Goal: Task Accomplishment & Management: Use online tool/utility

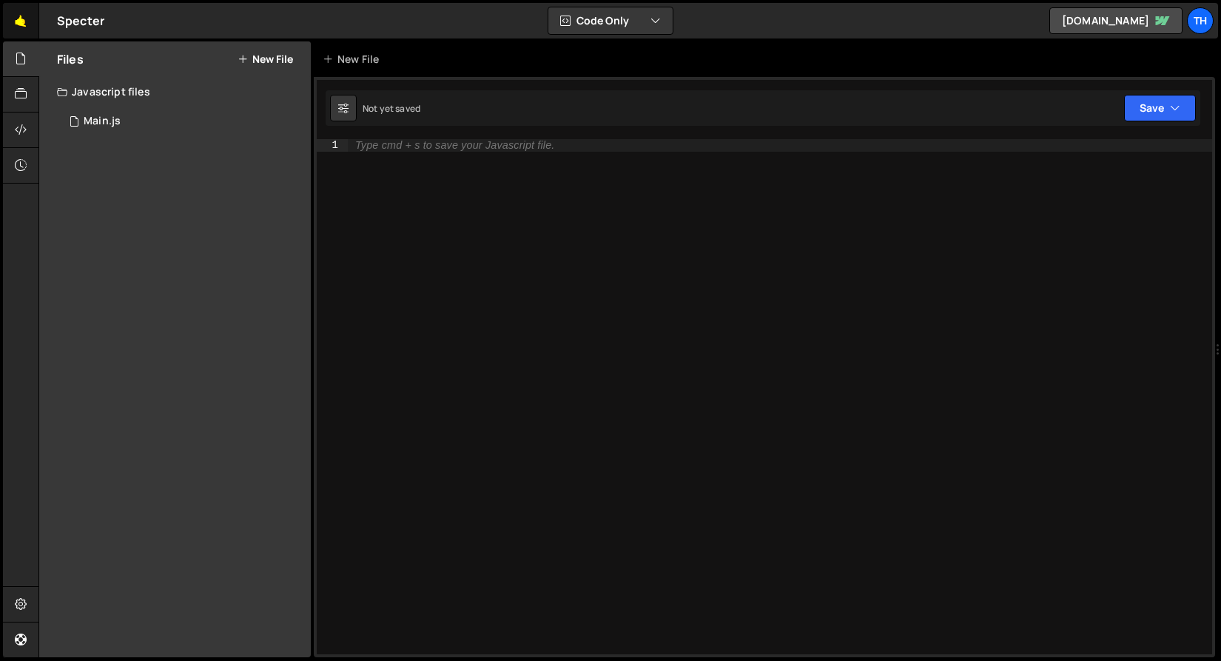
click at [16, 22] on link "🤙" at bounding box center [21, 21] width 36 height 36
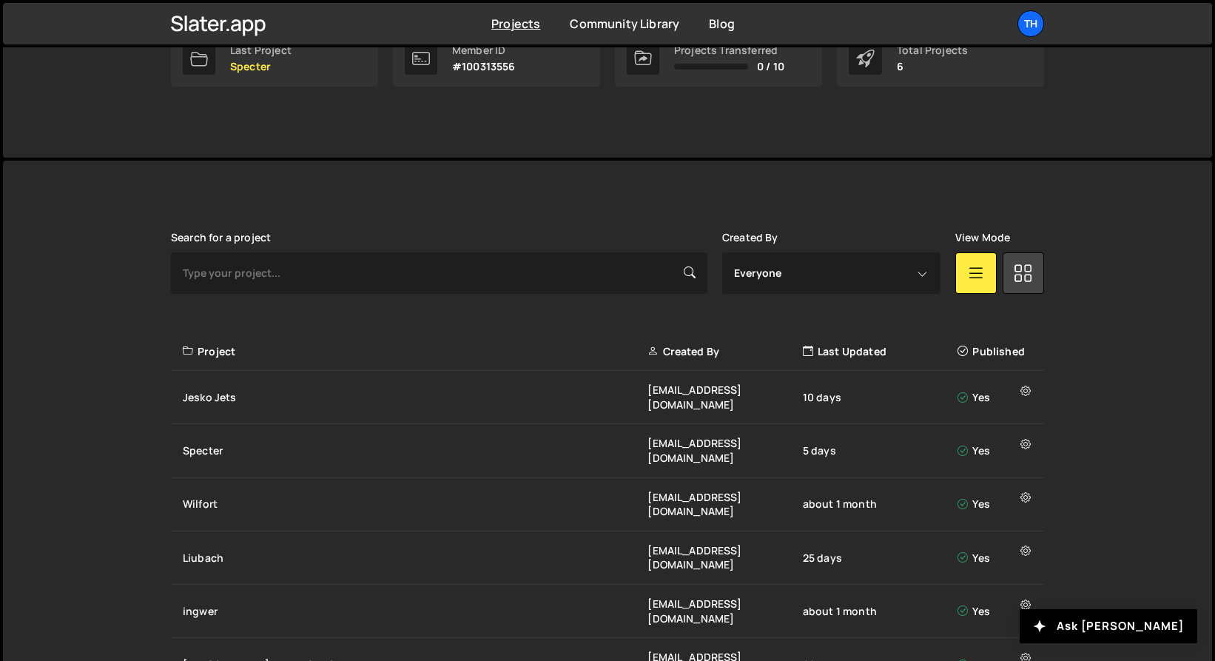
scroll to position [283, 0]
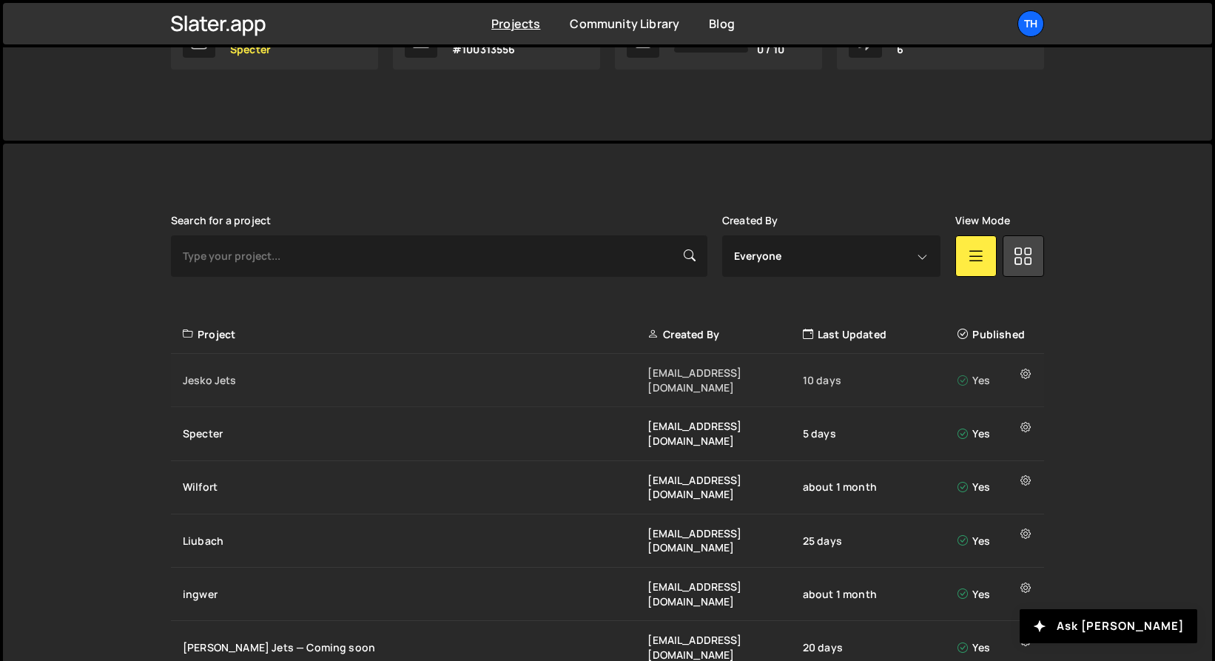
click at [227, 374] on div "Jesko Jets" at bounding box center [415, 380] width 465 height 15
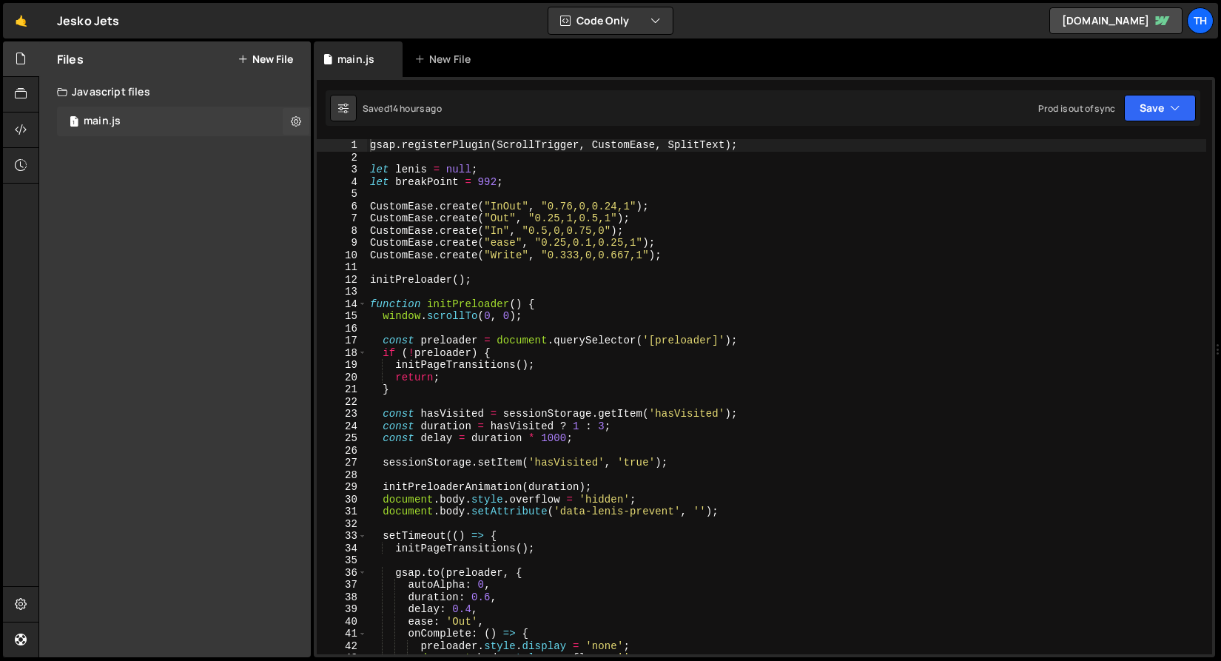
click at [137, 114] on div "1 main.js 0" at bounding box center [184, 122] width 254 height 30
click at [363, 302] on span at bounding box center [362, 304] width 8 height 13
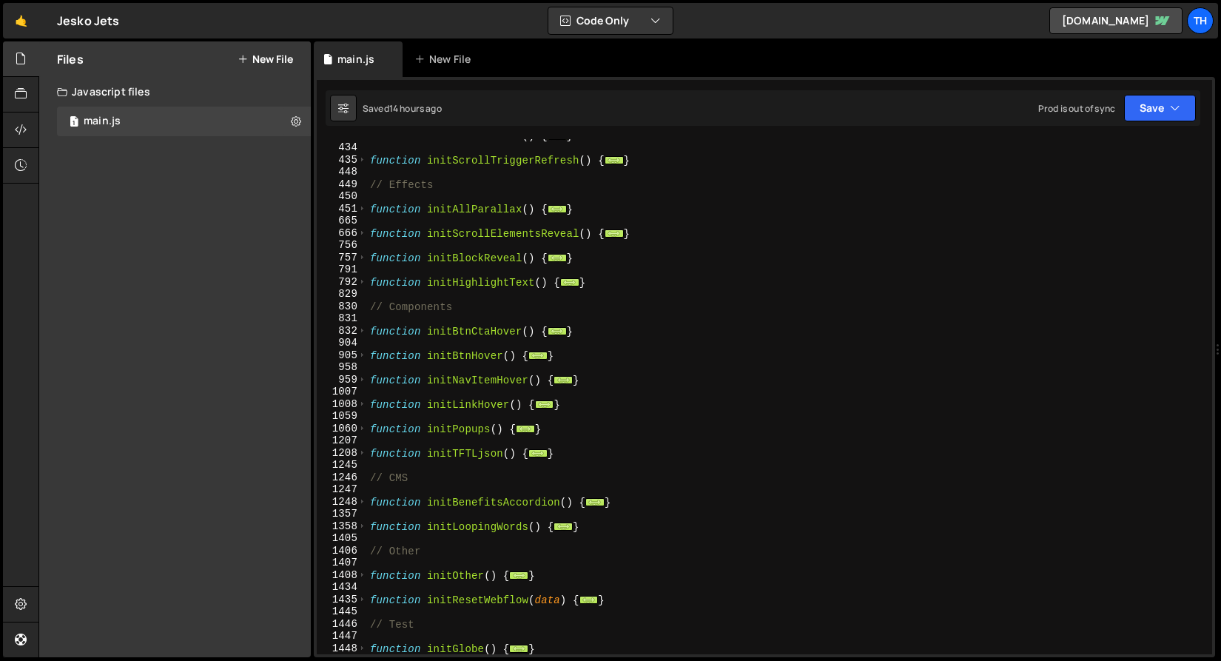
scroll to position [583, 0]
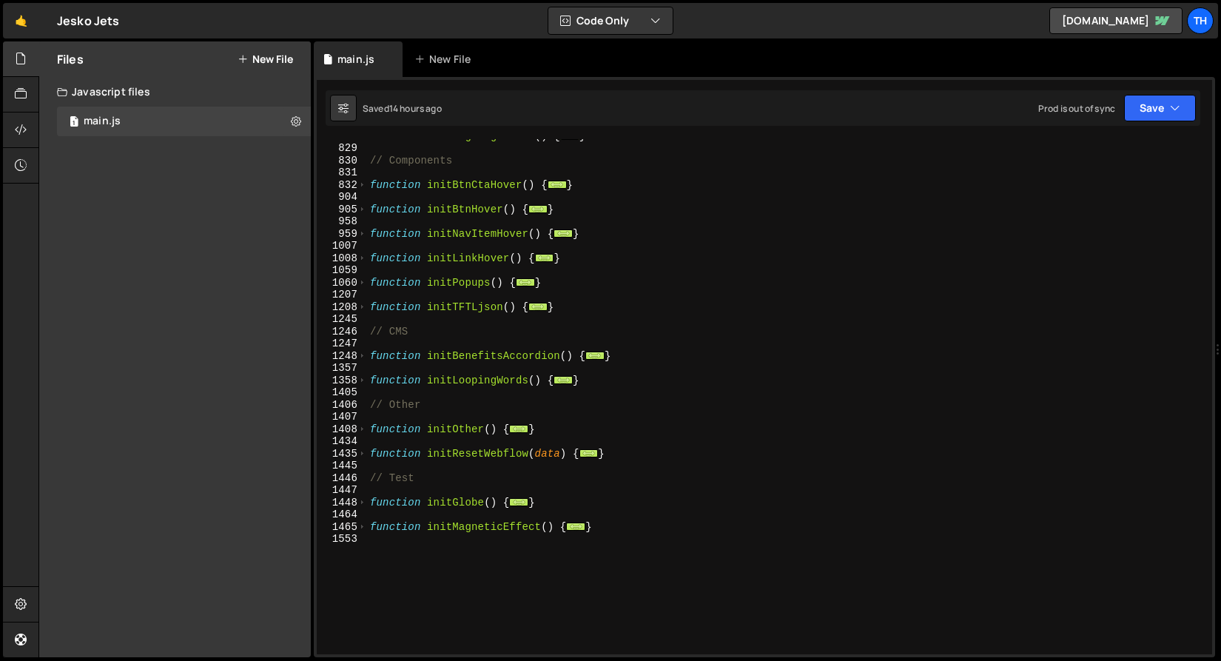
drag, startPoint x: 360, startPoint y: 502, endPoint x: 366, endPoint y: 496, distance: 8.4
click at [360, 502] on span at bounding box center [362, 503] width 8 height 13
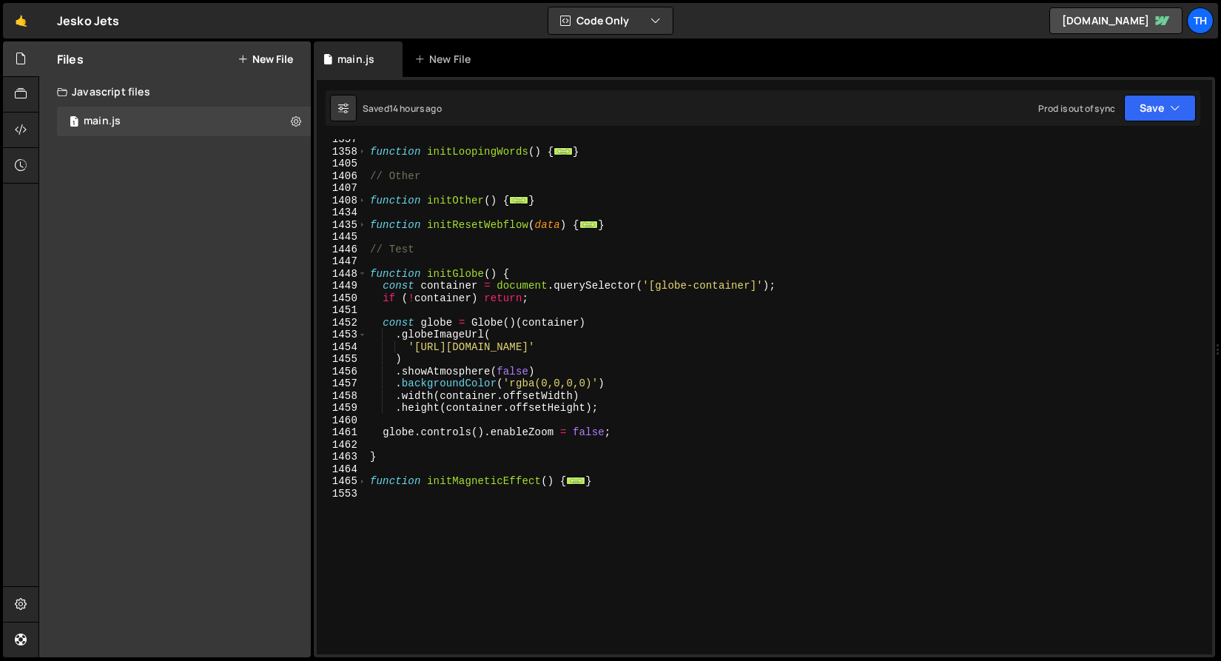
scroll to position [903, 0]
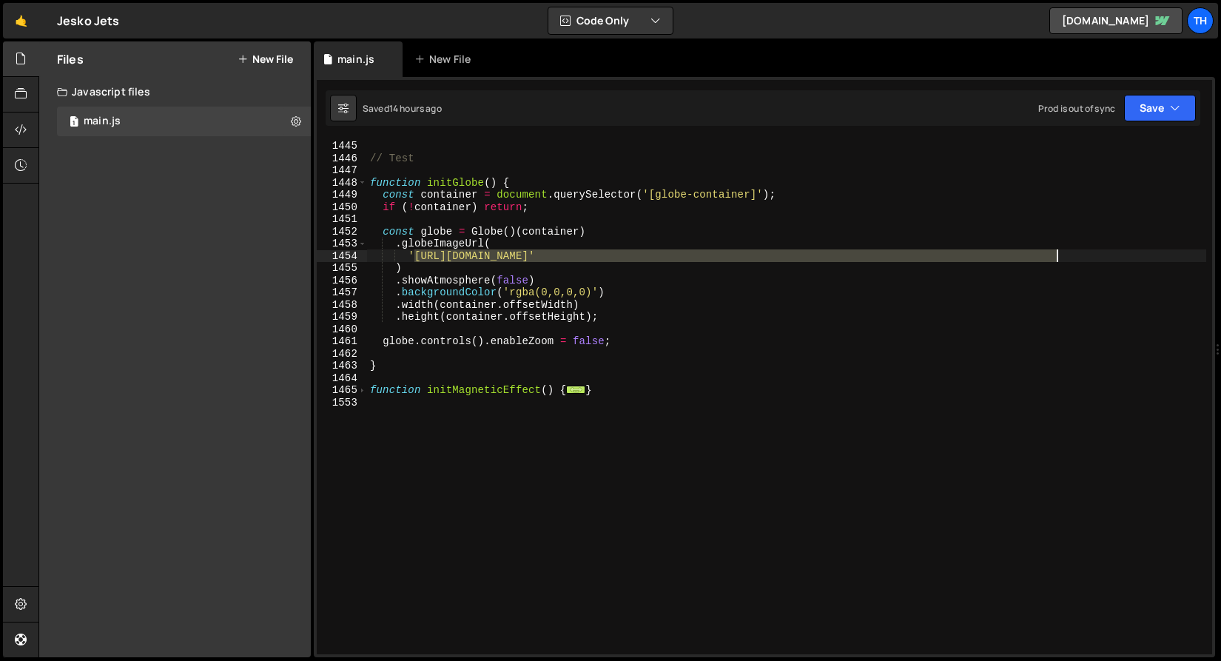
drag, startPoint x: 415, startPoint y: 258, endPoint x: 1055, endPoint y: 256, distance: 640.2
click at [1055, 256] on div "function initResetWebflow ( data ) { ... } // Test function initGlobe ( ) { con…" at bounding box center [786, 397] width 839 height 540
paste textarea "a0382a28da03b24642636_globe-map.svg"
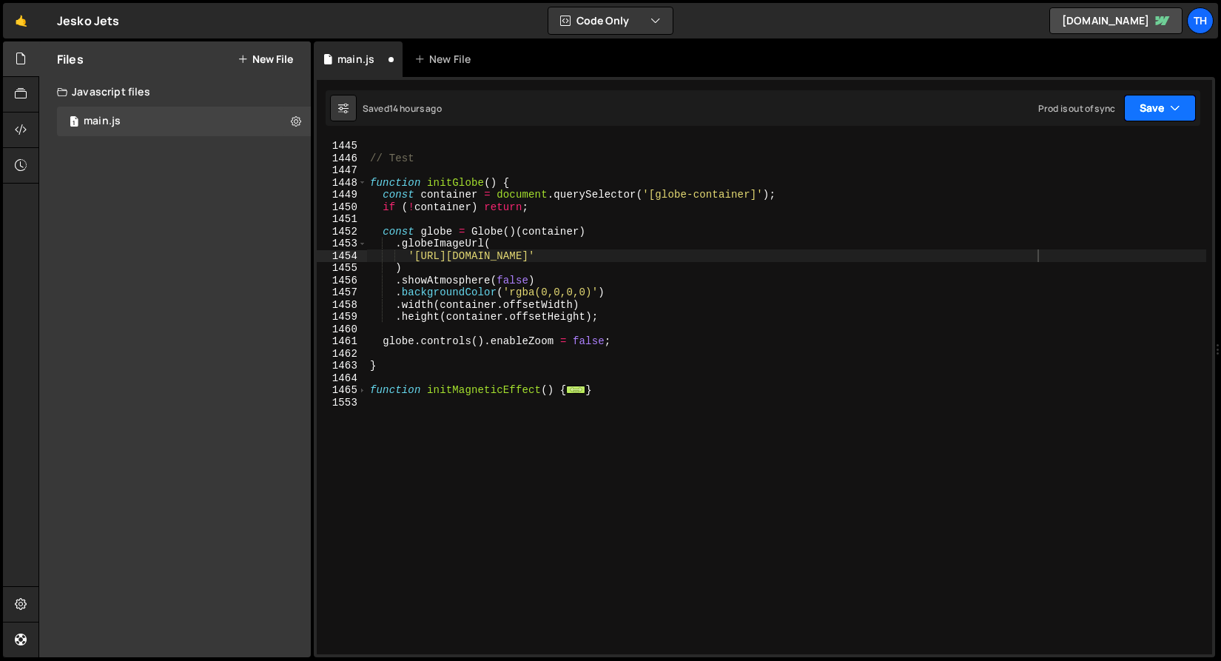
click at [1191, 112] on button "Save" at bounding box center [1160, 108] width 72 height 27
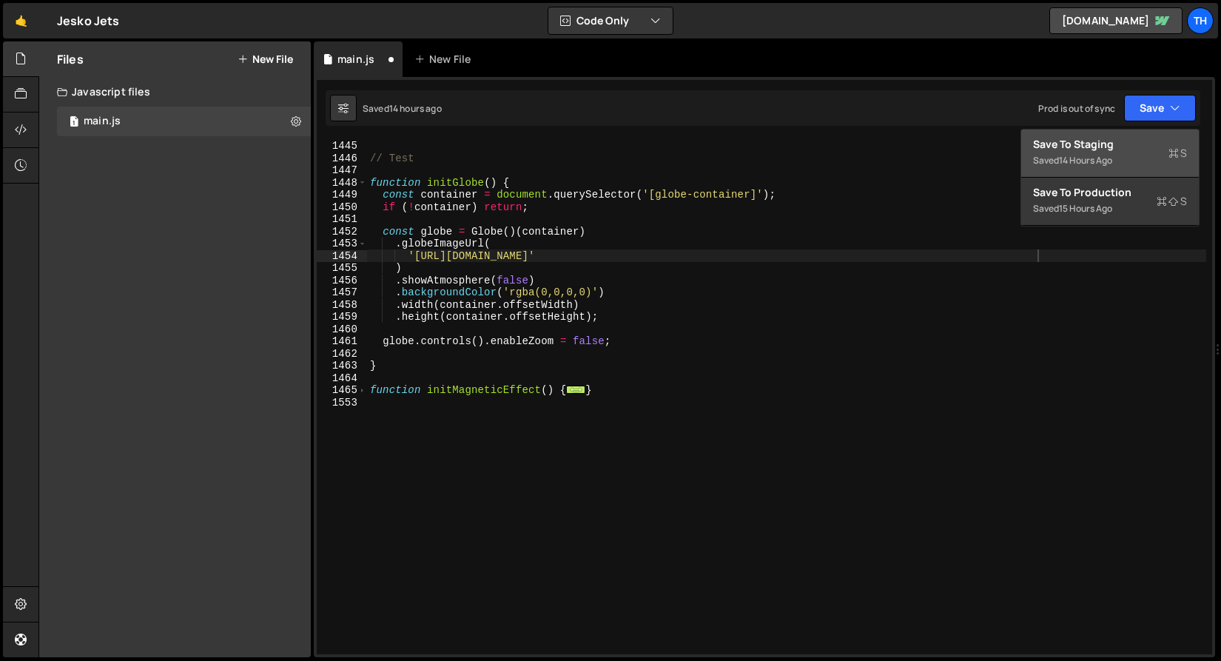
click at [1135, 132] on button "Save to Staging S Saved 14 hours ago" at bounding box center [1110, 154] width 178 height 48
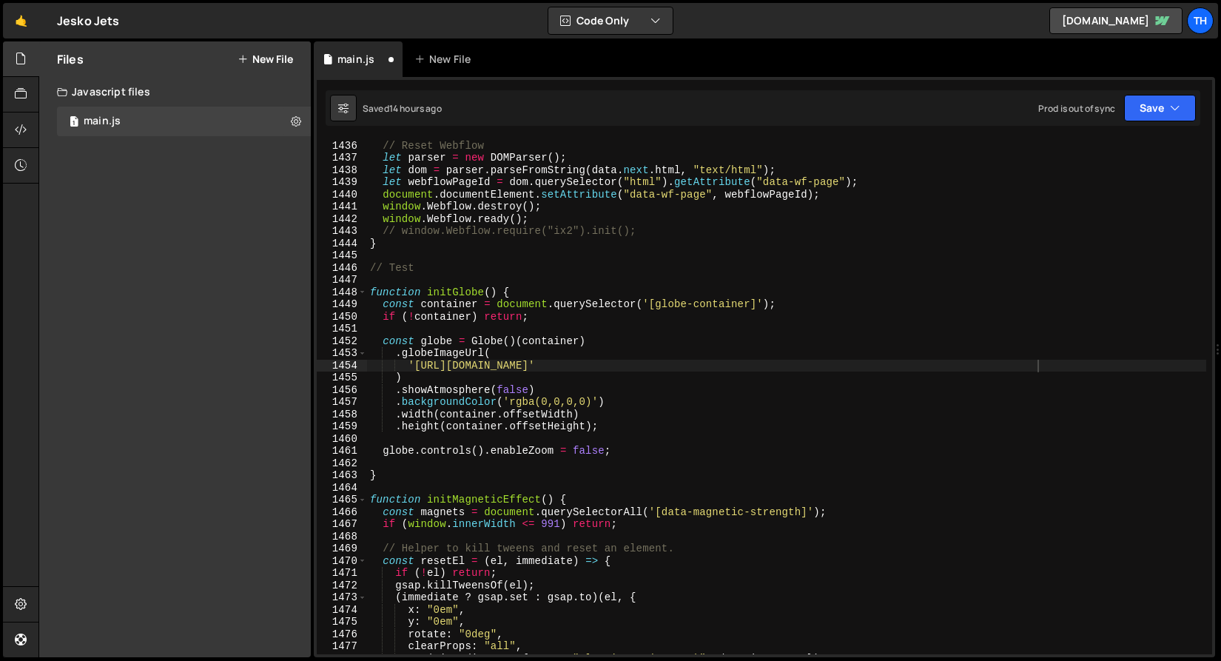
scroll to position [17523, 0]
click at [501, 293] on div "function initResetWebflow ( data ) { // Reset Webflow let parser = new DOMParse…" at bounding box center [786, 397] width 839 height 540
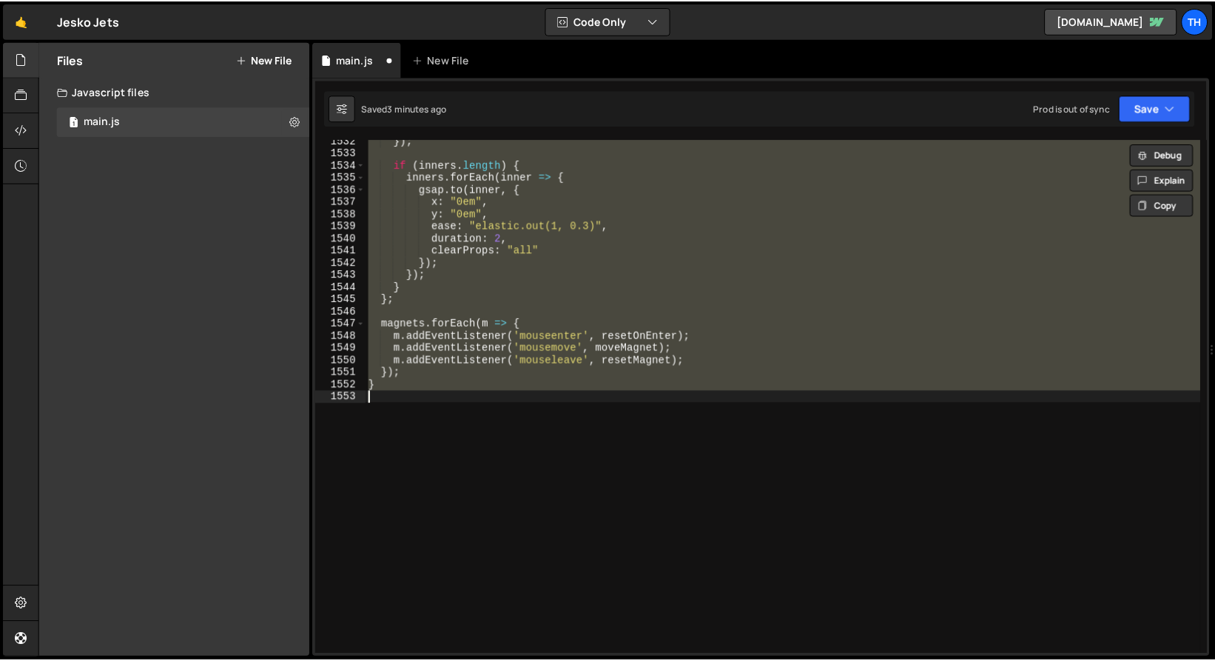
scroll to position [902, 0]
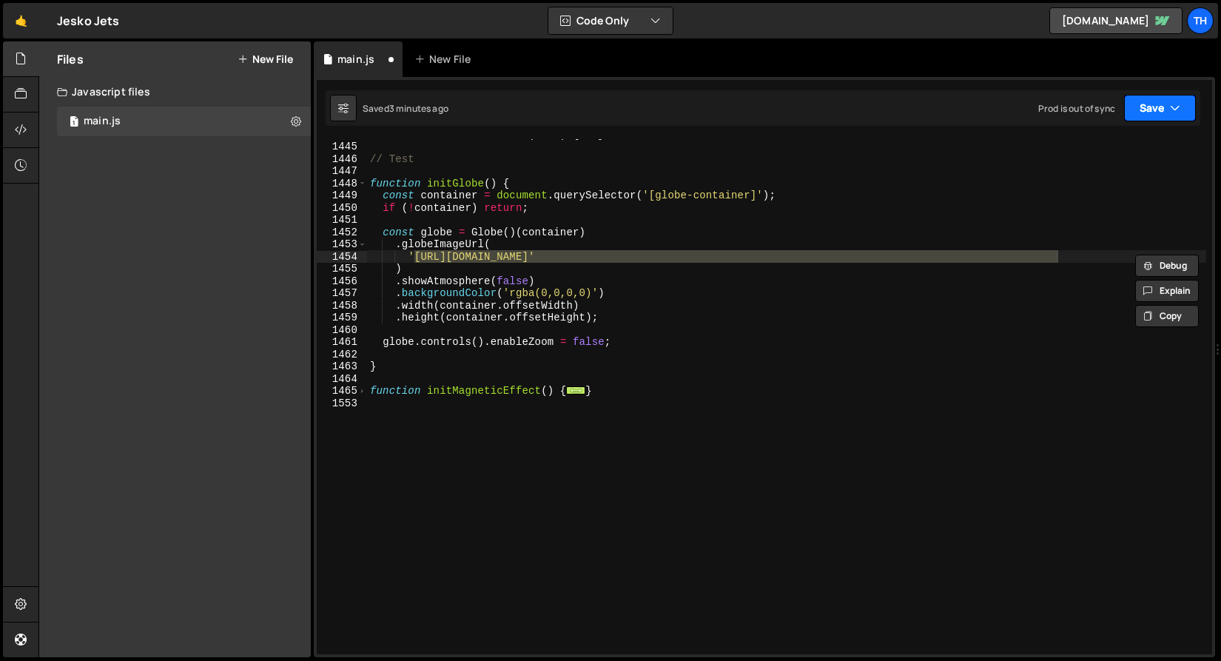
click at [1146, 102] on button "Save" at bounding box center [1160, 108] width 72 height 27
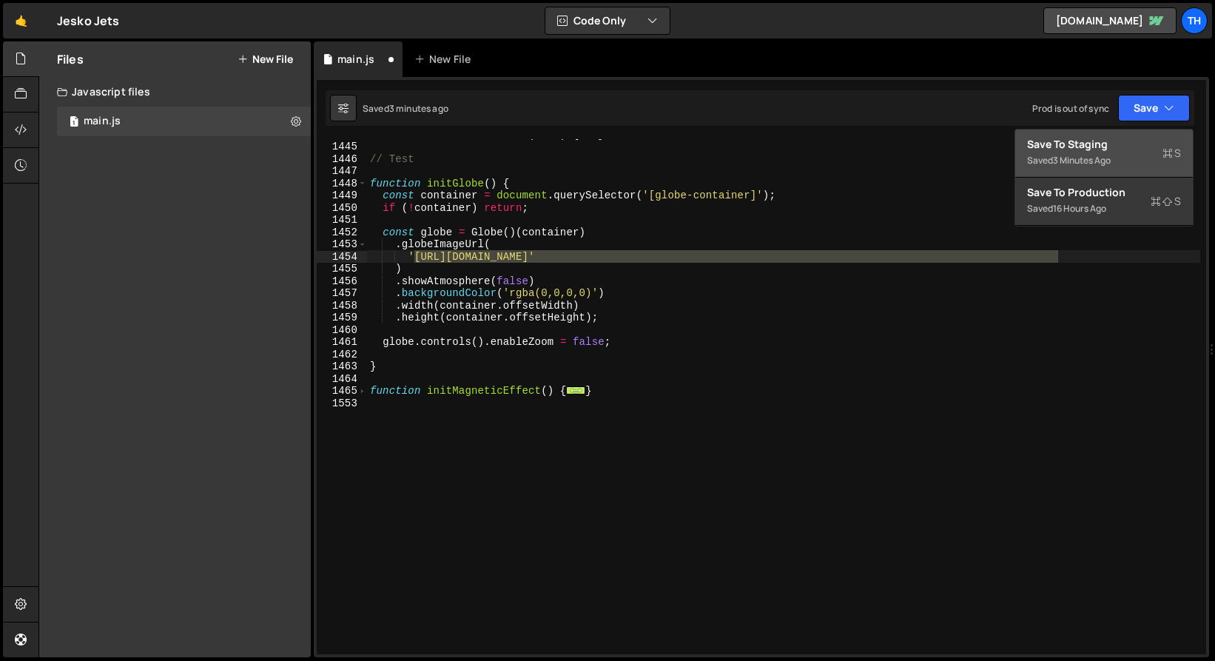
click at [1139, 143] on div "Save to Staging S" at bounding box center [1104, 144] width 154 height 15
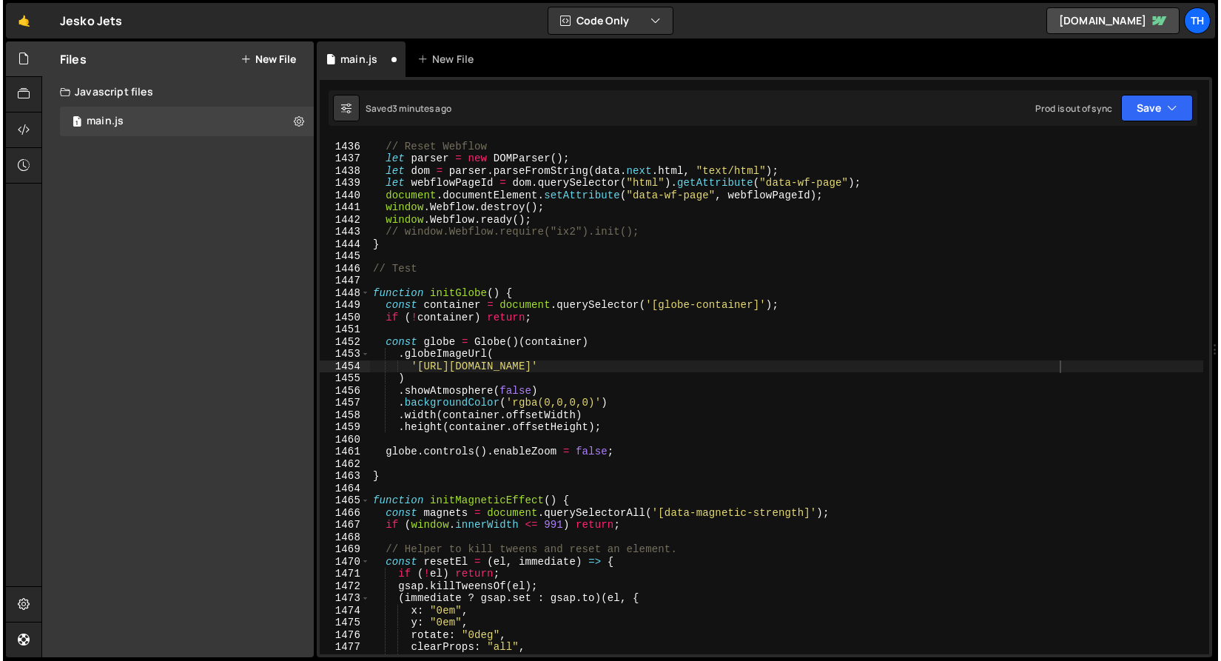
scroll to position [17522, 0]
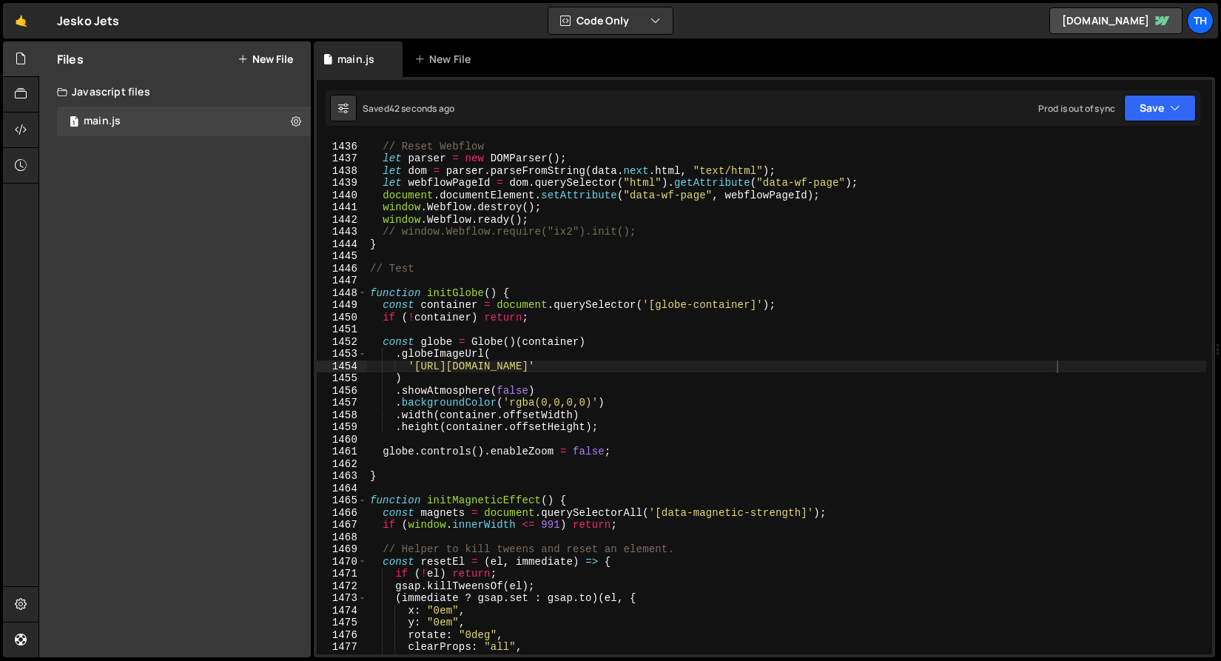
click at [434, 191] on div "function initResetWebflow ( data ) { // Reset Webflow let parser = new DOMParse…" at bounding box center [786, 398] width 839 height 540
click at [617, 338] on div "function initResetWebflow ( data ) { // Reset Webflow let parser = new DOMParse…" at bounding box center [786, 398] width 839 height 540
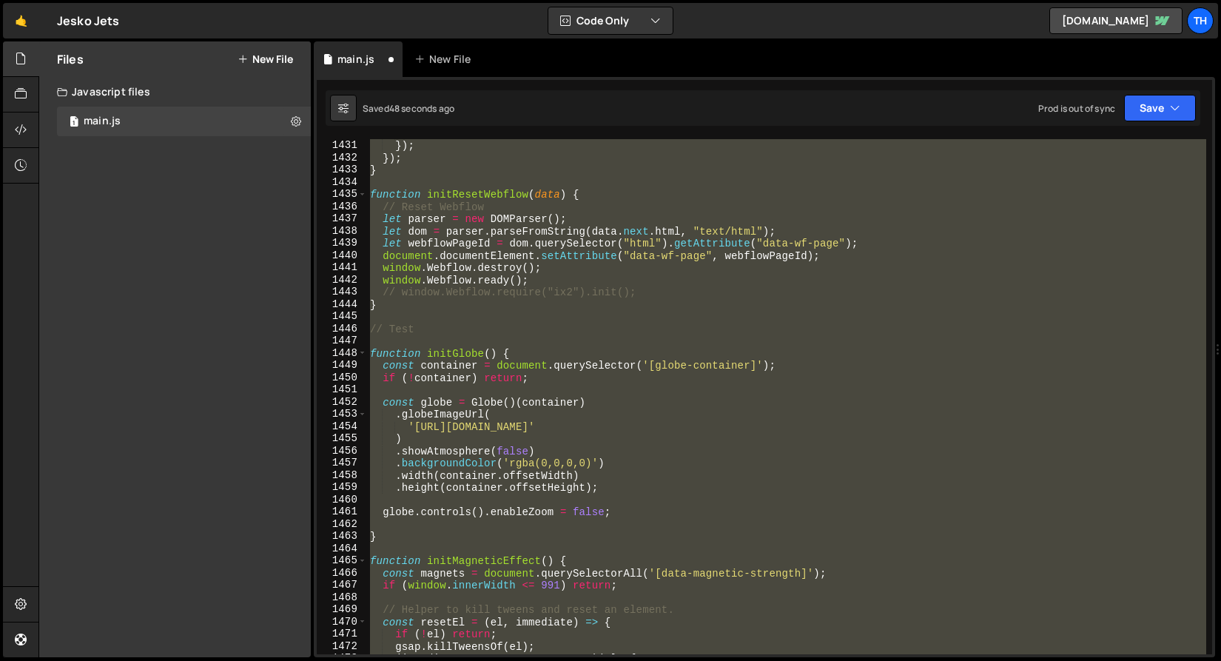
scroll to position [17416, 0]
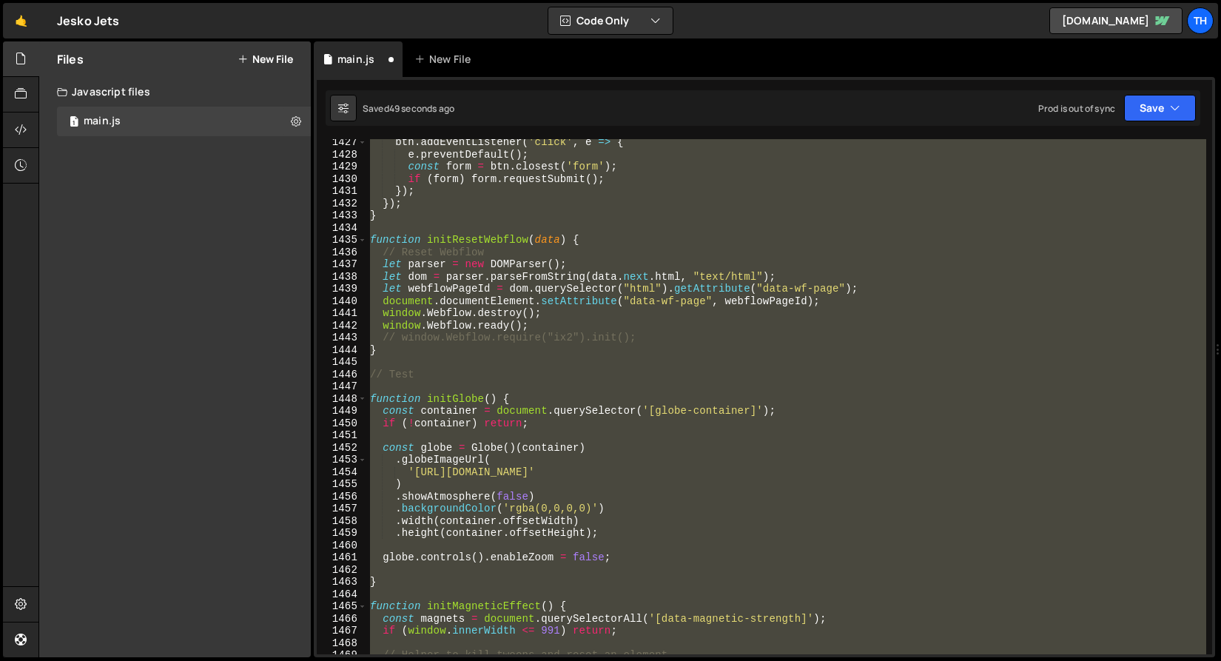
click at [473, 427] on div "btn . addEventListener ( 'click' , e => { e . preventDefault ( ) ; const form =…" at bounding box center [786, 396] width 839 height 515
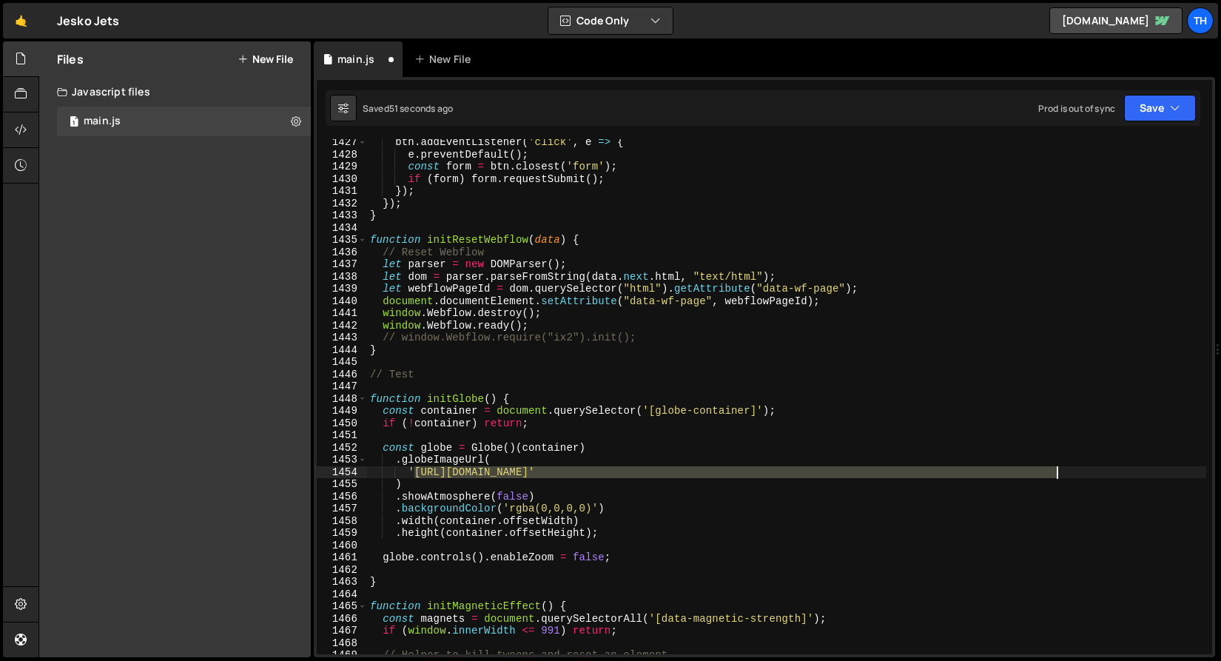
drag, startPoint x: 415, startPoint y: 473, endPoint x: 1055, endPoint y: 468, distance: 639.5
click at [1055, 468] on div "btn . addEventListener ( 'click' , e => { e . preventDefault ( ) ; const form =…" at bounding box center [786, 406] width 839 height 540
paste textarea "a0382a28da03b24642636_globe-map.svg"
type textarea "'https://cdn.prod.website-files.com/68b57ef5ef86011d9b251e8e/68ba0382a28da03b24…"
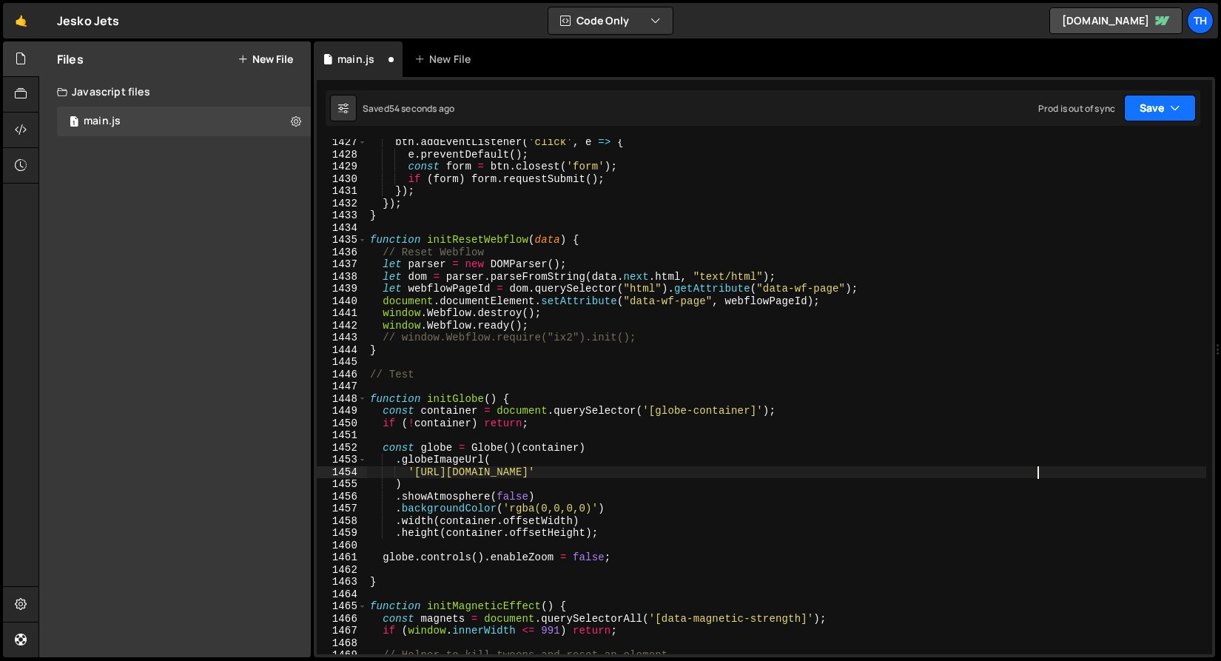
click at [1169, 107] on button "Save" at bounding box center [1160, 108] width 72 height 27
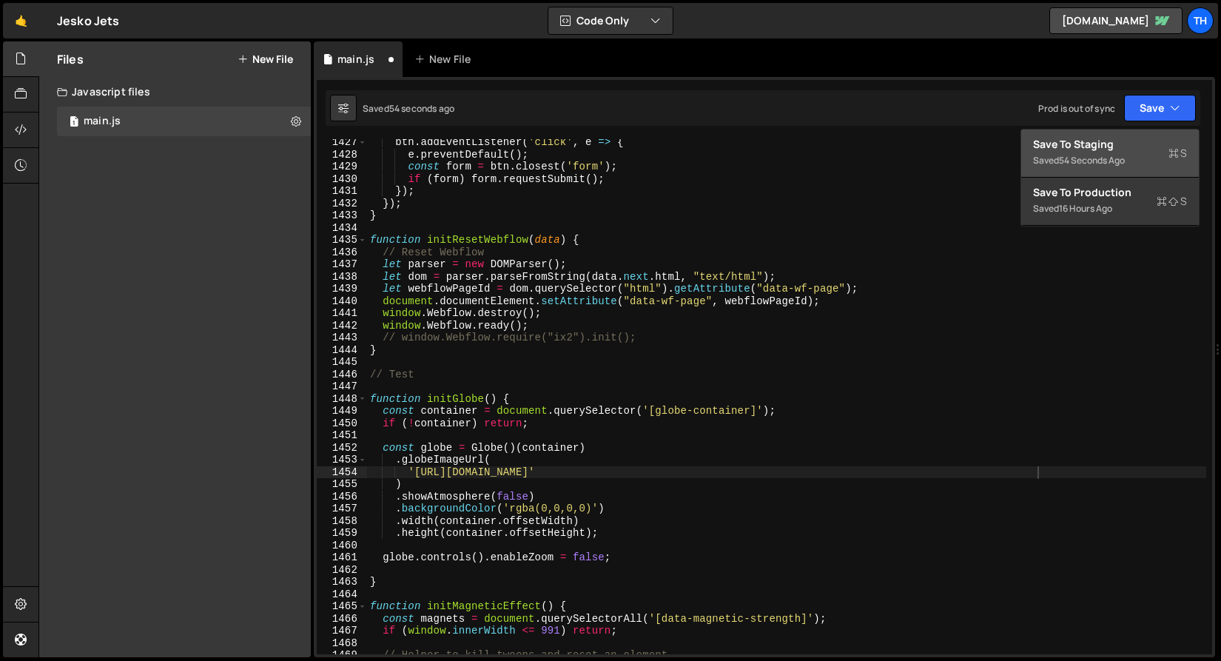
click at [1139, 155] on div "Saved 54 seconds ago" at bounding box center [1110, 161] width 154 height 18
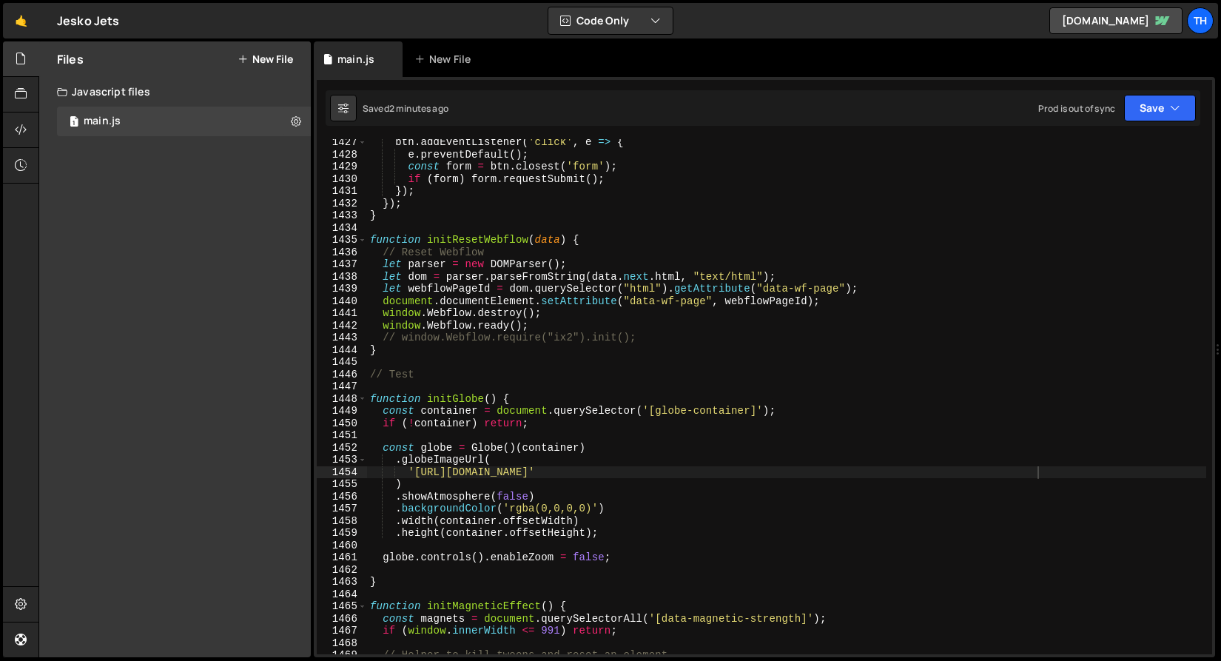
scroll to position [17564, 0]
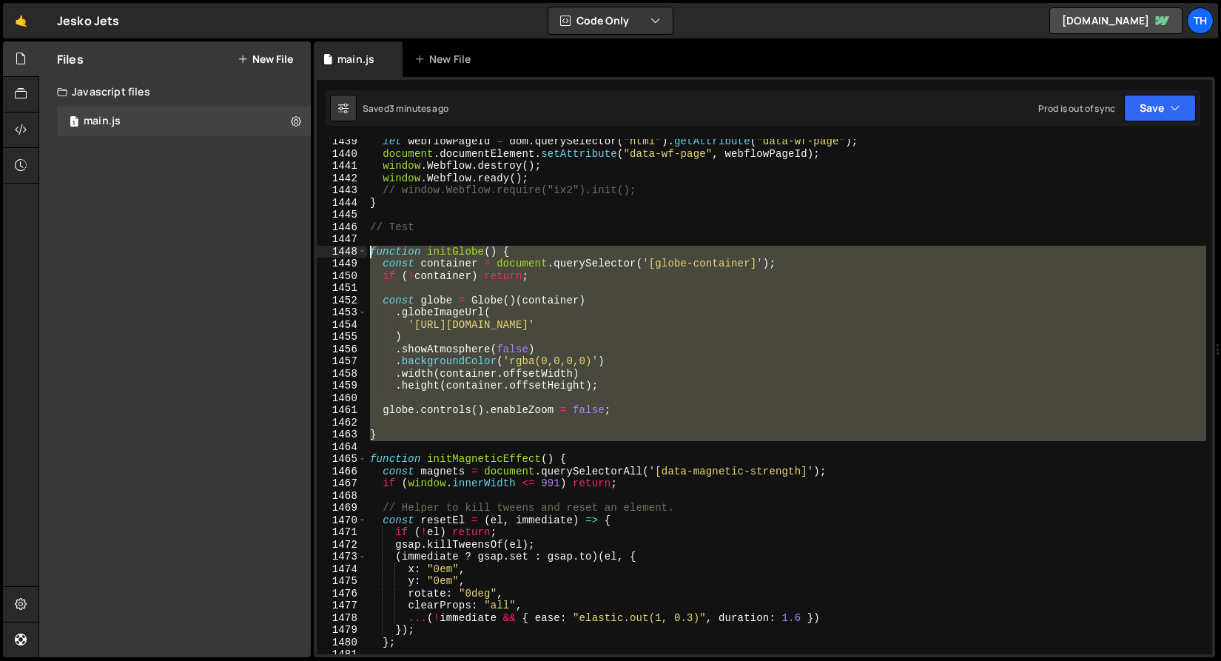
drag, startPoint x: 388, startPoint y: 436, endPoint x: 269, endPoint y: 251, distance: 219.7
click at [269, 251] on div "Files New File Javascript files 1 main.js 0 CSS files Copy share link Edit File…" at bounding box center [629, 349] width 1183 height 616
paste textarea "}"
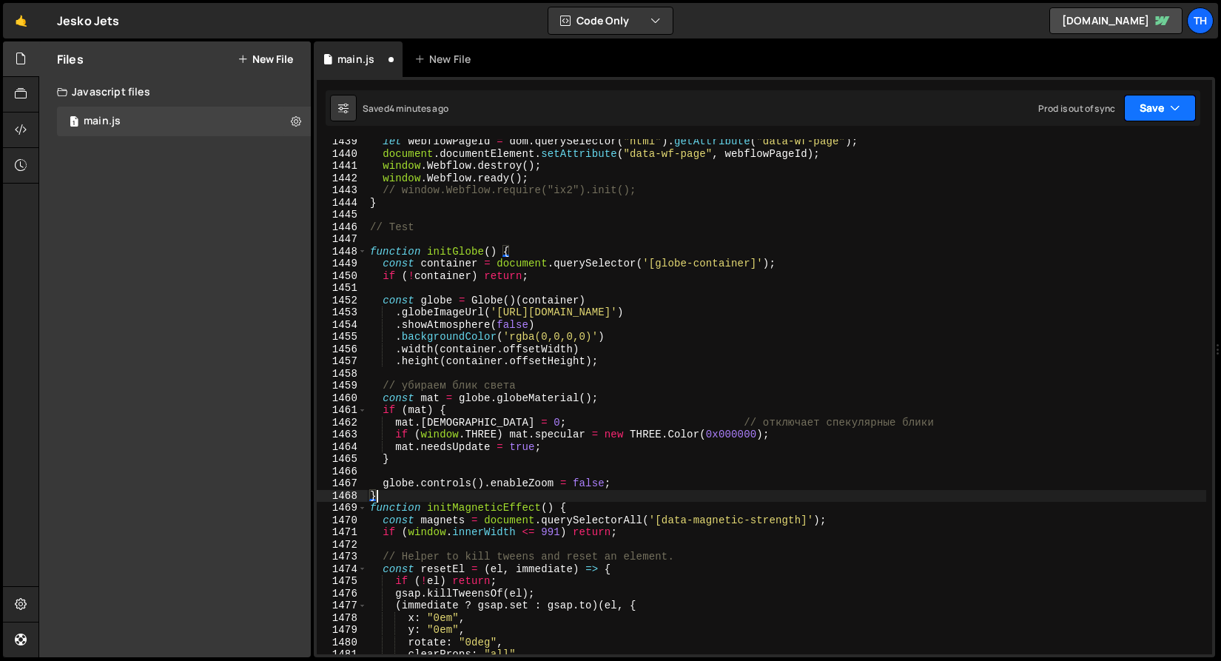
click at [1161, 104] on button "Save" at bounding box center [1160, 108] width 72 height 27
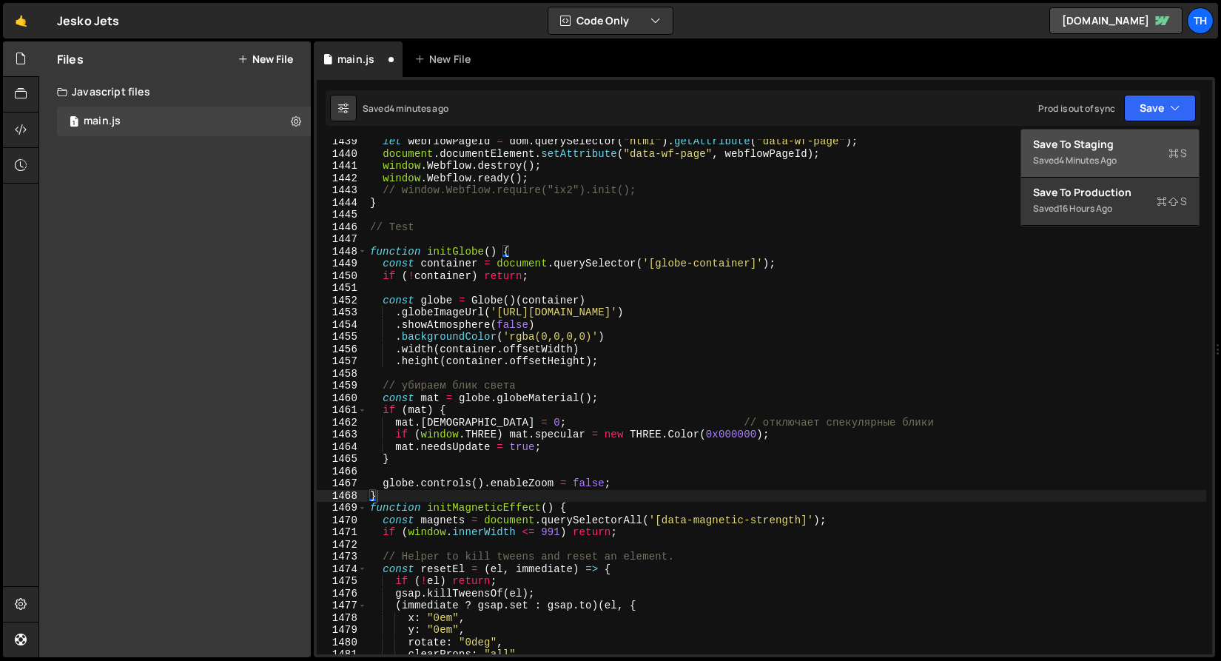
click at [1135, 154] on div "Saved 4 minutes ago" at bounding box center [1110, 161] width 154 height 18
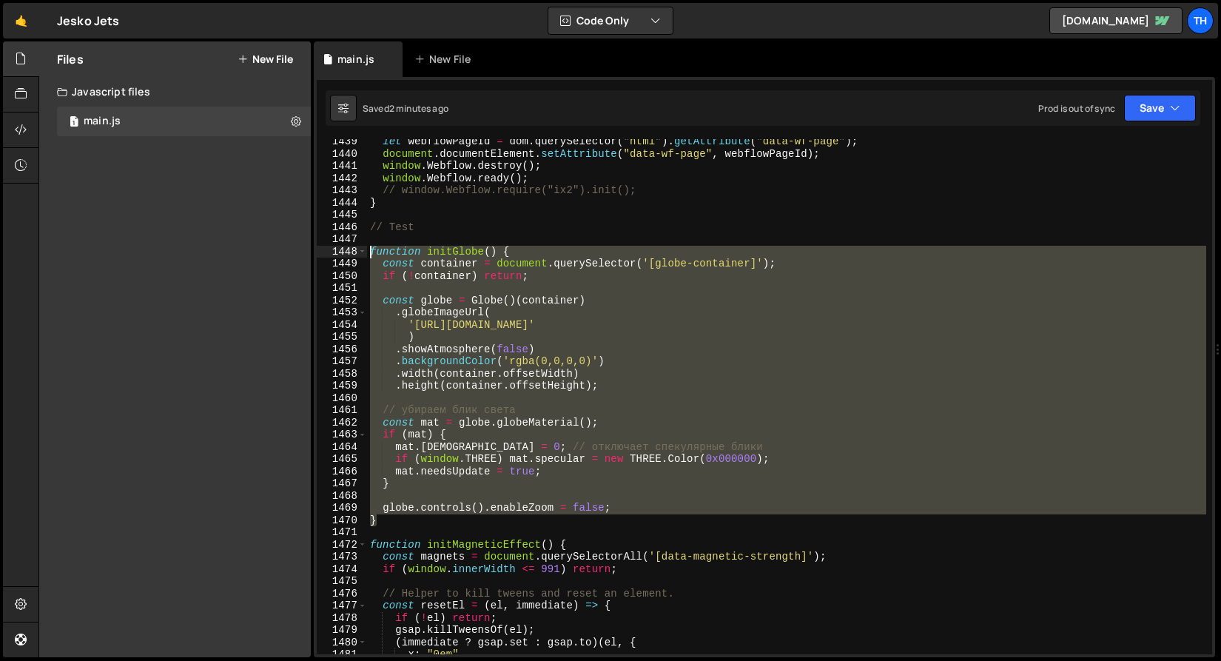
drag, startPoint x: 393, startPoint y: 522, endPoint x: 275, endPoint y: 252, distance: 294.0
click at [275, 252] on div "Files New File Javascript files 1 main.js 0 CSS files Copy share link Edit File…" at bounding box center [629, 349] width 1183 height 616
paste textarea "}"
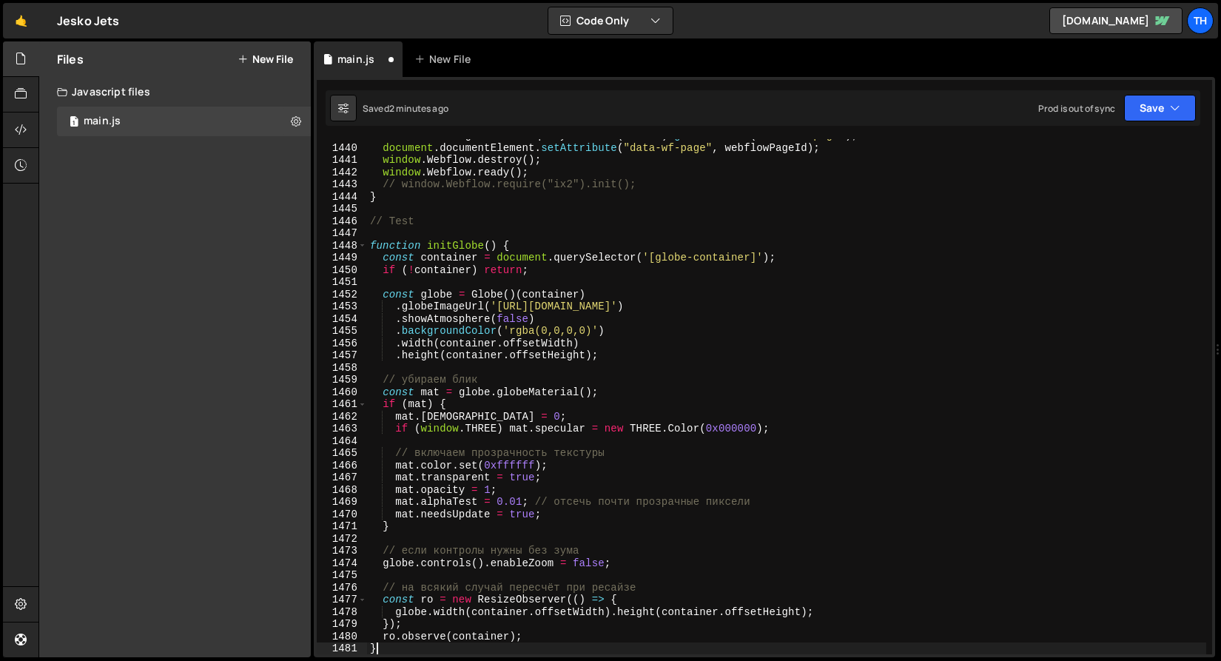
scroll to position [17570, 0]
click at [1164, 95] on button "Save" at bounding box center [1160, 108] width 72 height 27
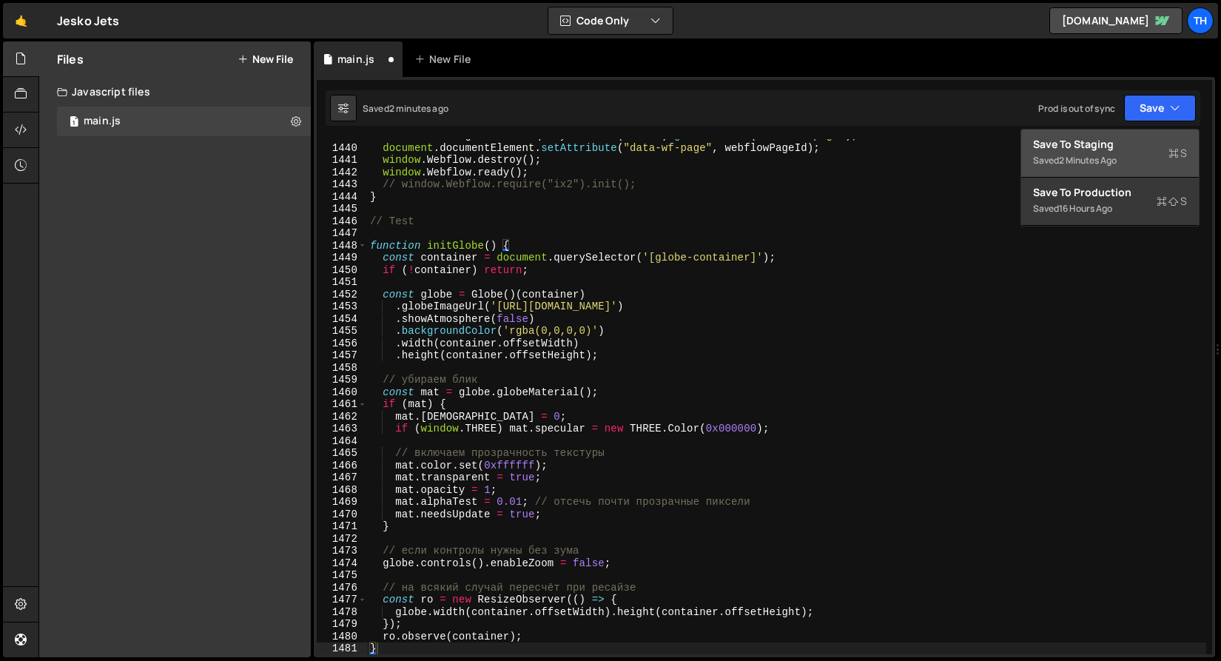
click at [1138, 143] on div "Save to Staging S" at bounding box center [1110, 144] width 154 height 15
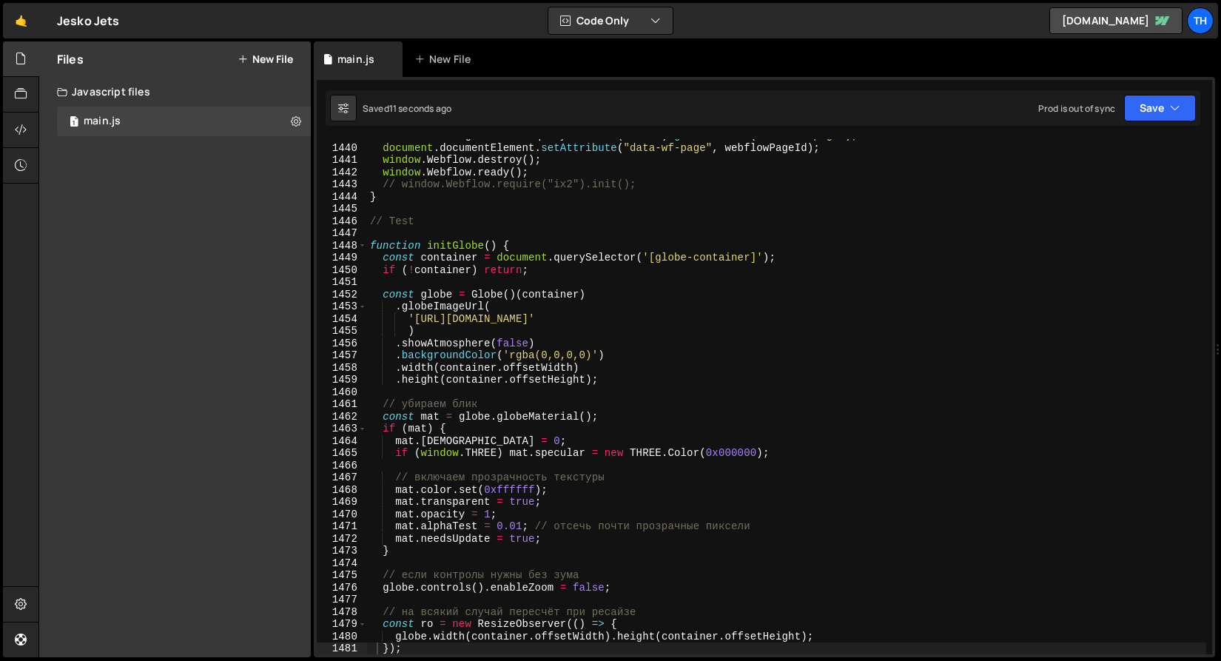
click at [568, 307] on div "let webflowPageId = dom . querySelector ( "html" ) . getAttribute ( "data-wf-pa…" at bounding box center [786, 400] width 839 height 540
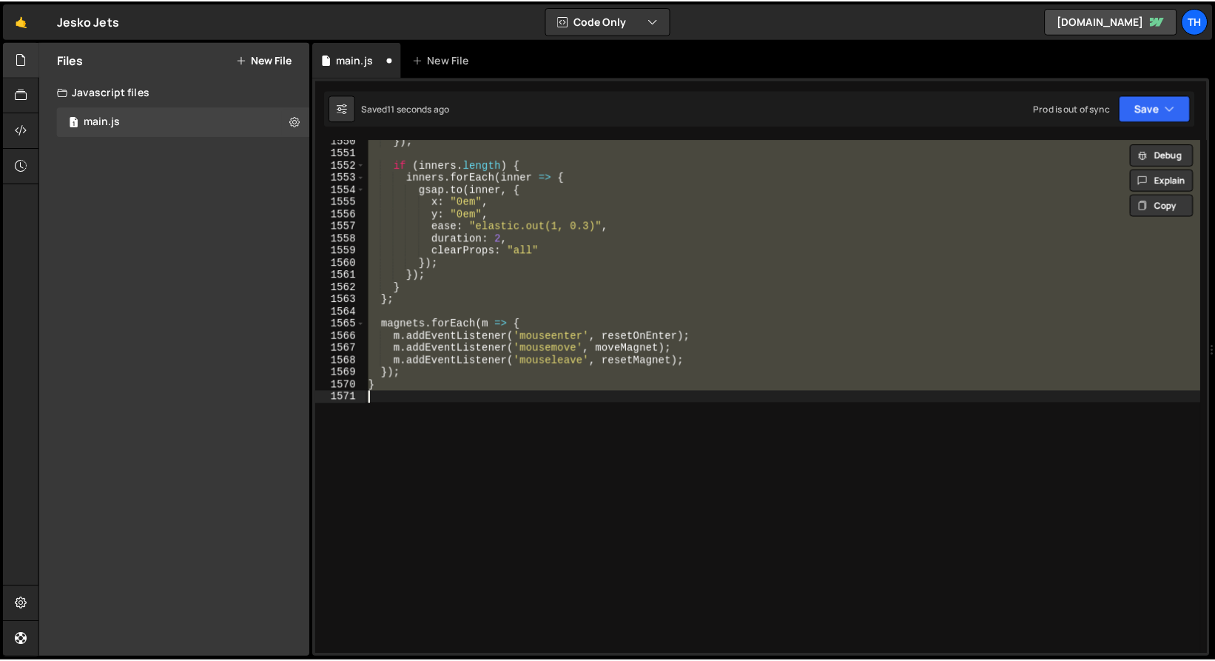
scroll to position [17681, 0]
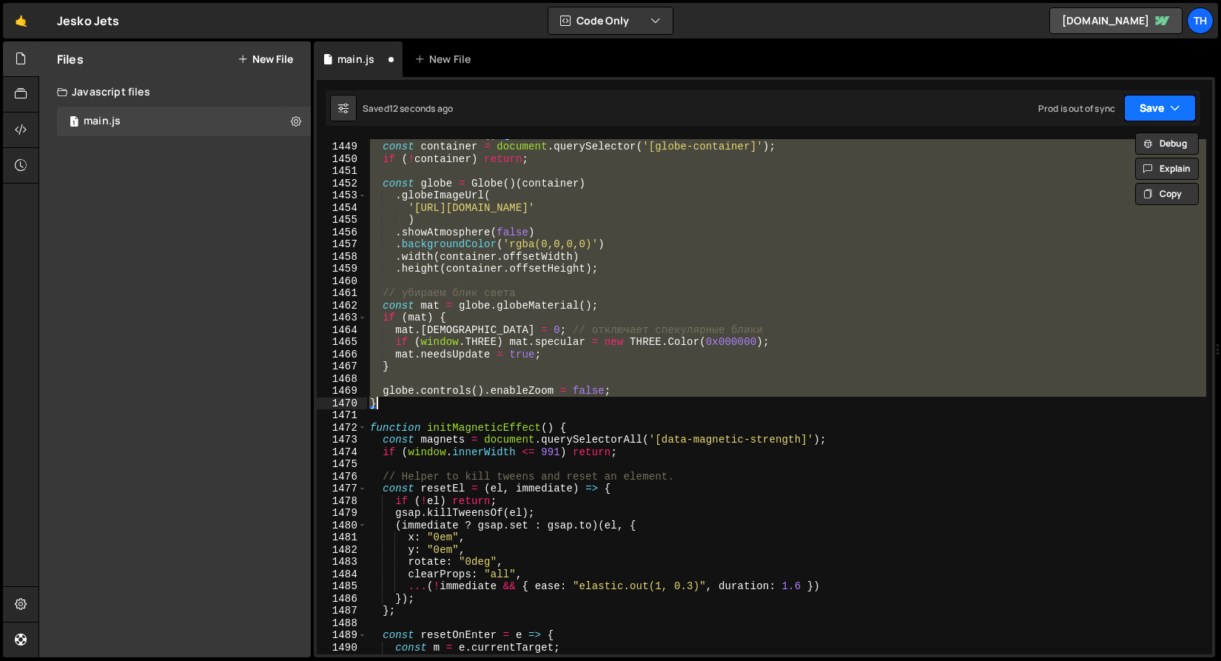
click at [1149, 111] on button "Save" at bounding box center [1160, 108] width 72 height 27
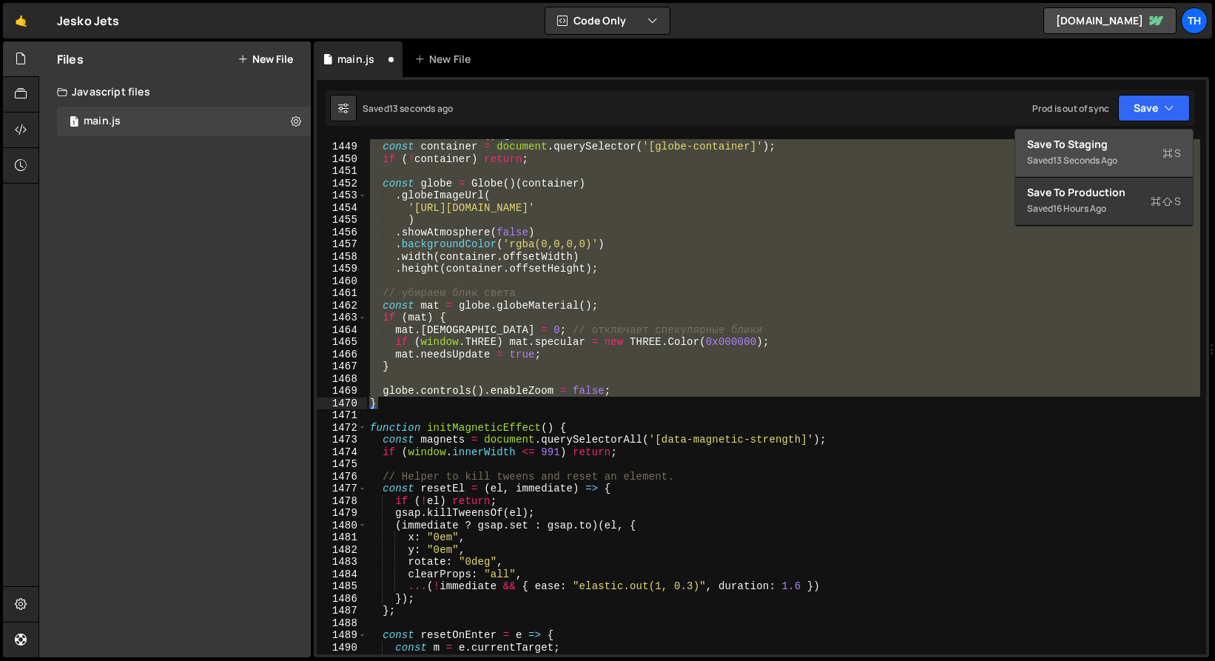
click at [1117, 151] on div "Save to Staging S" at bounding box center [1104, 144] width 154 height 15
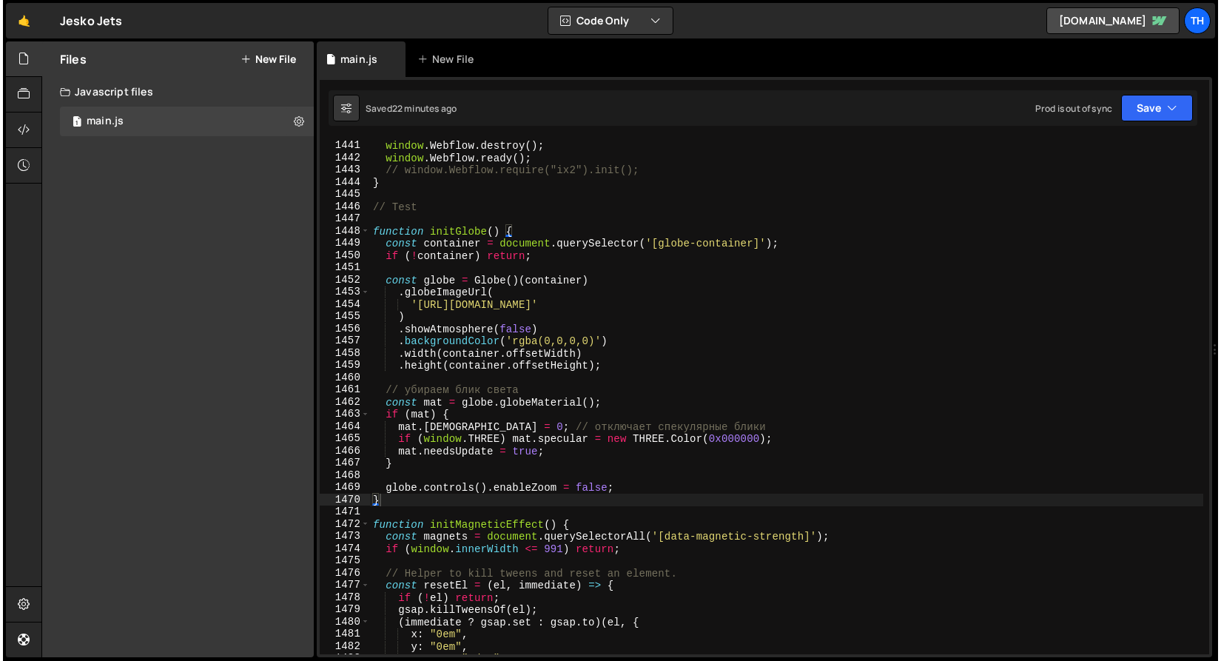
scroll to position [17493, 0]
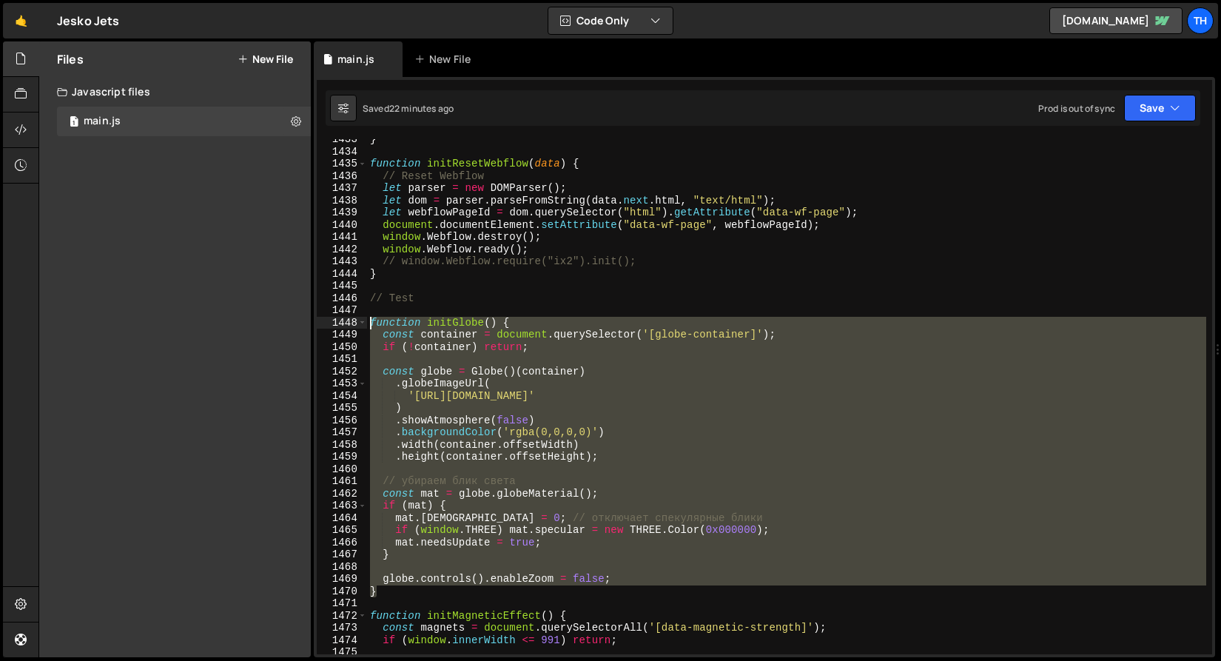
drag, startPoint x: 386, startPoint y: 588, endPoint x: 252, endPoint y: 323, distance: 297.9
click at [252, 323] on div "Files New File Javascript files 1 main.js 0 CSS files Copy share link Edit File…" at bounding box center [629, 349] width 1183 height 616
paste textarea "}"
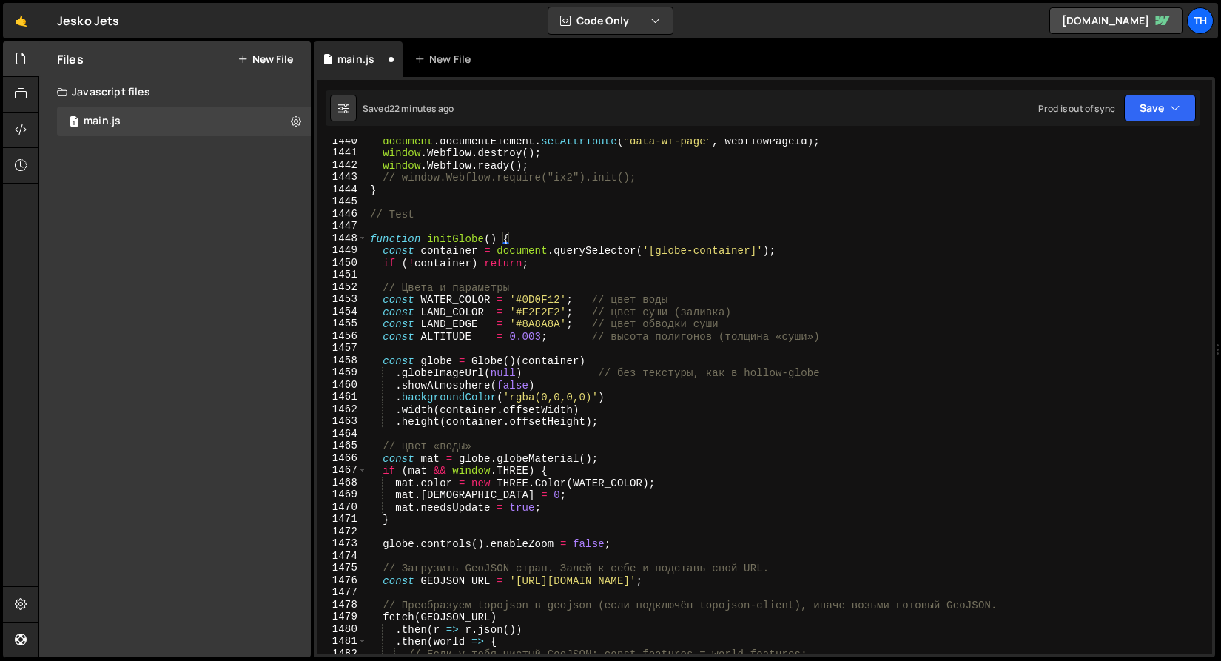
scroll to position [17577, 0]
click at [1166, 107] on button "Save" at bounding box center [1160, 108] width 72 height 27
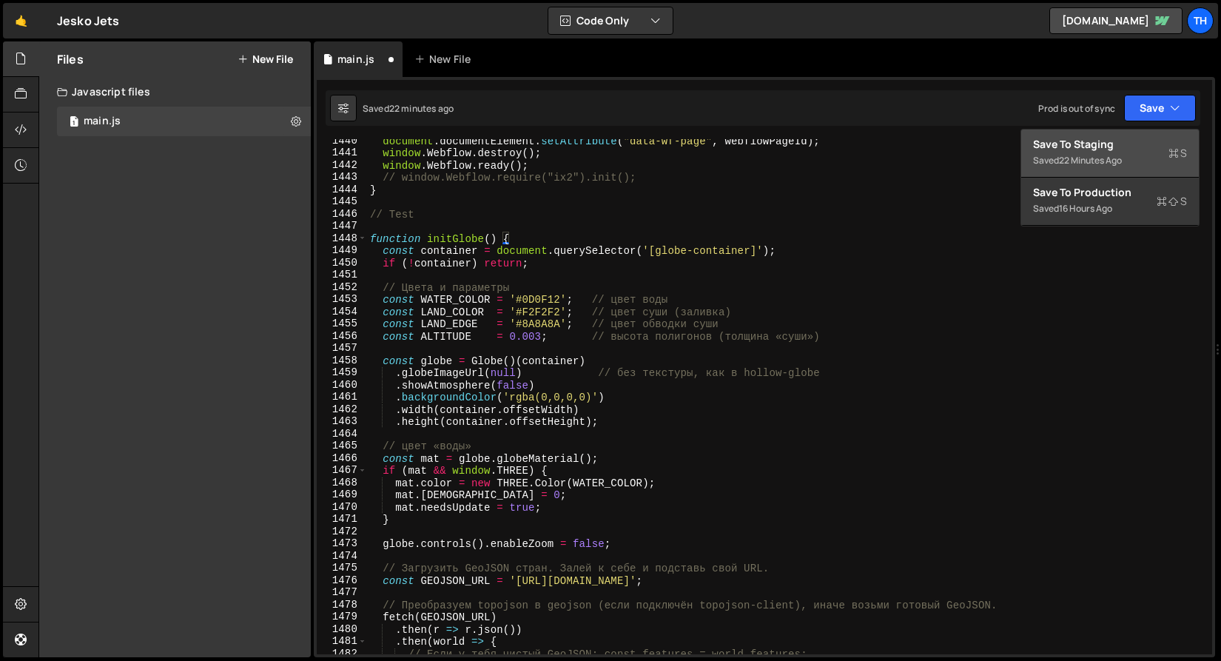
click at [1138, 150] on div "Save to Staging S" at bounding box center [1110, 144] width 154 height 15
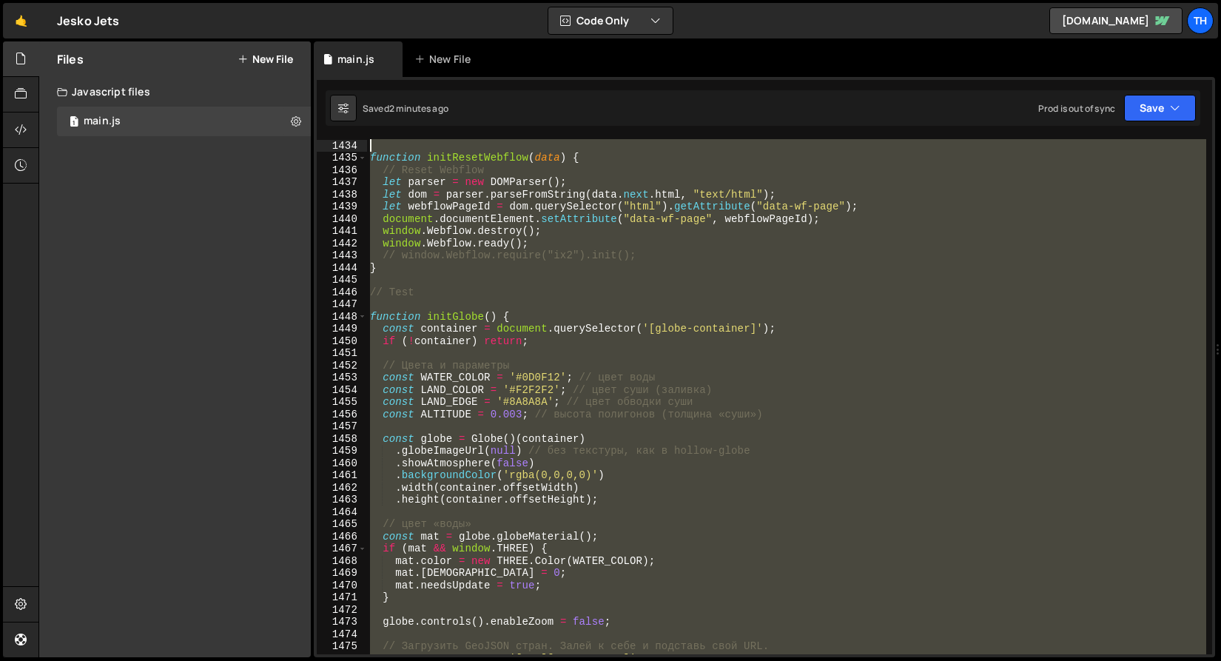
scroll to position [17498, 0]
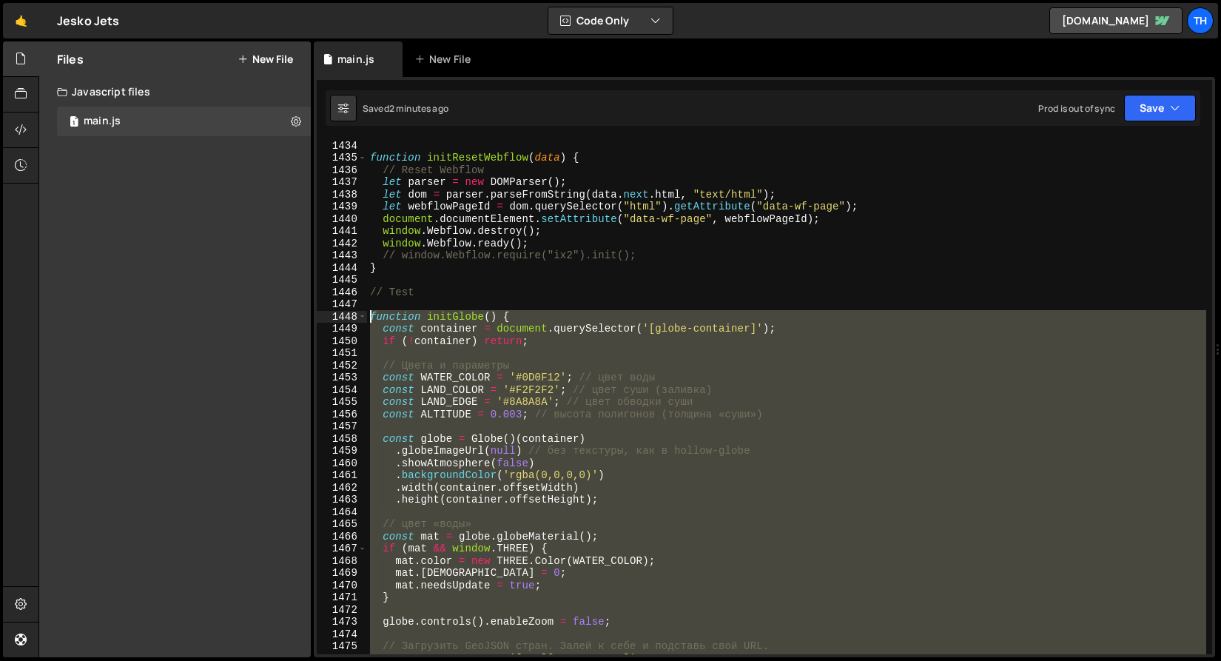
drag, startPoint x: 388, startPoint y: 540, endPoint x: 341, endPoint y: 315, distance: 229.0
click at [341, 315] on div "} 1434 1435 1436 1437 1438 1439 1440 1441 1442 1443 1444 1445 1446 1447 1448 14…" at bounding box center [764, 396] width 895 height 515
paste textarea "}"
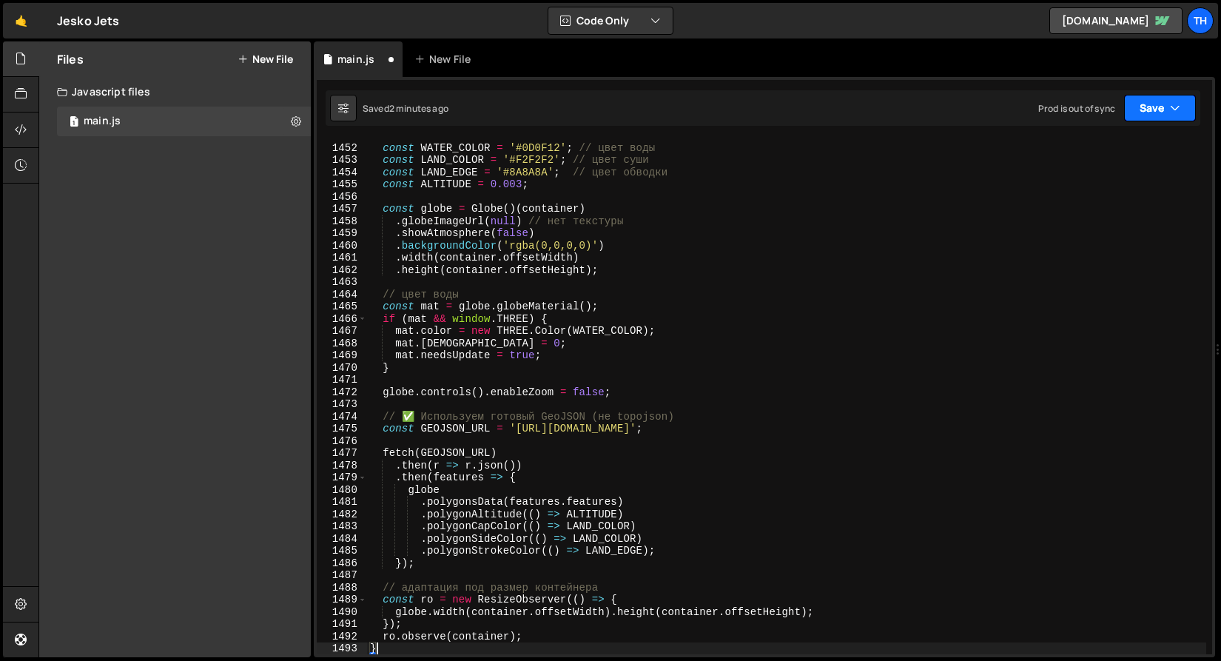
click at [1139, 113] on button "Save" at bounding box center [1160, 108] width 72 height 27
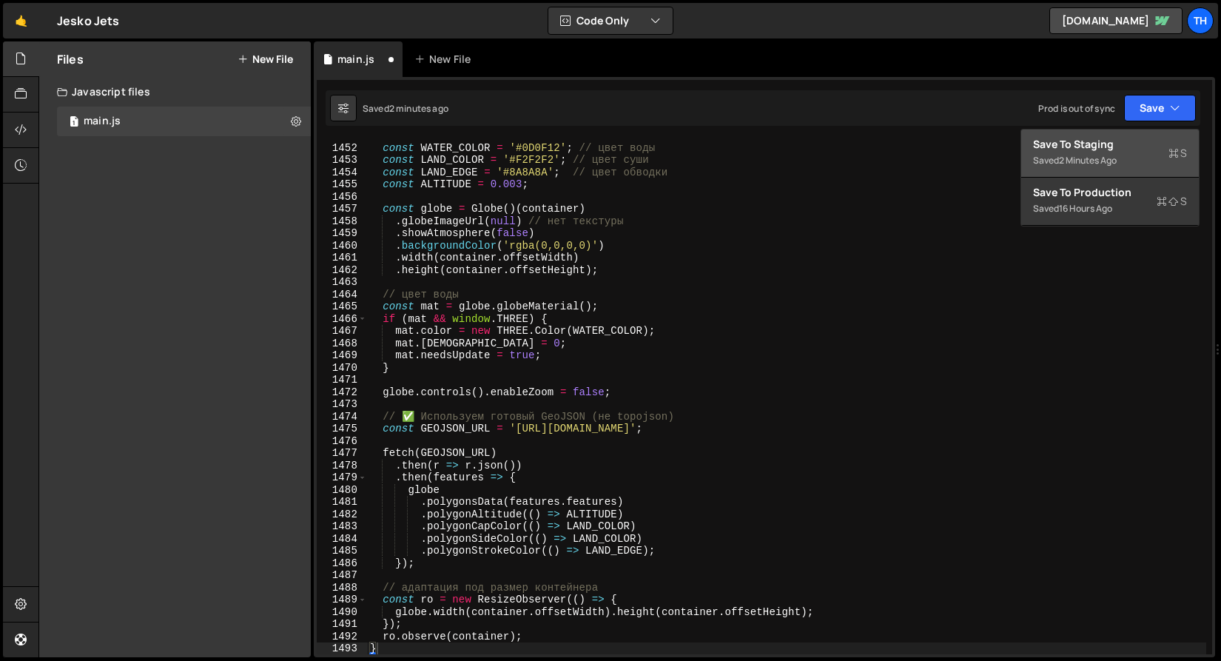
click at [1131, 144] on div "Save to Staging S" at bounding box center [1110, 144] width 154 height 15
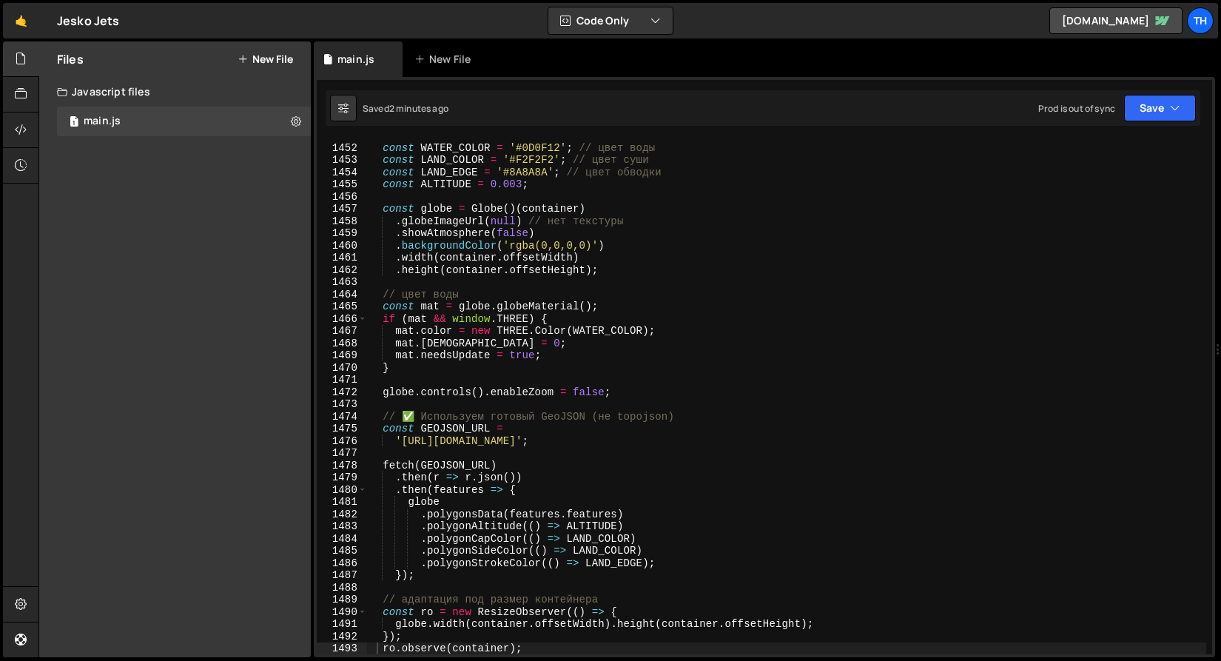
click at [499, 255] on div "const WATER_COLOR = '#0D0F12' ; // цвет воды const LAND_COLOR = '#F2F2F2' ; // …" at bounding box center [786, 400] width 839 height 540
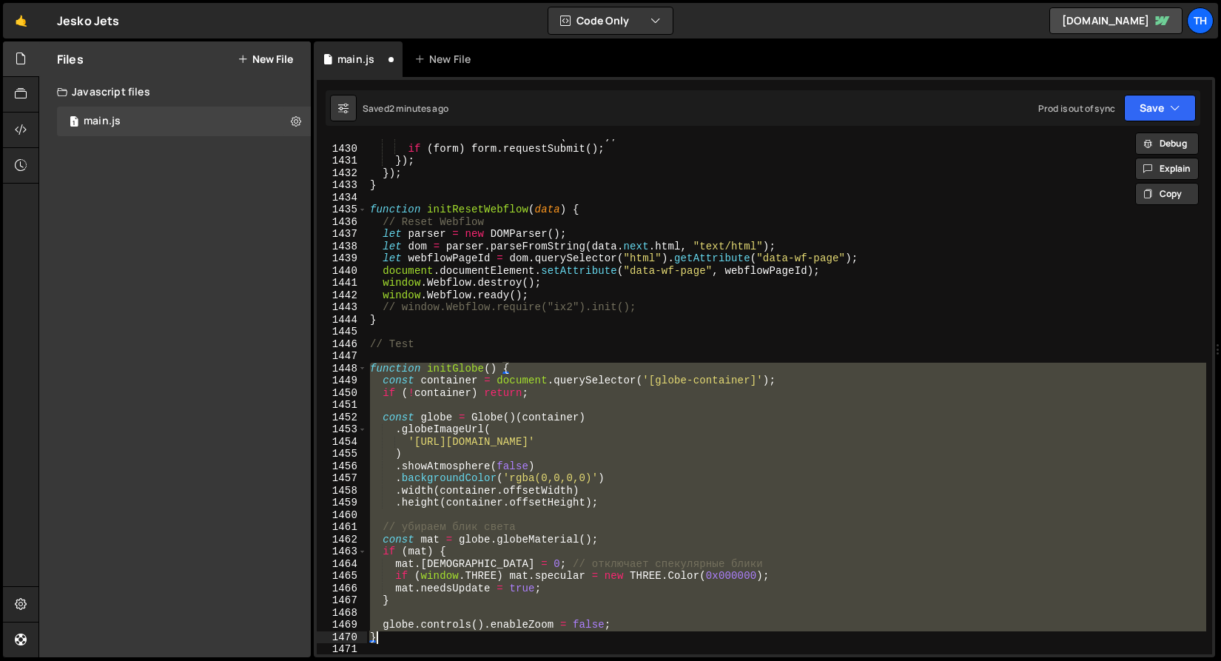
scroll to position [17458, 0]
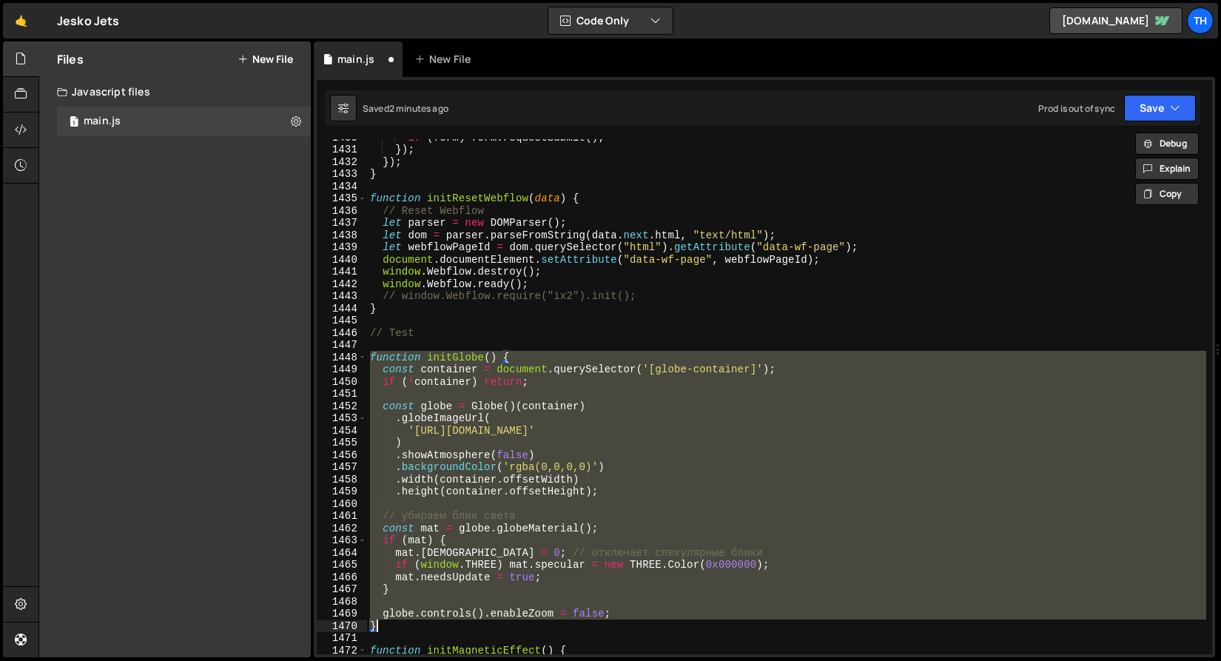
click at [438, 283] on div "if ( form ) form . requestSubmit ( ) ; }) ; }) ; } function initResetWebflow ( …" at bounding box center [786, 401] width 839 height 540
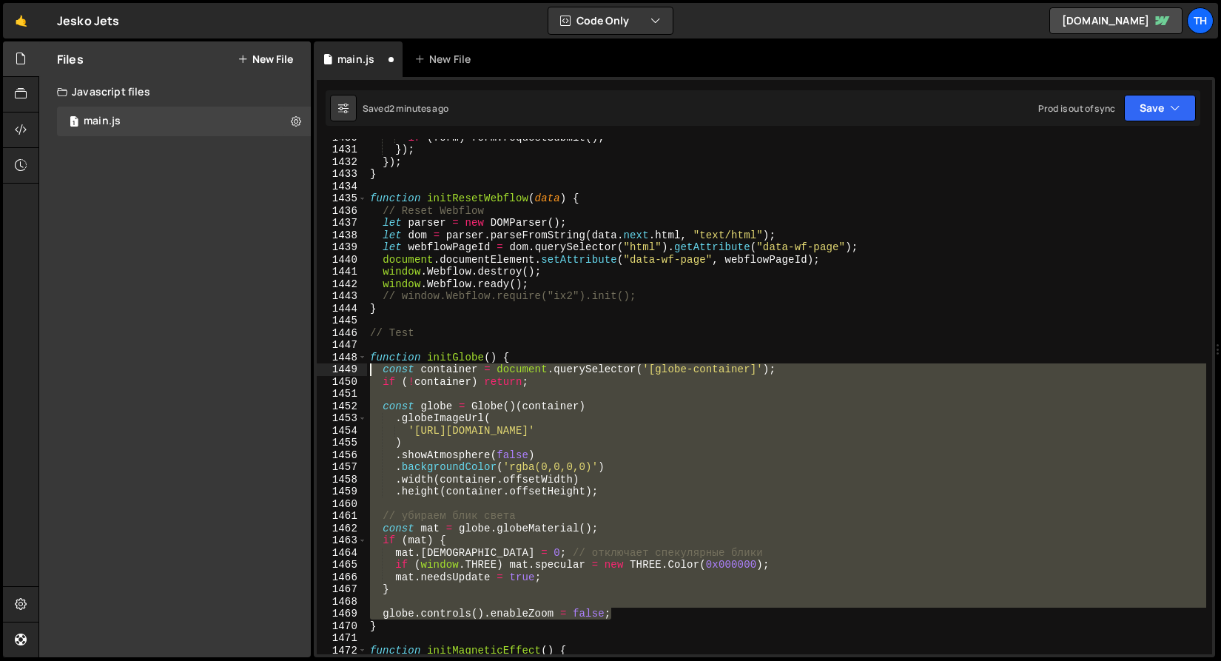
drag, startPoint x: 630, startPoint y: 613, endPoint x: 321, endPoint y: 363, distance: 397.3
click at [321, 363] on div "window.Webflow.ready(); 1430 1431 1432 1433 1434 1435 1436 1437 1438 1439 1440 …" at bounding box center [764, 396] width 895 height 515
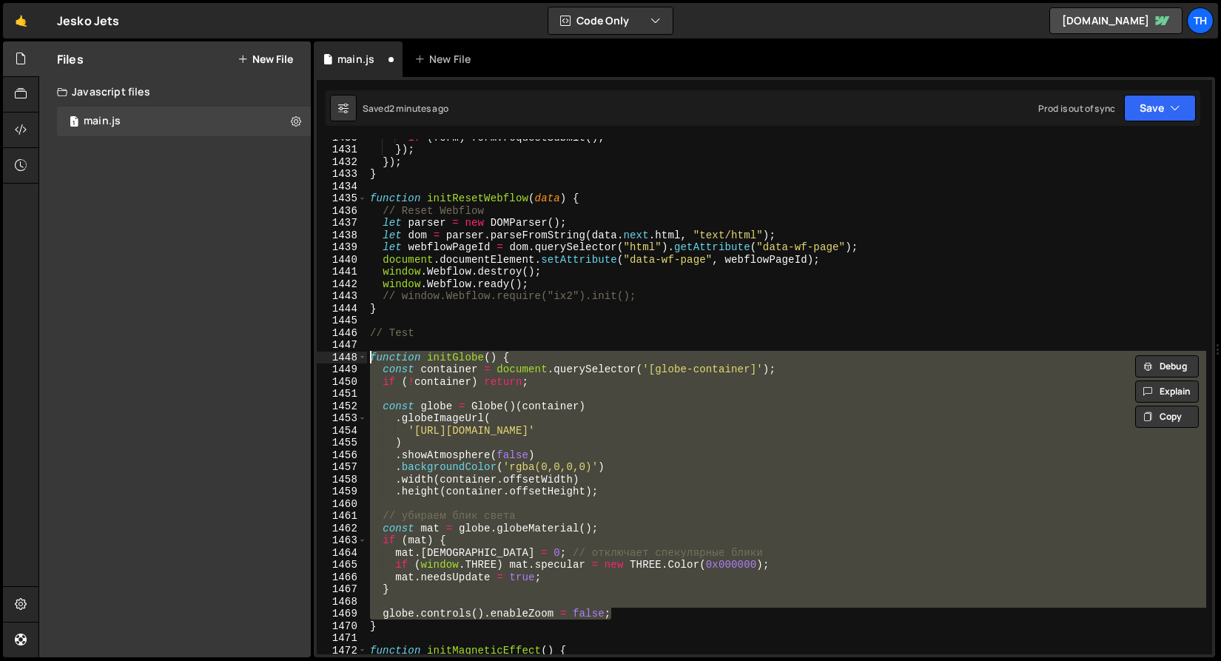
click at [319, 366] on div "1449" at bounding box center [342, 369] width 50 height 13
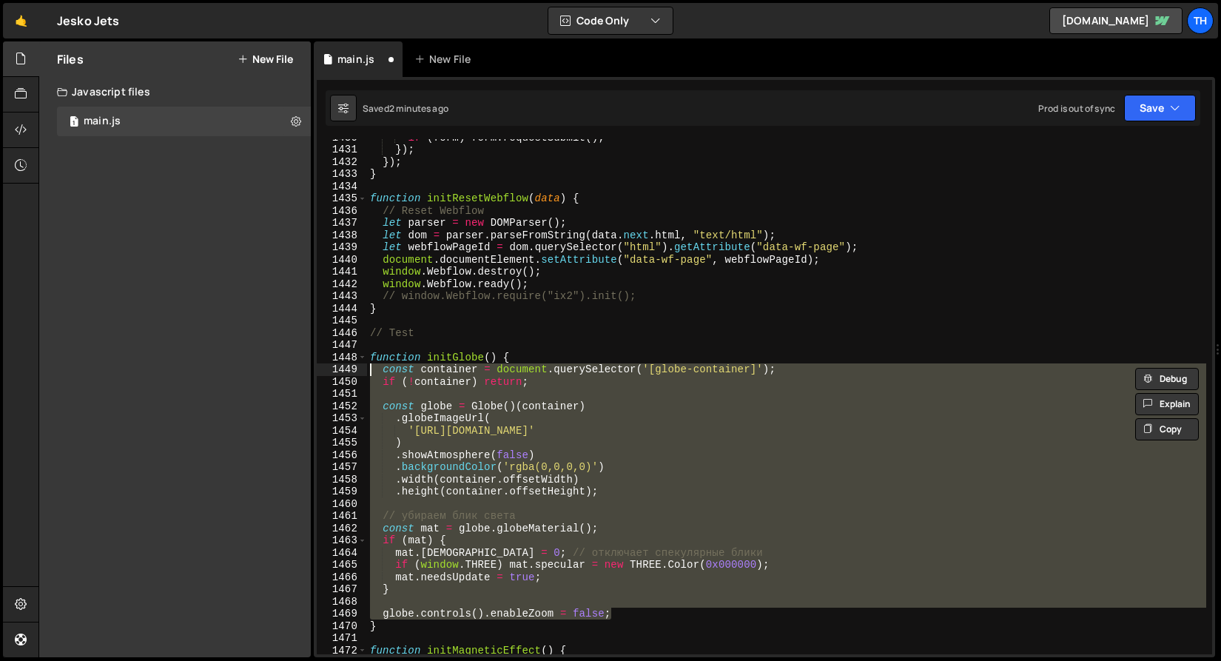
drag, startPoint x: 629, startPoint y: 617, endPoint x: 270, endPoint y: 375, distance: 432.9
click at [270, 375] on div "Files New File Javascript files 1 main.js 0 CSS files Copy share link Edit File…" at bounding box center [629, 349] width 1183 height 616
paste textarea "}"
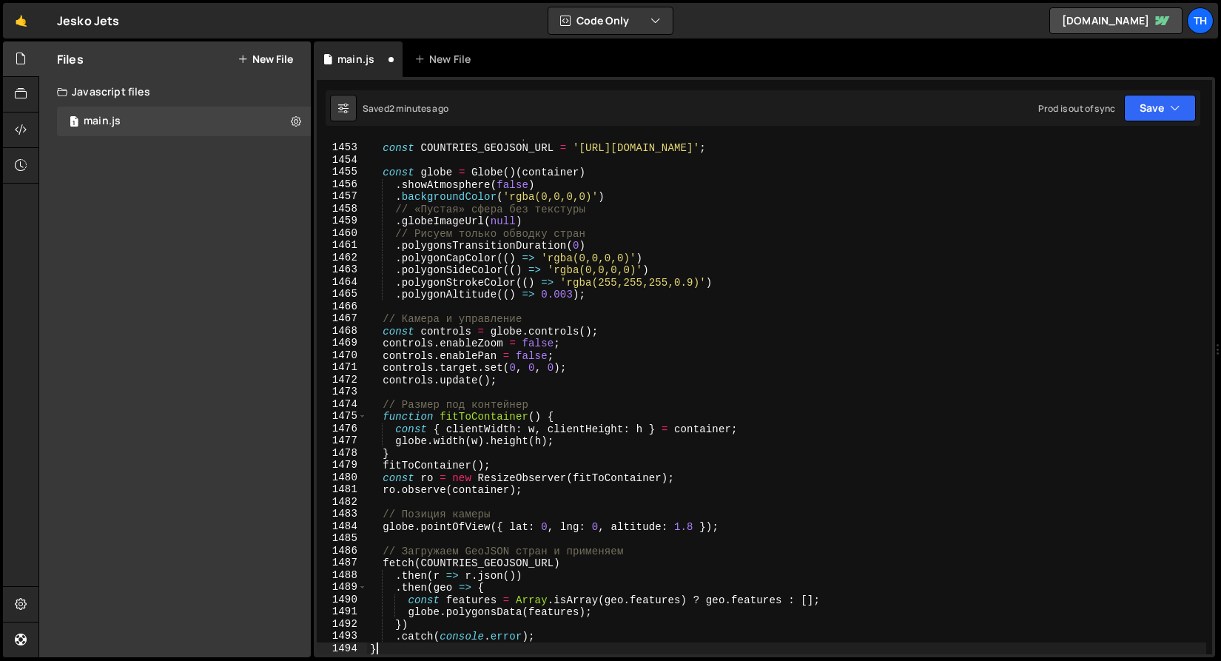
scroll to position [17729, 0]
click at [1183, 110] on button "Save" at bounding box center [1160, 108] width 72 height 27
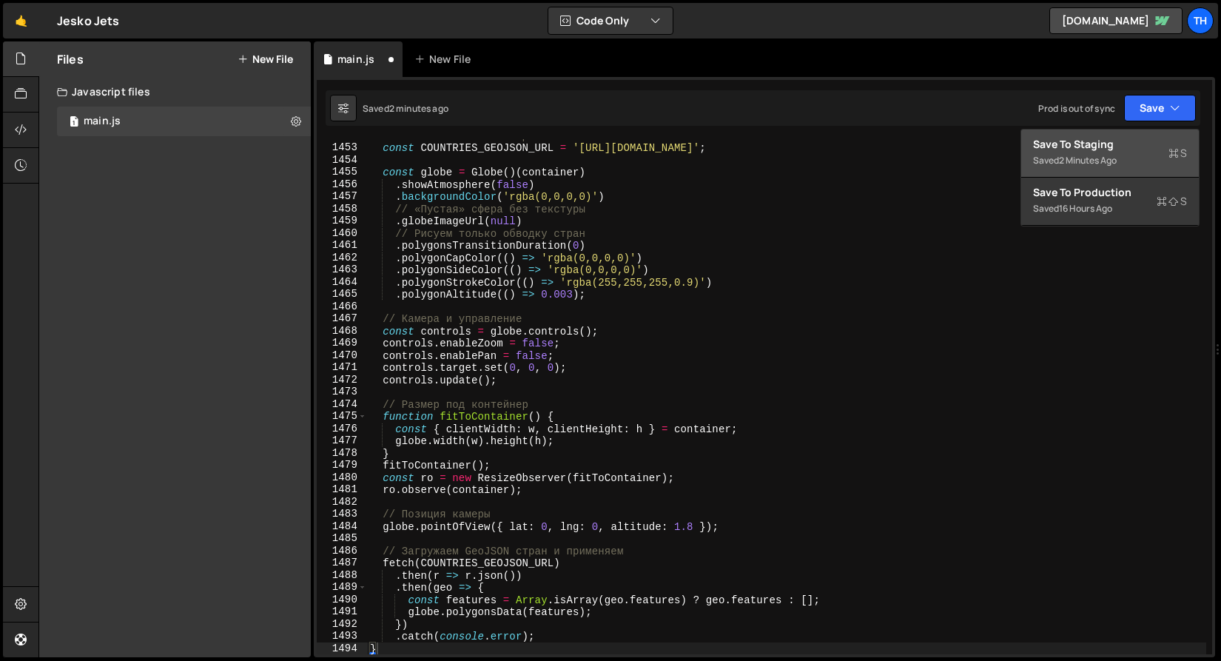
click at [1147, 150] on div "Save to Staging S" at bounding box center [1110, 144] width 154 height 15
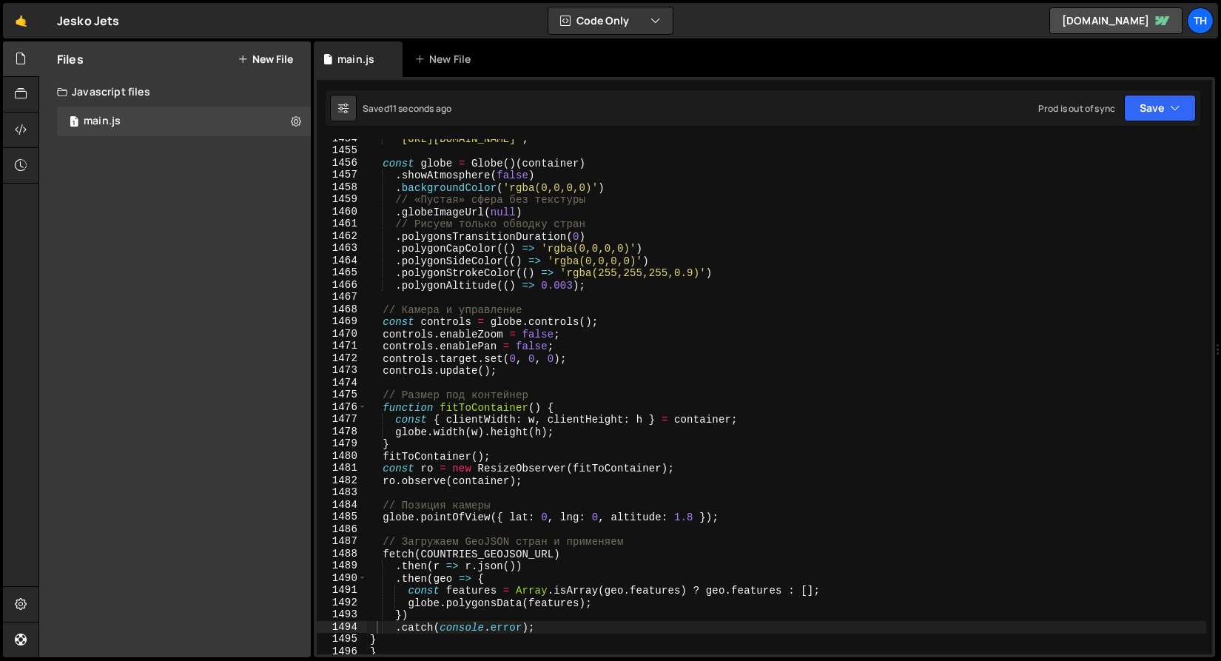
scroll to position [18011, 0]
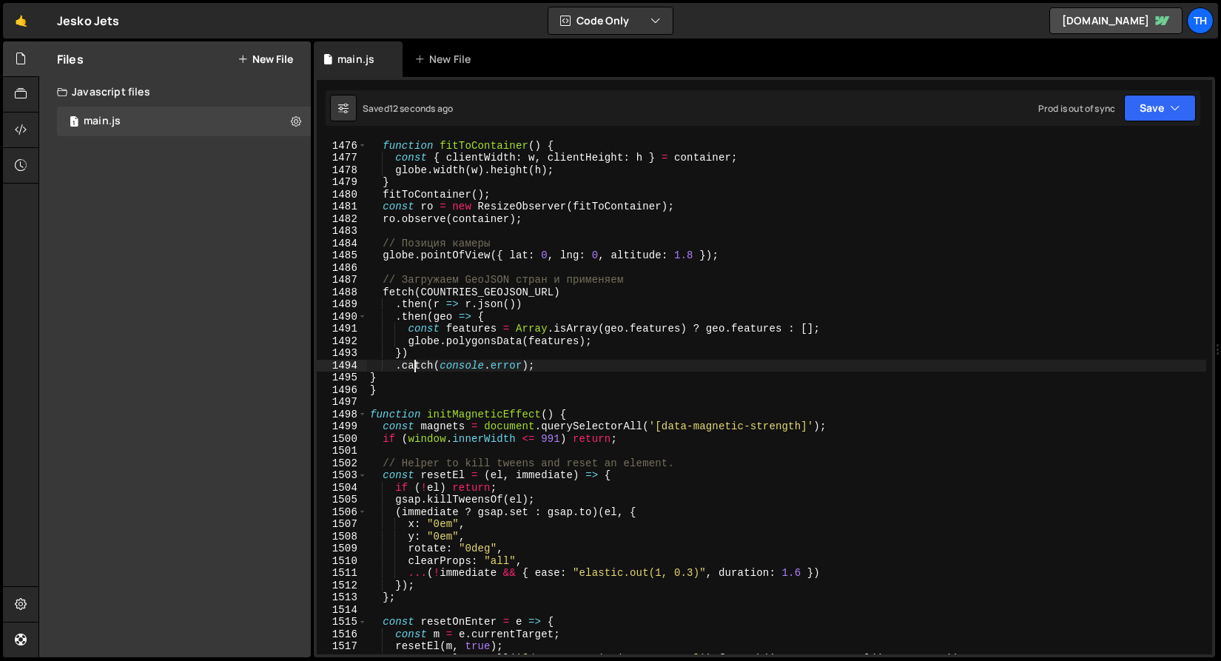
click at [412, 369] on div "// Размер под контейнер function fitToContainer ( ) { const { clientWidth : w ,…" at bounding box center [786, 397] width 839 height 540
drag, startPoint x: 415, startPoint y: 377, endPoint x: 405, endPoint y: 369, distance: 13.2
click at [415, 377] on div "// Размер под контейнер function fitToContainer ( ) { const { clientWidth : w ,…" at bounding box center [786, 397] width 839 height 540
type textarea "}"
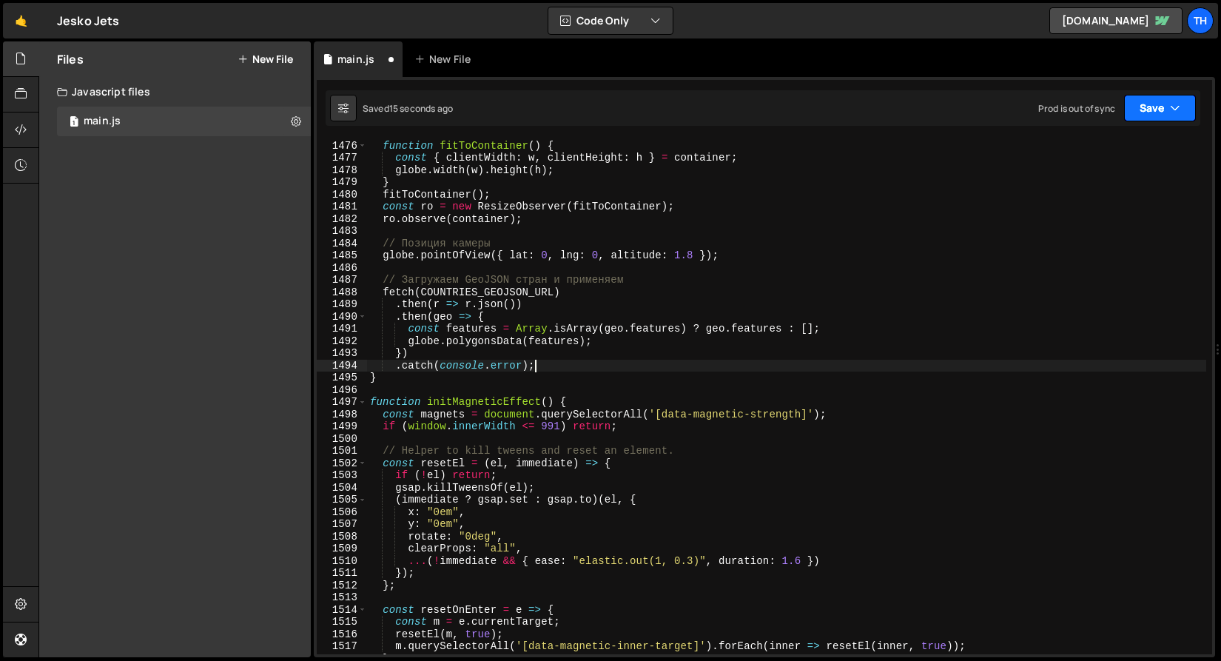
click at [1159, 109] on button "Save" at bounding box center [1160, 108] width 72 height 27
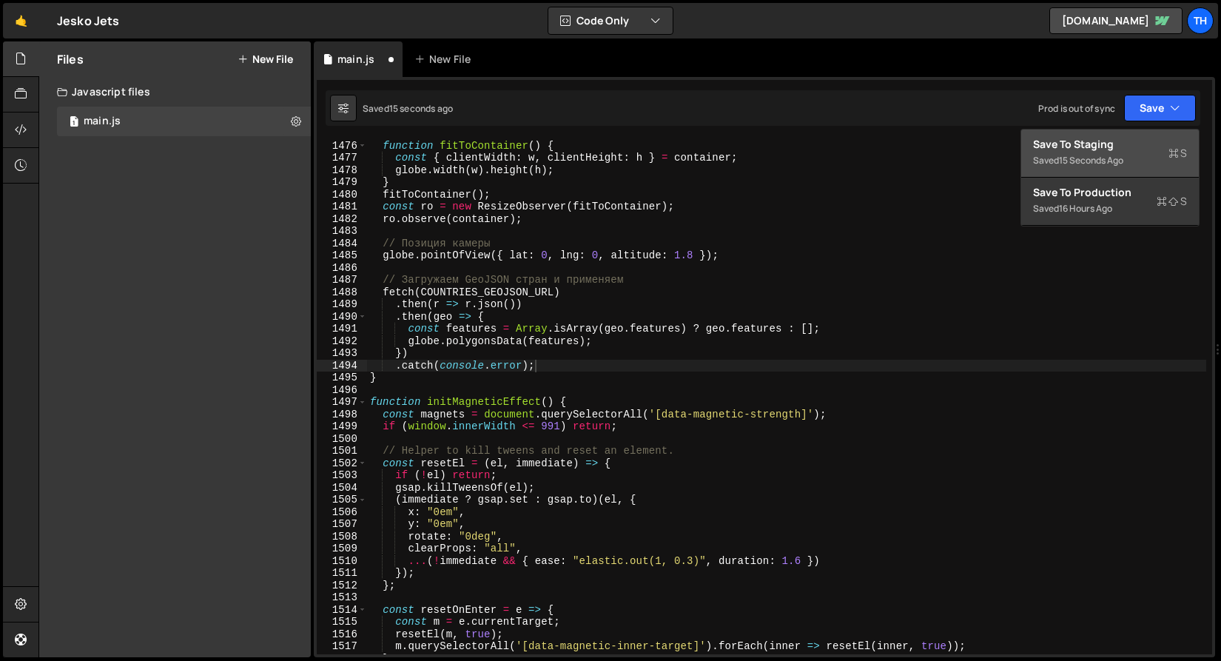
click at [1149, 140] on div "Save to Staging S" at bounding box center [1110, 144] width 154 height 15
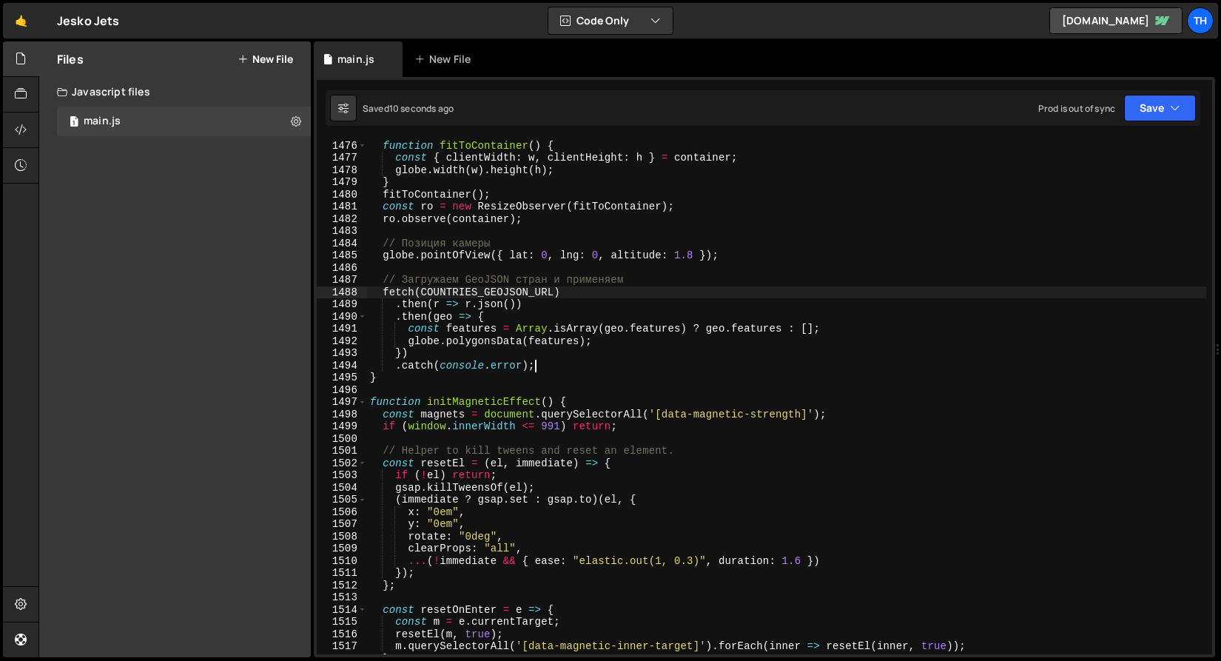
click at [531, 286] on div "// Размер под контейнер function fitToContainer ( ) { const { clientWidth : w ,…" at bounding box center [786, 397] width 839 height 540
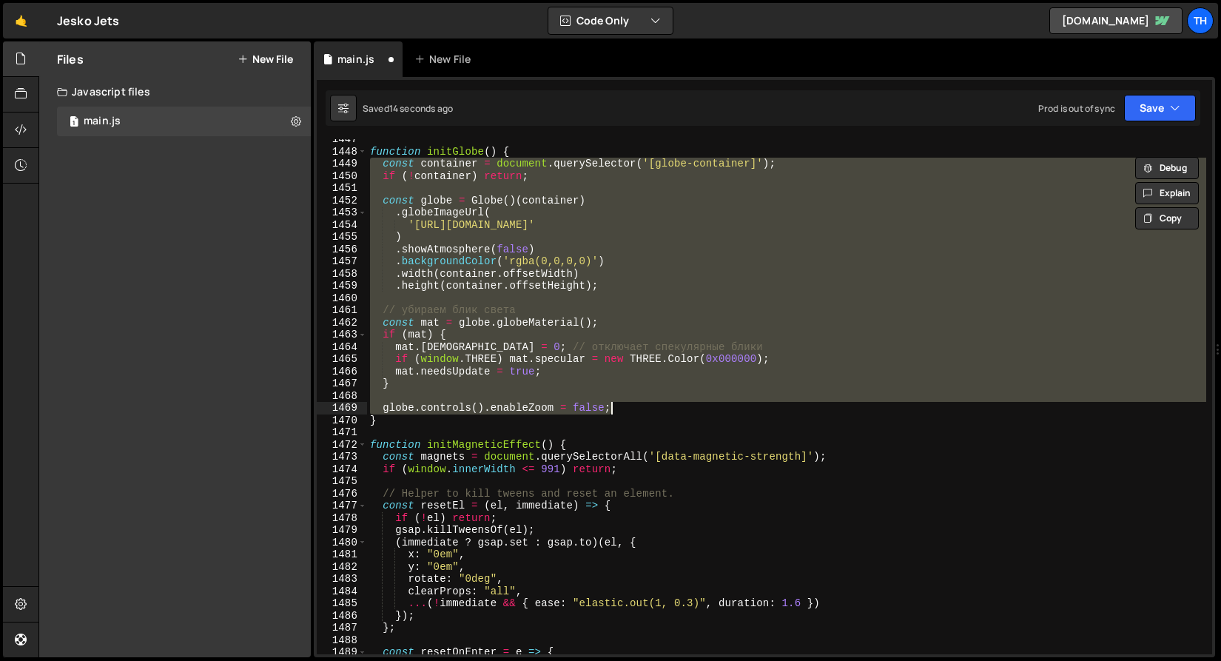
scroll to position [17624, 0]
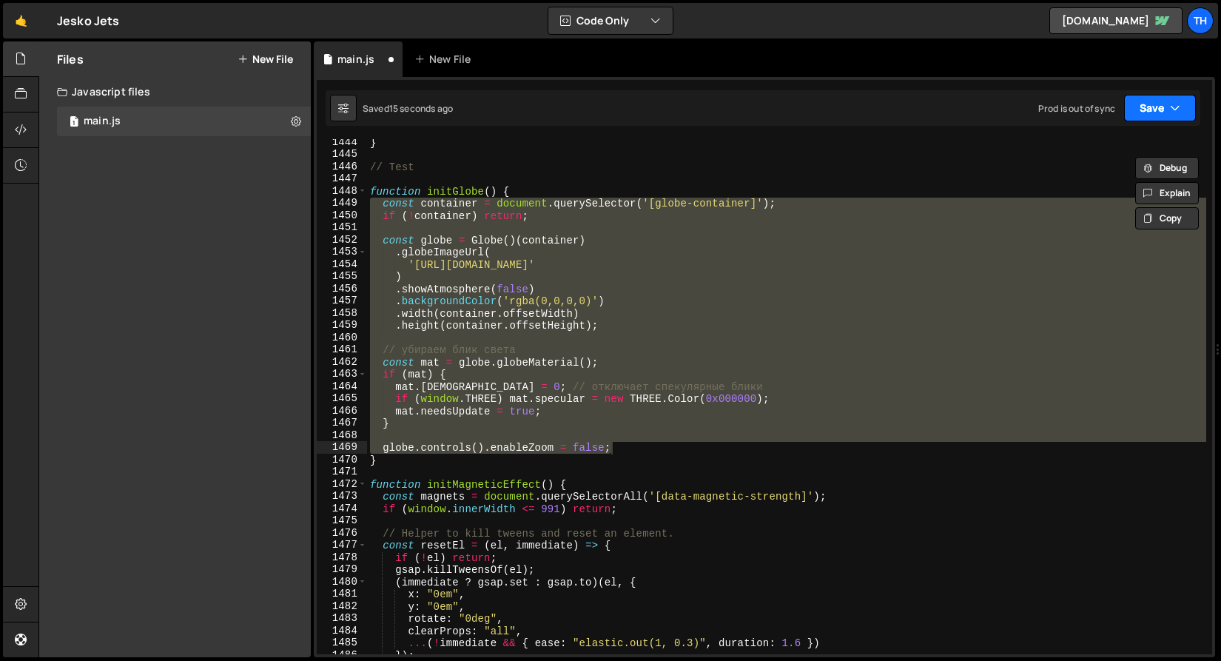
click at [1153, 114] on button "Save" at bounding box center [1160, 108] width 72 height 27
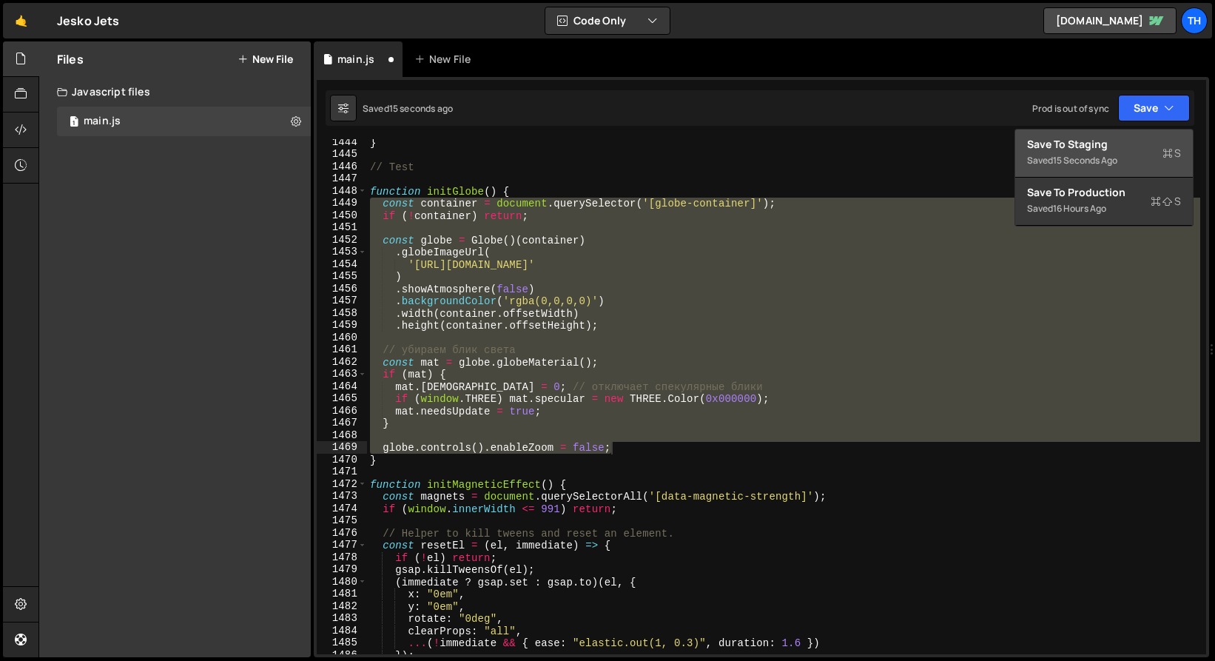
click at [1126, 150] on div "Save to Staging S" at bounding box center [1104, 144] width 154 height 15
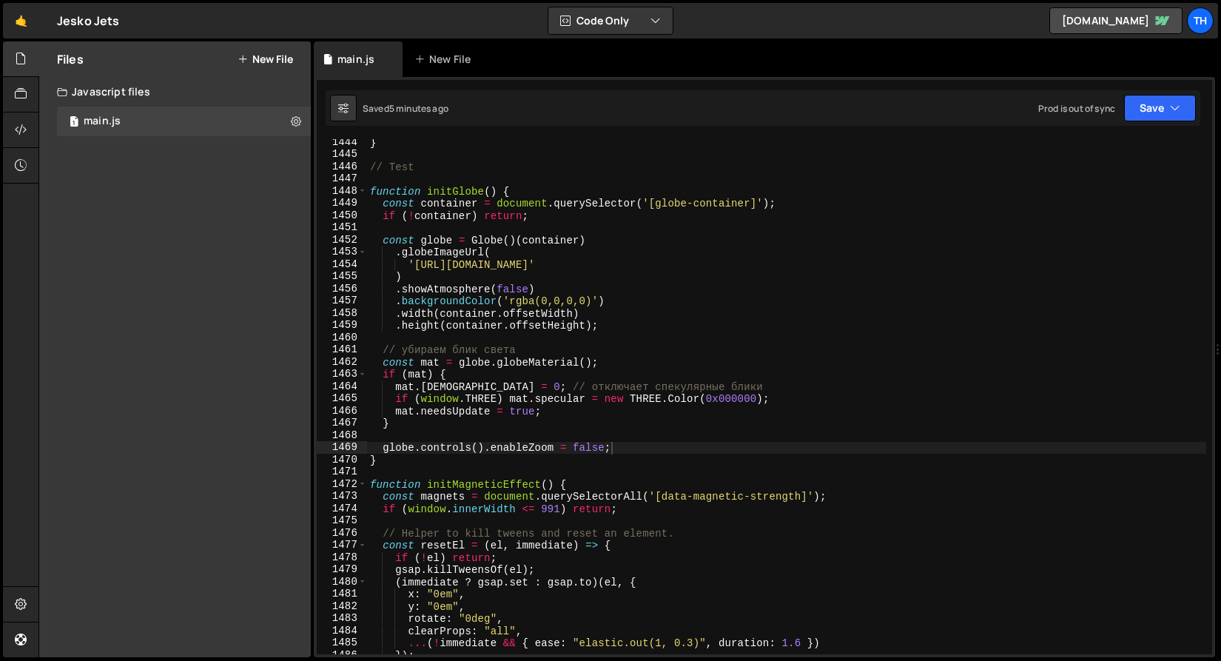
click at [403, 454] on div "} // Test function initGlobe ( ) { const container = document . querySelector (…" at bounding box center [786, 406] width 839 height 540
click at [628, 446] on div "} // Test function initGlobe ( ) { const container = document . querySelector (…" at bounding box center [786, 406] width 839 height 540
type textarea "globe.controls().enableZoom = false;"
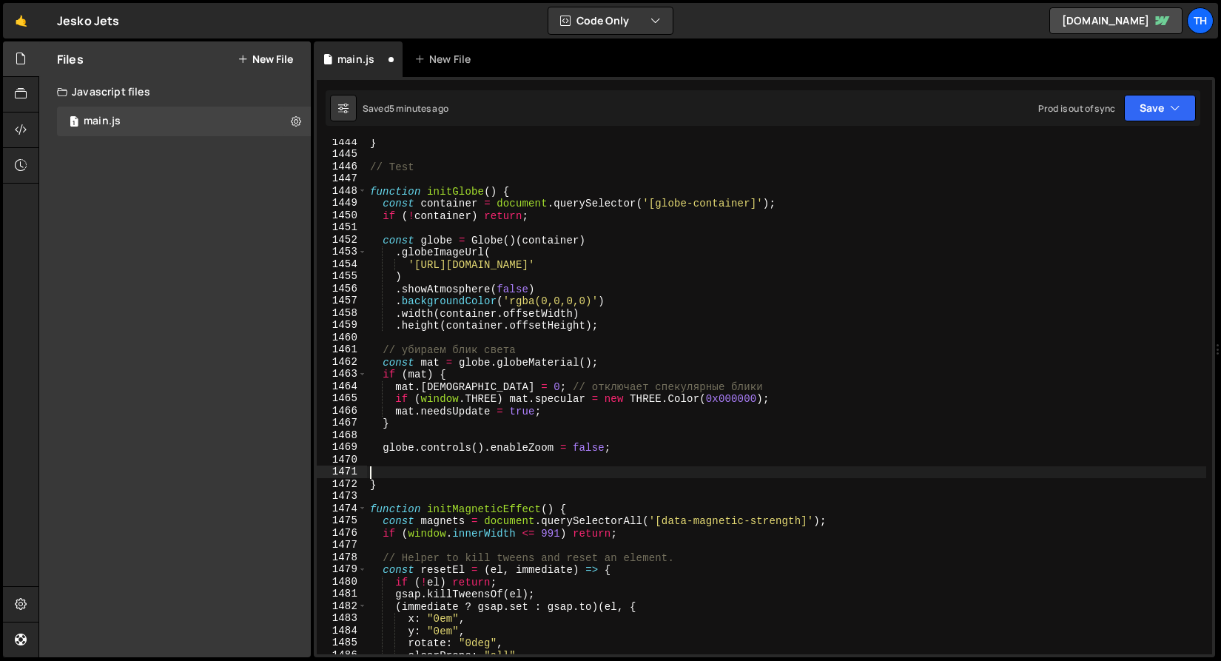
paste textarea "});"
type textarea "});"
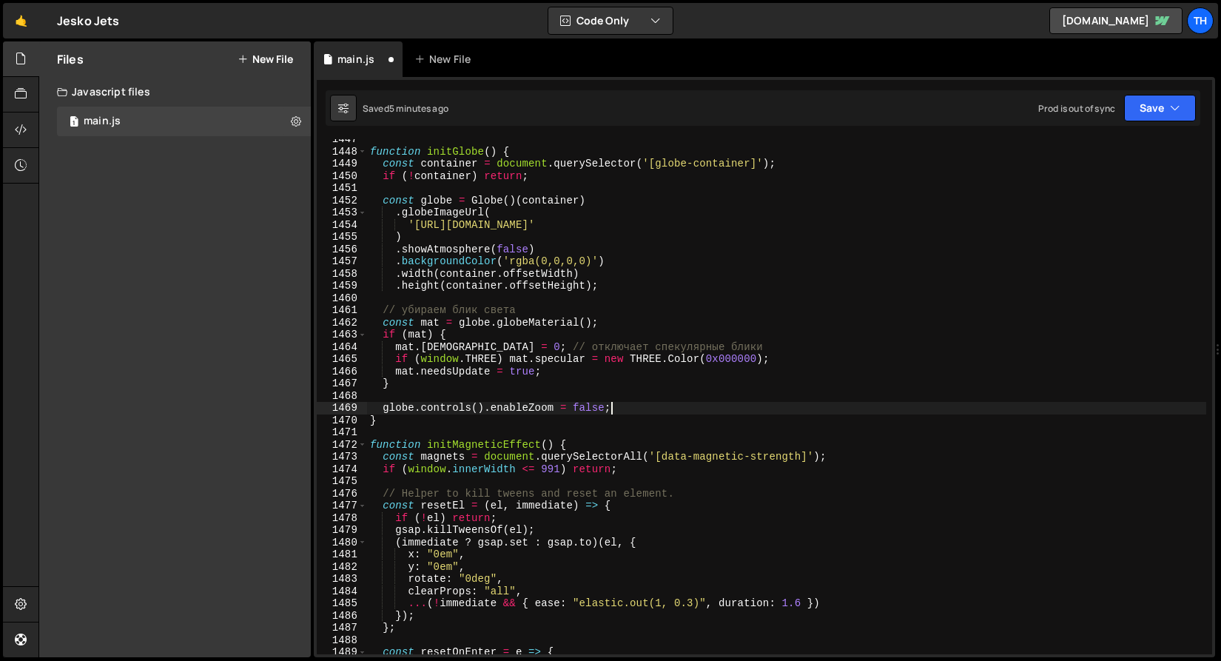
scroll to position [17620, 0]
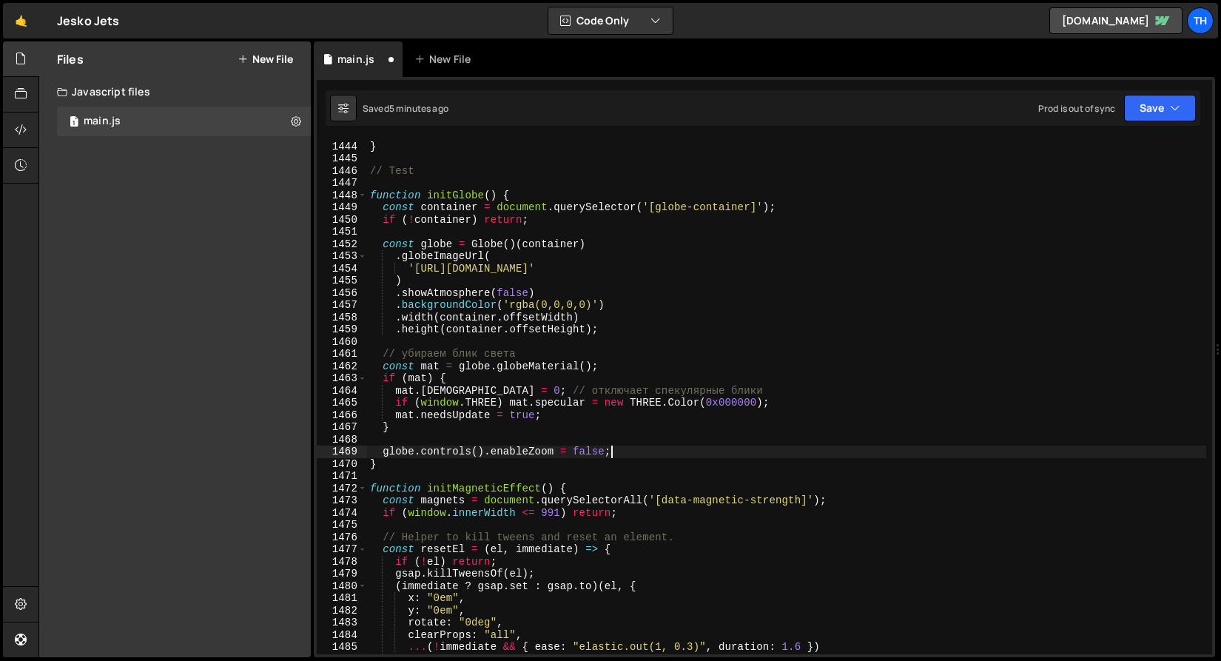
click at [422, 421] on div "// window.Webflow.require("ix2").init(); } // Test function initGlobe ( ) { con…" at bounding box center [786, 398] width 839 height 540
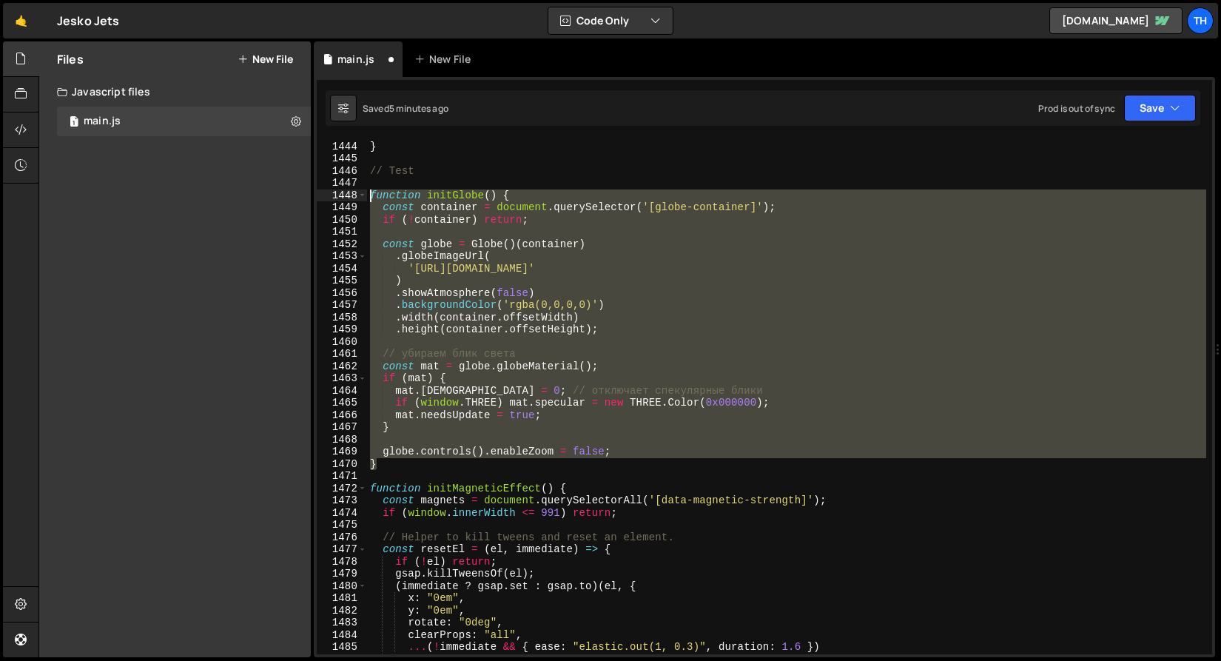
drag, startPoint x: 418, startPoint y: 462, endPoint x: 275, endPoint y: 197, distance: 301.4
click at [275, 197] on div "Files New File Javascript files 1 main.js 0 CSS files Copy share link Edit File…" at bounding box center [629, 349] width 1183 height 616
paste textarea "}"
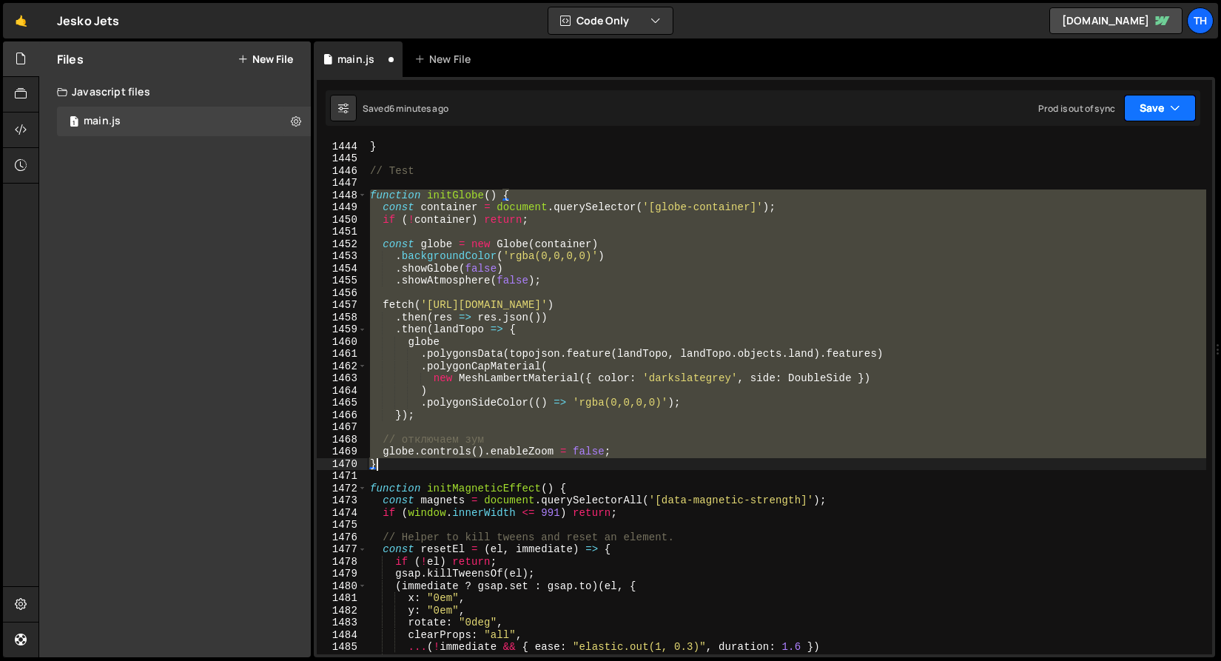
click at [1152, 115] on button "Save" at bounding box center [1160, 108] width 72 height 27
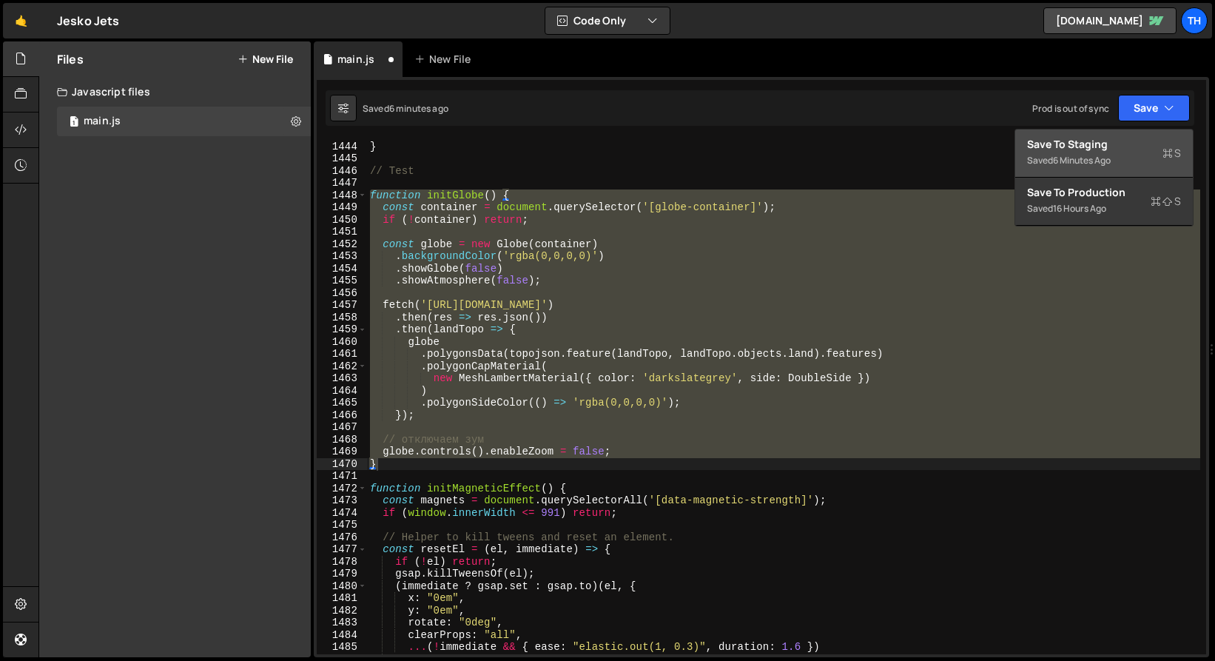
click at [1138, 142] on div "Save to Staging S" at bounding box center [1104, 144] width 154 height 15
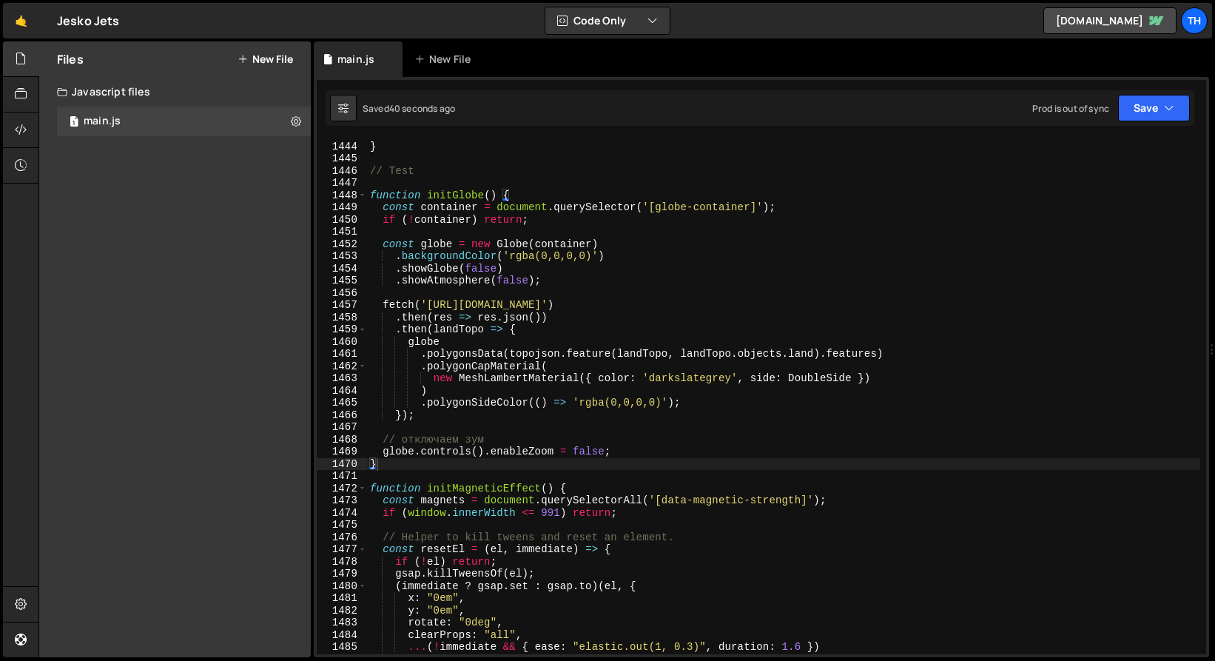
type textarea "function initGlobe() {"
click at [570, 192] on div "// window.Webflow.require("ix2").init(); } // Test function initGlobe ( ) { con…" at bounding box center [786, 398] width 839 height 540
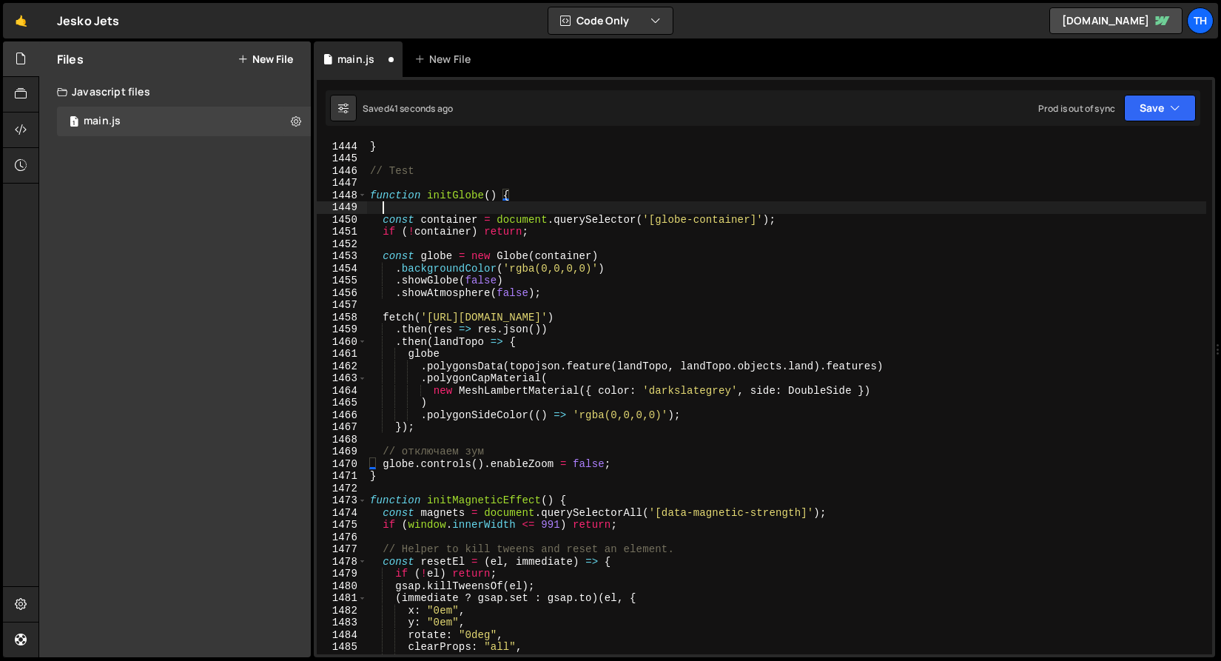
paste textarea "import * as topojson from 'https://esm.sh/topojson-client';"
type textarea "import * as topojson from 'https://esm.sh/topojson-client';"
drag, startPoint x: 454, startPoint y: 208, endPoint x: 318, endPoint y: 204, distance: 136.2
click at [318, 204] on div "1443 1444 1445 1446 1447 1448 1449 1450 1451 1452 1453 1454 1455 1456 1457 1458…" at bounding box center [764, 396] width 895 height 515
paste textarea "import * as topojson from 'https://esm.sh/topojson-client';"
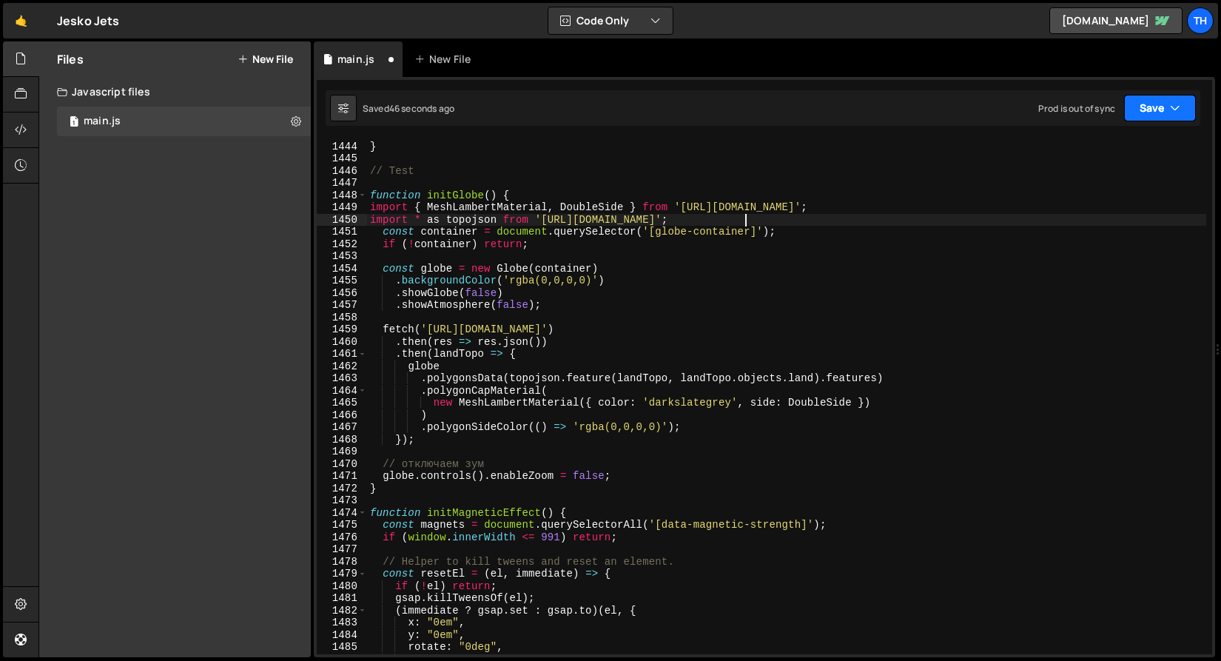
click at [1186, 112] on button "Save" at bounding box center [1160, 108] width 72 height 27
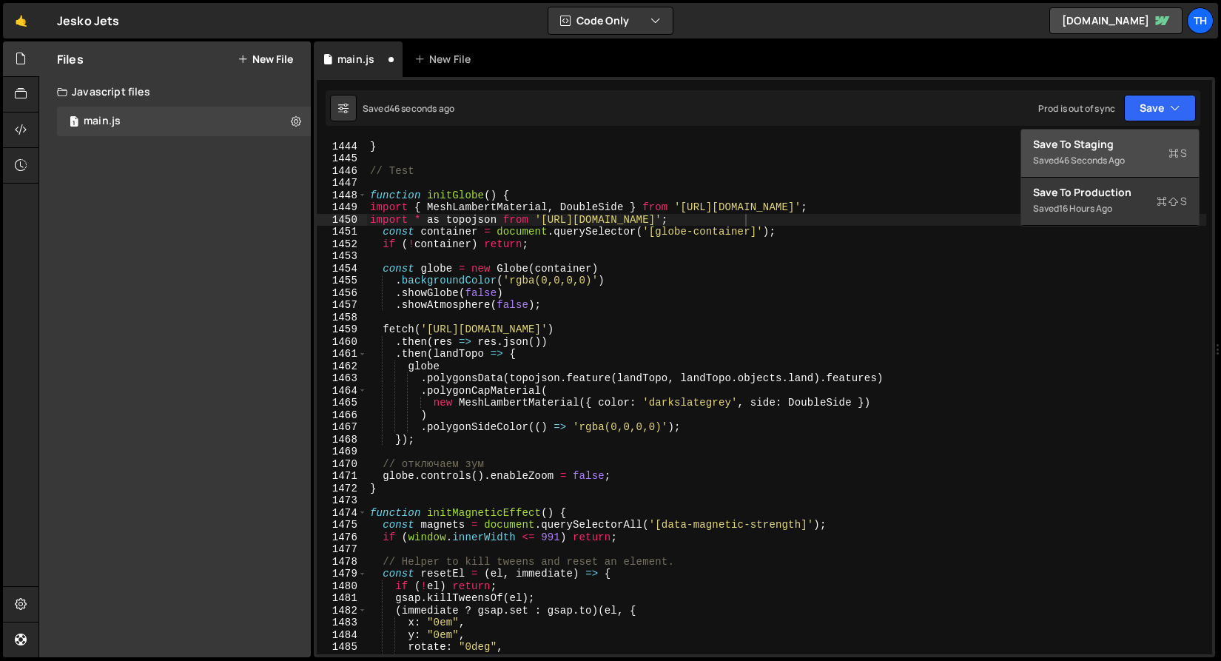
click at [1160, 138] on div "Save to Staging S" at bounding box center [1110, 144] width 154 height 15
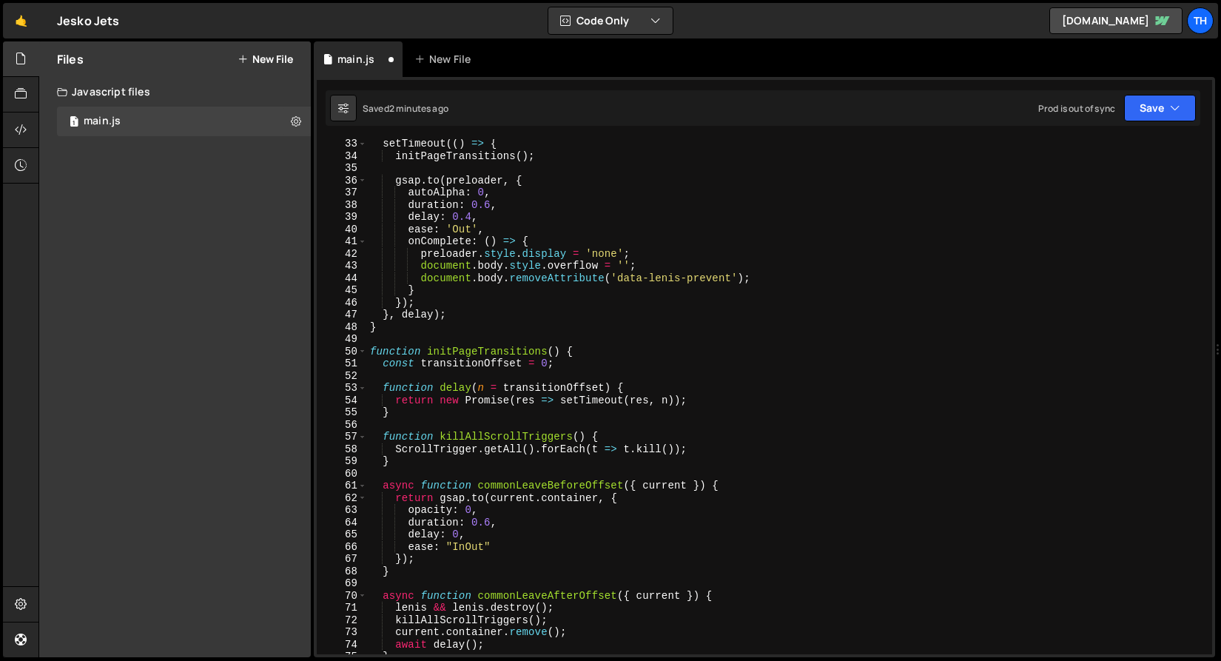
scroll to position [0, 0]
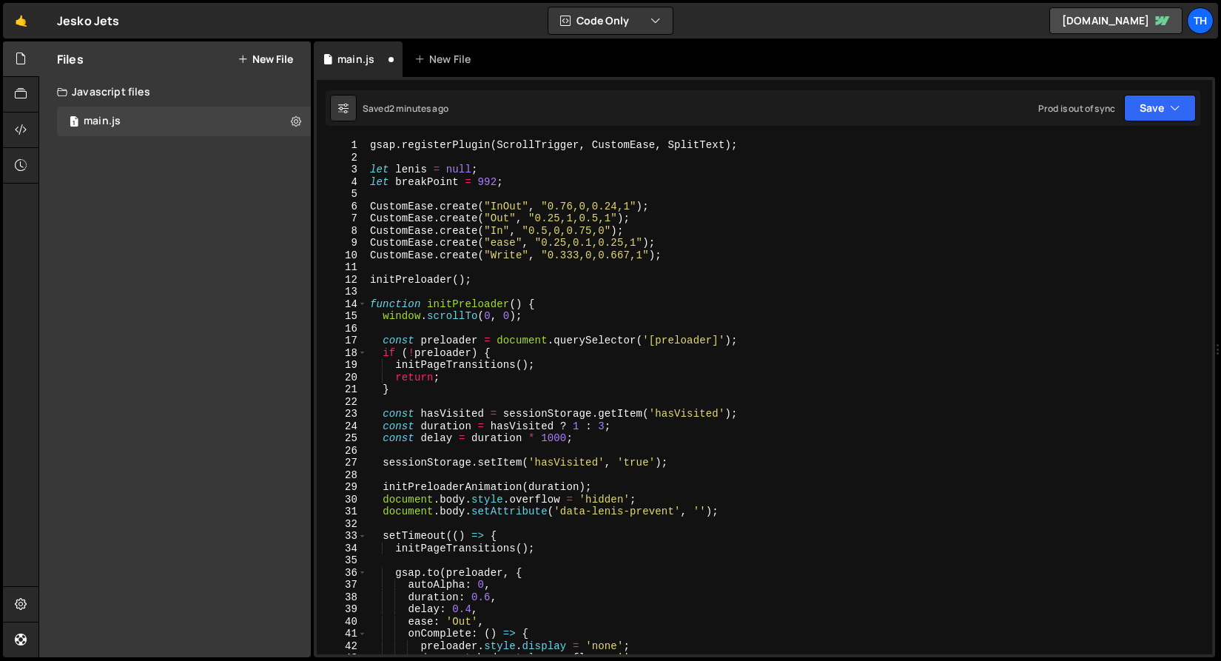
type textarea "gsap.registerPlugin(ScrollTrigger, CustomEase, SplitText);"
click at [782, 147] on div "gsap . registerPlugin ( ScrollTrigger , CustomEase , SplitText ) ; let lenis = …" at bounding box center [786, 409] width 839 height 540
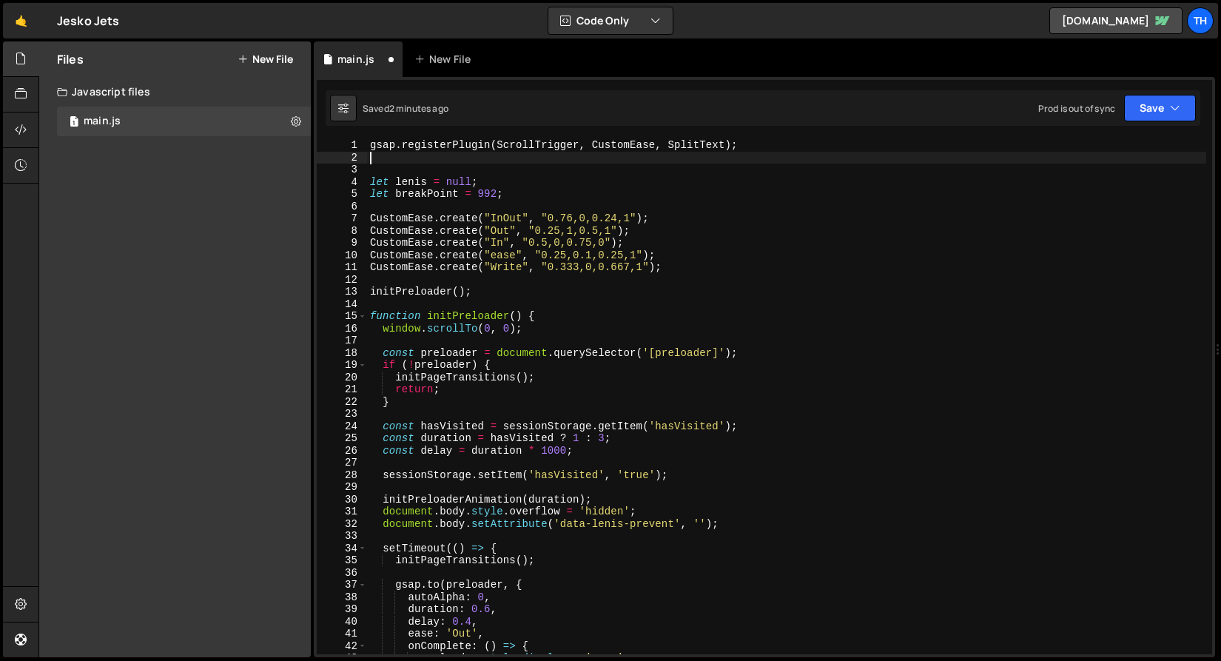
paste textarea "import * as topojson from 'https://esm.sh/topojson-client';"
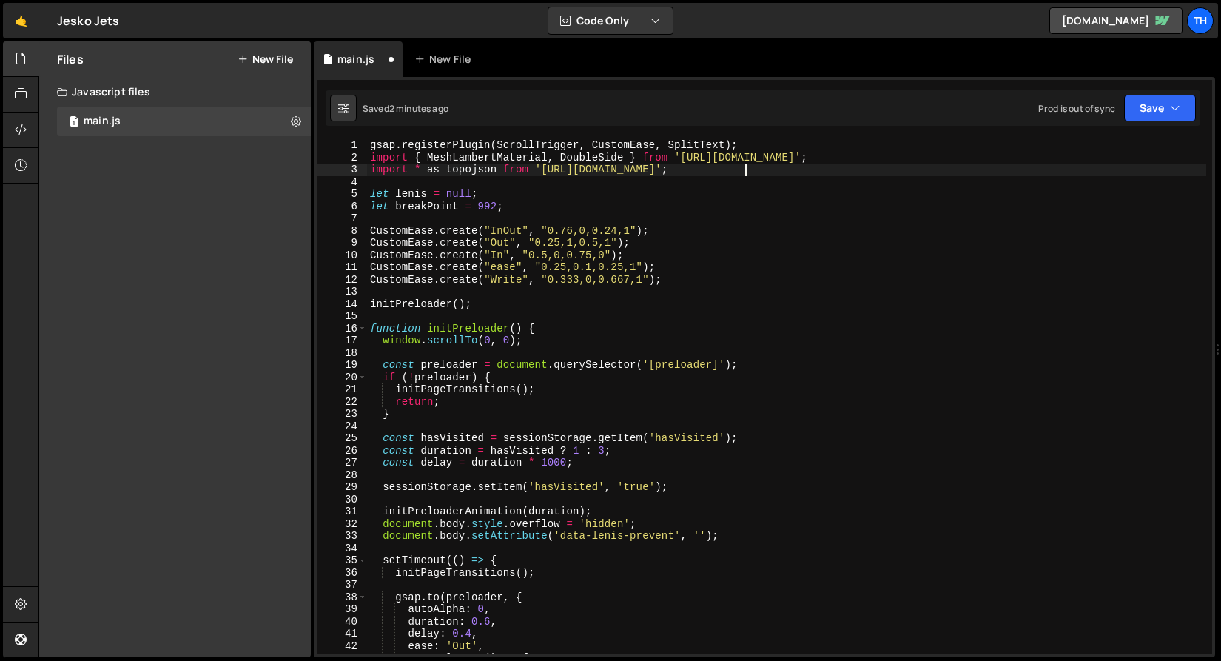
click at [1123, 111] on div "Prod is out of sync Upgrade to Edit Save Save to Staging S Saved 2 minutes ago …" at bounding box center [1117, 108] width 158 height 27
click at [1140, 114] on button "Save" at bounding box center [1160, 108] width 72 height 27
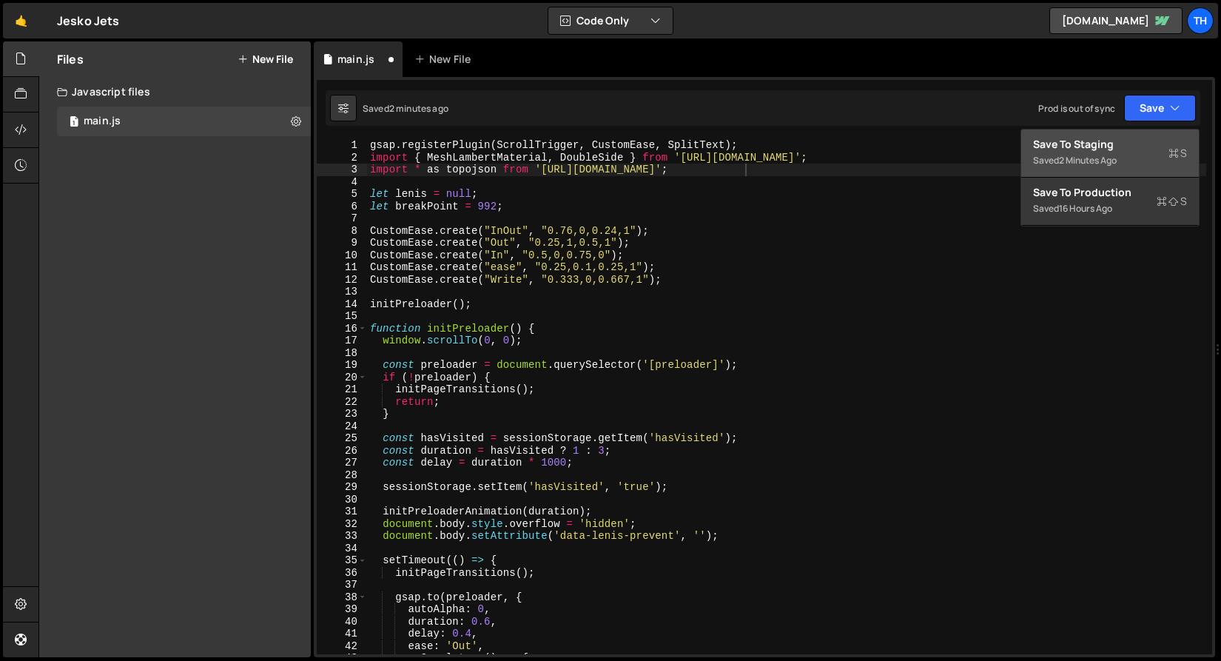
click at [1136, 152] on div "Saved 2 minutes ago" at bounding box center [1110, 161] width 154 height 18
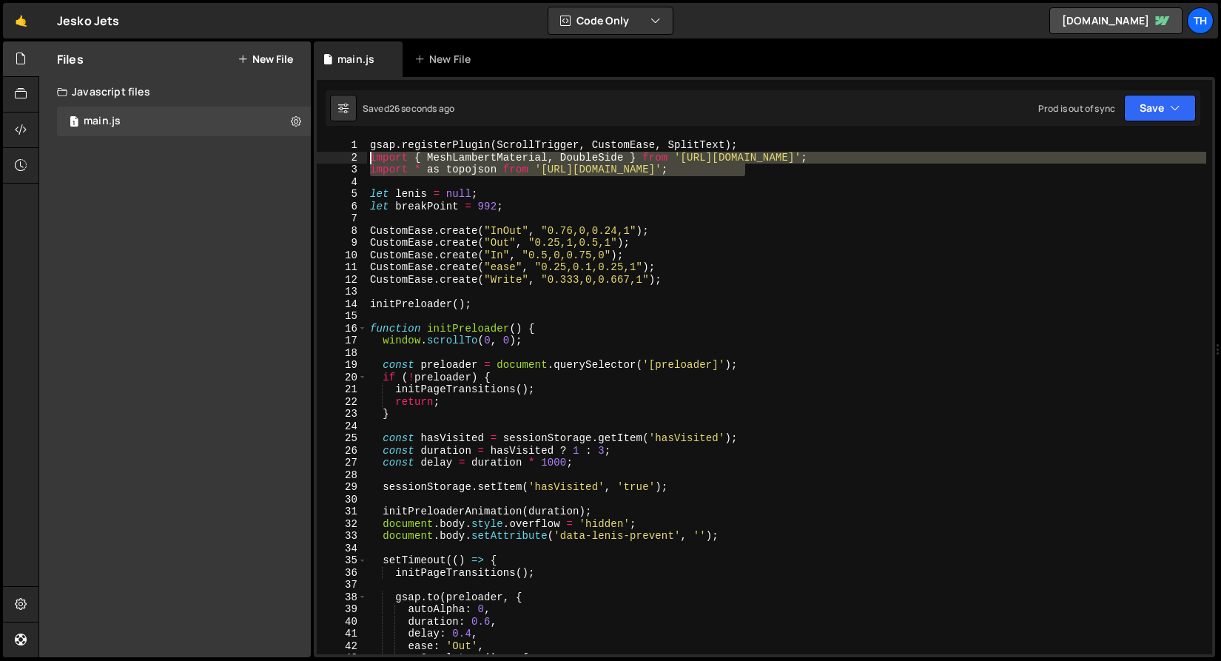
drag, startPoint x: 773, startPoint y: 174, endPoint x: 300, endPoint y: 154, distance: 473.3
click at [300, 154] on div "Files New File Javascript files 1 main.js 0 CSS files Copy share link Edit File…" at bounding box center [629, 349] width 1183 height 616
type textarea "import { MeshLambertMaterial, DoubleSide } from 'https://esm.sh/three'; import …"
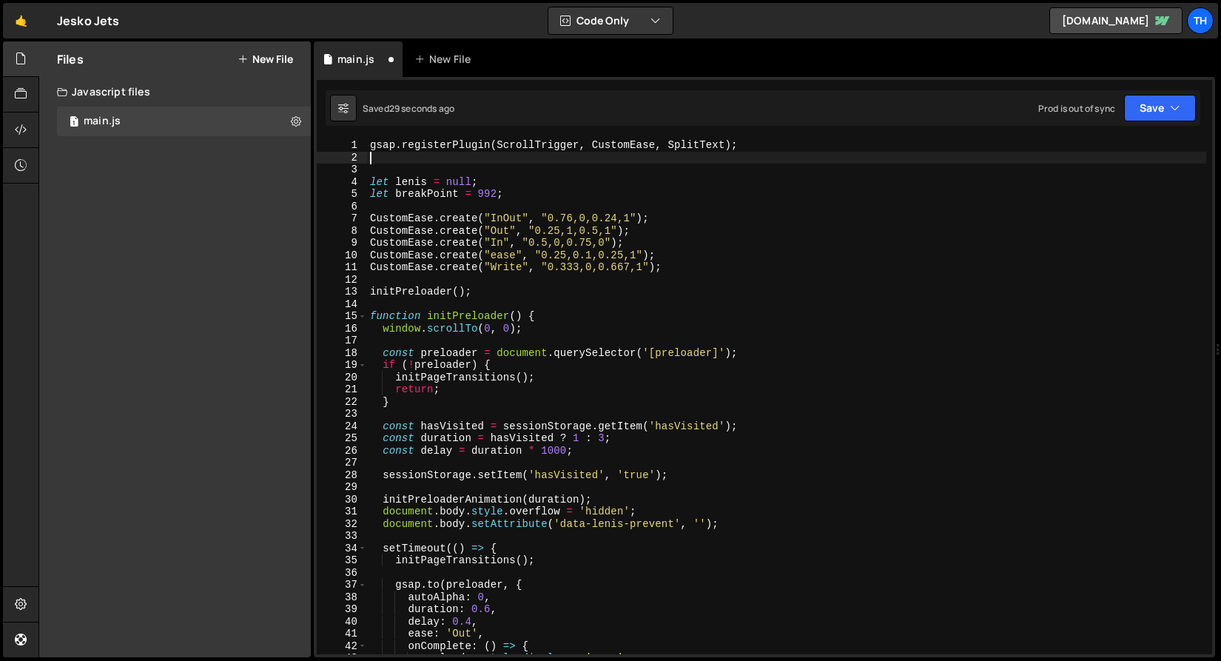
type textarea "gsap.registerPlugin(ScrollTrigger, CustomEase, SplitText);"
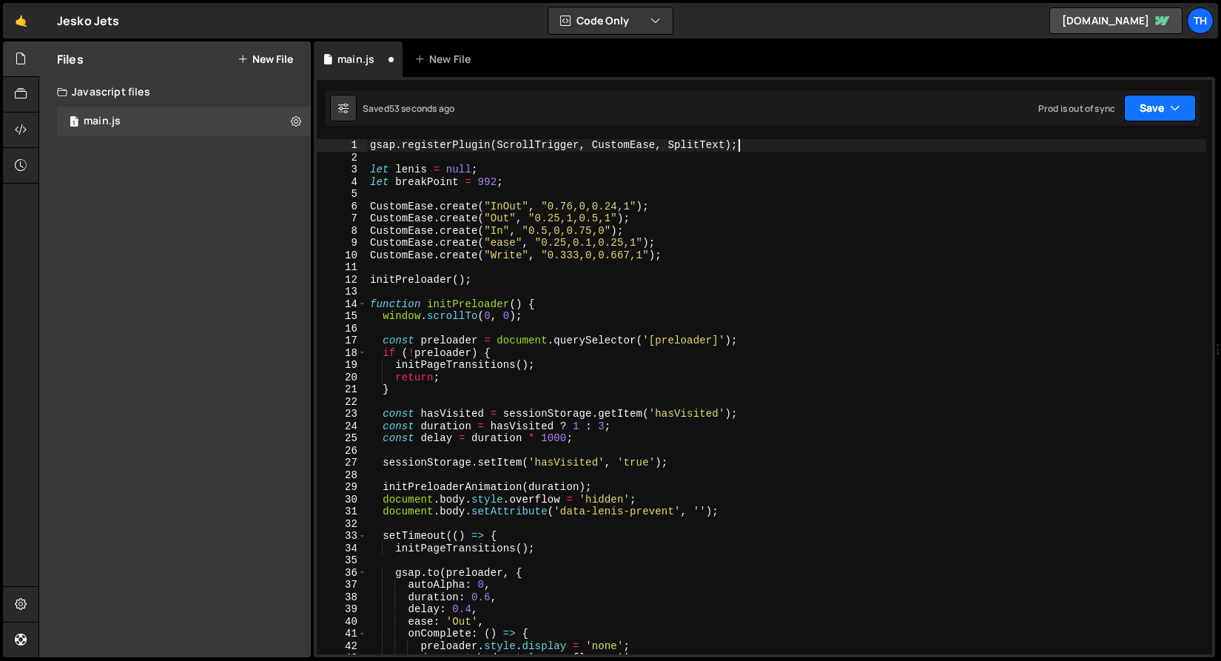
click at [1143, 113] on button "Save" at bounding box center [1160, 108] width 72 height 27
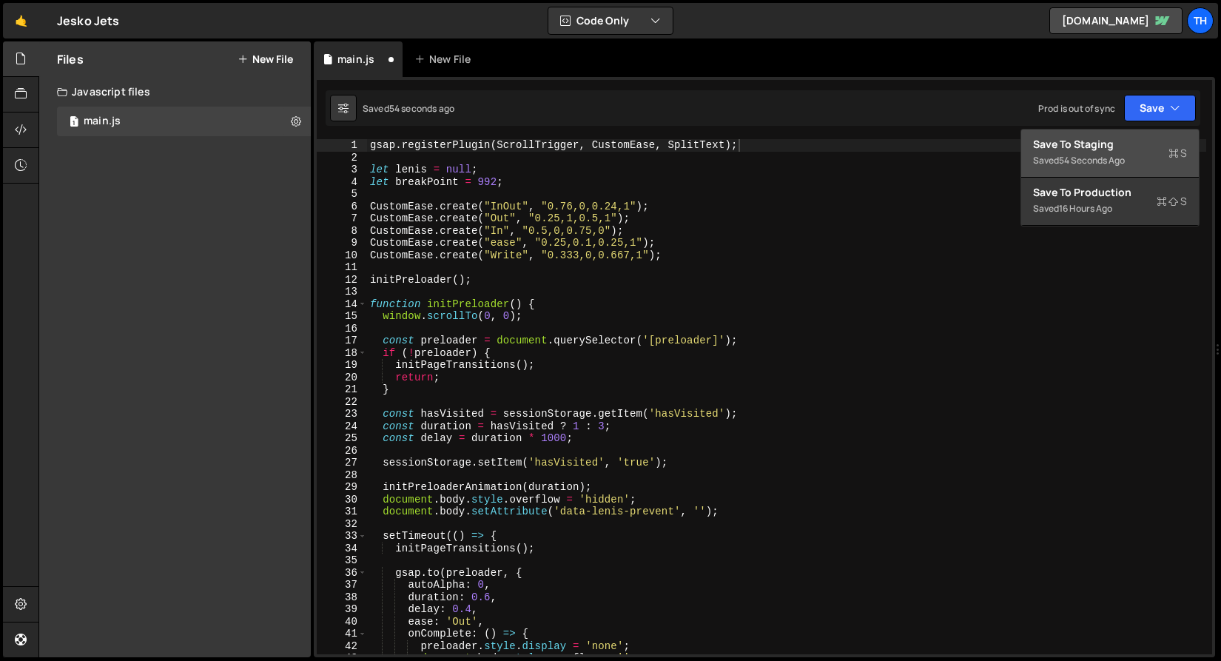
click at [1129, 148] on div "Save to Staging S" at bounding box center [1110, 144] width 154 height 15
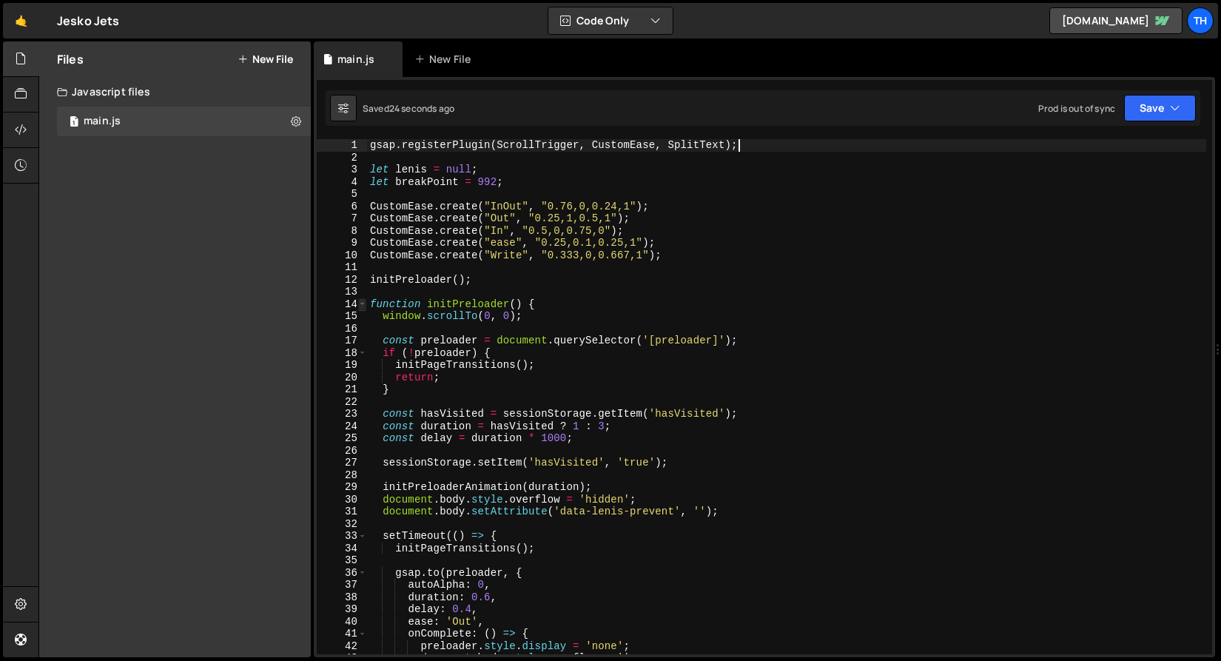
click at [364, 300] on span at bounding box center [362, 304] width 8 height 13
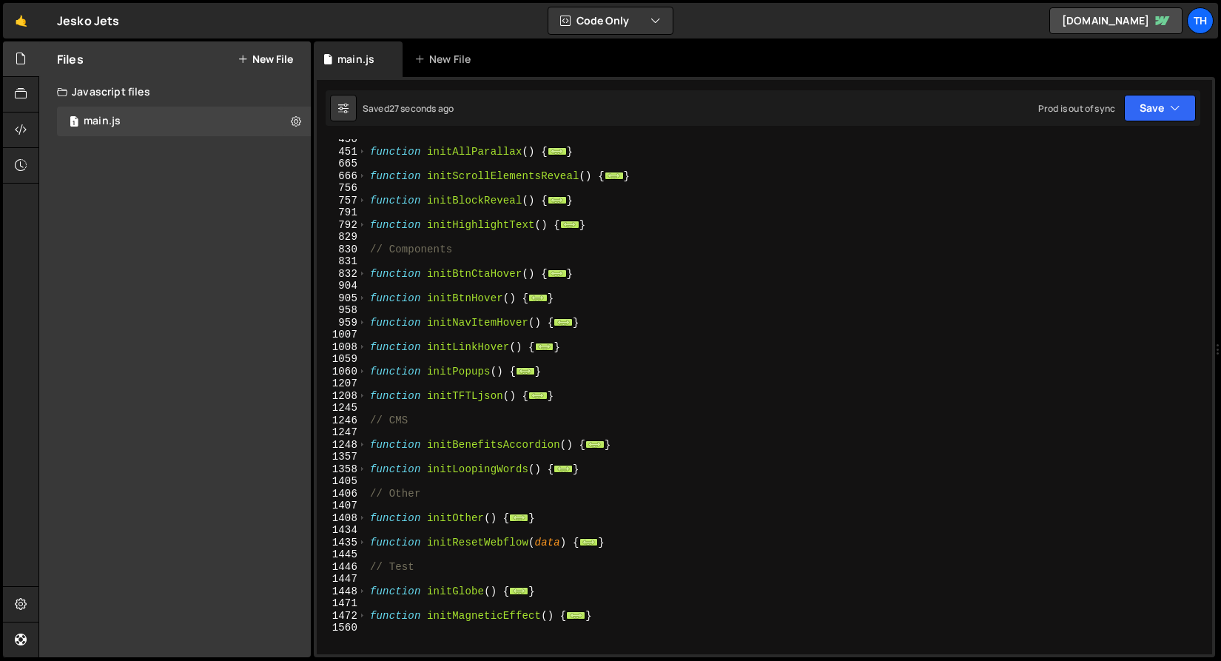
scroll to position [585, 0]
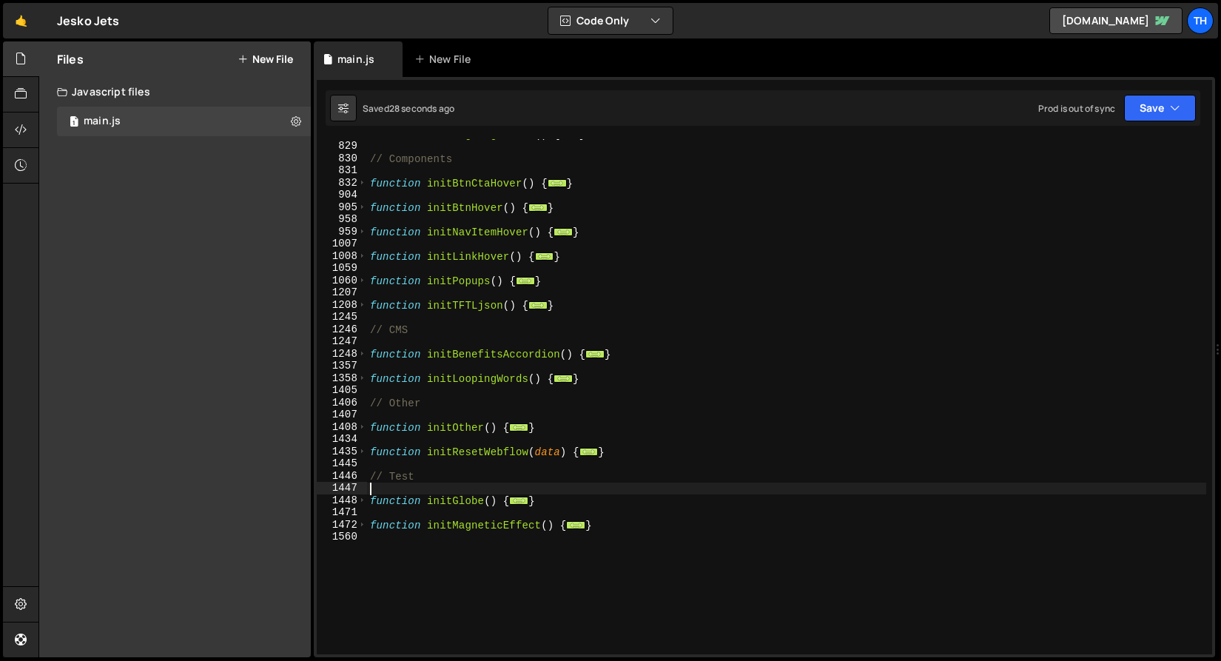
click at [414, 492] on div "function initHighlightText ( ) { ... } // Components function initBtnCtaHover (…" at bounding box center [786, 398] width 839 height 540
paste textarea "import * as topojson from 'https://esm.sh/topojson-client';"
type textarea "import * as topojson from 'https://esm.sh/topojson-client';"
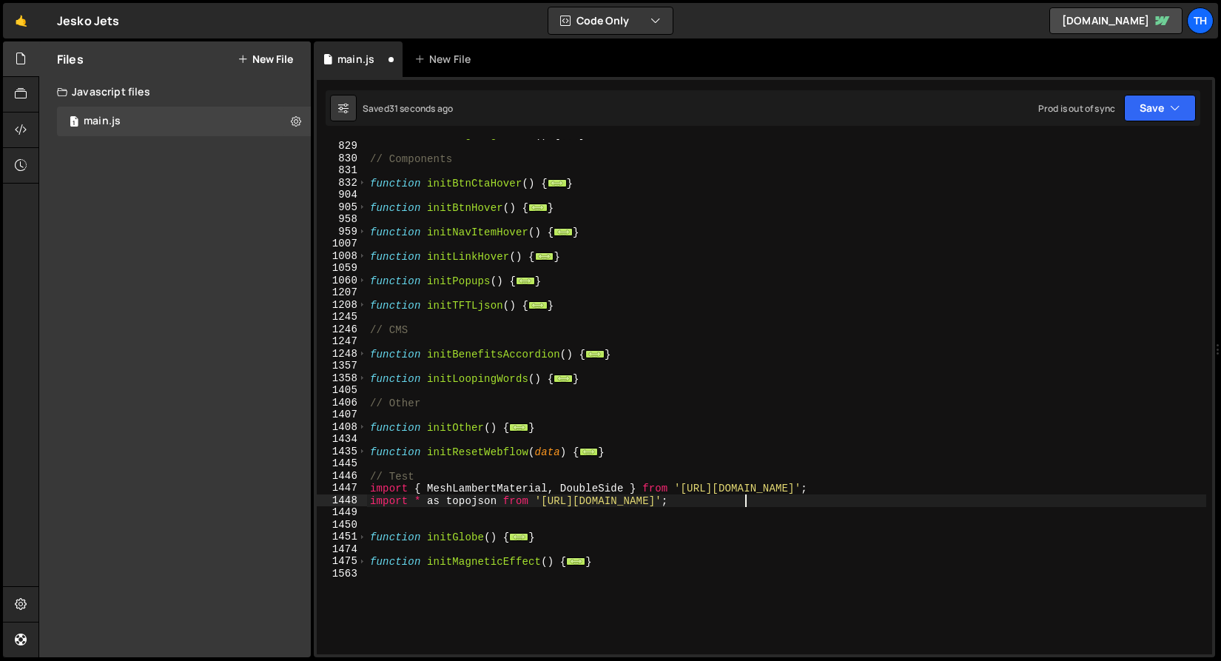
click at [445, 525] on div "function initHighlightText ( ) { ... } // Components function initBtnCtaHover (…" at bounding box center [786, 398] width 839 height 540
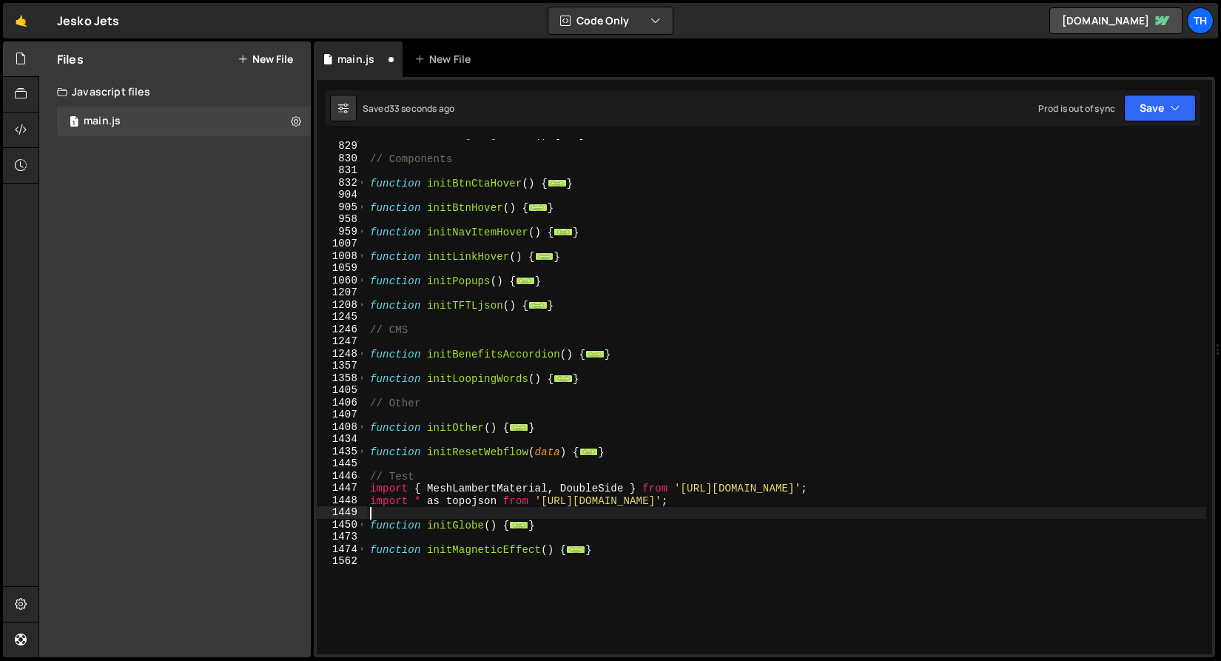
click at [1163, 93] on div "Saved 33 seconds ago Prod is out of sync Upgrade to Edit Save Save to Staging S…" at bounding box center [763, 108] width 875 height 36
click at [1160, 115] on button "Save" at bounding box center [1160, 108] width 72 height 27
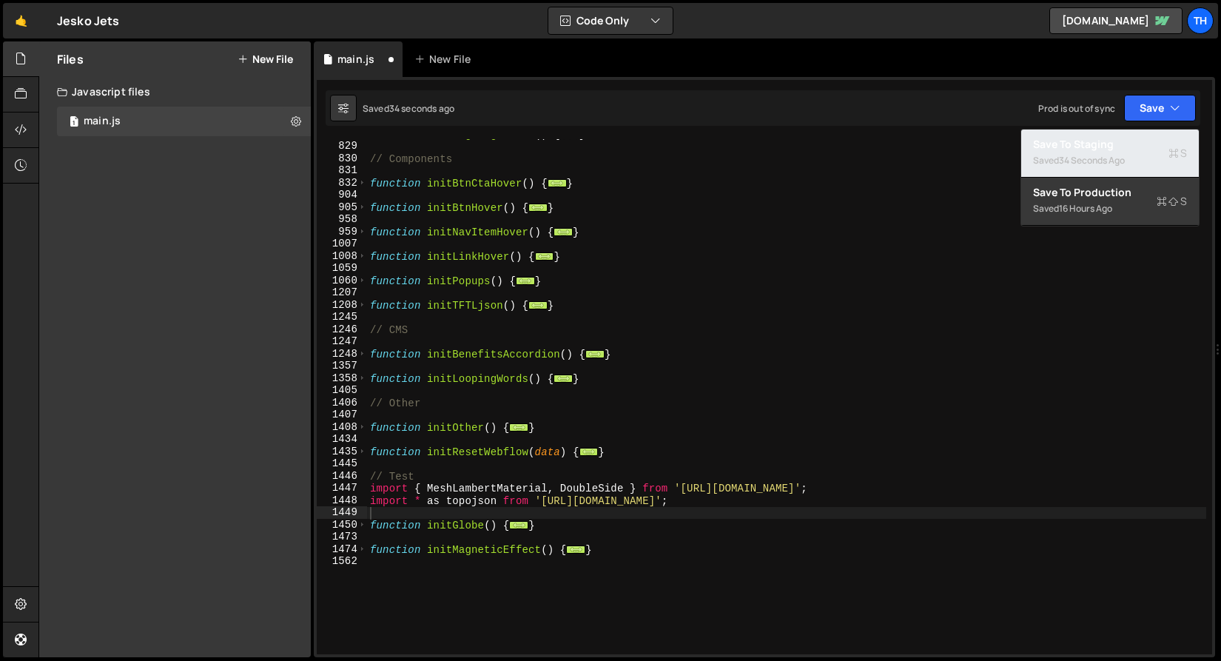
click at [1157, 140] on div "Save to Staging S" at bounding box center [1110, 144] width 154 height 15
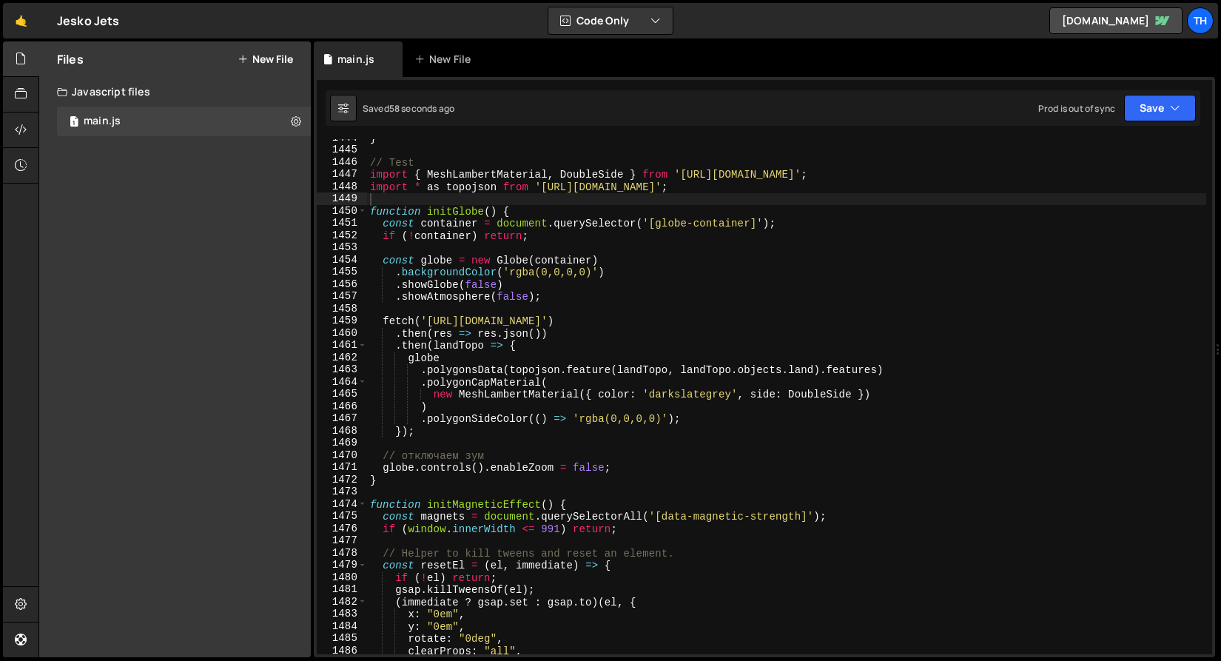
scroll to position [17628, 0]
click at [508, 296] on div "} // Test import { MeshLambertMaterial , DoubleSide } from 'https://esm.sh/thre…" at bounding box center [786, 402] width 839 height 540
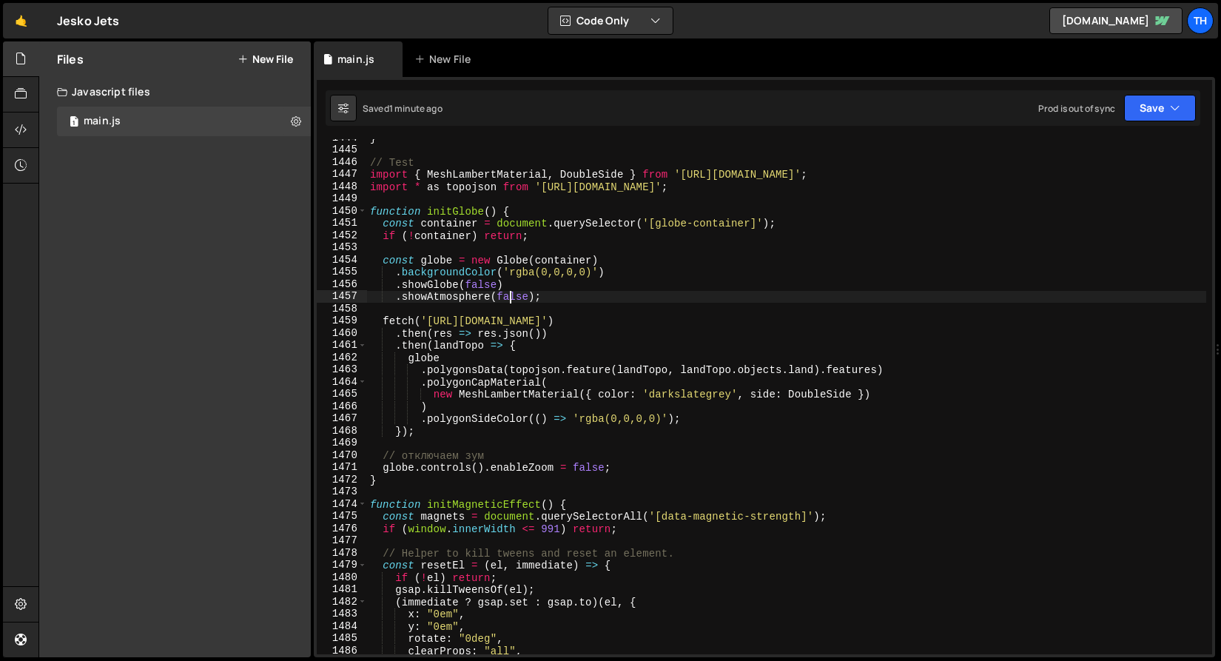
click at [508, 296] on div "} // Test import { MeshLambertMaterial , DoubleSide } from 'https://esm.sh/thre…" at bounding box center [786, 402] width 839 height 540
click at [569, 363] on div "} // Test import { MeshLambertMaterial , DoubleSide } from 'https://esm.sh/thre…" at bounding box center [786, 402] width 839 height 540
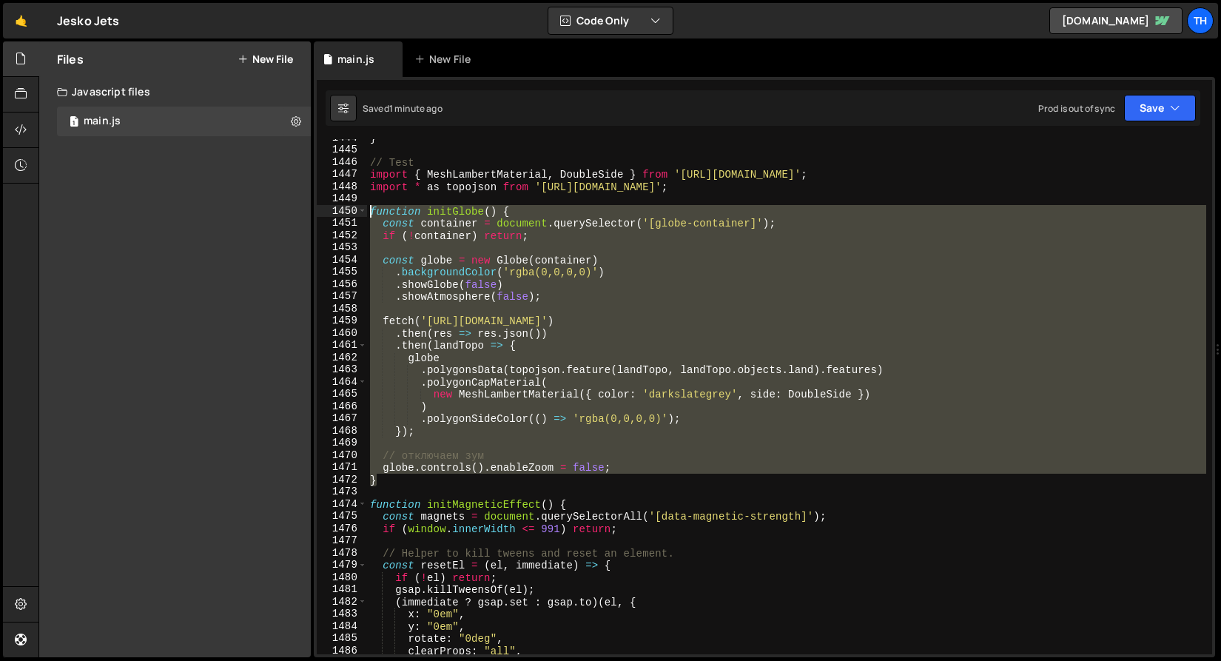
drag, startPoint x: 378, startPoint y: 483, endPoint x: 181, endPoint y: 212, distance: 335.3
click at [181, 212] on div "Files New File Javascript files 1 main.js 0 CSS files Copy share link Edit File…" at bounding box center [629, 349] width 1183 height 616
paste textarea "}"
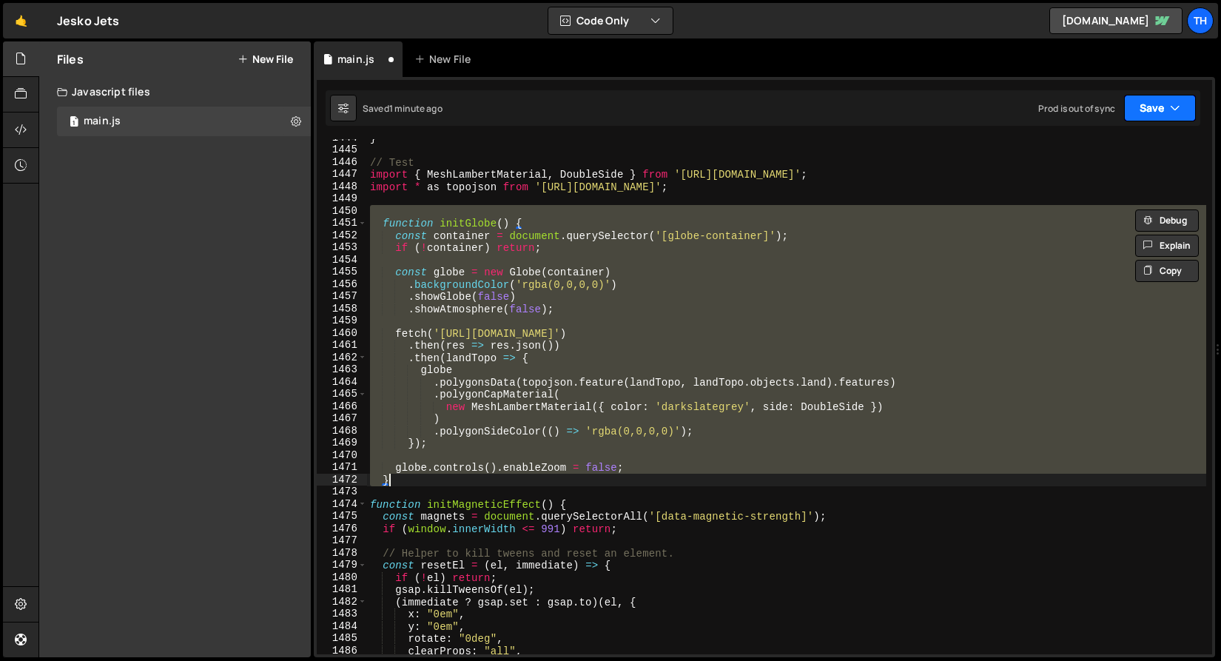
click at [1178, 108] on icon "button" at bounding box center [1175, 108] width 10 height 15
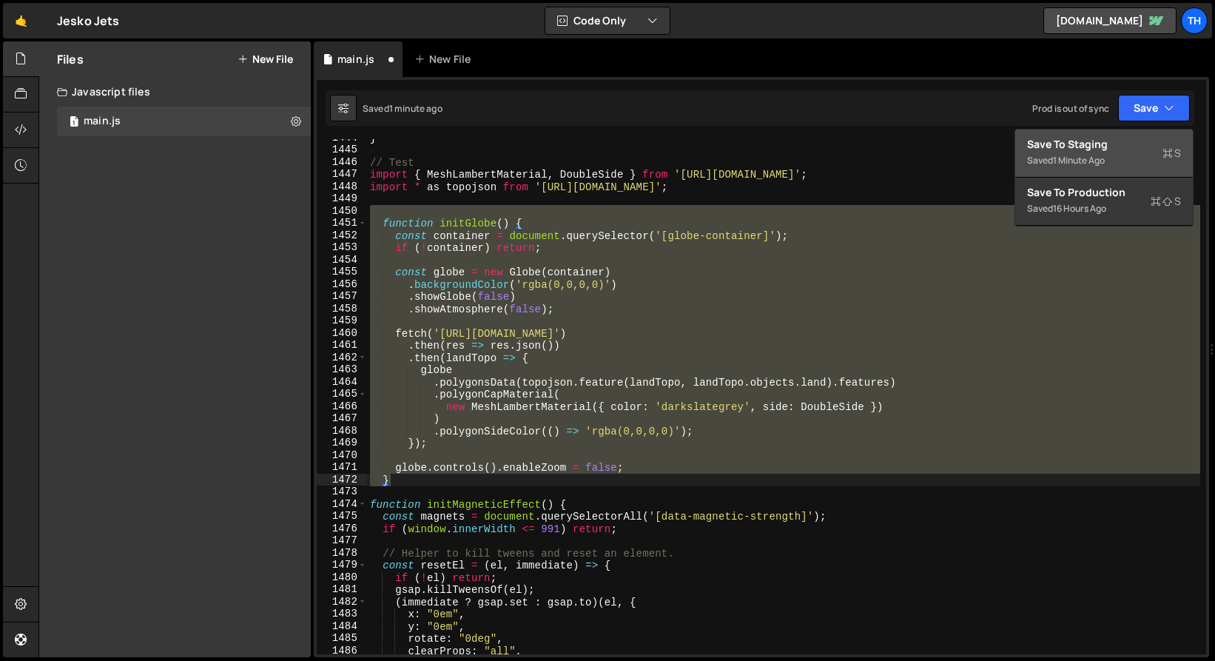
click at [1155, 141] on div "Save to Staging S" at bounding box center [1104, 144] width 154 height 15
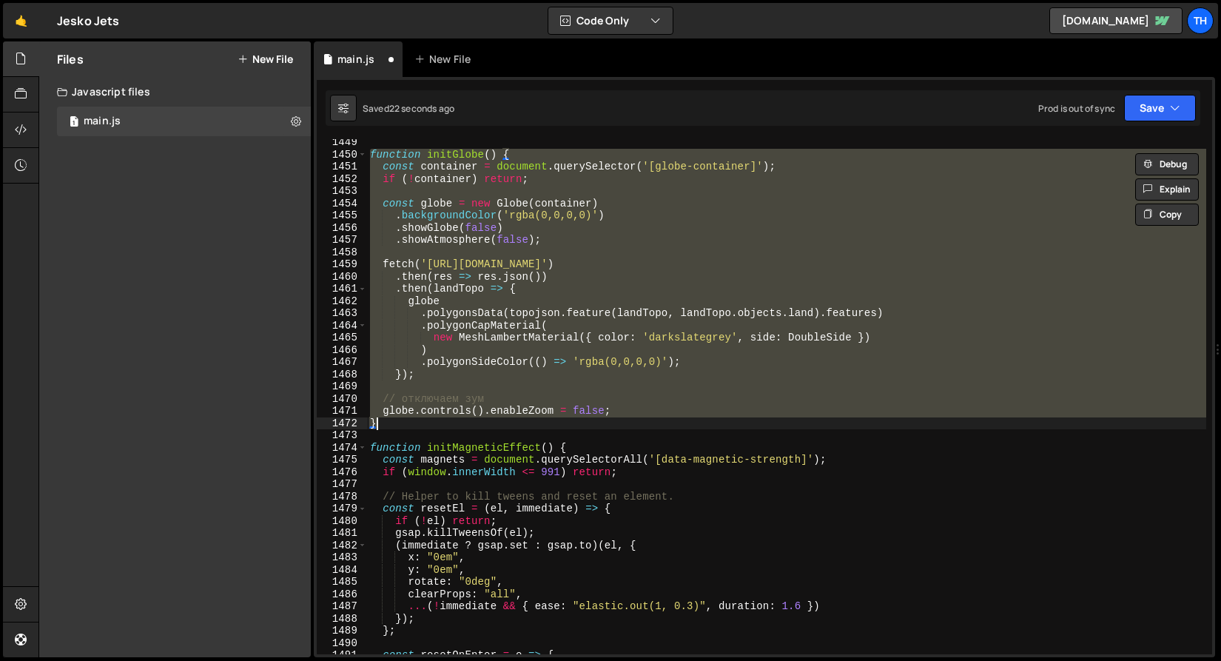
scroll to position [17642, 0]
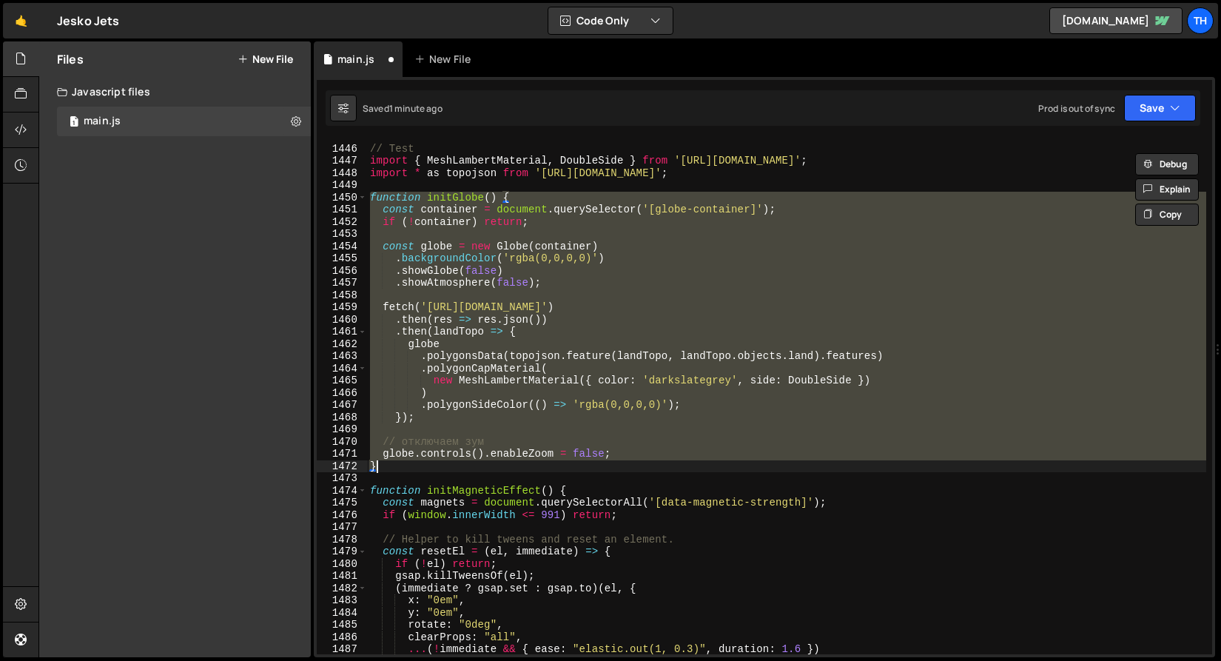
paste textarea
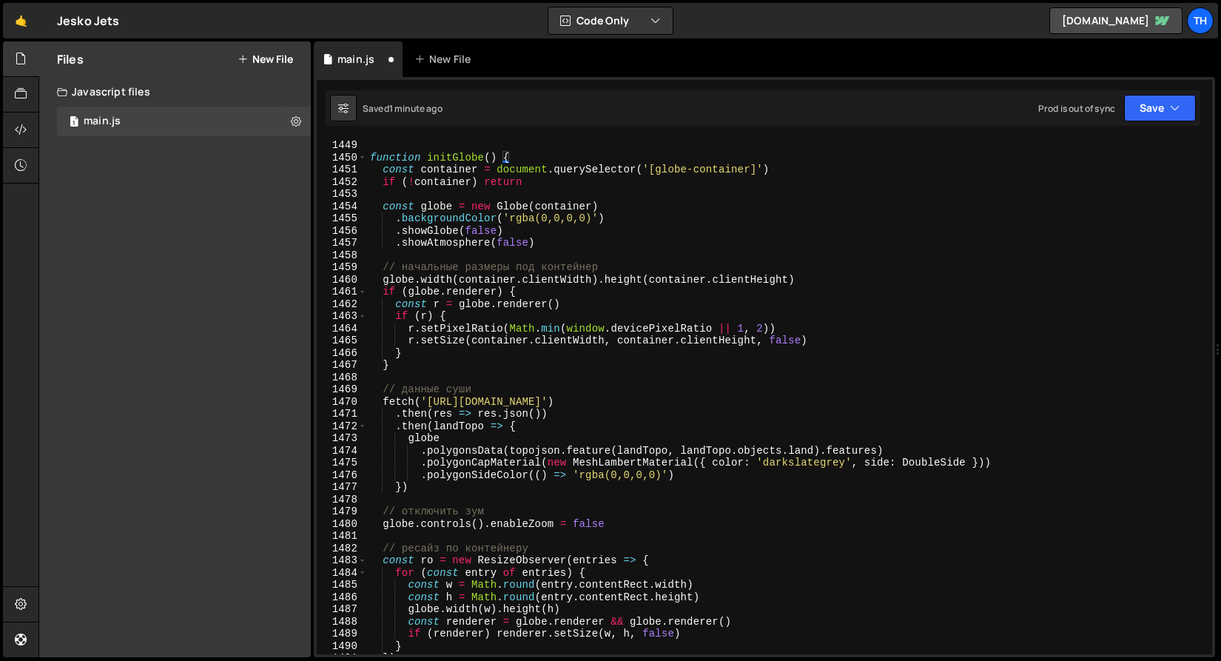
scroll to position [17810, 0]
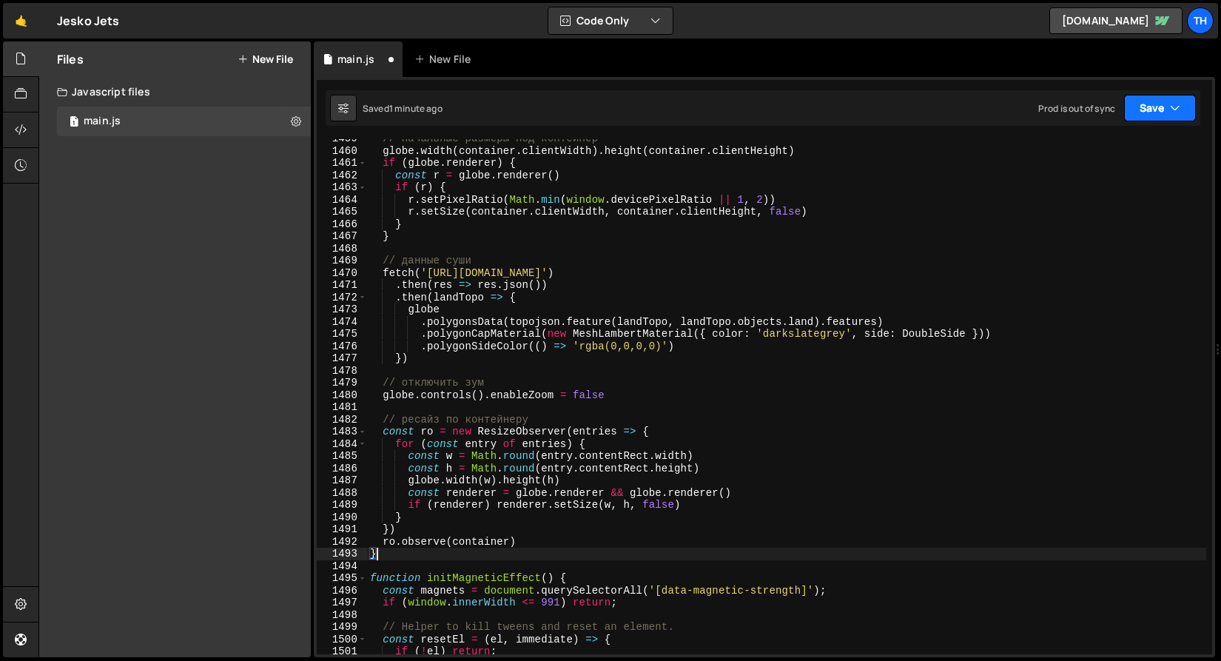
click at [1182, 108] on button "Save" at bounding box center [1160, 108] width 72 height 27
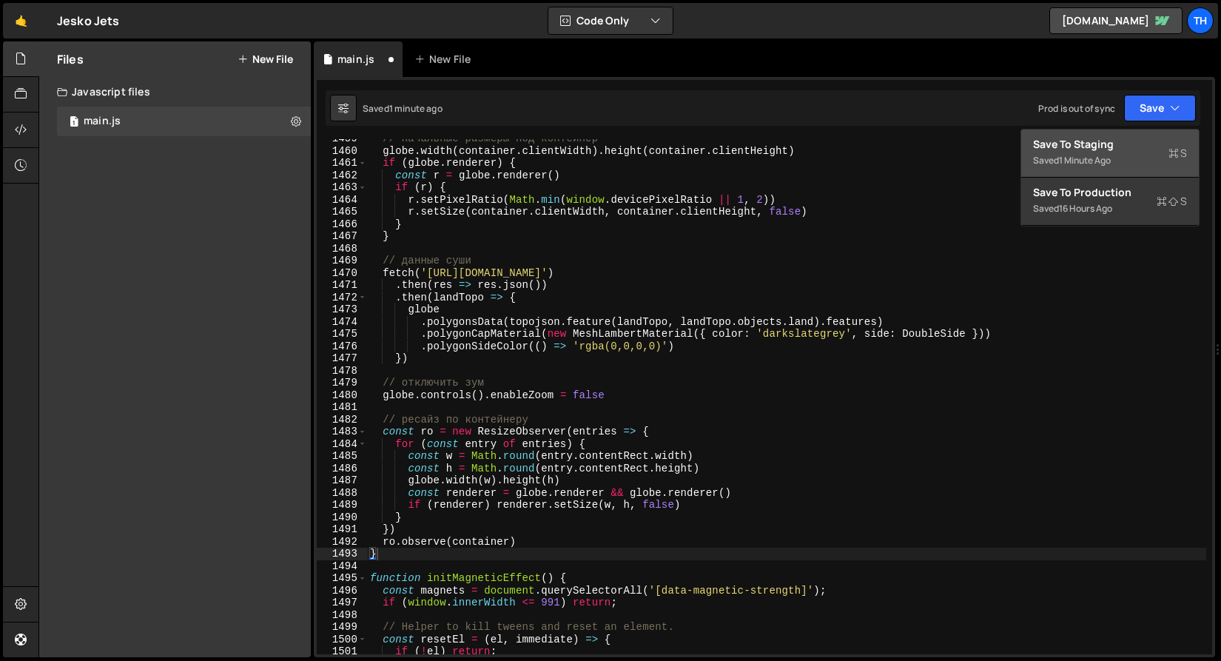
click at [1123, 161] on div "Saved 1 minute ago" at bounding box center [1110, 161] width 154 height 18
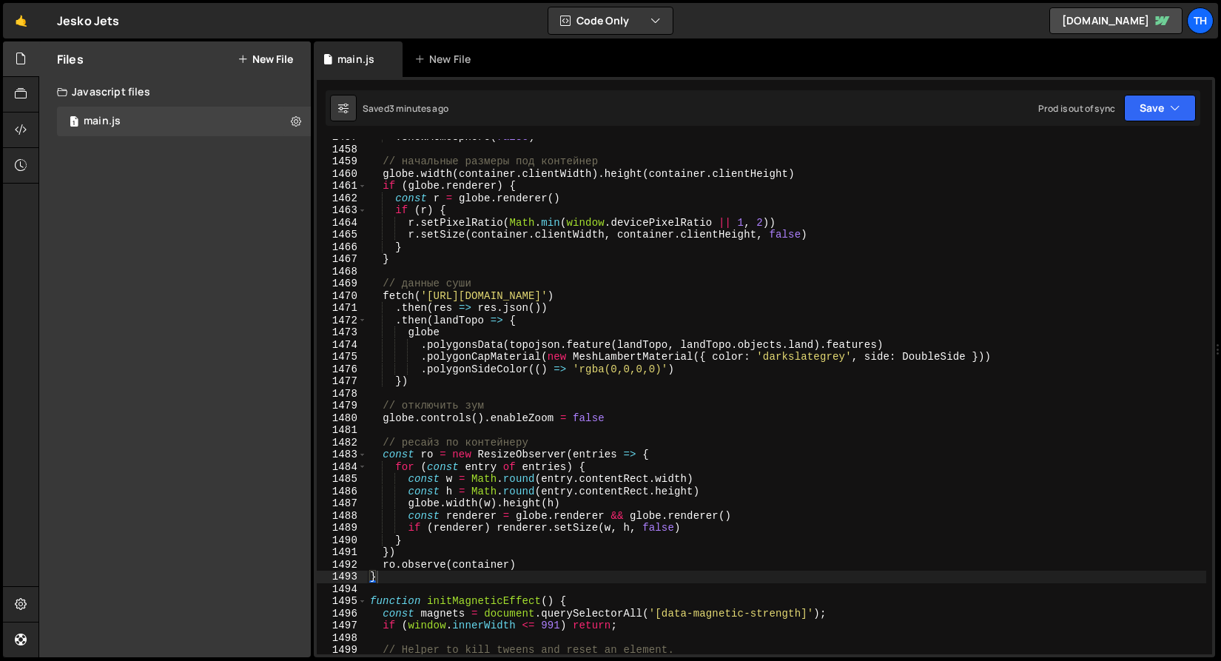
scroll to position [17776, 0]
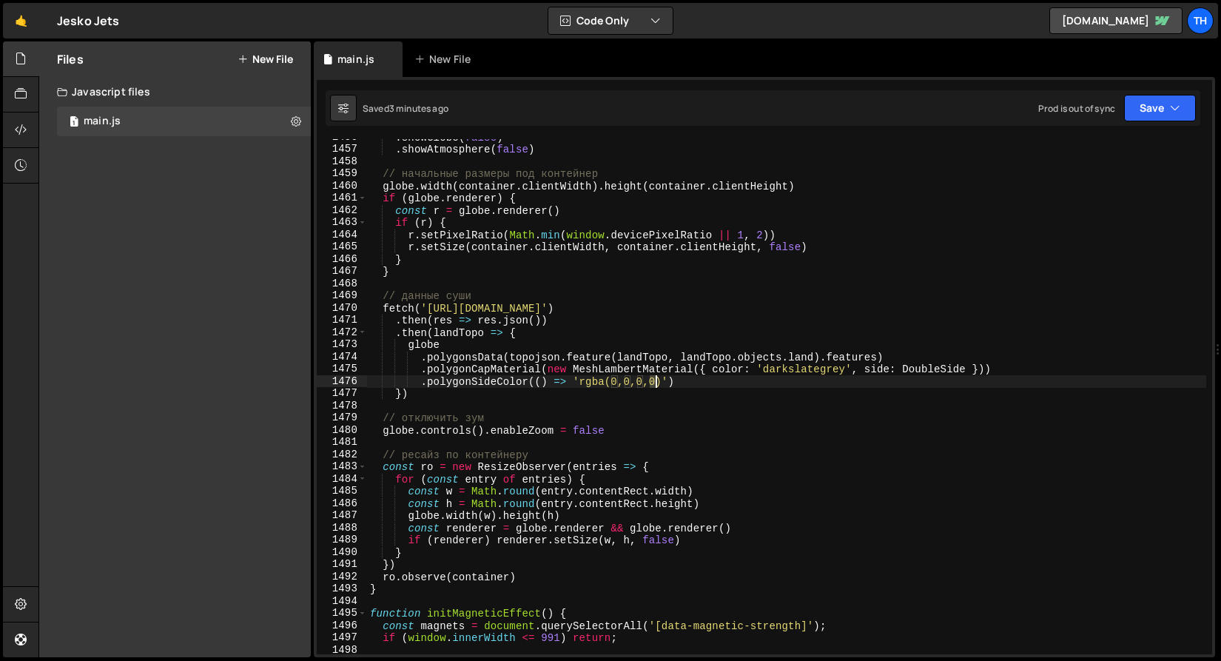
click at [654, 378] on div ". showGlobe ( false ) . showAtmosphere ( false ) // начальные размеры под конте…" at bounding box center [786, 401] width 839 height 540
click at [577, 389] on div ". showGlobe ( false ) . showAtmosphere ( false ) // начальные размеры под конте…" at bounding box center [786, 401] width 839 height 540
click at [1157, 110] on button "Save" at bounding box center [1160, 108] width 72 height 27
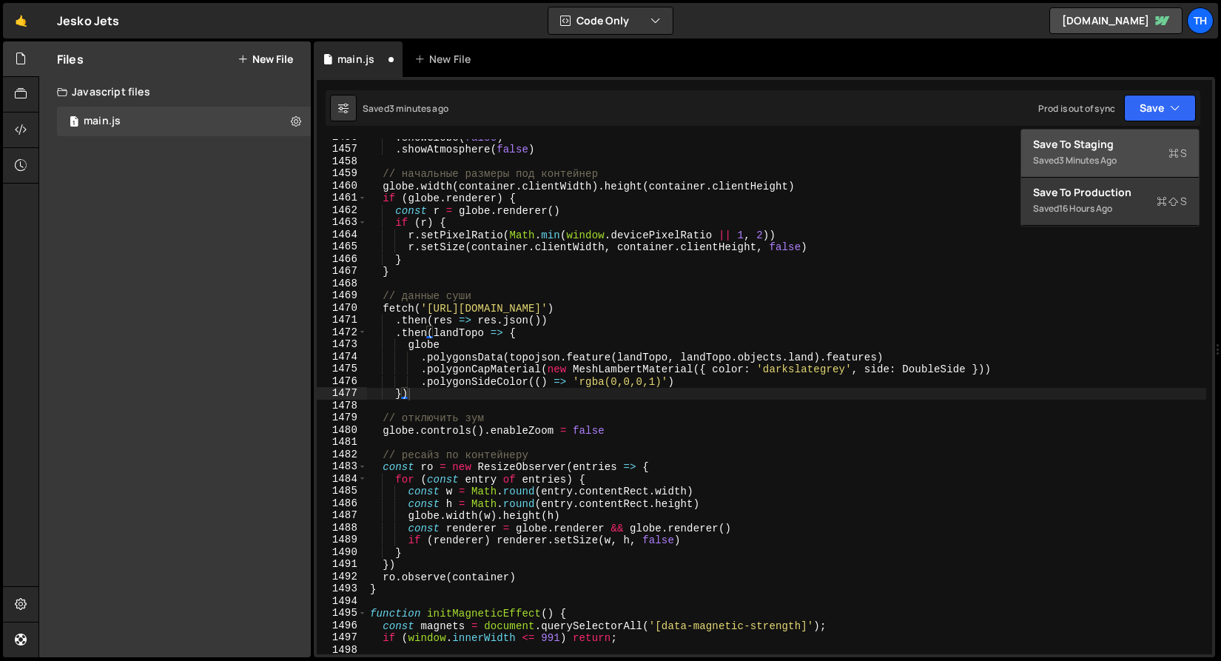
click at [1132, 167] on div "Saved 3 minutes ago" at bounding box center [1110, 161] width 154 height 18
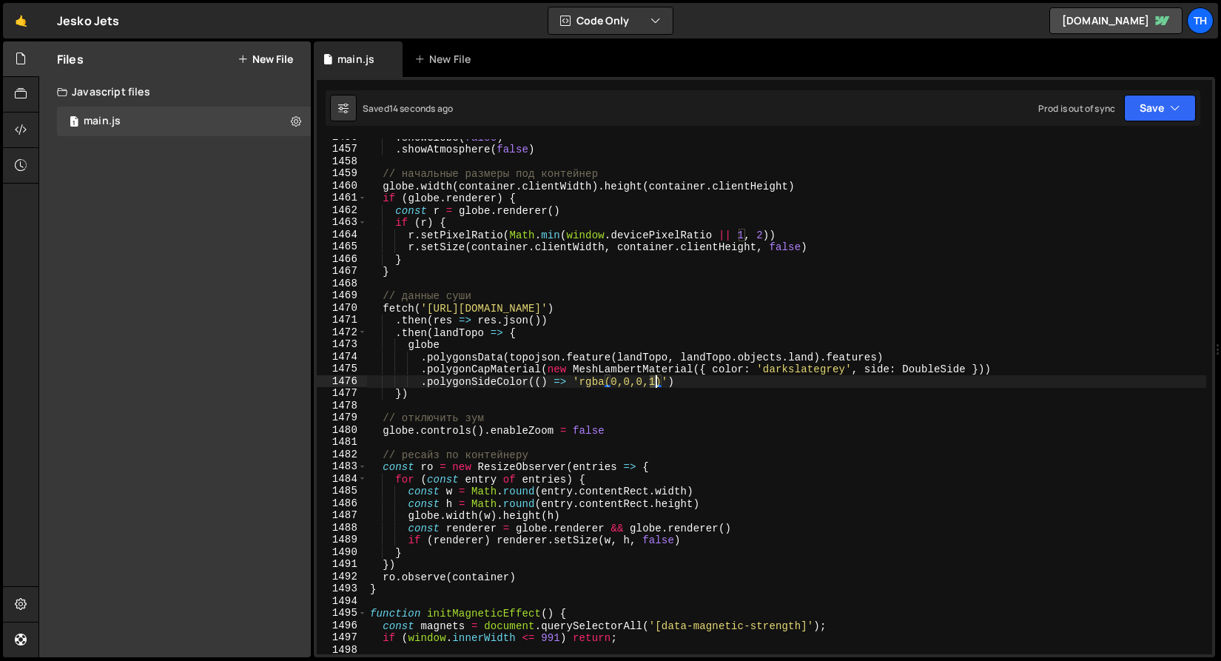
click at [654, 381] on div ". showGlobe ( false ) . showAtmosphere ( false ) // начальные размеры под конте…" at bounding box center [786, 401] width 839 height 540
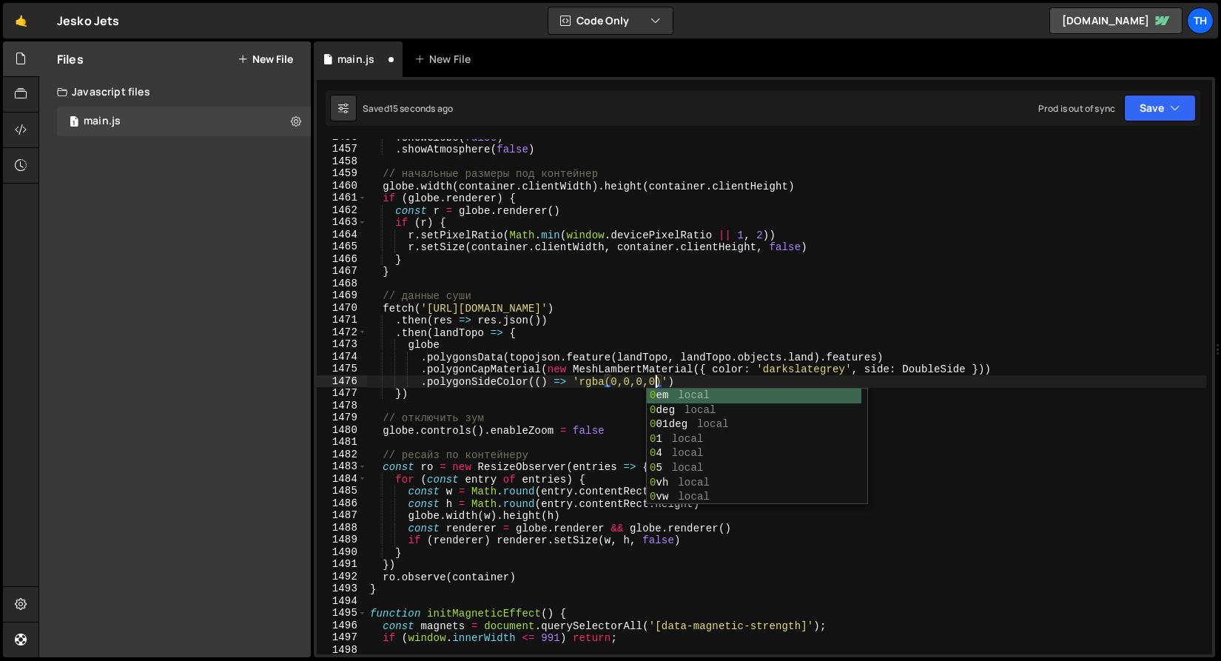
scroll to position [0, 19]
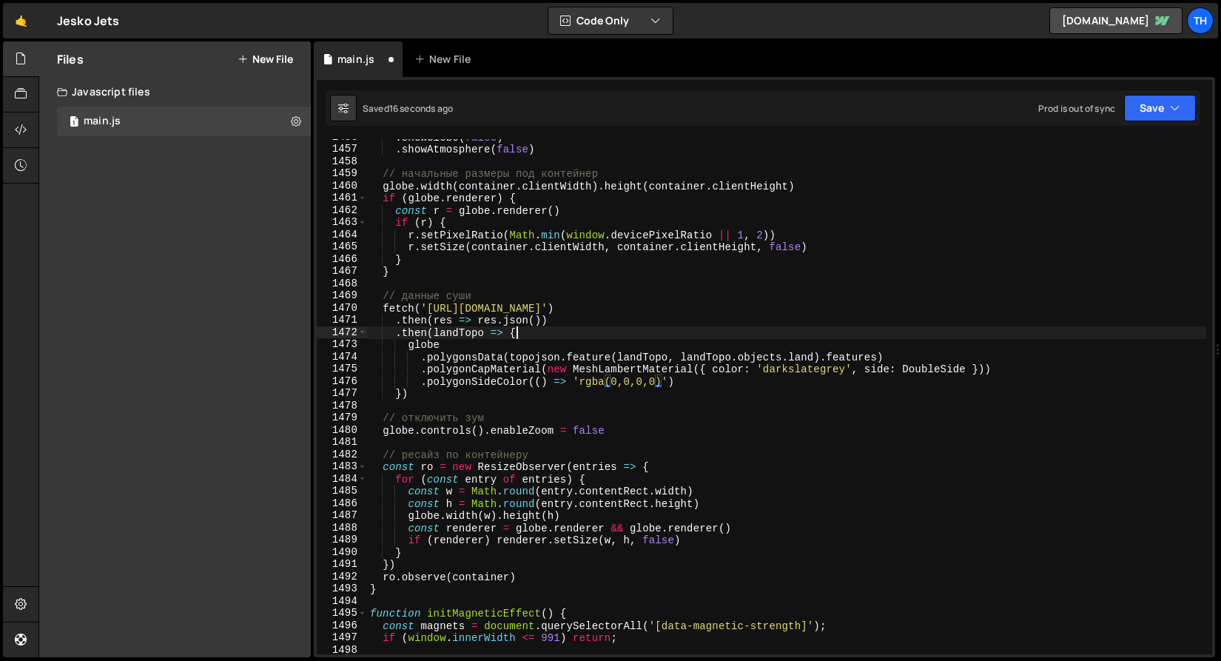
click at [646, 334] on div ". showGlobe ( false ) . showAtmosphere ( false ) // начальные размеры под конте…" at bounding box center [786, 401] width 839 height 540
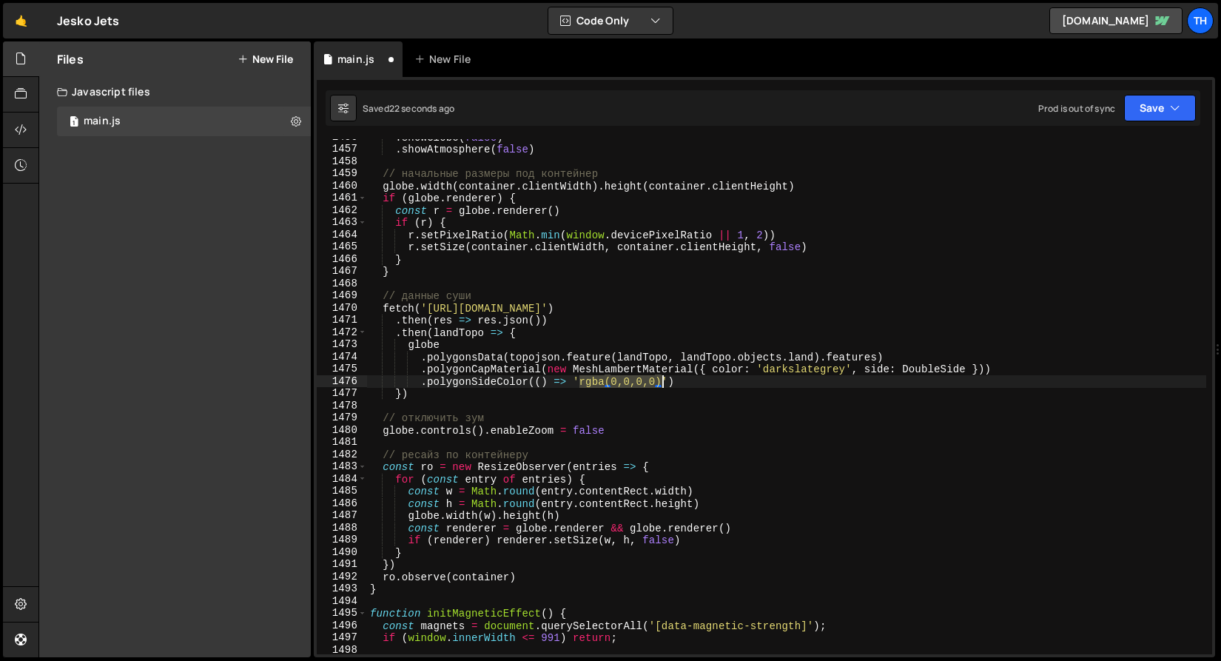
drag, startPoint x: 581, startPoint y: 382, endPoint x: 663, endPoint y: 381, distance: 82.2
click at [663, 381] on div ". showGlobe ( false ) . showAtmosphere ( false ) // начальные размеры под конте…" at bounding box center [786, 401] width 839 height 540
click at [776, 373] on div ". showGlobe ( false ) . showAtmosphere ( false ) // начальные размеры под конте…" at bounding box center [786, 401] width 839 height 540
paste textarea "rgba(0,0,0,0)"
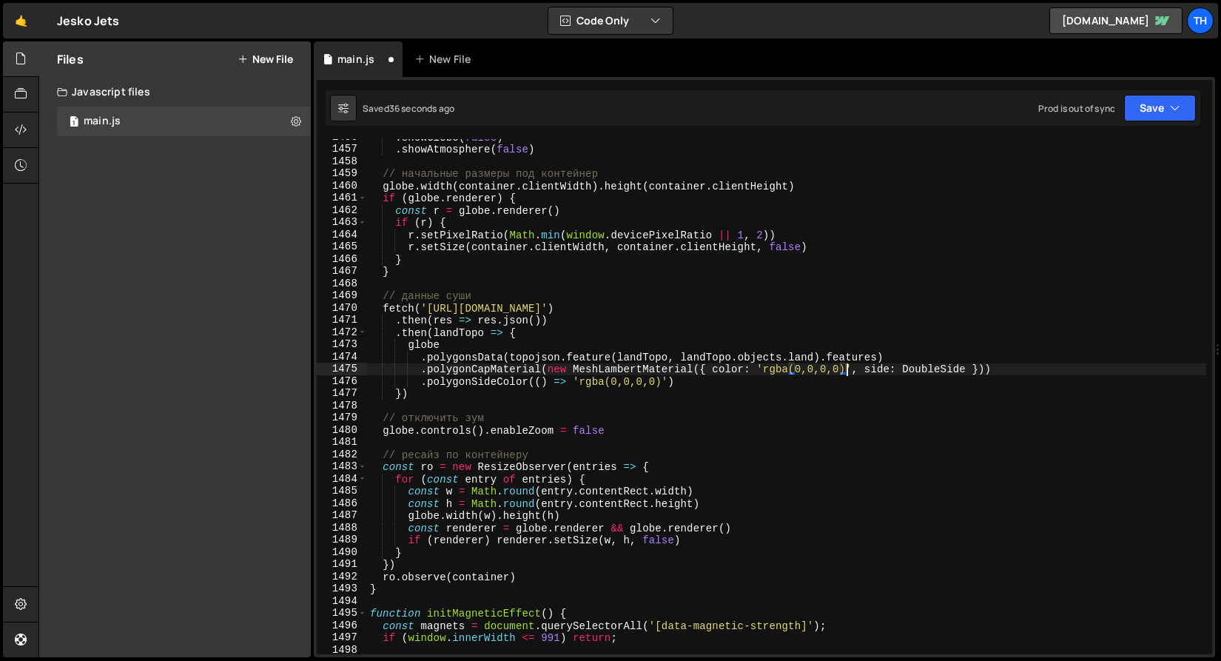
click at [799, 372] on div ". showGlobe ( false ) . showAtmosphere ( false ) // начальные размеры под конте…" at bounding box center [786, 401] width 839 height 540
click at [825, 374] on div ". showGlobe ( false ) . showAtmosphere ( false ) // начальные размеры под конте…" at bounding box center [786, 401] width 839 height 540
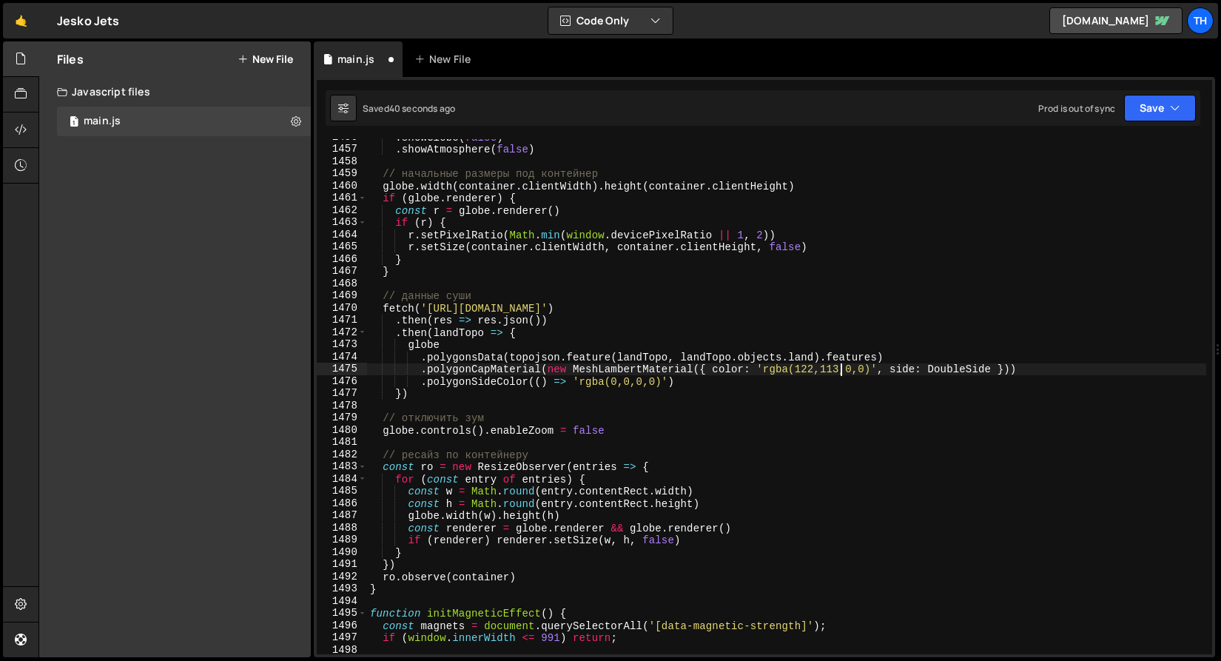
click at [851, 369] on div ". showGlobe ( false ) . showAtmosphere ( false ) // начальные размеры под конте…" at bounding box center [786, 401] width 839 height 540
click at [873, 372] on div ". showGlobe ( false ) . showAtmosphere ( false ) // начальные размеры под конте…" at bounding box center [786, 401] width 839 height 540
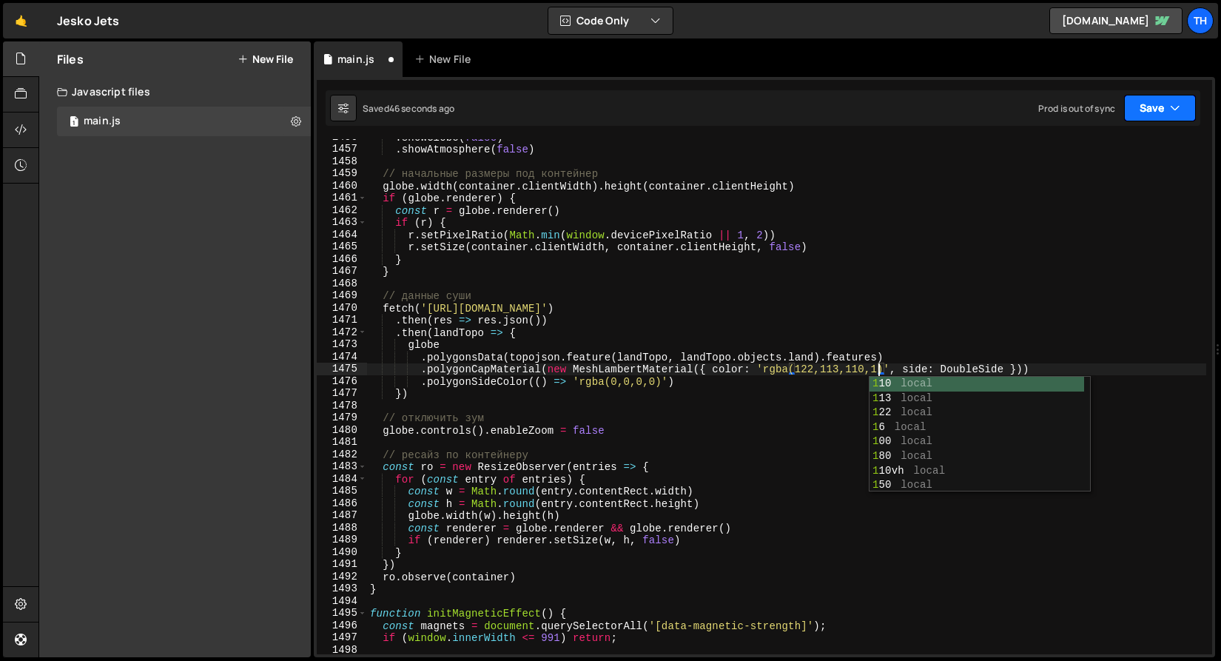
click at [1167, 112] on button "Save" at bounding box center [1160, 108] width 72 height 27
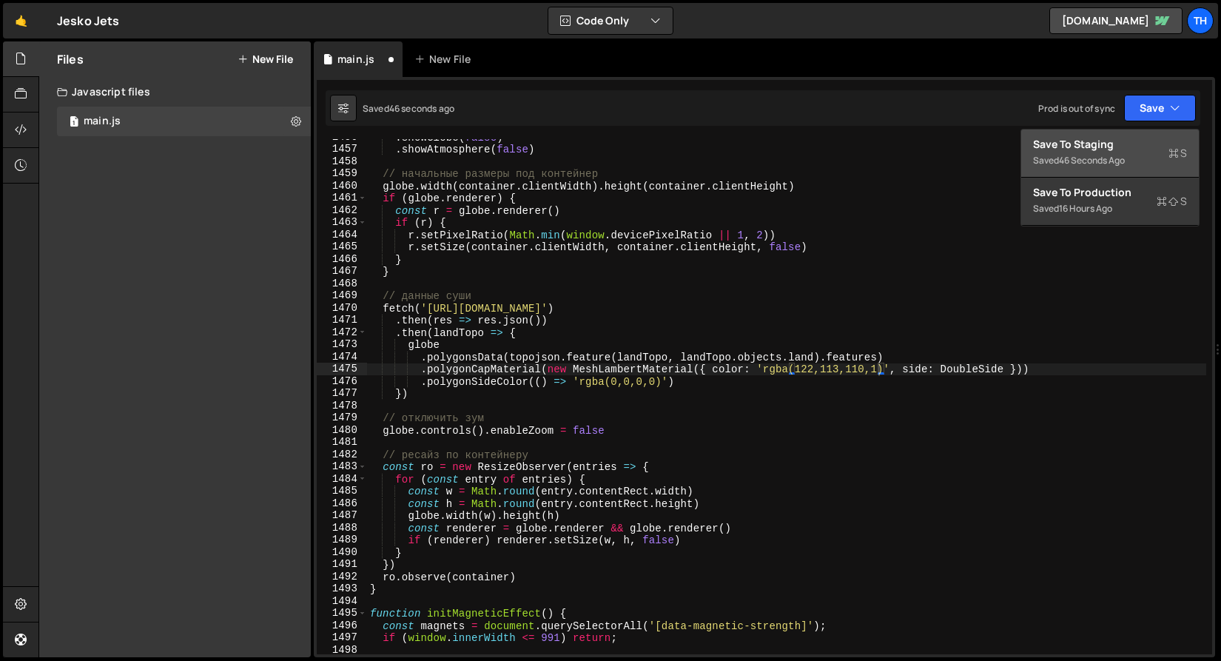
click at [1143, 149] on div "Save to Staging S" at bounding box center [1110, 144] width 154 height 15
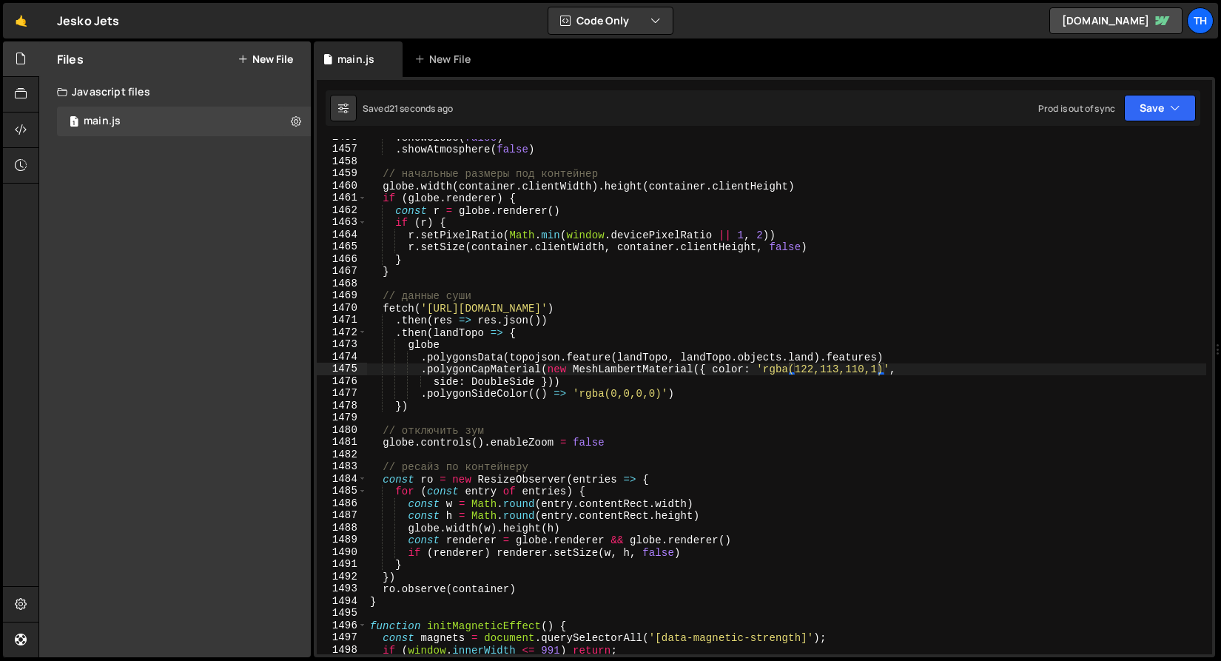
scroll to position [0, 21]
drag, startPoint x: 574, startPoint y: 392, endPoint x: 663, endPoint y: 395, distance: 89.6
click at [663, 395] on div ". showGlobe ( false ) . showAtmosphere ( false ) // начальные размеры под конте…" at bounding box center [786, 401] width 839 height 540
click at [647, 380] on div ". showGlobe ( false ) . showAtmosphere ( false ) // начальные размеры под конте…" at bounding box center [786, 401] width 839 height 540
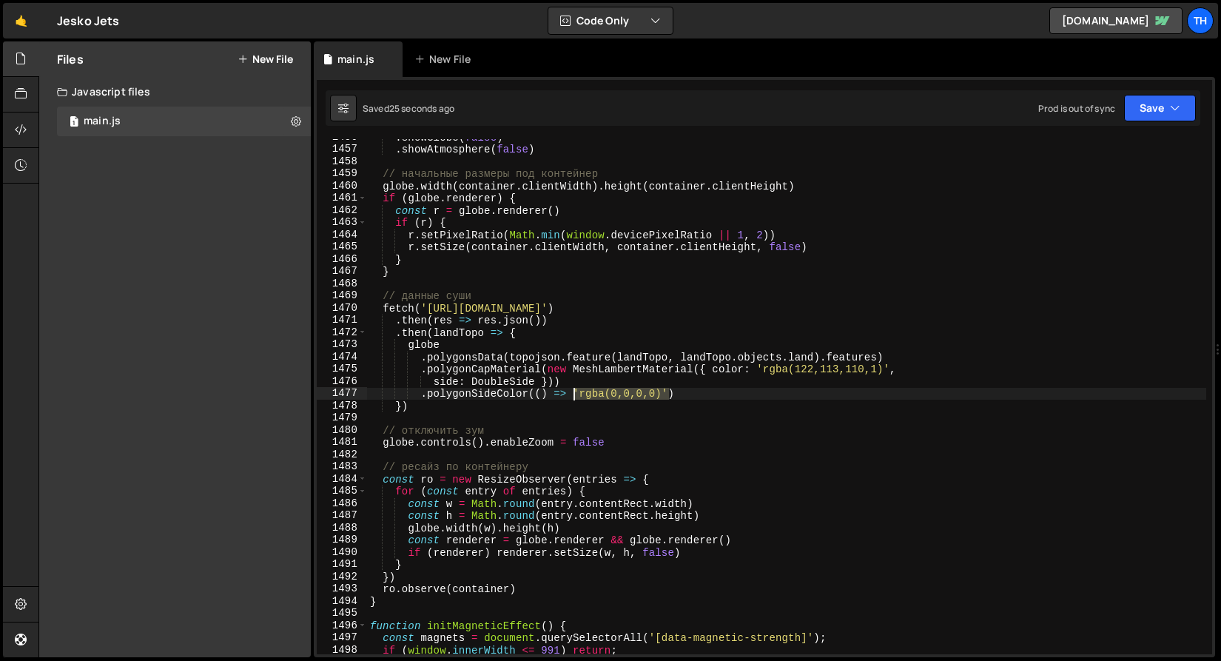
drag, startPoint x: 648, startPoint y: 399, endPoint x: 574, endPoint y: 395, distance: 73.4
click at [574, 395] on div ". showGlobe ( false ) . showAtmosphere ( false ) // начальные размеры под конте…" at bounding box center [786, 401] width 839 height 540
click at [496, 384] on div ". showGlobe ( false ) . showAtmosphere ( false ) // начальные размеры под конте…" at bounding box center [786, 401] width 839 height 540
paste textarea "'rgba(0,0,0,0)'"
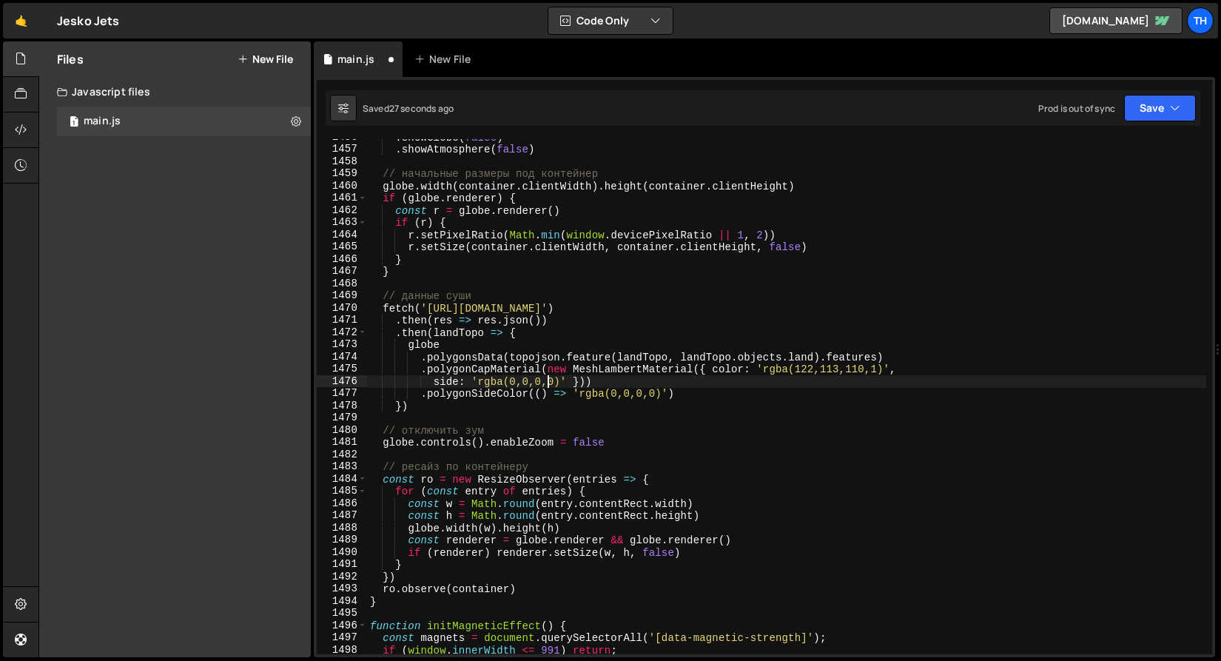
drag, startPoint x: 550, startPoint y: 381, endPoint x: 557, endPoint y: 389, distance: 10.5
click at [553, 382] on div ". showGlobe ( false ) . showAtmosphere ( false ) // начальные размеры под конте…" at bounding box center [786, 401] width 839 height 540
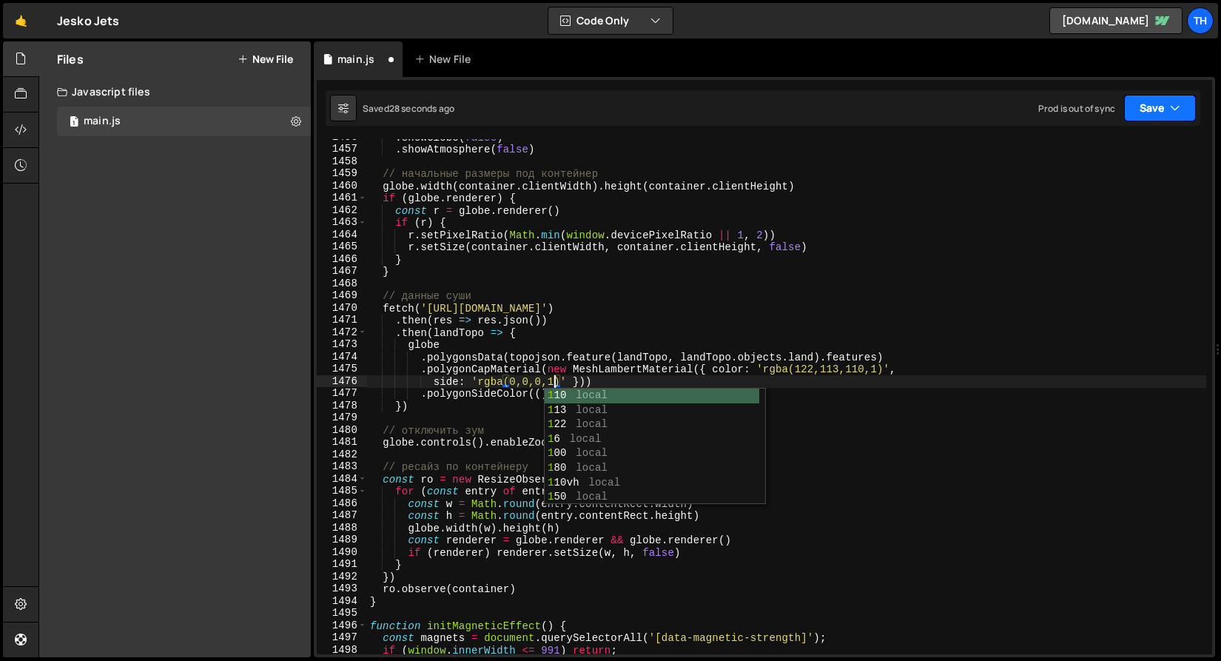
click at [1150, 110] on button "Save" at bounding box center [1160, 108] width 72 height 27
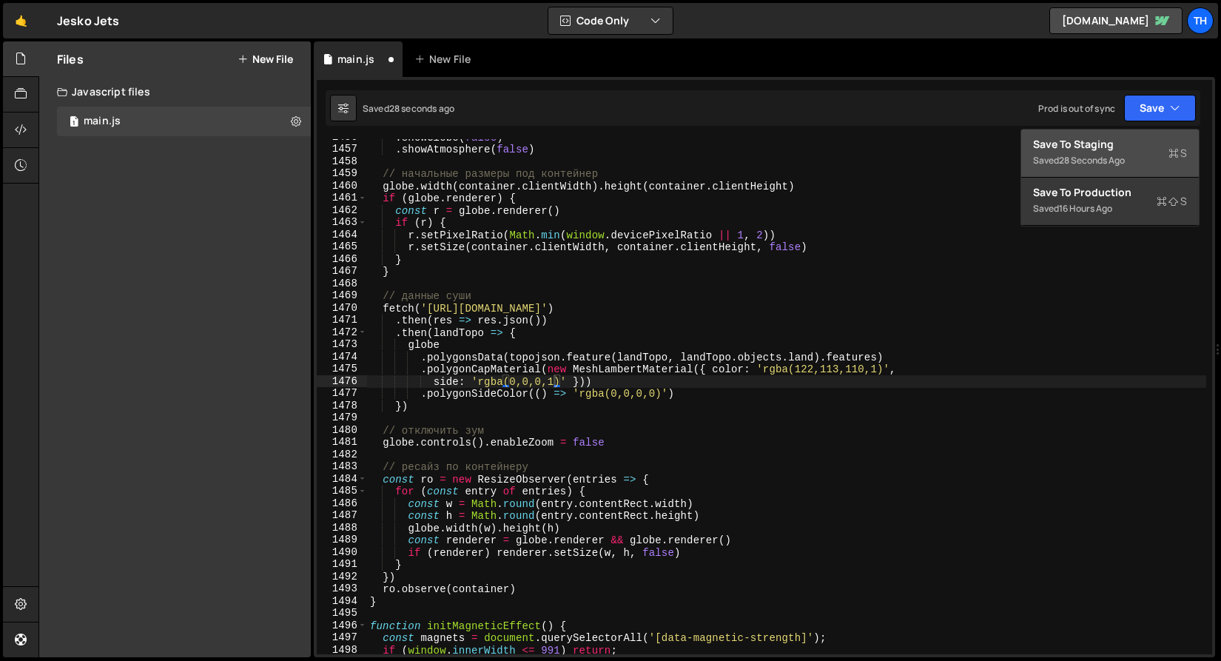
click at [1127, 152] on div "Saved 28 seconds ago" at bounding box center [1110, 161] width 154 height 18
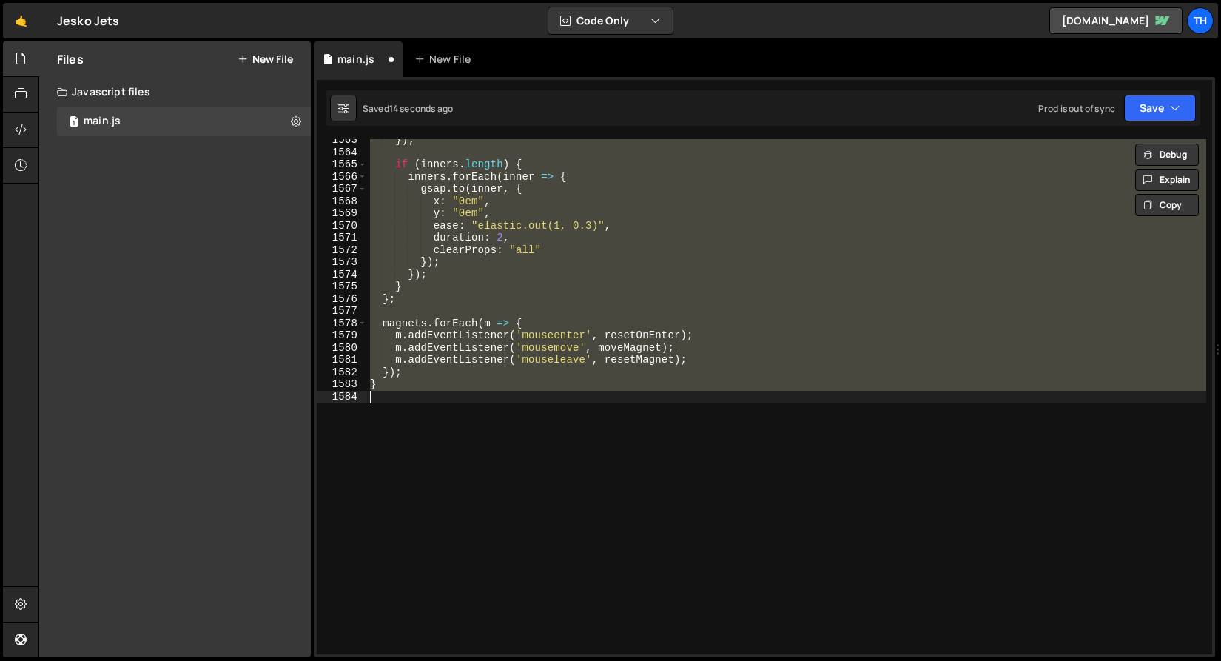
scroll to position [17754, 0]
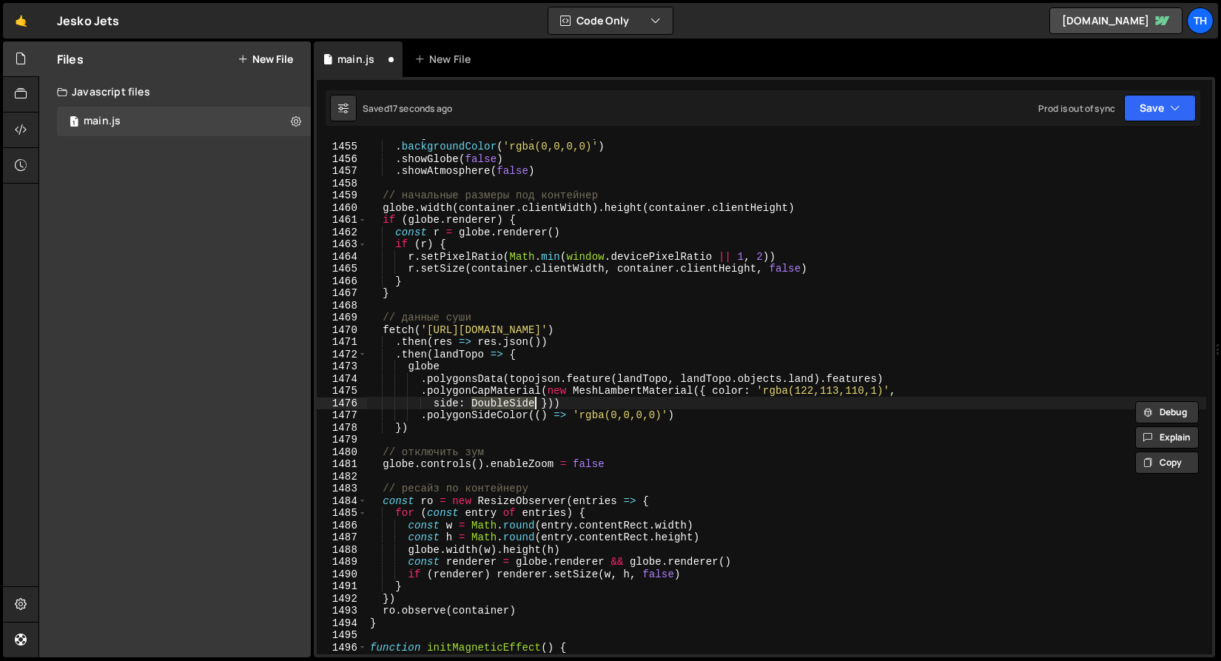
click at [510, 399] on div "const globe = new Globe ( container ) . backgroundColor ( 'rgba(0,0,0,0)' ) . s…" at bounding box center [786, 396] width 839 height 515
drag, startPoint x: 508, startPoint y: 405, endPoint x: 474, endPoint y: 403, distance: 34.8
click at [474, 403] on div "const globe = new Globe ( container ) . backgroundColor ( 'rgba(0,0,0,0)' ) . s…" at bounding box center [786, 398] width 839 height 540
click at [565, 369] on div "const globe = new Globe ( container ) . backgroundColor ( 'rgba(0,0,0,0)' ) . s…" at bounding box center [786, 398] width 839 height 540
drag, startPoint x: 473, startPoint y: 403, endPoint x: 510, endPoint y: 406, distance: 37.1
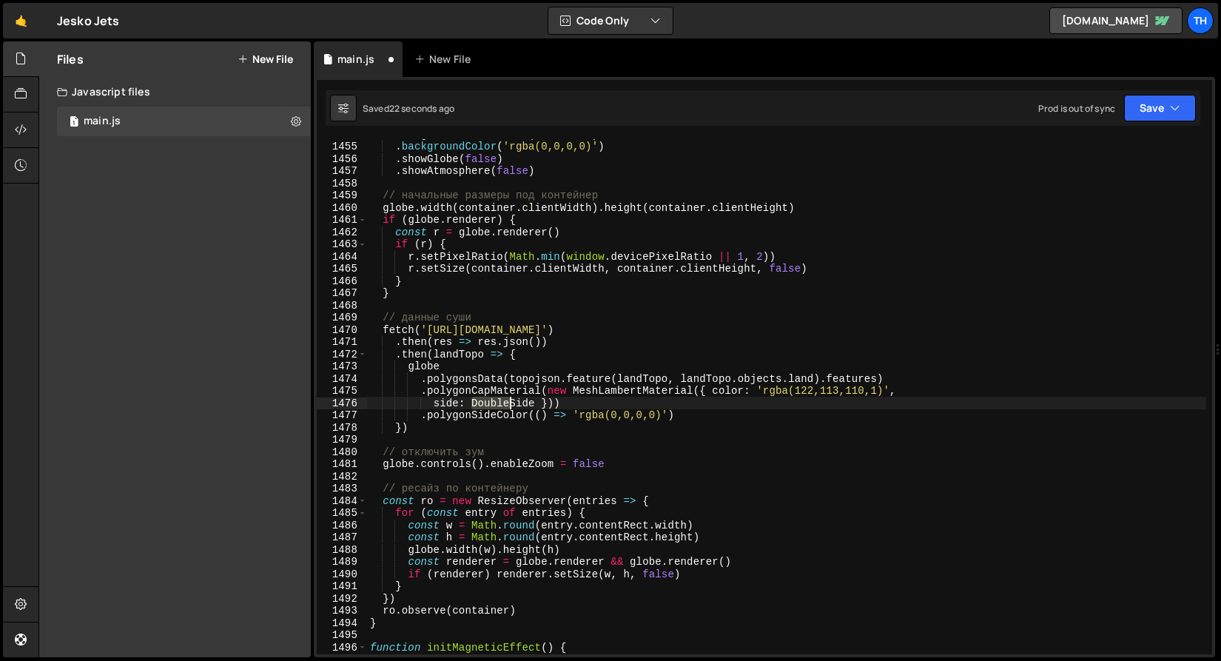
click at [510, 406] on div "const globe = new Globe ( container ) . backgroundColor ( 'rgba(0,0,0,0)' ) . s…" at bounding box center [786, 398] width 839 height 540
click at [1175, 116] on button "Save" at bounding box center [1160, 108] width 72 height 27
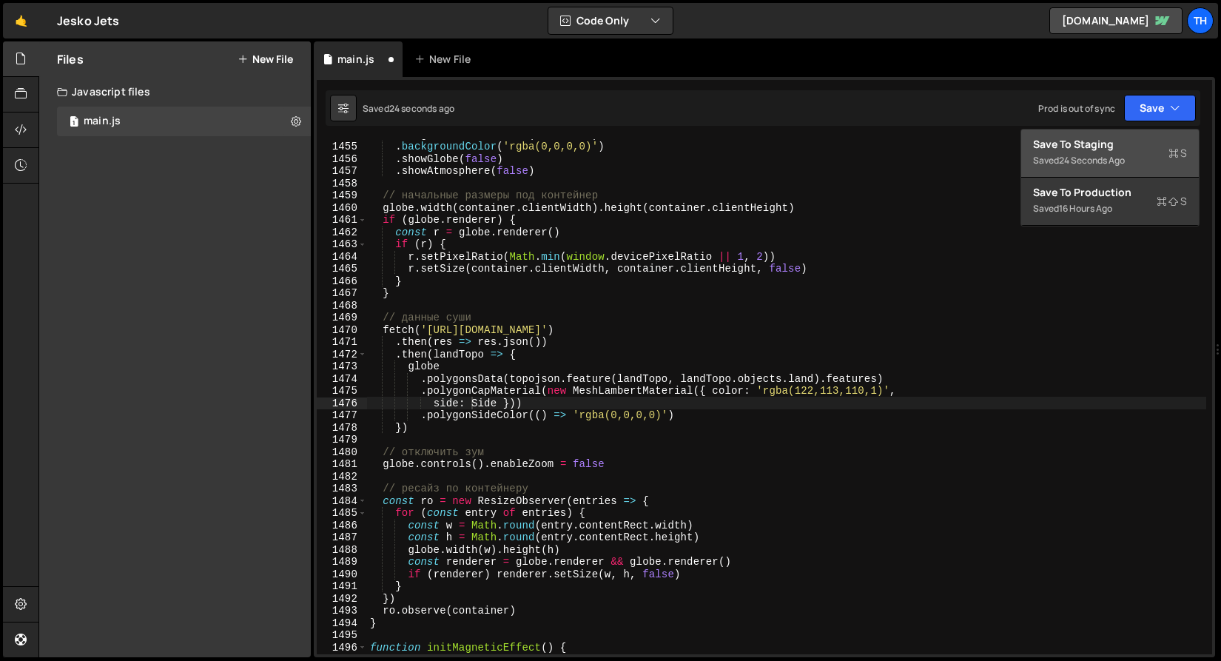
click at [1157, 138] on div "Save to Staging S" at bounding box center [1110, 144] width 154 height 15
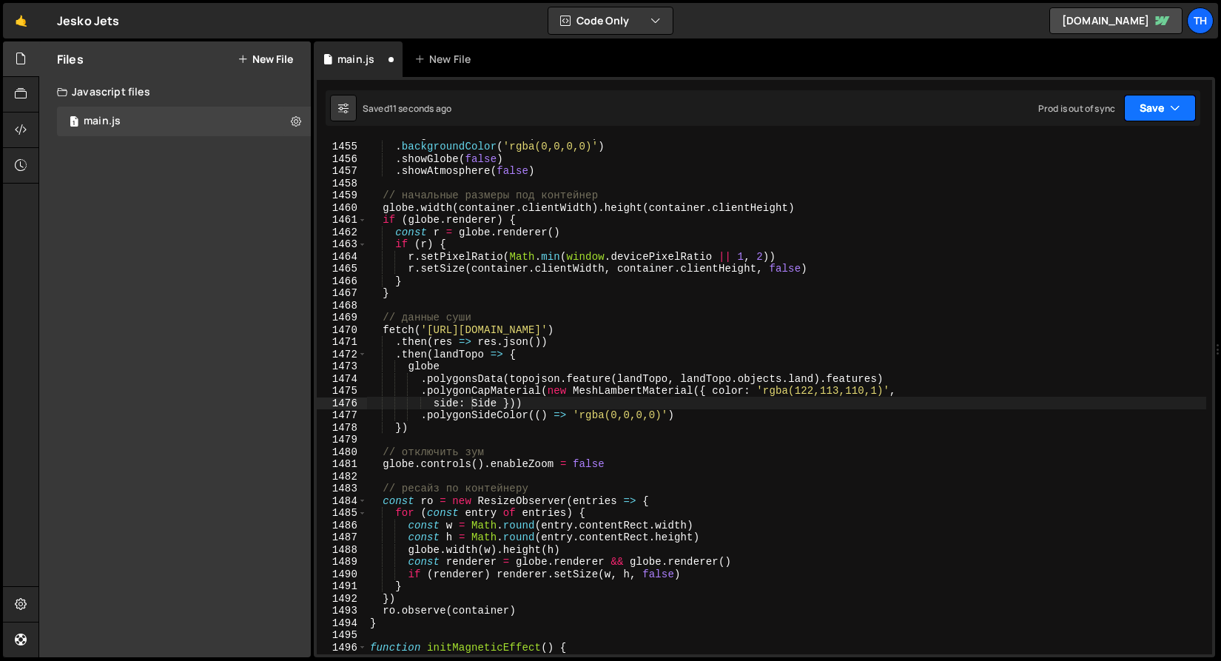
click at [1143, 115] on button "Save" at bounding box center [1160, 108] width 72 height 27
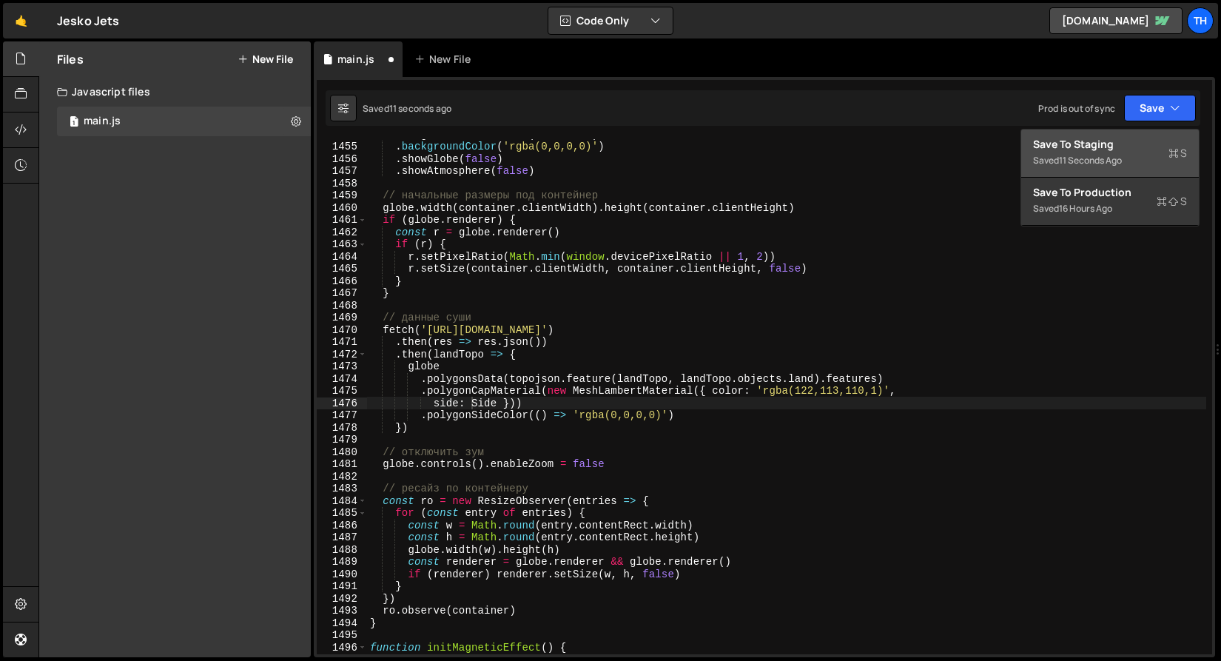
click at [1126, 153] on div "Saved 11 seconds ago" at bounding box center [1110, 161] width 154 height 18
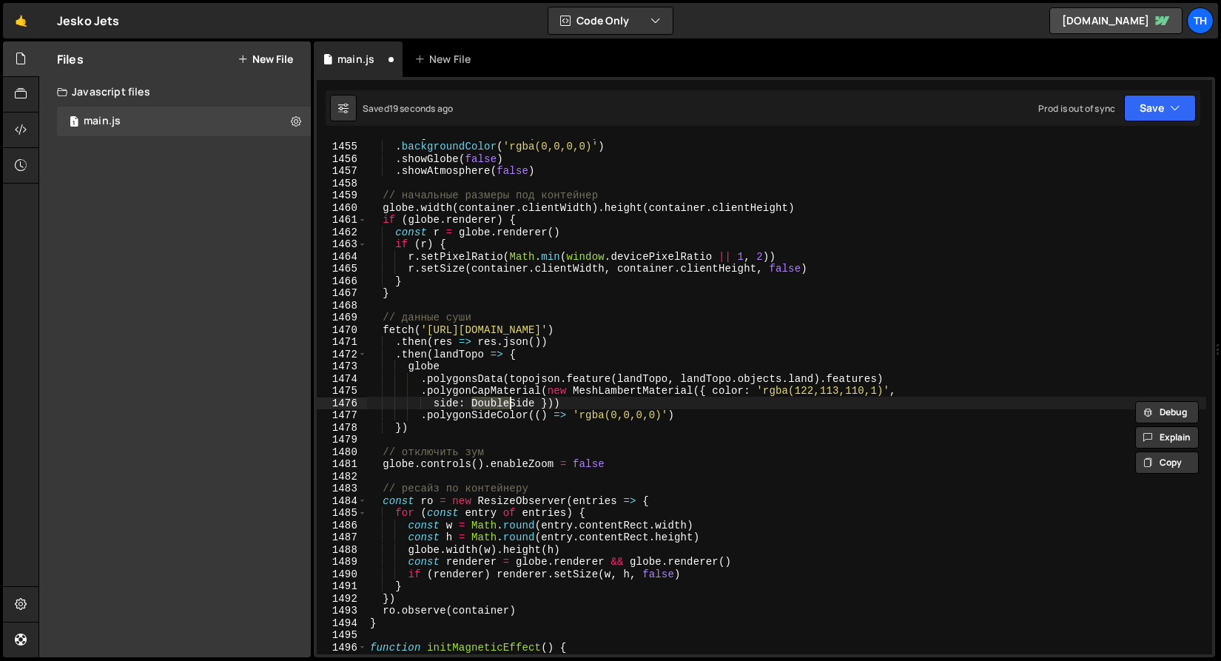
click at [511, 408] on div "const globe = new Globe ( container ) . backgroundColor ( 'rgba(0,0,0,0)' ) . s…" at bounding box center [786, 396] width 839 height 515
click at [511, 408] on div "const globe = new Globe ( container ) . backgroundColor ( 'rgba(0,0,0,0)' ) . s…" at bounding box center [786, 398] width 839 height 540
drag, startPoint x: 496, startPoint y: 409, endPoint x: 485, endPoint y: 406, distance: 11.7
click at [495, 409] on div "const globe = new Globe ( container ) . backgroundColor ( 'rgba(0,0,0,0)' ) . s…" at bounding box center [786, 398] width 839 height 540
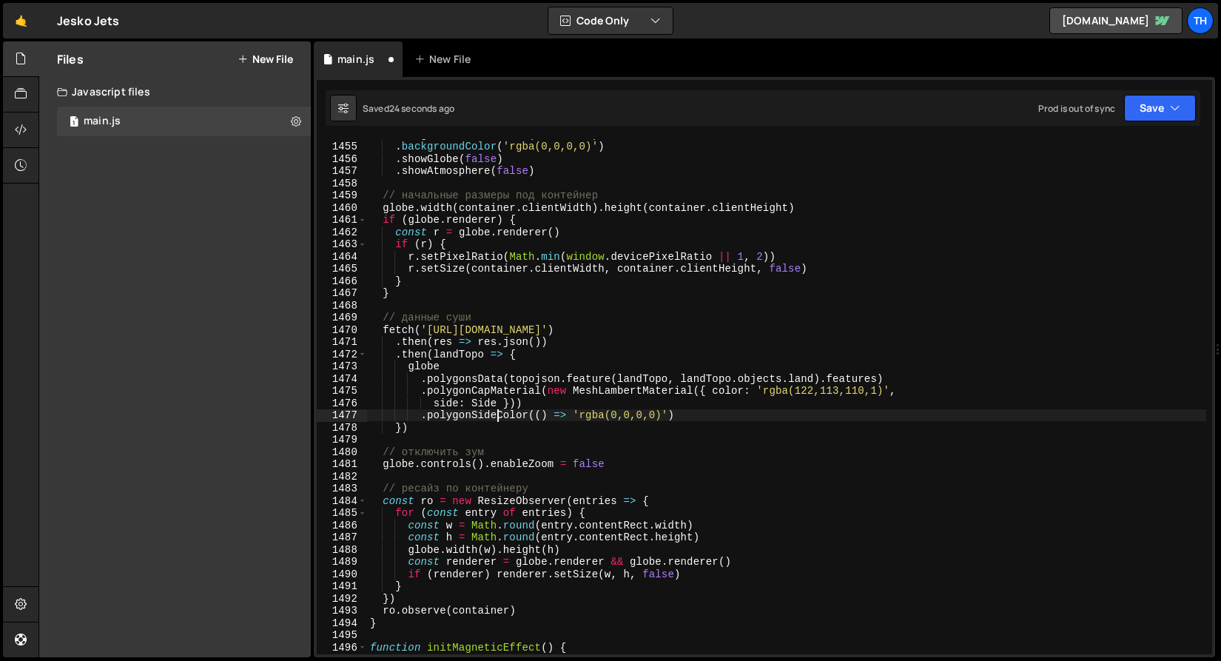
click at [485, 406] on div "const globe = new Globe ( container ) . backgroundColor ( 'rgba(0,0,0,0)' ) . s…" at bounding box center [786, 398] width 839 height 540
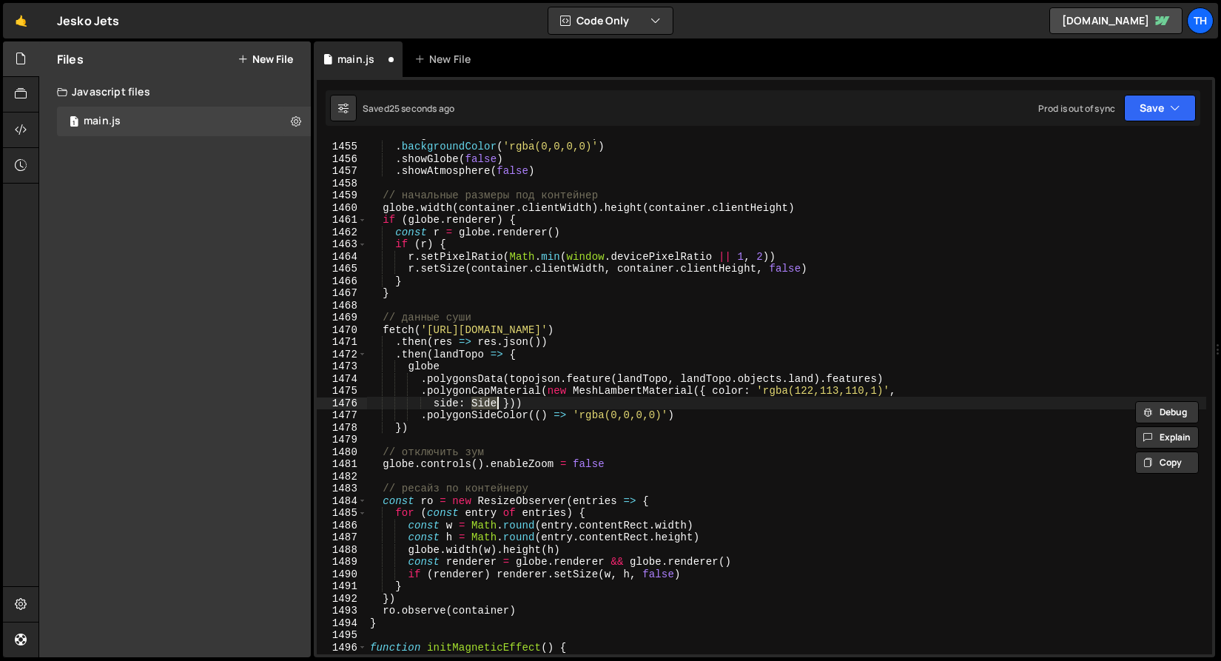
paste textarea "Double"
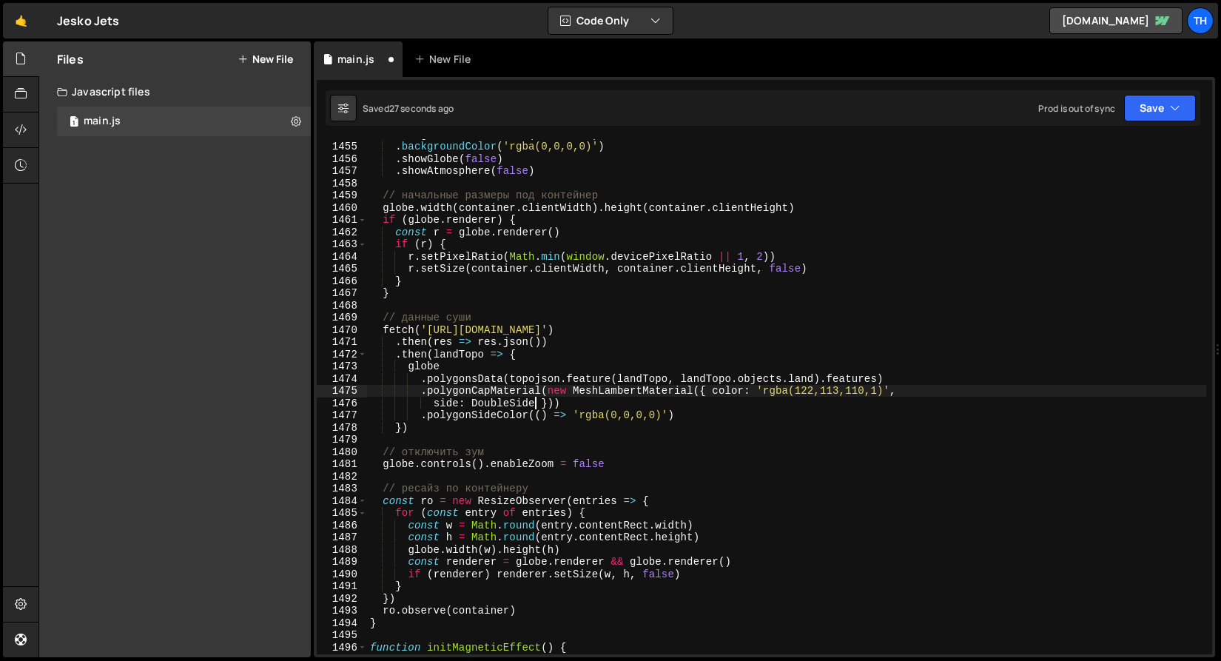
click at [713, 390] on div "const globe = new Globe ( container ) . backgroundColor ( 'rgba(0,0,0,0)' ) . s…" at bounding box center [786, 398] width 839 height 540
click at [700, 390] on div "const globe = new Globe ( container ) . backgroundColor ( 'rgba(0,0,0,0)' ) . s…" at bounding box center [786, 398] width 839 height 540
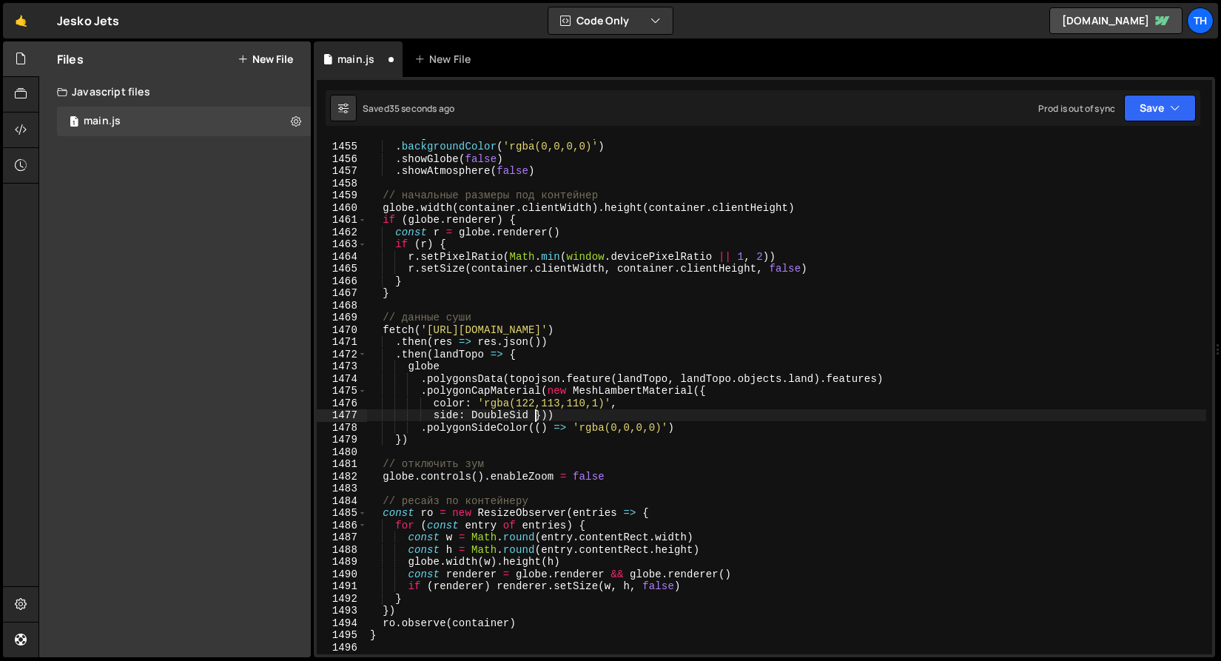
click at [535, 417] on div "const globe = new Globe ( container ) . backgroundColor ( 'rgba(0,0,0,0)' ) . s…" at bounding box center [786, 398] width 839 height 540
type textarea "side: DoubleSid}))"
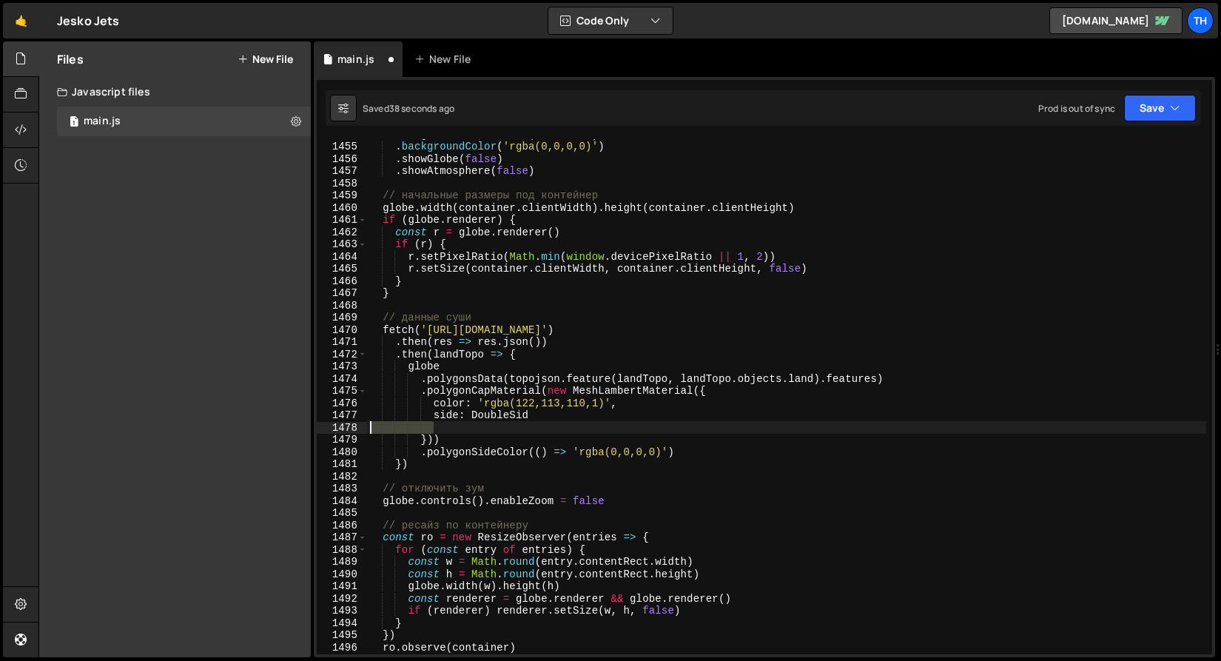
drag, startPoint x: 496, startPoint y: 431, endPoint x: 249, endPoint y: 426, distance: 246.5
click at [249, 426] on div "Files New File Javascript files 1 main.js 0 CSS files Copy share link Edit File…" at bounding box center [629, 349] width 1183 height 616
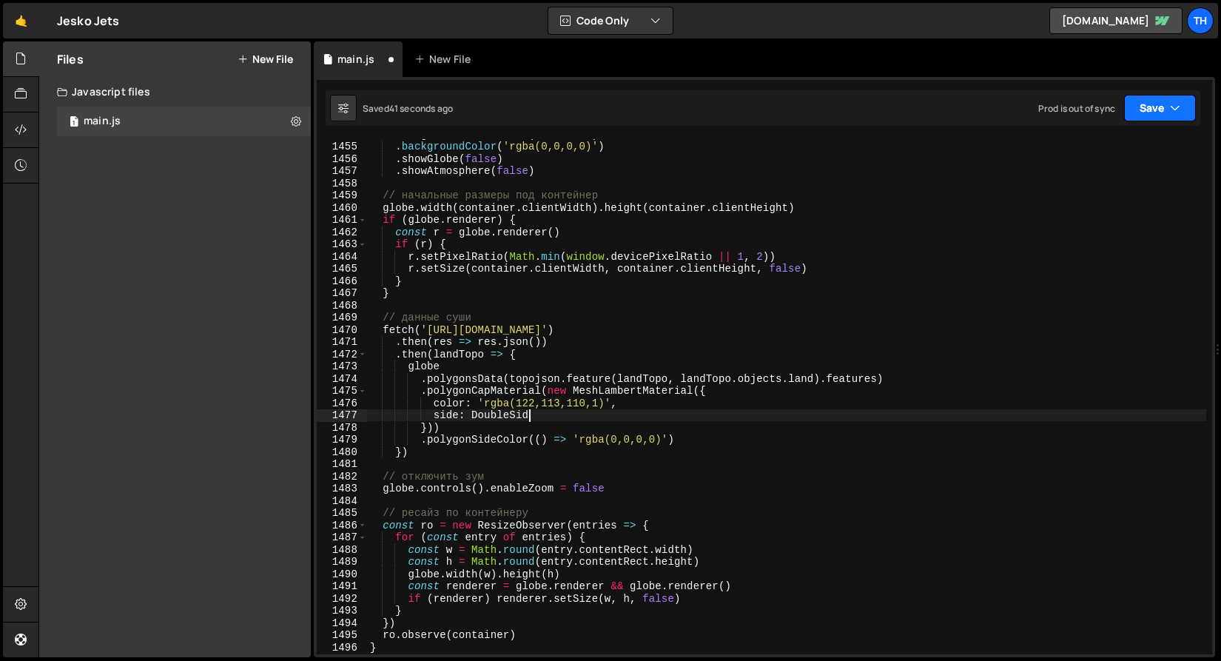
click at [1163, 110] on button "Save" at bounding box center [1160, 108] width 72 height 27
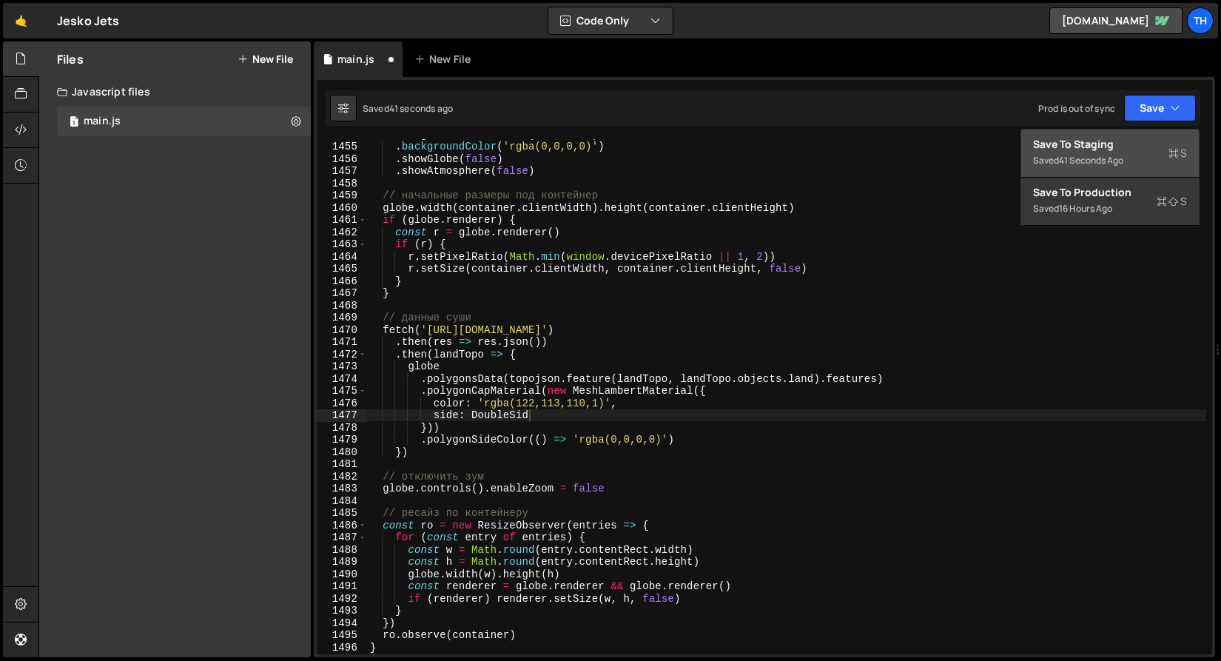
click at [1138, 164] on div "Saved 41 seconds ago" at bounding box center [1110, 161] width 154 height 18
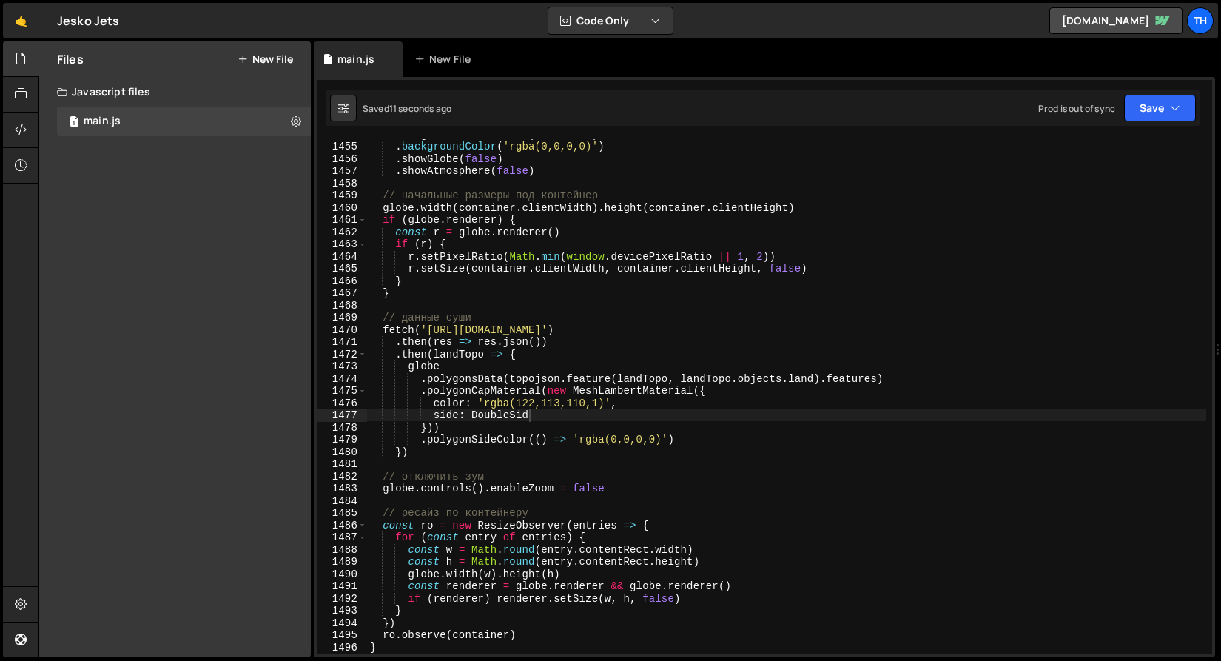
click at [528, 406] on div "const globe = new Globe ( container ) . backgroundColor ( 'rgba(0,0,0,0)' ) . s…" at bounding box center [786, 398] width 839 height 540
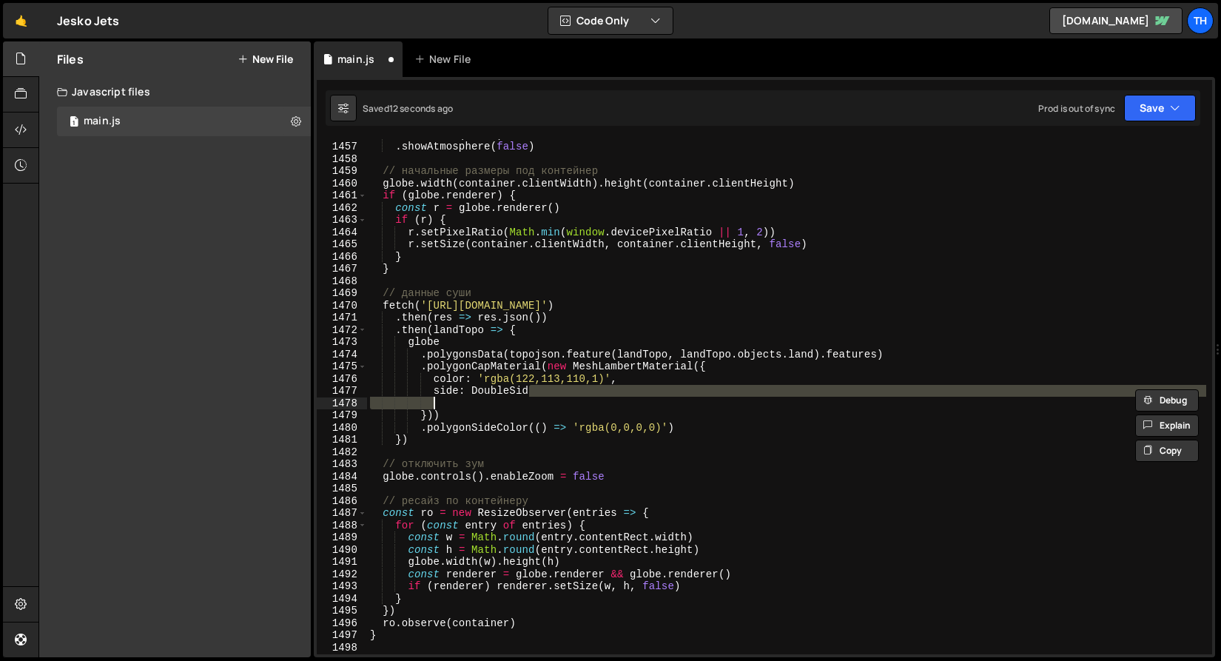
scroll to position [17778, 0]
type textarea "side: DoubleSid}))"
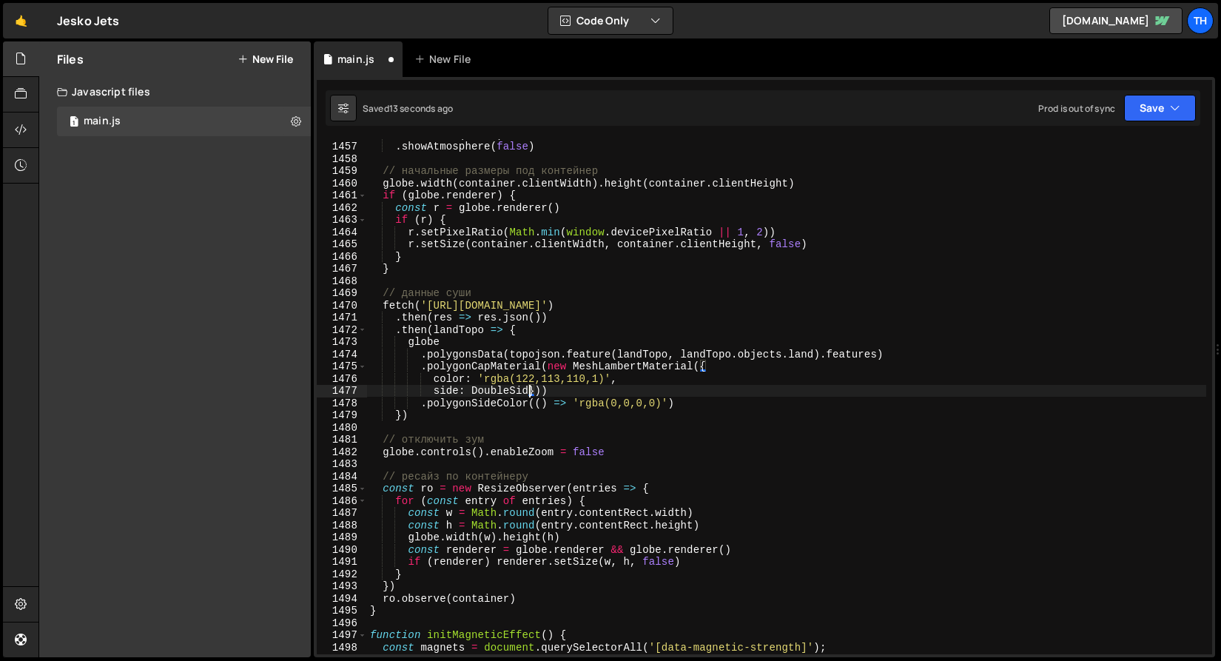
click at [527, 391] on div ". showGlobe ( false ) . showAtmosphere ( false ) // начальные размеры под конте…" at bounding box center [786, 398] width 839 height 540
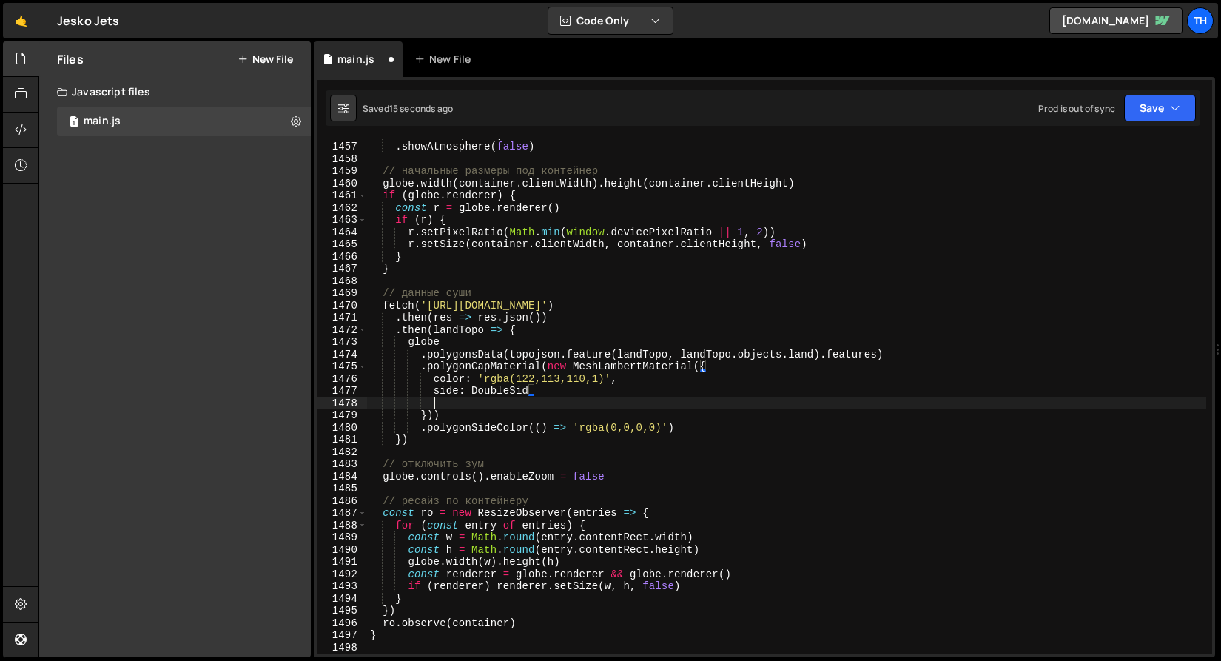
scroll to position [0, 4]
click at [534, 394] on div ". showGlobe ( false ) . showAtmosphere ( false ) // начальные размеры под конте…" at bounding box center [786, 398] width 839 height 540
click at [503, 423] on div ". showGlobe ( false ) . showAtmosphere ( false ) // начальные размеры под конте…" at bounding box center [786, 398] width 839 height 540
type textarea ".polygonSideColor(() => 'rgba(0,0,0,0)')"
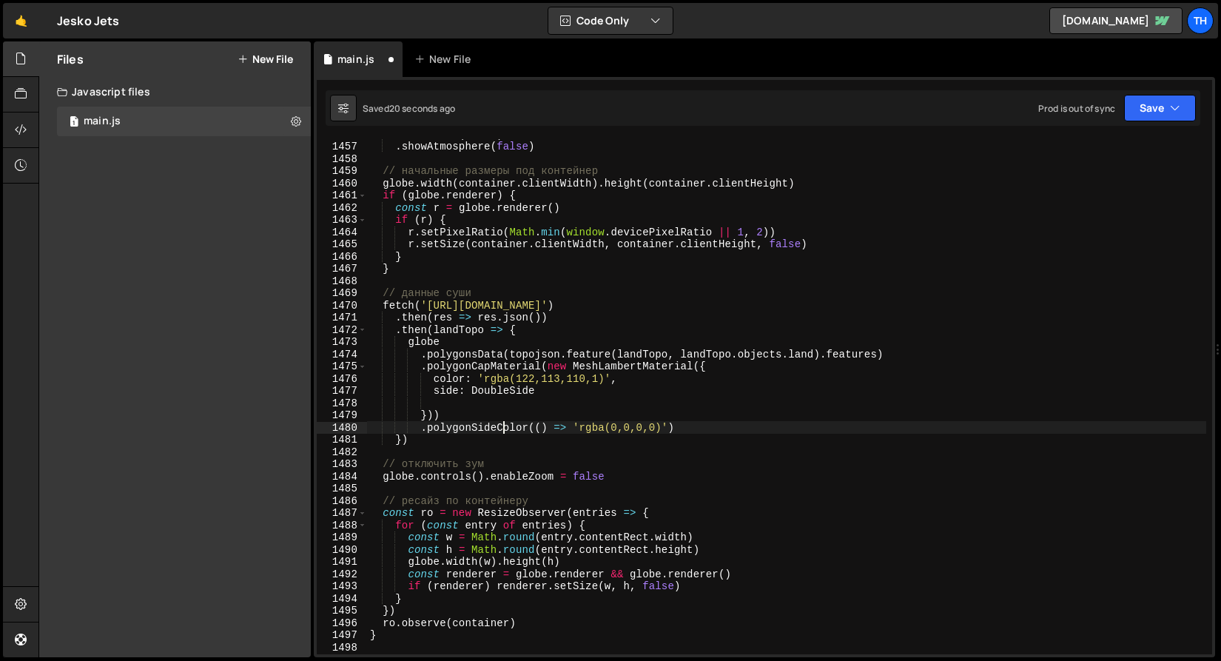
click at [508, 400] on div ". showGlobe ( false ) . showAtmosphere ( false ) // начальные размеры под конте…" at bounding box center [786, 398] width 839 height 540
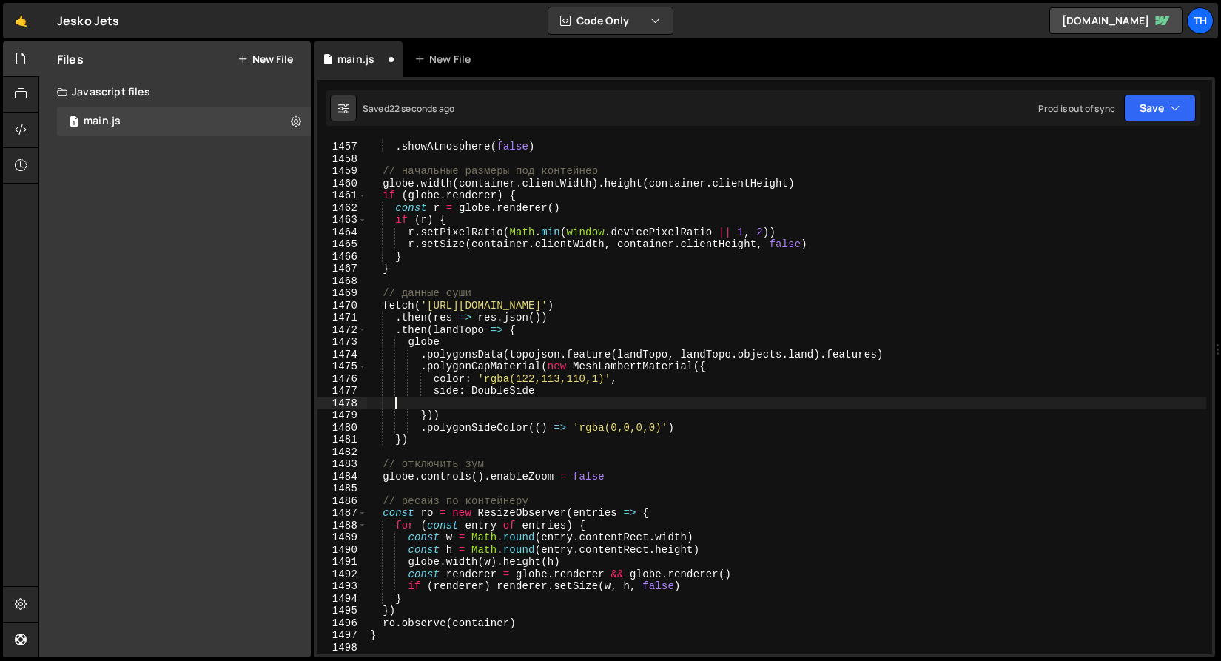
scroll to position [0, 0]
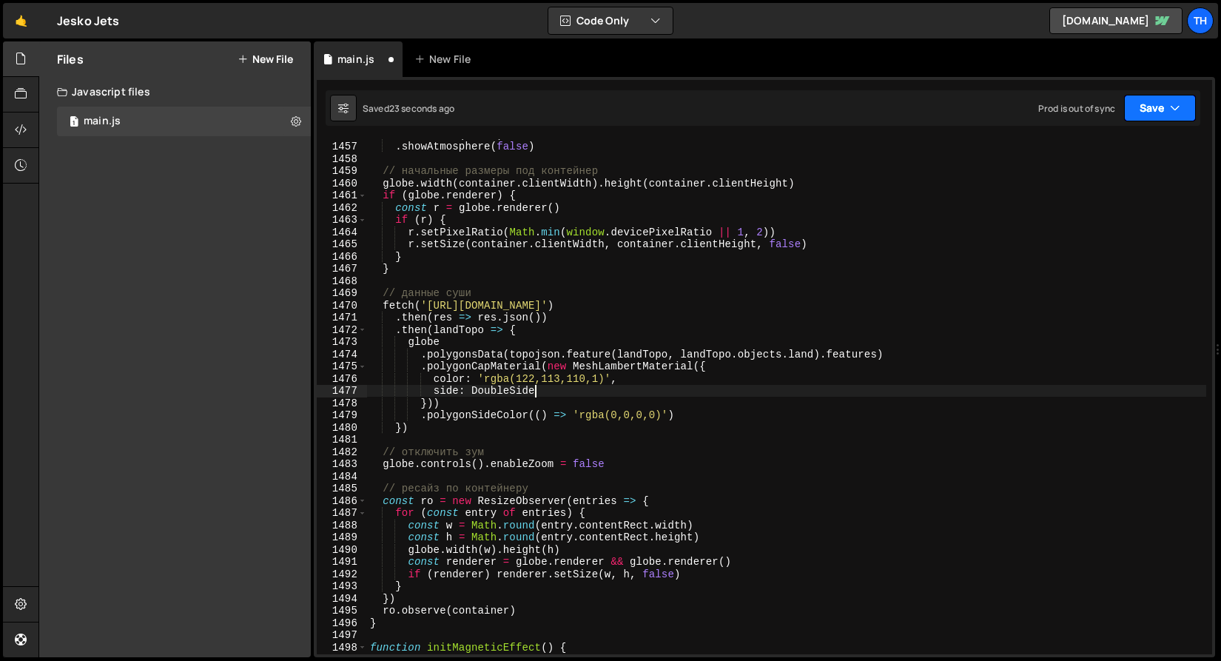
click at [1177, 101] on icon "button" at bounding box center [1175, 108] width 10 height 15
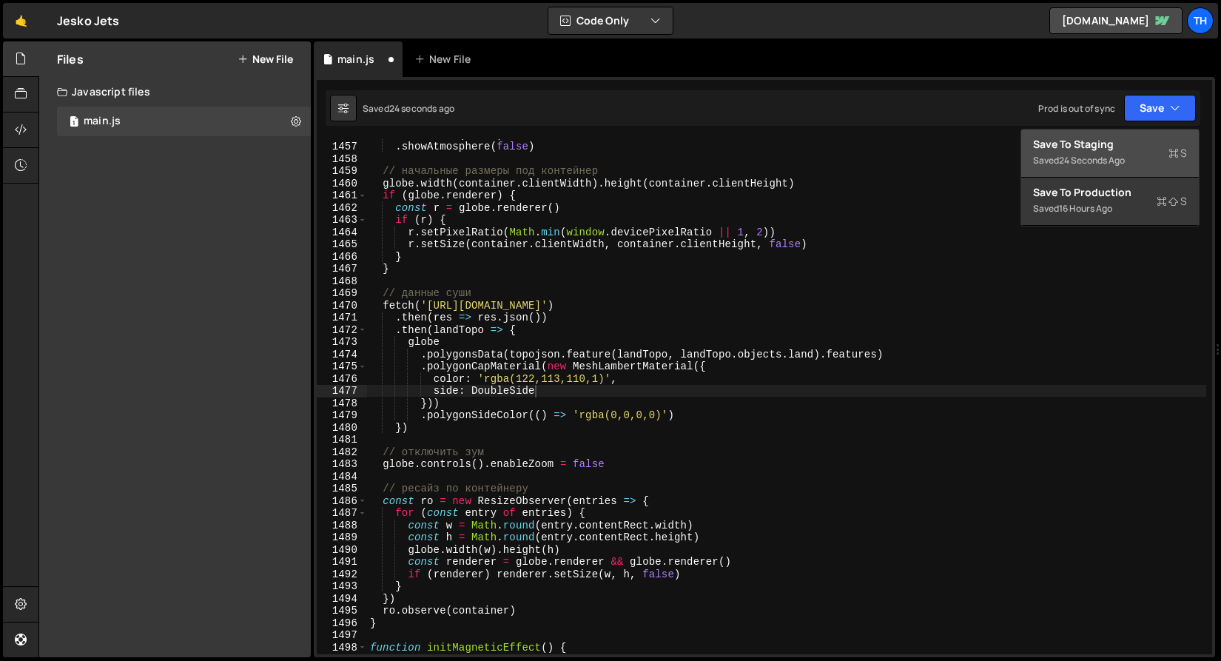
click at [1153, 137] on div "Save to Staging S" at bounding box center [1110, 144] width 154 height 15
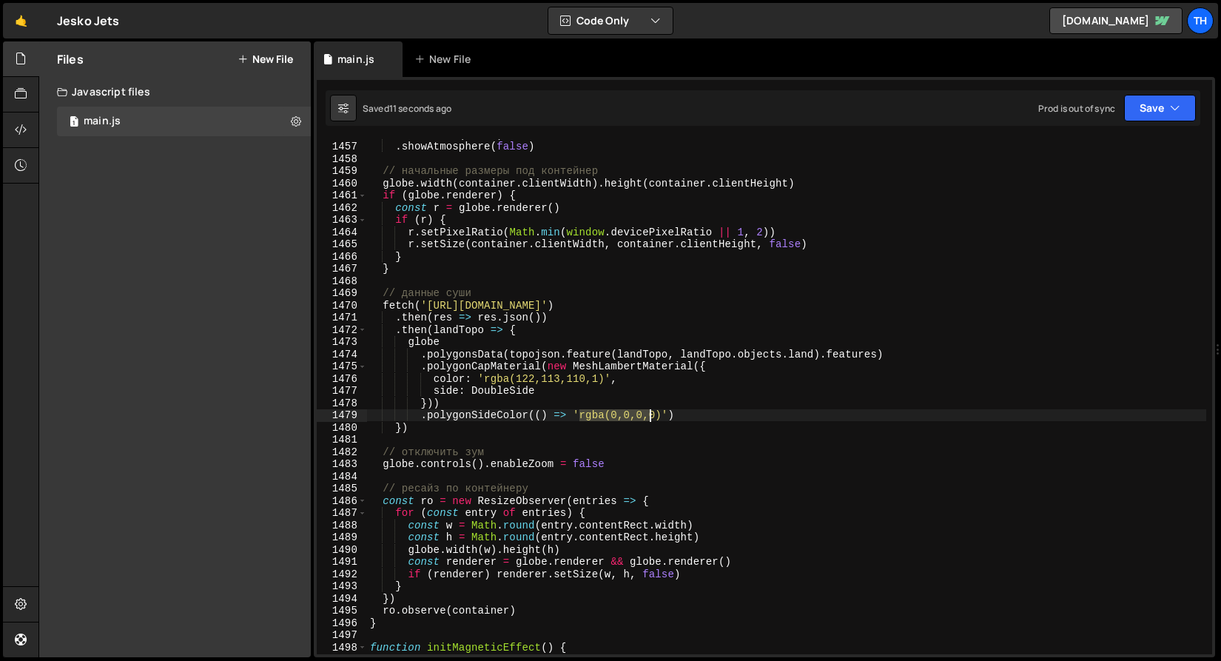
drag, startPoint x: 581, startPoint y: 415, endPoint x: 656, endPoint y: 414, distance: 75.5
click at [656, 414] on div ". showGlobe ( false ) . showAtmosphere ( false ) // начальные размеры под конте…" at bounding box center [786, 398] width 839 height 540
drag, startPoint x: 574, startPoint y: 413, endPoint x: 668, endPoint y: 417, distance: 94.8
click at [668, 417] on div ". showGlobe ( false ) . showAtmosphere ( false ) // начальные размеры под конте…" at bounding box center [786, 398] width 839 height 540
click at [475, 389] on div ". showGlobe ( false ) . showAtmosphere ( false ) // начальные размеры под конте…" at bounding box center [786, 398] width 839 height 540
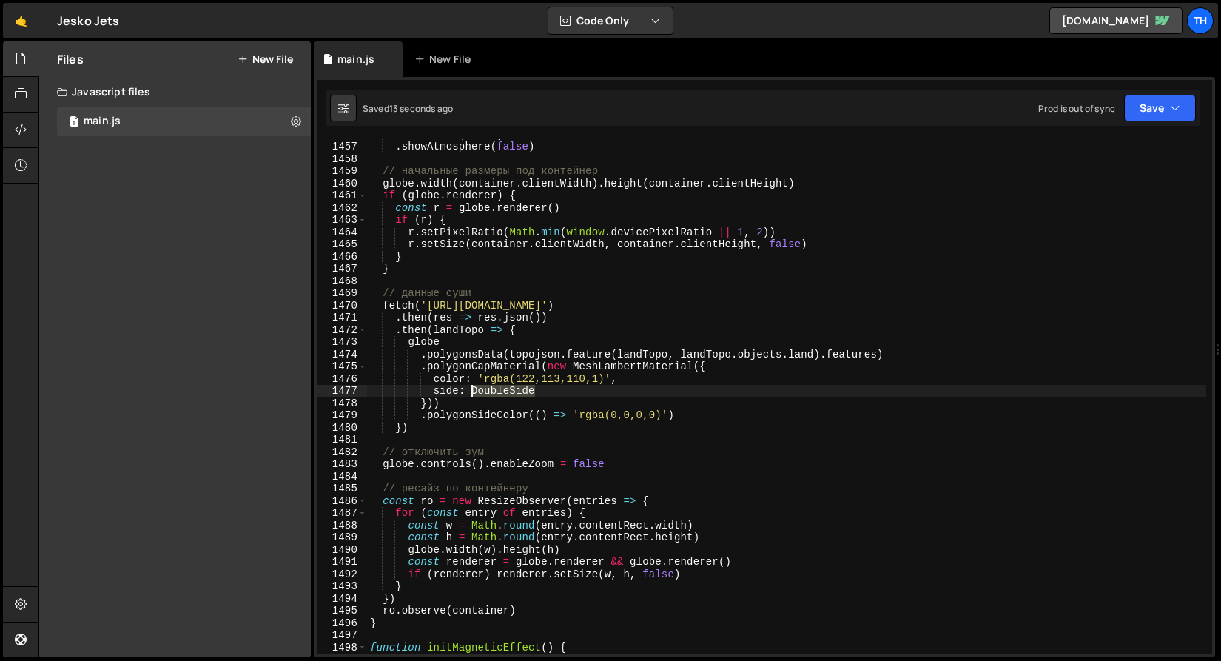
click at [475, 389] on div ". showGlobe ( false ) . showAtmosphere ( false ) // начальные размеры под конте…" at bounding box center [786, 398] width 839 height 540
paste textarea "'rgba(0,0,0,0)'"
click at [550, 390] on div ". showGlobe ( false ) . showAtmosphere ( false ) // начальные размеры под конте…" at bounding box center [786, 398] width 839 height 540
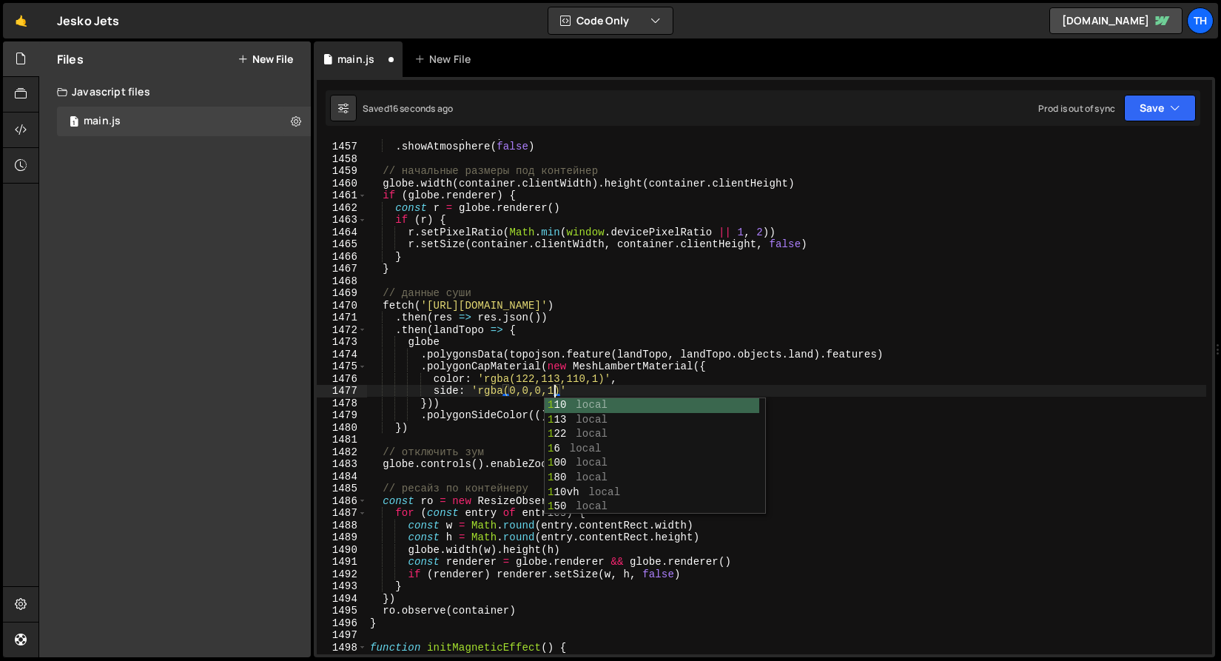
drag, startPoint x: 474, startPoint y: 433, endPoint x: 537, endPoint y: 409, distance: 67.2
click at [474, 432] on div ". showGlobe ( false ) . showAtmosphere ( false ) // начальные размеры под конте…" at bounding box center [786, 398] width 839 height 540
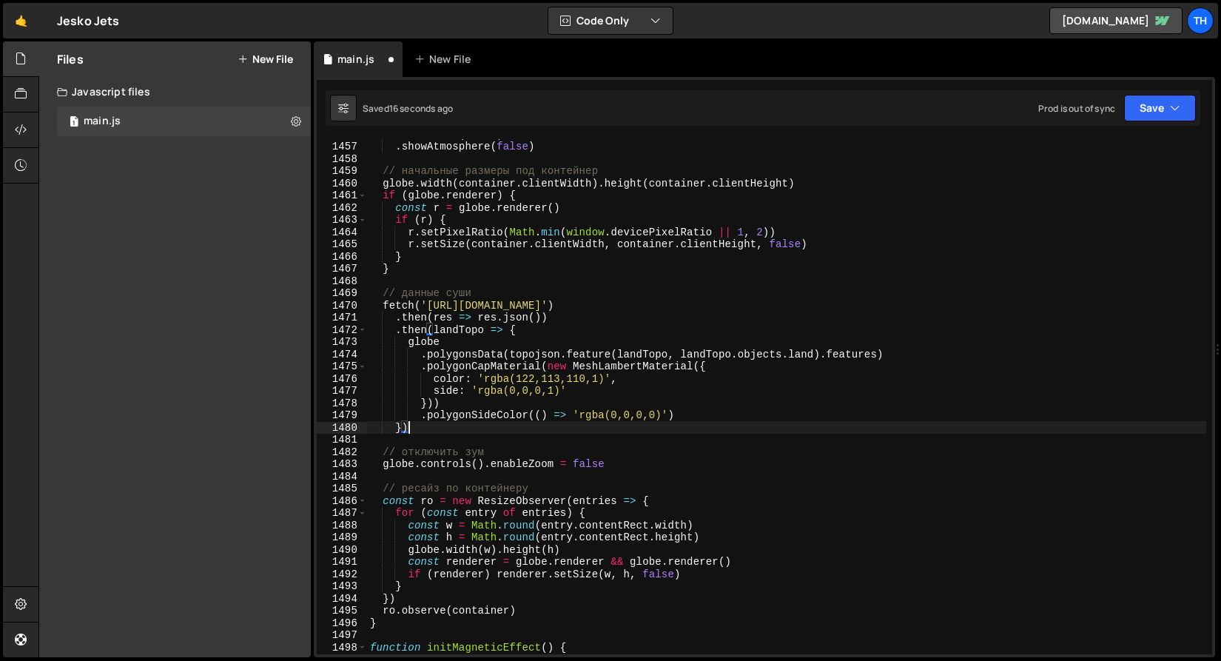
scroll to position [0, 1]
click at [1153, 114] on button "Save" at bounding box center [1160, 108] width 72 height 27
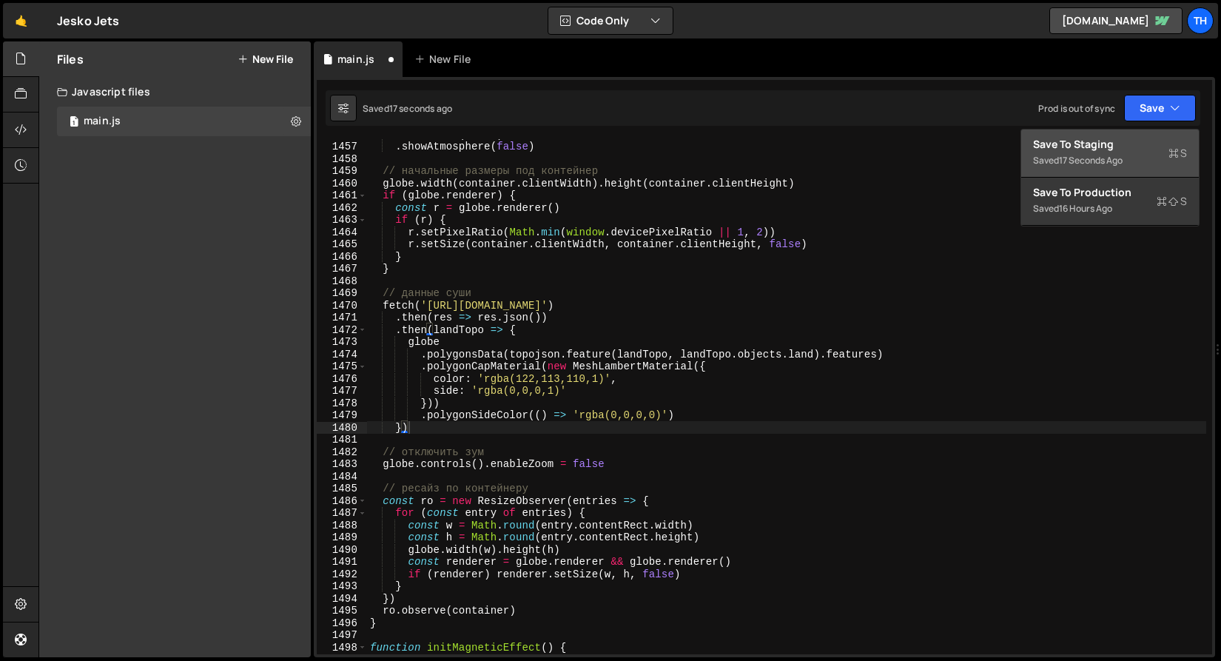
click at [1126, 150] on div "Save to Staging S" at bounding box center [1110, 144] width 154 height 15
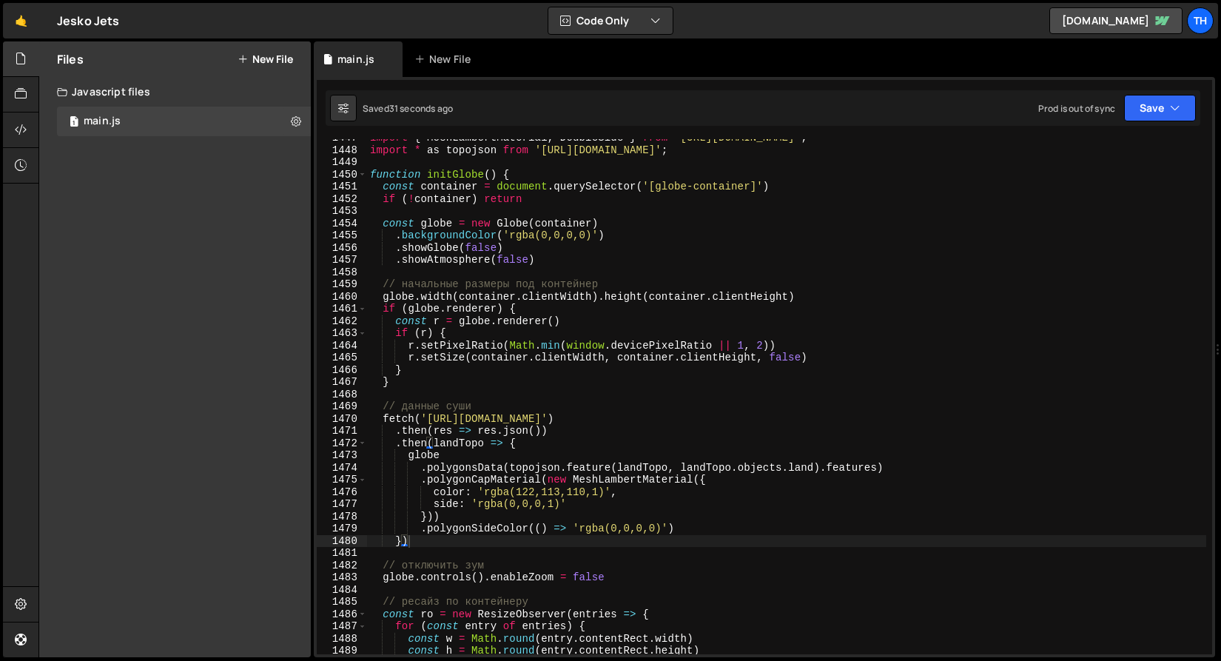
scroll to position [17629, 0]
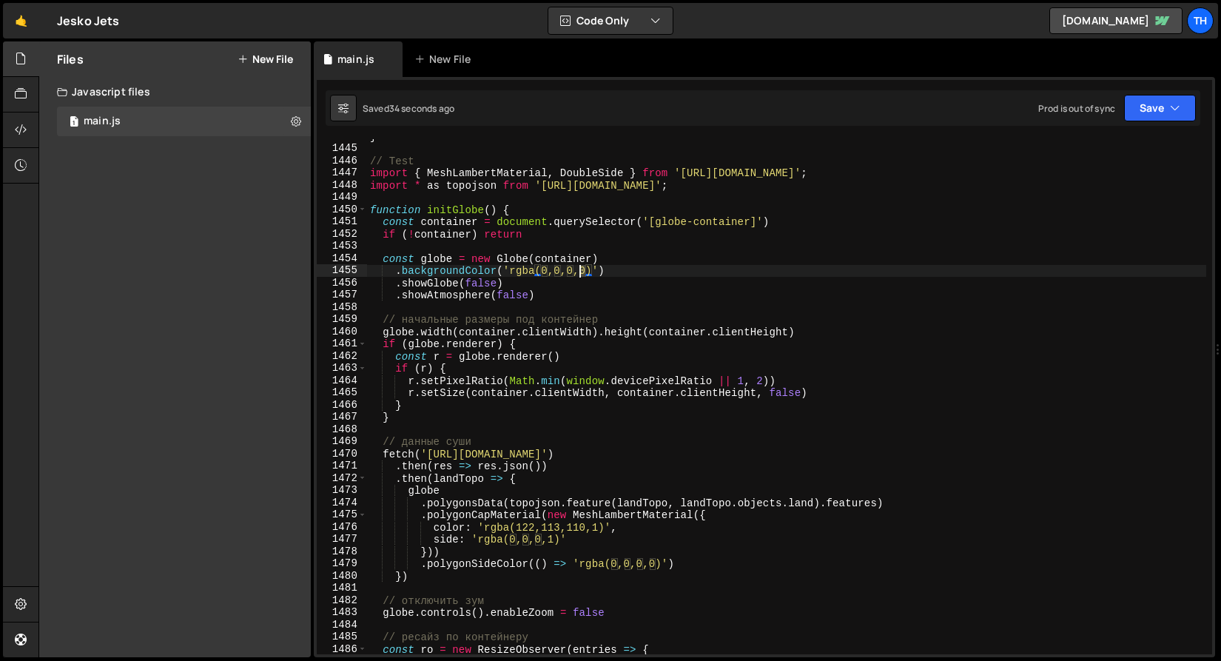
click at [582, 272] on div "} // Test import { MeshLambertMaterial , DoubleSide } from 'https://esm.sh/thre…" at bounding box center [786, 400] width 839 height 540
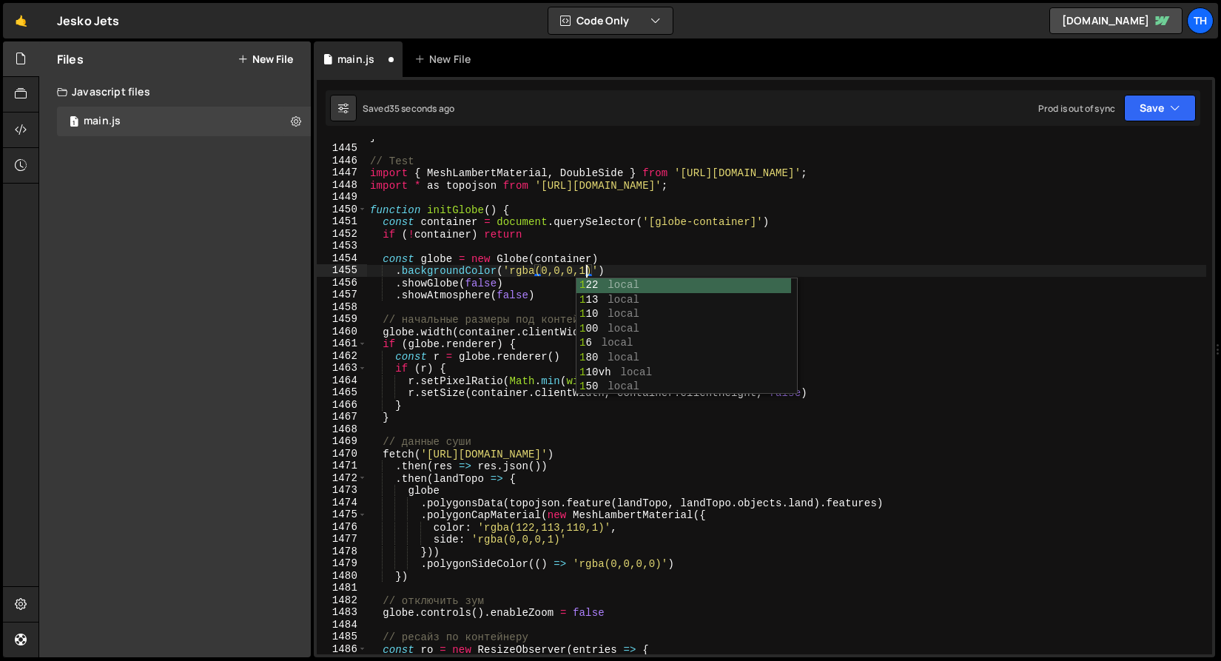
click at [879, 206] on div "} // Test import { MeshLambertMaterial , DoubleSide } from 'https://esm.sh/thre…" at bounding box center [786, 400] width 839 height 540
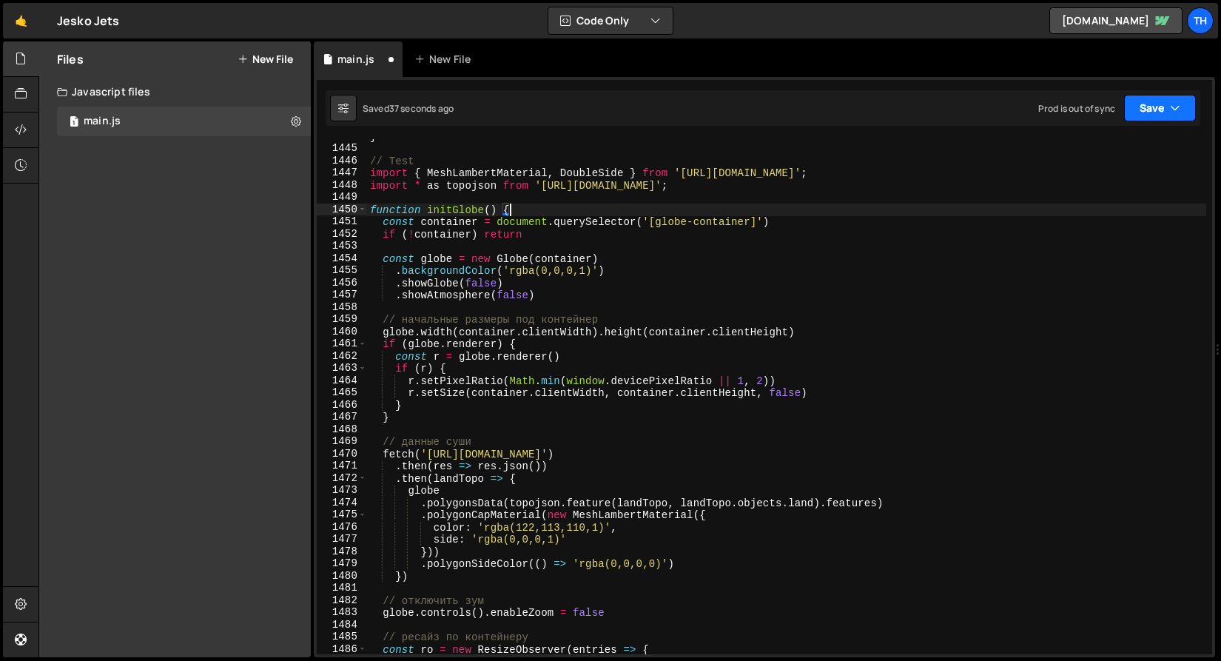
click at [1155, 98] on button "Save" at bounding box center [1160, 108] width 72 height 27
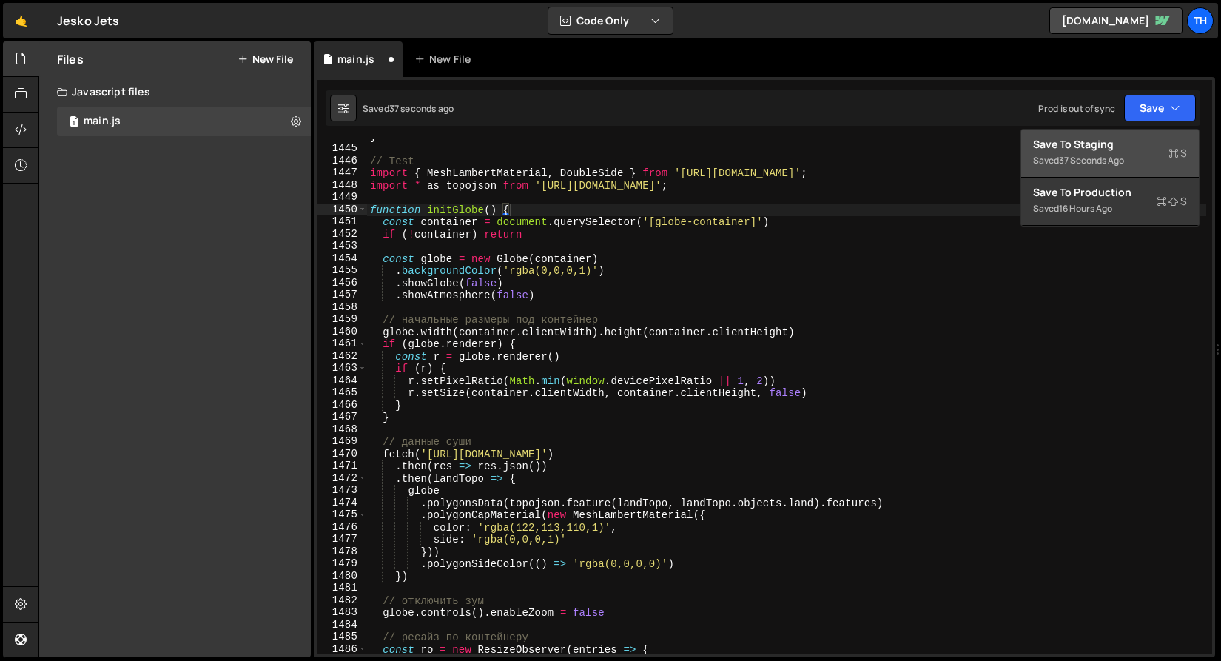
click at [1126, 151] on div "Save to Staging S" at bounding box center [1110, 144] width 154 height 15
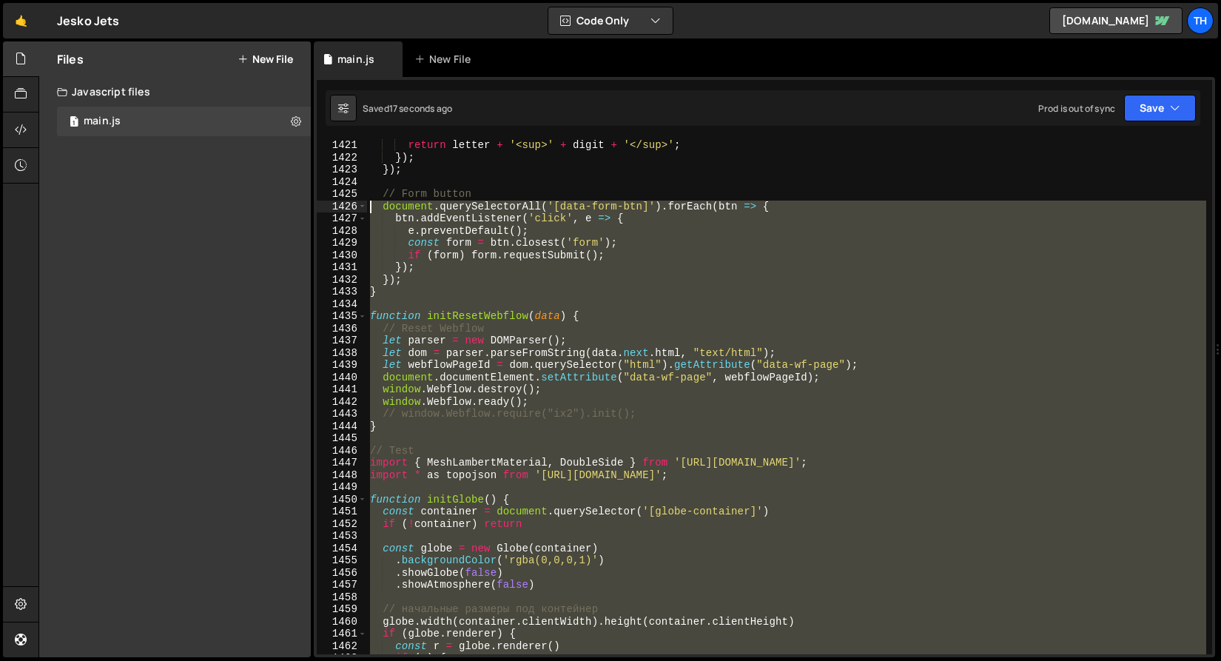
scroll to position [17340, 0]
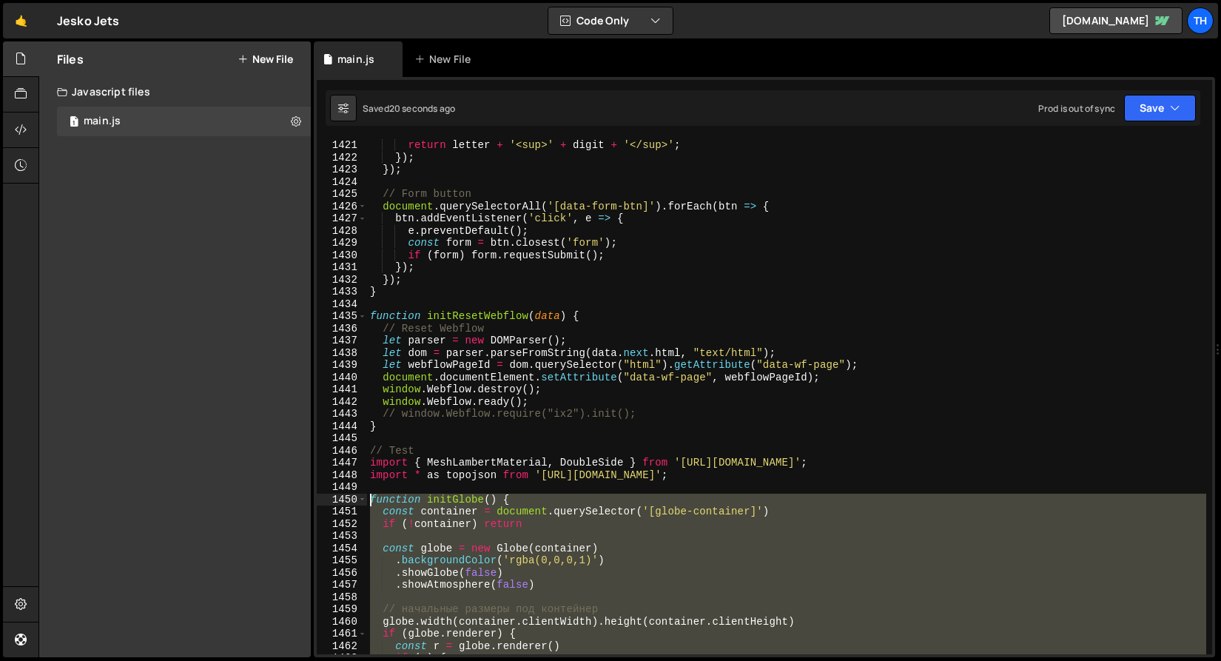
drag, startPoint x: 390, startPoint y: 555, endPoint x: 327, endPoint y: 502, distance: 82.4
click at [327, 502] on div "} 1421 1422 1423 1424 1425 1426 1427 1428 1429 1430 1431 1432 1433 1434 1435 14…" at bounding box center [764, 396] width 895 height 515
paste textarea "}"
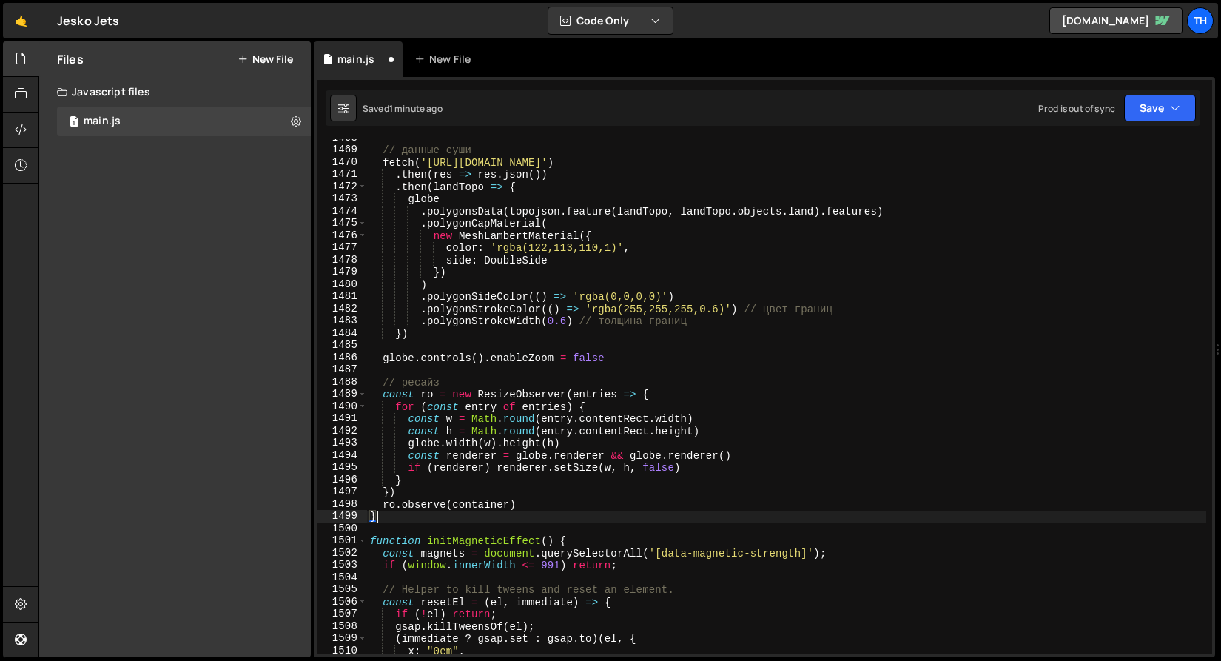
scroll to position [17921, 0]
click at [1160, 108] on button "Save" at bounding box center [1160, 108] width 72 height 27
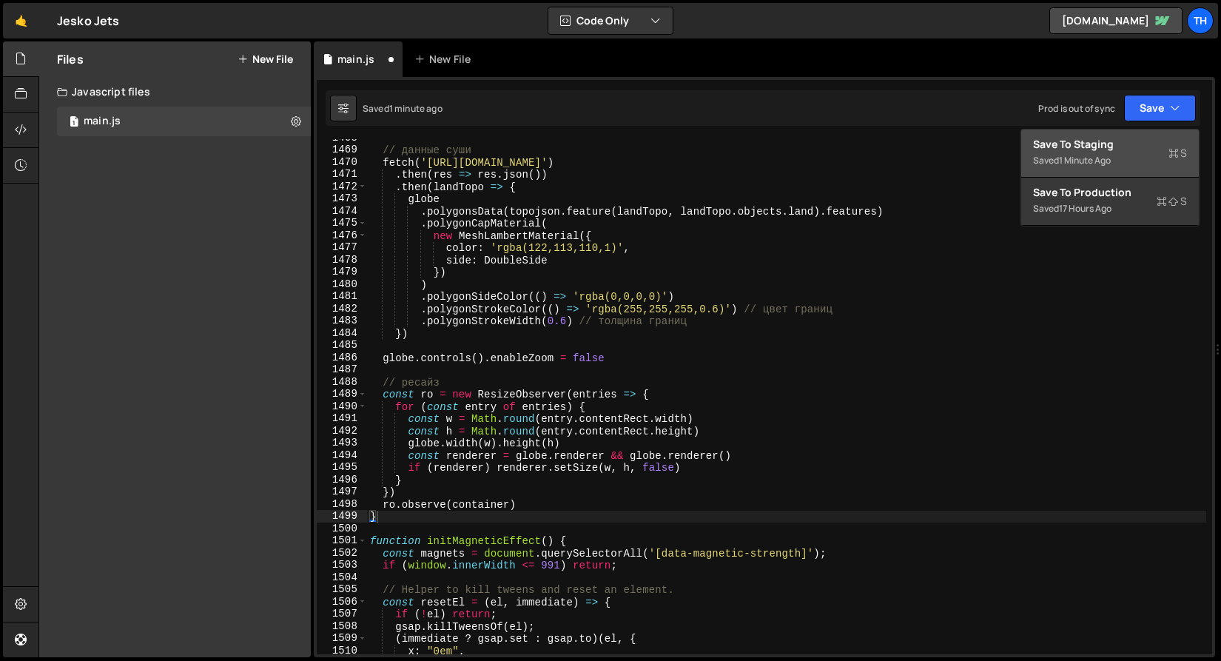
click at [1136, 153] on div "Saved 1 minute ago" at bounding box center [1110, 161] width 154 height 18
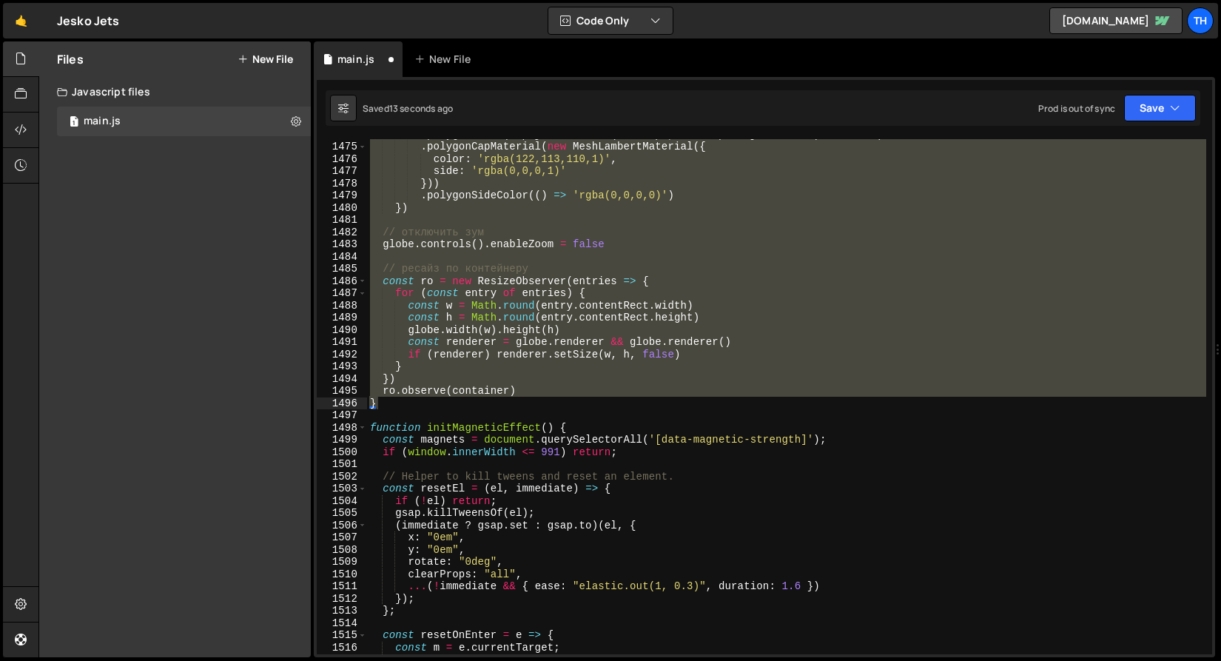
scroll to position [17998, 0]
click at [1149, 106] on button "Save" at bounding box center [1160, 108] width 72 height 27
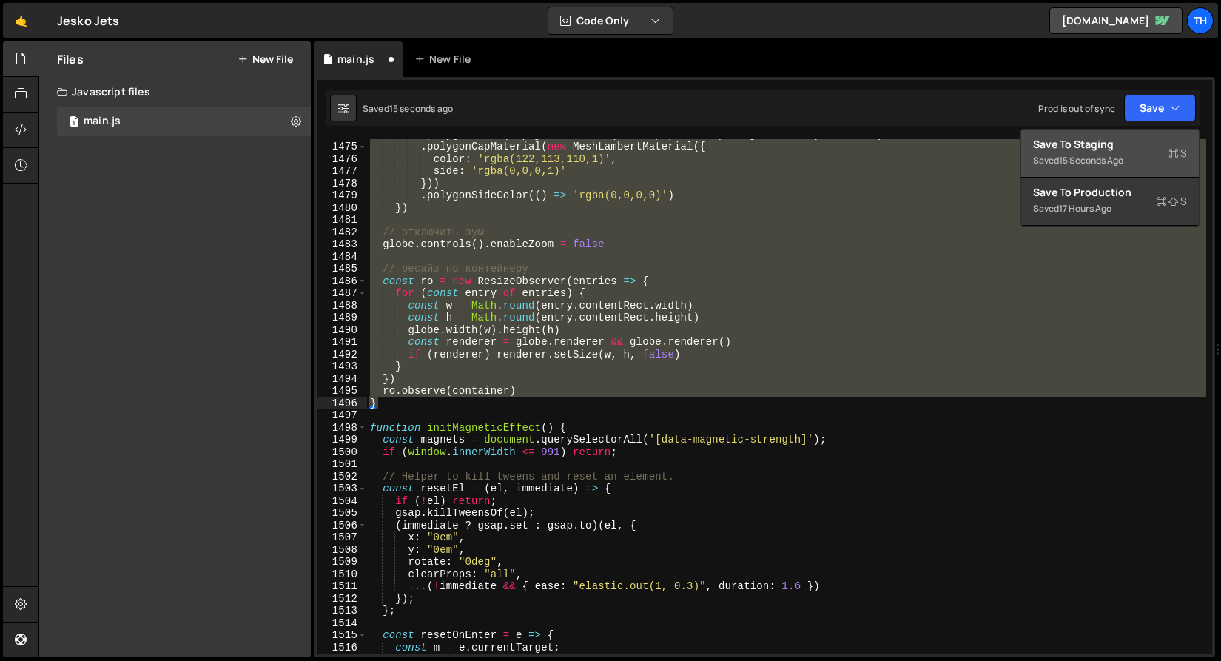
click at [1129, 171] on button "Save to Staging S Saved 15 seconds ago" at bounding box center [1110, 154] width 178 height 48
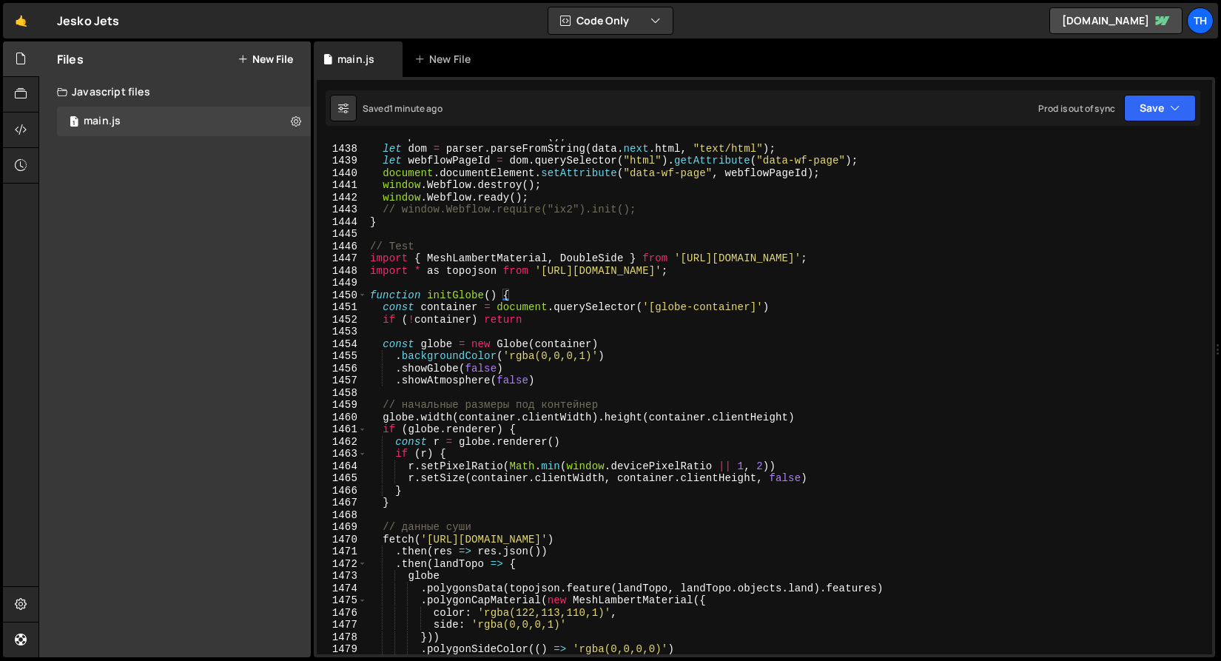
scroll to position [17498, 0]
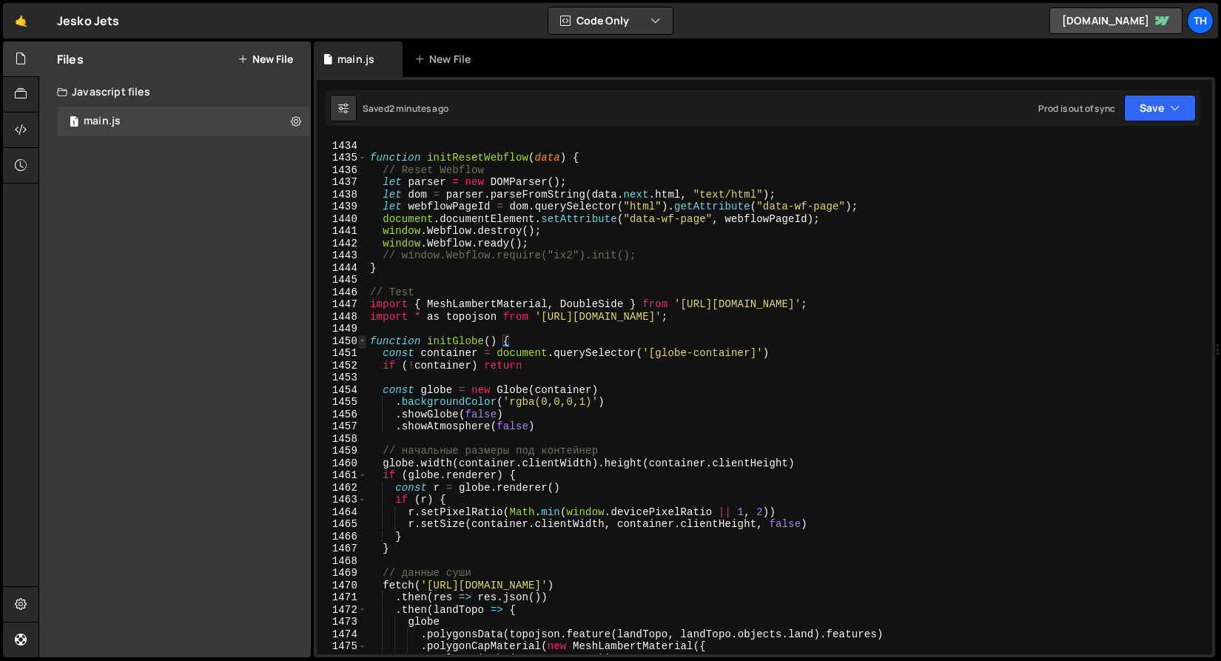
click at [362, 337] on span at bounding box center [362, 341] width 8 height 13
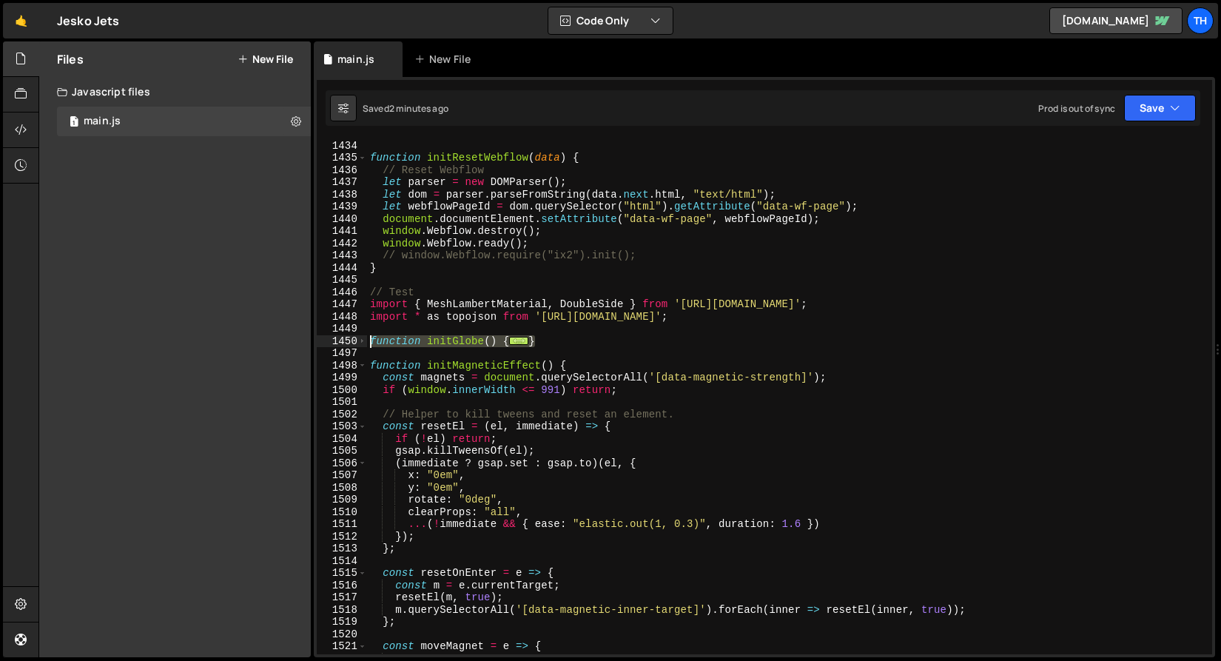
drag, startPoint x: 557, startPoint y: 337, endPoint x: 298, endPoint y: 343, distance: 259.1
click at [298, 343] on div "Files New File Javascript files 1 main.js 0 CSS files Copy share link Edit File…" at bounding box center [629, 349] width 1183 height 616
paste textarea "}"
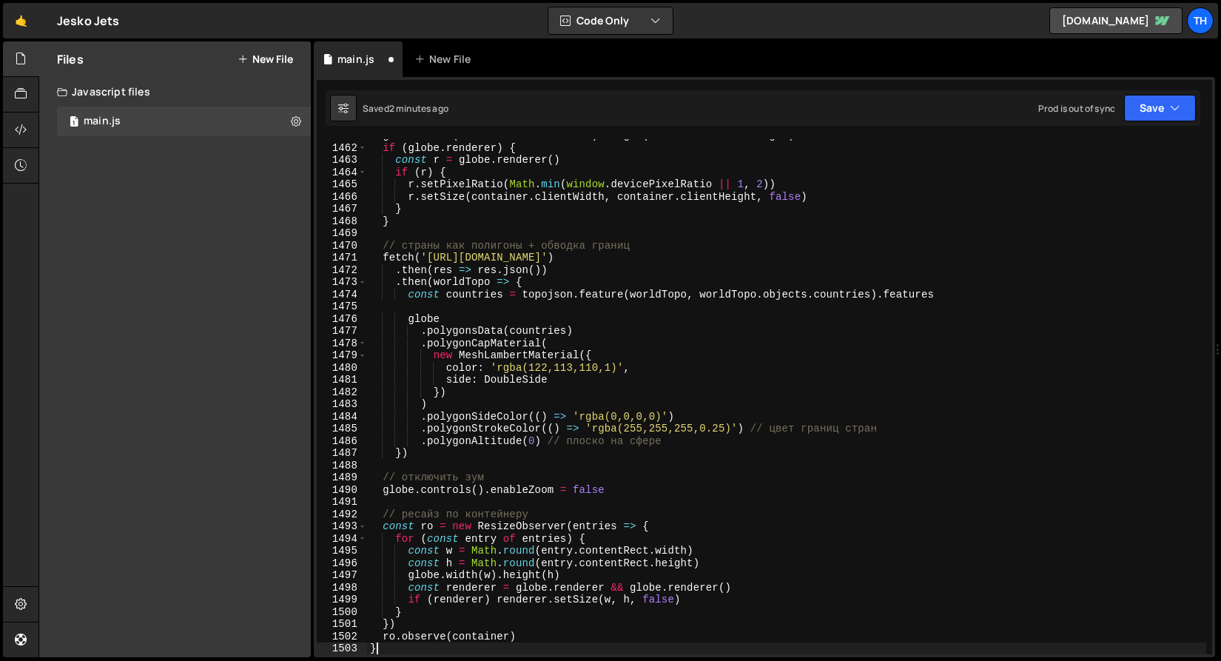
scroll to position [17838, 0]
click at [1145, 111] on button "Save" at bounding box center [1160, 108] width 72 height 27
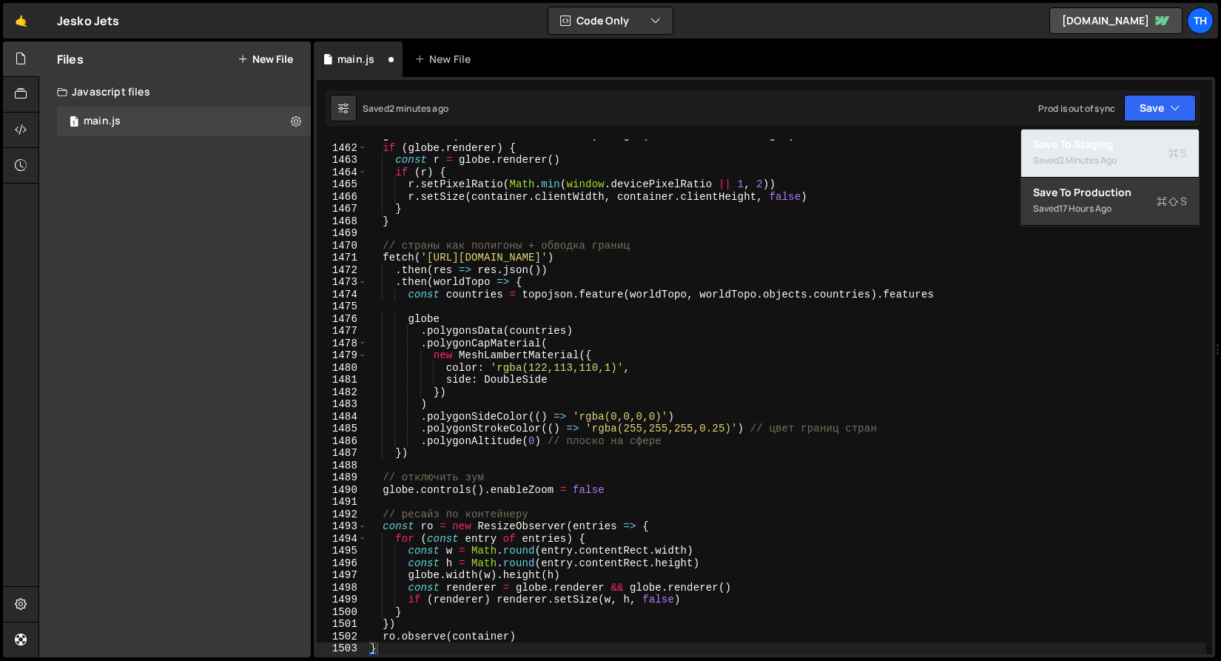
click at [1129, 149] on div "Save to Staging S" at bounding box center [1110, 144] width 154 height 15
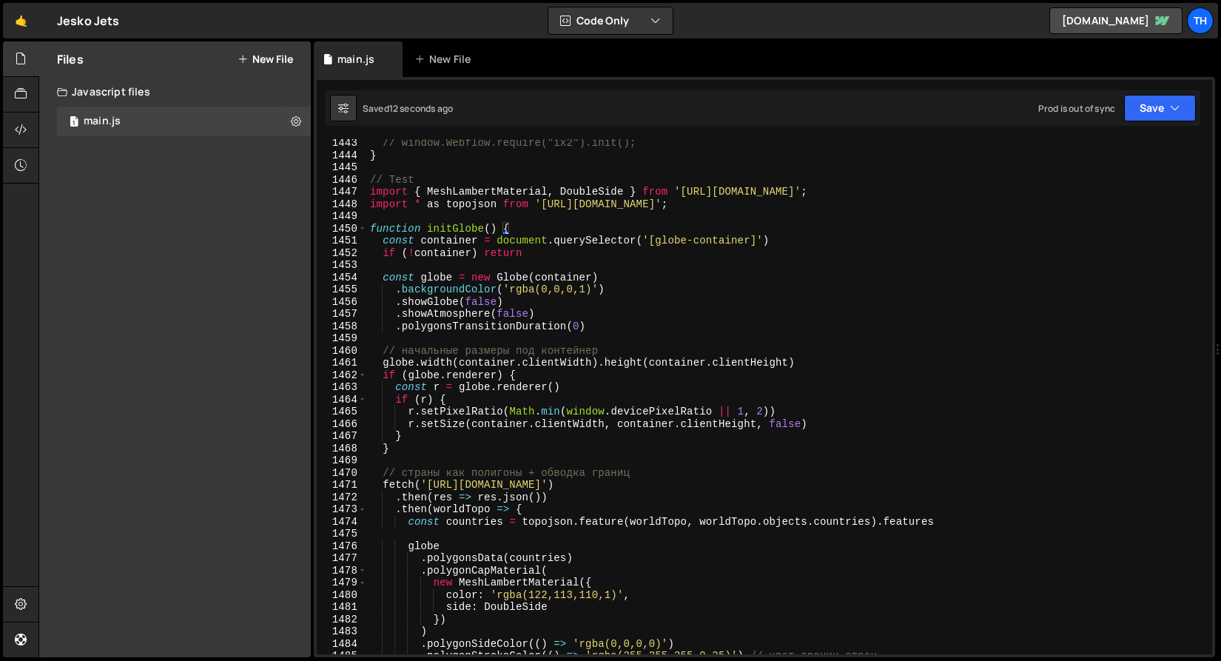
scroll to position [17605, 0]
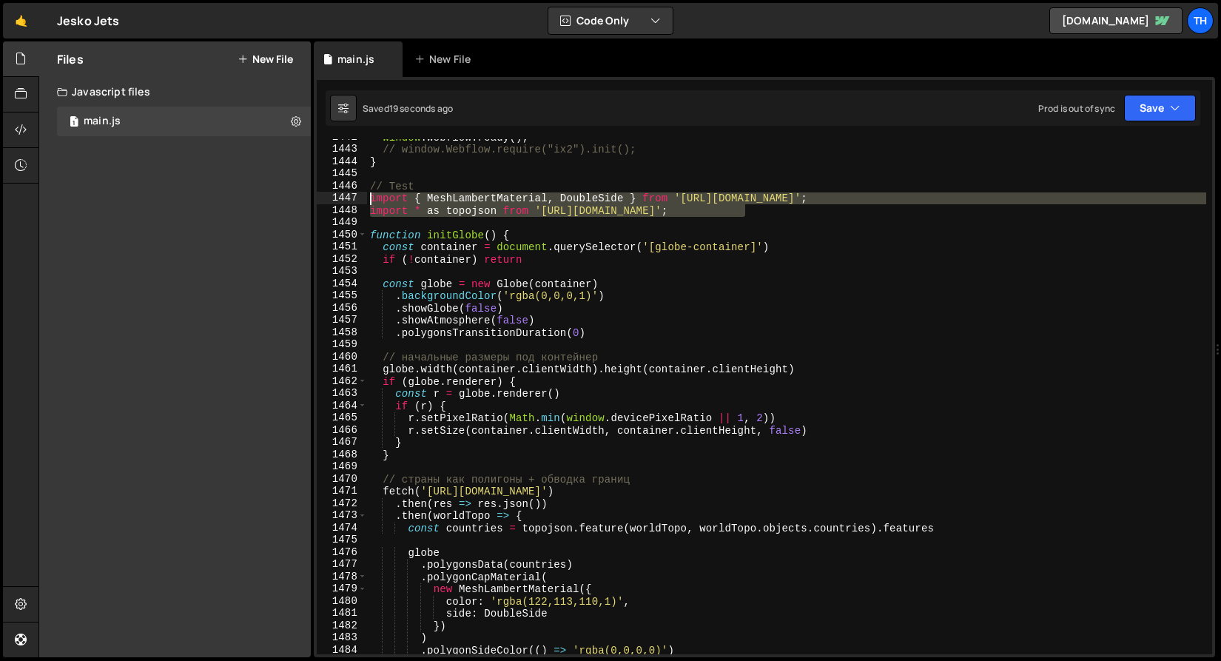
drag, startPoint x: 754, startPoint y: 210, endPoint x: 221, endPoint y: 201, distance: 533.7
click at [221, 201] on div "Files New File Javascript files 1 main.js 0 CSS files Copy share link Edit File…" at bounding box center [629, 349] width 1183 height 616
paste textarea "* as topojson from 'https://esm.sh/topojson-client'"
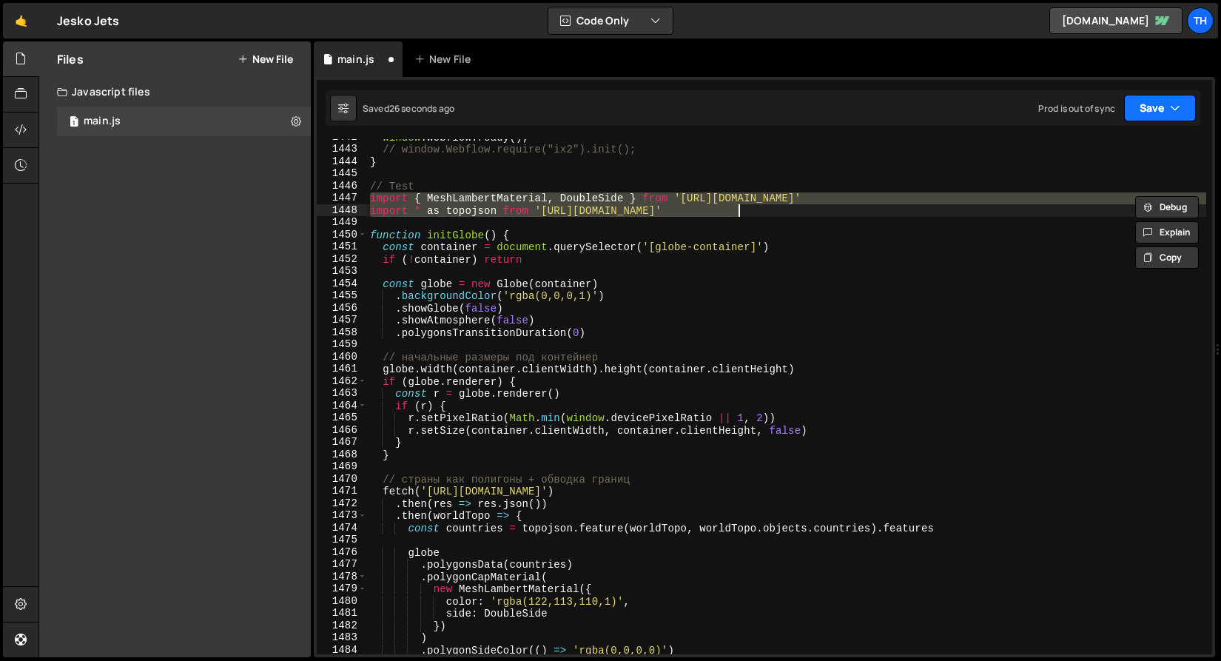
click at [1132, 100] on button "Save" at bounding box center [1160, 108] width 72 height 27
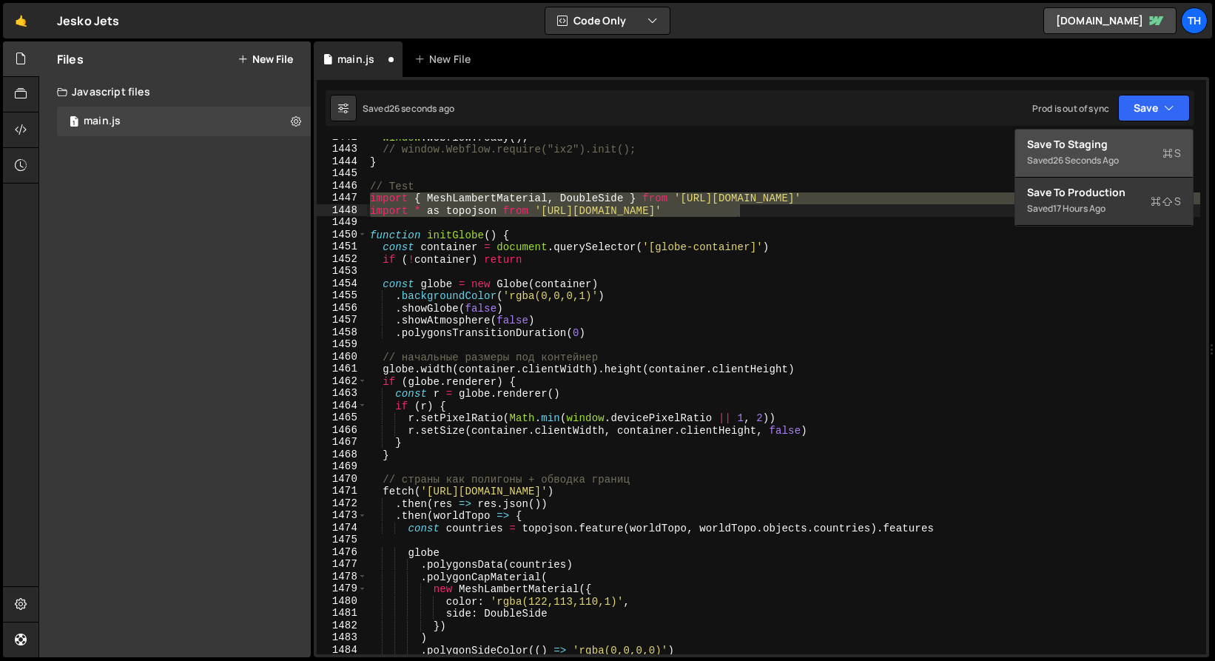
click at [1123, 150] on div "Save to Staging S" at bounding box center [1104, 144] width 154 height 15
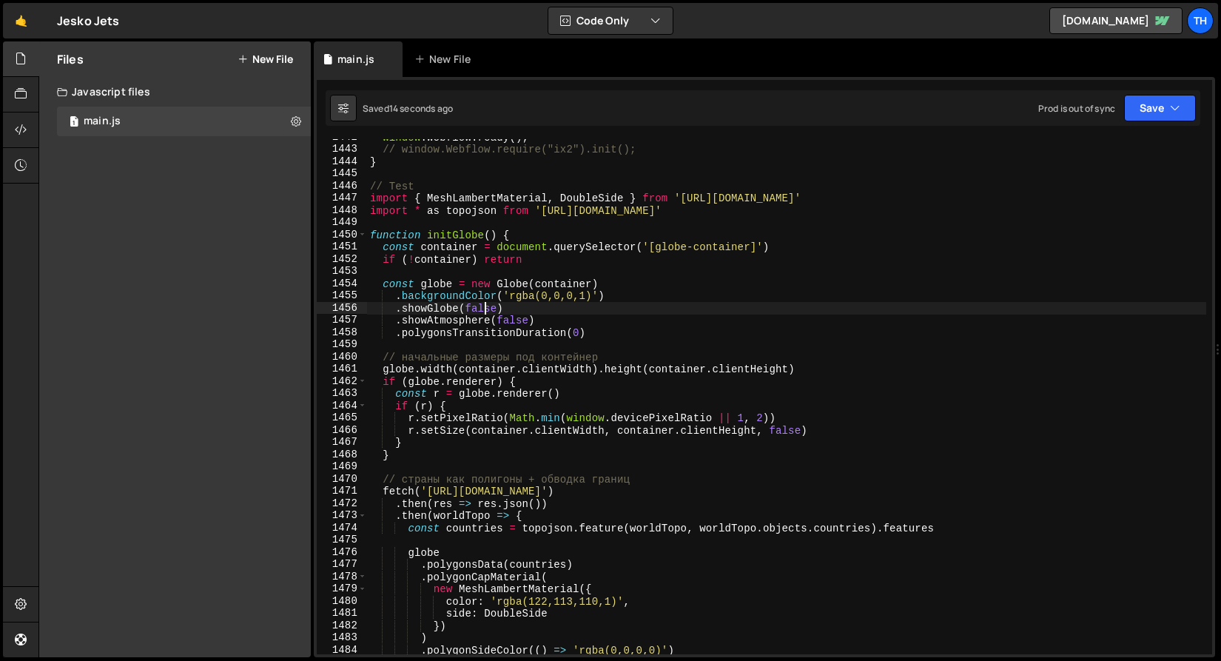
click at [484, 306] on div "window . Webflow . ready ( ) ; // window.Webflow.require("ix2").init(); } // Te…" at bounding box center [786, 401] width 839 height 540
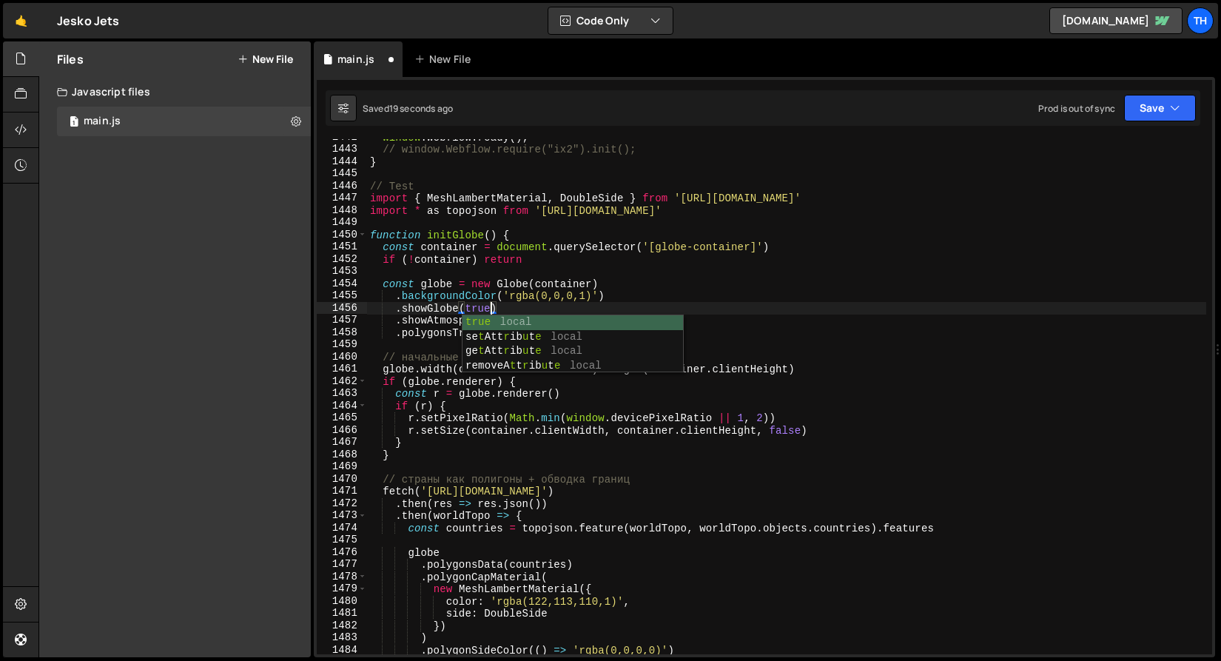
click at [764, 186] on div "window . Webflow . ready ( ) ; // window.Webflow.require("ix2").init(); } // Te…" at bounding box center [786, 401] width 839 height 540
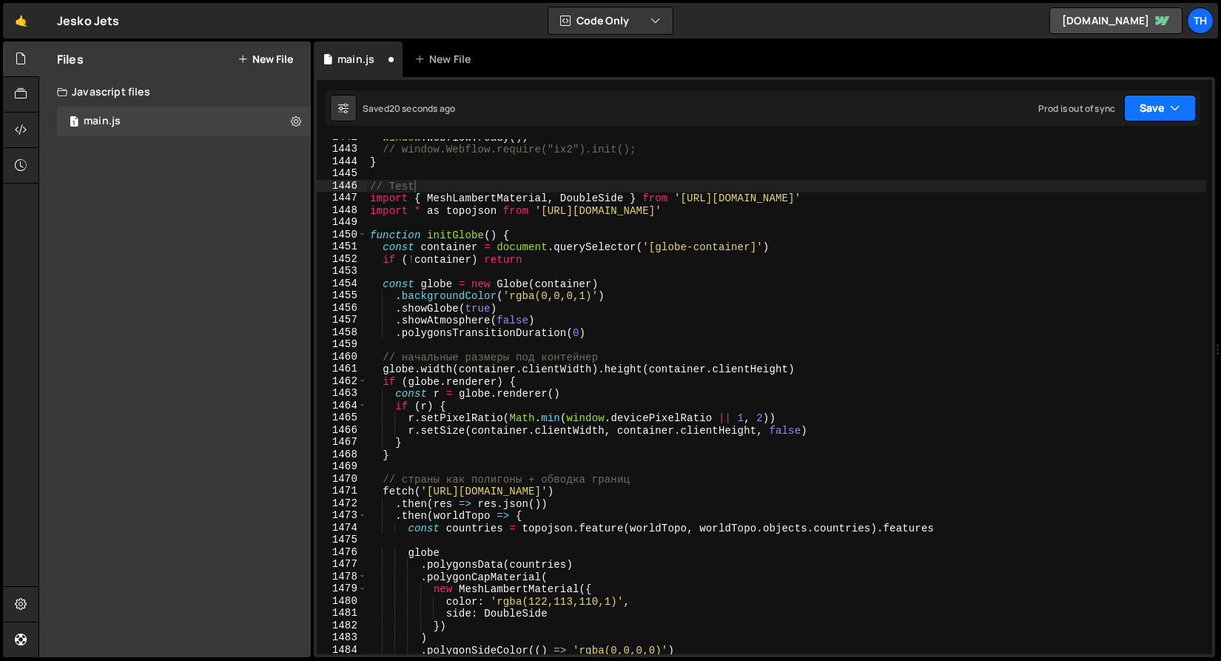
click at [1133, 106] on button "Save" at bounding box center [1160, 108] width 72 height 27
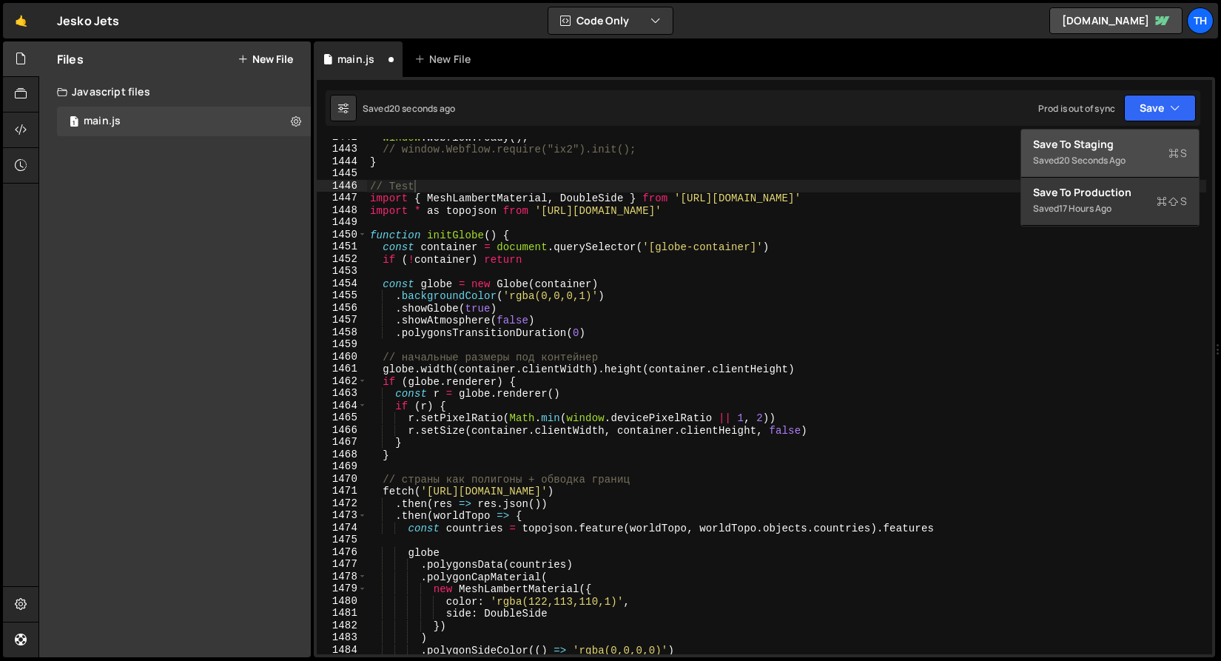
click at [1120, 157] on div "20 seconds ago" at bounding box center [1092, 160] width 67 height 13
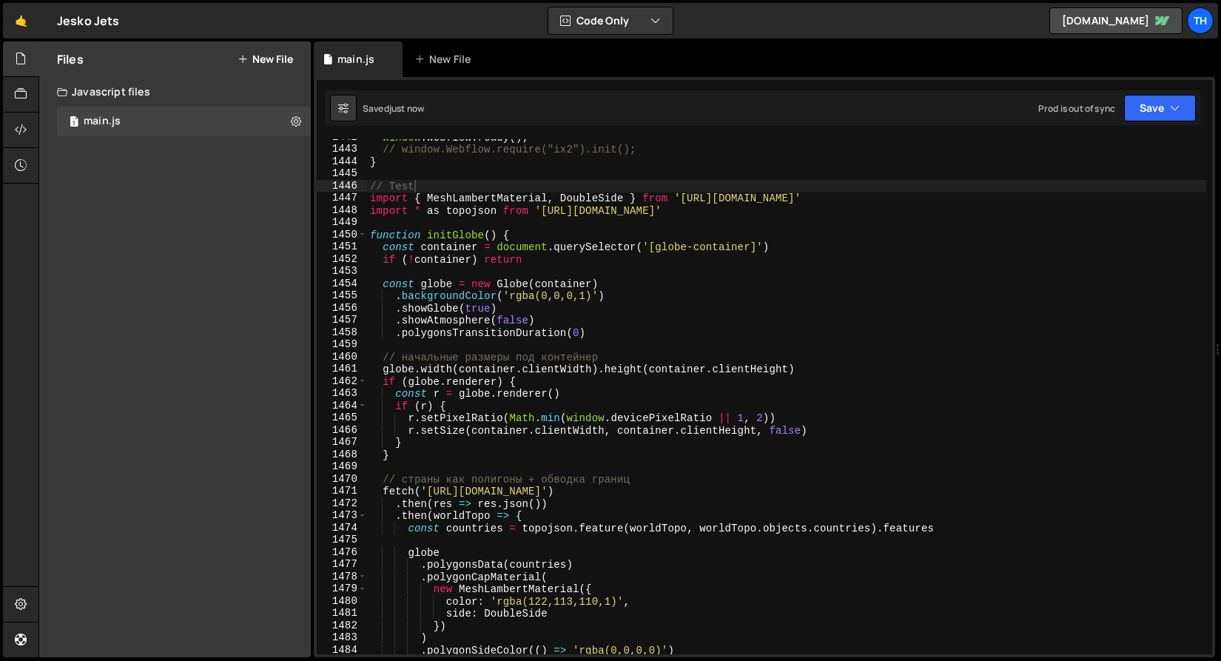
click at [477, 312] on div "window . Webflow . ready ( ) ; // window.Webflow.require("ix2").init(); } // Te…" at bounding box center [786, 401] width 839 height 540
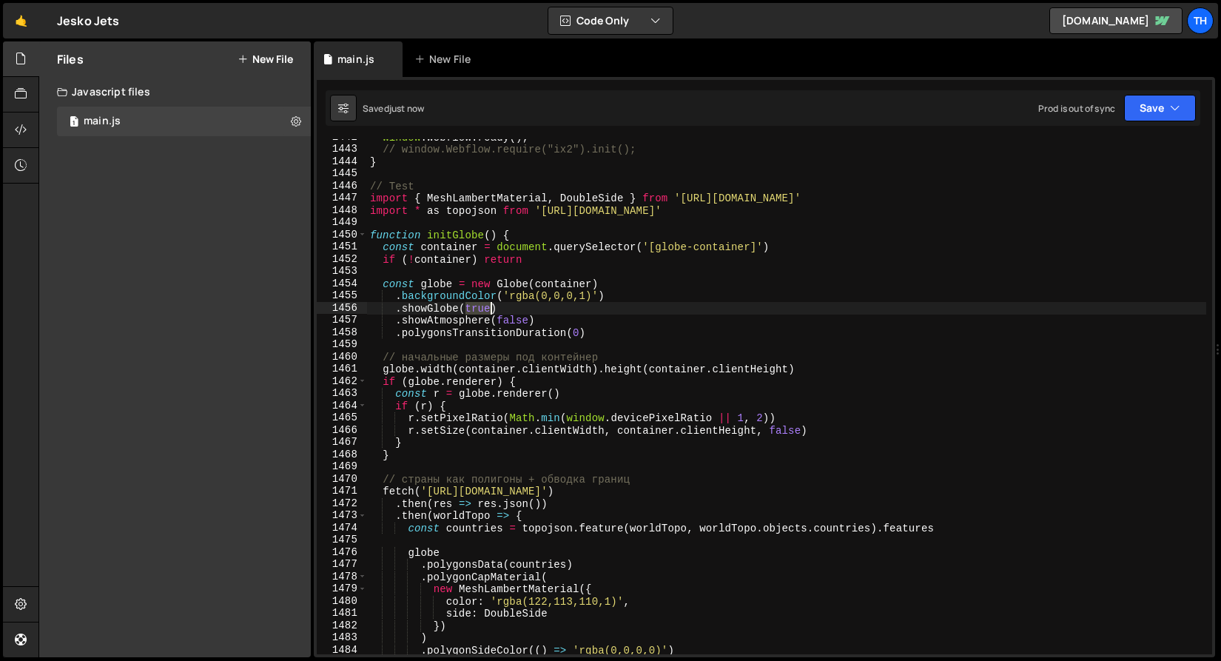
click at [477, 312] on div "window . Webflow . ready ( ) ; // window.Webflow.require("ix2").init(); } // Te…" at bounding box center [786, 401] width 839 height 540
click at [518, 327] on div "window . Webflow . ready ( ) ; // window.Webflow.require("ix2").init(); } // Te…" at bounding box center [786, 401] width 839 height 540
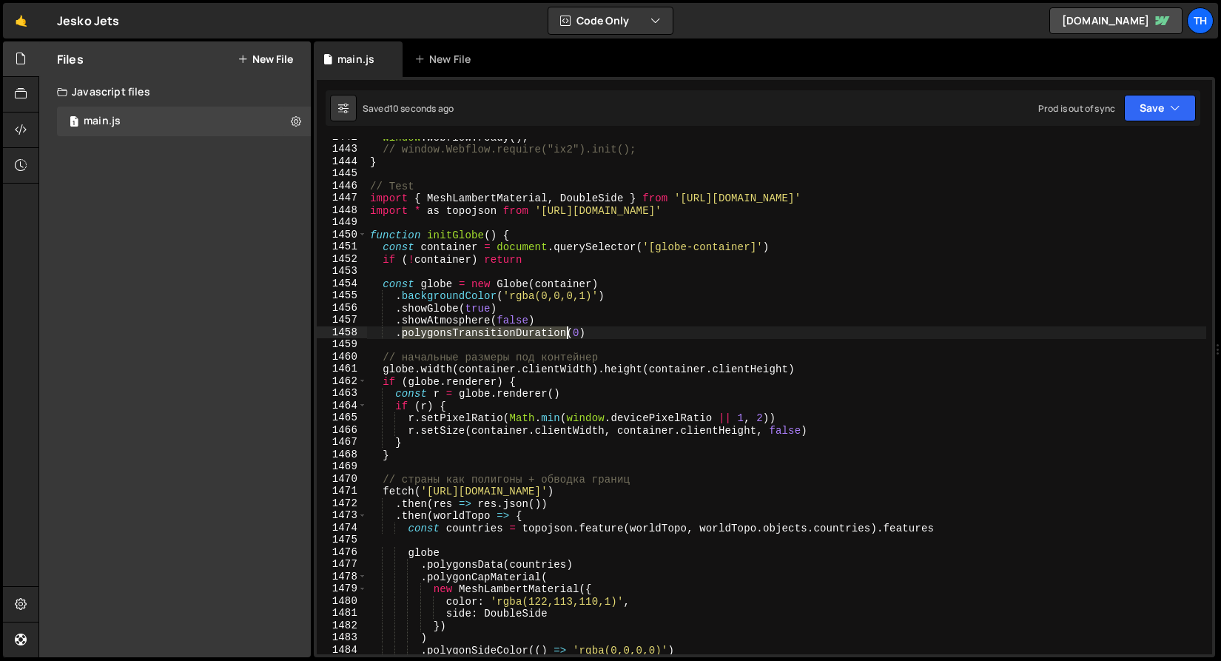
click at [518, 327] on div "window . Webflow . ready ( ) ; // window.Webflow.require("ix2").init(); } // Te…" at bounding box center [786, 401] width 839 height 540
click at [515, 320] on div "window . Webflow . ready ( ) ; // window.Webflow.require("ix2").init(); } // Te…" at bounding box center [786, 401] width 839 height 540
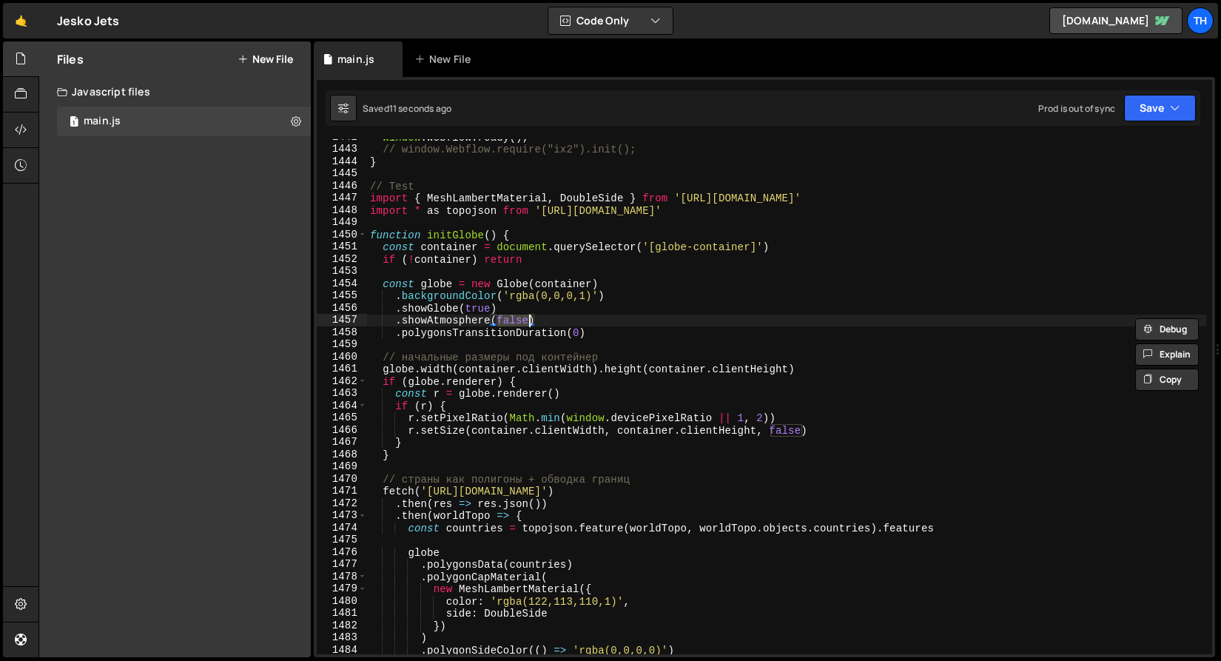
click at [472, 304] on div "window . Webflow . ready ( ) ; // window.Webflow.require("ix2").init(); } // Te…" at bounding box center [786, 401] width 839 height 540
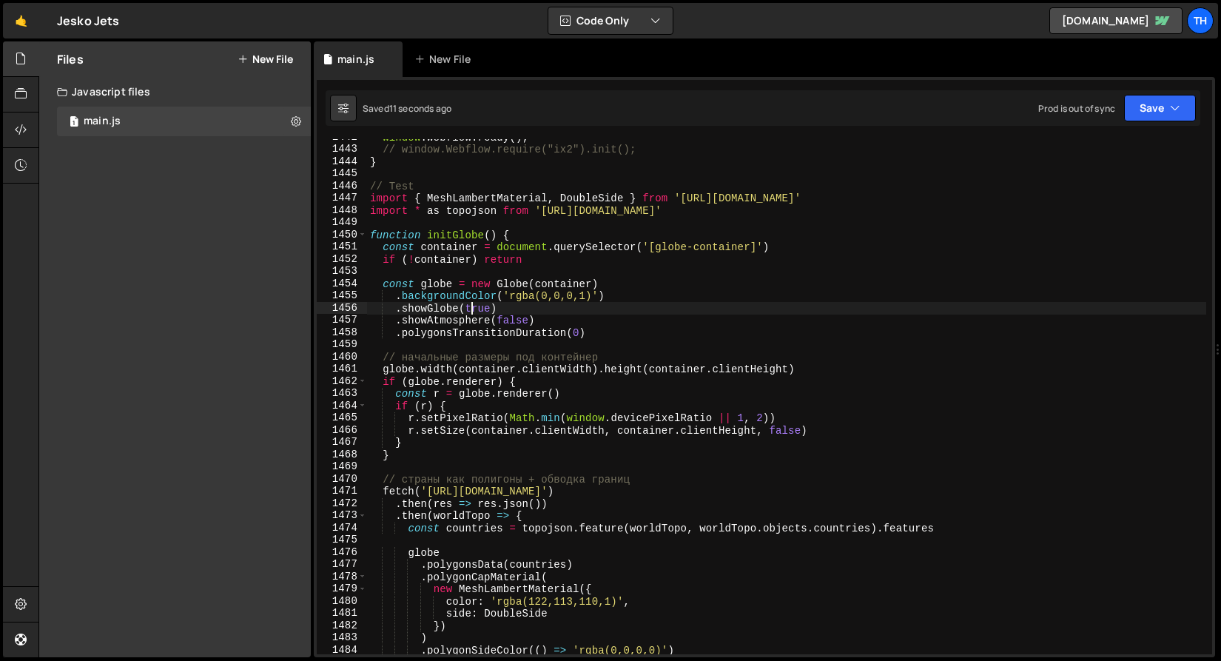
click at [472, 304] on div "window . Webflow . ready ( ) ; // window.Webflow.require("ix2").init(); } // Te…" at bounding box center [786, 401] width 839 height 540
paste textarea "fals"
click at [1183, 110] on button "Save" at bounding box center [1160, 108] width 72 height 27
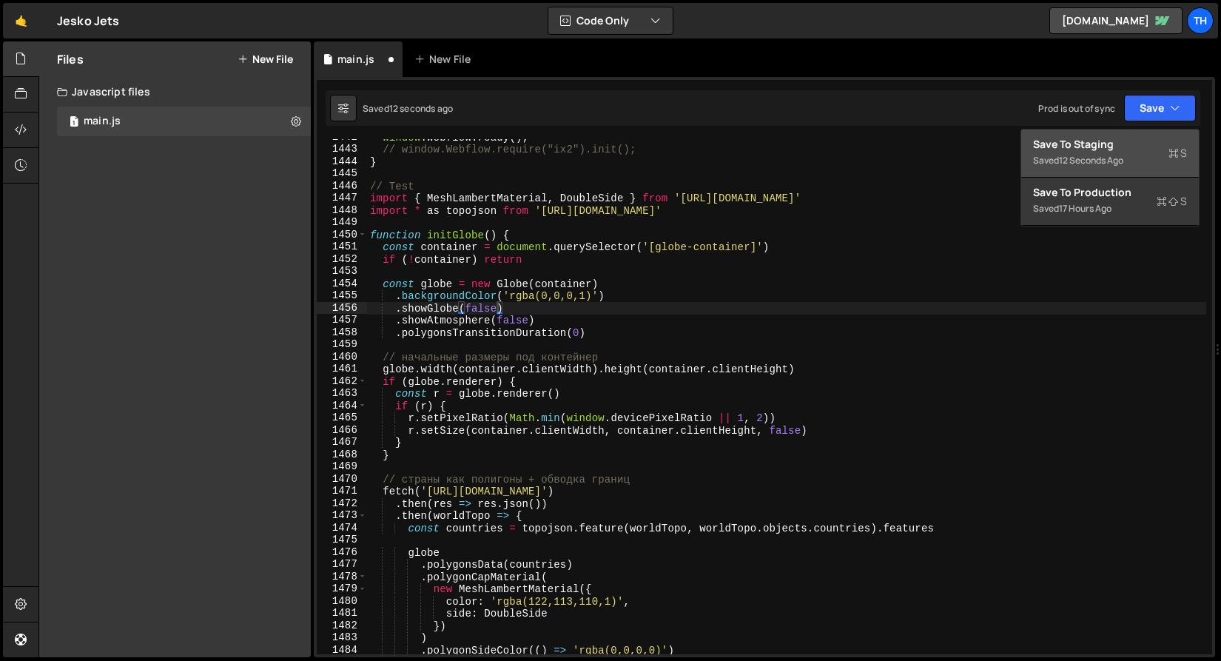
click at [1115, 149] on div "Save to Staging S" at bounding box center [1110, 144] width 154 height 15
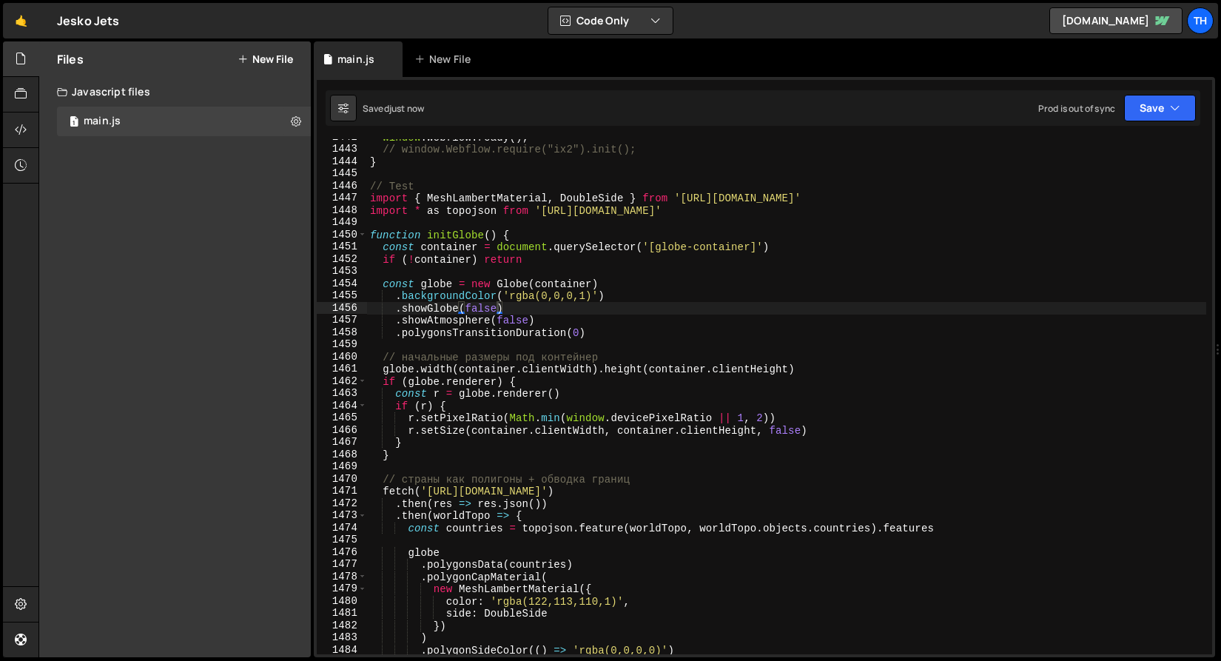
type textarea "// начальные размеры под контейнер"
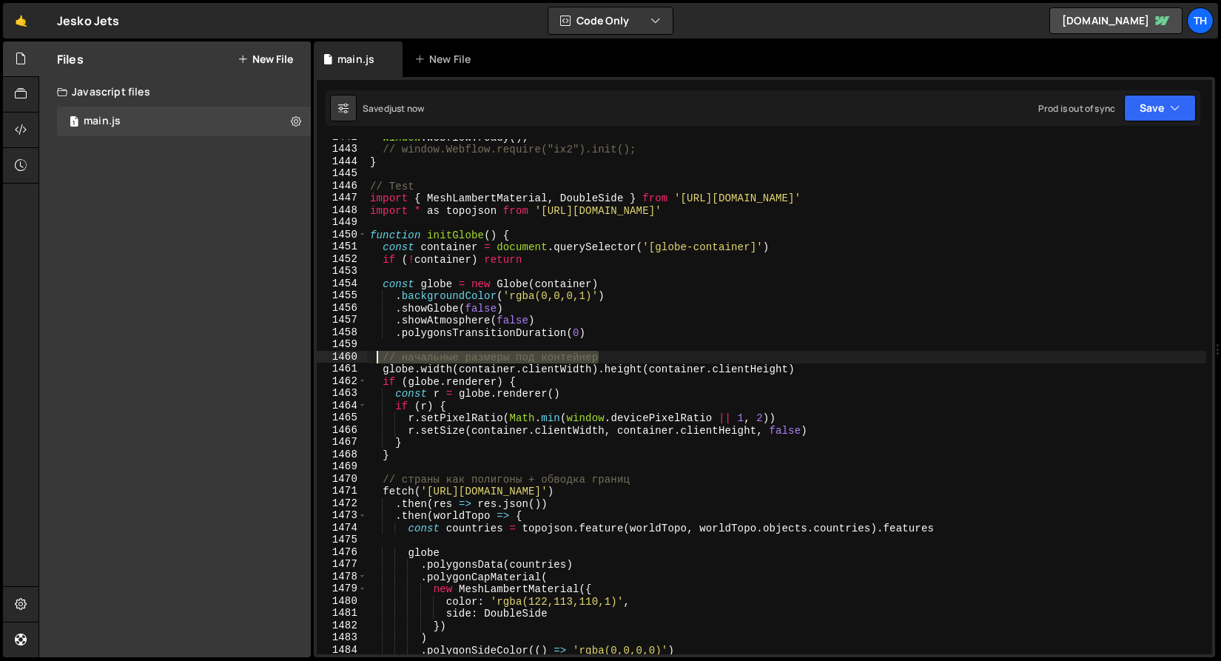
drag, startPoint x: 628, startPoint y: 357, endPoint x: 329, endPoint y: 363, distance: 299.8
click at [329, 363] on div "// начальные размеры под контейнер 1442 1443 1444 1445 1446 1447 1448 1449 1450…" at bounding box center [764, 396] width 895 height 515
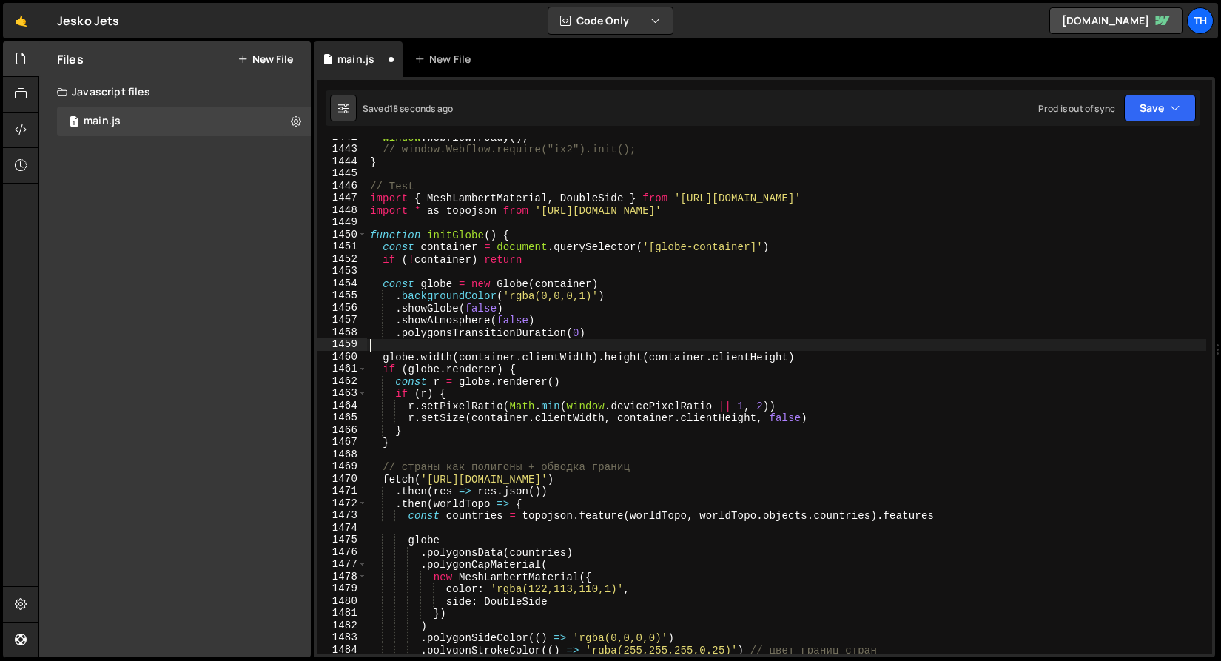
click at [782, 419] on div "window . Webflow . ready ( ) ; // window.Webflow.require("ix2").init(); } // Te…" at bounding box center [786, 401] width 839 height 540
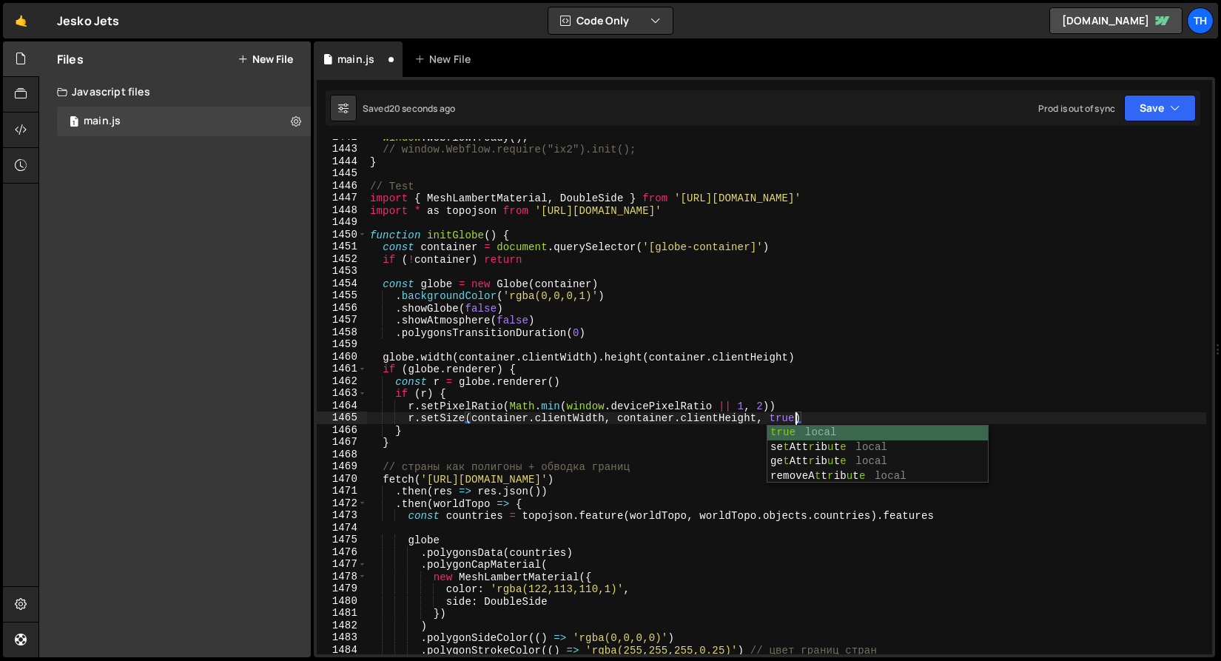
click at [742, 332] on div "window . Webflow . ready ( ) ; // window.Webflow.require("ix2").init(); } // Te…" at bounding box center [786, 401] width 839 height 540
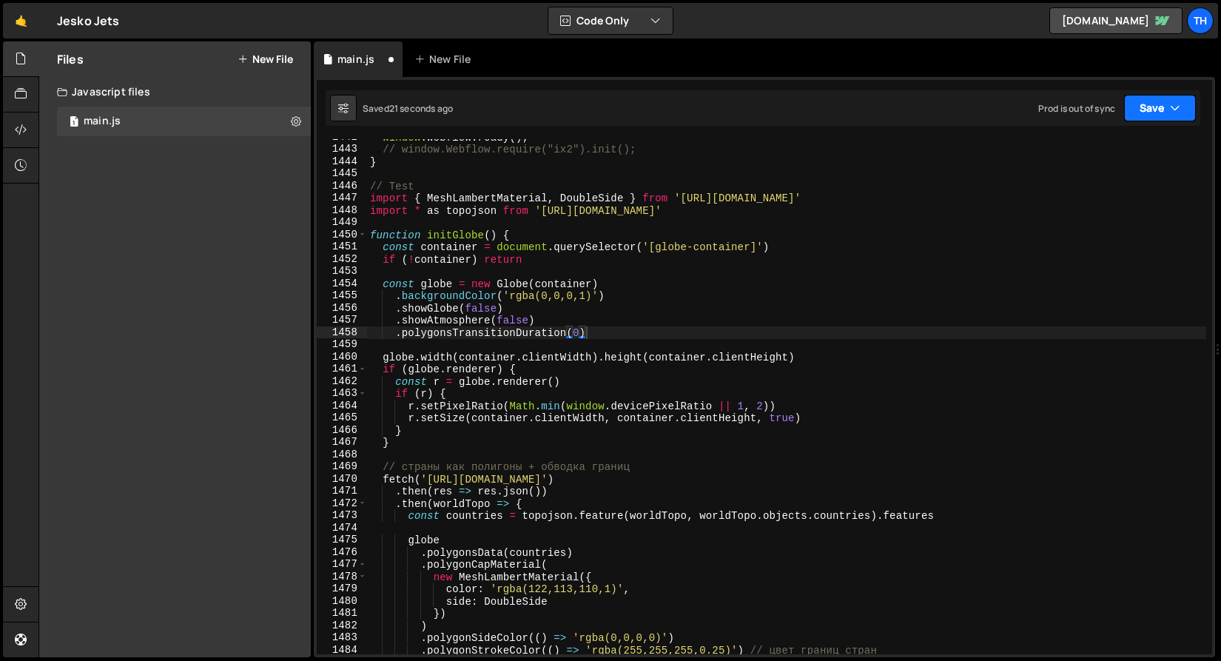
click at [1154, 101] on button "Save" at bounding box center [1160, 108] width 72 height 27
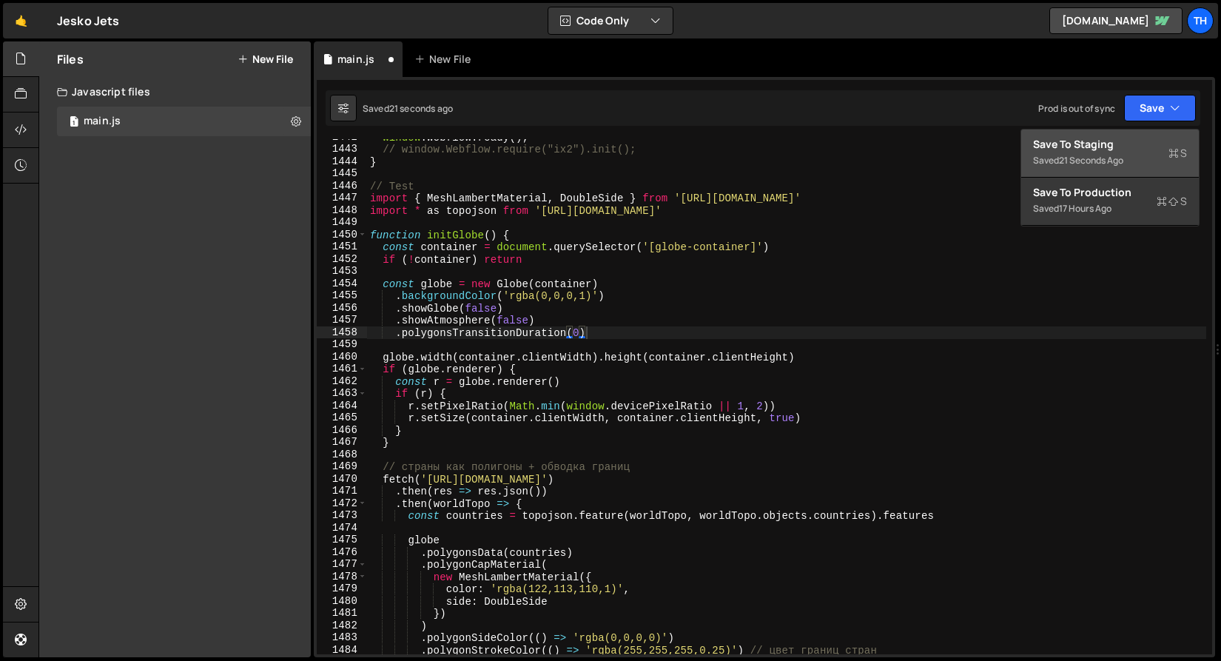
click at [1128, 143] on div "Save to Staging S" at bounding box center [1110, 144] width 154 height 15
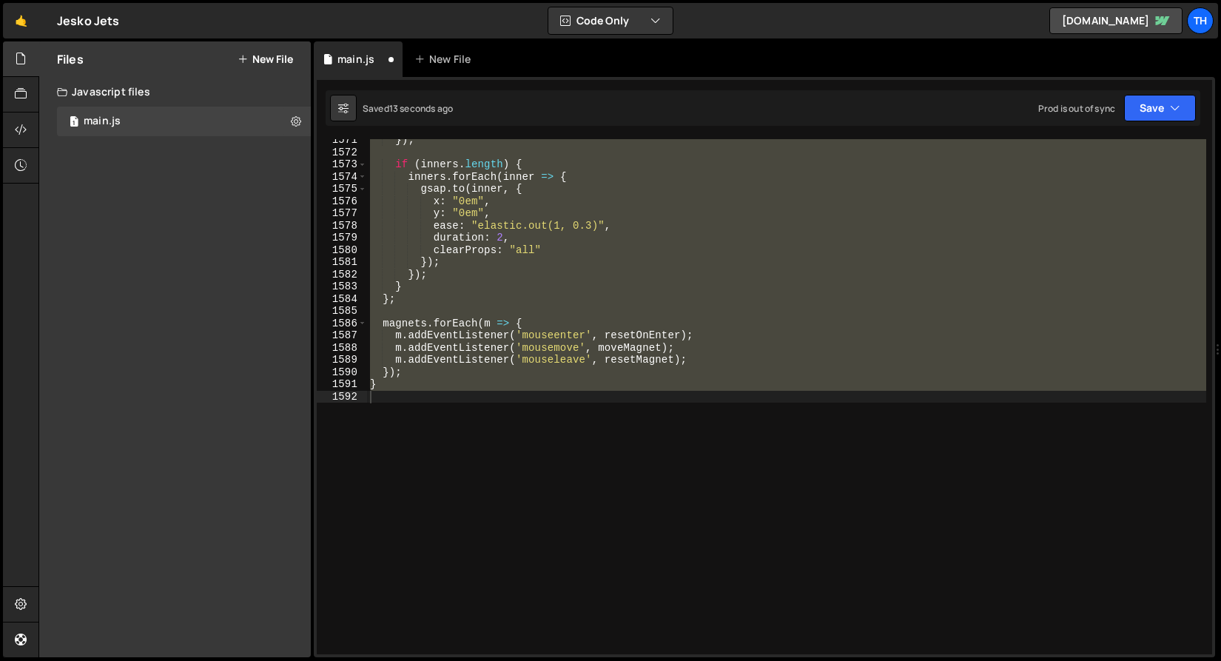
scroll to position [17620, 0]
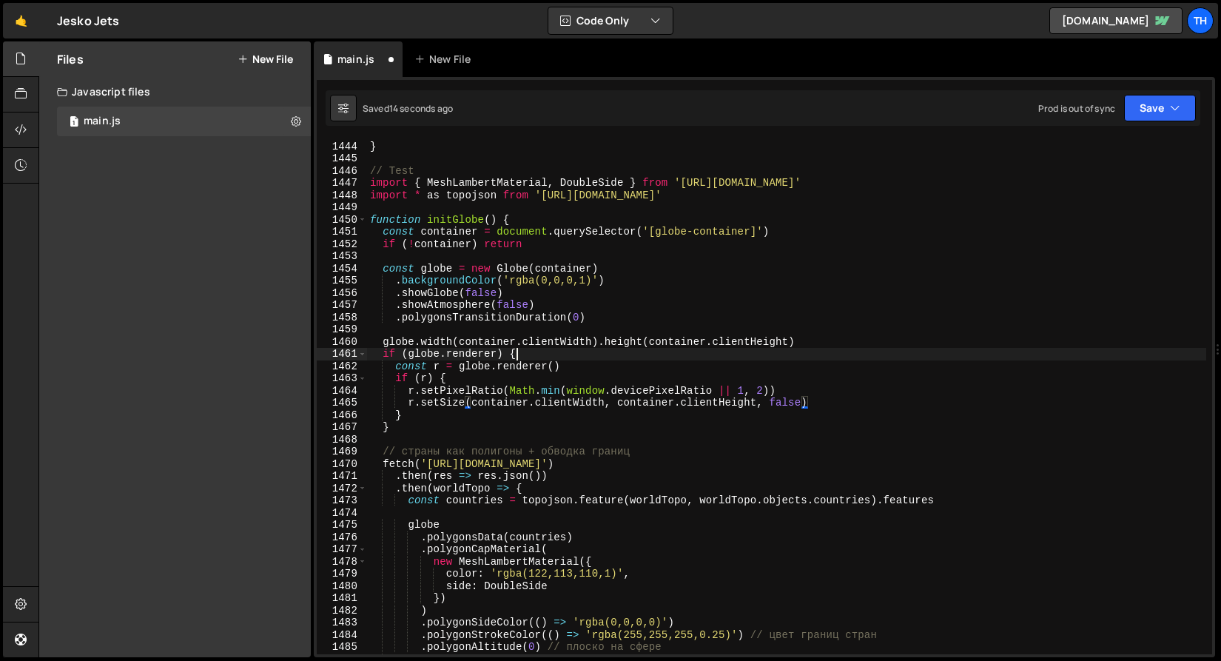
click at [622, 354] on div "// window.Webflow.require("ix2").init(); } // Test import { MeshLambertMaterial…" at bounding box center [786, 398] width 839 height 540
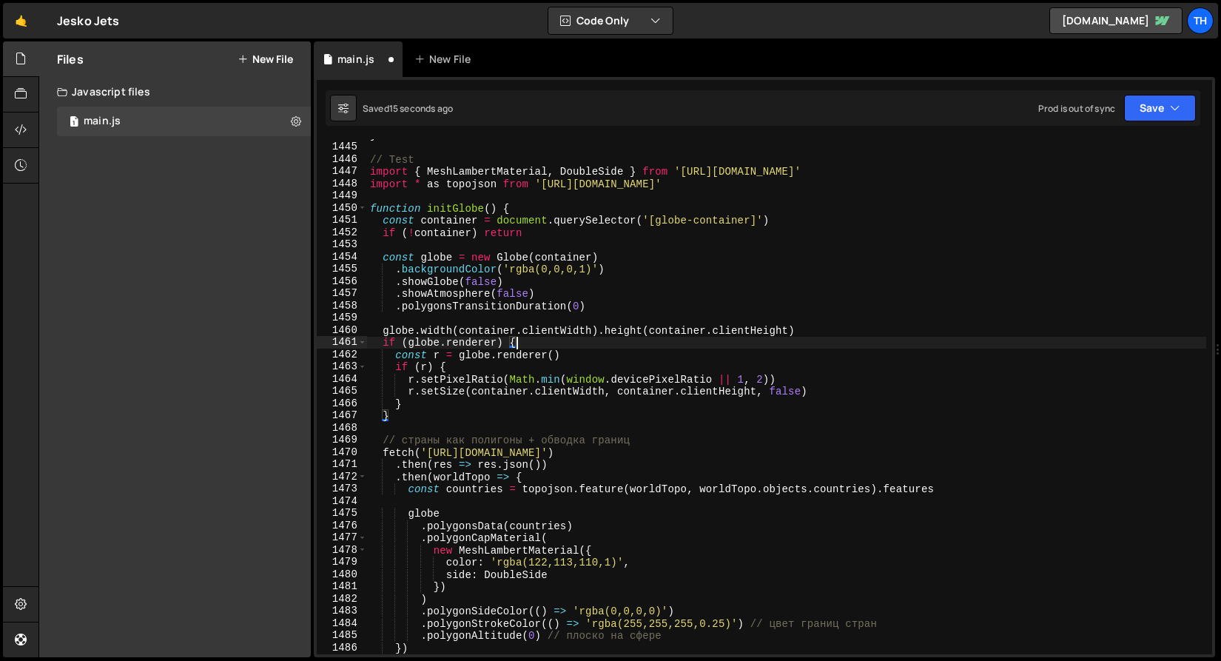
scroll to position [17631, 0]
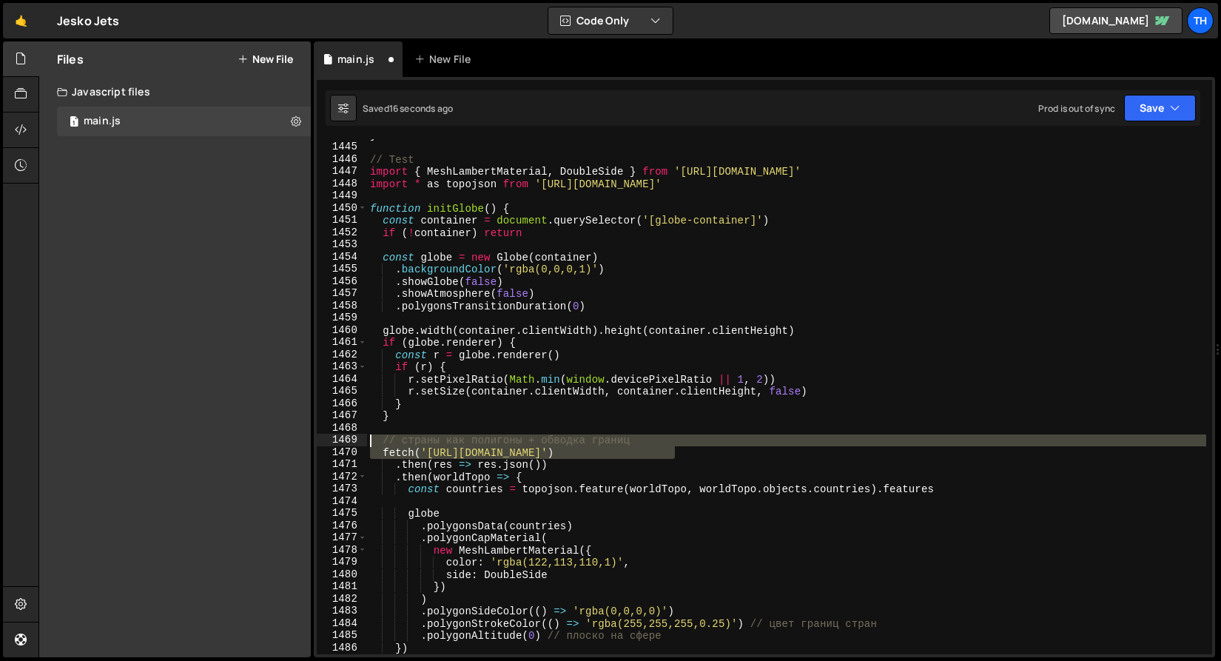
drag, startPoint x: 674, startPoint y: 447, endPoint x: 303, endPoint y: 440, distance: 370.8
click at [303, 440] on div "Files New File Javascript files 1 main.js 0 CSS files Copy share link Edit File…" at bounding box center [629, 349] width 1183 height 616
click at [544, 437] on div "} // Test import { MeshLambertMaterial , DoubleSide } from 'https://esm.sh/thre…" at bounding box center [786, 396] width 839 height 515
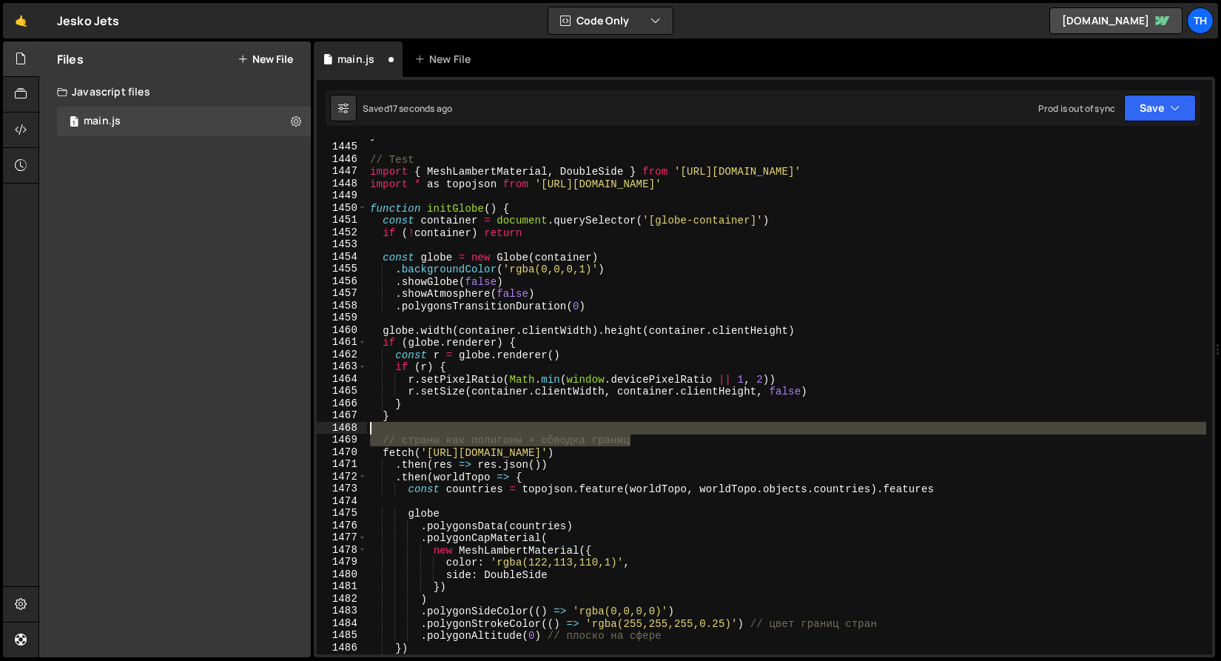
drag, startPoint x: 692, startPoint y: 446, endPoint x: 331, endPoint y: 432, distance: 361.4
click at [331, 432] on div "// страны как полигоны + обводка границ 1444 1445 1446 1447 1448 1449 1450 1451…" at bounding box center [764, 396] width 895 height 515
type textarea "// страны как полигоны + обводка границ"
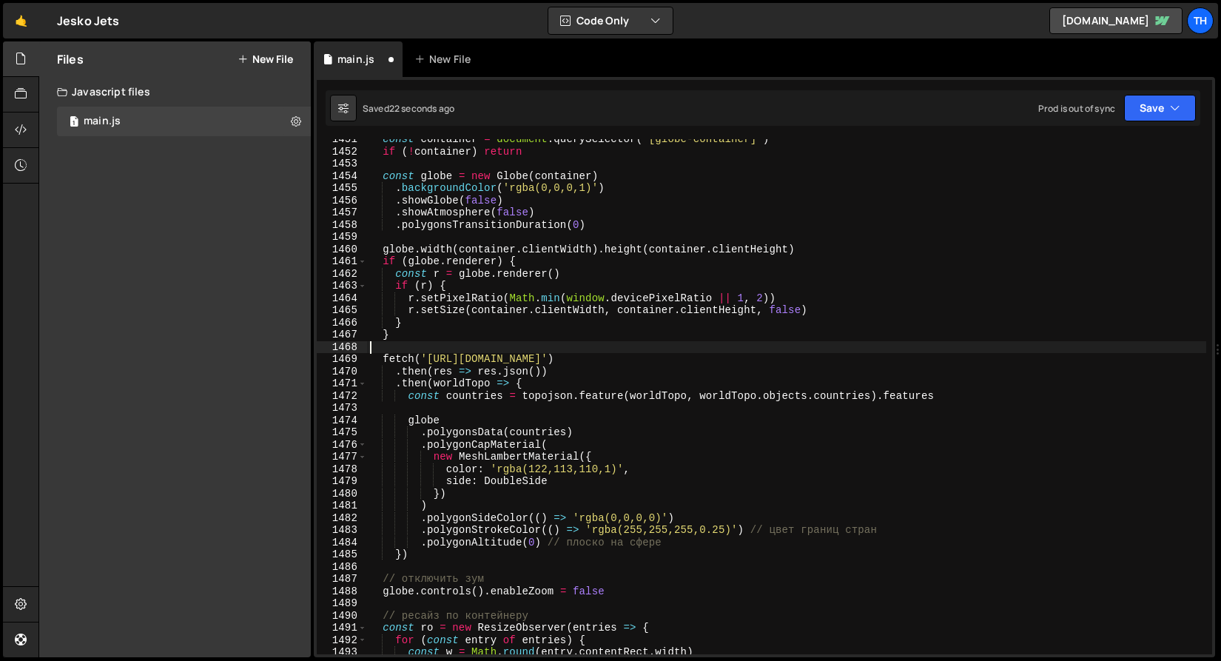
scroll to position [17712, 0]
click at [508, 481] on div "const container = document . querySelector ( '[globe-container]' ) if ( ! conta…" at bounding box center [786, 403] width 839 height 540
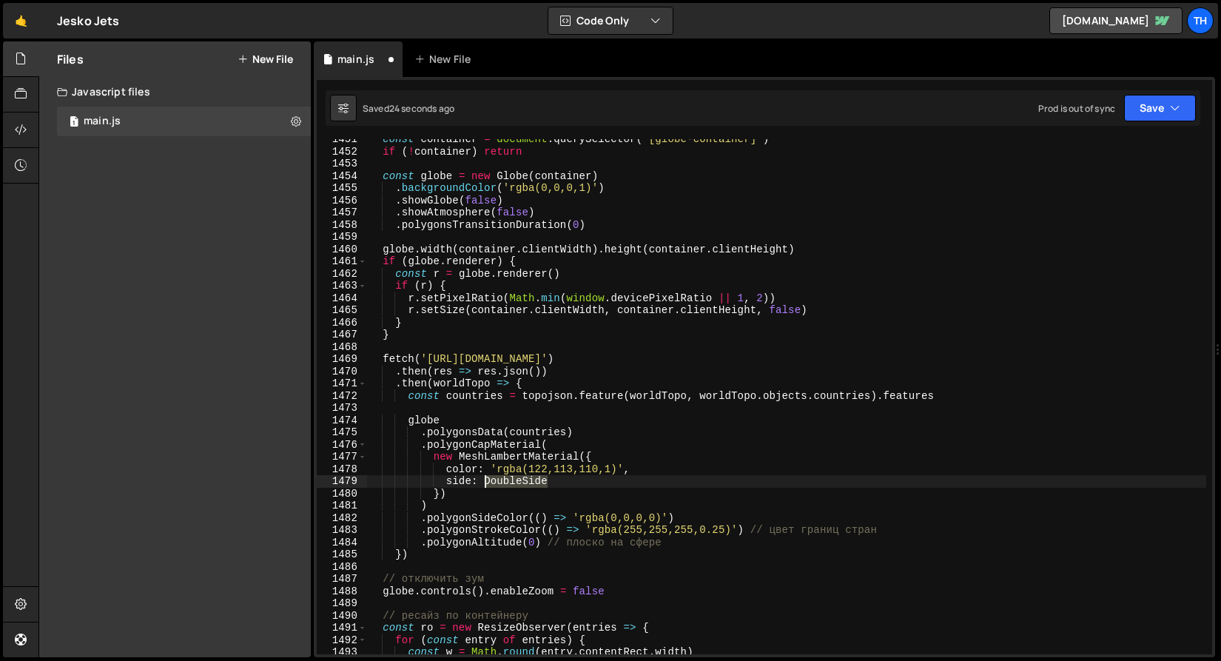
click at [508, 481] on div "const container = document . querySelector ( '[globe-container]' ) if ( ! conta…" at bounding box center [786, 403] width 839 height 540
drag, startPoint x: 508, startPoint y: 466, endPoint x: 471, endPoint y: 477, distance: 37.9
click at [508, 466] on div "const container = document . querySelector ( '[globe-container]' ) if ( ! conta…" at bounding box center [786, 403] width 839 height 540
drag, startPoint x: 445, startPoint y: 478, endPoint x: 602, endPoint y: 485, distance: 157.1
click at [602, 485] on div "const container = document . querySelector ( '[globe-container]' ) if ( ! conta…" at bounding box center [786, 403] width 839 height 540
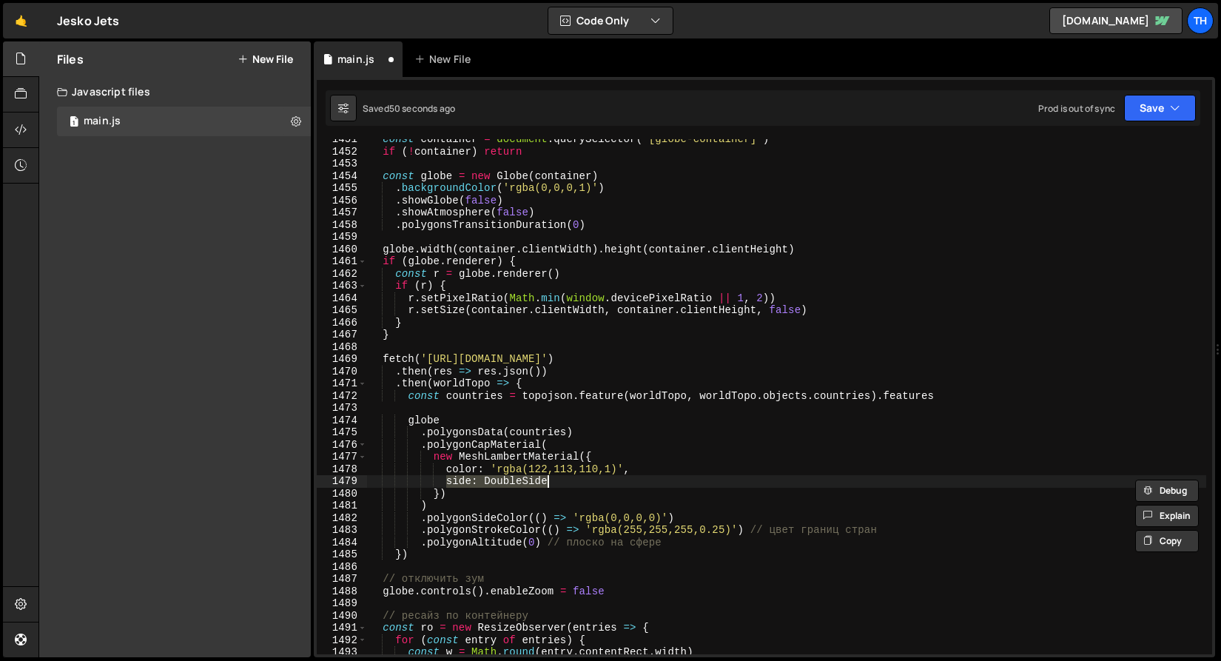
click at [646, 480] on div "const container = document . querySelector ( '[globe-container]' ) if ( ! conta…" at bounding box center [786, 396] width 839 height 515
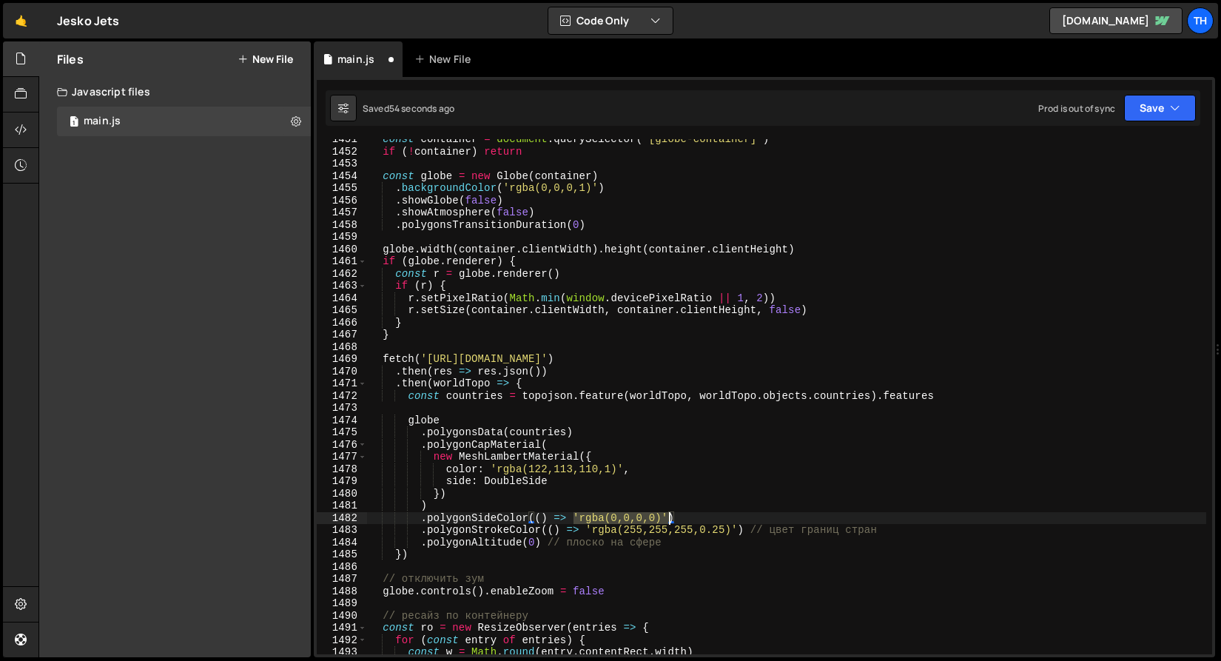
drag, startPoint x: 575, startPoint y: 516, endPoint x: 668, endPoint y: 518, distance: 92.5
click at [668, 518] on div "const container = document . querySelector ( '[globe-container]' ) if ( ! conta…" at bounding box center [786, 403] width 839 height 540
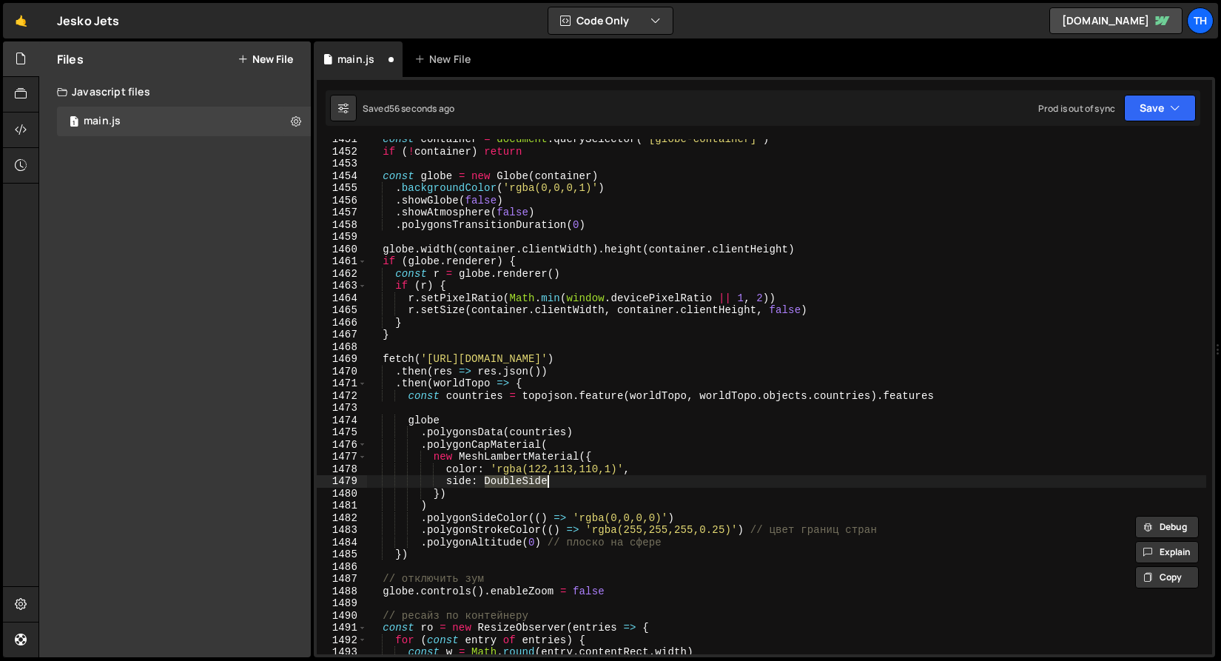
drag, startPoint x: 483, startPoint y: 482, endPoint x: 575, endPoint y: 482, distance: 91.8
click at [575, 482] on div "const container = document . querySelector ( '[globe-container]' ) if ( ! conta…" at bounding box center [786, 403] width 839 height 540
paste textarea "'rgba(0,0,0,0)'"
click at [561, 483] on div "const container = document . querySelector ( '[globe-container]' ) if ( ! conta…" at bounding box center [786, 403] width 839 height 540
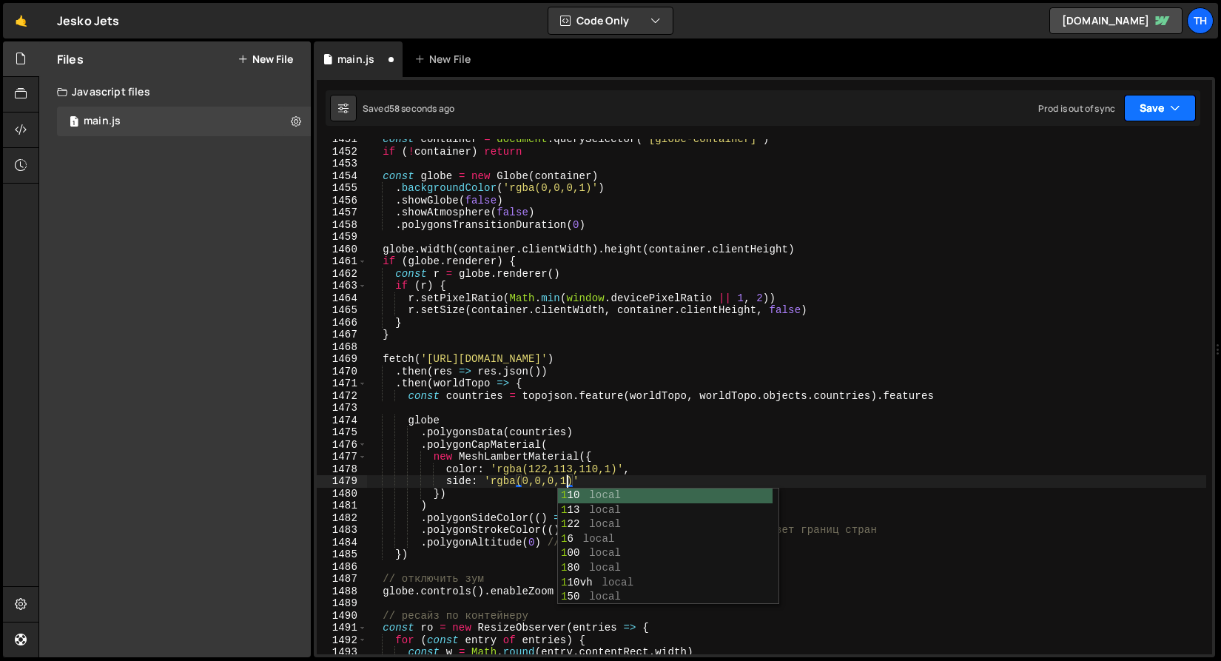
click at [1153, 101] on button "Save" at bounding box center [1160, 108] width 72 height 27
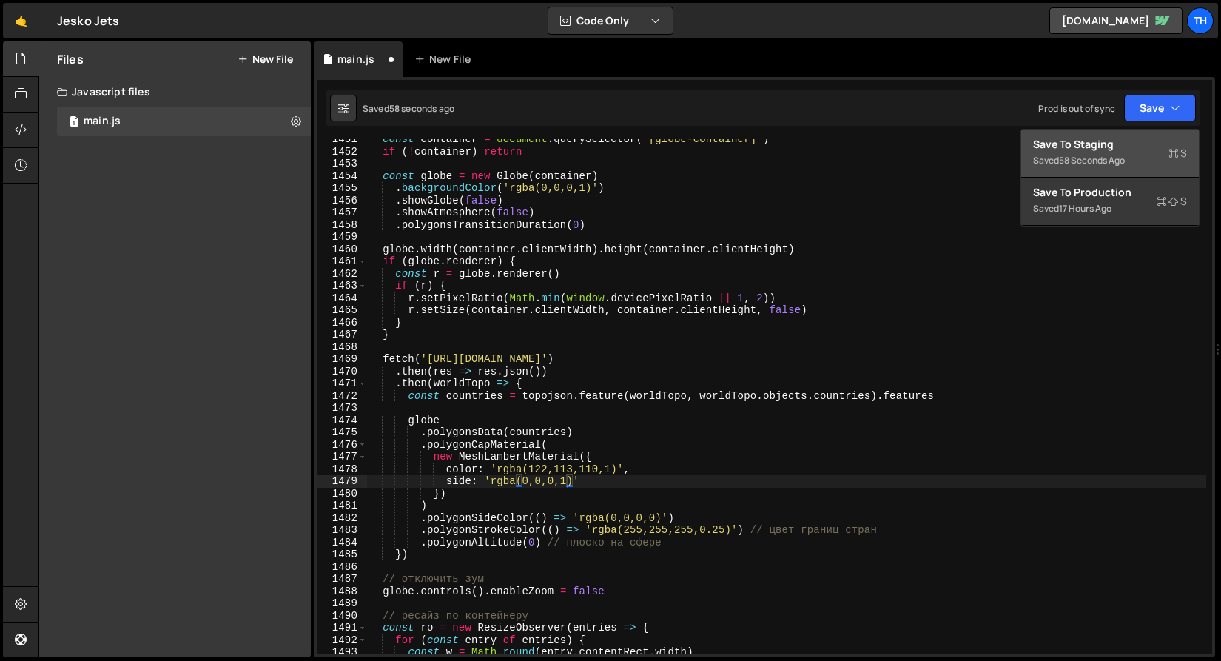
click at [1132, 143] on div "Save to Staging S" at bounding box center [1110, 144] width 154 height 15
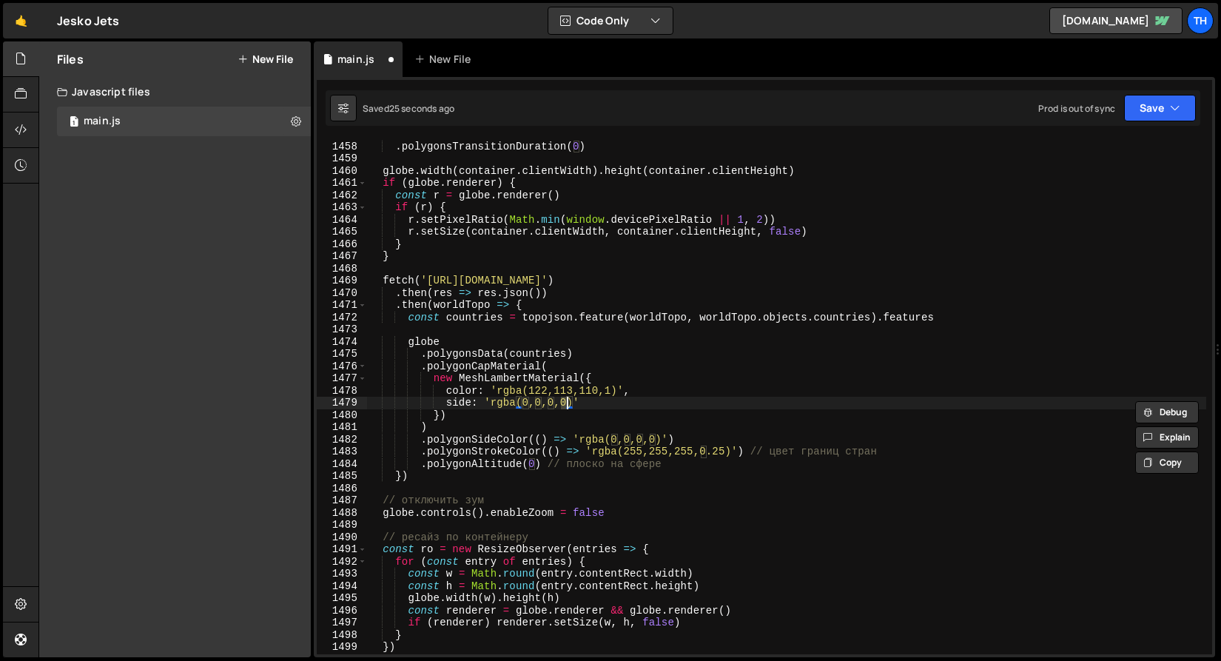
scroll to position [17791, 0]
paste textarea "THREE.Front"
click at [1142, 112] on button "Save" at bounding box center [1160, 108] width 72 height 27
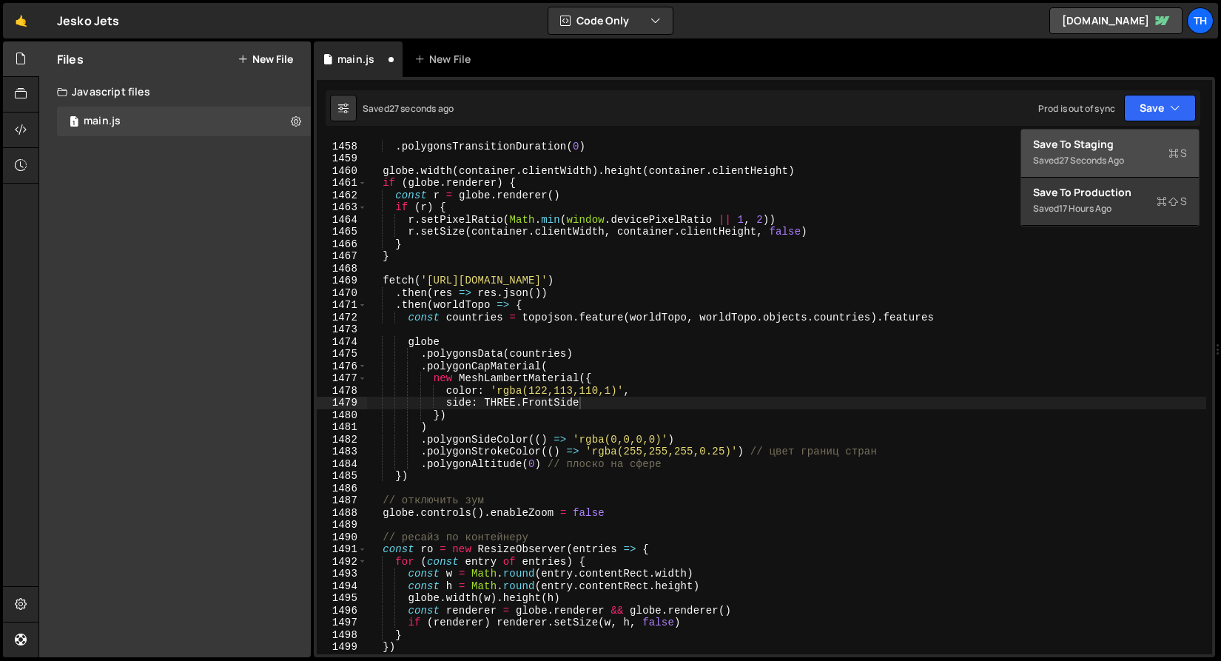
click at [1127, 142] on div "Save to Staging S" at bounding box center [1110, 144] width 154 height 15
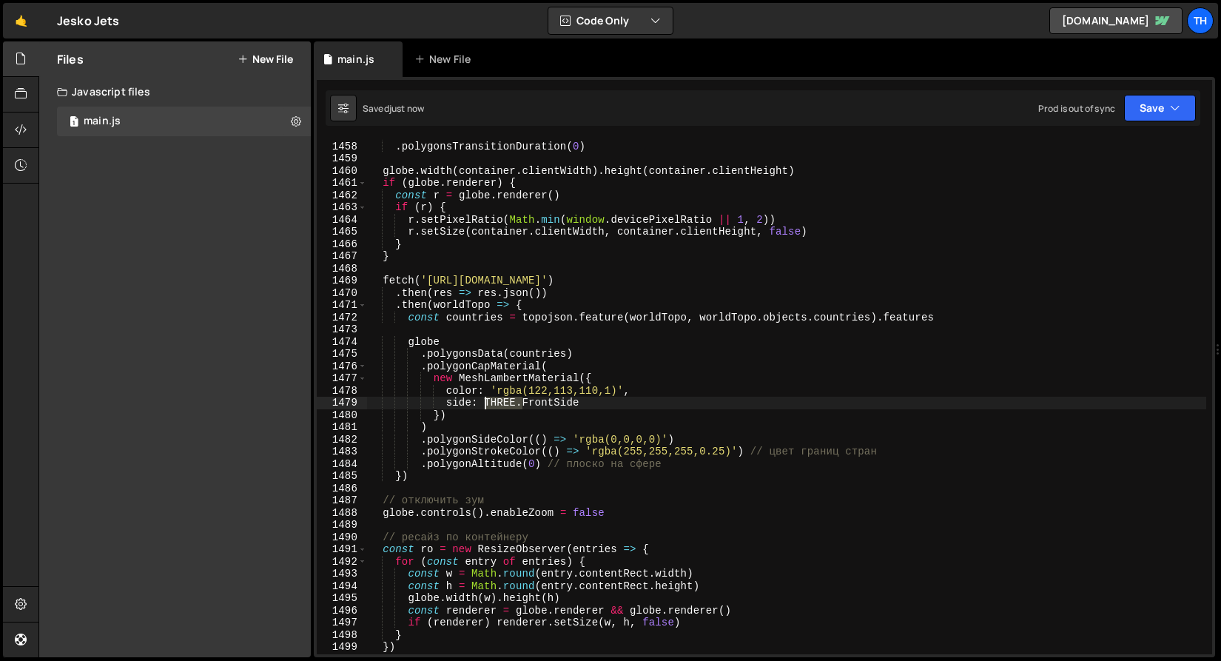
drag, startPoint x: 525, startPoint y: 402, endPoint x: 485, endPoint y: 400, distance: 39.3
click at [485, 400] on div ". showAtmosphere ( false ) . polygonsTransitionDuration ( 0 ) globe . width ( c…" at bounding box center [786, 398] width 839 height 540
click at [1161, 107] on button "Save" at bounding box center [1160, 108] width 72 height 27
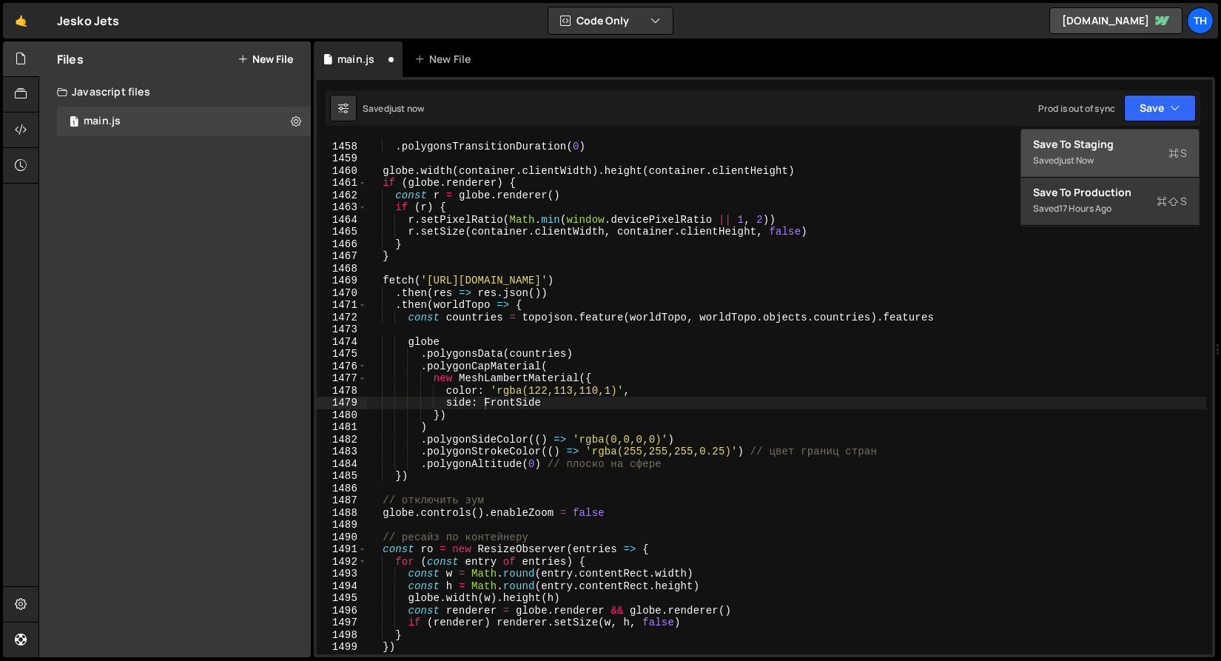
click at [1144, 146] on div "Save to Staging S" at bounding box center [1110, 144] width 154 height 15
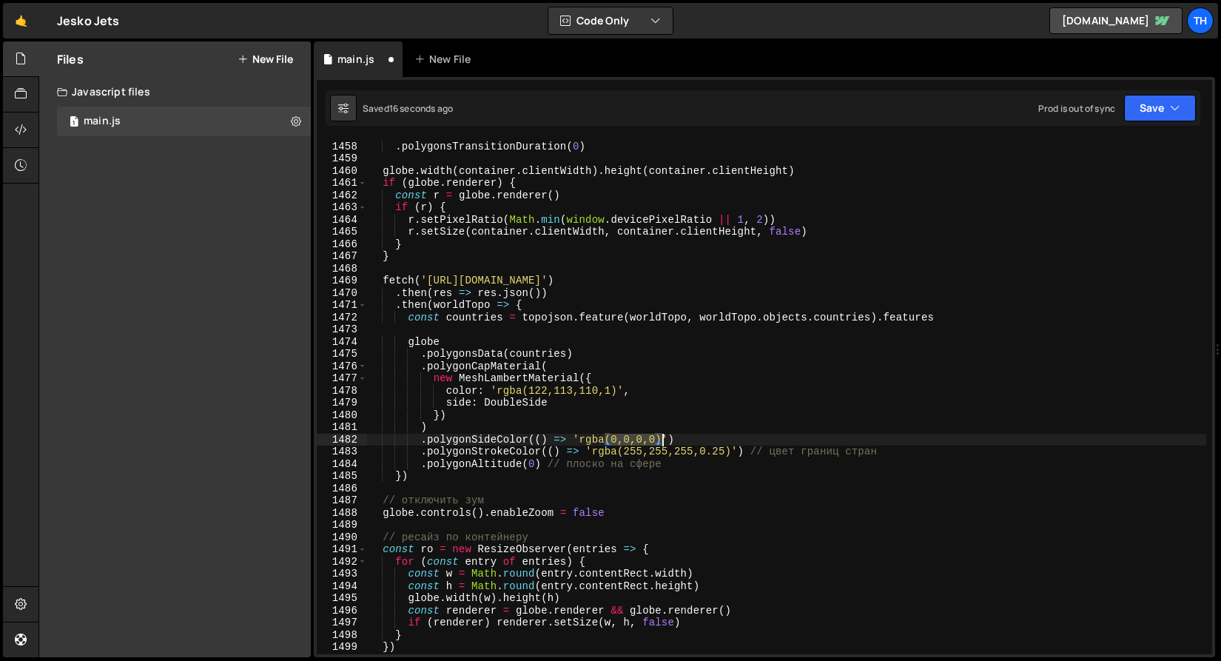
drag, startPoint x: 606, startPoint y: 438, endPoint x: 661, endPoint y: 442, distance: 54.9
click at [661, 442] on div ". showAtmosphere ( false ) . polygonsTransitionDuration ( 0 ) globe . width ( c…" at bounding box center [786, 398] width 839 height 540
drag, startPoint x: 621, startPoint y: 451, endPoint x: 730, endPoint y: 451, distance: 109.5
click at [730, 451] on div ". showAtmosphere ( false ) . polygonsTransitionDuration ( 0 ) globe . width ( c…" at bounding box center [786, 398] width 839 height 540
paste textarea "0,0,0,0"
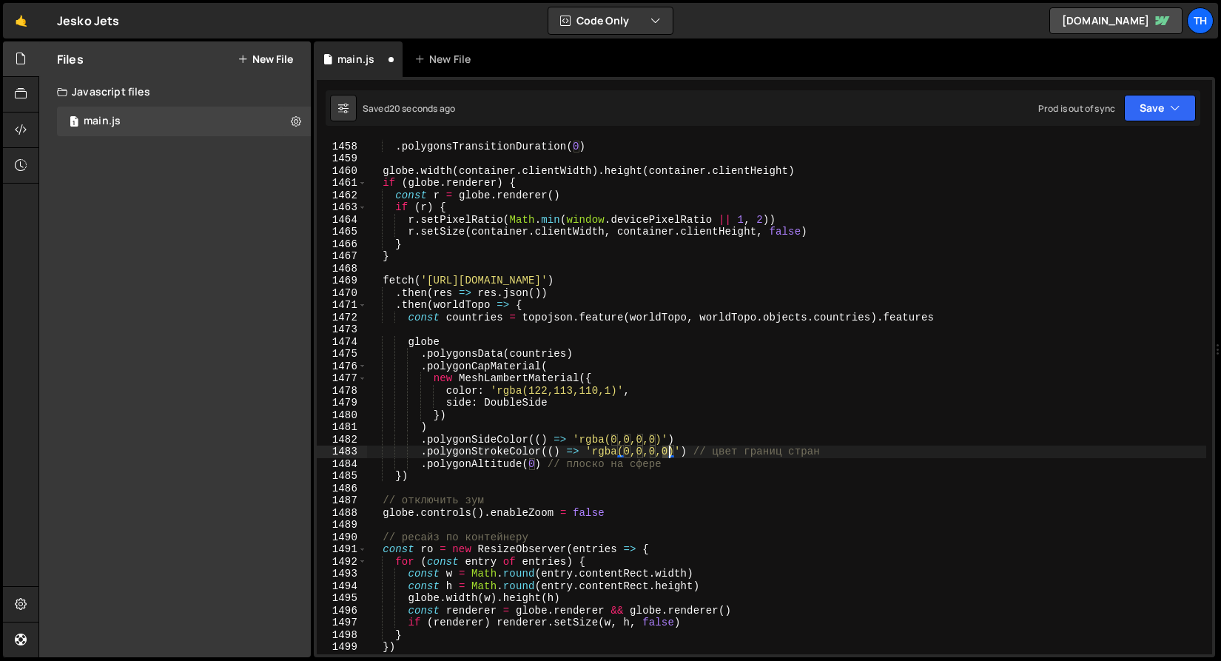
click at [669, 456] on div ". showAtmosphere ( false ) . polygonsTransitionDuration ( 0 ) globe . width ( c…" at bounding box center [786, 398] width 839 height 540
click at [712, 396] on div ". showAtmosphere ( false ) . polygonsTransitionDuration ( 0 ) globe . width ( c…" at bounding box center [786, 398] width 839 height 540
click at [534, 467] on div ". showAtmosphere ( false ) . polygonsTransitionDuration ( 0 ) globe . width ( c…" at bounding box center [786, 398] width 839 height 540
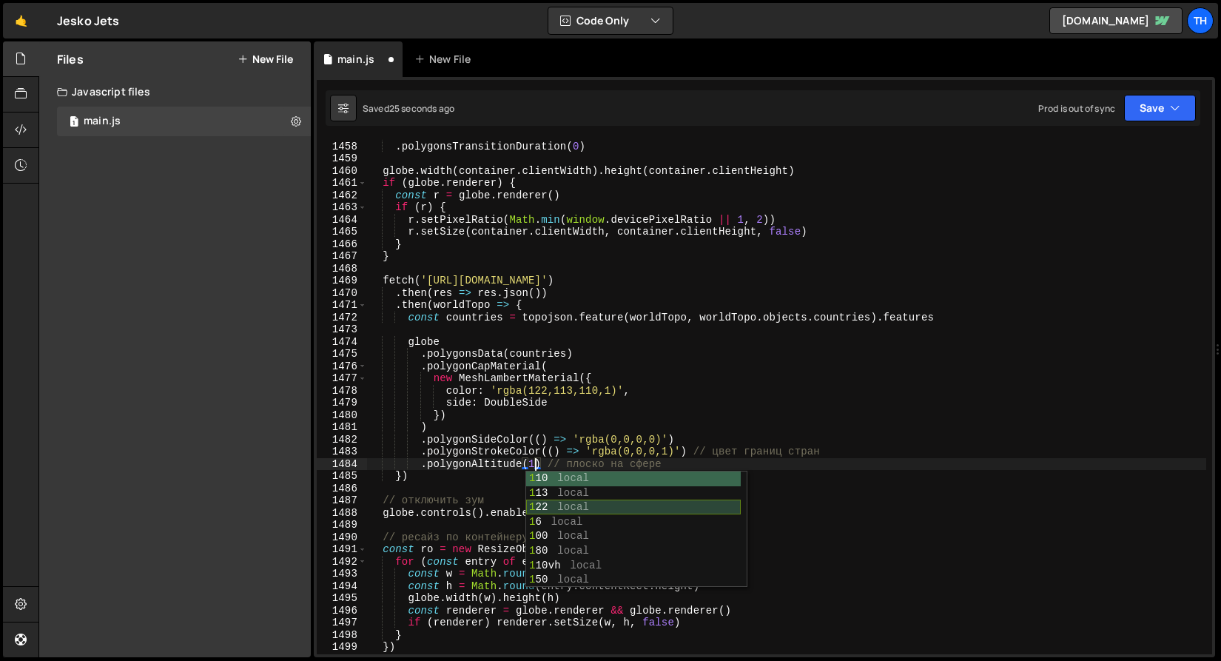
scroll to position [0, 12]
click at [887, 293] on div ". showAtmosphere ( false ) . polygonsTransitionDuration ( 0 ) globe . width ( c…" at bounding box center [786, 398] width 839 height 540
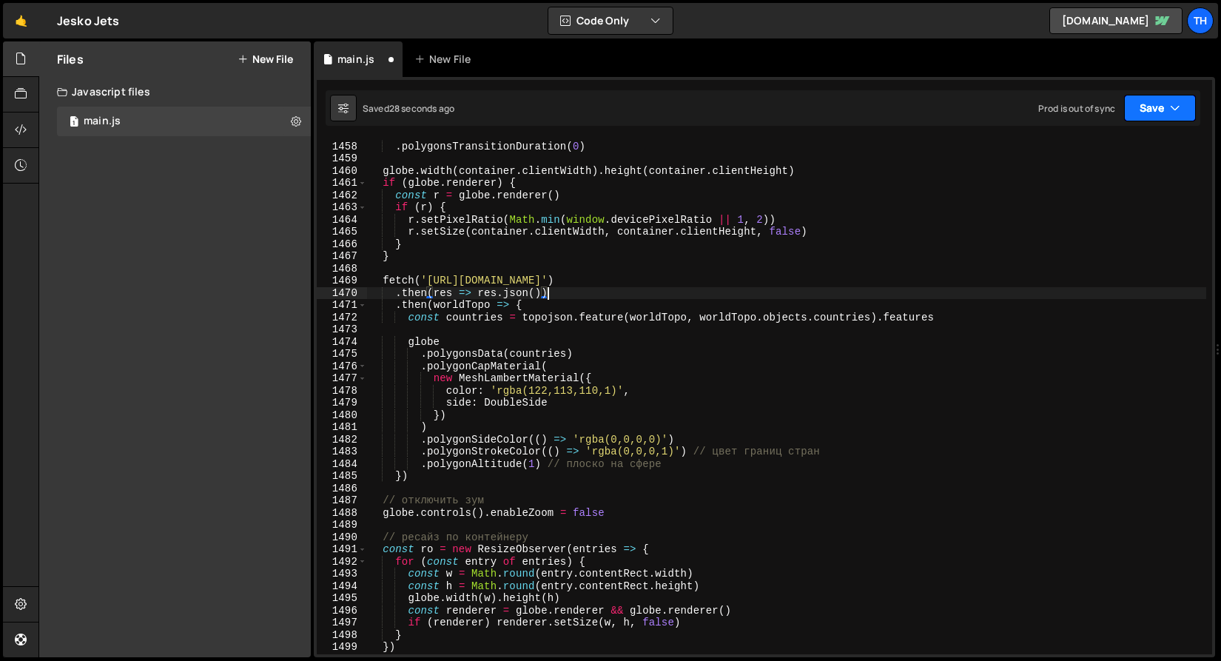
click at [1165, 104] on button "Save" at bounding box center [1160, 108] width 72 height 27
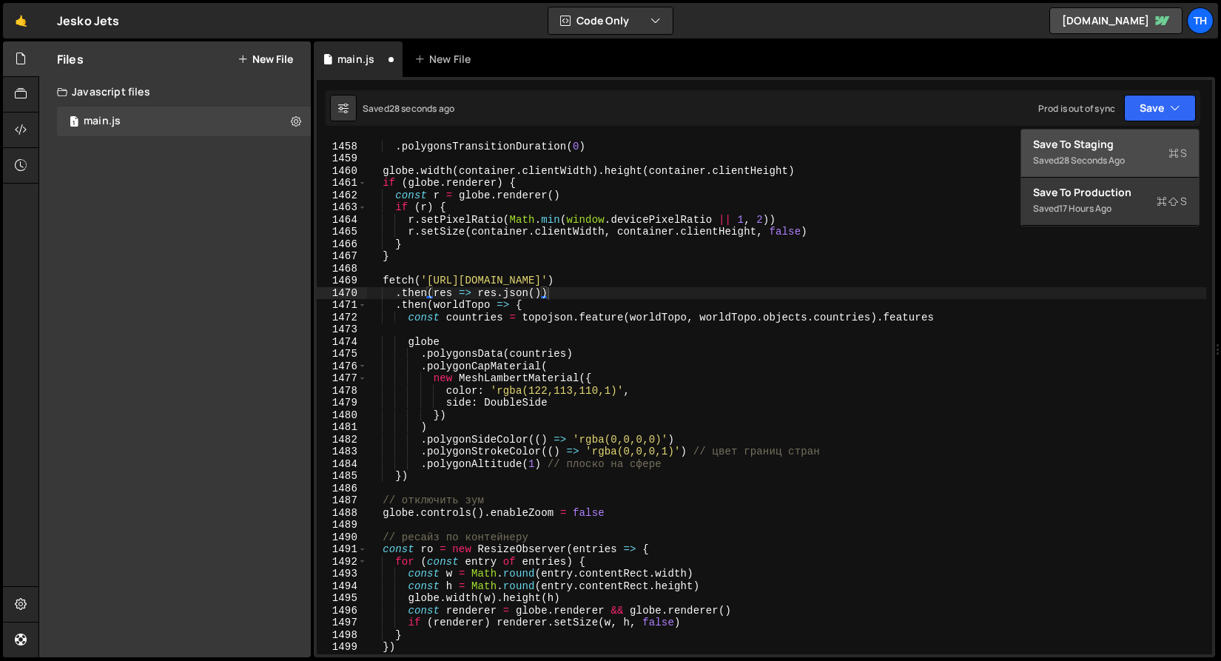
click at [1141, 147] on div "Save to Staging S" at bounding box center [1110, 144] width 154 height 15
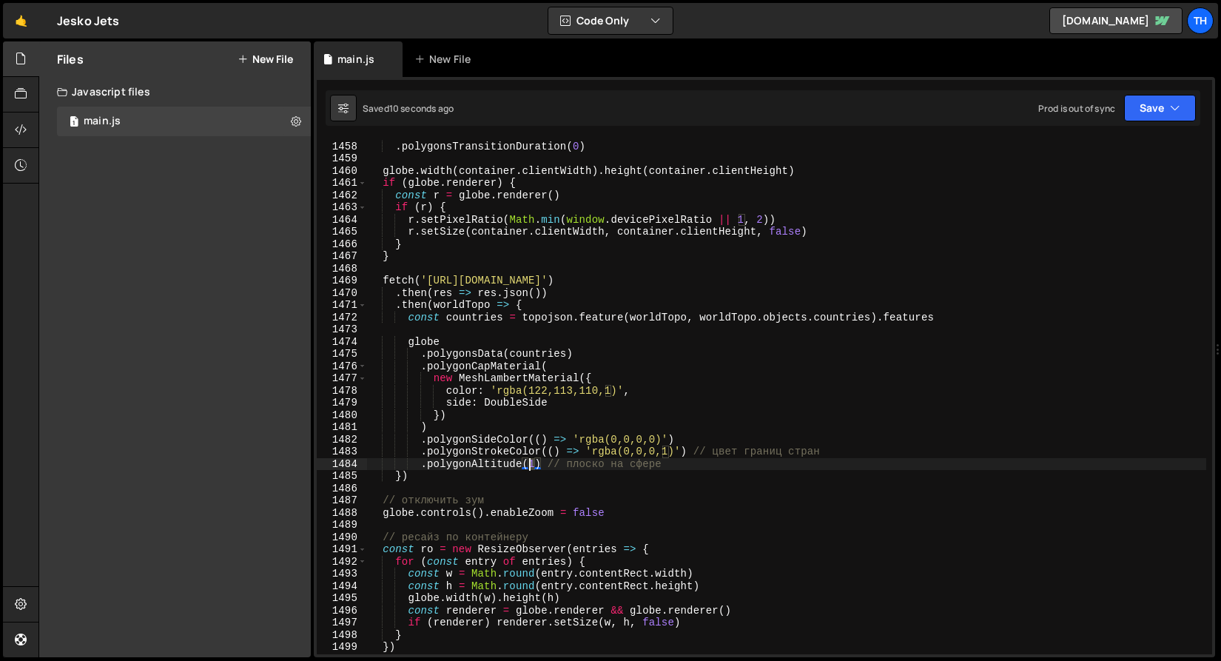
click at [531, 466] on div ". showAtmosphere ( false ) . polygonsTransitionDuration ( 0 ) globe . width ( c…" at bounding box center [786, 398] width 839 height 540
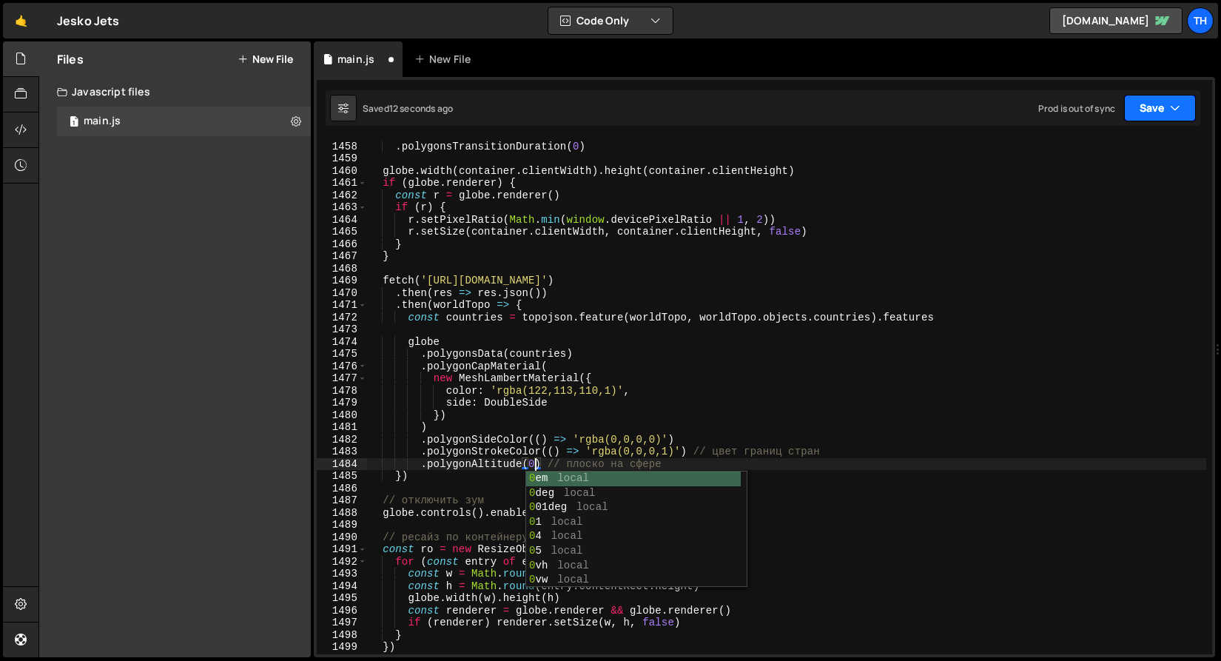
click at [1152, 104] on button "Save" at bounding box center [1160, 108] width 72 height 27
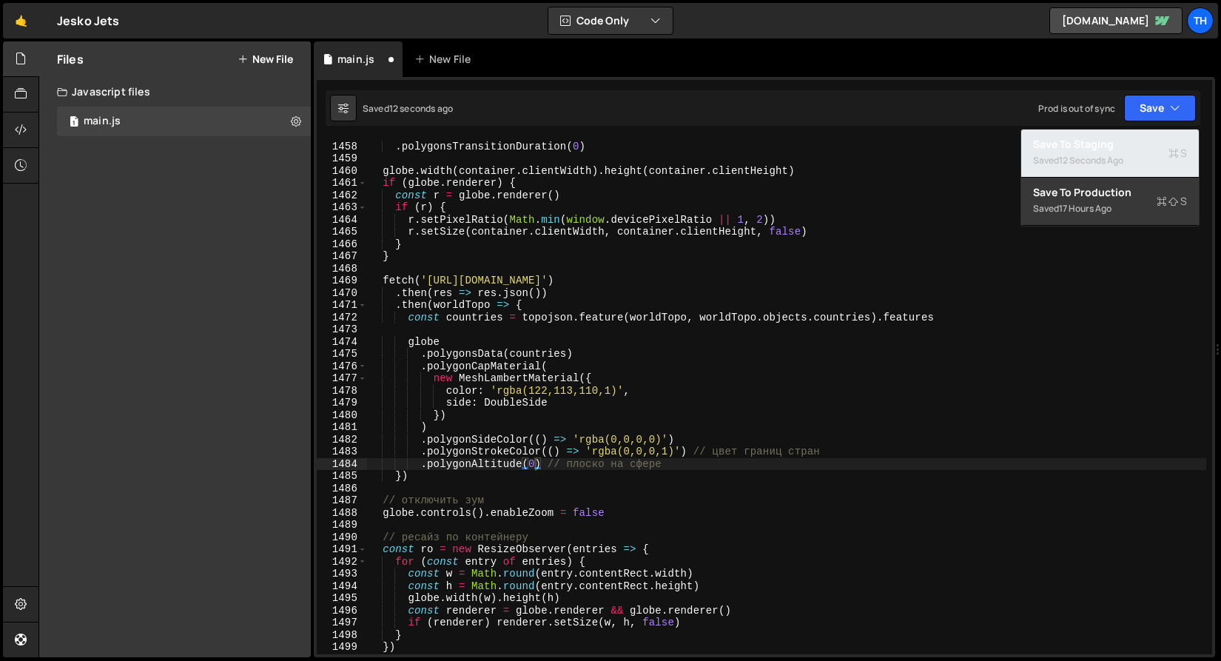
click at [1117, 145] on div "Save to Staging S" at bounding box center [1110, 144] width 154 height 15
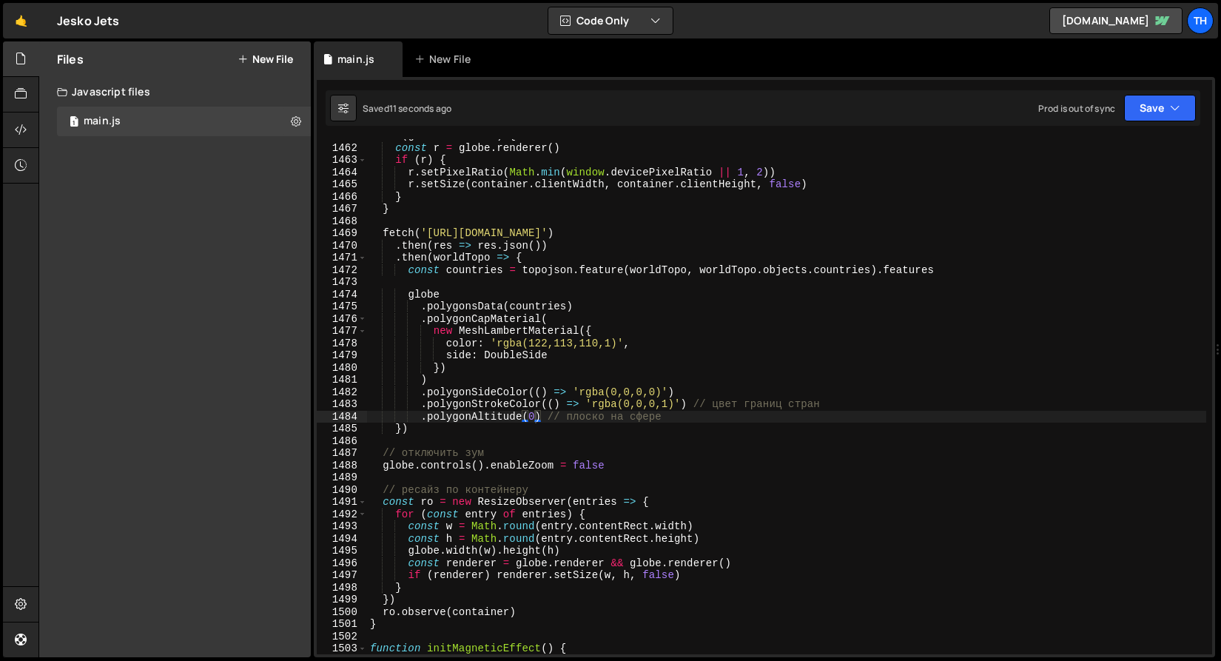
scroll to position [17875, 0]
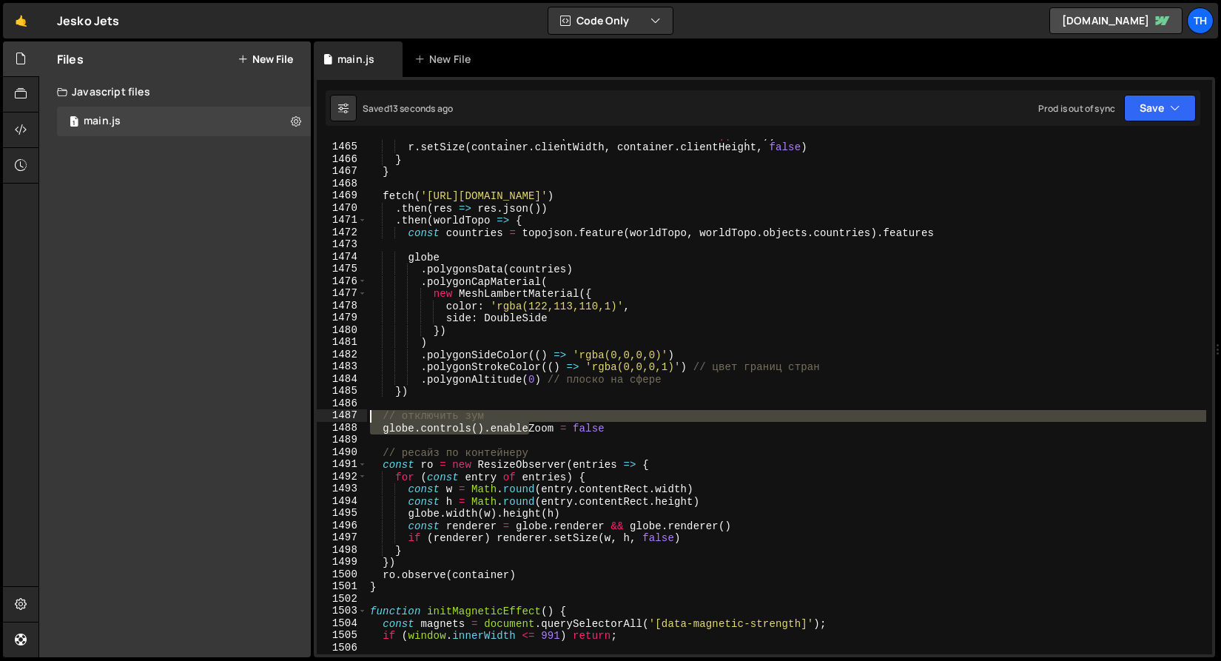
drag, startPoint x: 479, startPoint y: 422, endPoint x: 293, endPoint y: 414, distance: 185.9
click at [293, 414] on div "Files New File Javascript files 1 main.js 0 CSS files Copy share link Edit File…" at bounding box center [629, 349] width 1183 height 616
click at [517, 414] on div "r . setPixelRatio ( Math . min ( window . devicePixelRatio || 1 , 2 )) r . setS…" at bounding box center [786, 396] width 839 height 515
type textarea "// отключить зум"
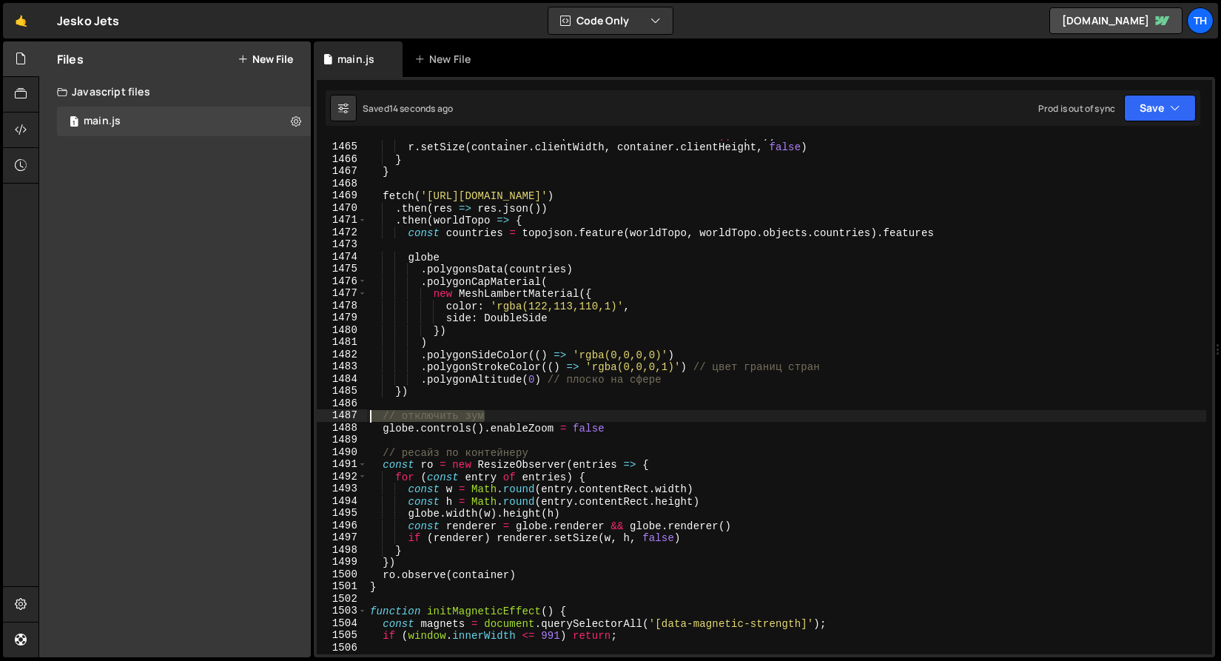
drag, startPoint x: 528, startPoint y: 417, endPoint x: 351, endPoint y: 410, distance: 177.0
click at [351, 410] on div "// отключить зум 1464 1465 1466 1467 1468 1469 1470 1471 1472 1473 1474 1475 14…" at bounding box center [764, 396] width 895 height 515
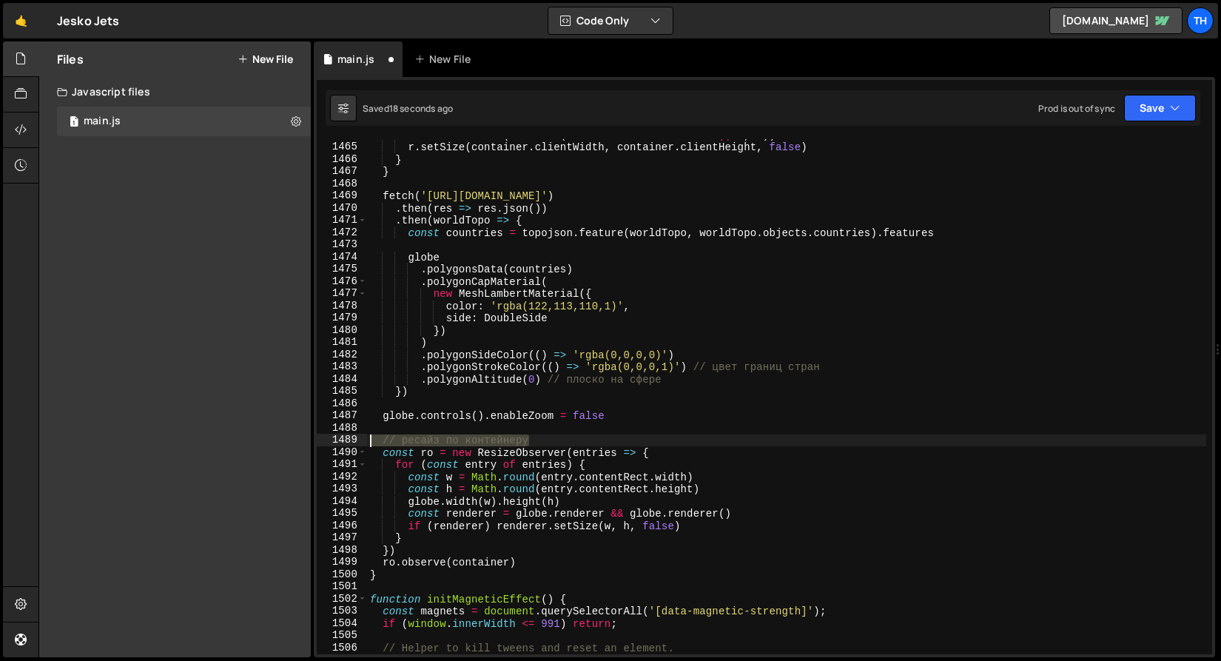
drag, startPoint x: 574, startPoint y: 443, endPoint x: 283, endPoint y: 446, distance: 290.9
click at [283, 446] on div "Files New File Javascript files 1 main.js 0 CSS files Copy share link Edit File…" at bounding box center [629, 349] width 1183 height 616
type textarea "// ресайз по контейнеру"
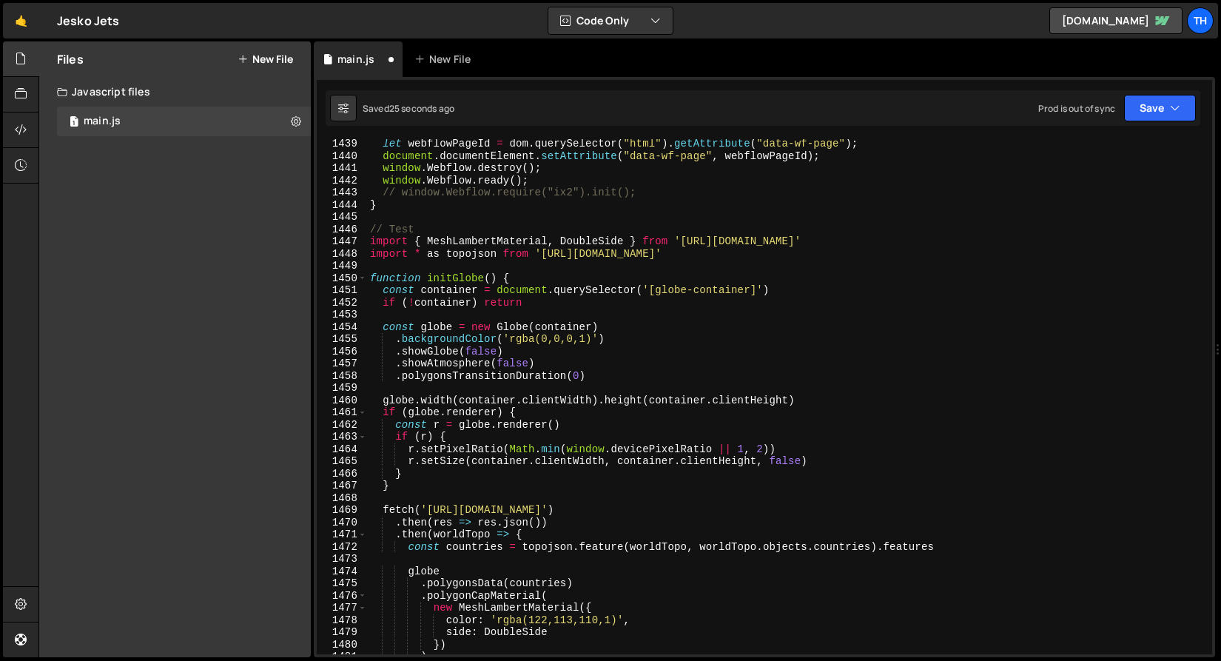
scroll to position [17561, 0]
click at [364, 280] on span at bounding box center [362, 278] width 8 height 13
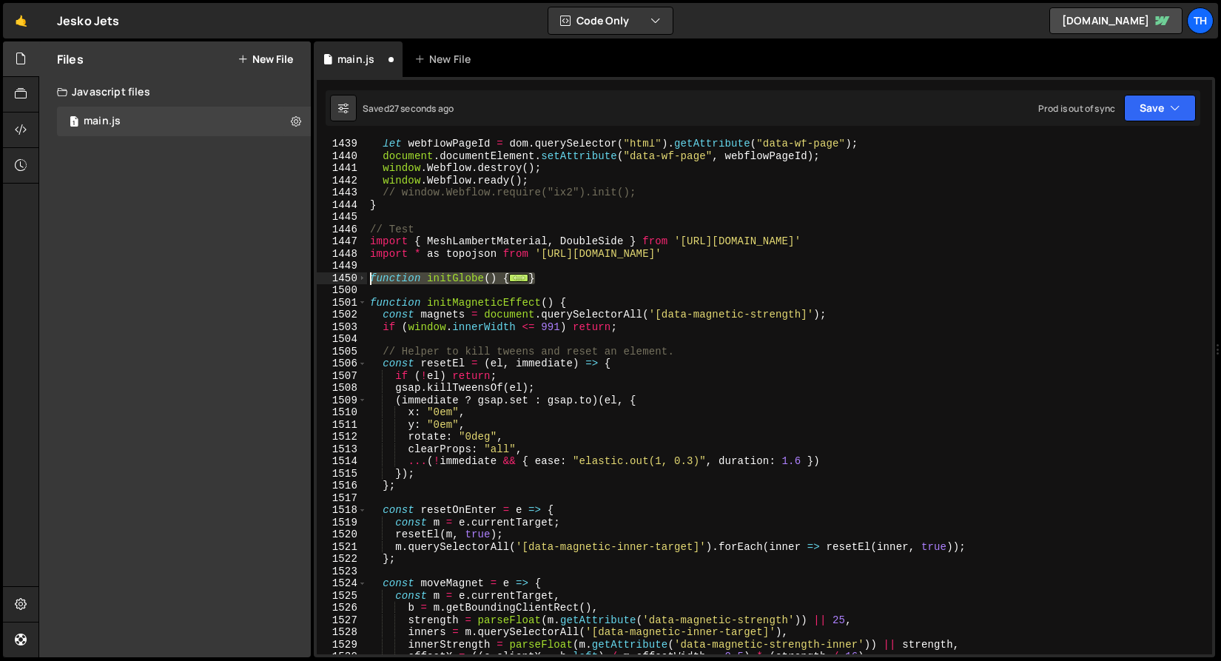
drag, startPoint x: 544, startPoint y: 278, endPoint x: 337, endPoint y: 275, distance: 206.5
click at [337, 275] on div "1439 1440 1441 1442 1443 1444 1445 1446 1447 1448 1449 1450 1500 1501 1502 1503…" at bounding box center [764, 396] width 895 height 515
paste textarea "(0,0,0,0"
paste textarea
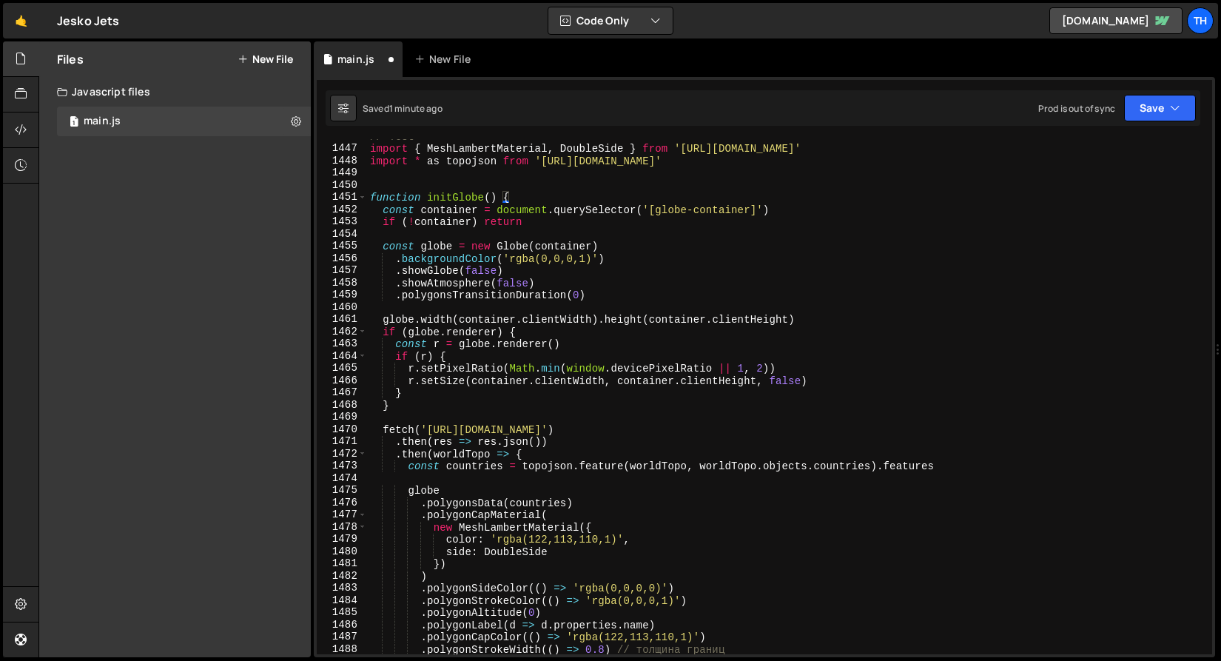
scroll to position [17607, 0]
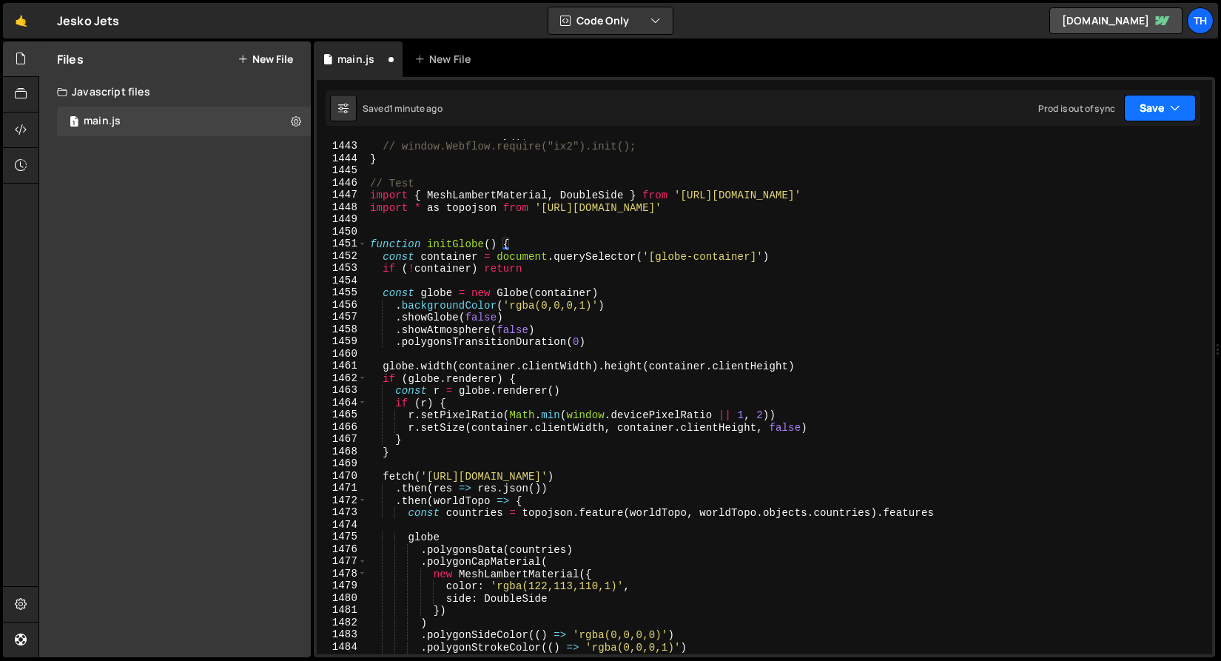
click at [1186, 99] on button "Save" at bounding box center [1160, 108] width 72 height 27
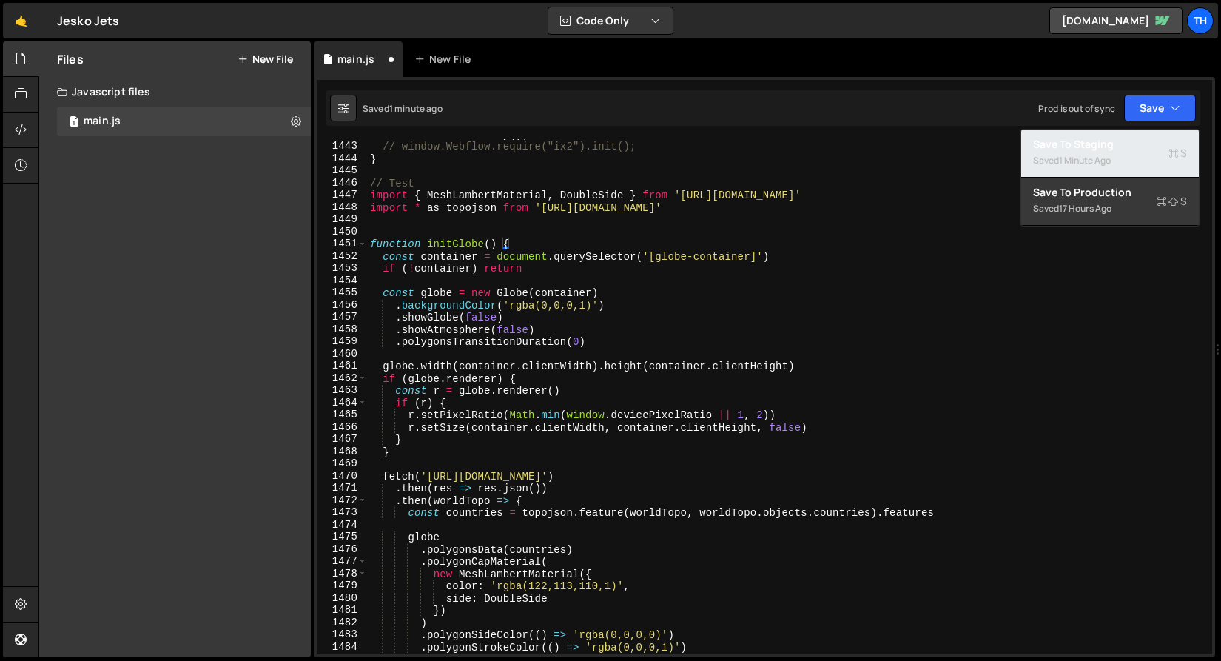
click at [1138, 154] on div "Saved 1 minute ago" at bounding box center [1110, 161] width 154 height 18
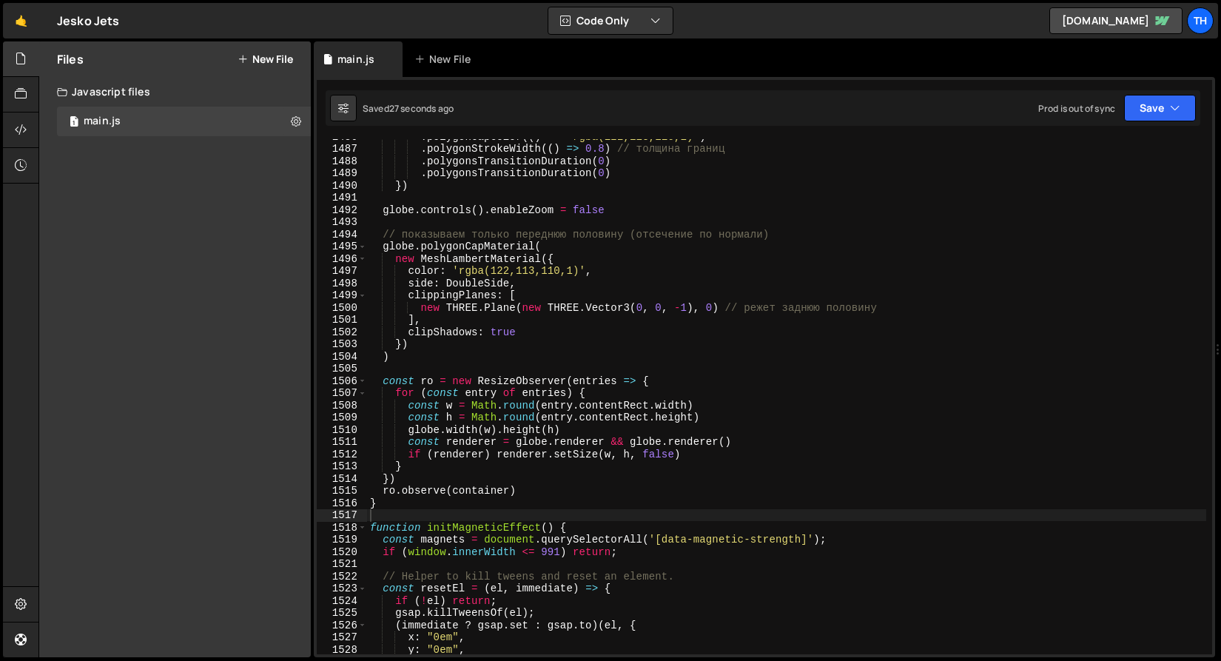
scroll to position [18136, 0]
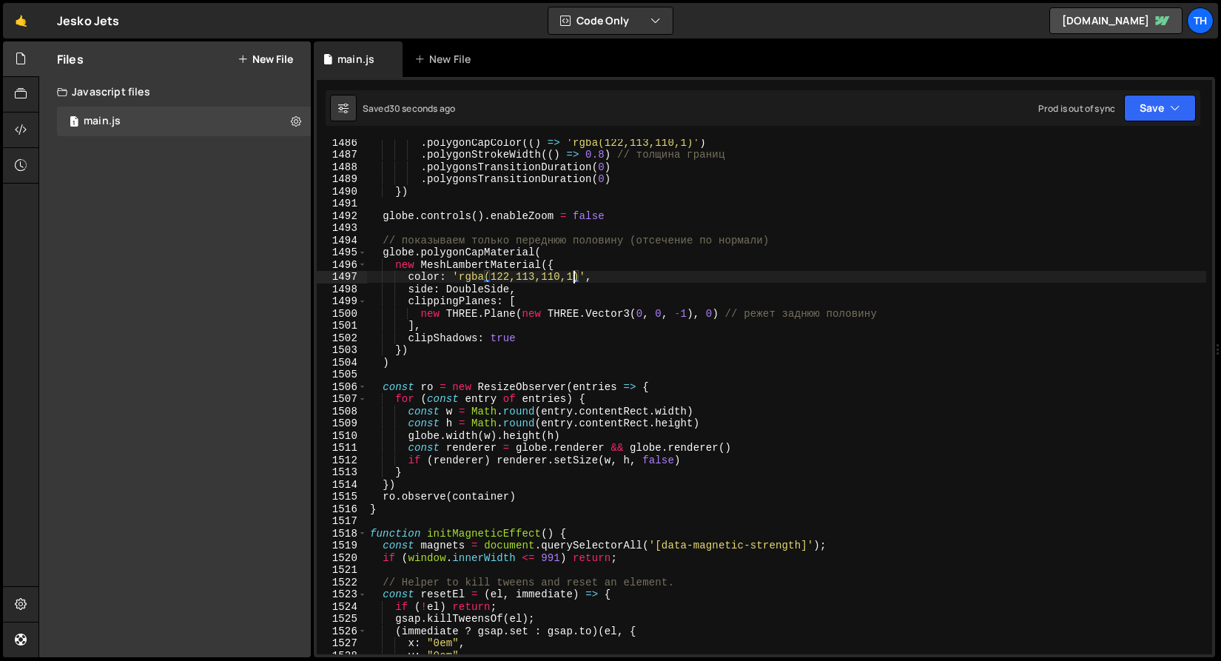
click at [570, 280] on div ". polygonCapColor (( ) => 'rgba(122,113,110,1)' ) . polygonStrokeWidth (( ) => …" at bounding box center [786, 406] width 839 height 540
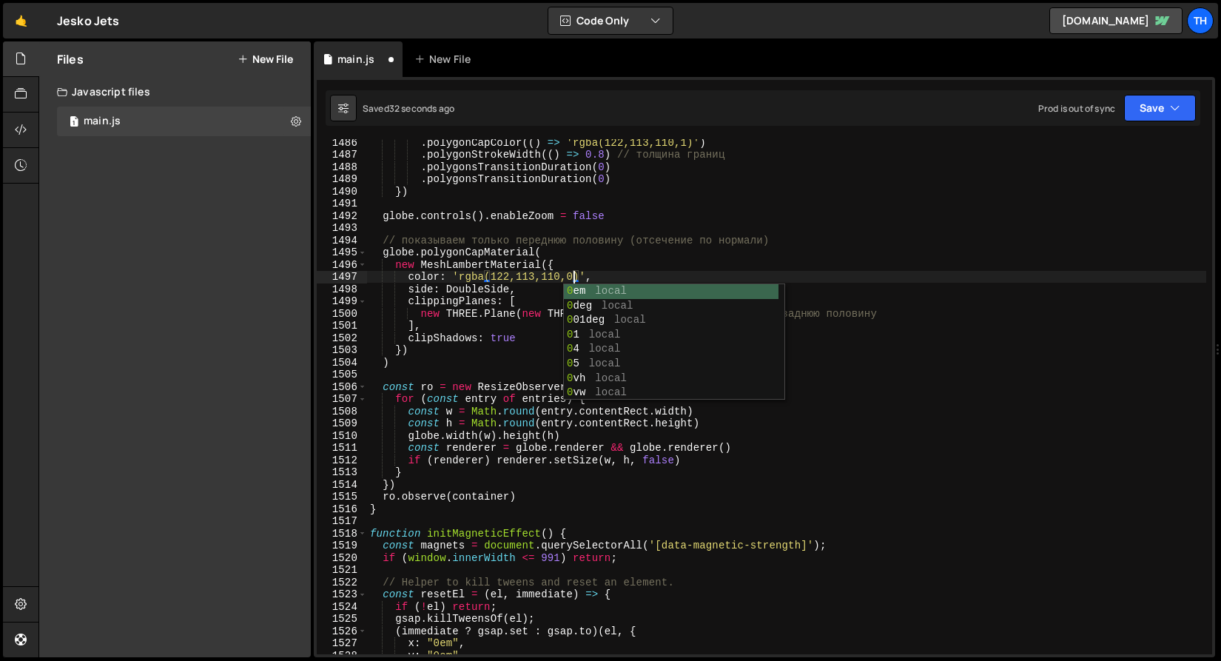
scroll to position [0, 14]
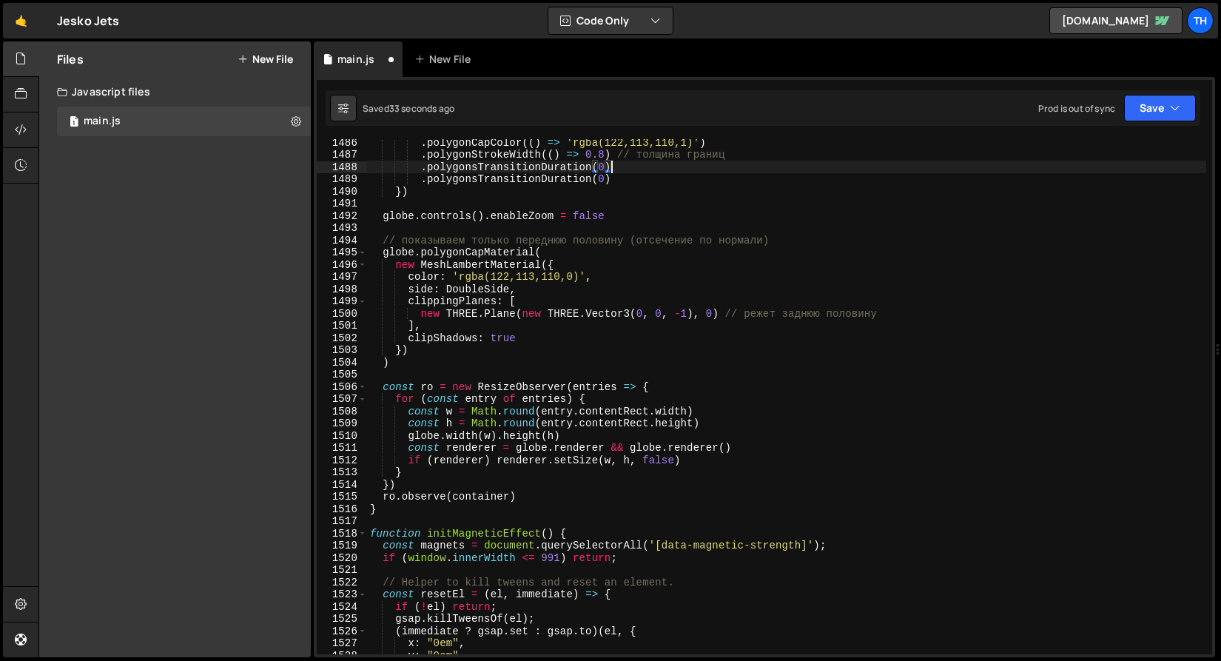
click at [706, 169] on div ". polygonCapColor (( ) => 'rgba(122,113,110,1)' ) . polygonStrokeWidth (( ) => …" at bounding box center [786, 406] width 839 height 540
click at [1177, 104] on icon "button" at bounding box center [1175, 108] width 10 height 15
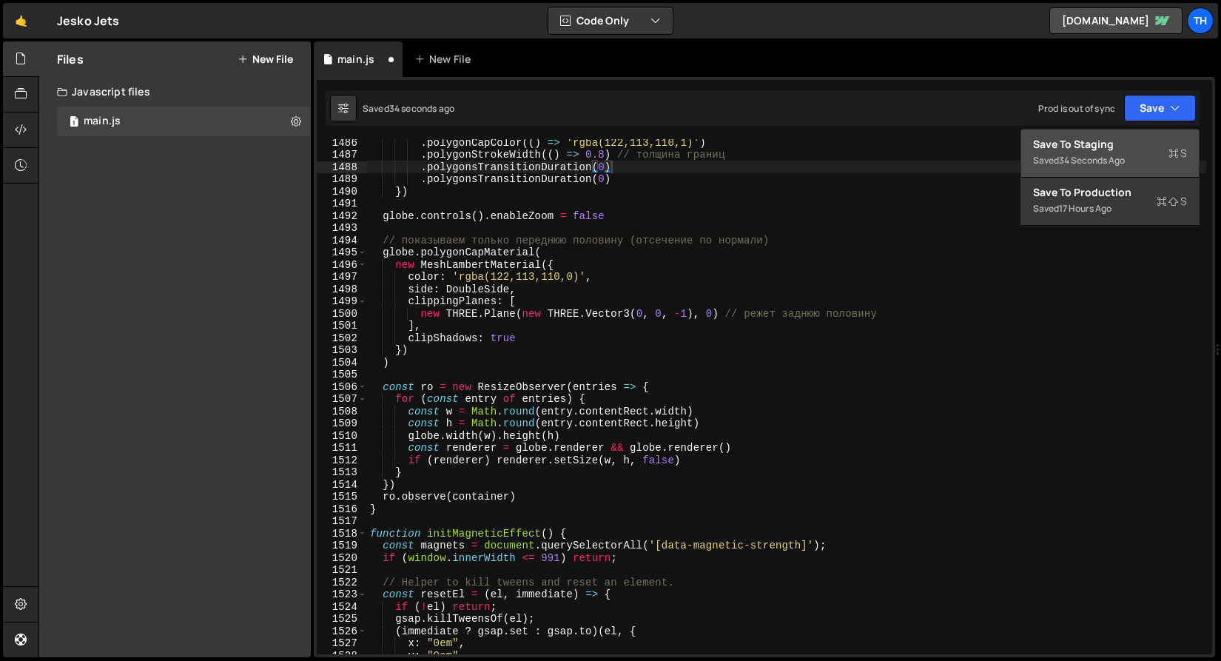
click at [1151, 142] on div "Save to Staging S" at bounding box center [1110, 144] width 154 height 15
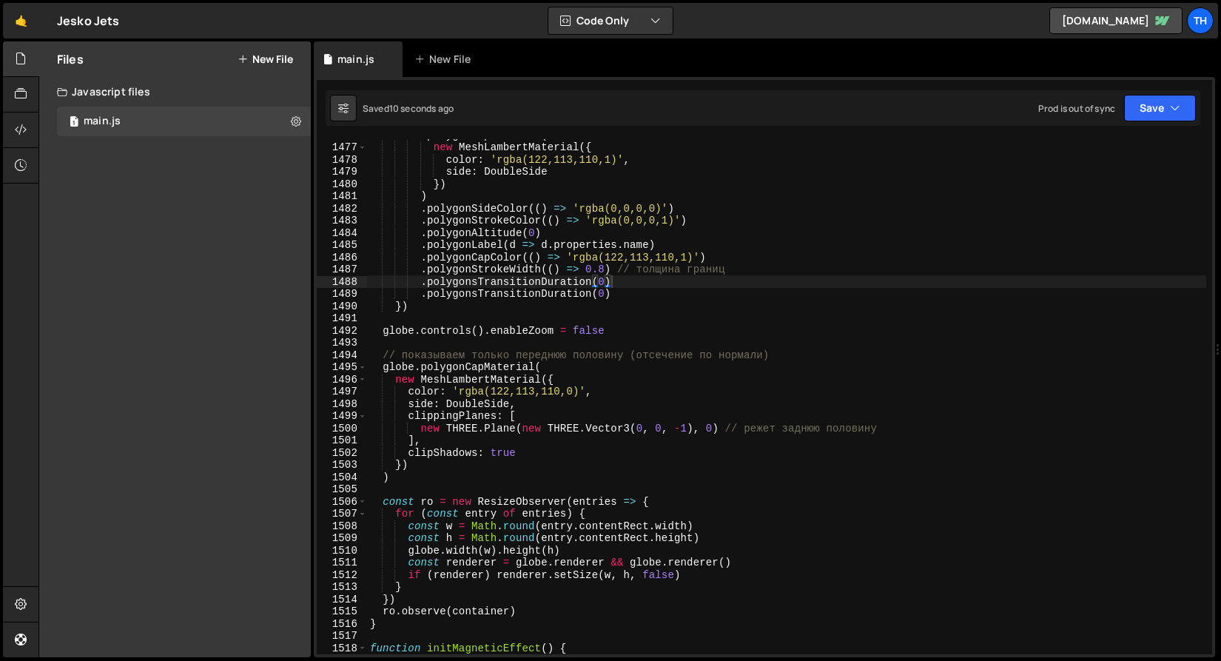
scroll to position [18011, 0]
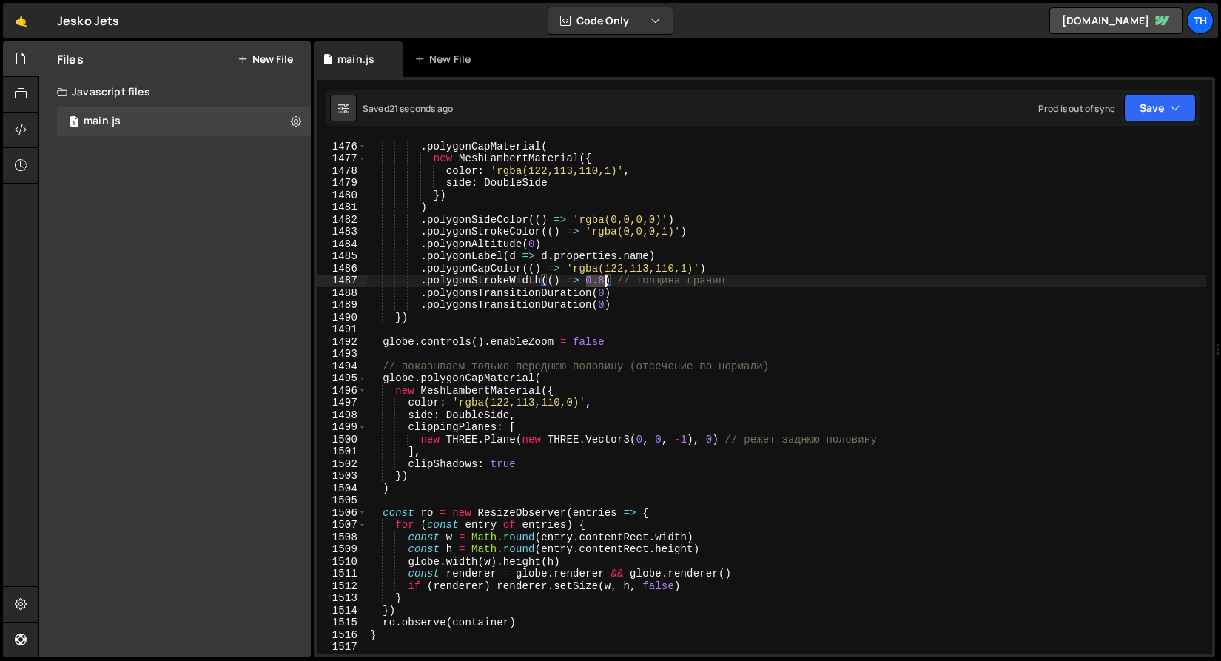
drag, startPoint x: 587, startPoint y: 282, endPoint x: 605, endPoint y: 282, distance: 18.5
click at [605, 282] on div ". polygonsData ( countries ) . polygonCapMaterial ( new MeshLambertMaterial ({ …" at bounding box center [786, 398] width 839 height 540
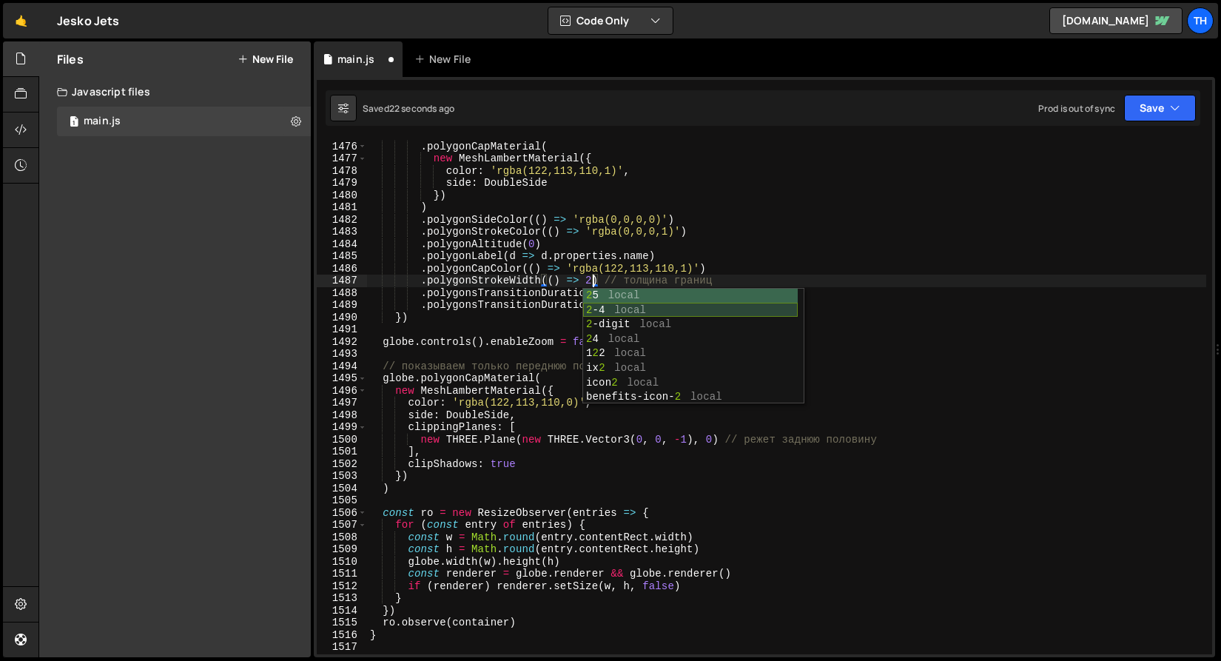
scroll to position [0, 15]
click at [710, 254] on div ". polygonsData ( countries ) . polygonCapMaterial ( new MeshLambertMaterial ({ …" at bounding box center [786, 398] width 839 height 540
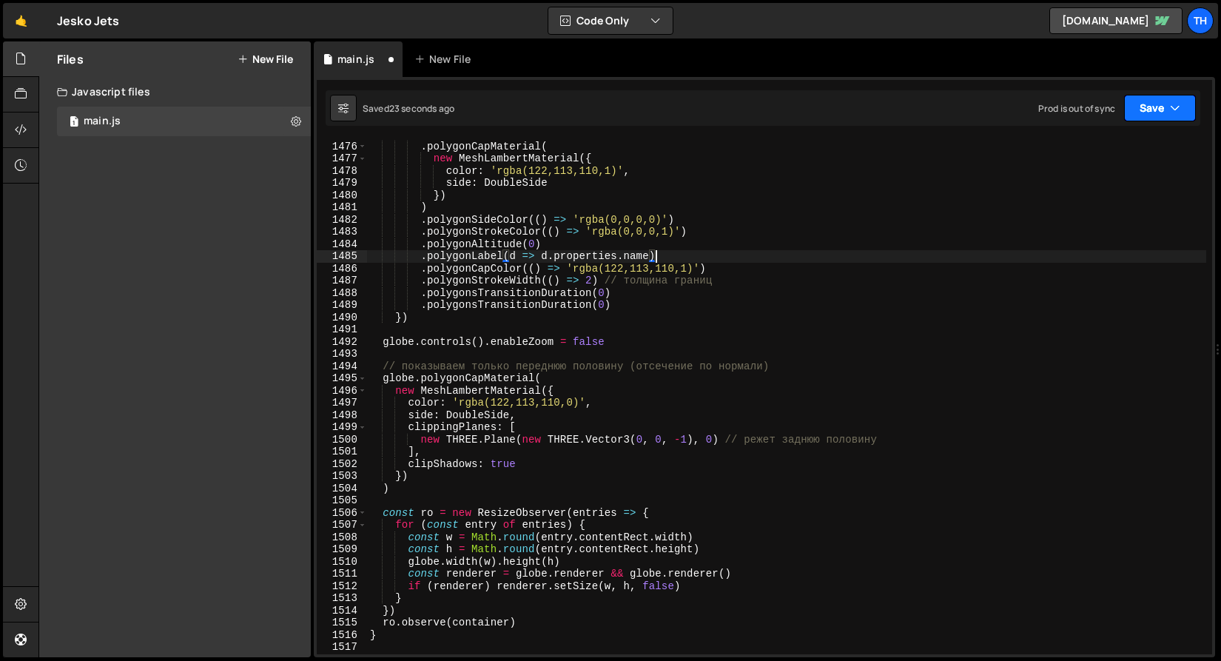
click at [1176, 110] on icon "button" at bounding box center [1175, 108] width 10 height 15
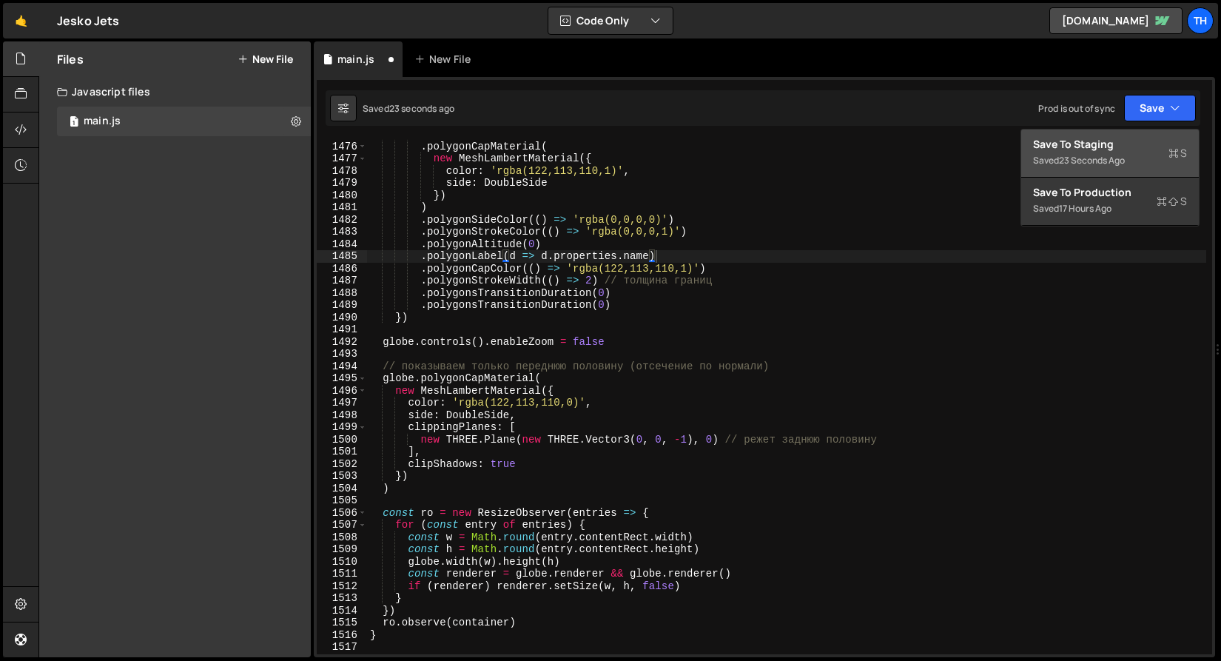
click at [1104, 152] on div "Saved 23 seconds ago" at bounding box center [1110, 161] width 154 height 18
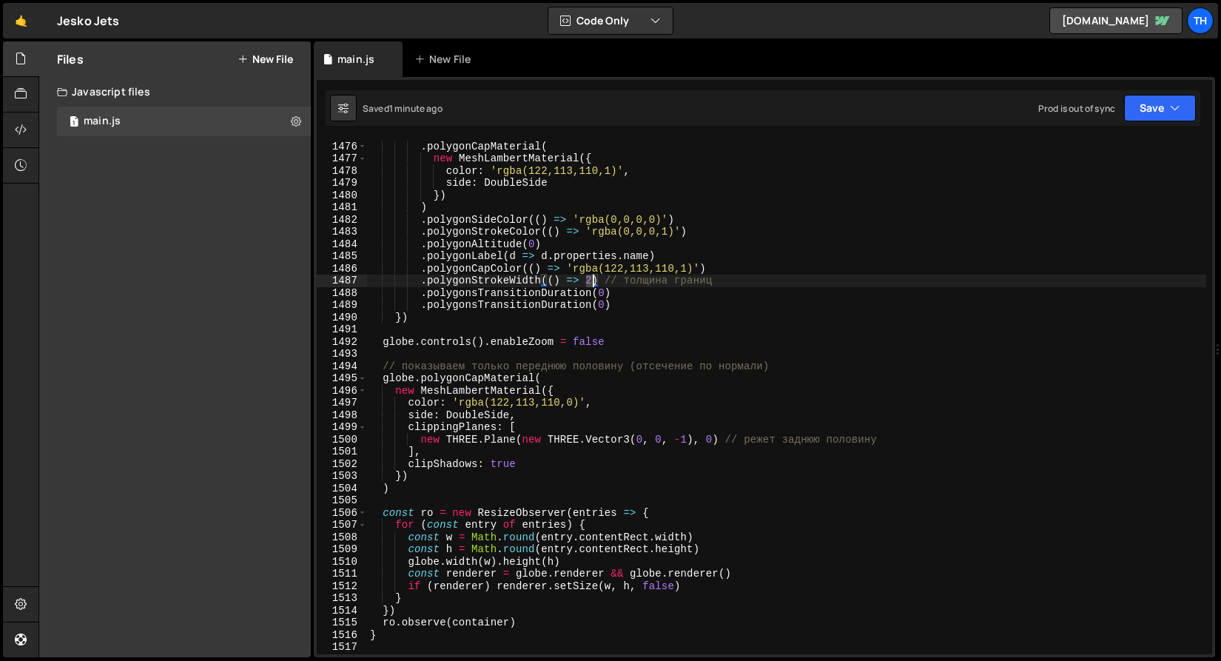
click at [591, 285] on div ". polygonsData ( countries ) . polygonCapMaterial ( new MeshLambertMaterial ({ …" at bounding box center [786, 398] width 839 height 540
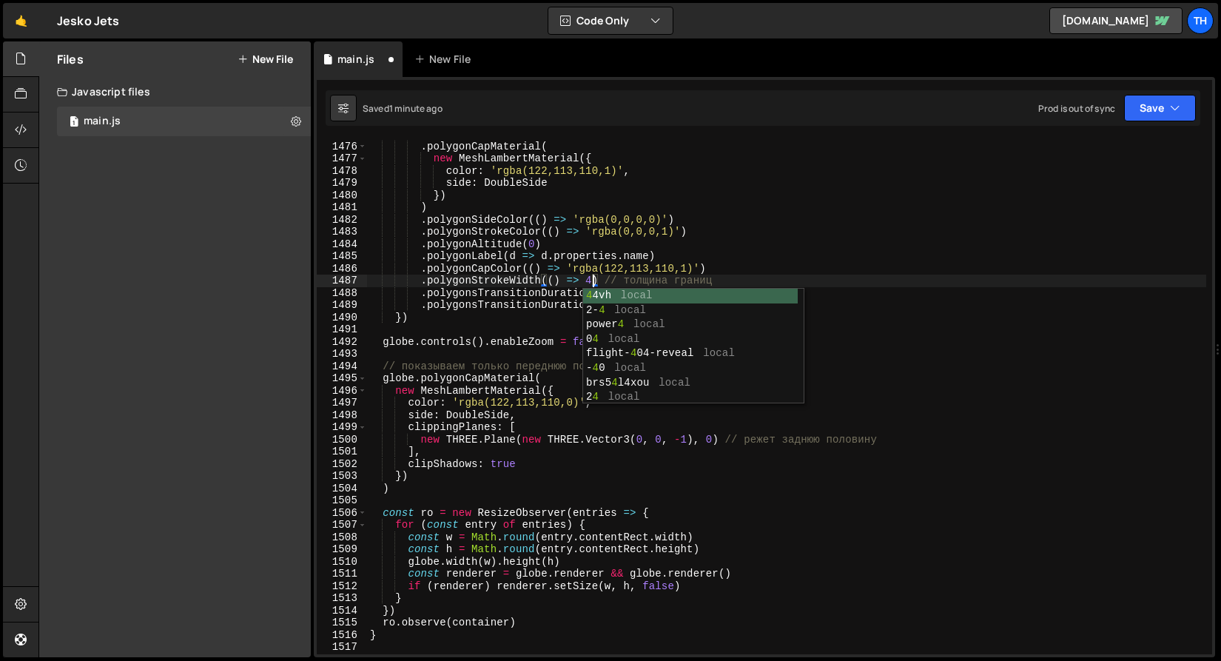
click at [807, 258] on div ". polygonsData ( countries ) . polygonCapMaterial ( new MeshLambertMaterial ({ …" at bounding box center [786, 398] width 839 height 540
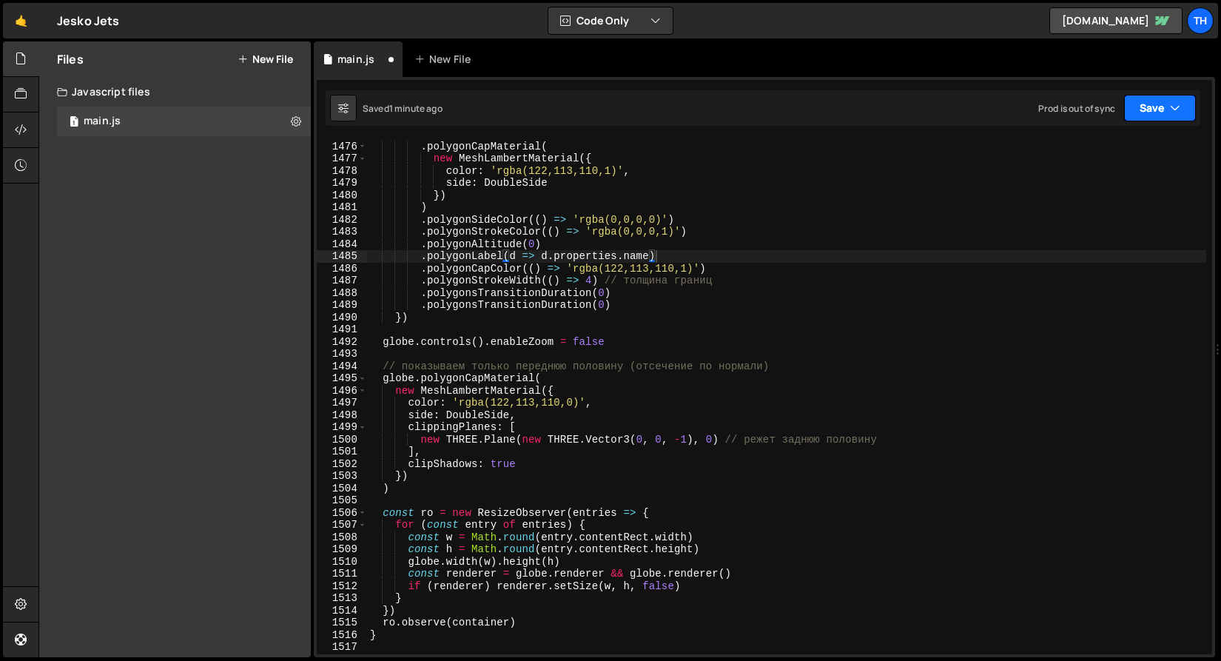
click at [1155, 118] on button "Save" at bounding box center [1160, 108] width 72 height 27
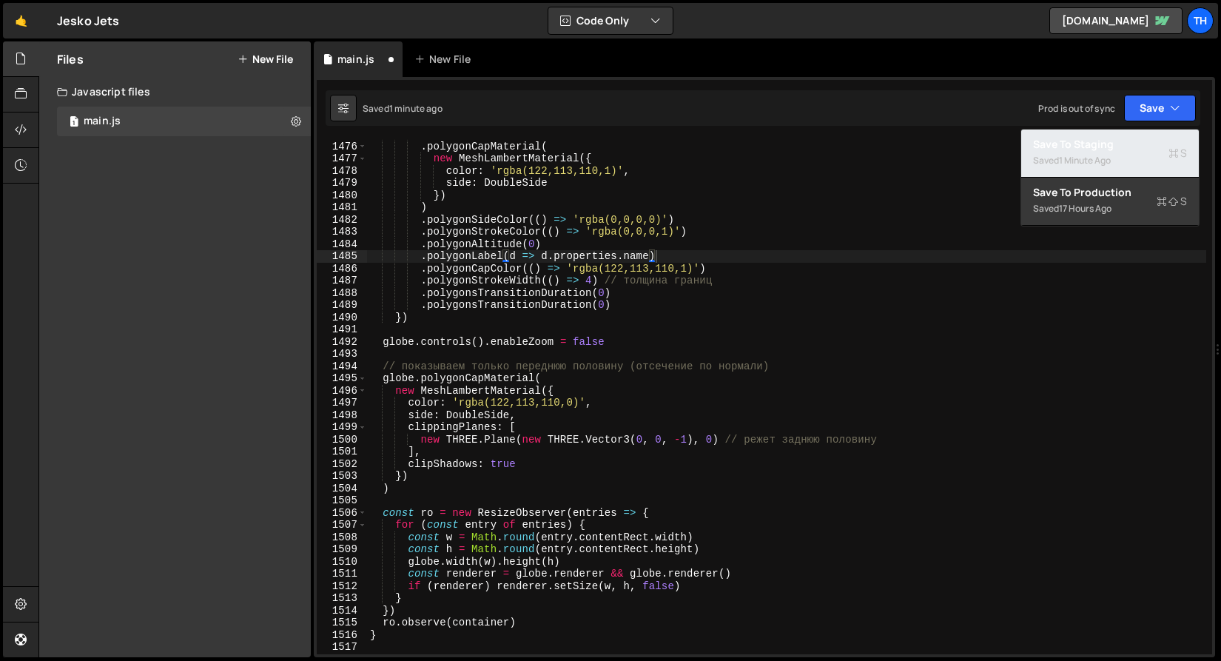
click at [1131, 158] on div "Saved 1 minute ago" at bounding box center [1110, 161] width 154 height 18
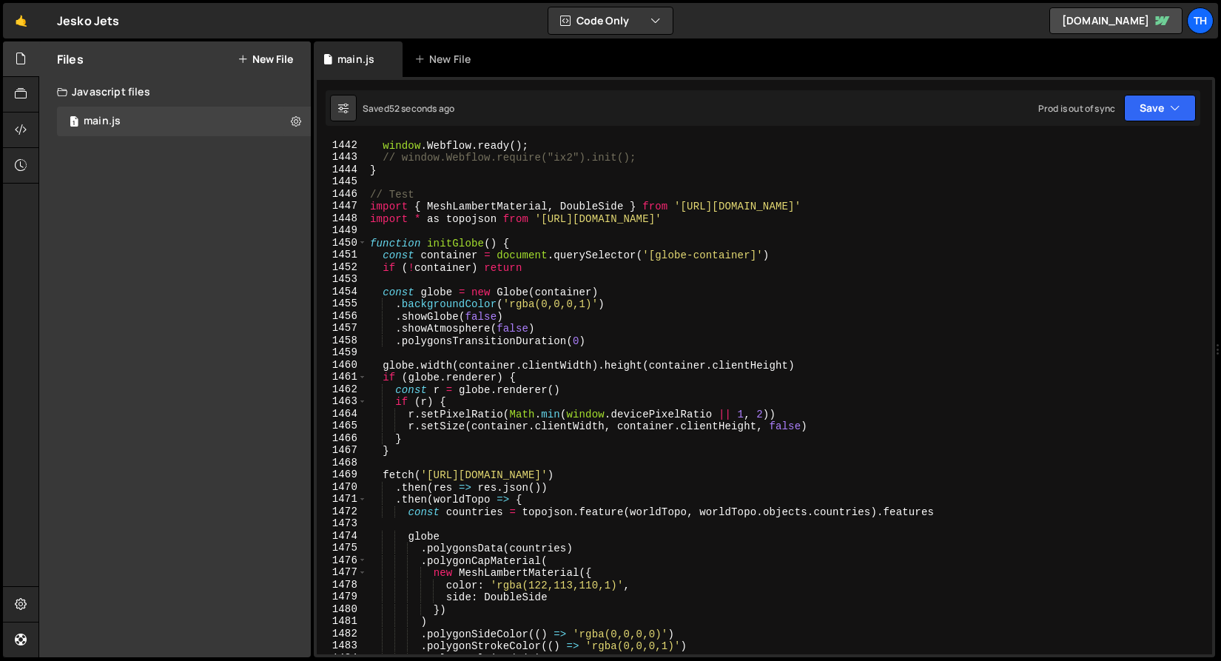
scroll to position [17559, 0]
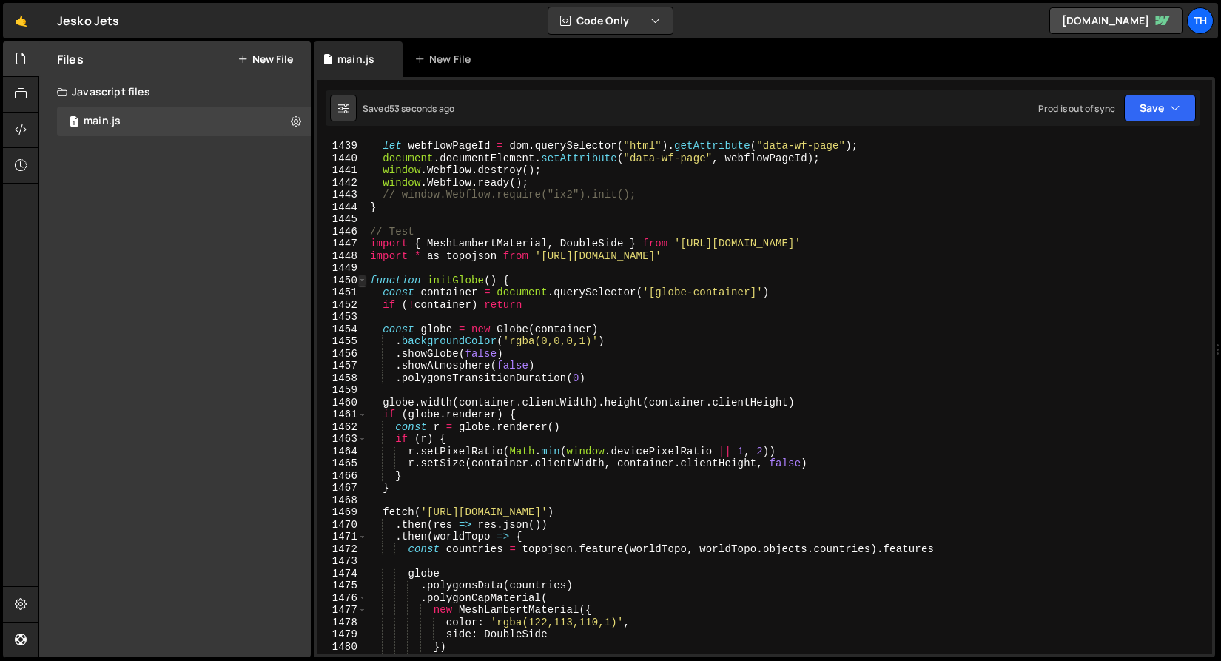
click at [363, 277] on span at bounding box center [362, 281] width 8 height 13
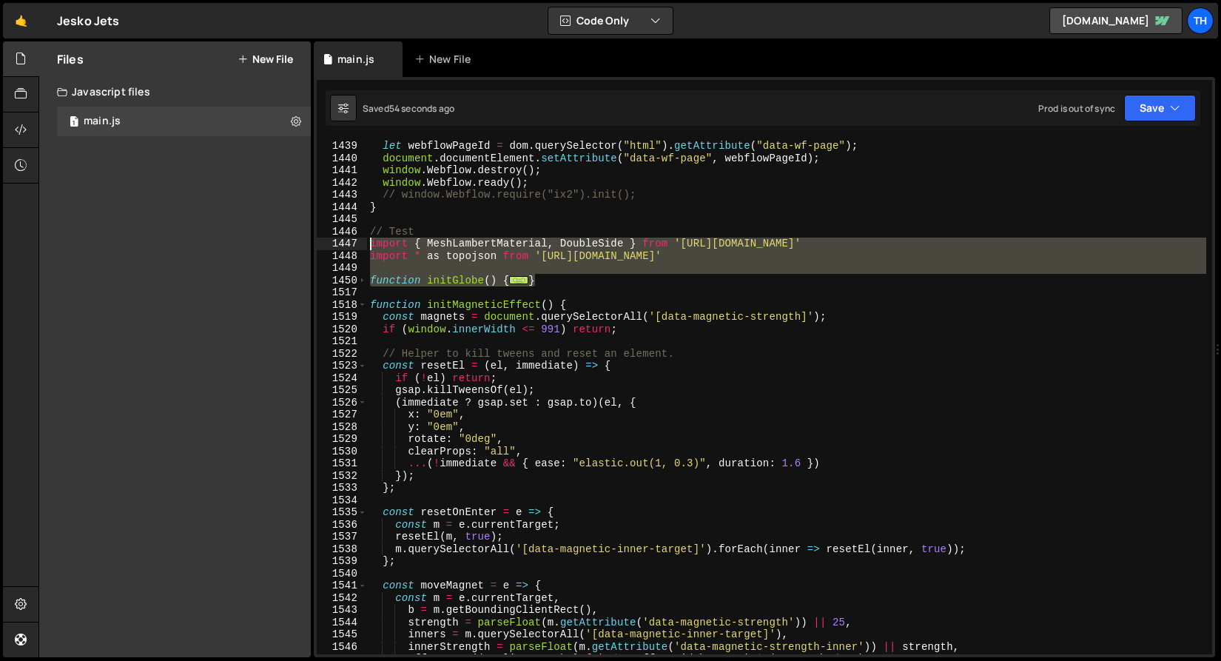
drag, startPoint x: 560, startPoint y: 281, endPoint x: 258, endPoint y: 243, distance: 305.1
click at [258, 243] on div "Files New File Javascript files 1 main.js 0 CSS files Copy share link Edit File…" at bounding box center [629, 349] width 1183 height 616
paste textarea "}"
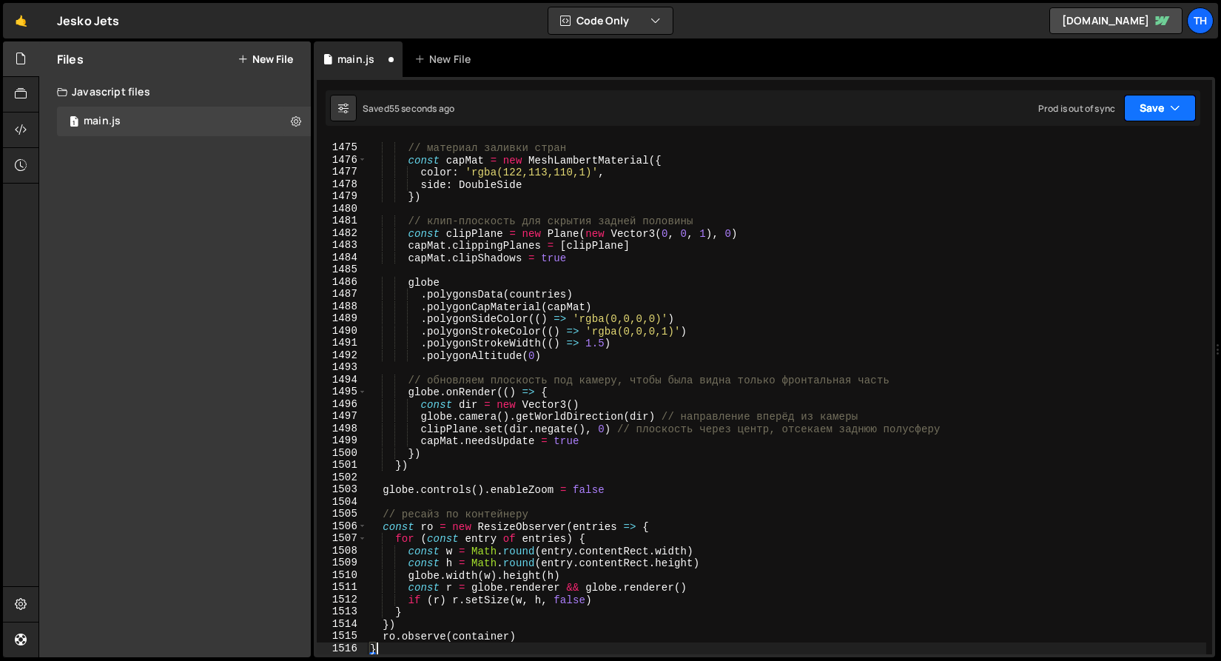
click at [1177, 113] on icon "button" at bounding box center [1175, 108] width 10 height 15
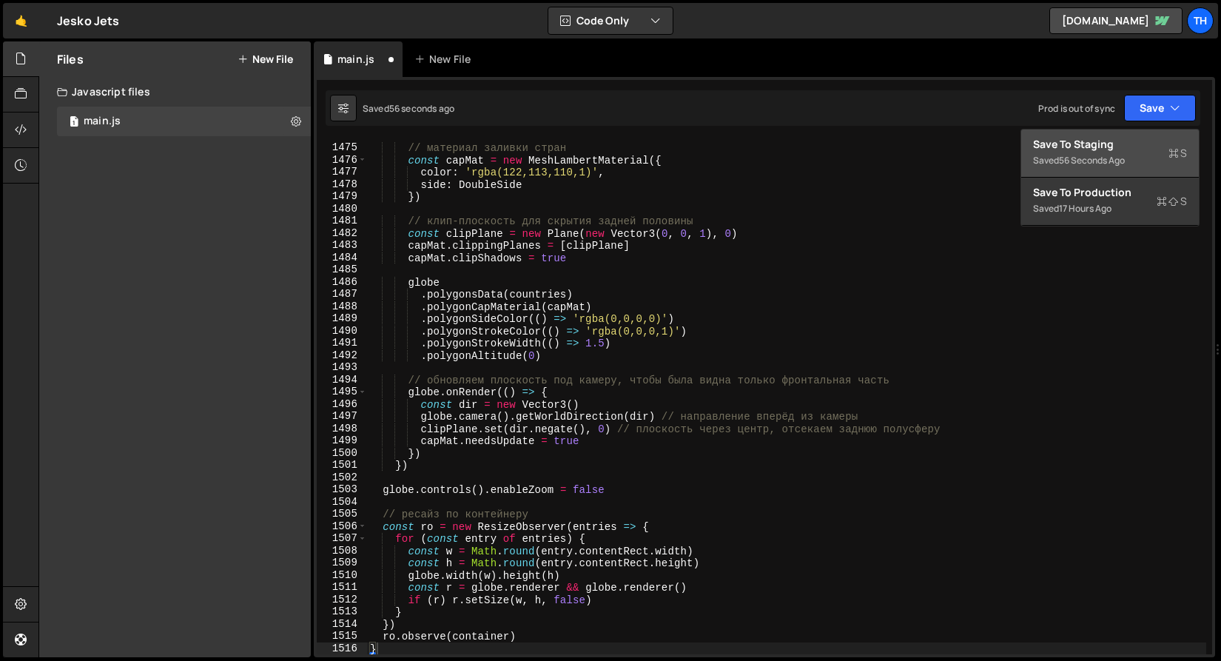
click at [1054, 156] on div "Saved 56 seconds ago" at bounding box center [1110, 161] width 154 height 18
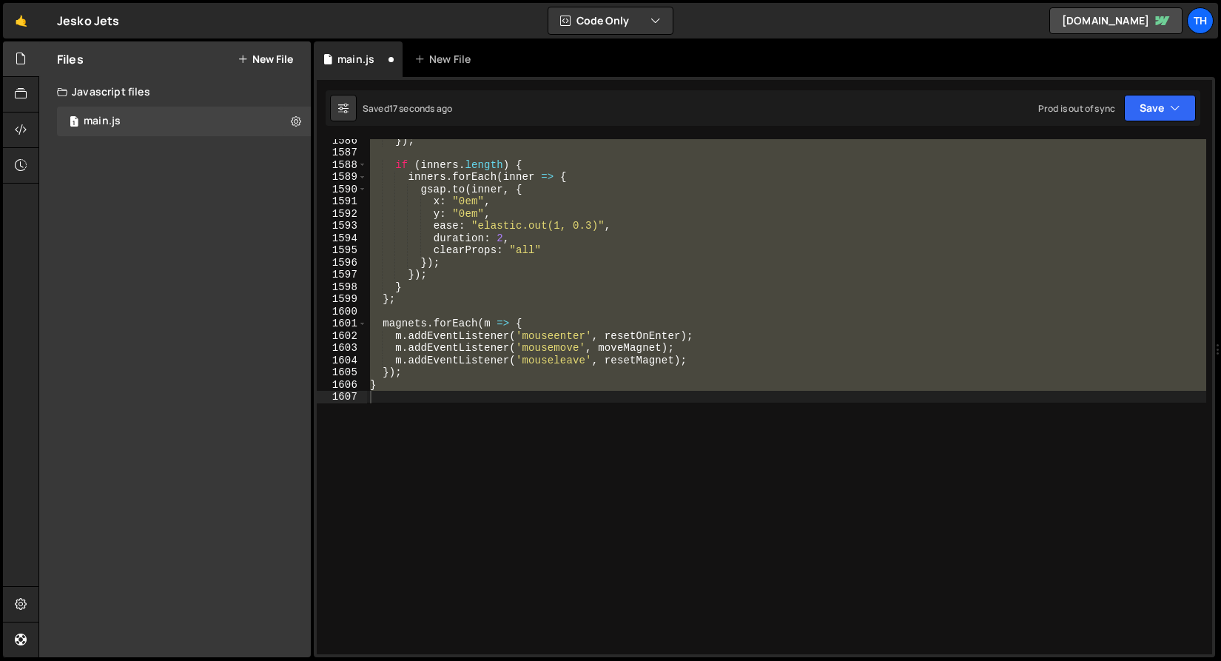
scroll to position [17436, 0]
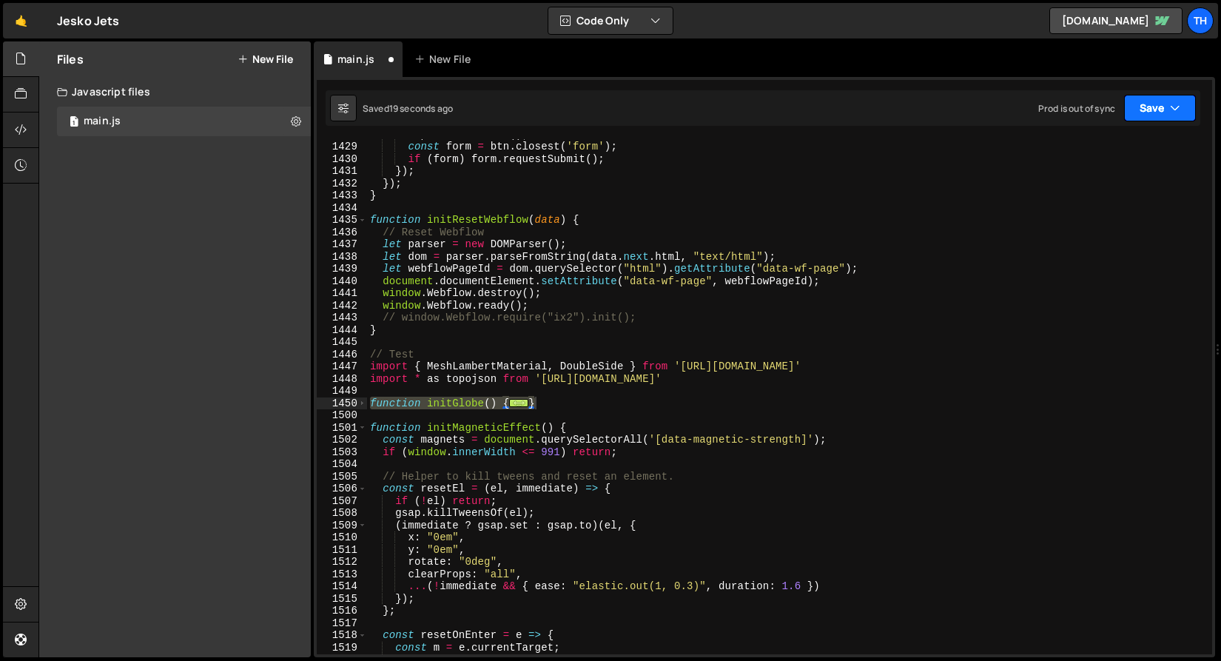
click at [1143, 114] on button "Save" at bounding box center [1160, 108] width 72 height 27
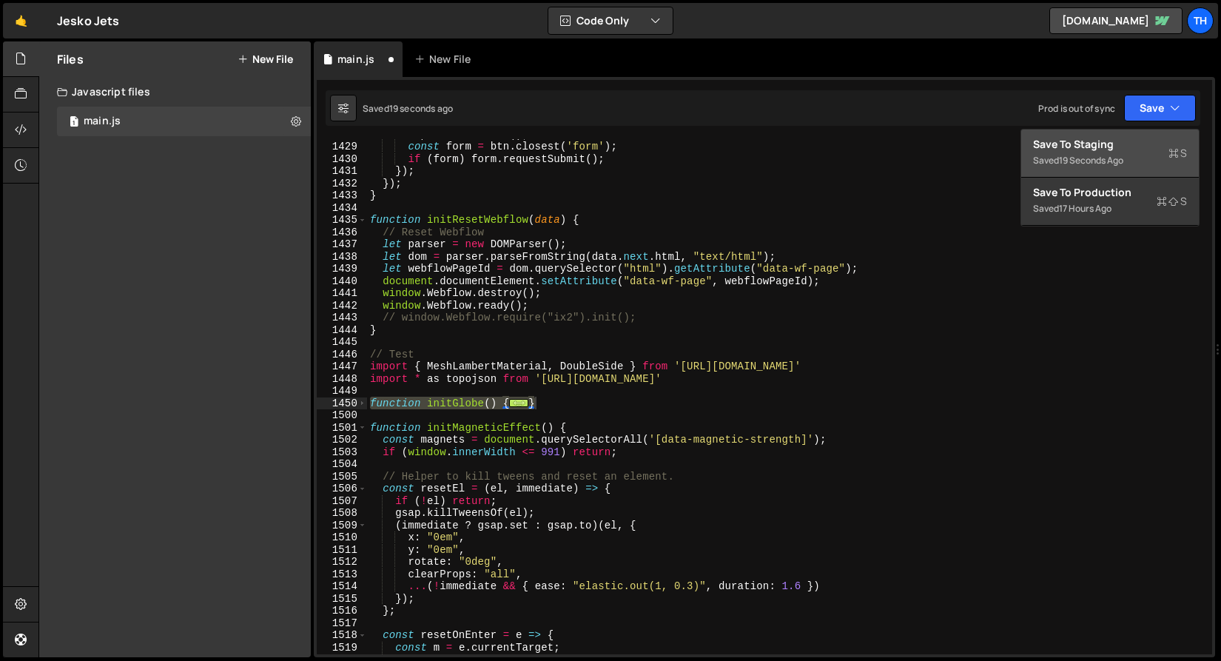
click at [1127, 167] on div "Saved 19 seconds ago" at bounding box center [1110, 161] width 154 height 18
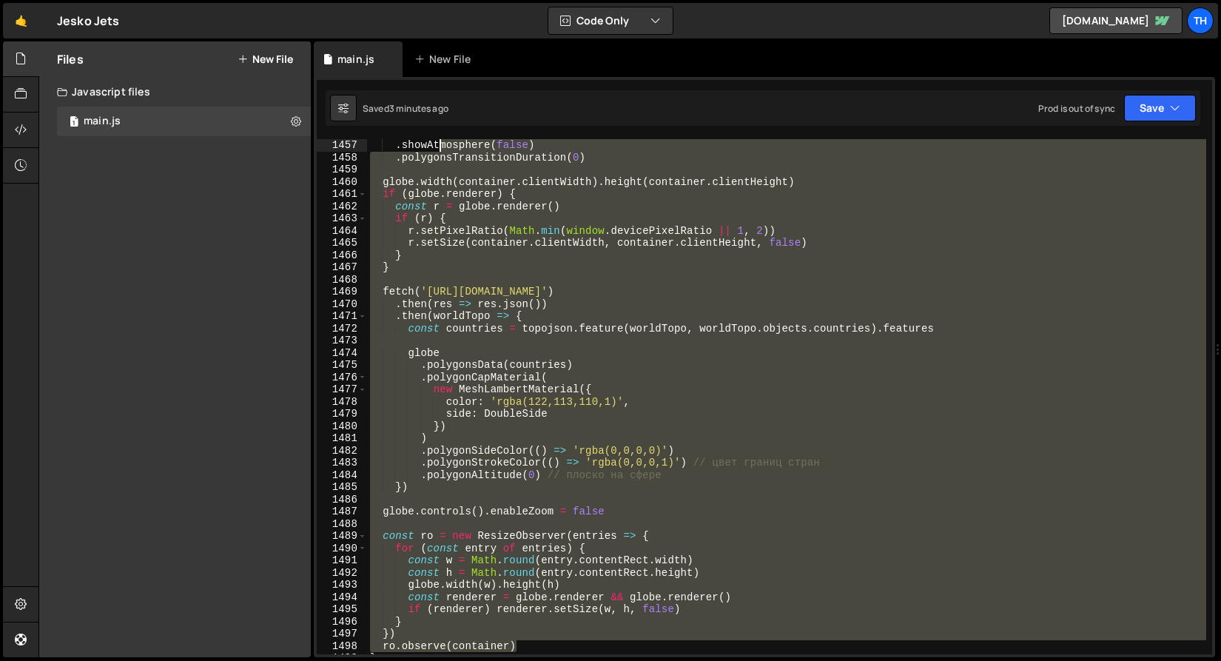
scroll to position [17633, 0]
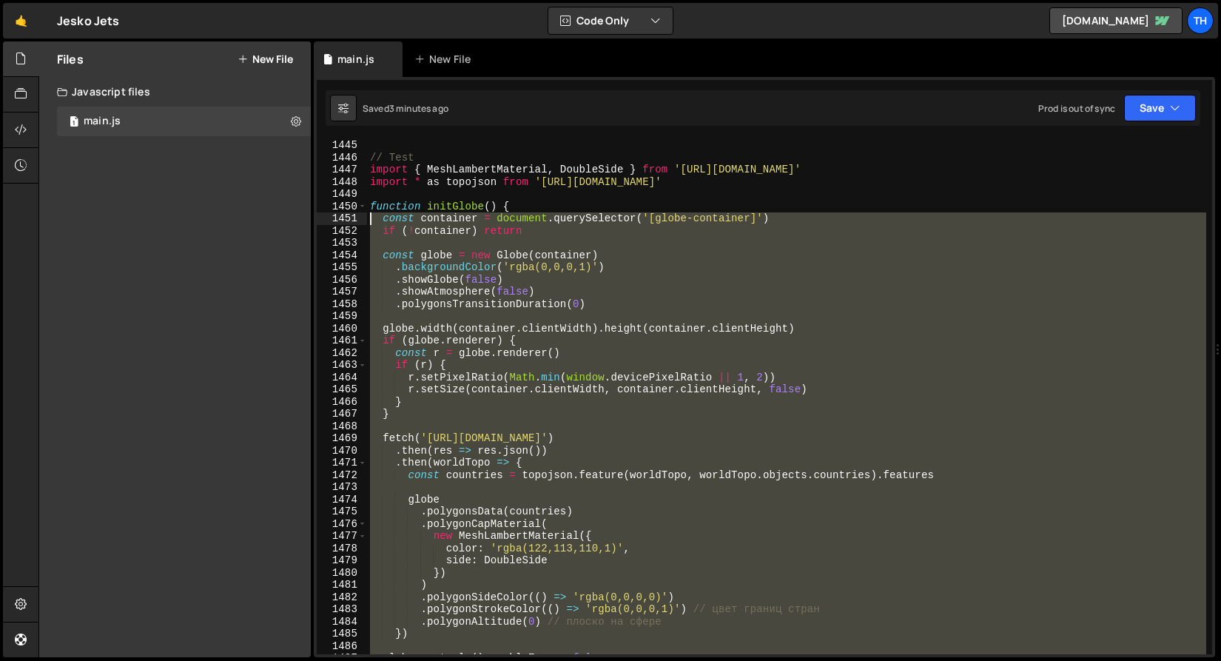
drag, startPoint x: 537, startPoint y: 630, endPoint x: 275, endPoint y: 215, distance: 490.9
click at [275, 215] on div "Files New File Javascript files 1 main.js 0 CSS files Copy share link Edit File…" at bounding box center [629, 349] width 1183 height 616
paste textarea "});"
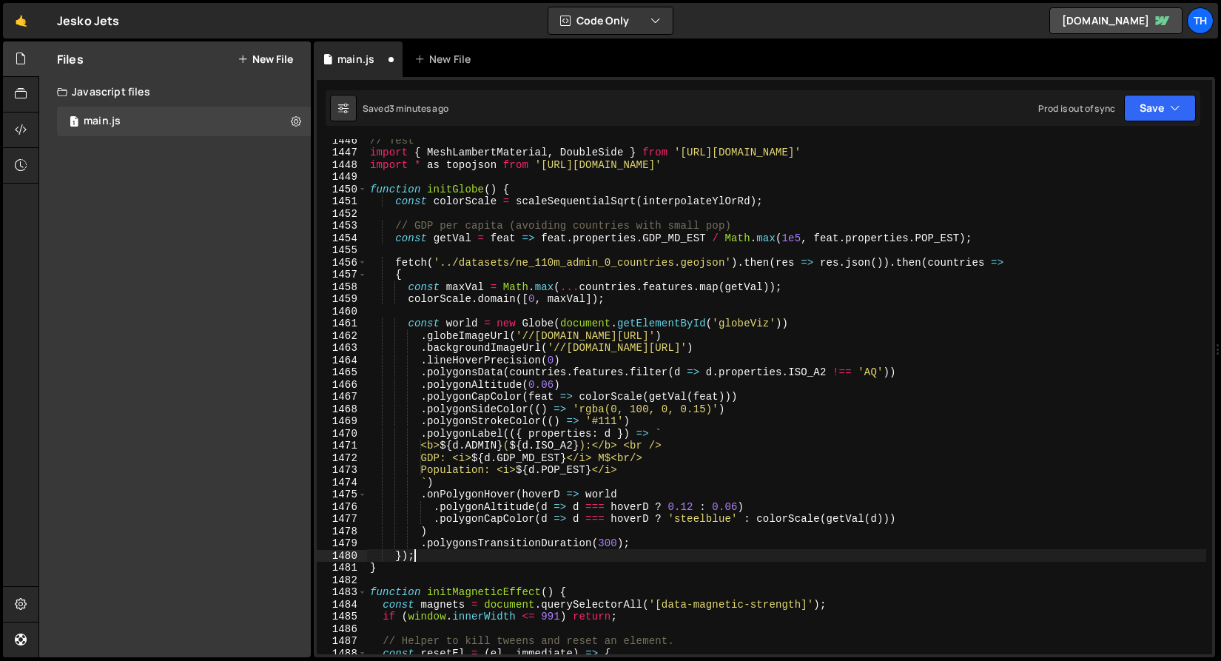
scroll to position [17650, 0]
click at [1155, 101] on button "Save" at bounding box center [1160, 108] width 72 height 27
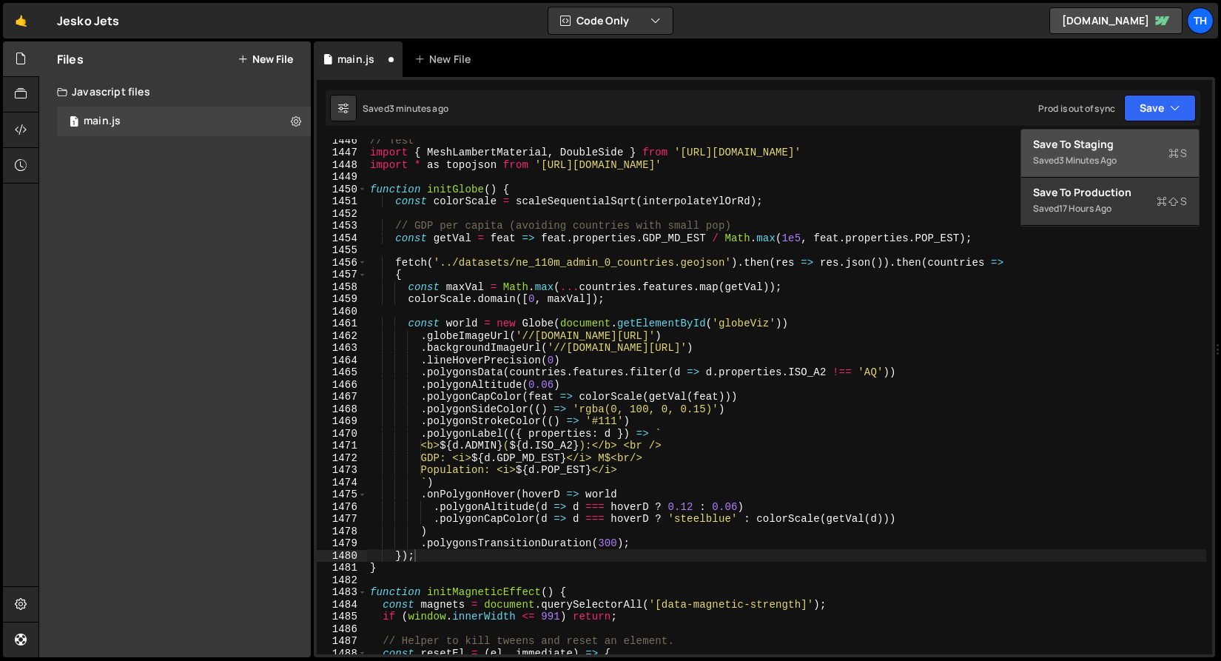
click at [1127, 147] on div "Save to Staging S" at bounding box center [1110, 144] width 154 height 15
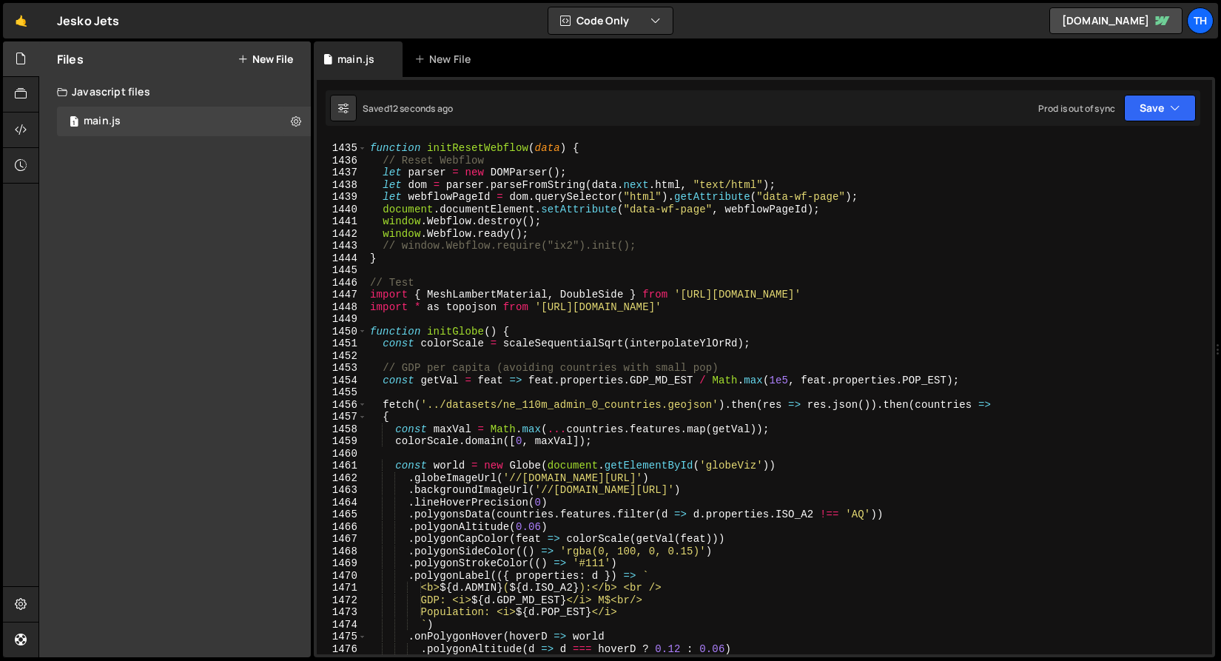
scroll to position [17508, 0]
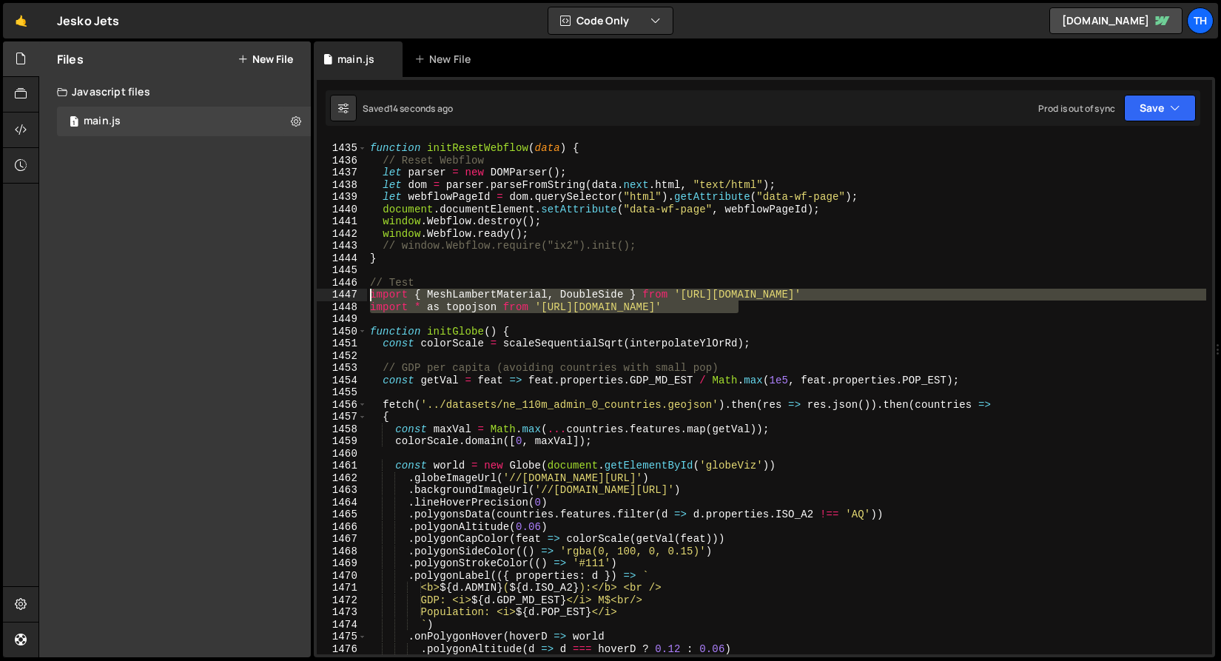
drag, startPoint x: 790, startPoint y: 312, endPoint x: 354, endPoint y: 294, distance: 436.3
click at [354, 294] on div "import * as topojson from 'https://esm.sh/topojson-client' 1434 1435 1436 1437 …" at bounding box center [764, 396] width 895 height 515
paste textarea "import { interpolateYlOrRd } from 'https://esm.sh/d3-scale-chromatic';"
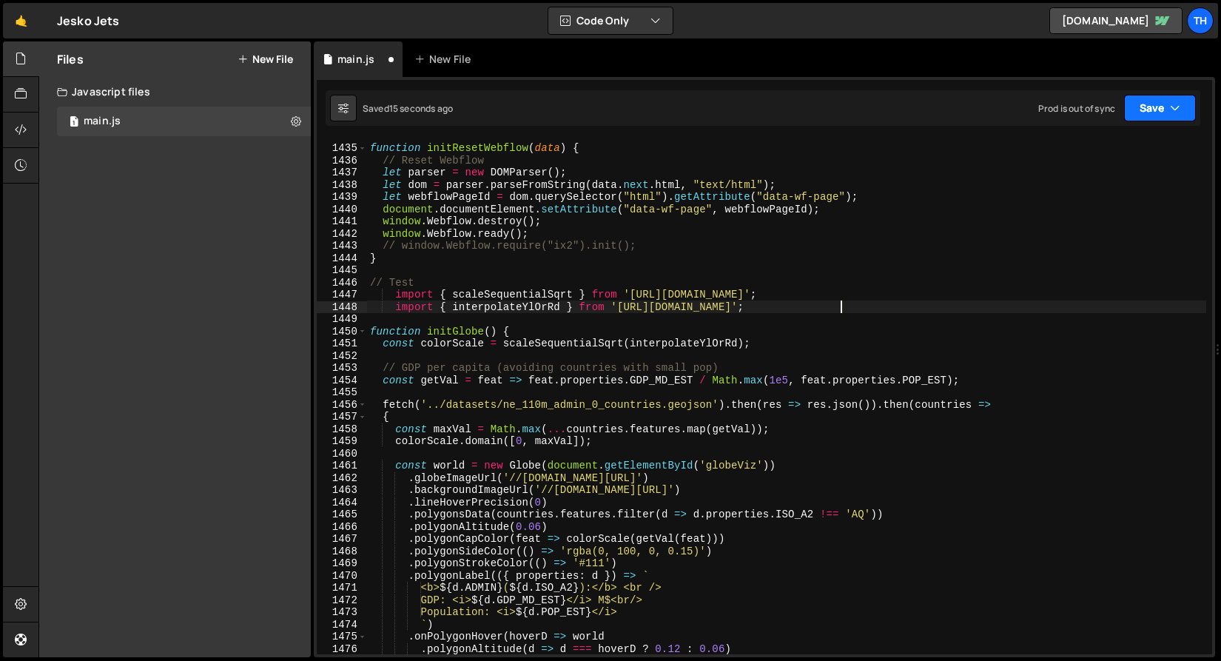
click at [1173, 109] on icon "button" at bounding box center [1175, 108] width 10 height 15
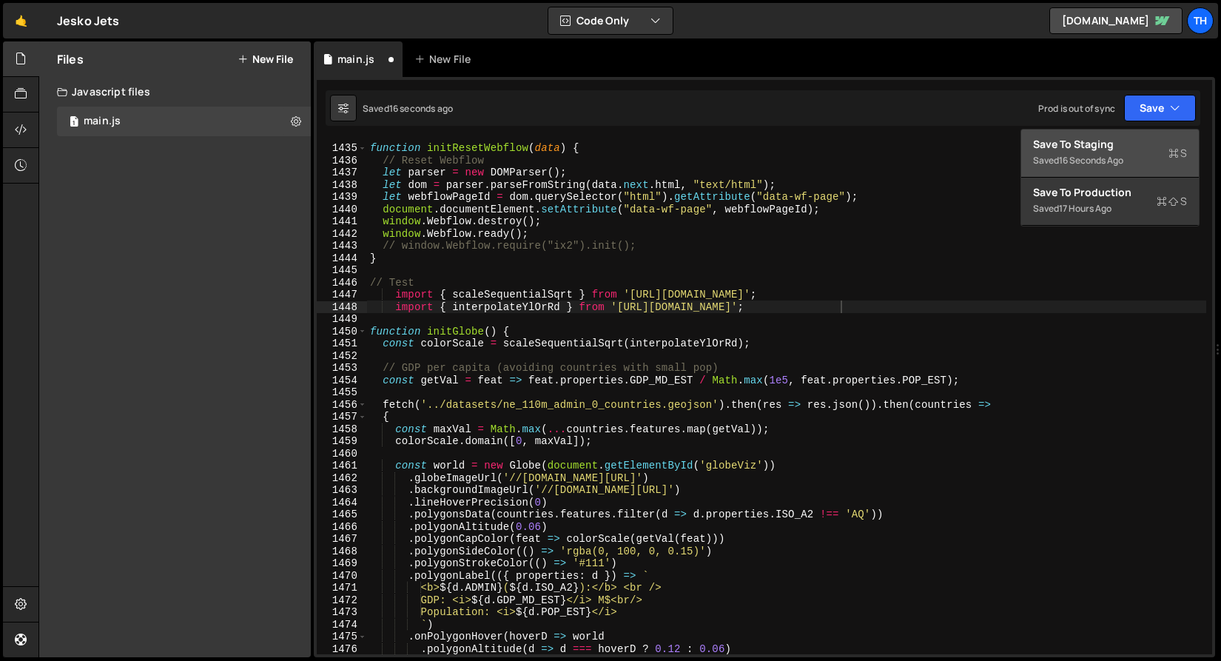
click at [1129, 160] on div "Saved 16 seconds ago" at bounding box center [1110, 161] width 154 height 18
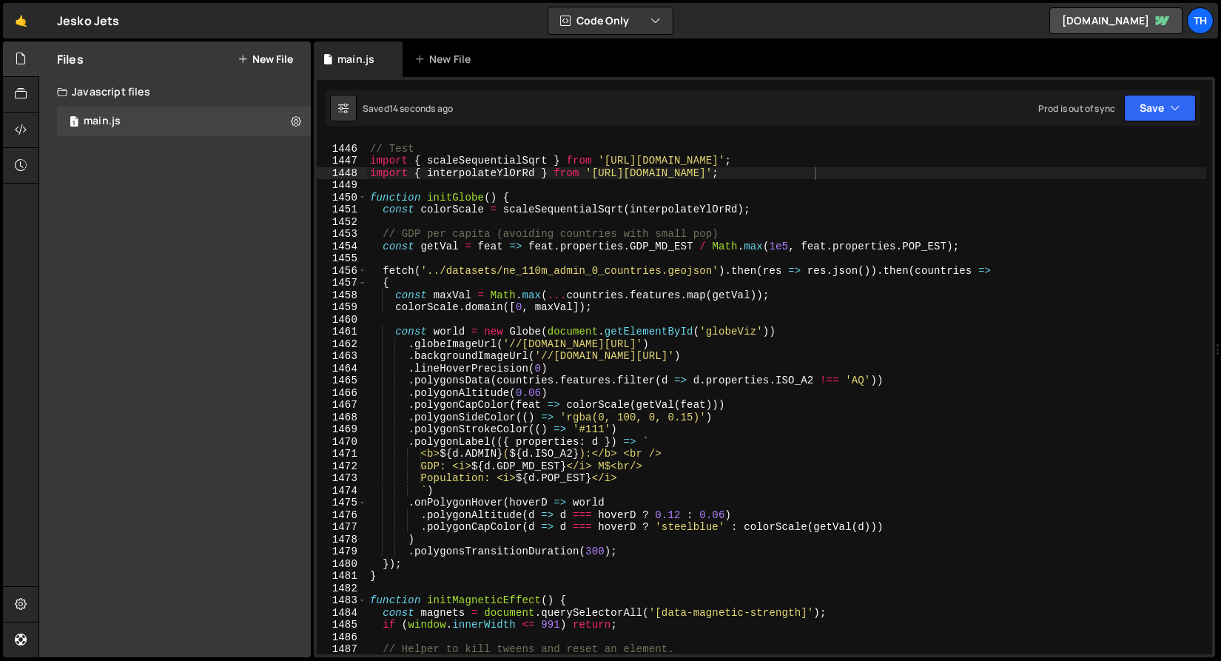
scroll to position [17636, 0]
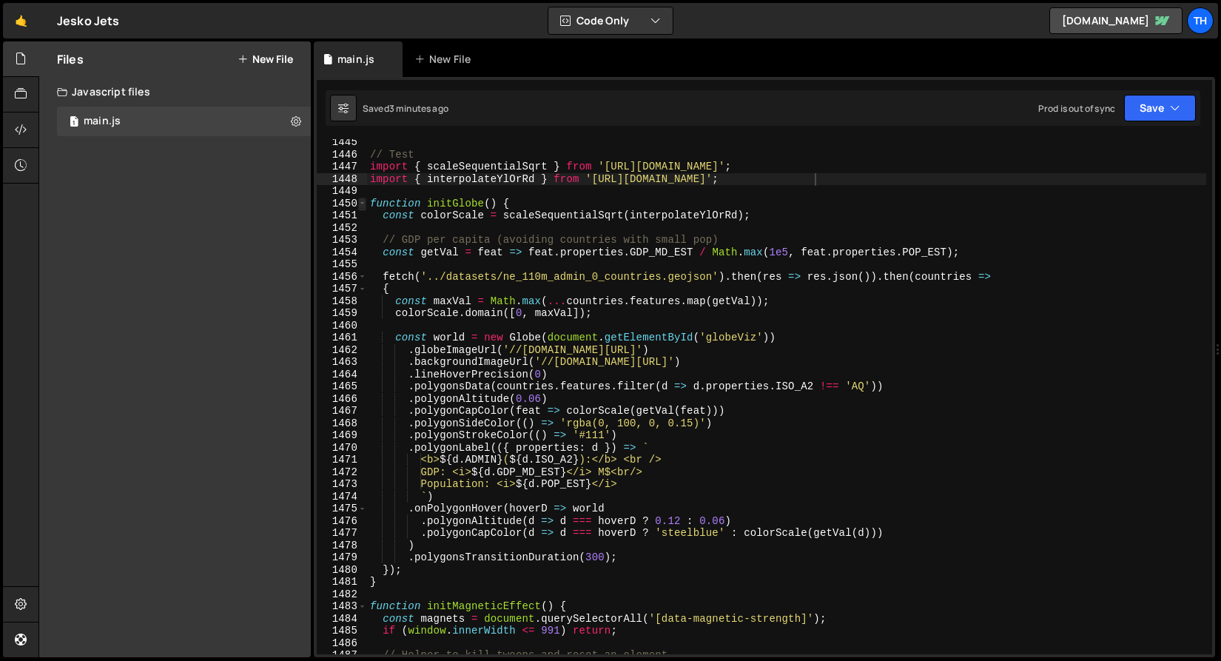
click at [362, 205] on span at bounding box center [362, 204] width 8 height 13
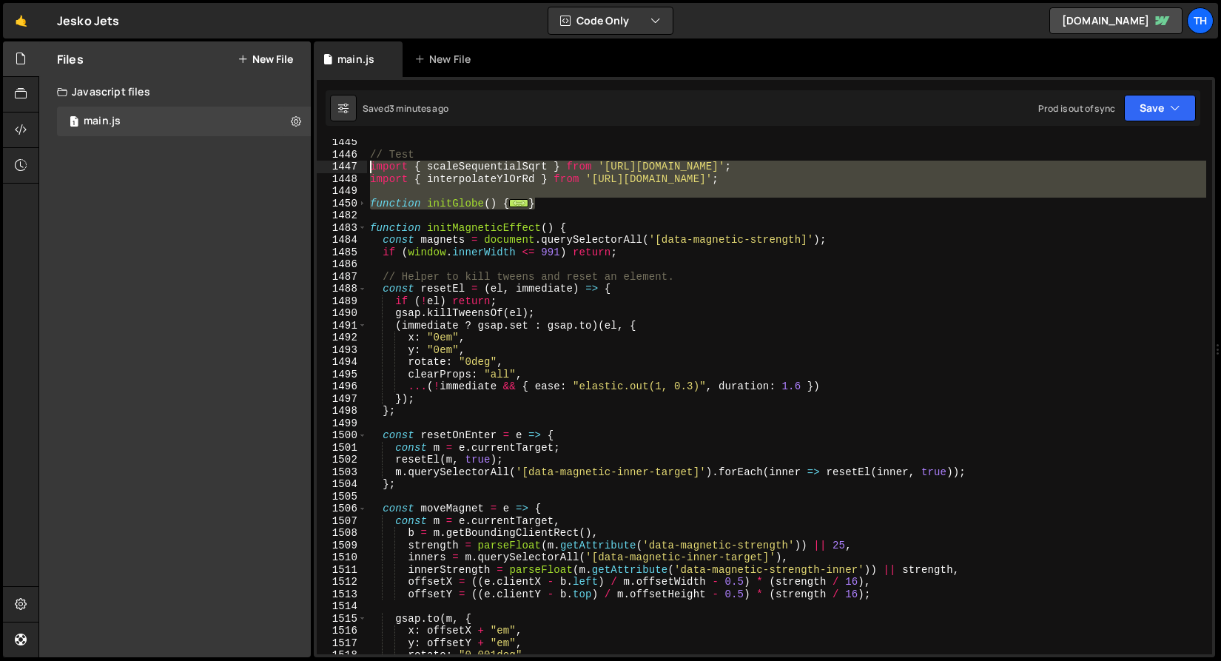
drag, startPoint x: 549, startPoint y: 200, endPoint x: 333, endPoint y: 170, distance: 218.1
click at [333, 170] on div "import { interpolateYlOrRd } from 'https://esm.sh/d3-scale-chromatic'; 1445 144…" at bounding box center [764, 396] width 895 height 515
paste textarea "}"
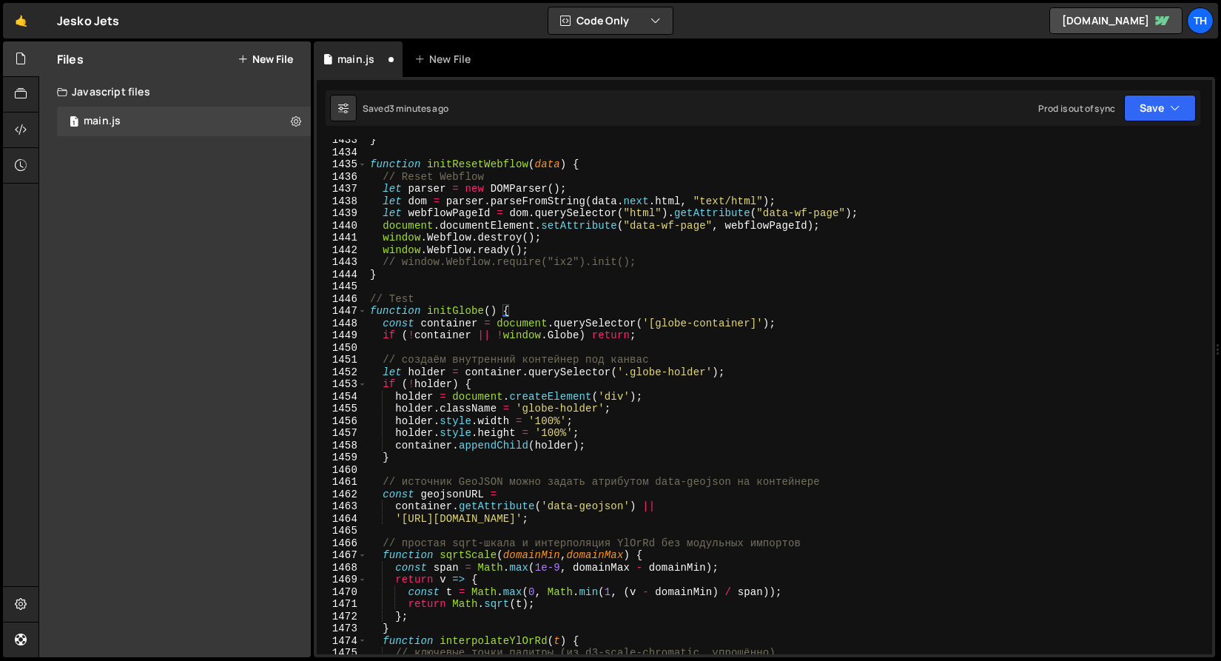
scroll to position [17492, 0]
click at [1146, 112] on button "Save" at bounding box center [1160, 108] width 72 height 27
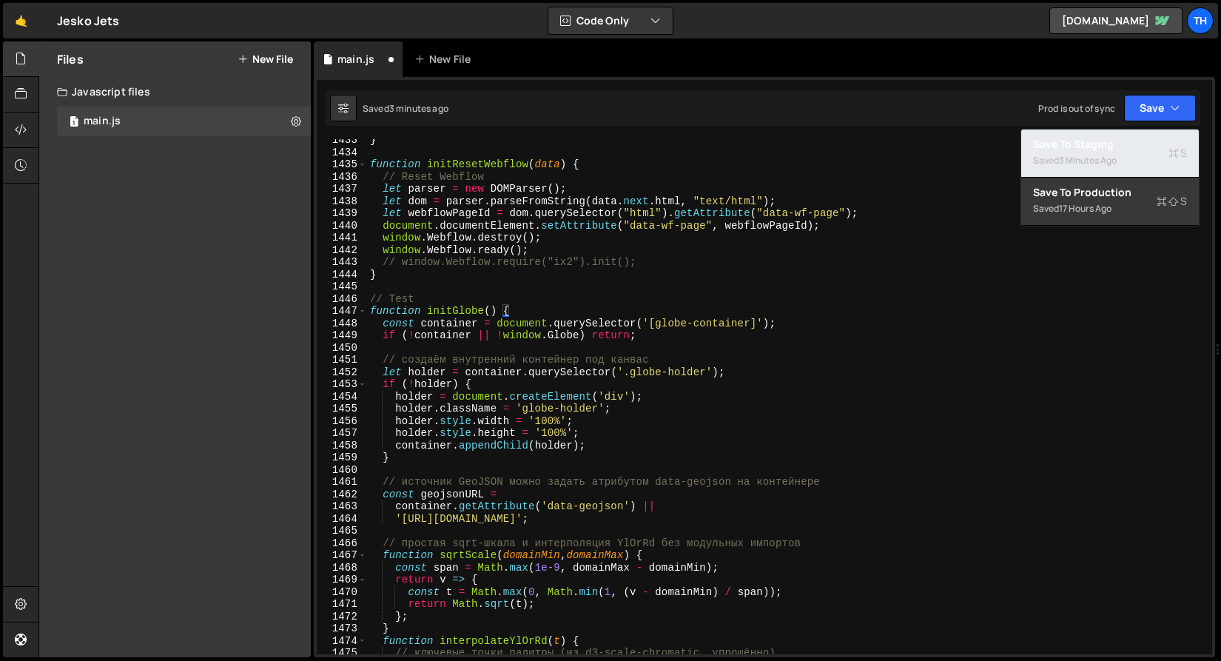
click at [1148, 154] on div "Saved 3 minutes ago" at bounding box center [1110, 161] width 154 height 18
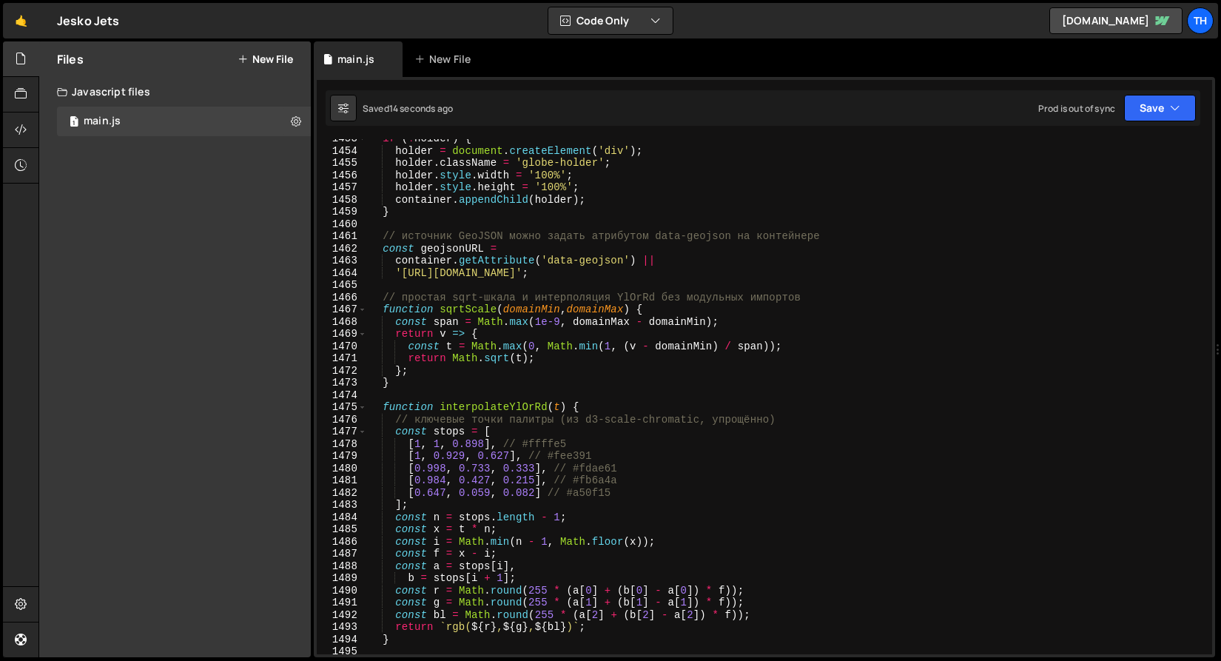
scroll to position [17584, 0]
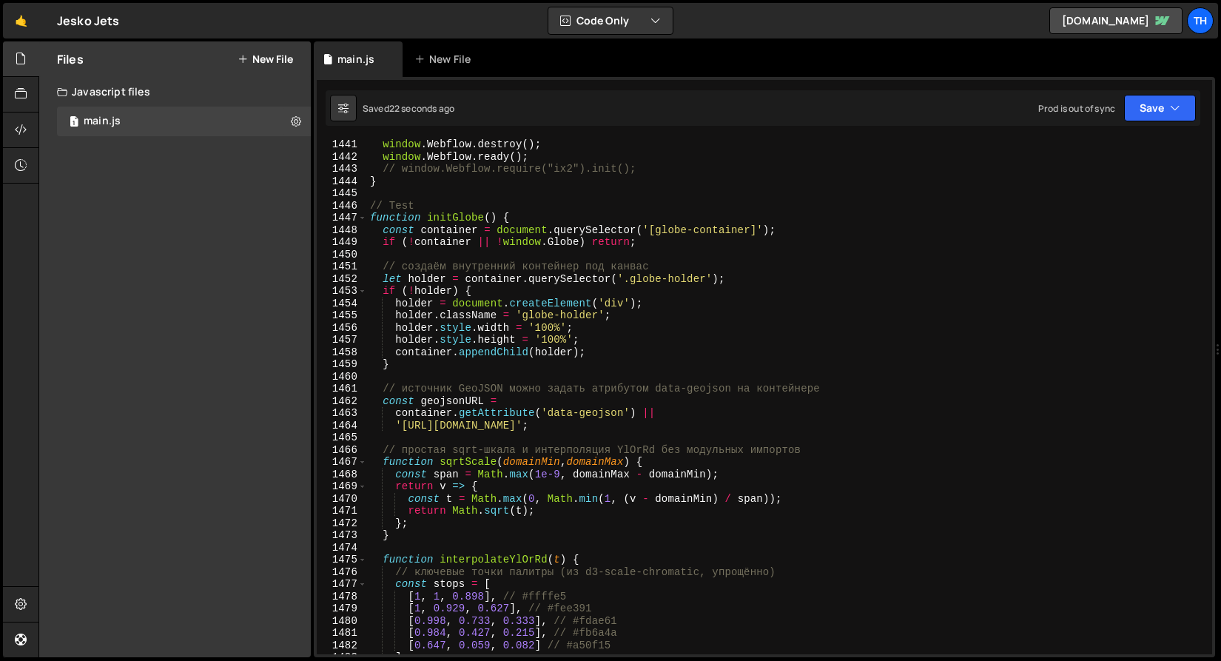
type textarea "// Test"
click at [472, 200] on div "window . Webflow . destroy ( ) ; window . Webflow . ready ( ) ; // window.Webfl…" at bounding box center [786, 408] width 839 height 540
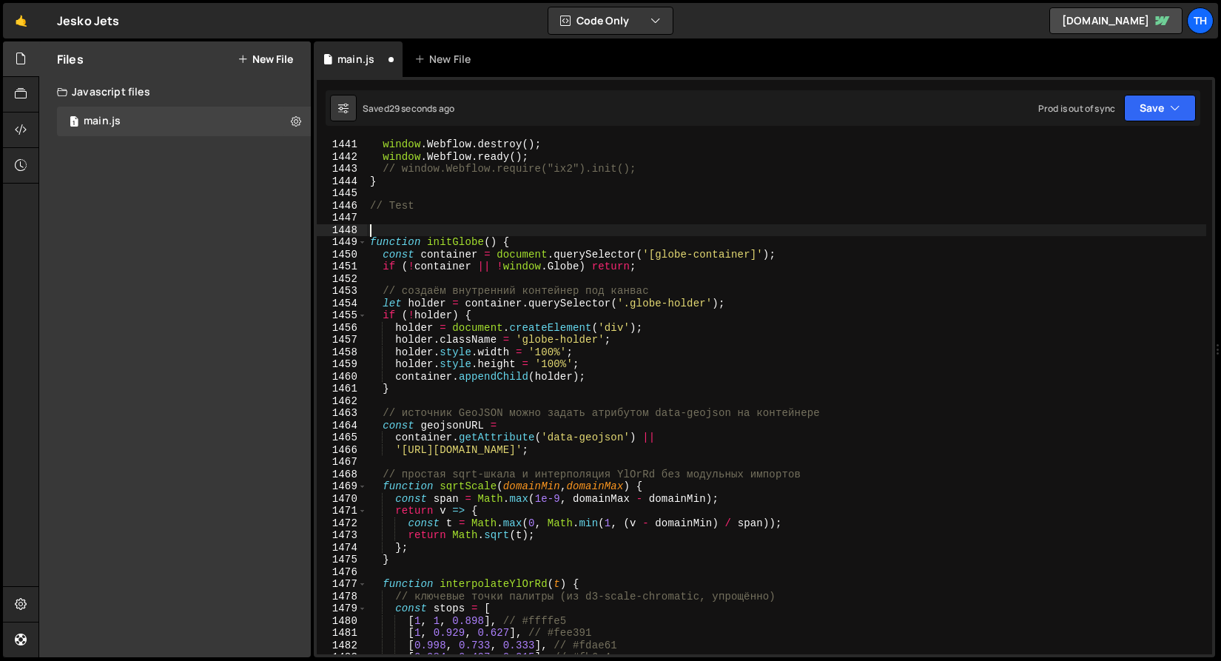
paste textarea "import { interpolateYlOrRd } from 'https://esm.sh/d3-scale-chromatic';"
type textarea "import { interpolateYlOrRd } from 'https://esm.sh/d3-scale-chromatic';"
click at [429, 215] on div "window . Webflow . destroy ( ) ; window . Webflow . ready ( ) ; // window.Webfl…" at bounding box center [786, 408] width 839 height 540
paste textarea "import { interpolateYlOrRd } from 'https://esm.sh/d3-scale-chromatic';"
type textarea "import { interpolateYlOrRd } from 'https://esm.sh/d3-scale-chromatic';"
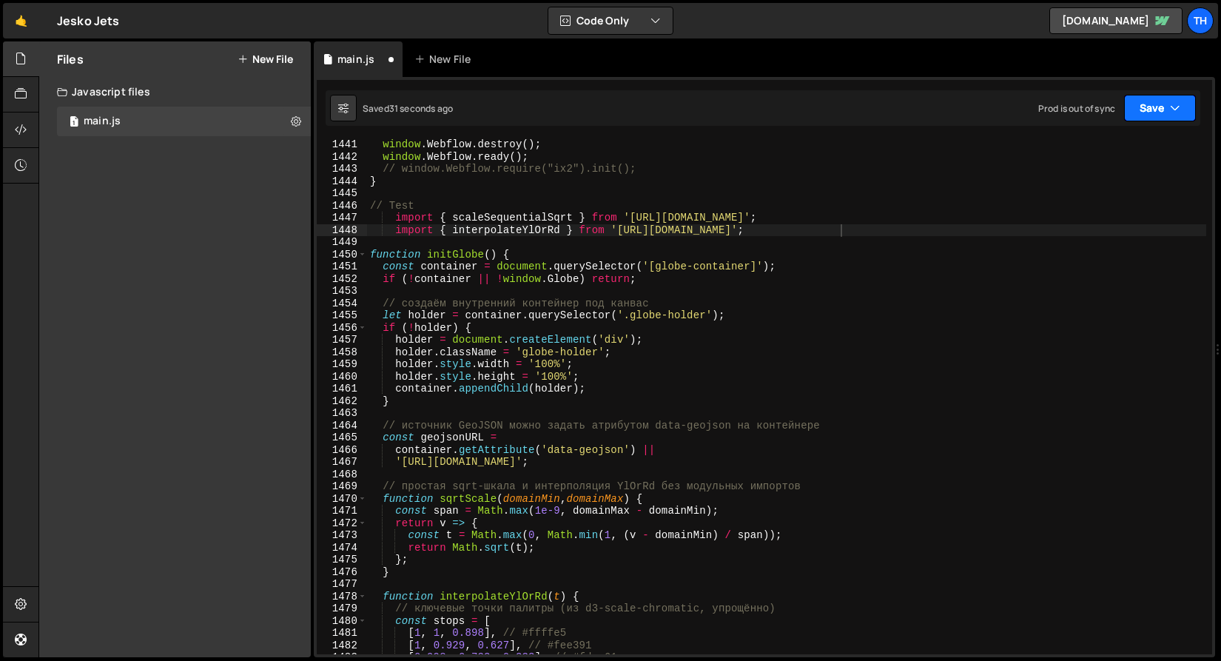
click at [1138, 105] on button "Save" at bounding box center [1160, 108] width 72 height 27
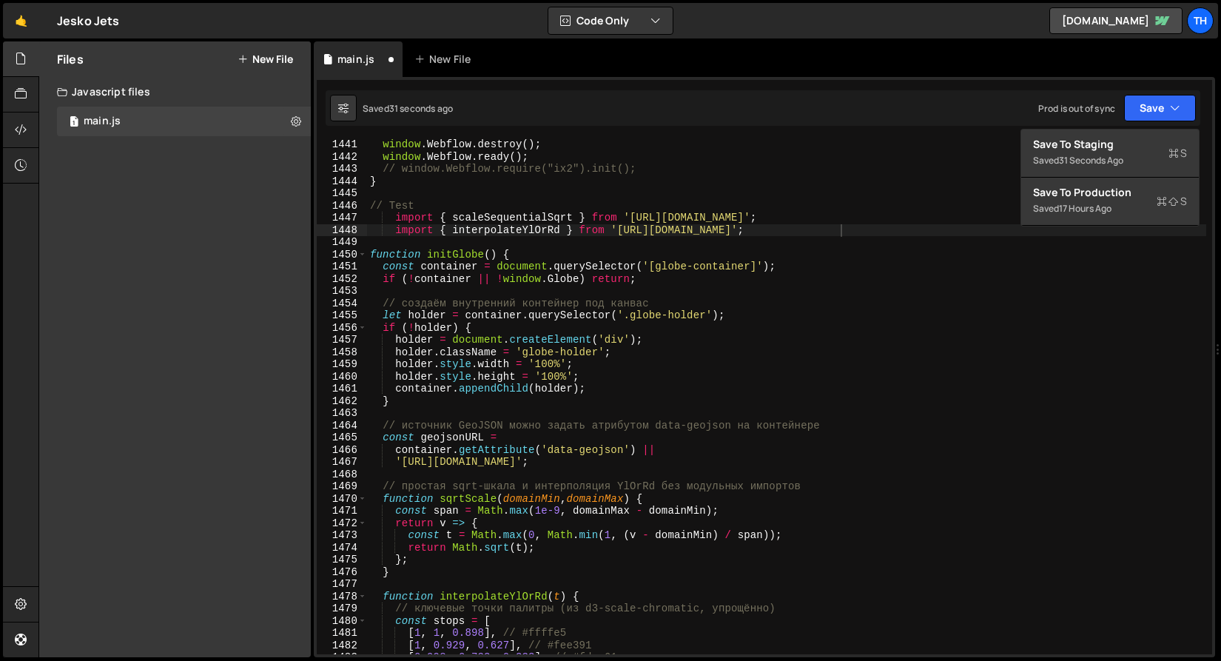
click at [1128, 127] on div "import { interpolateYlOrRd } from 'https://esm.sh/d3-scale-chromatic'; 1441 144…" at bounding box center [764, 367] width 901 height 580
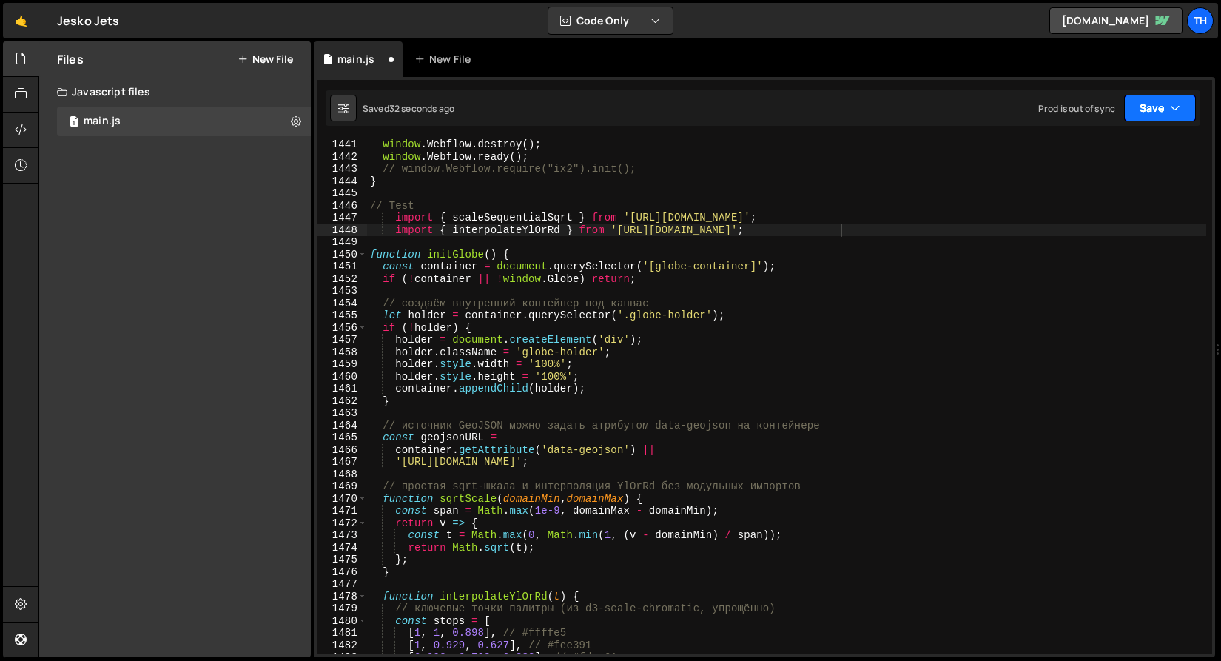
click at [1135, 98] on button "Save" at bounding box center [1160, 108] width 72 height 27
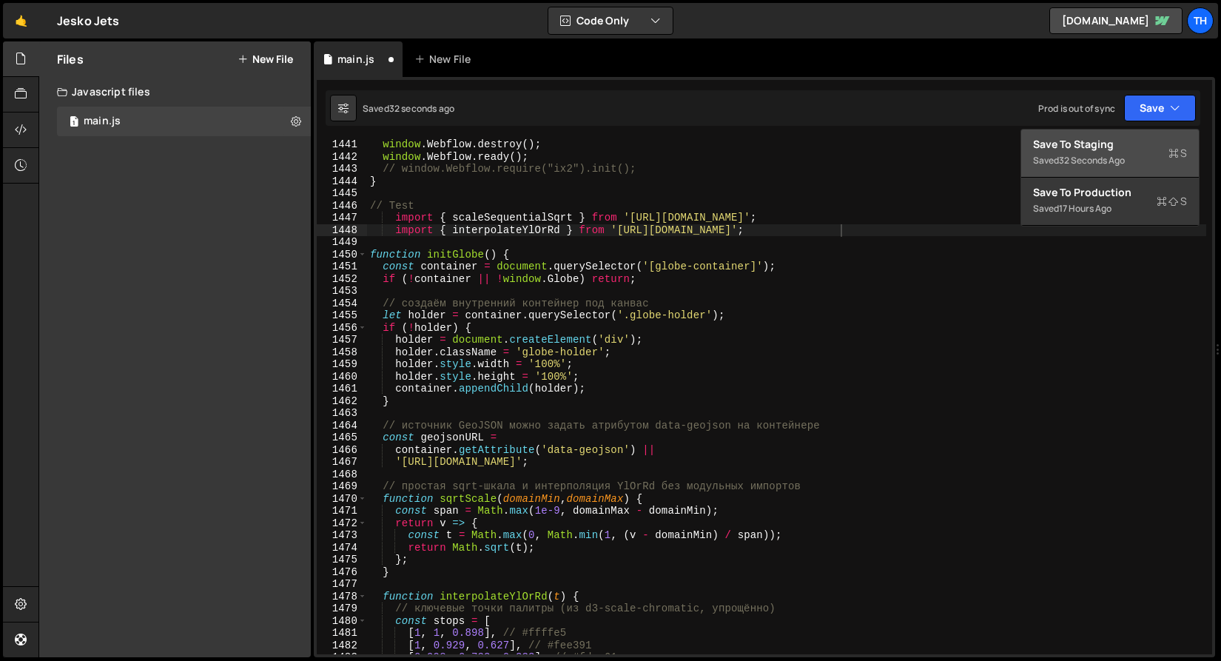
click at [1131, 135] on button "Save to Staging S Saved 32 seconds ago" at bounding box center [1110, 154] width 178 height 48
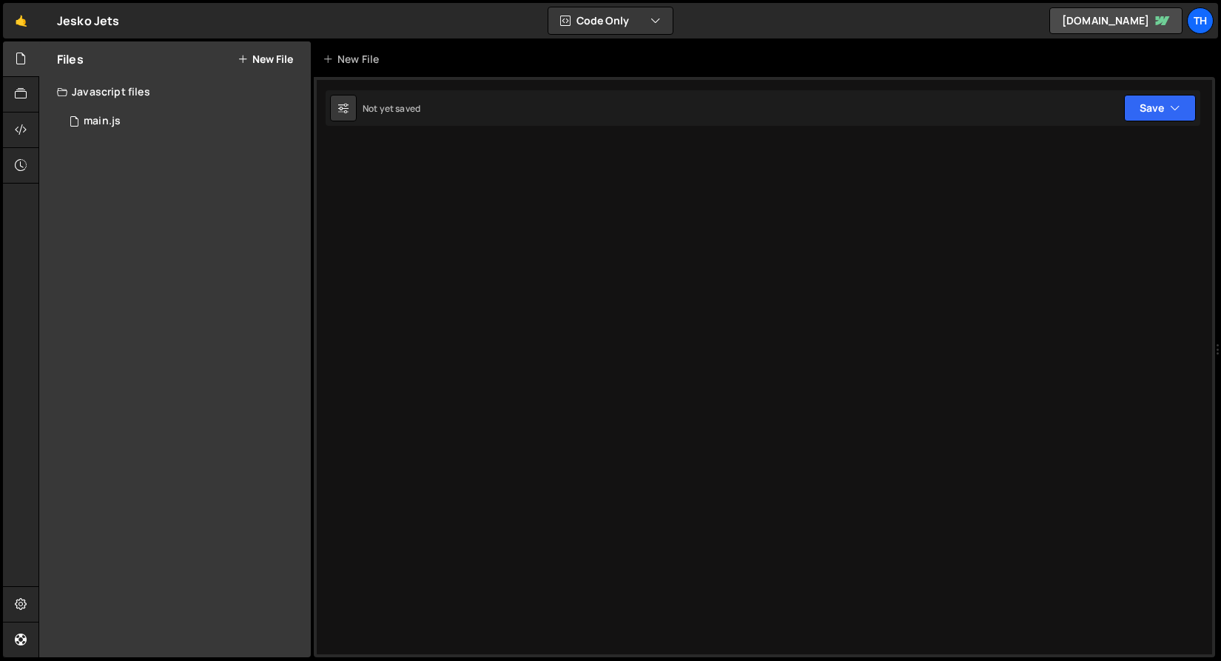
click at [87, 141] on div "Files New File Javascript files 1 main.js 0 CSS files Copy share link Edit File…" at bounding box center [175, 349] width 272 height 616
click at [91, 131] on div "1 main.js 0" at bounding box center [184, 122] width 254 height 30
click at [199, 127] on div "1 main.js 0" at bounding box center [184, 122] width 254 height 30
click at [204, 124] on div "1 main.js 0" at bounding box center [184, 122] width 254 height 30
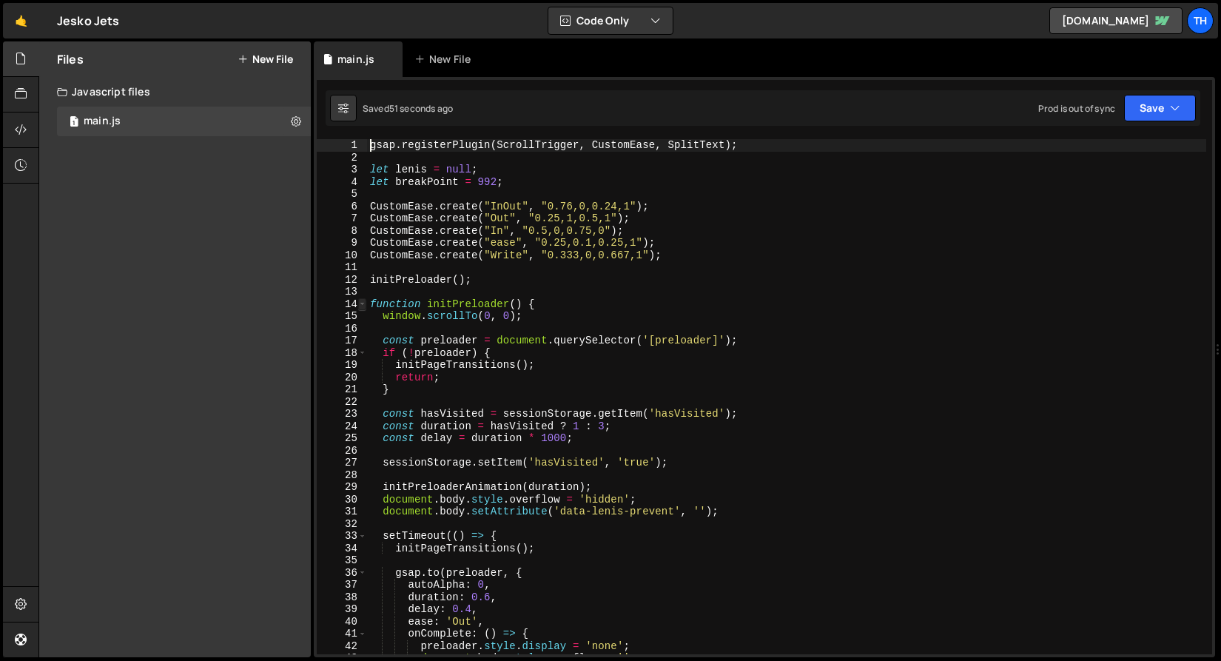
click at [365, 303] on span at bounding box center [362, 304] width 8 height 13
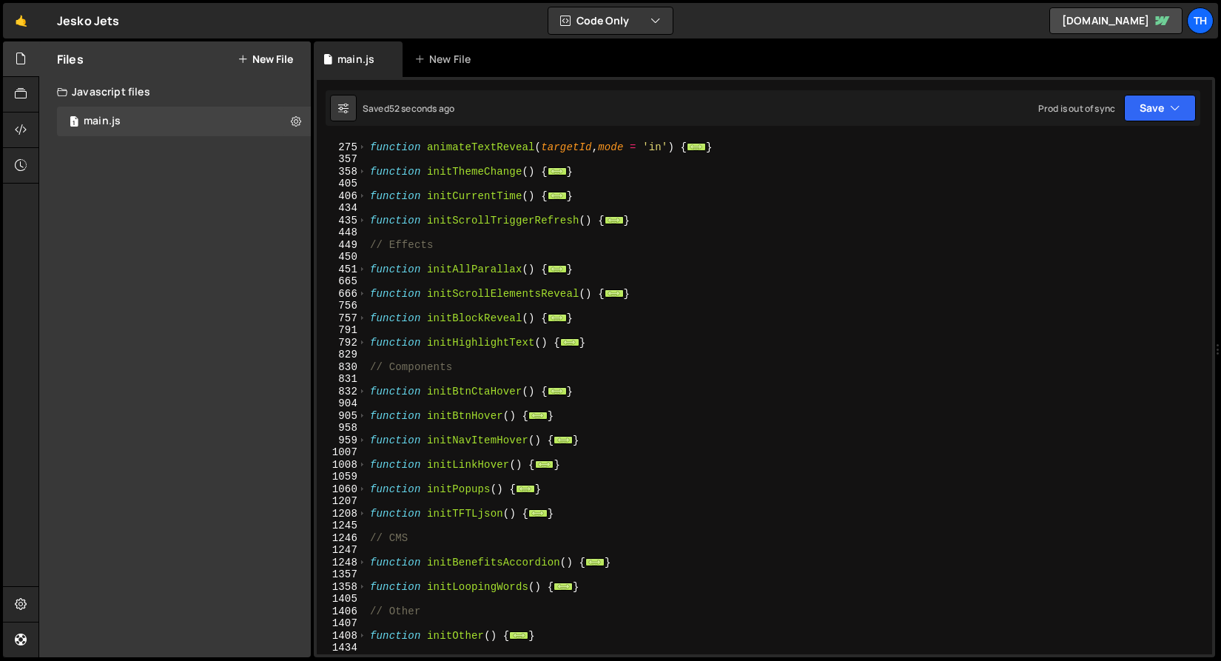
scroll to position [534, 0]
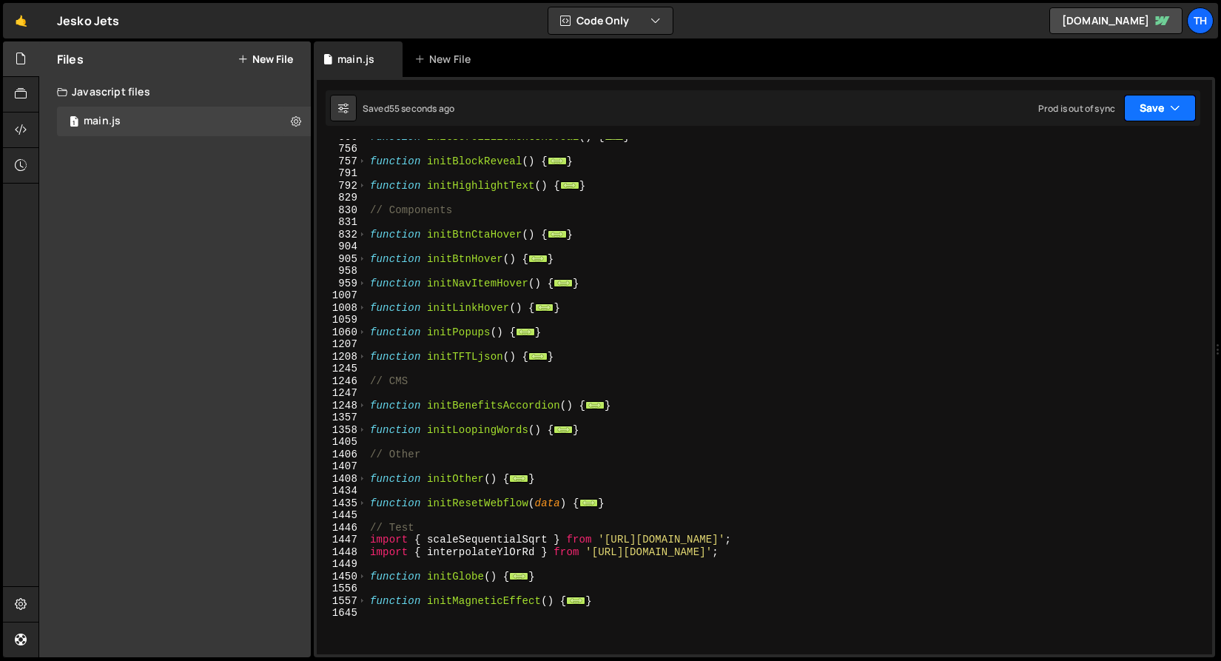
click at [1163, 112] on button "Save" at bounding box center [1160, 108] width 72 height 27
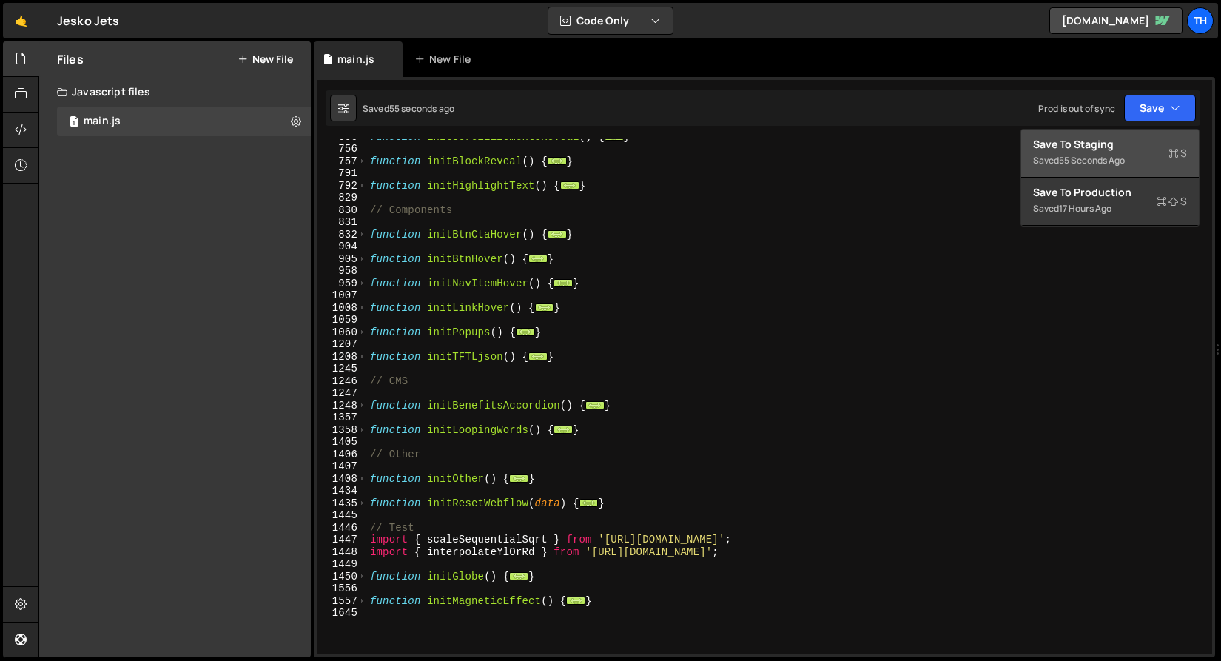
click at [1123, 158] on div "55 seconds ago" at bounding box center [1092, 160] width 66 height 13
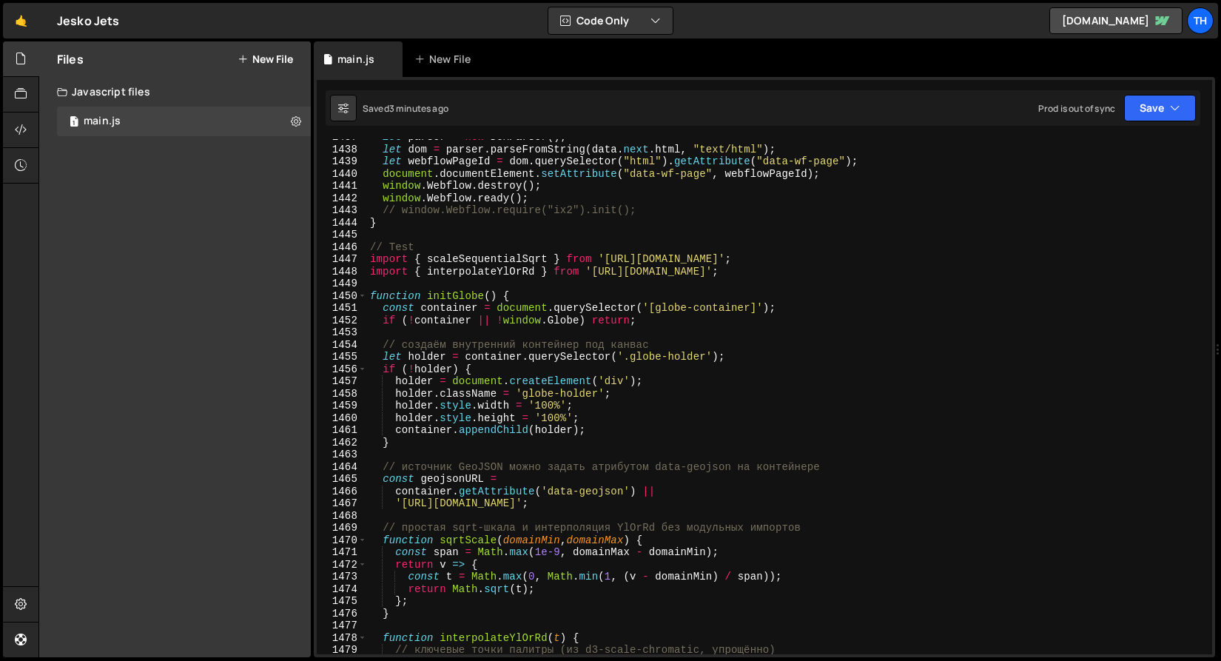
scroll to position [17543, 0]
click at [367, 292] on div "let parser = new DOMParser ( ) ; let dom = parser . parseFromString ( data . ne…" at bounding box center [786, 401] width 839 height 540
click at [363, 299] on span at bounding box center [362, 296] width 8 height 13
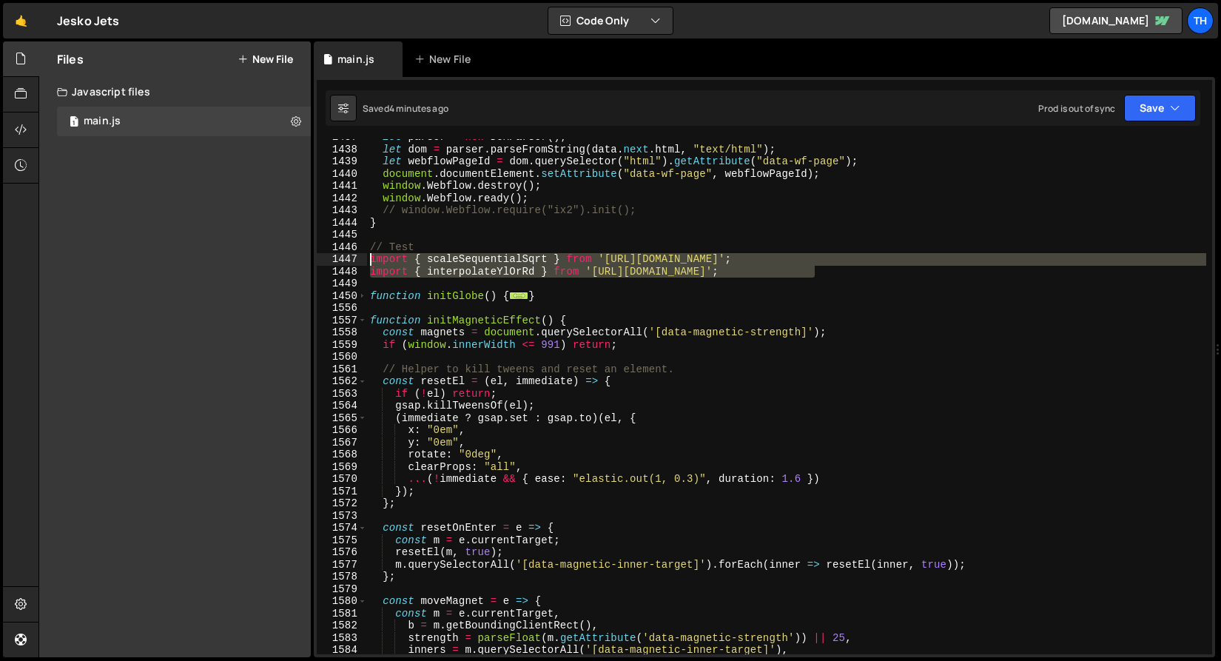
drag, startPoint x: 828, startPoint y: 272, endPoint x: 141, endPoint y: 256, distance: 687.0
click at [141, 256] on div "Files New File Javascript files 1 main.js 0 CSS files Copy share link Edit File…" at bounding box center [629, 349] width 1183 height 616
type textarea "import { scaleSequentialSqrt } from 'https://esm.sh/d3-scale'; import { interpo…"
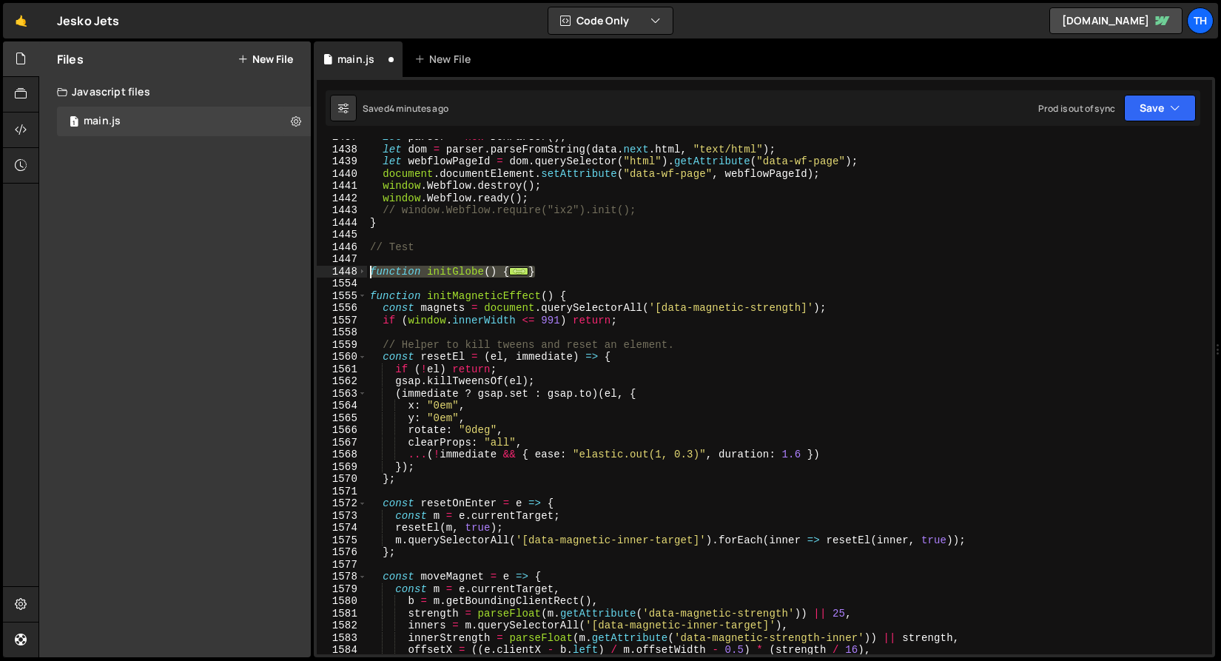
drag, startPoint x: 558, startPoint y: 274, endPoint x: 228, endPoint y: 275, distance: 330.1
click at [228, 275] on div "Files New File Javascript files 1 main.js 0 CSS files Copy share link Edit File…" at bounding box center [629, 349] width 1183 height 616
paste textarea "}"
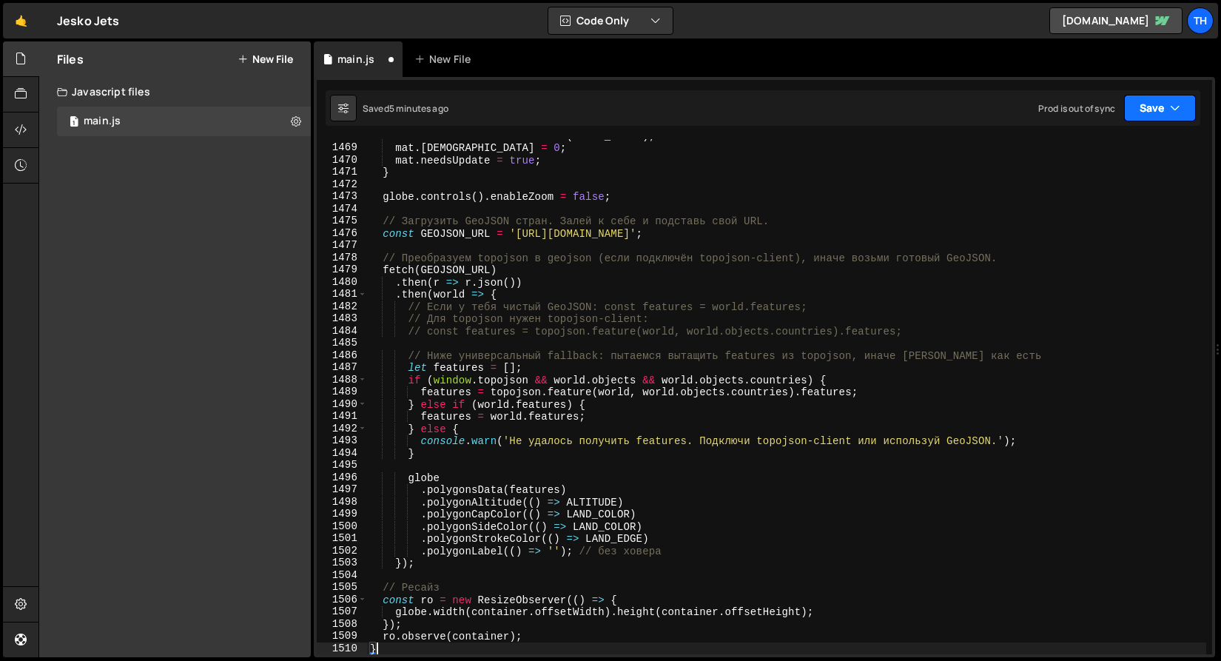
click at [1178, 109] on icon "button" at bounding box center [1175, 108] width 10 height 15
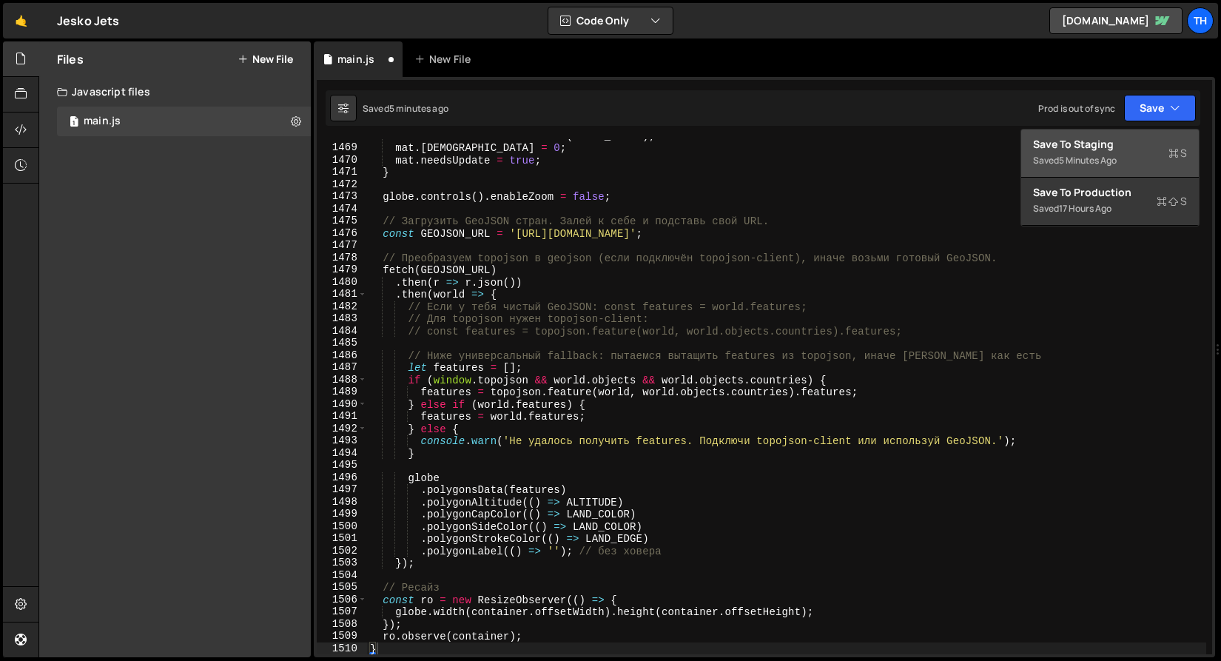
click at [1153, 150] on div "Save to Staging S" at bounding box center [1110, 144] width 154 height 15
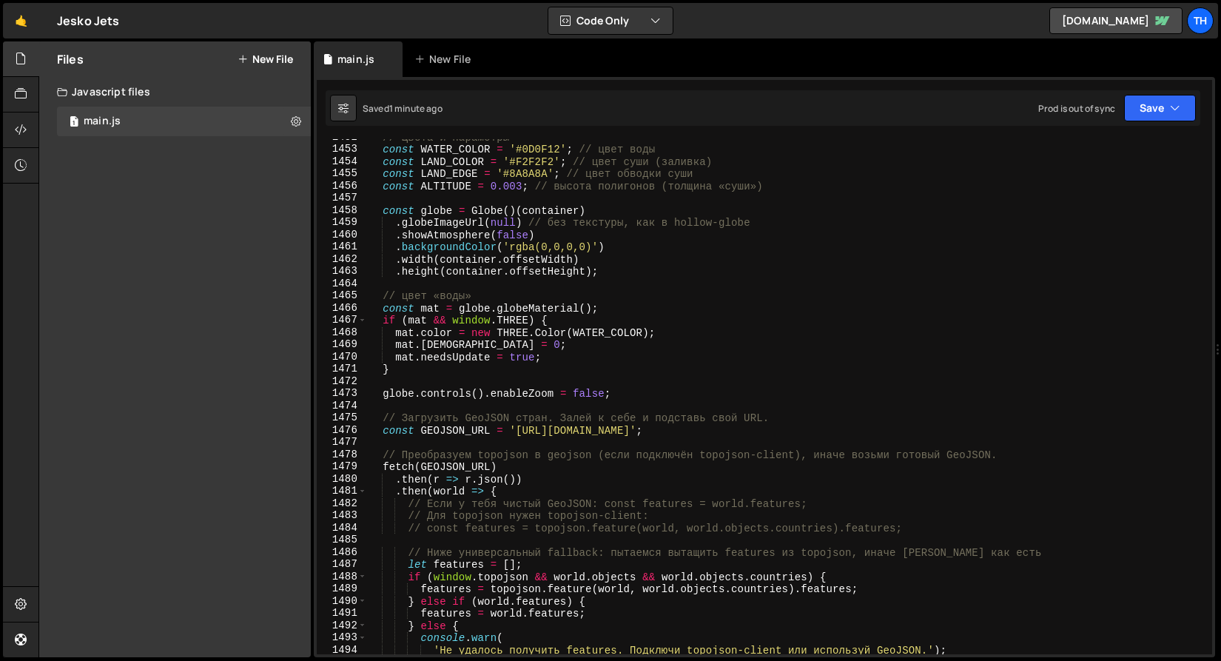
scroll to position [17578, 0]
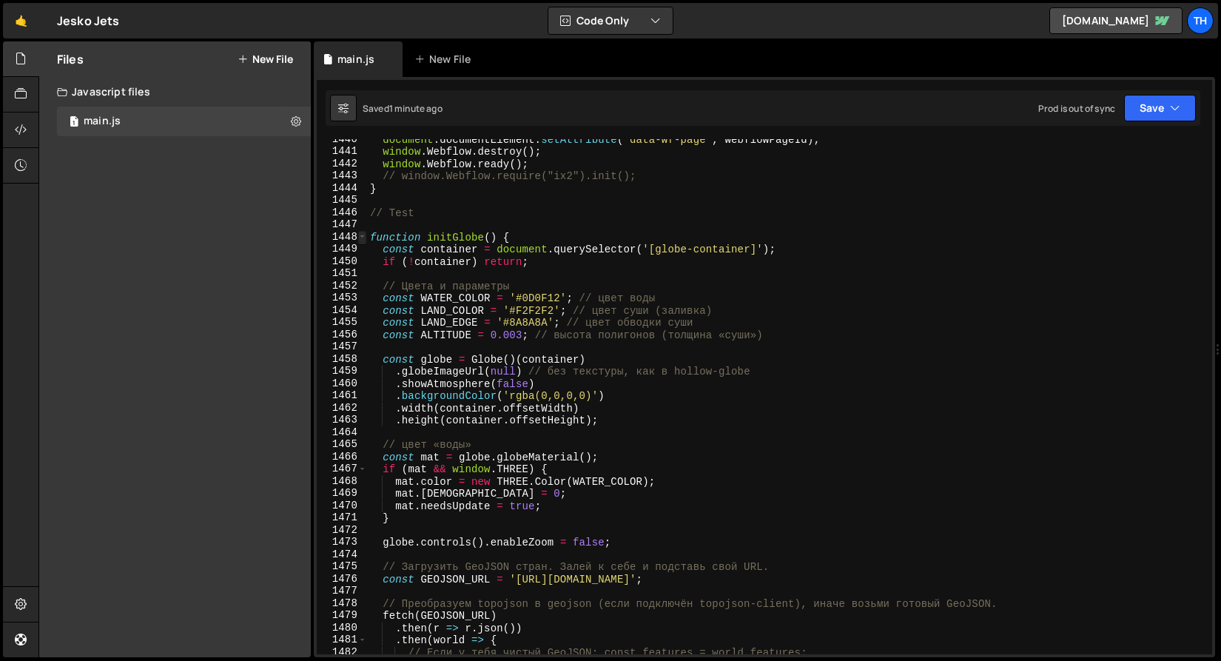
click at [364, 236] on span at bounding box center [362, 237] width 8 height 13
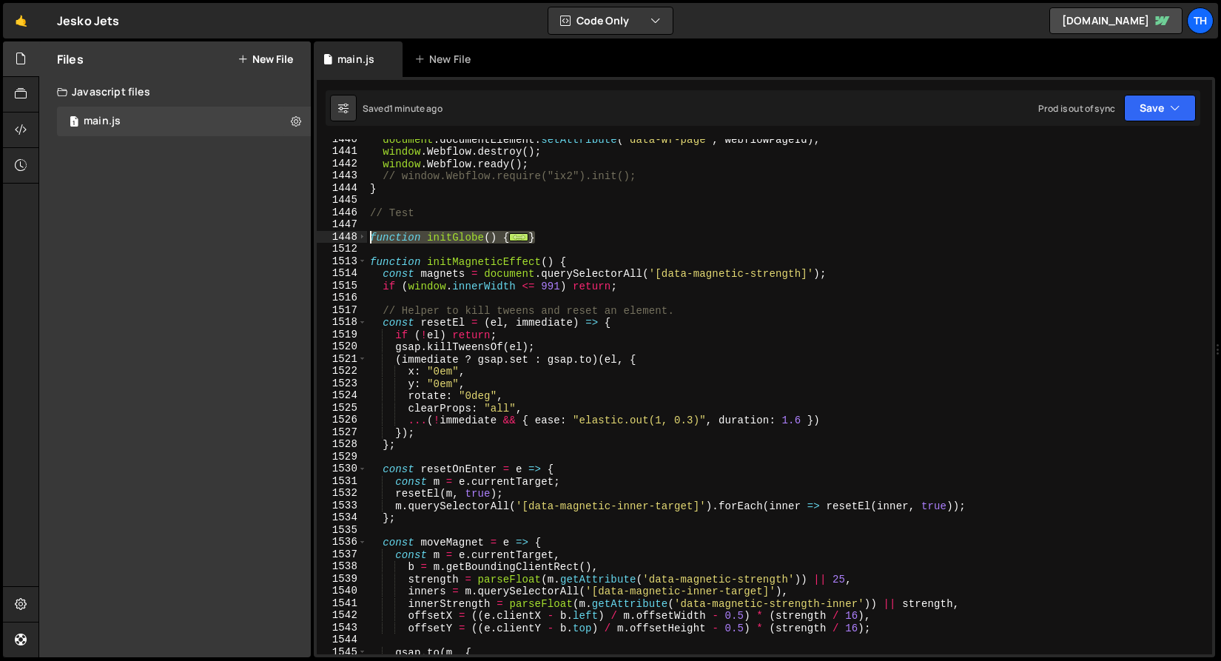
drag, startPoint x: 557, startPoint y: 237, endPoint x: 346, endPoint y: 237, distance: 210.9
click at [346, 237] on div "ro.observe(container); 1440 1441 1442 1443 1444 1445 1446 1447 1448 1512 1513 1…" at bounding box center [764, 396] width 895 height 515
paste textarea "}"
type textarea "}"
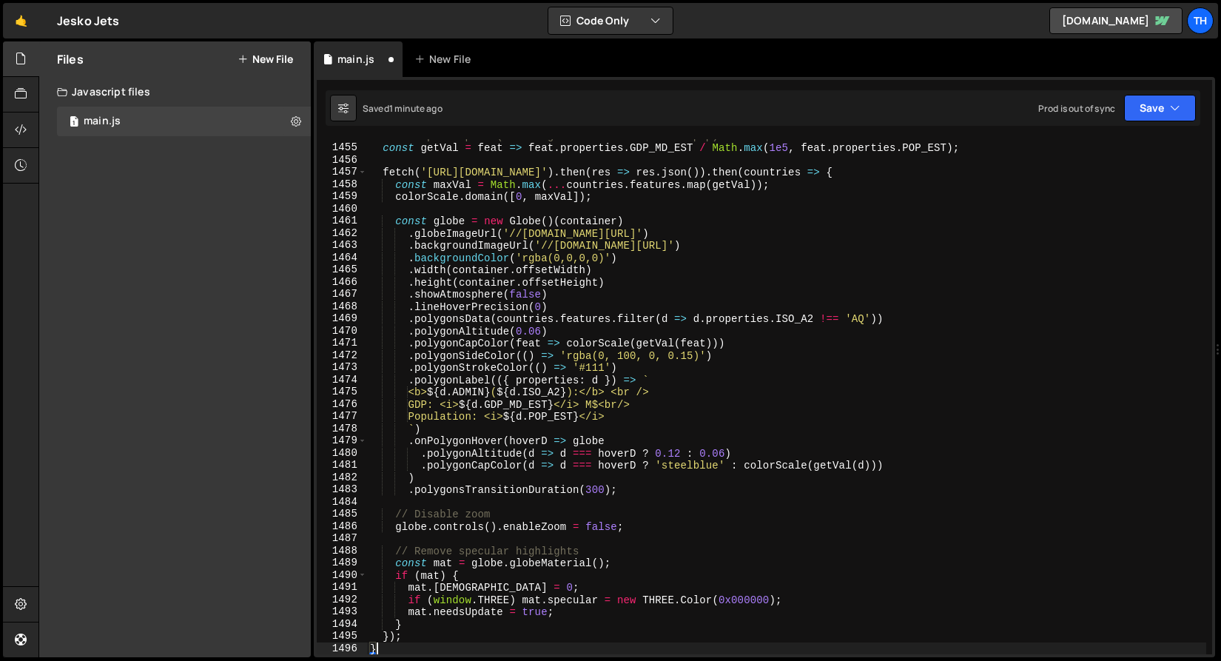
scroll to position [17487, 0]
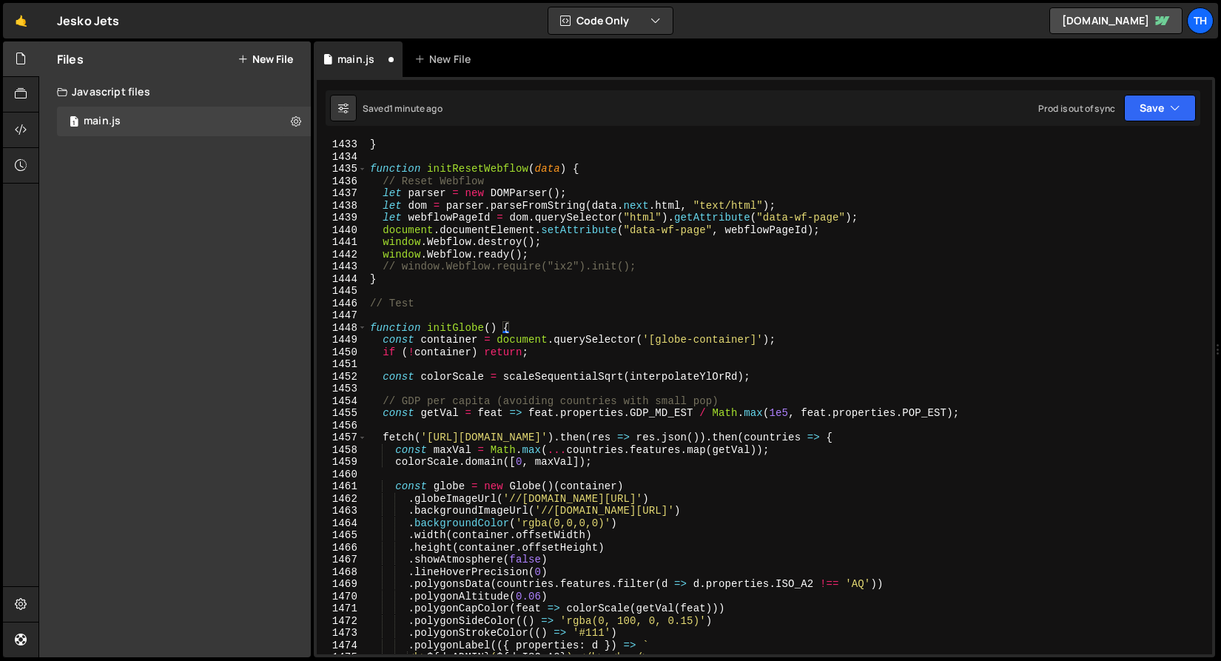
click at [389, 313] on div "} function initResetWebflow ( data ) { // Reset Webflow let parser = new DOMPar…" at bounding box center [786, 408] width 839 height 540
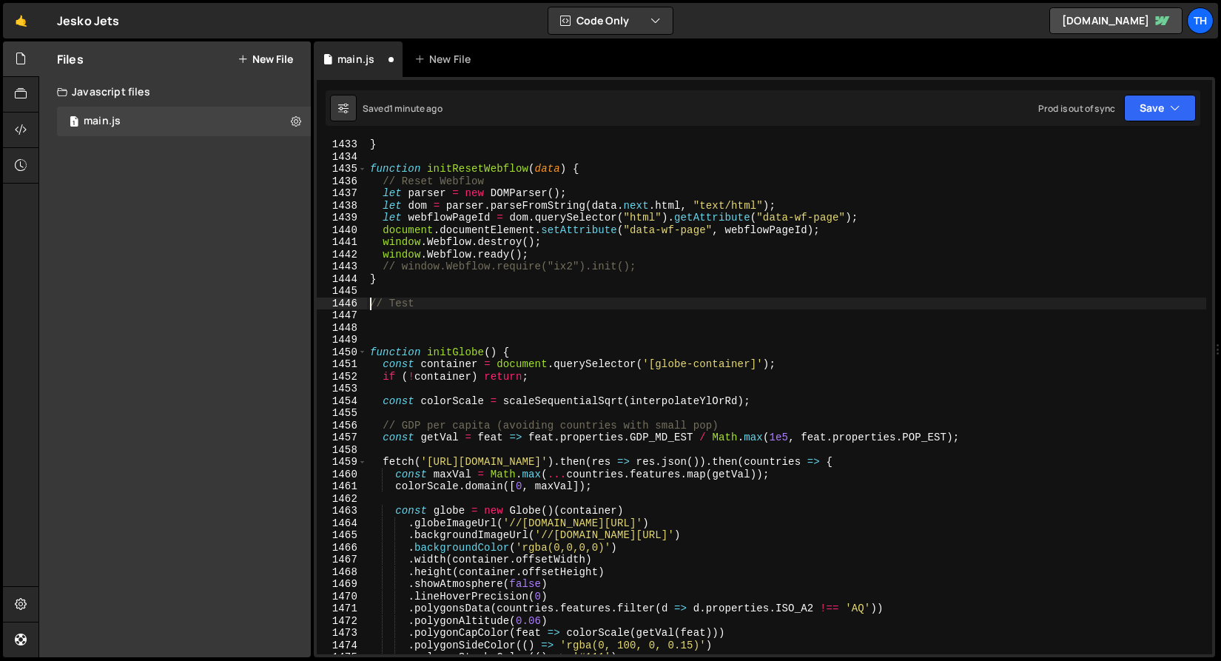
paste textarea "import { interpolateYlOrRd } from 'https://esm.sh/d3-scale-chromatic';"
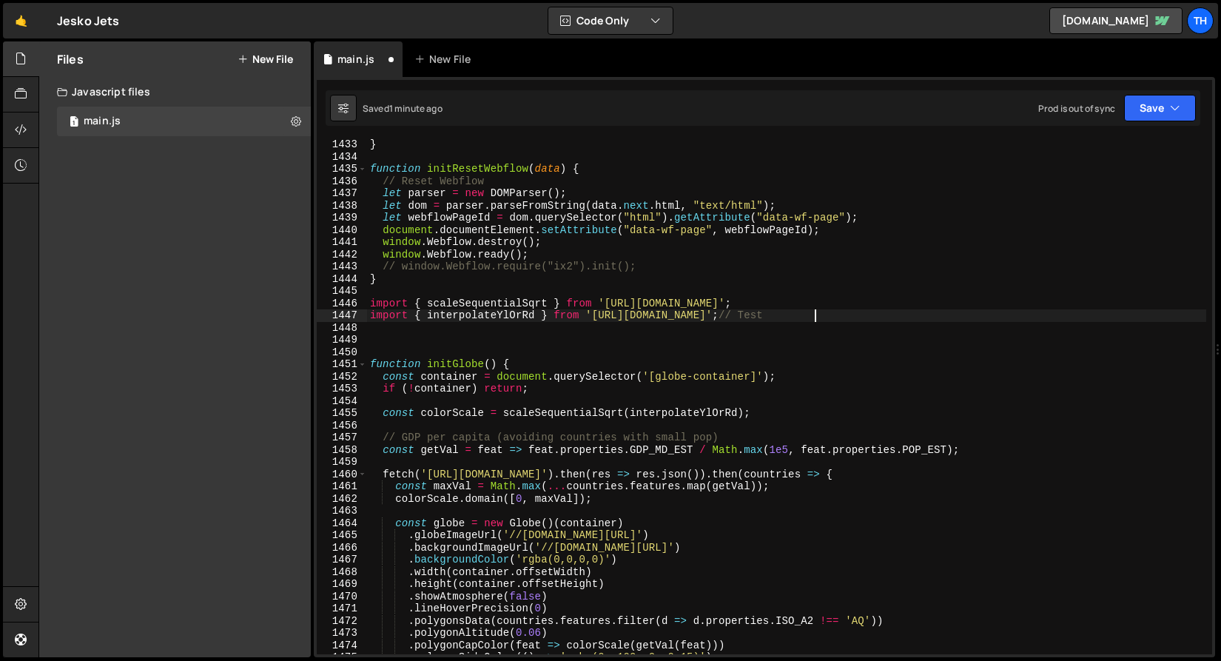
type textarea "// Test"
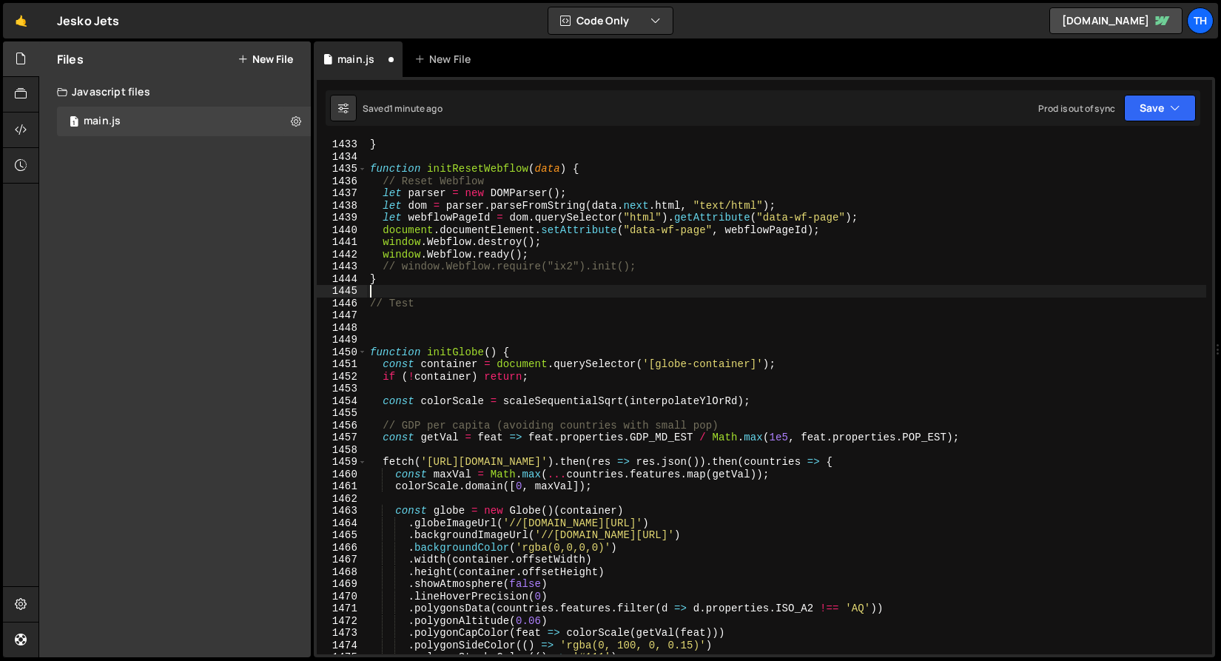
type textarea "// Test"
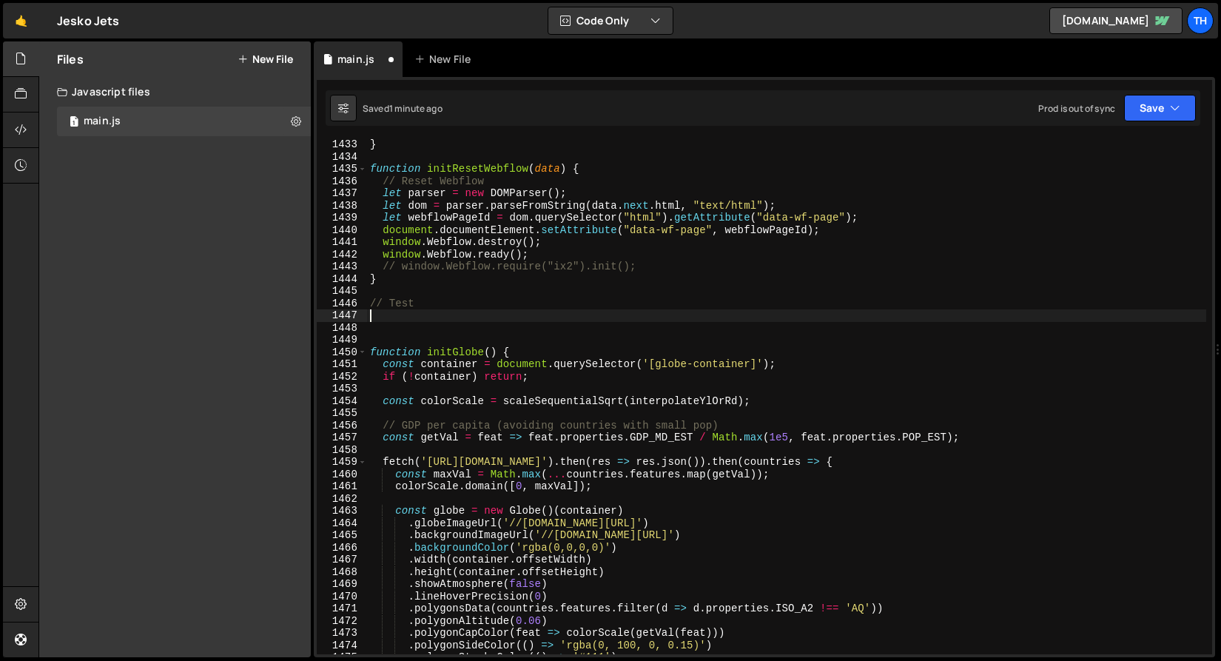
paste textarea "import { interpolateYlOrRd } from 'https://esm.sh/d3-scale-chromatic';"
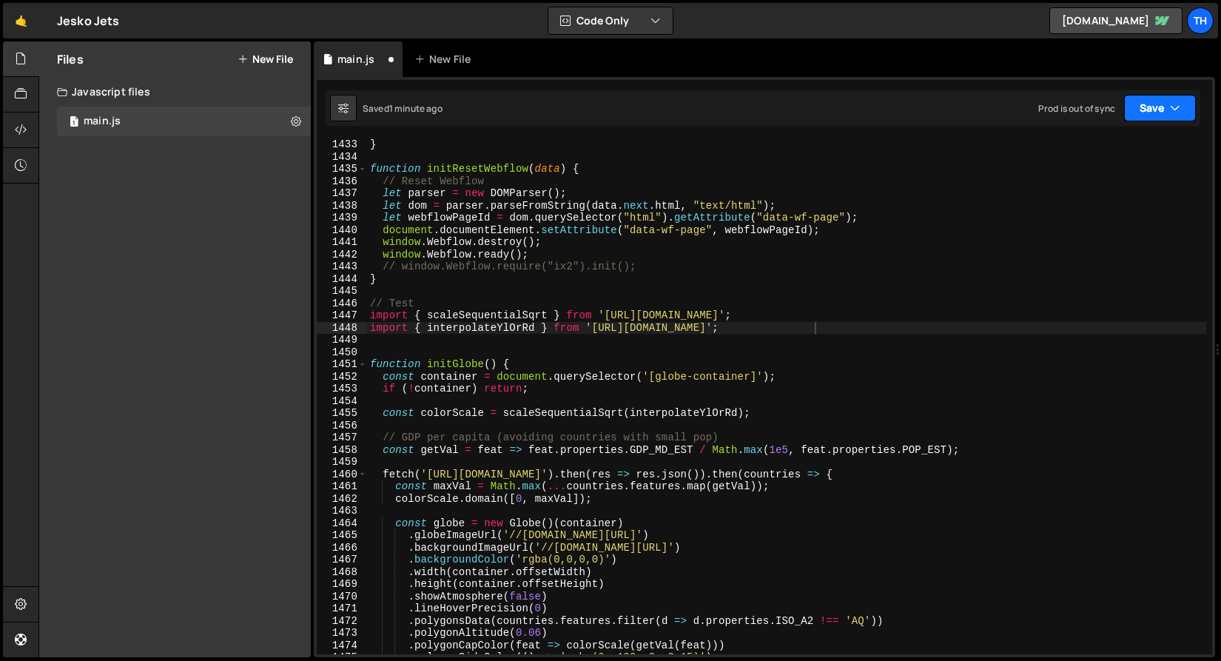
click at [1150, 105] on button "Save" at bounding box center [1160, 108] width 72 height 27
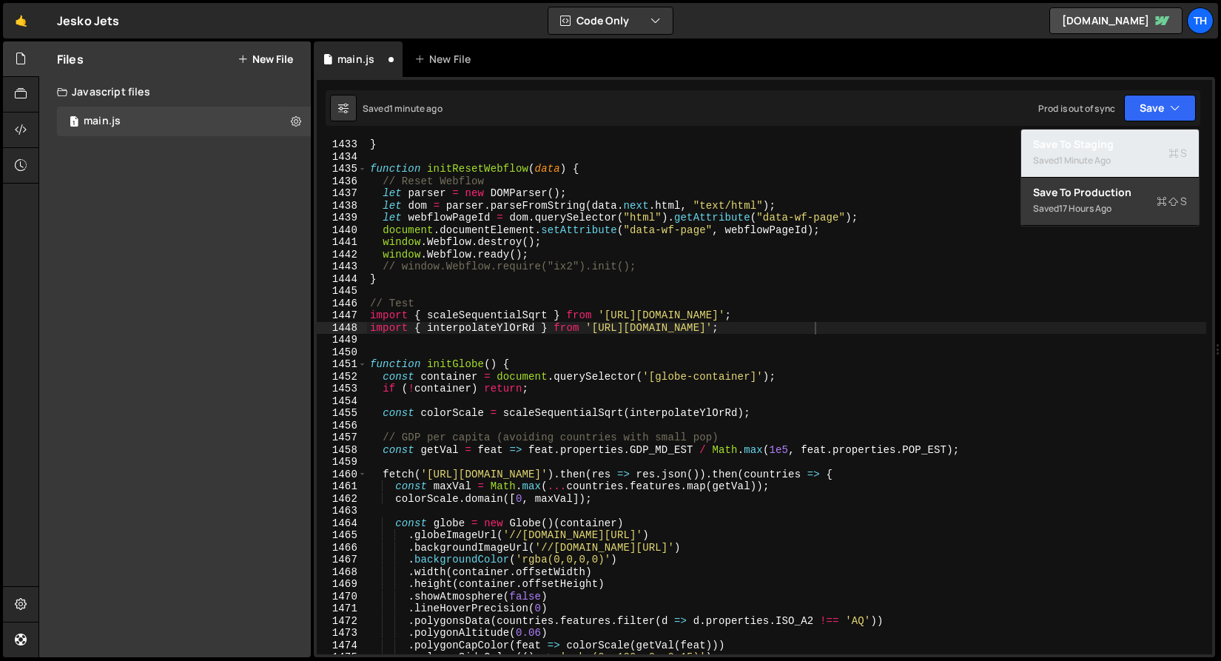
click at [1115, 160] on div "Saved 1 minute ago" at bounding box center [1110, 161] width 154 height 18
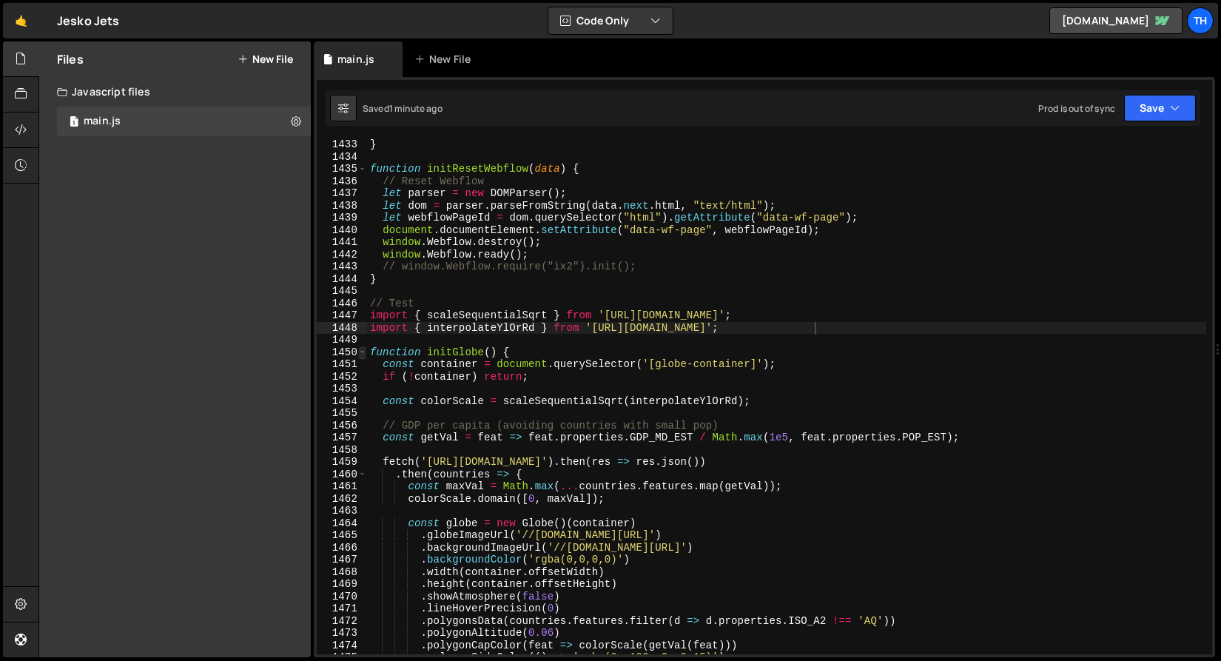
click at [361, 352] on span at bounding box center [362, 352] width 8 height 13
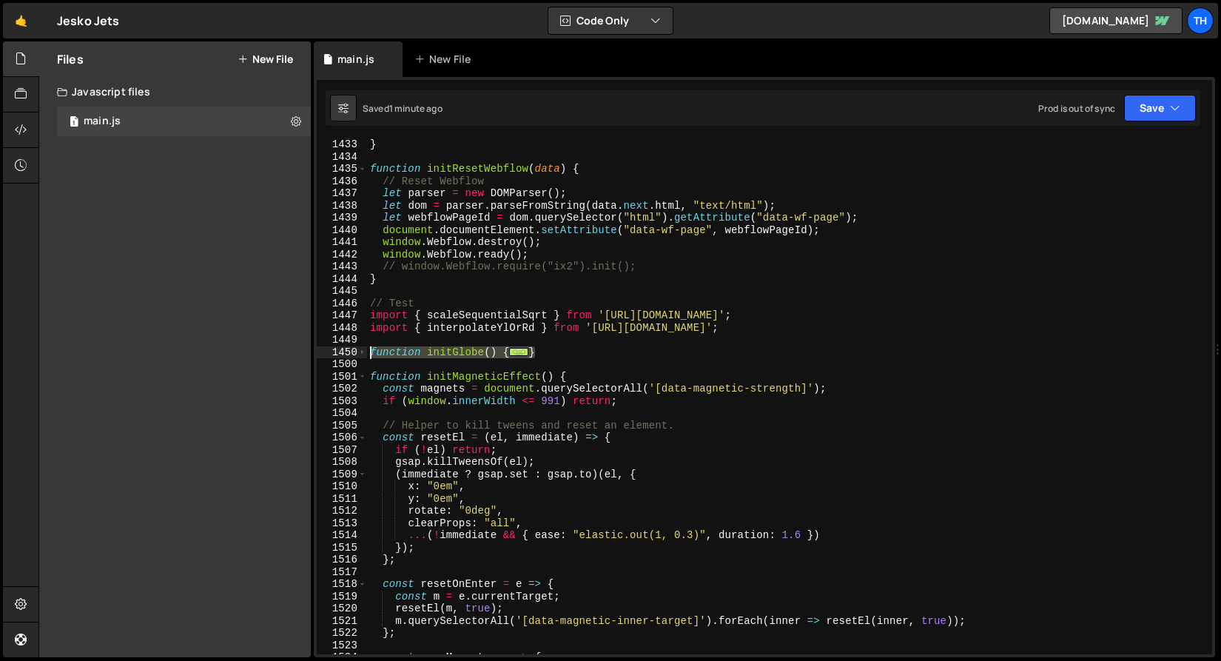
drag, startPoint x: 548, startPoint y: 357, endPoint x: 334, endPoint y: 348, distance: 214.1
click at [334, 348] on div "import { interpolateYlOrRd } from 'https://esm.sh/d3-scale-chromatic'; 1433 143…" at bounding box center [764, 396] width 895 height 515
paste textarea "}"
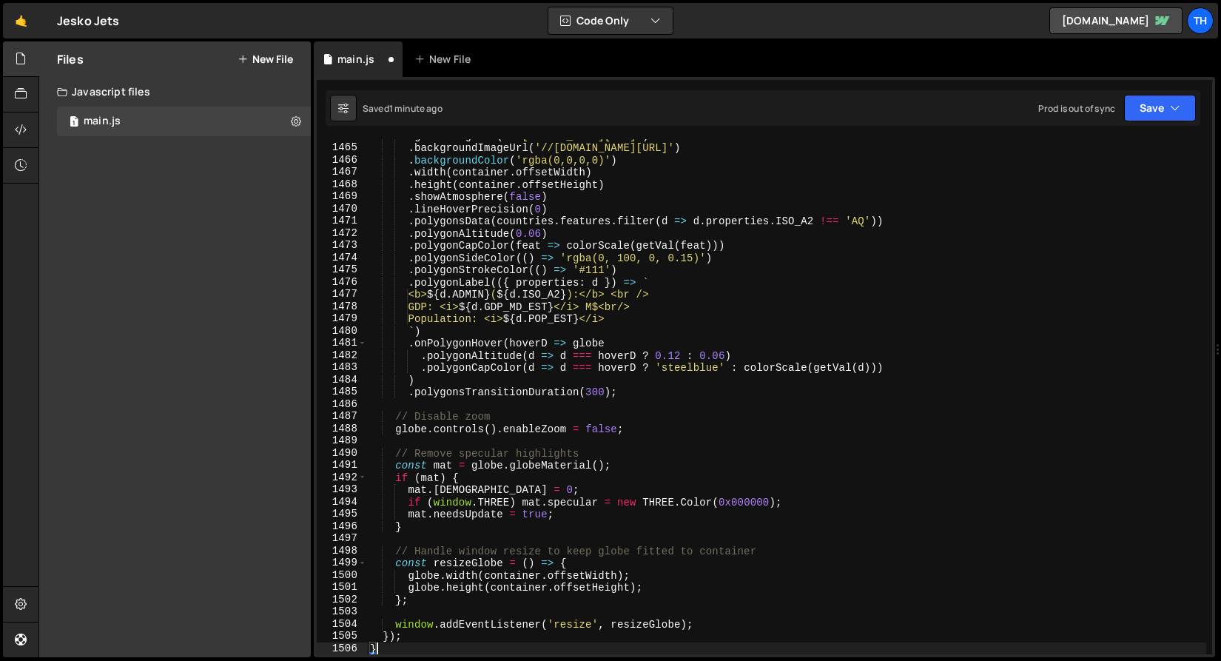
scroll to position [17875, 0]
click at [1138, 98] on button "Save" at bounding box center [1160, 108] width 72 height 27
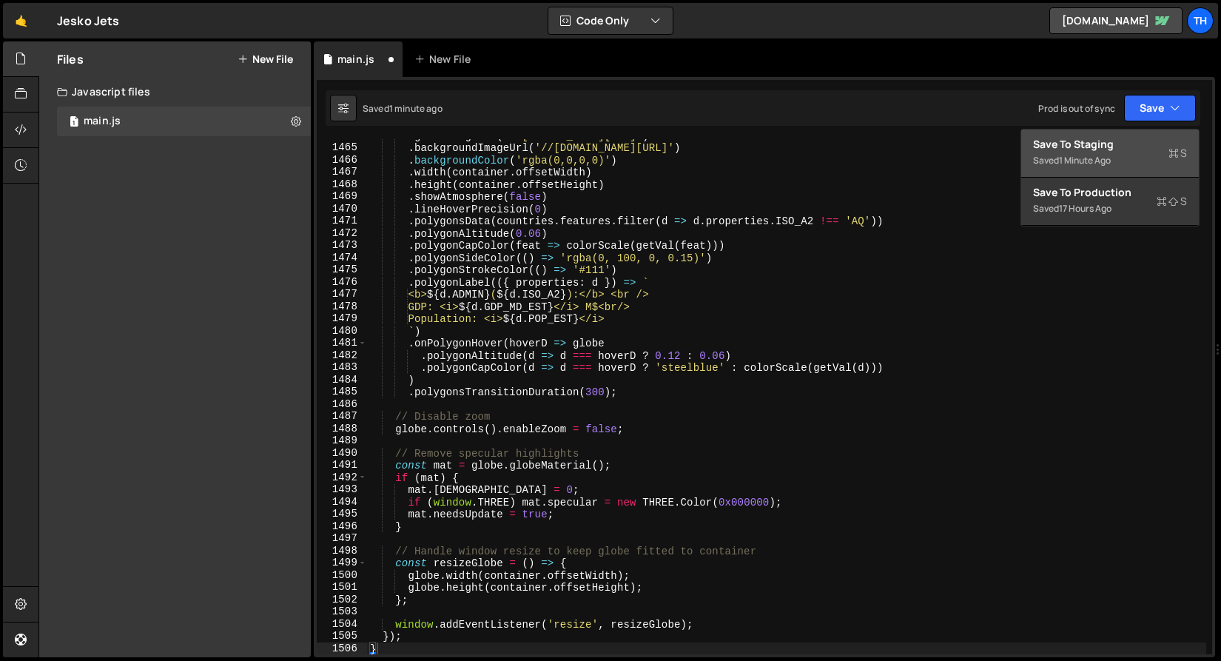
click at [1141, 155] on div "Saved 1 minute ago" at bounding box center [1110, 161] width 154 height 18
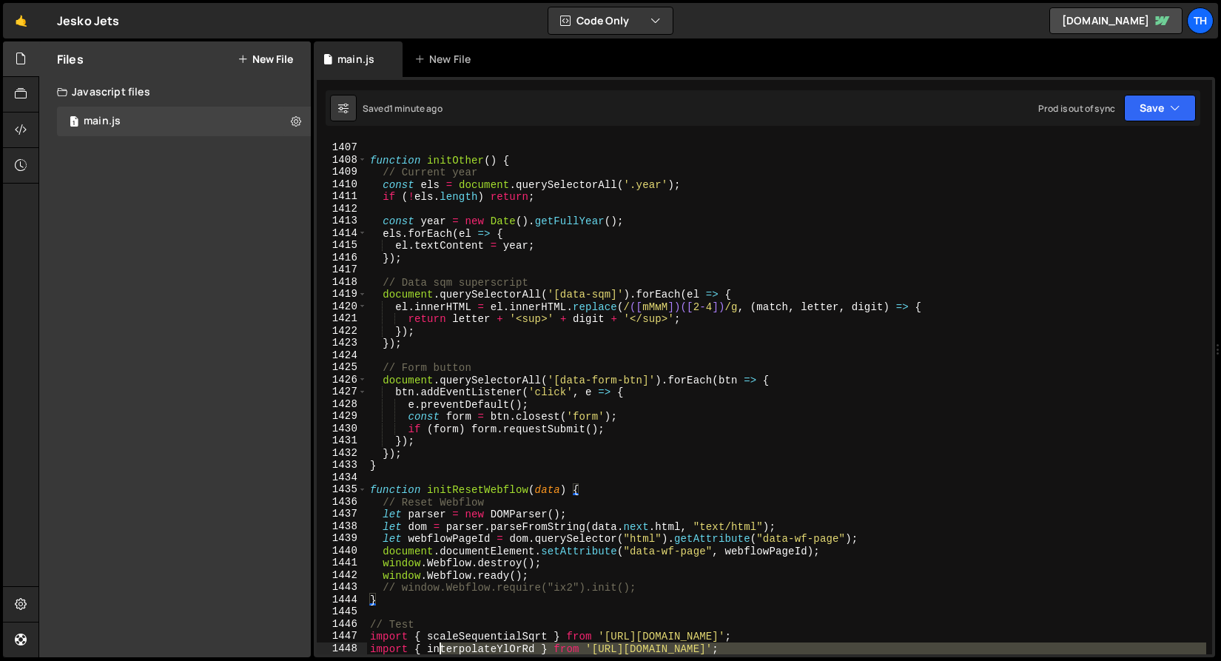
scroll to position [17325, 0]
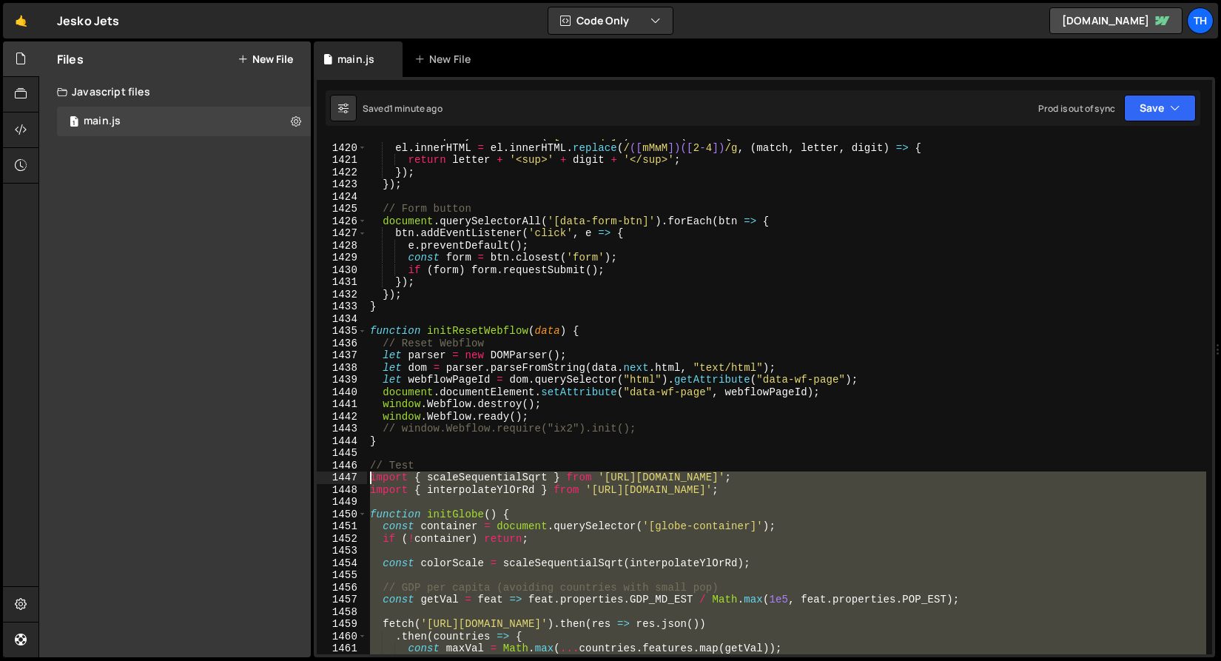
drag, startPoint x: 422, startPoint y: 553, endPoint x: 329, endPoint y: 480, distance: 118.1
click at [329, 480] on div "} 1419 1420 1421 1422 1423 1424 1425 1426 1427 1428 1429 1430 1431 1432 1433 14…" at bounding box center [764, 396] width 895 height 515
paste textarea "nitGlobe()"
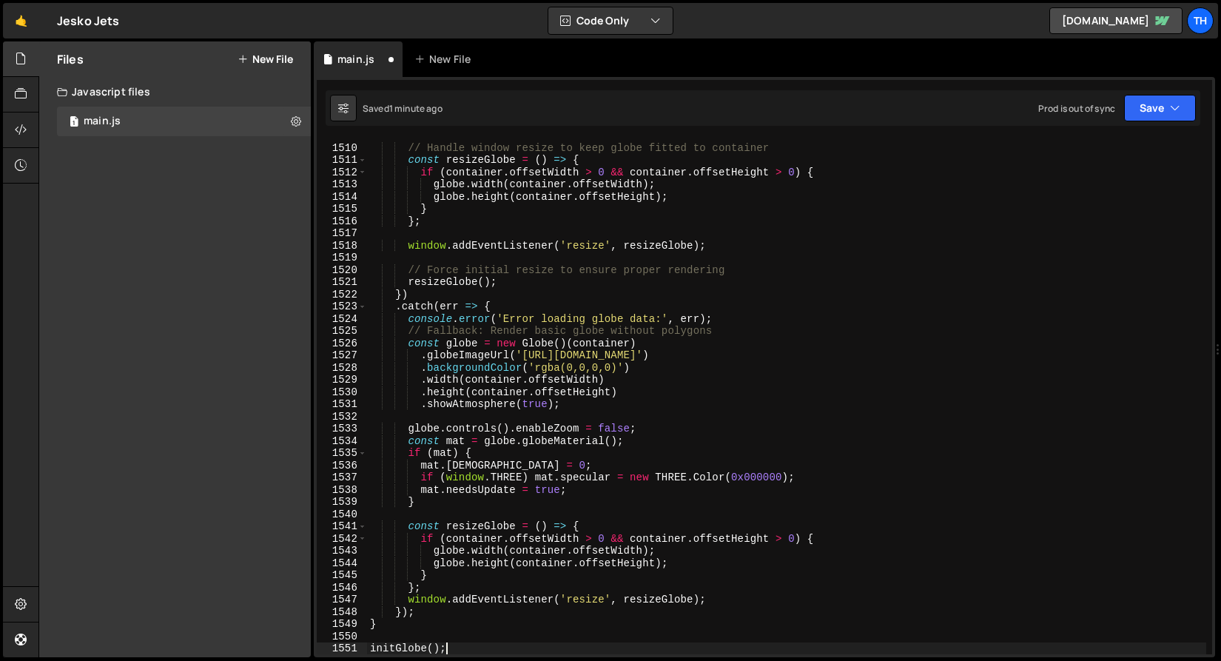
scroll to position [18424, 0]
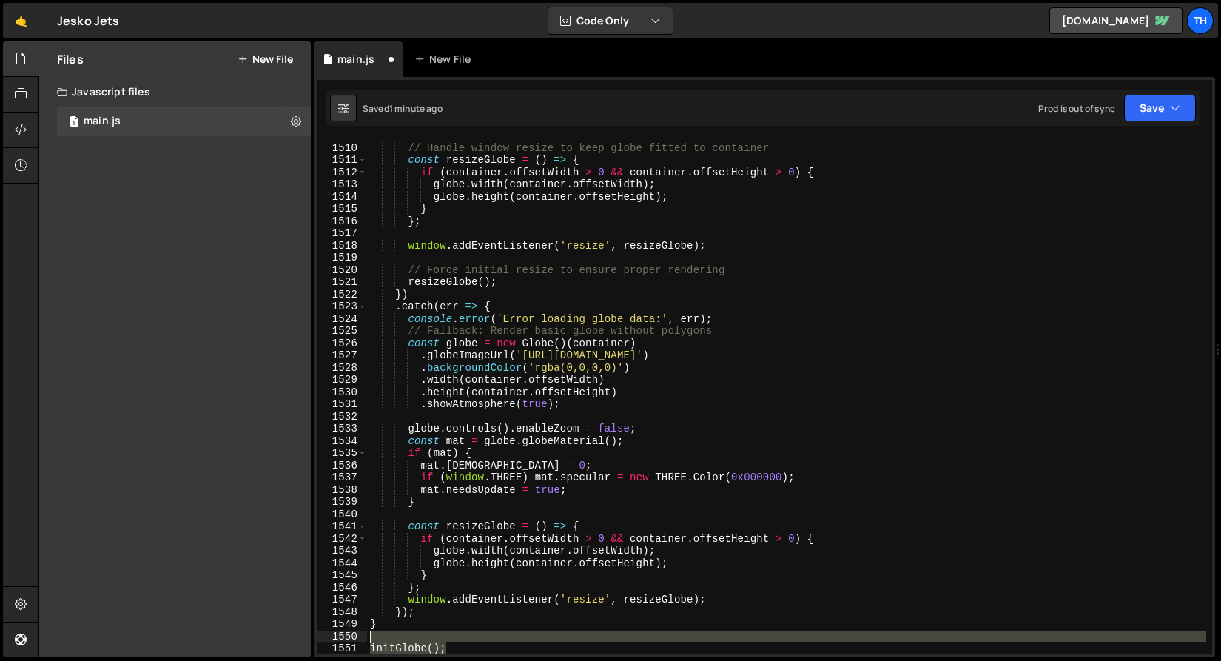
drag, startPoint x: 476, startPoint y: 646, endPoint x: 412, endPoint y: 636, distance: 64.4
click at [412, 636] on div "// Handle window resize to keep globe fitted to container const resizeGlobe = (…" at bounding box center [786, 400] width 839 height 540
type textarea "initGlobe();"
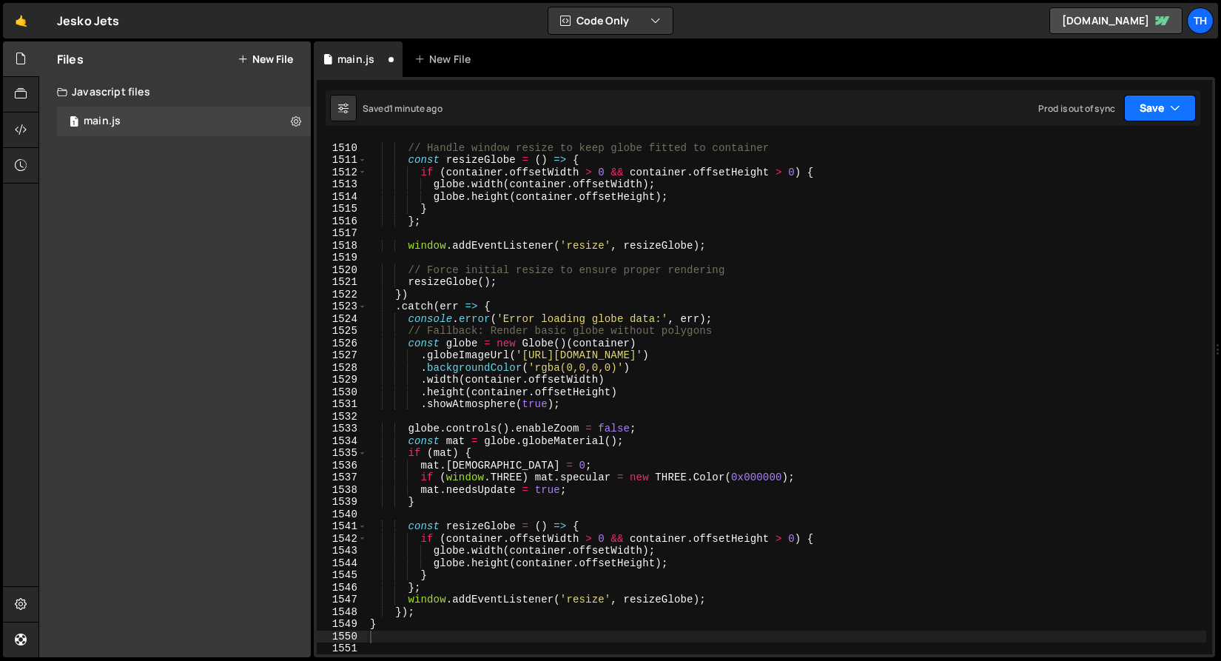
click at [1161, 114] on button "Save" at bounding box center [1160, 108] width 72 height 27
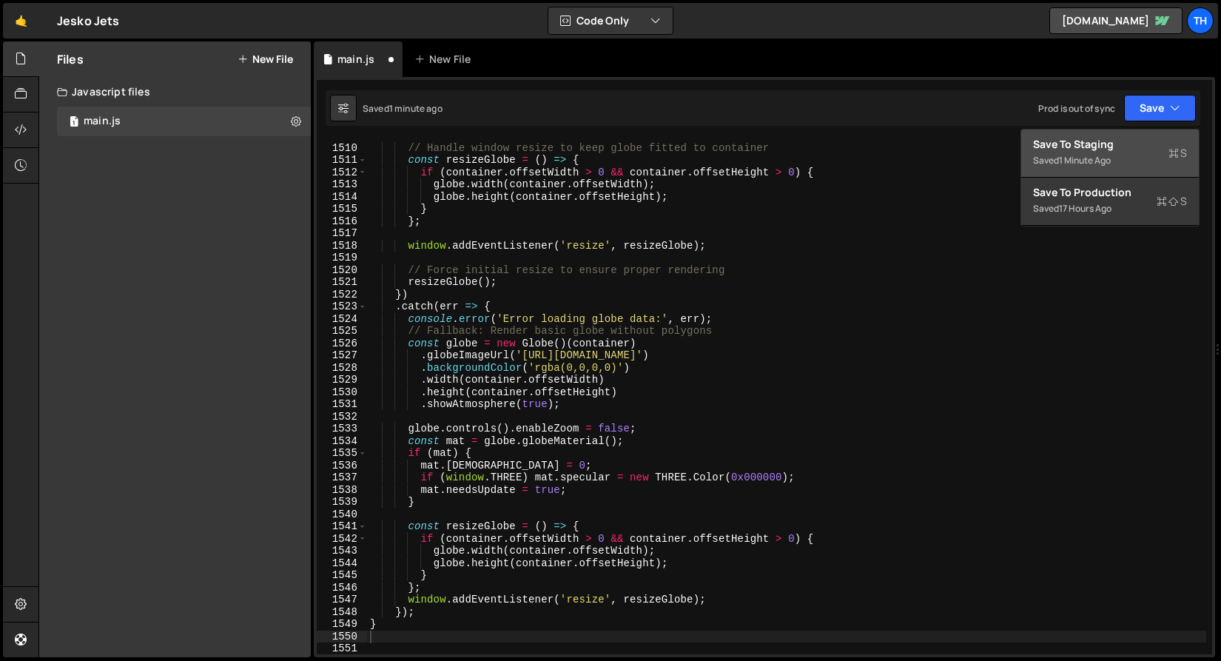
click at [1152, 137] on div "Save to Staging S" at bounding box center [1110, 144] width 154 height 15
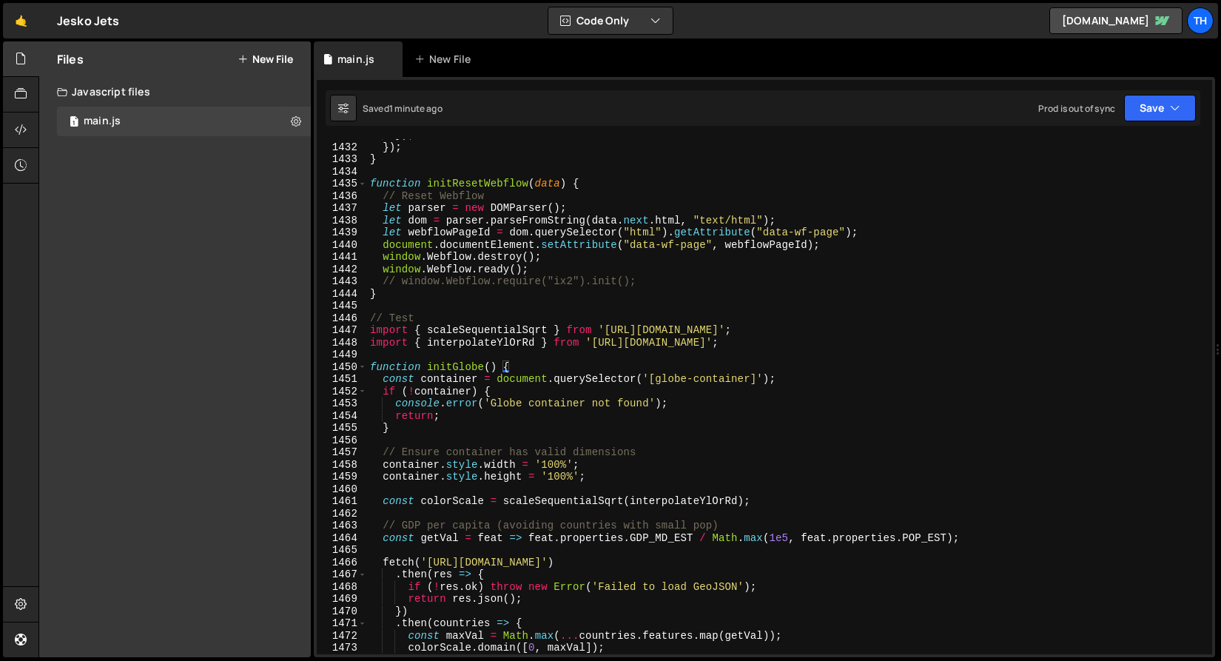
scroll to position [17473, 0]
click at [360, 362] on span at bounding box center [362, 367] width 8 height 13
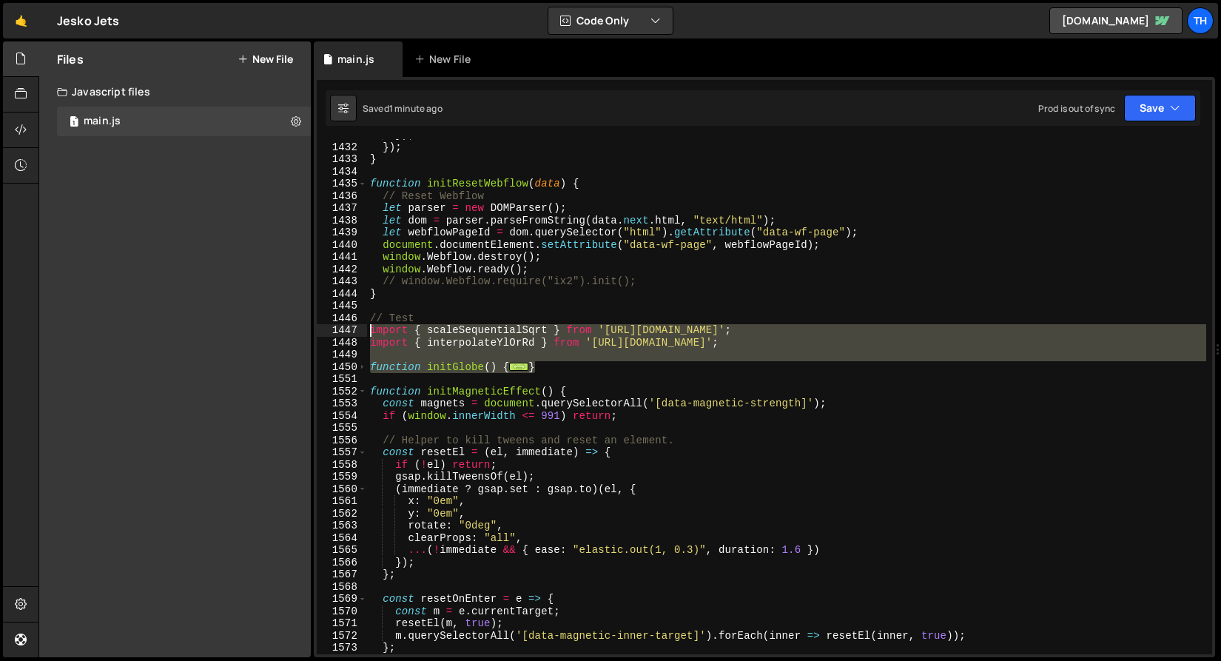
drag, startPoint x: 572, startPoint y: 371, endPoint x: 312, endPoint y: 323, distance: 264.8
click at [312, 323] on div "Files New File Javascript files 1 main.js 0 CSS files Copy share link Edit File…" at bounding box center [629, 349] width 1183 height 616
type textarea "// Test import { scaleSequentialSqrt } from 'https://esm.sh/d3-scale';"
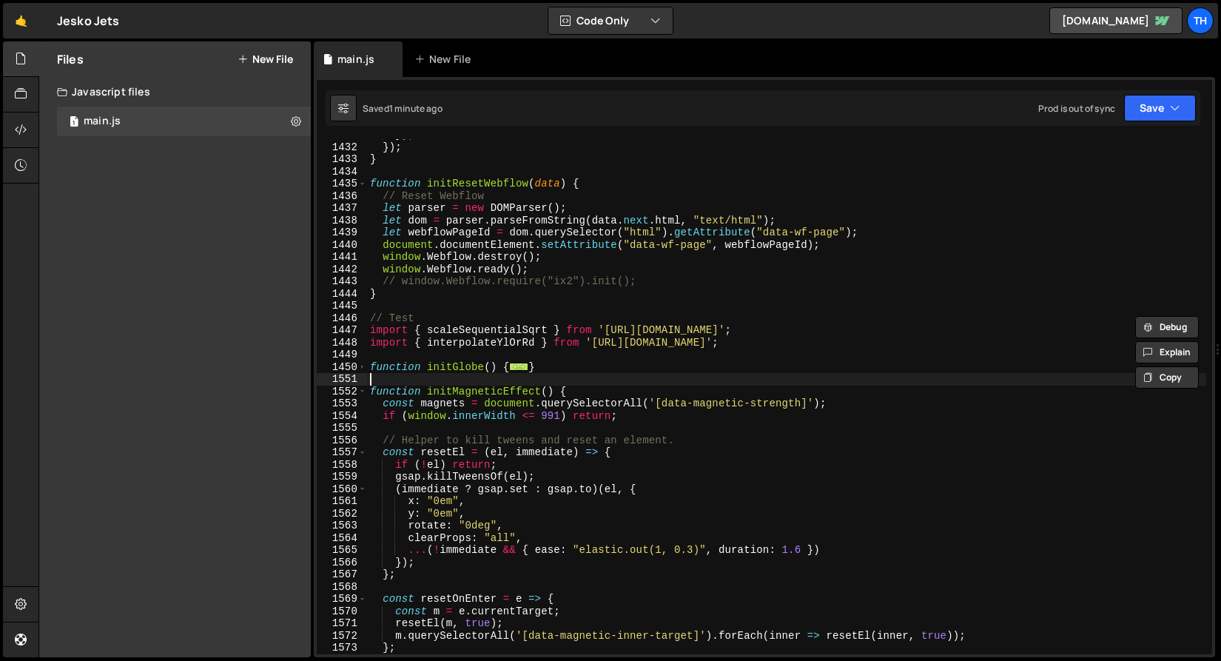
click at [478, 377] on div "}) ; }) ; } function initResetWebflow ( data ) { // Reset Webflow let parser = …" at bounding box center [786, 399] width 839 height 540
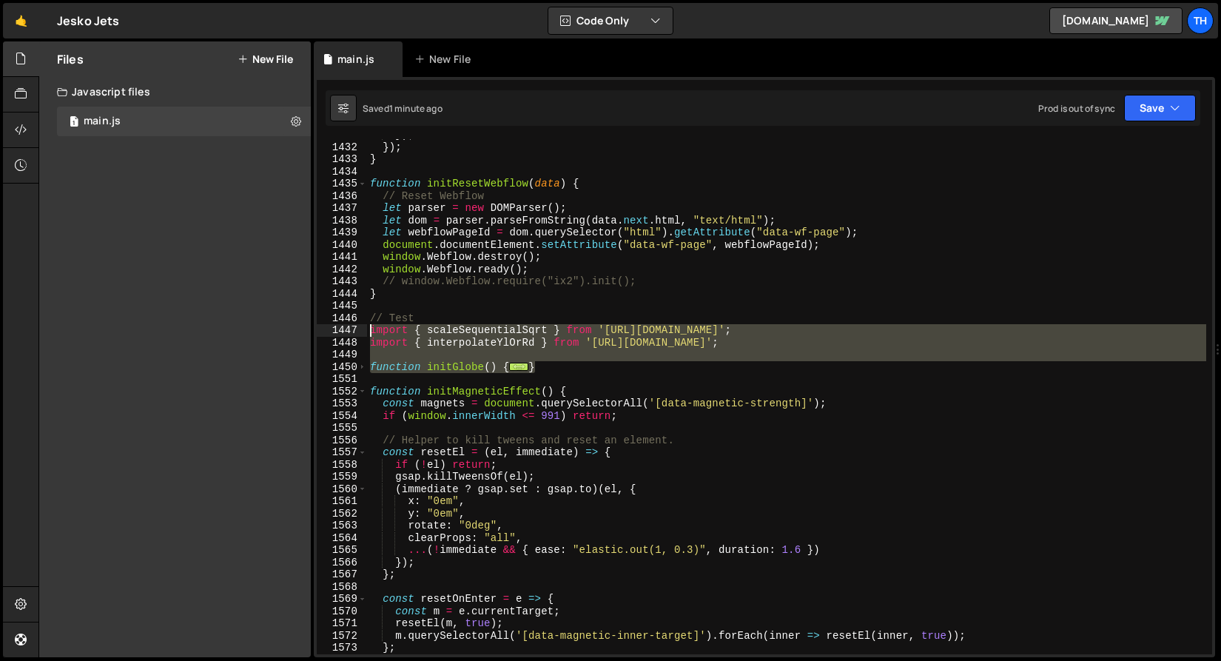
drag, startPoint x: 570, startPoint y: 365, endPoint x: 334, endPoint y: 331, distance: 238.5
click at [334, 331] on div "1431 1432 1433 1434 1435 1436 1437 1438 1439 1440 1441 1442 1443 1444 1445 1446…" at bounding box center [764, 396] width 895 height 515
paste textarea "}"
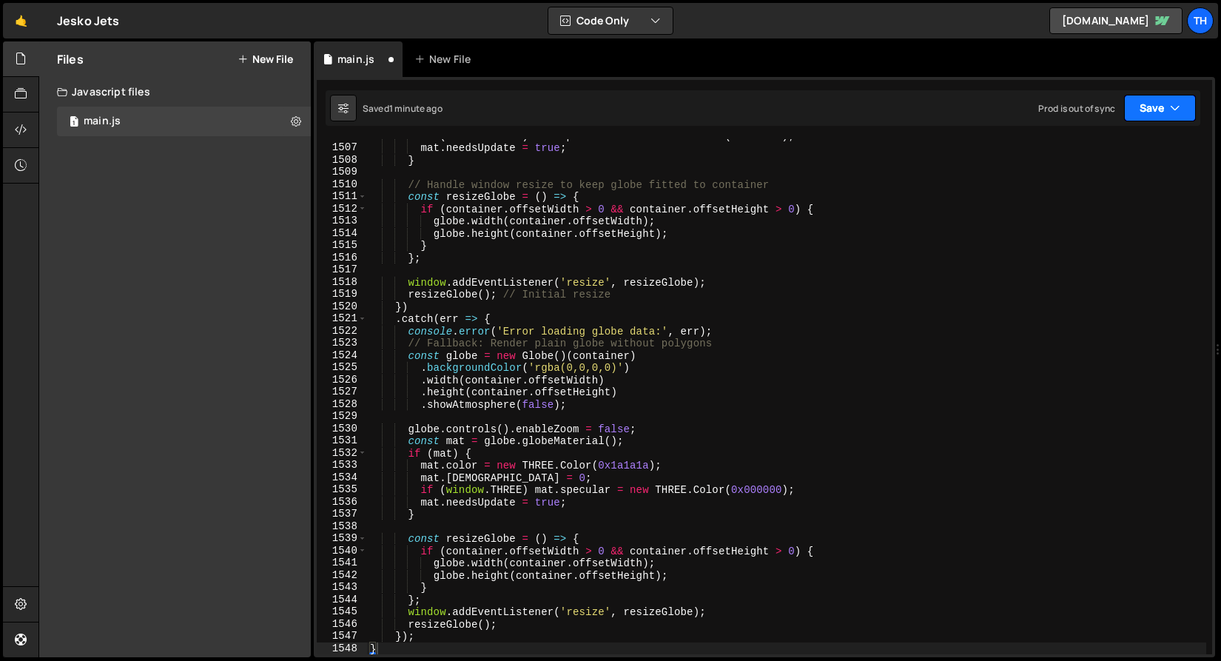
click at [1149, 110] on button "Save" at bounding box center [1160, 108] width 72 height 27
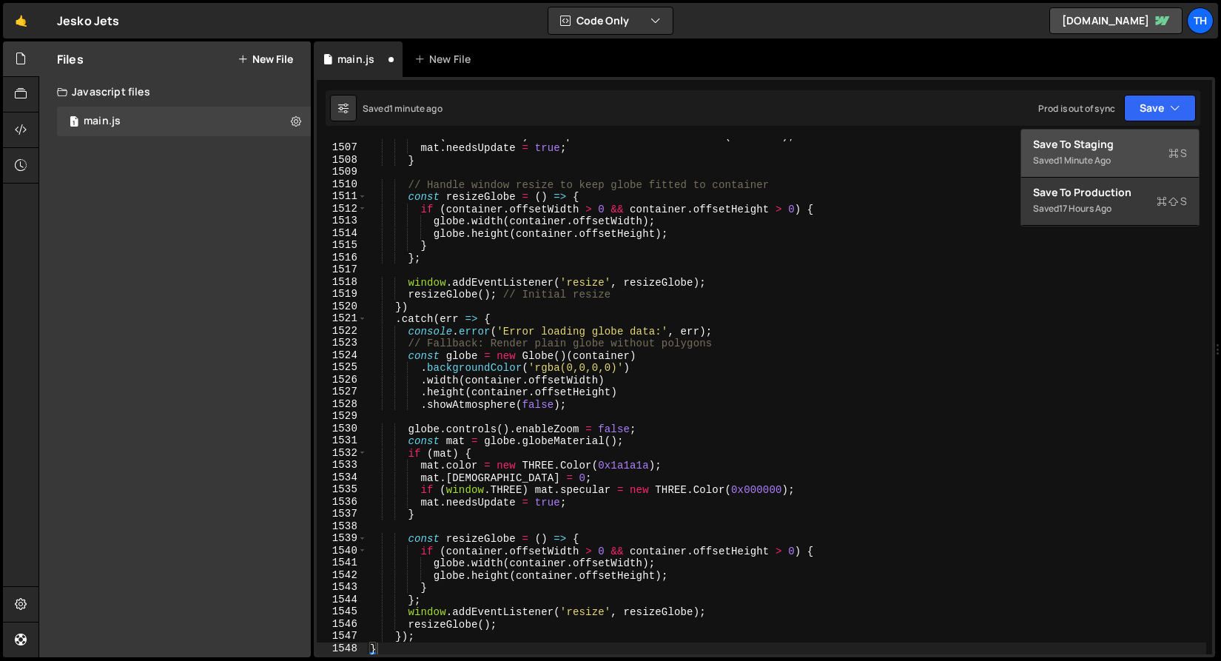
click at [1136, 142] on div "Save to Staging S" at bounding box center [1110, 144] width 154 height 15
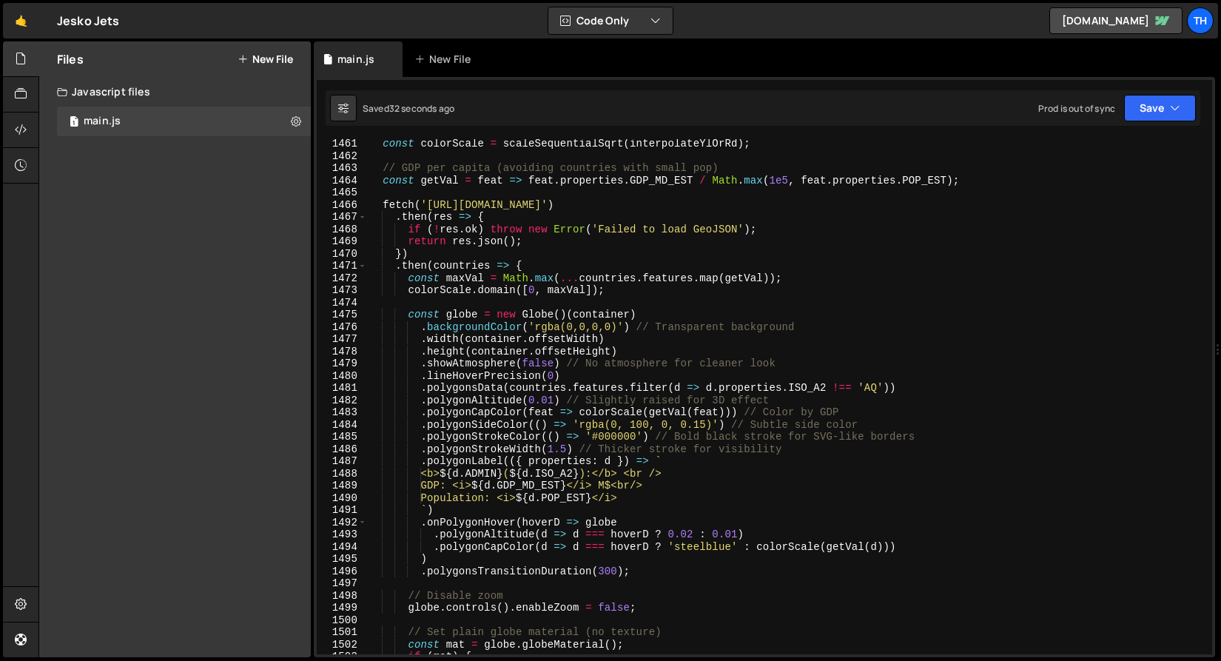
scroll to position [17830, 0]
click at [571, 324] on div "const colorScale = scaleSequentialSqrt ( interpolateYlOrRd ) ; // GDP per capit…" at bounding box center [786, 408] width 839 height 540
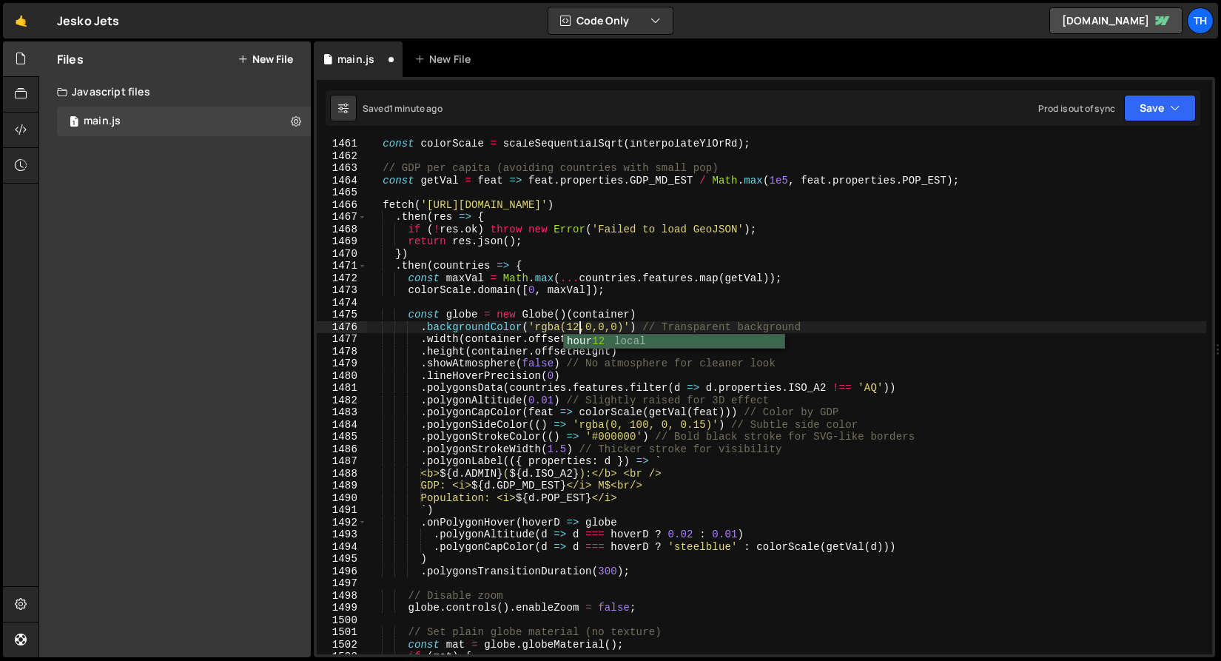
scroll to position [0, 15]
click at [595, 330] on div "const colorScale = scaleSequentialSqrt ( interpolateYlOrRd ) ; // GDP per capit…" at bounding box center [786, 408] width 839 height 540
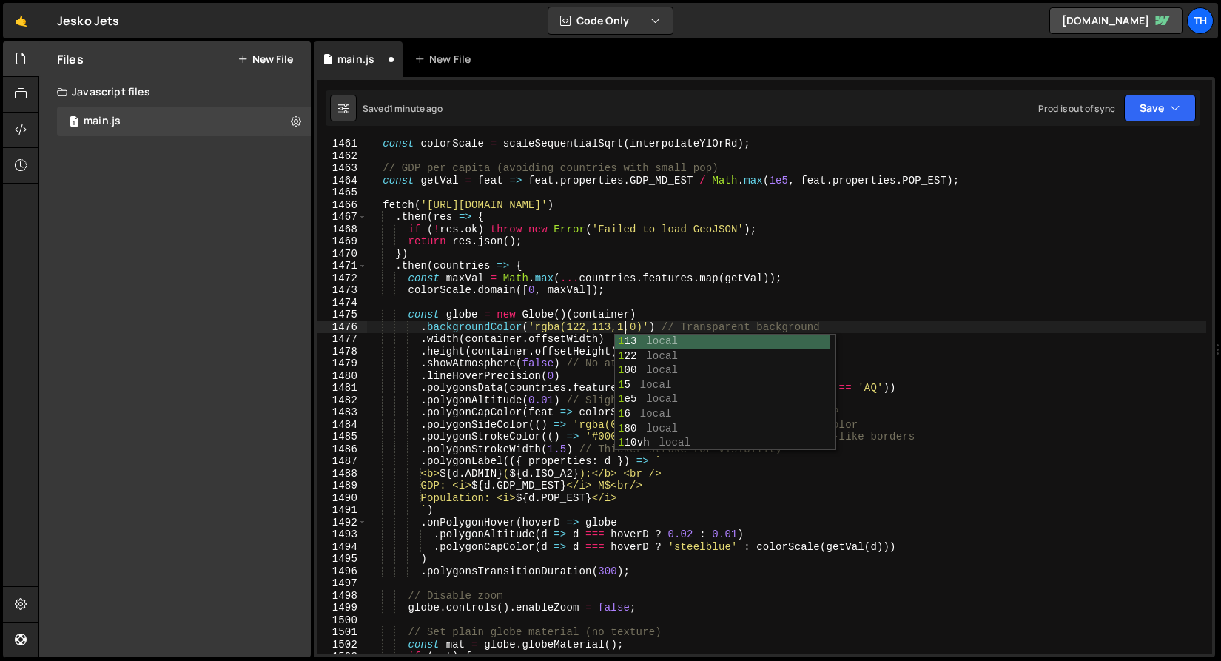
scroll to position [0, 19]
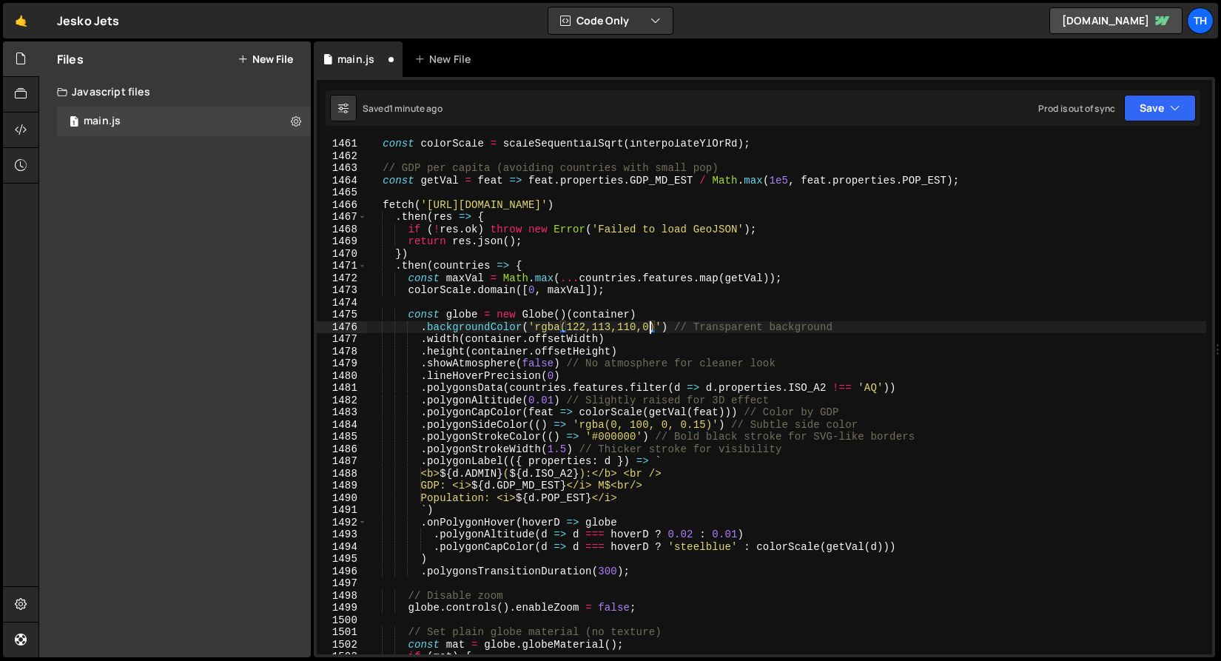
drag, startPoint x: 651, startPoint y: 325, endPoint x: 639, endPoint y: 326, distance: 11.2
click at [639, 326] on div "const colorScale = scaleSequentialSqrt ( interpolateYlOrRd ) ; // GDP per capit…" at bounding box center [786, 408] width 839 height 540
click at [645, 322] on div "const colorScale = scaleSequentialSqrt ( interpolateYlOrRd ) ; // GDP per capit…" at bounding box center [786, 396] width 839 height 515
click at [650, 327] on div "const colorScale = scaleSequentialSqrt ( interpolateYlOrRd ) ; // GDP per capit…" at bounding box center [786, 408] width 839 height 540
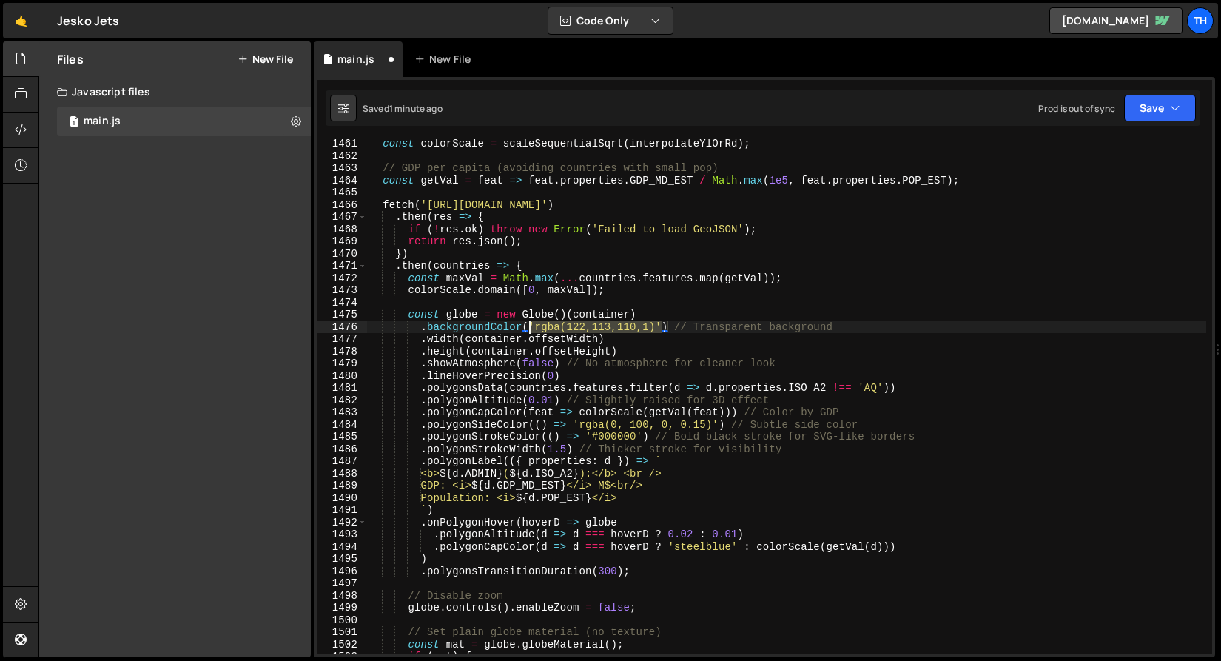
drag, startPoint x: 661, startPoint y: 323, endPoint x: 528, endPoint y: 332, distance: 132.8
click at [528, 332] on div "const colorScale = scaleSequentialSqrt ( interpolateYlOrRd ) ; // GDP per capit…" at bounding box center [786, 408] width 839 height 540
click at [1133, 101] on button "Save" at bounding box center [1160, 108] width 72 height 27
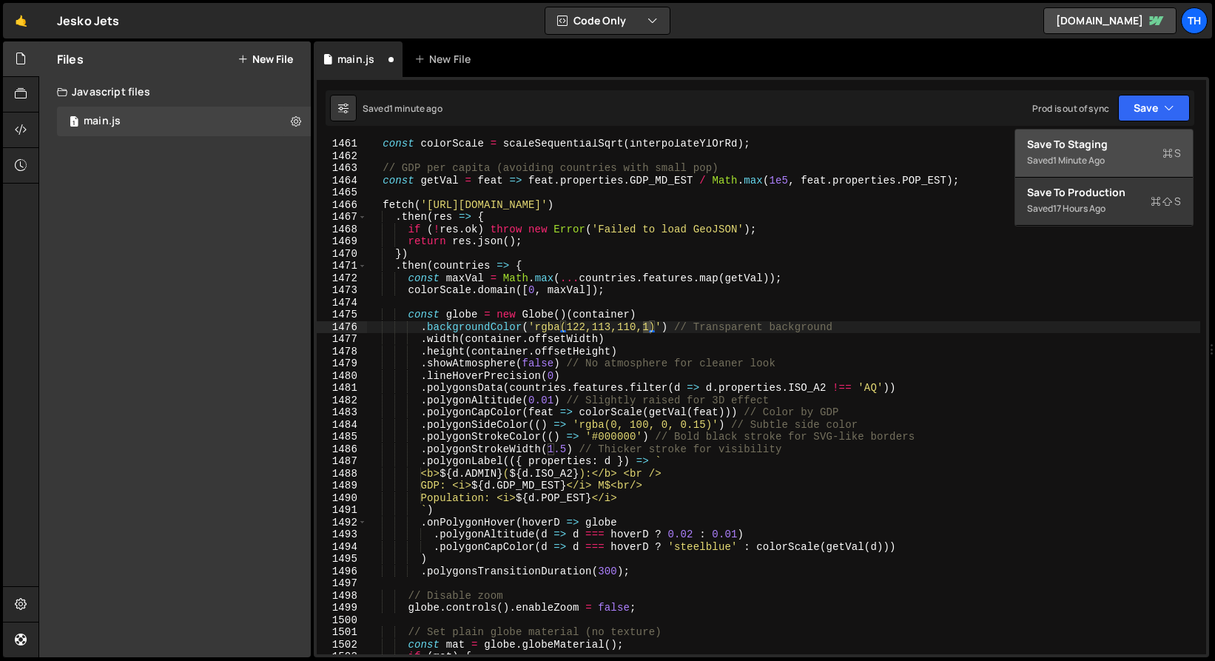
click at [1136, 138] on div "Save to Staging S" at bounding box center [1104, 144] width 154 height 15
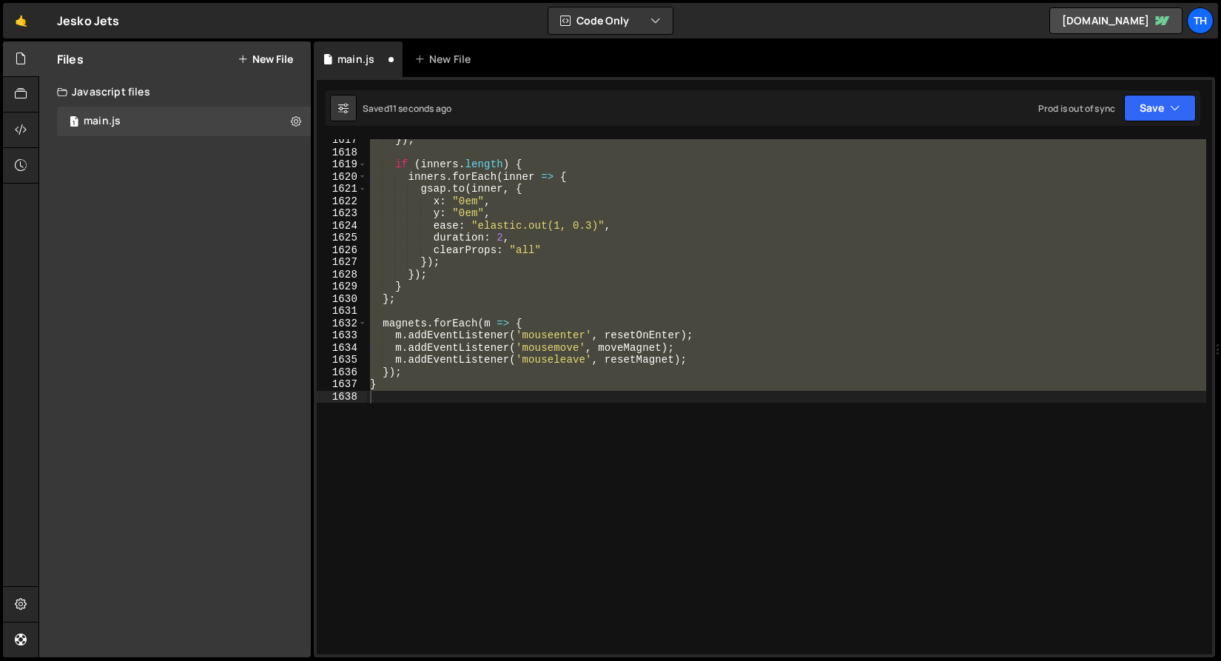
scroll to position [17754, 0]
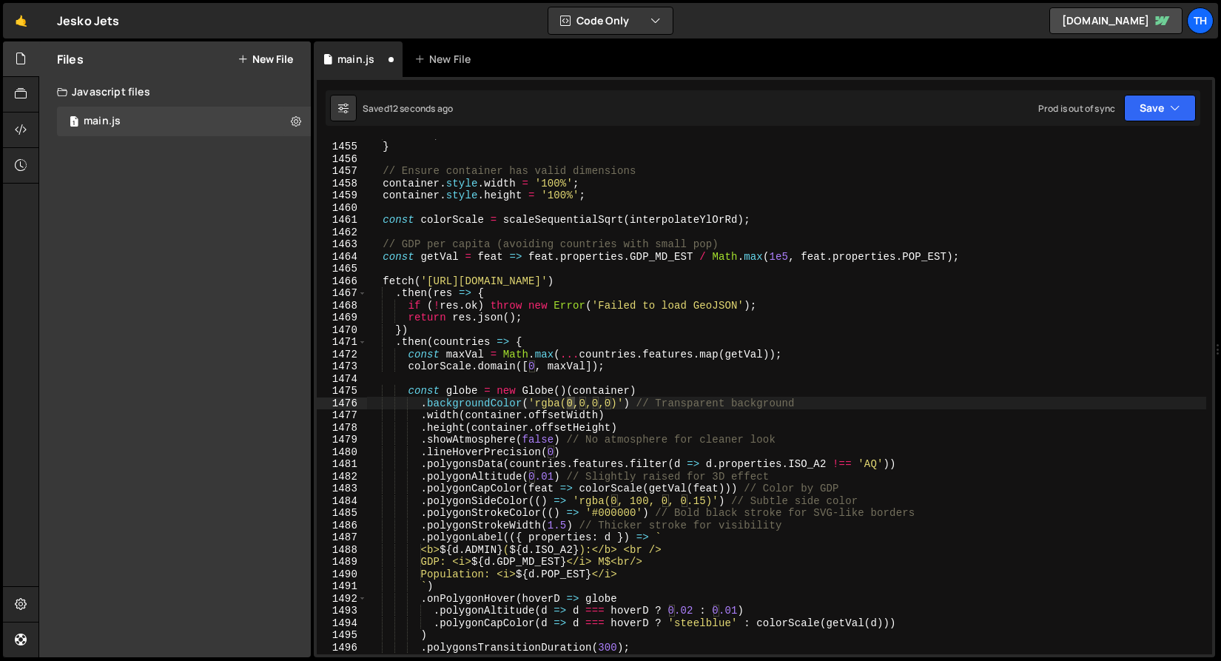
click at [677, 409] on div "return ; } // Ensure container has valid dimensions container . style . width =…" at bounding box center [786, 398] width 839 height 540
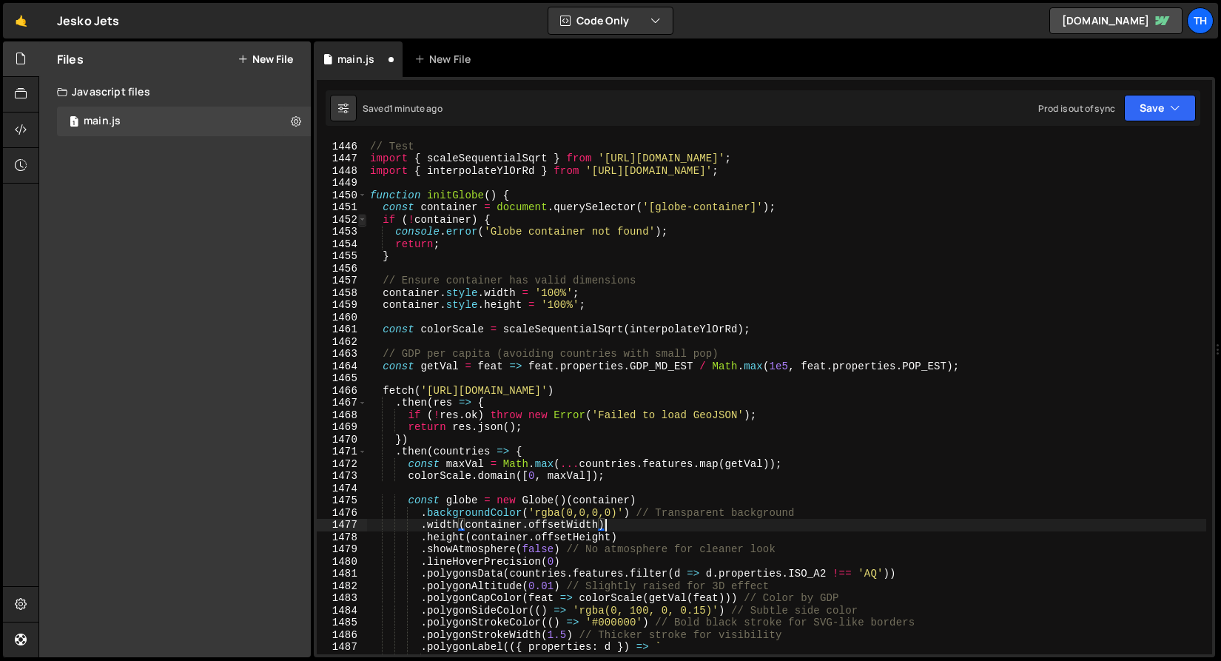
scroll to position [17638, 0]
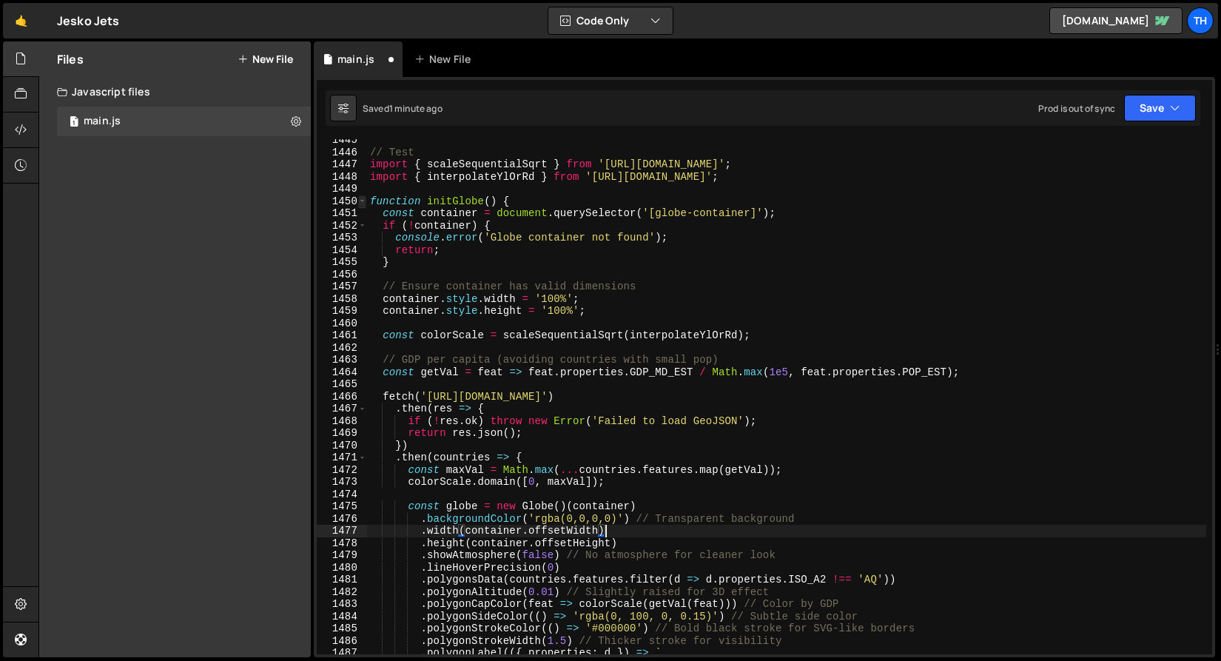
click at [360, 204] on span at bounding box center [362, 201] width 8 height 13
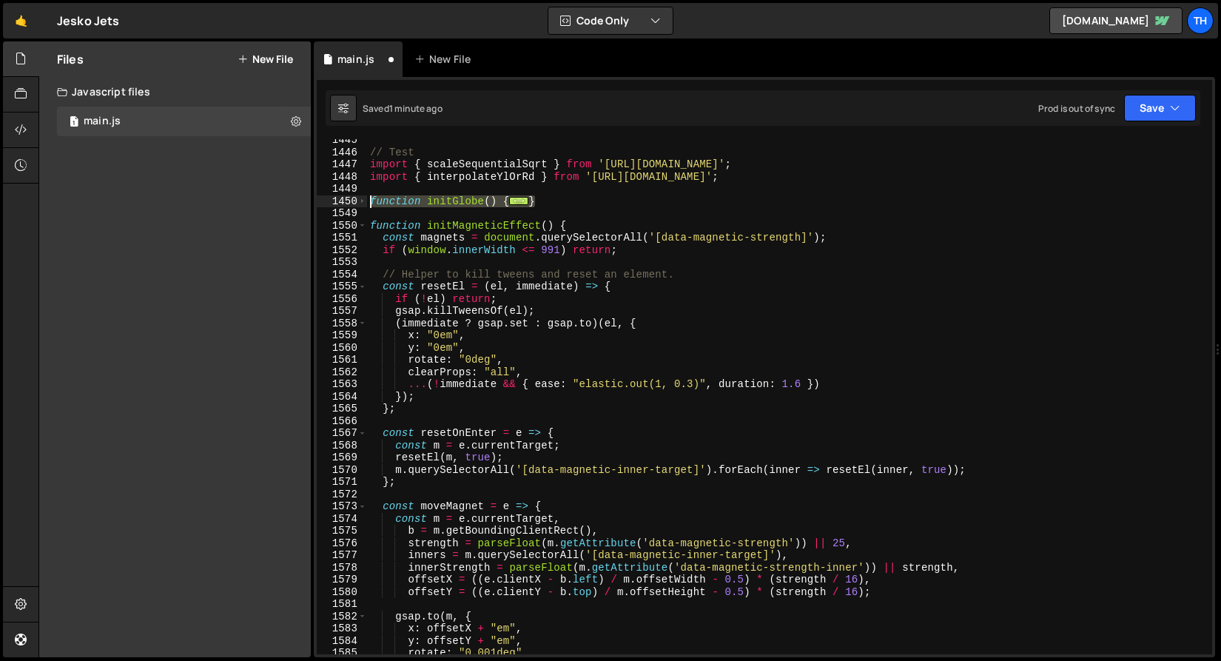
drag, startPoint x: 554, startPoint y: 201, endPoint x: 343, endPoint y: 201, distance: 210.9
click at [343, 201] on div ".width(container.offsetWidth) 1445 1446 1447 1448 1449 1450 1549 1550 1551 1552…" at bounding box center [764, 396] width 895 height 515
paste textarea "}"
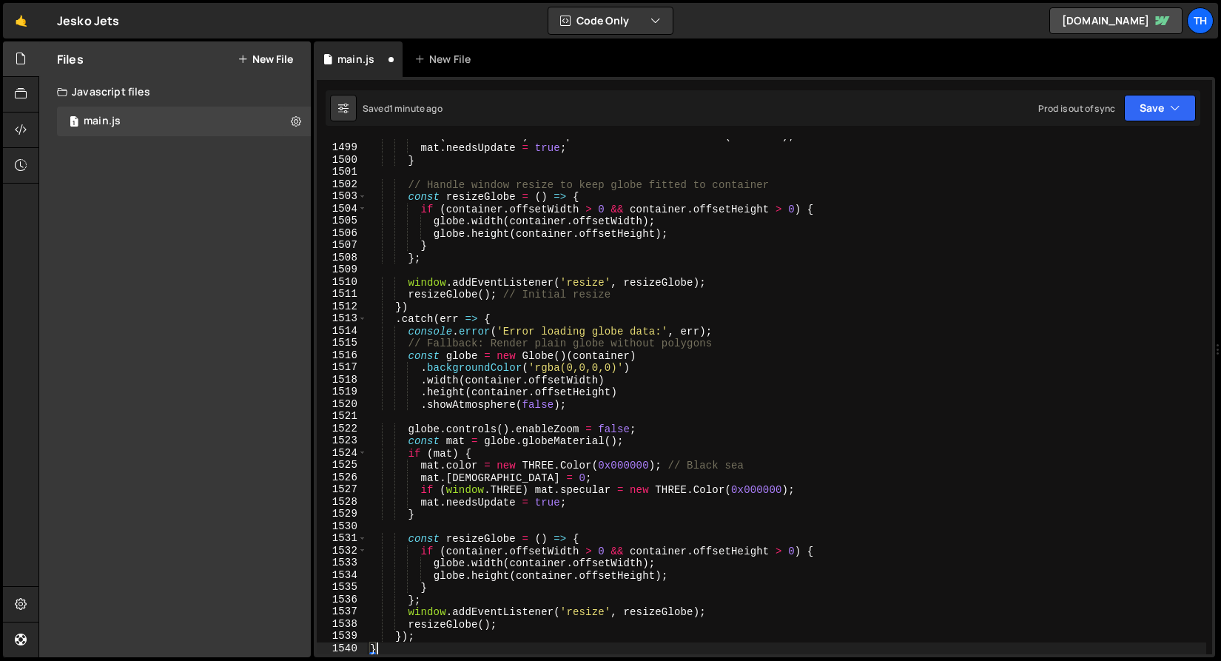
scroll to position [18136, 0]
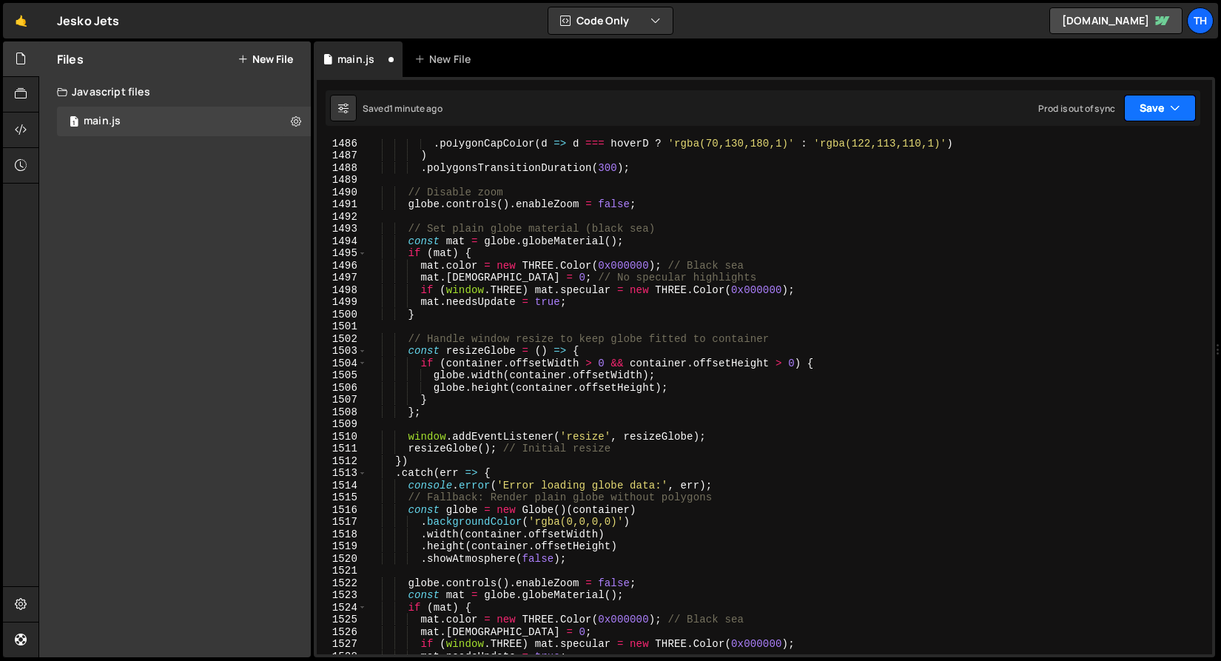
click at [1138, 118] on button "Save" at bounding box center [1160, 108] width 72 height 27
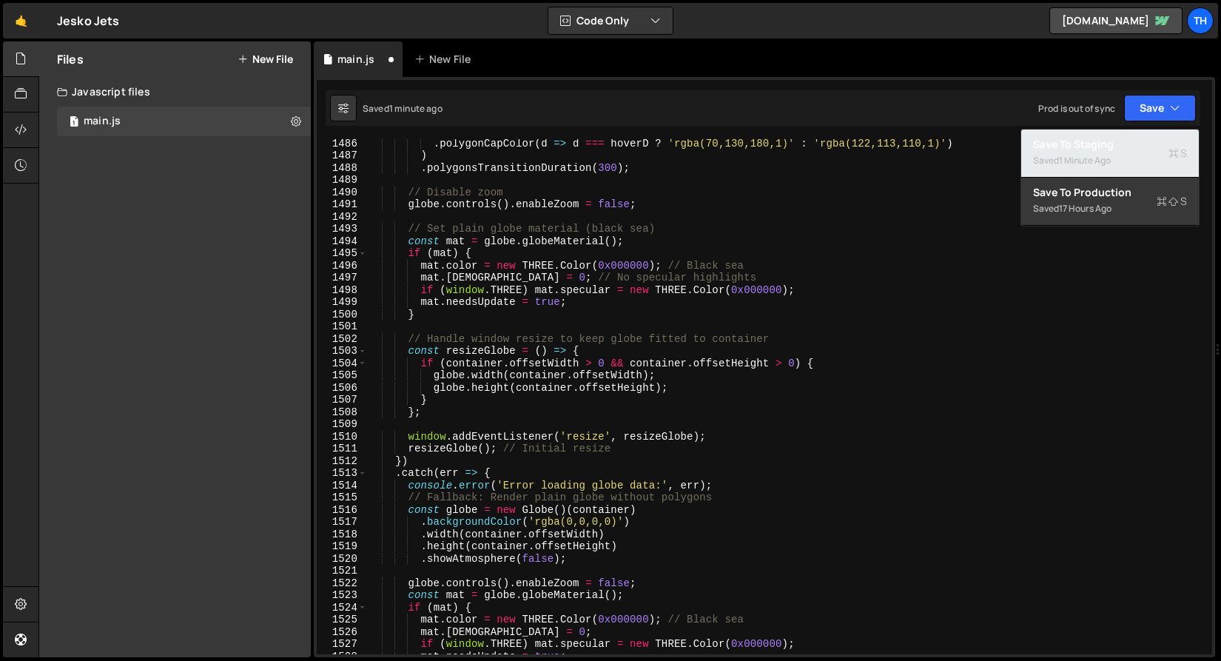
drag, startPoint x: 1123, startPoint y: 147, endPoint x: 1090, endPoint y: 144, distance: 33.4
click at [1123, 147] on div "Save to Staging S" at bounding box center [1110, 144] width 154 height 15
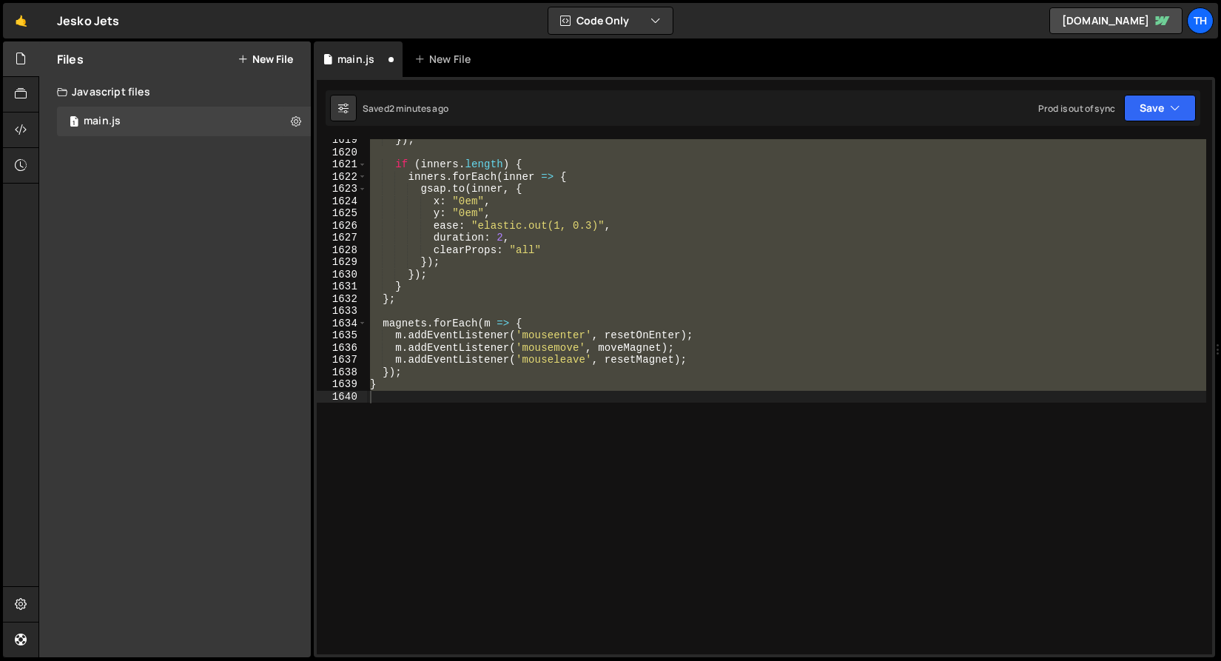
scroll to position [18670, 0]
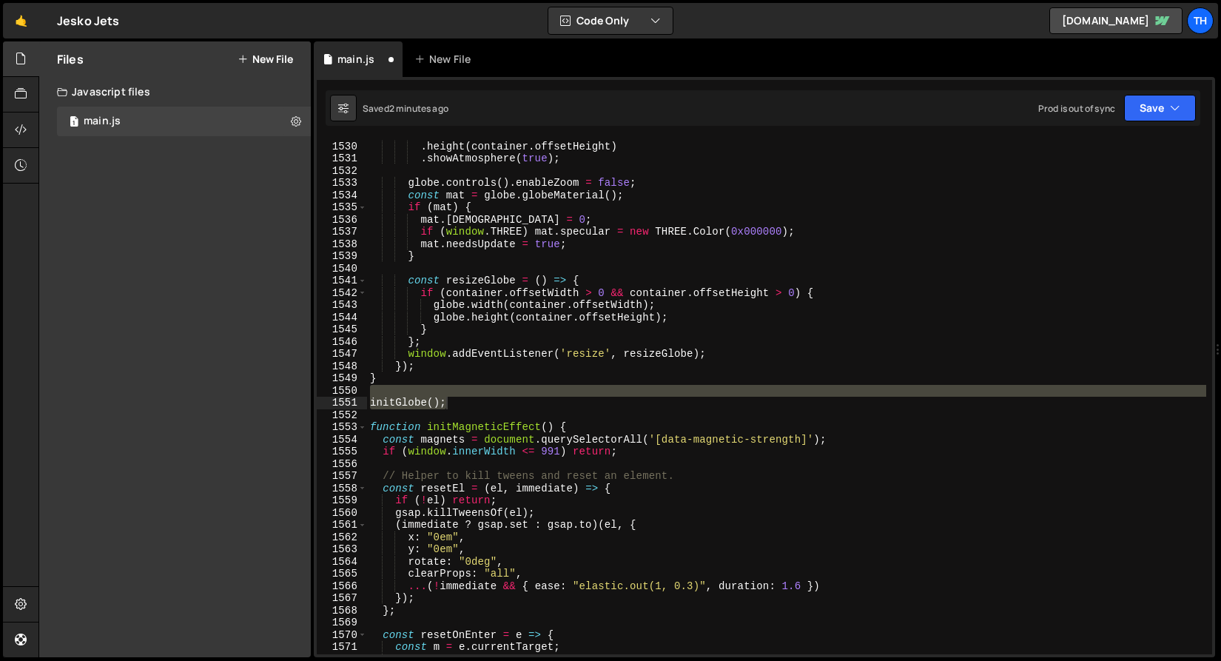
click at [688, 363] on div ". width ( container . offsetWidth ) . height ( container . offsetHeight ) . sho…" at bounding box center [786, 398] width 839 height 540
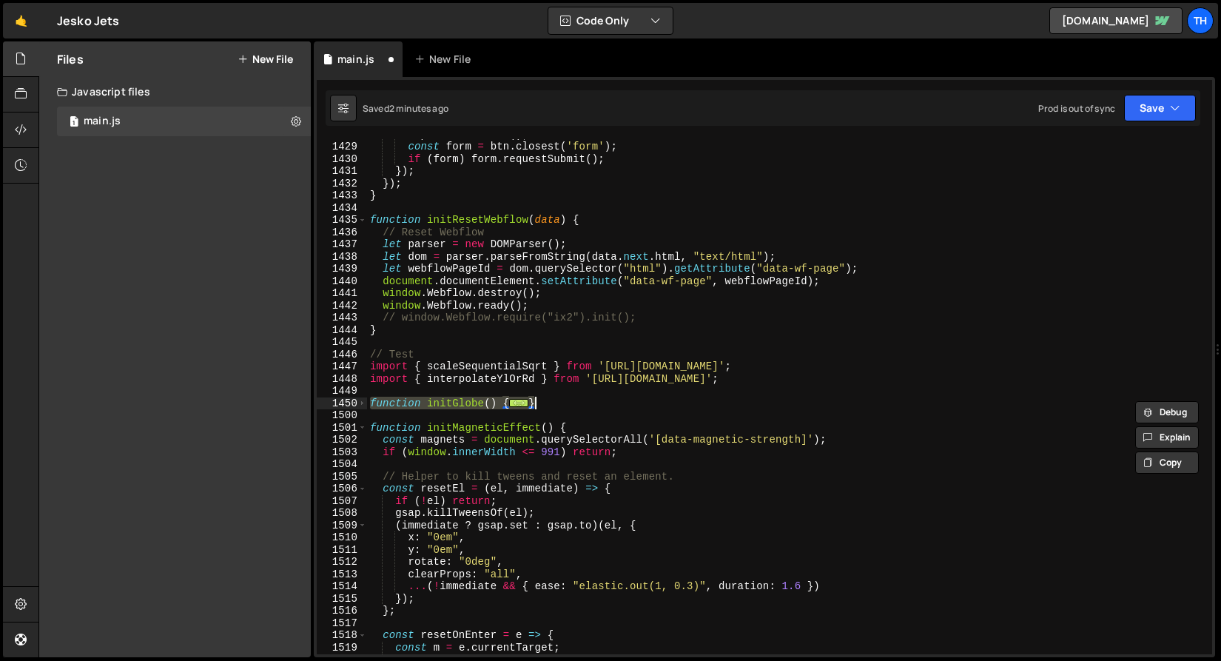
type textarea "}"
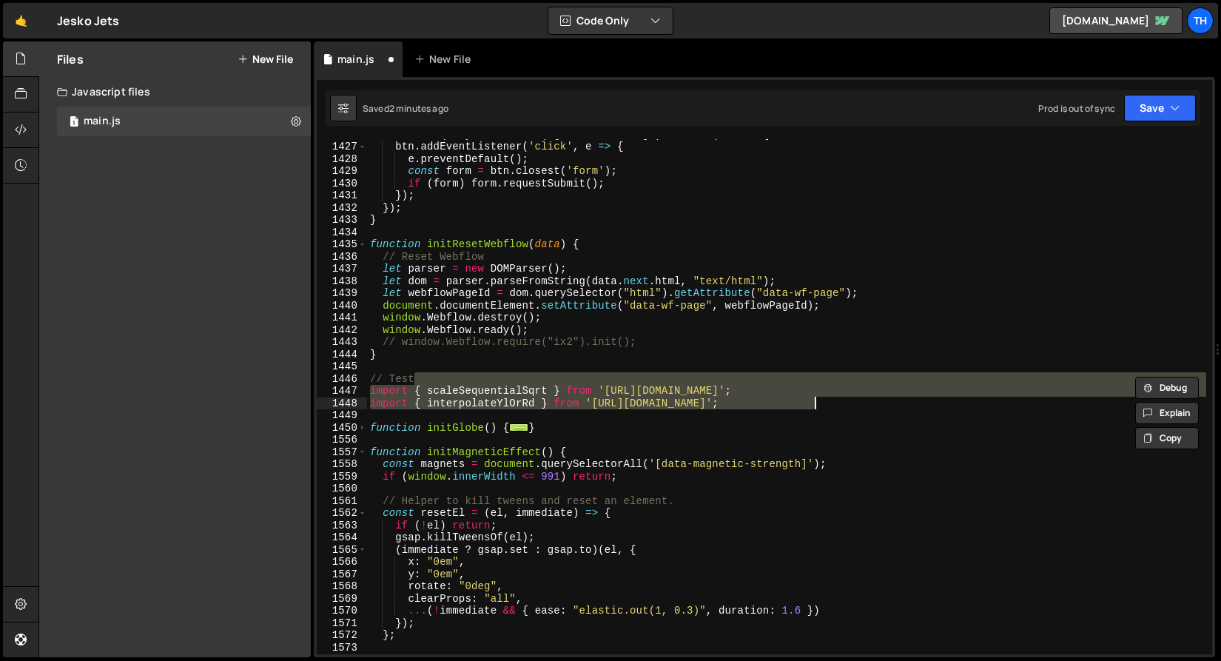
scroll to position [744, 0]
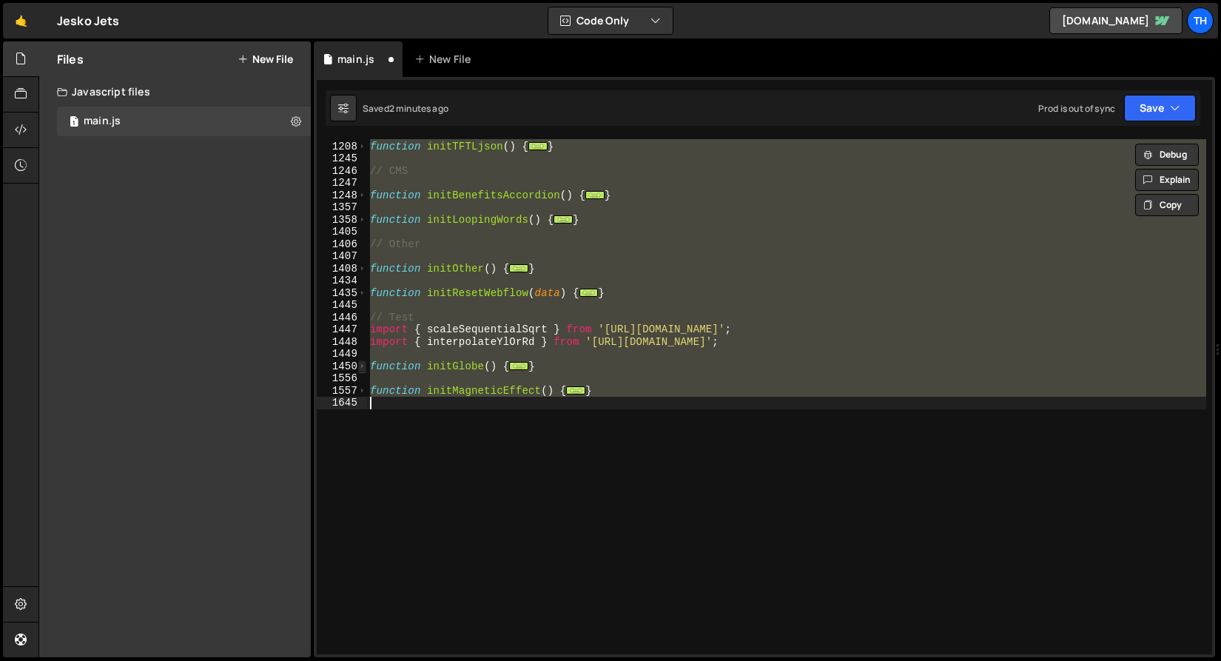
click at [363, 363] on span at bounding box center [362, 366] width 8 height 13
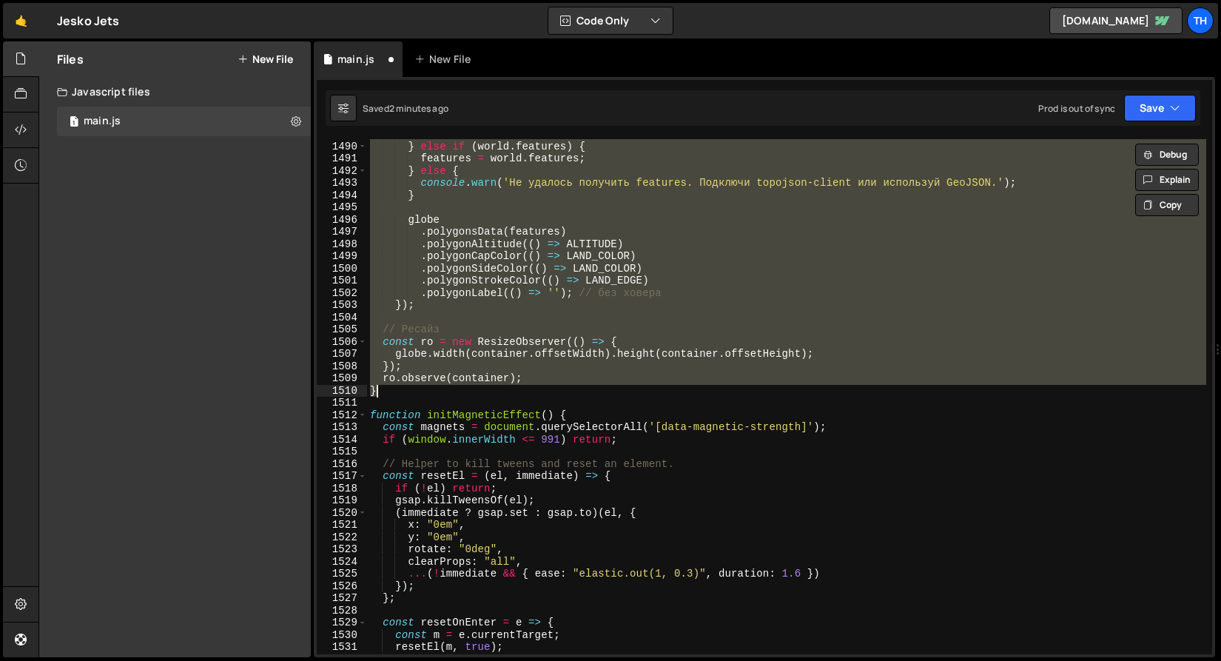
type textarea "}); }"
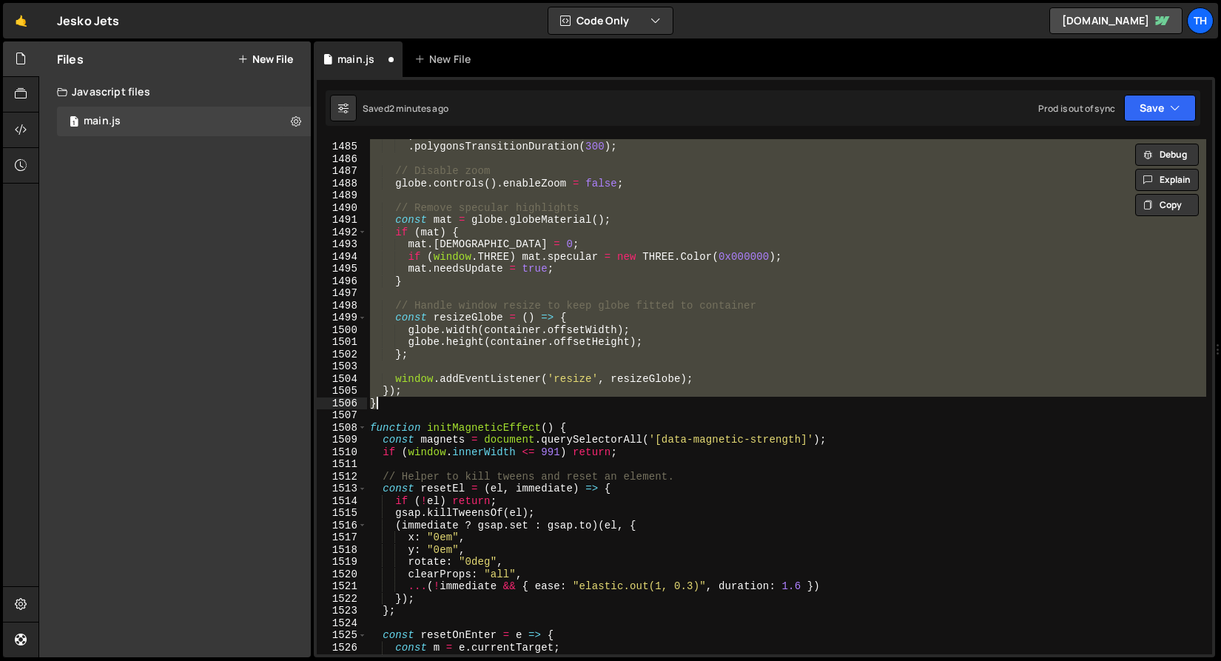
type textarea "initGlobe();"
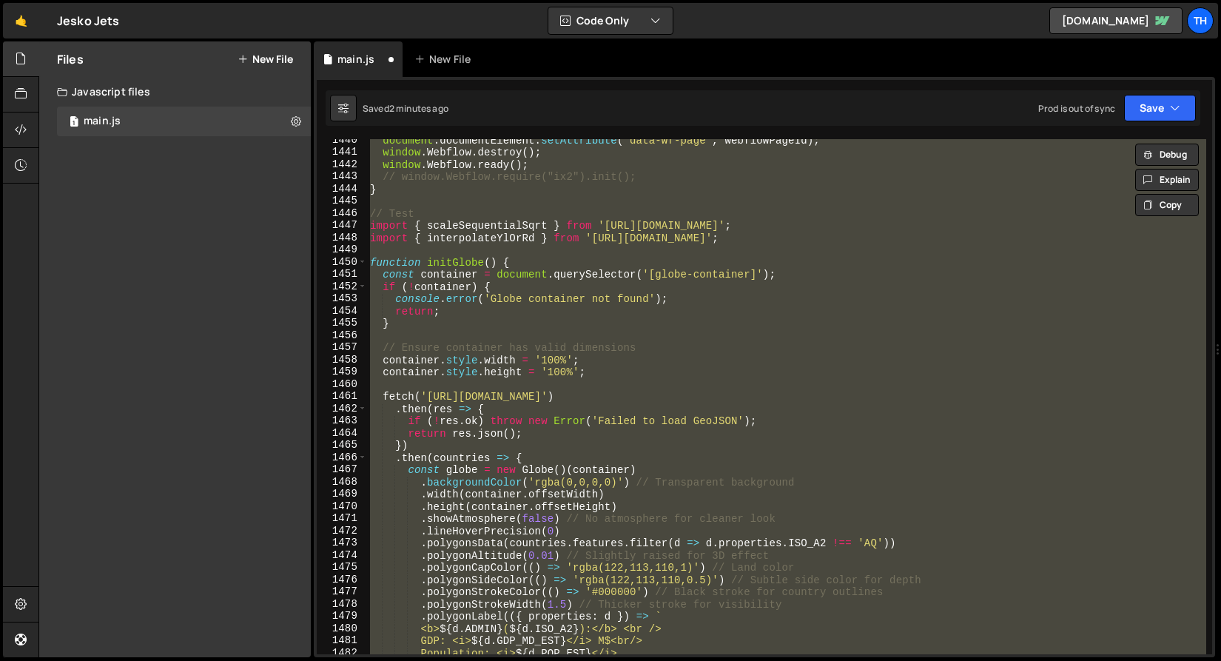
scroll to position [17434, 0]
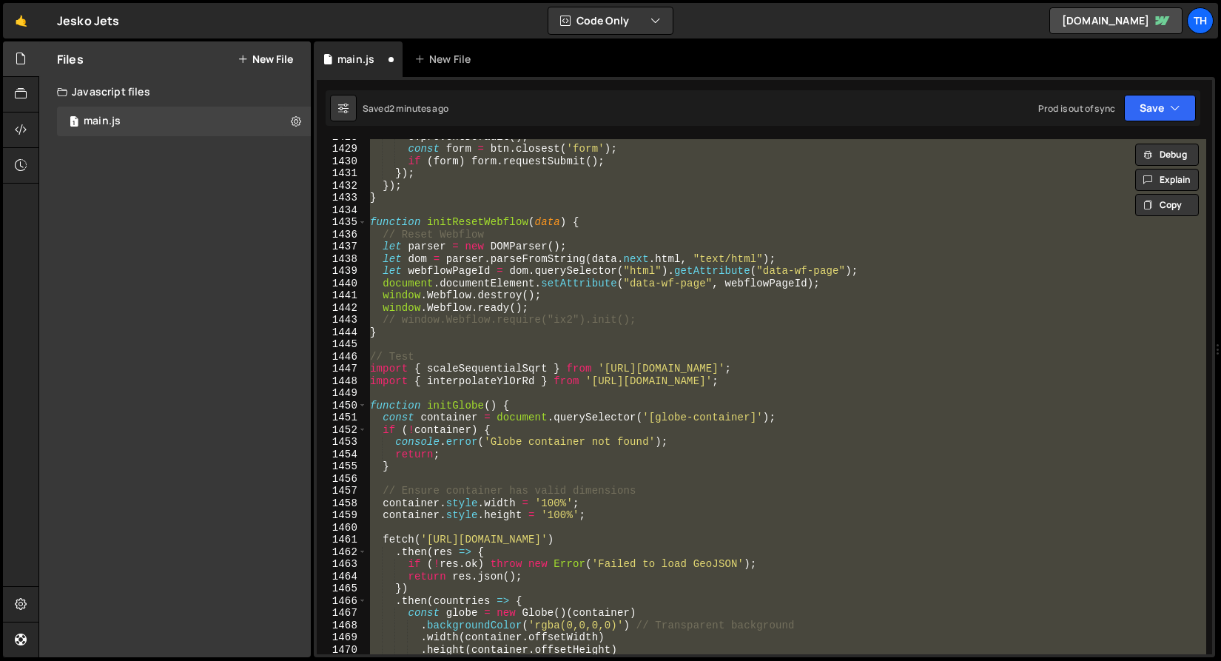
click at [526, 416] on div "e . preventDefault ( ) ; const form = btn . closest ( 'form' ) ; if ( form ) fo…" at bounding box center [786, 396] width 839 height 515
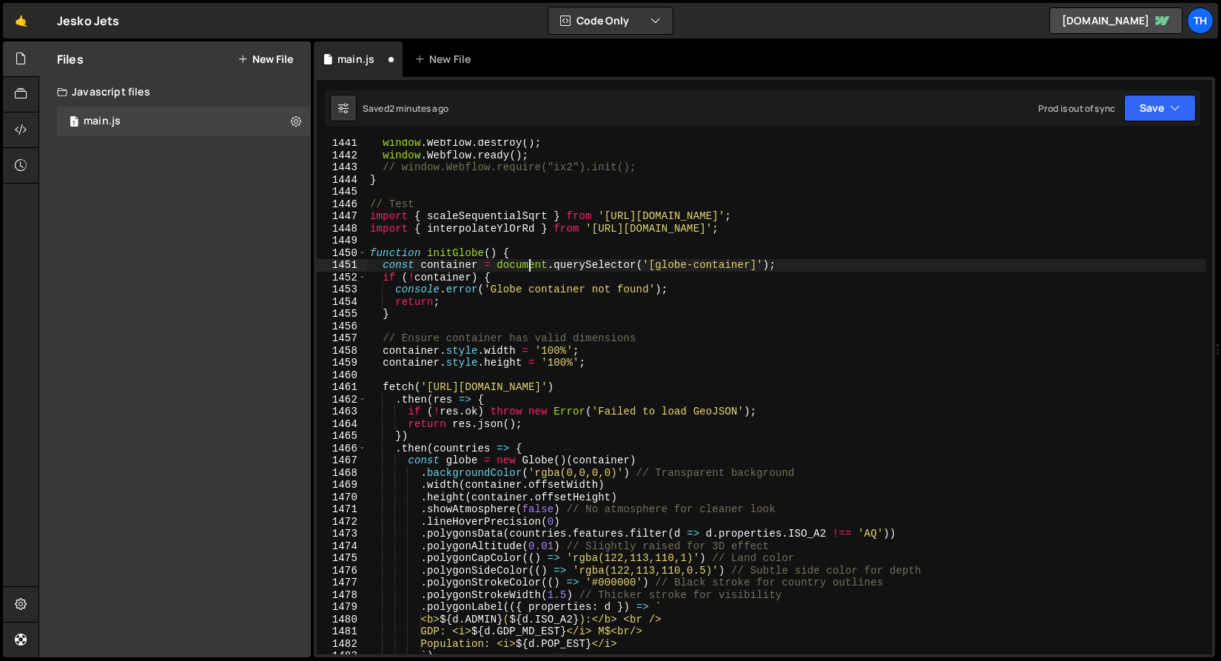
scroll to position [17586, 0]
click at [1163, 115] on button "Save" at bounding box center [1160, 108] width 72 height 27
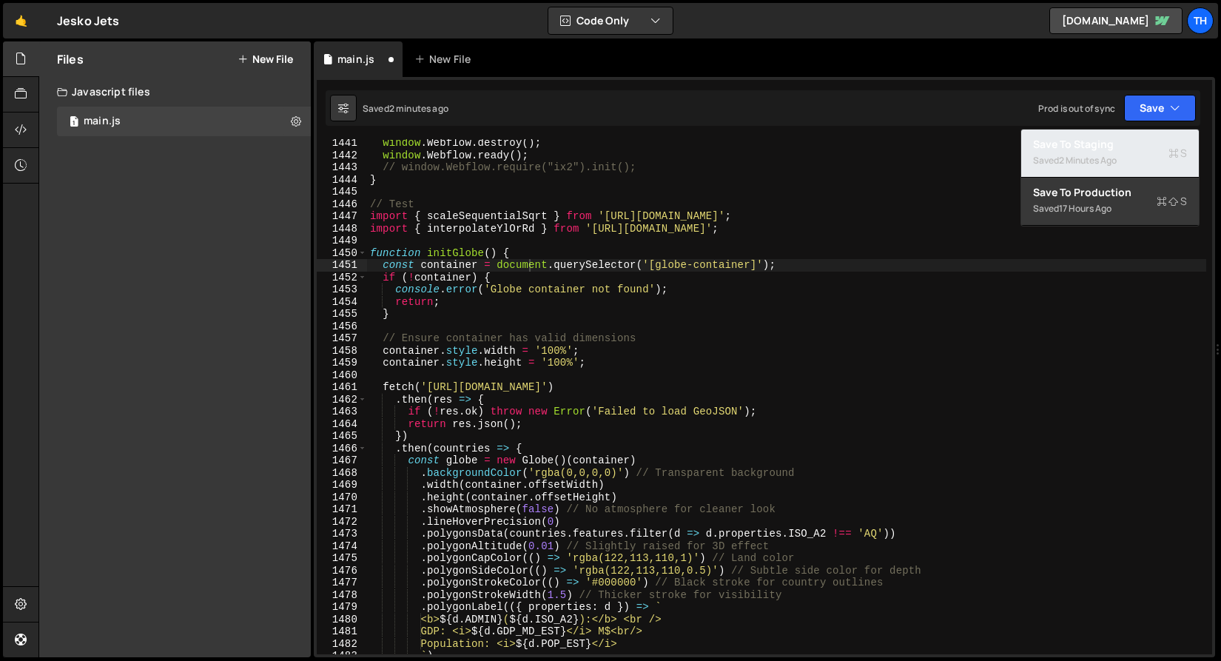
click at [1130, 160] on div "Saved 2 minutes ago" at bounding box center [1110, 161] width 154 height 18
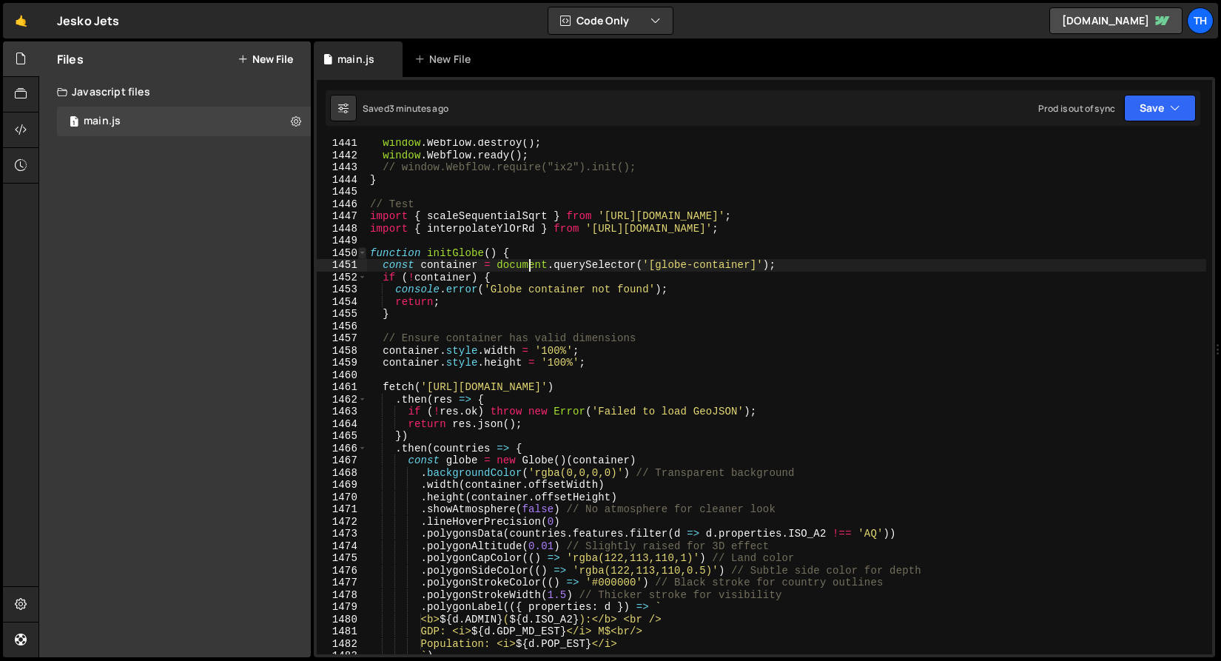
click at [366, 258] on div "1450" at bounding box center [342, 253] width 50 height 13
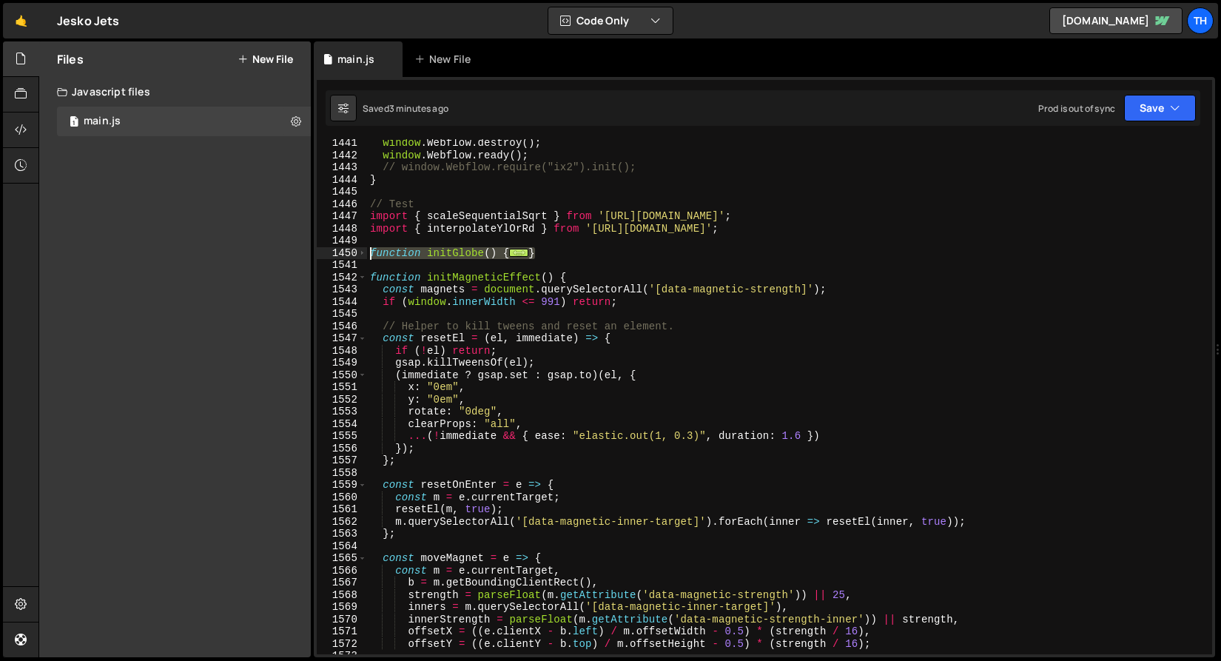
drag, startPoint x: 551, startPoint y: 249, endPoint x: 349, endPoint y: 258, distance: 202.9
click at [349, 258] on div "const container = document.querySelector('[globe-container]'); 1441 1442 1443 1…" at bounding box center [764, 396] width 895 height 515
paste textarea "}"
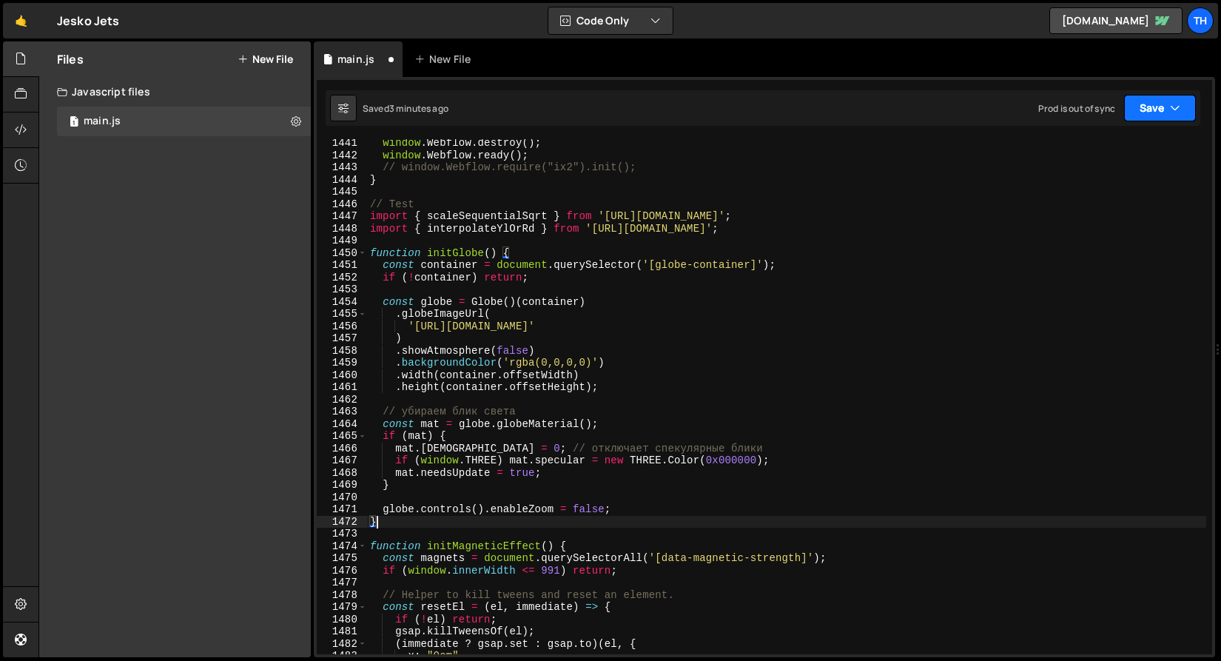
click at [1134, 110] on button "Save" at bounding box center [1160, 108] width 72 height 27
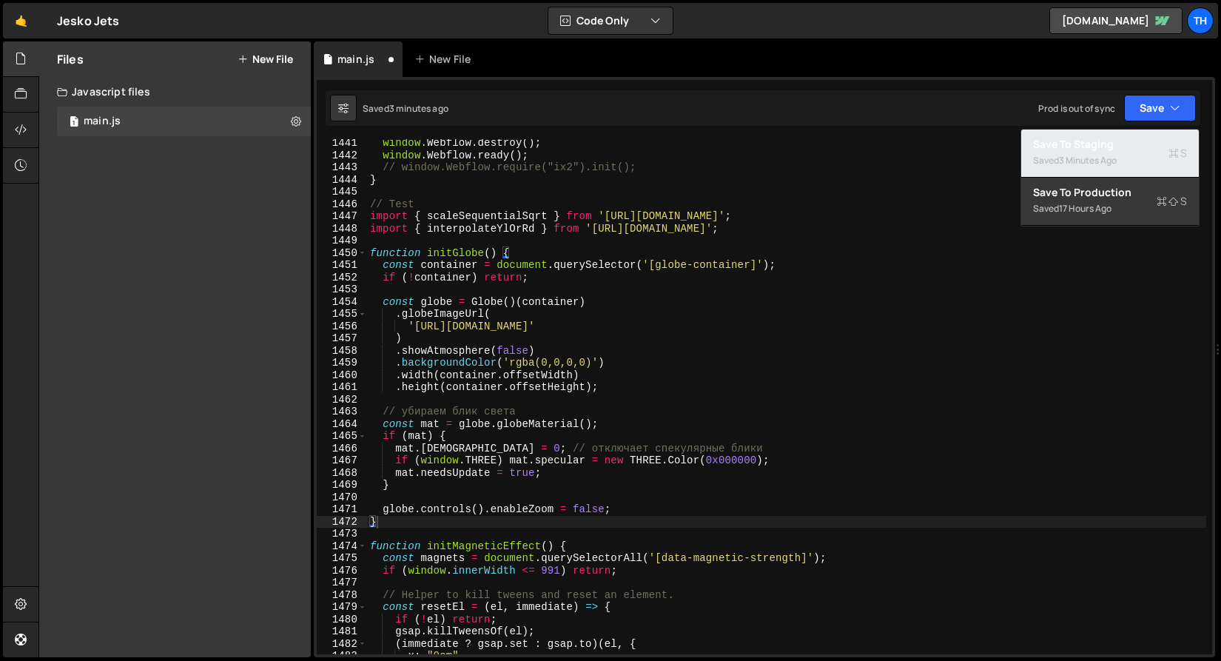
click at [1130, 137] on div "Save to Staging S" at bounding box center [1110, 144] width 154 height 15
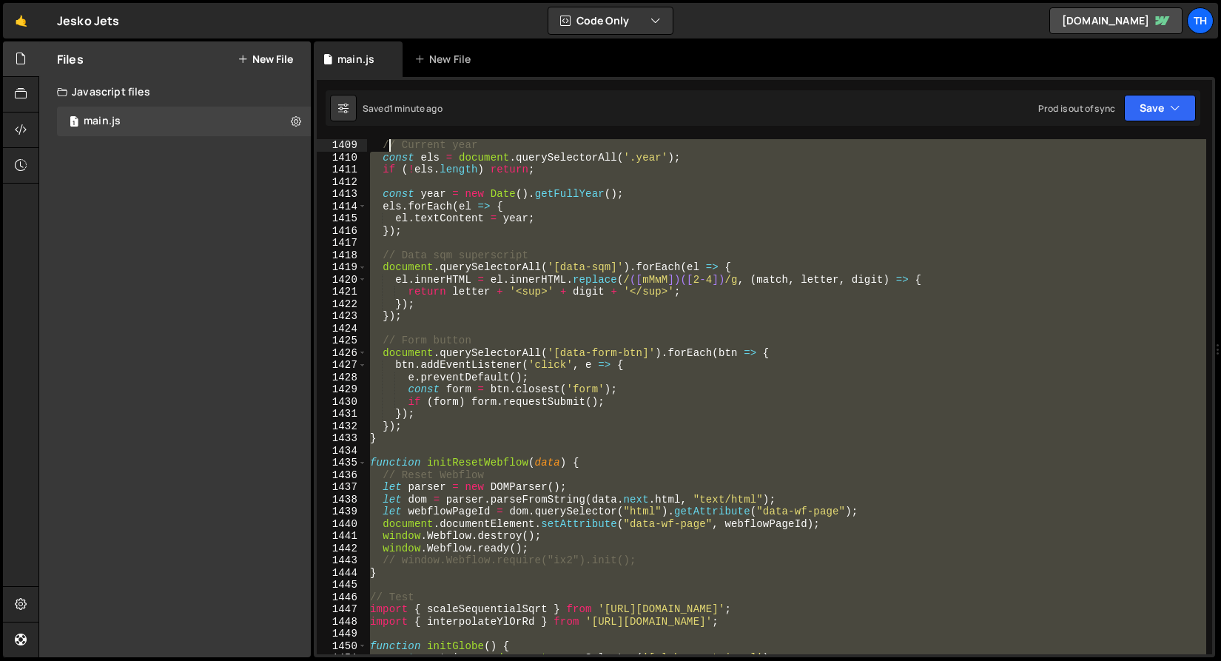
scroll to position [16888, 0]
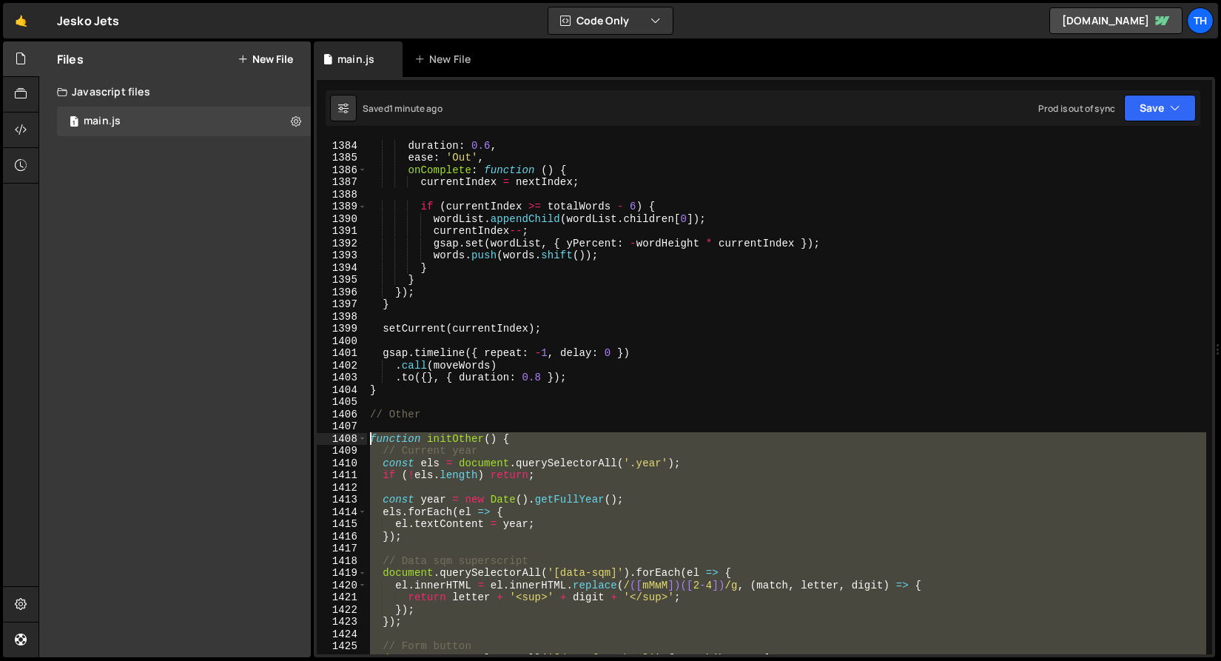
drag, startPoint x: 397, startPoint y: 580, endPoint x: 344, endPoint y: 442, distance: 148.3
click at [344, 442] on div "} 1384 1385 1386 1387 1388 1389 1390 1391 1392 1393 1394 1395 1396 1397 1398 13…" at bounding box center [764, 396] width 895 height 515
paste textarea "}"
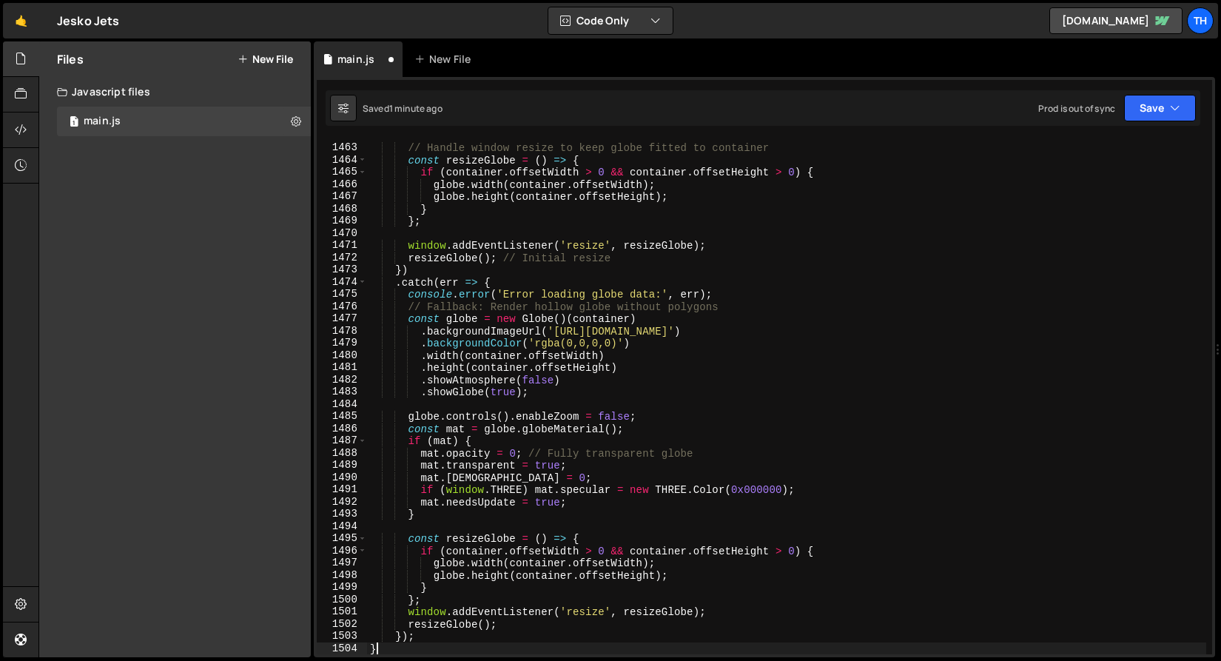
scroll to position [17851, 0]
click at [1145, 109] on button "Save" at bounding box center [1160, 108] width 72 height 27
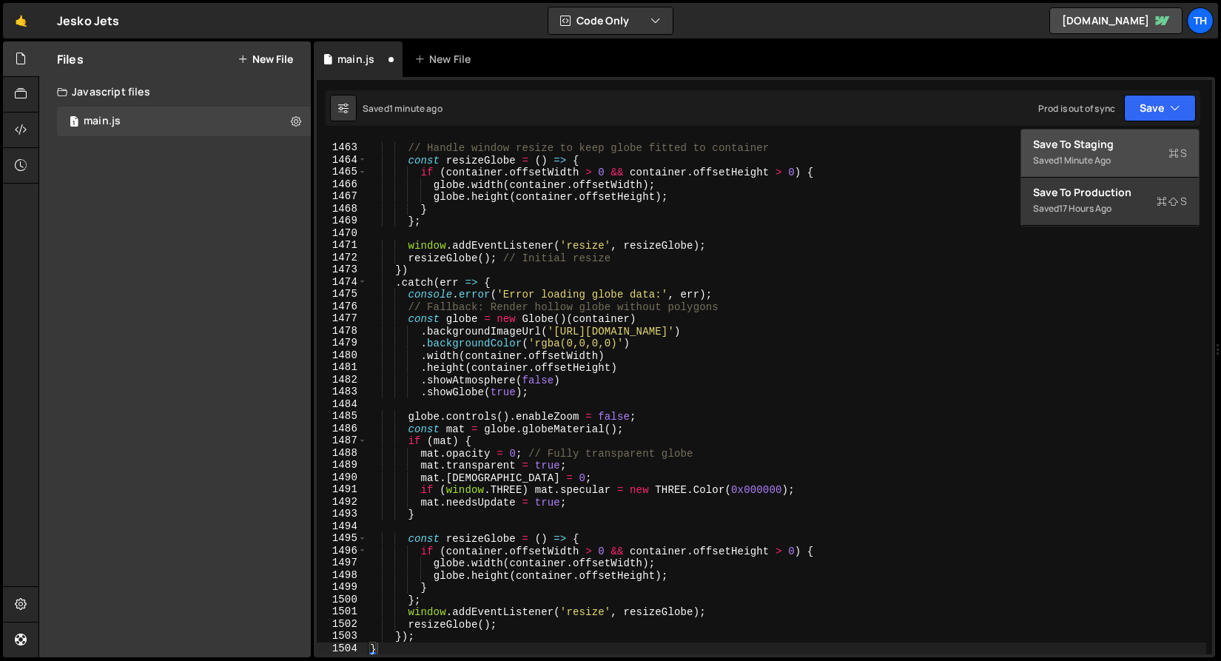
click at [1129, 133] on button "Save to Staging S Saved 1 minute ago" at bounding box center [1110, 154] width 178 height 48
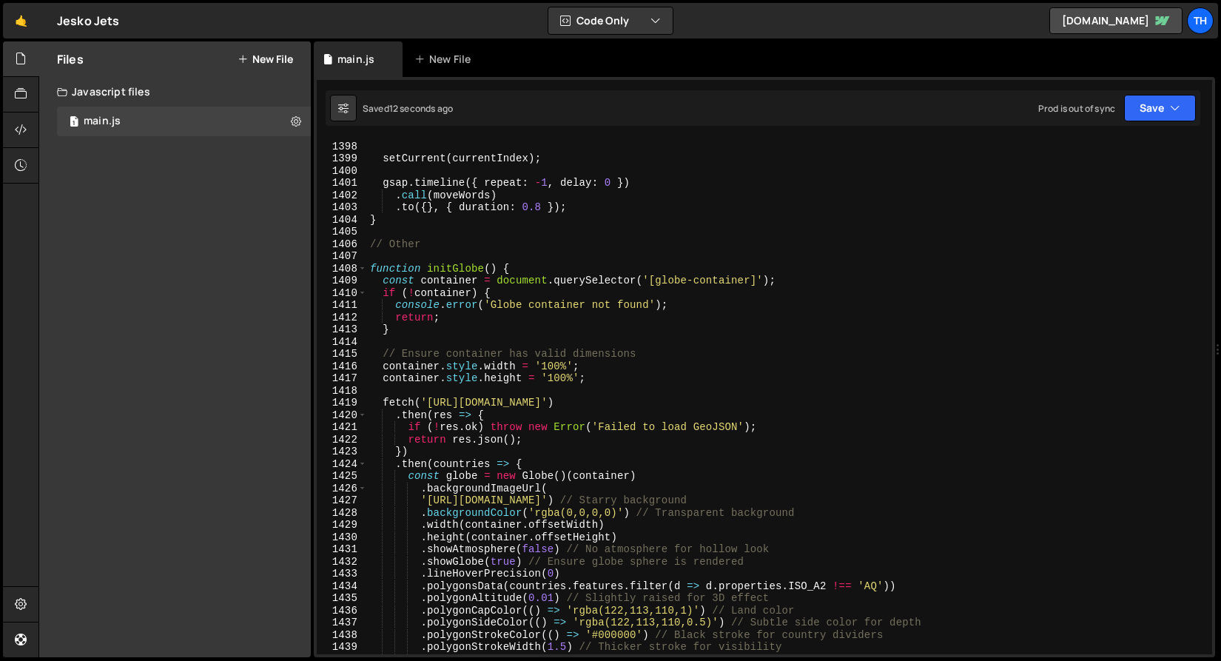
scroll to position [17058, 0]
type textarea "});"
click at [363, 266] on span at bounding box center [362, 269] width 8 height 13
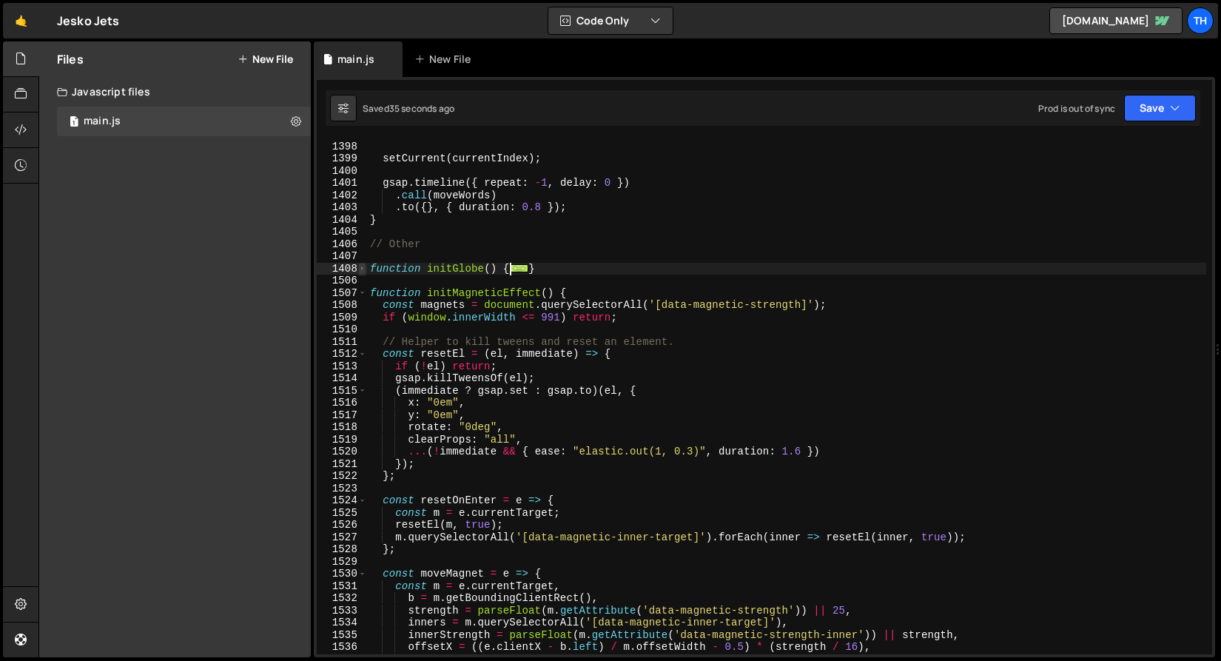
click at [366, 268] on span at bounding box center [362, 269] width 8 height 13
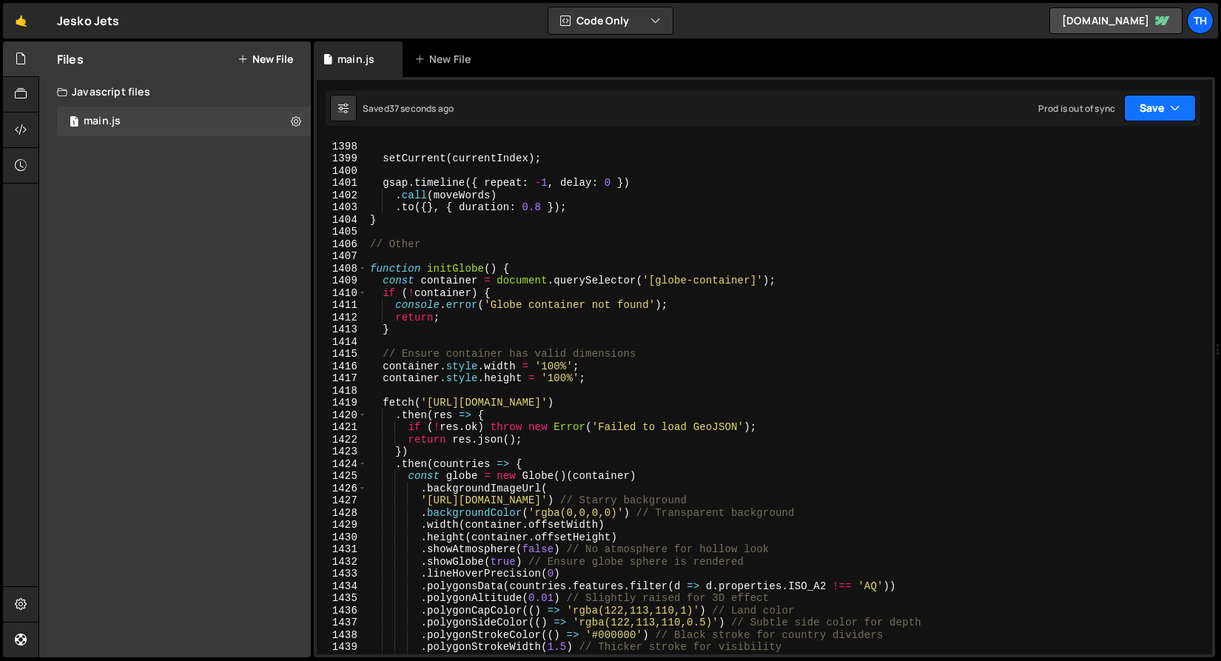
click at [1136, 107] on button "Save" at bounding box center [1160, 108] width 72 height 27
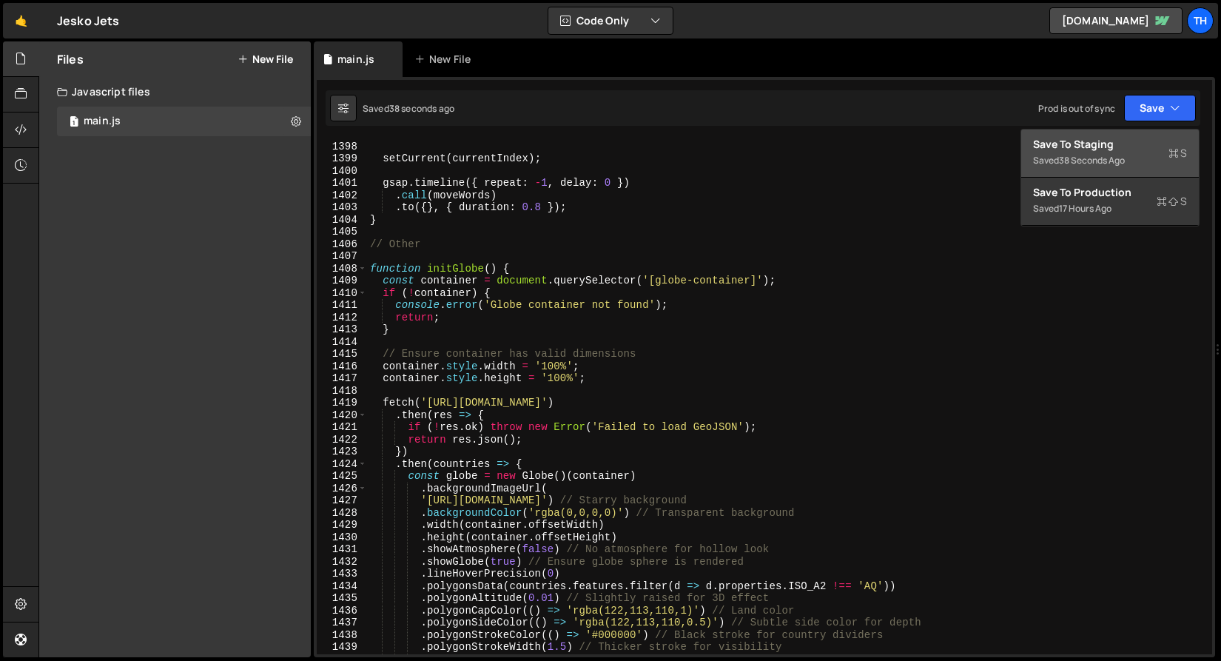
click at [1132, 168] on div "Saved 38 seconds ago" at bounding box center [1110, 161] width 154 height 18
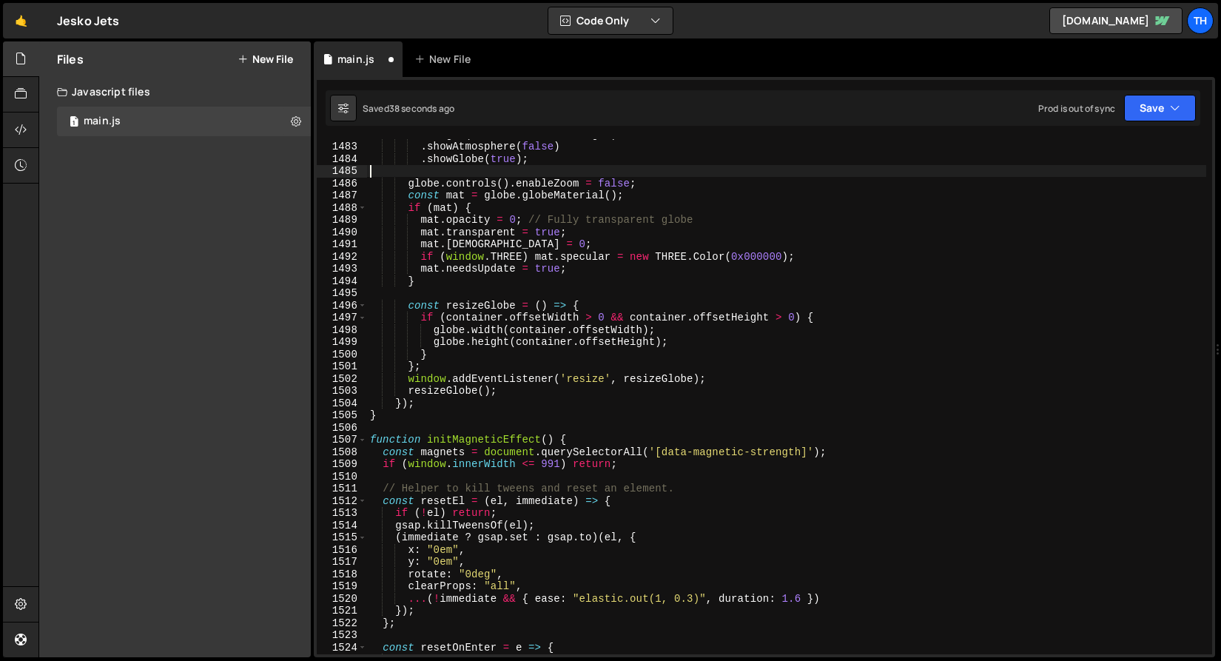
scroll to position [18096, 0]
click at [1132, 168] on div ". height ( container . offsetHeight ) . showAtmosphere ( false ) . showGlobe ( …" at bounding box center [786, 398] width 839 height 540
click at [1152, 115] on button "Save" at bounding box center [1160, 108] width 72 height 27
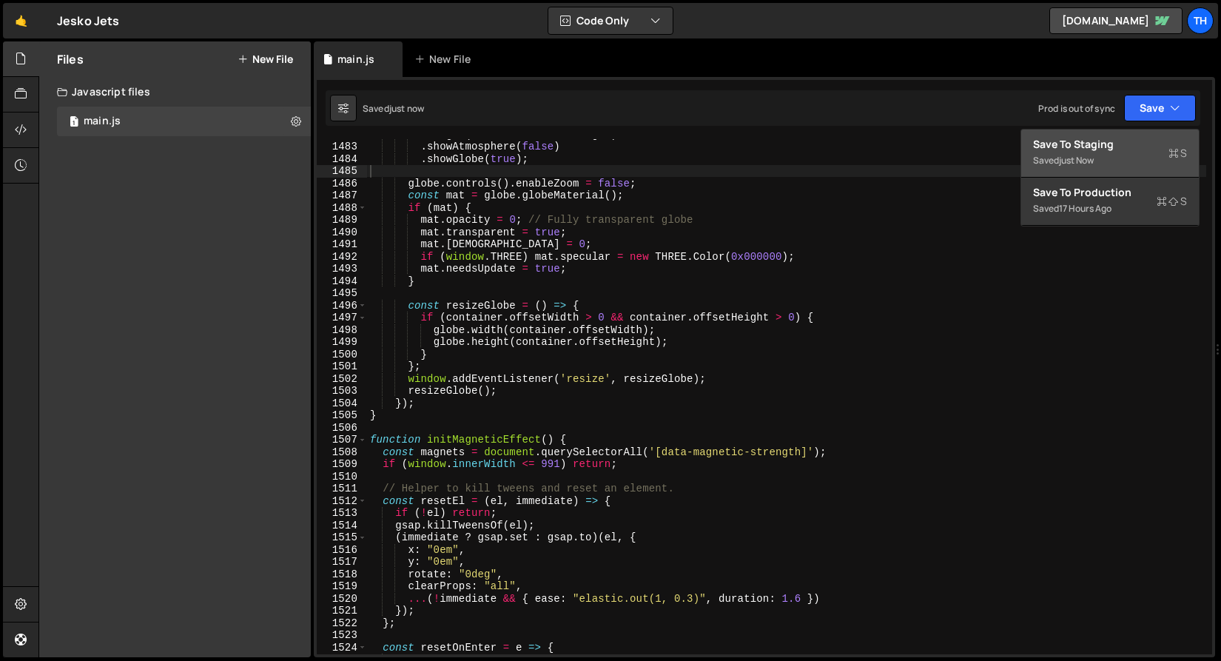
click at [1147, 145] on div "Save to Staging S" at bounding box center [1110, 144] width 154 height 15
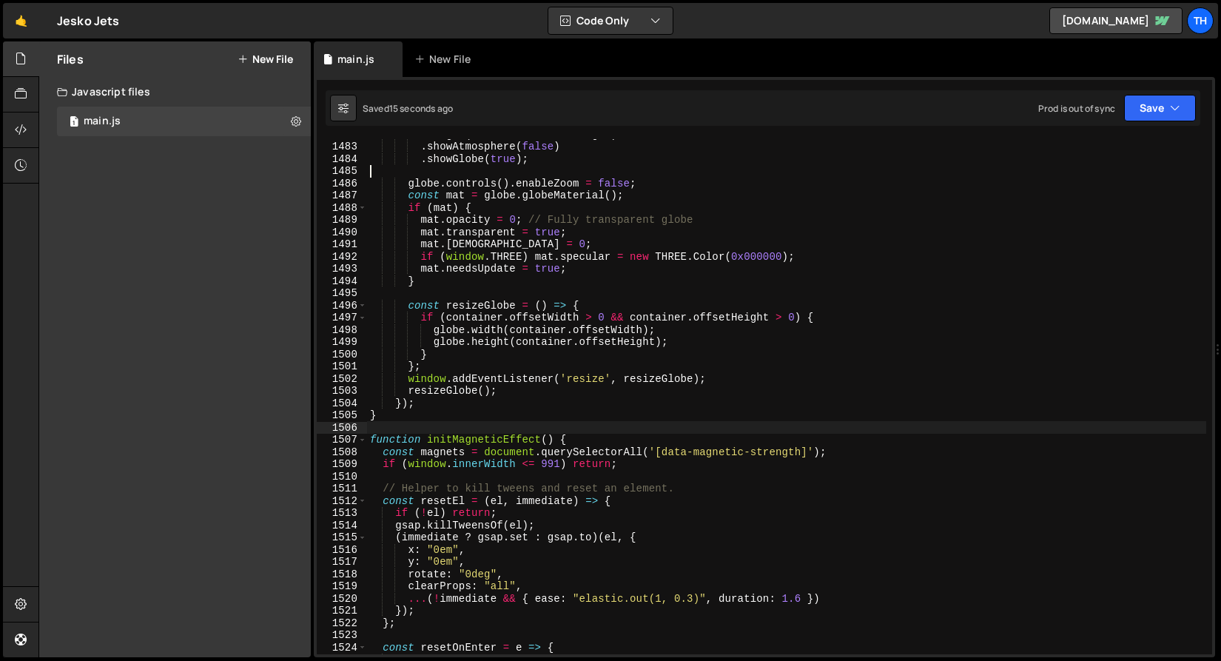
click at [543, 429] on div ". height ( container . offsetHeight ) . showAtmosphere ( false ) . showGlobe ( …" at bounding box center [786, 398] width 839 height 540
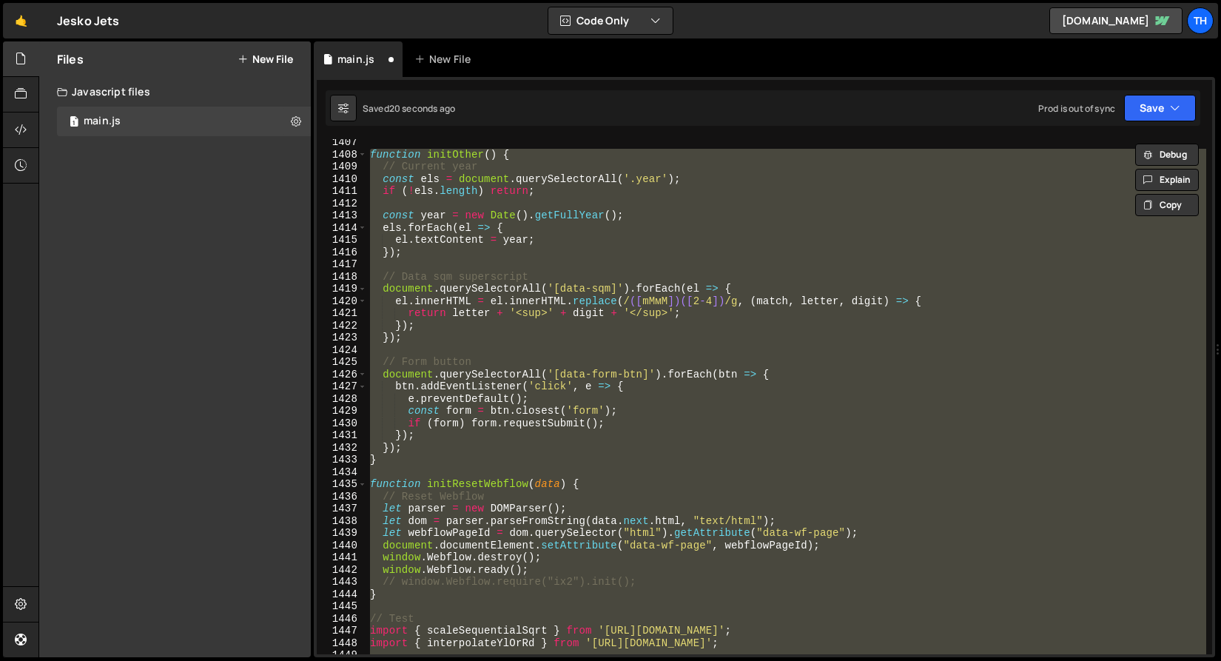
scroll to position [17126, 0]
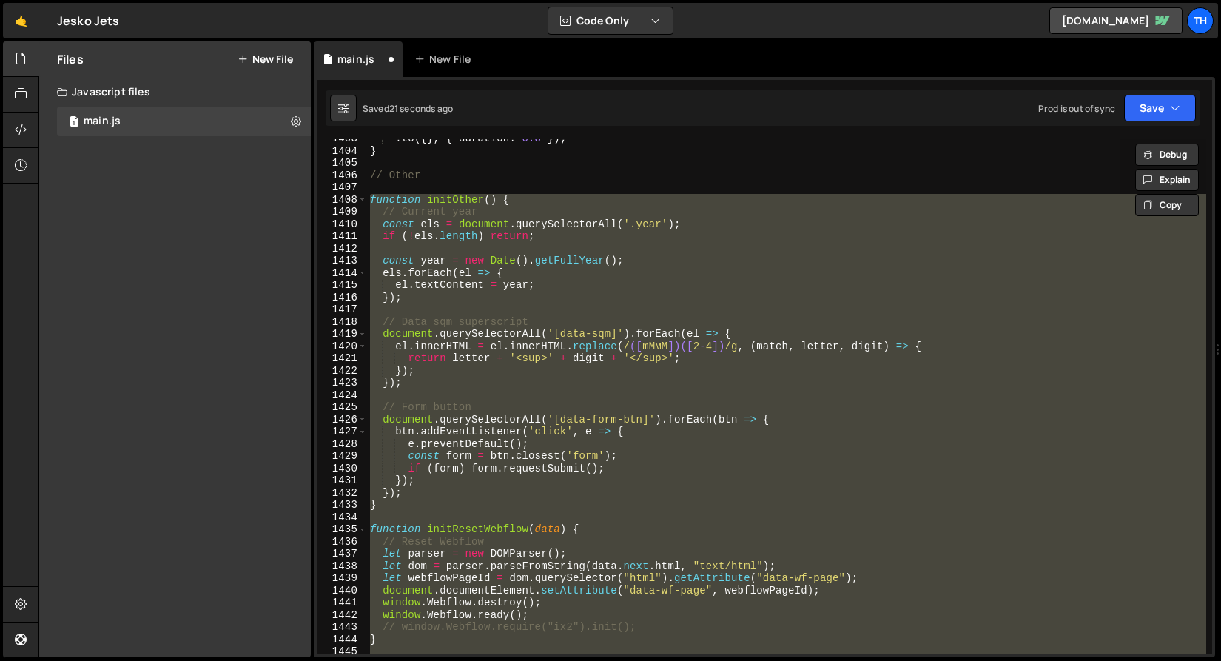
click at [460, 360] on div ". to ({ } , { duration : 0.8 }) ; } // Other function initOther ( ) { // Curren…" at bounding box center [786, 396] width 839 height 515
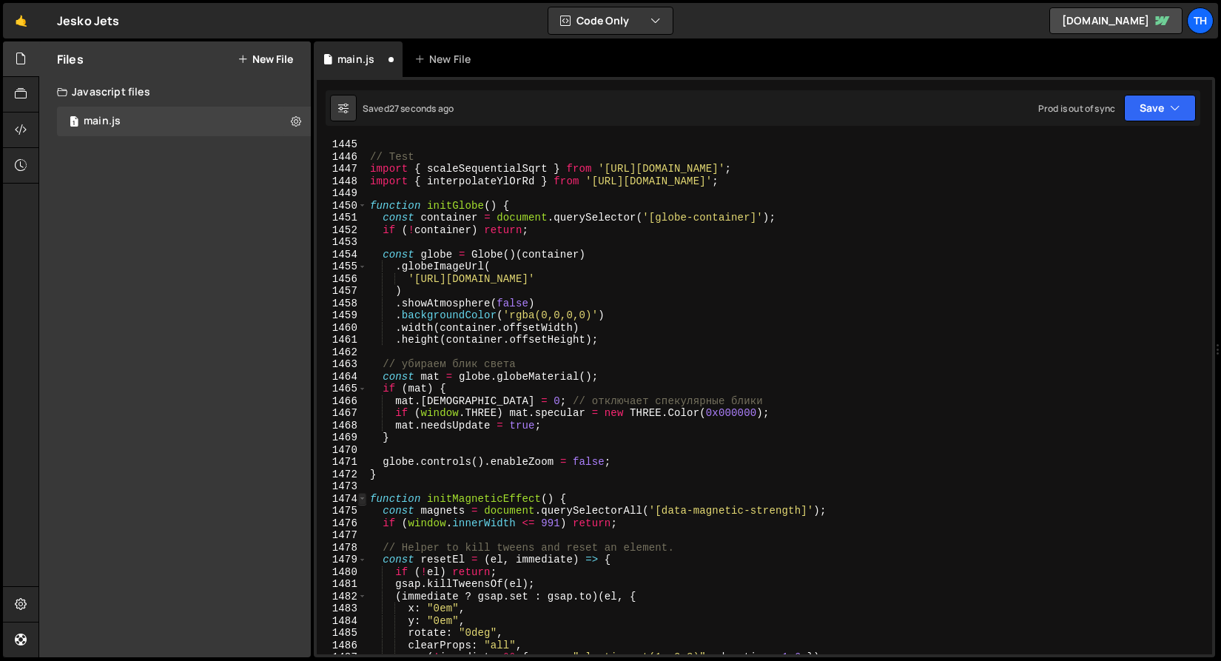
click at [360, 502] on span at bounding box center [362, 499] width 8 height 13
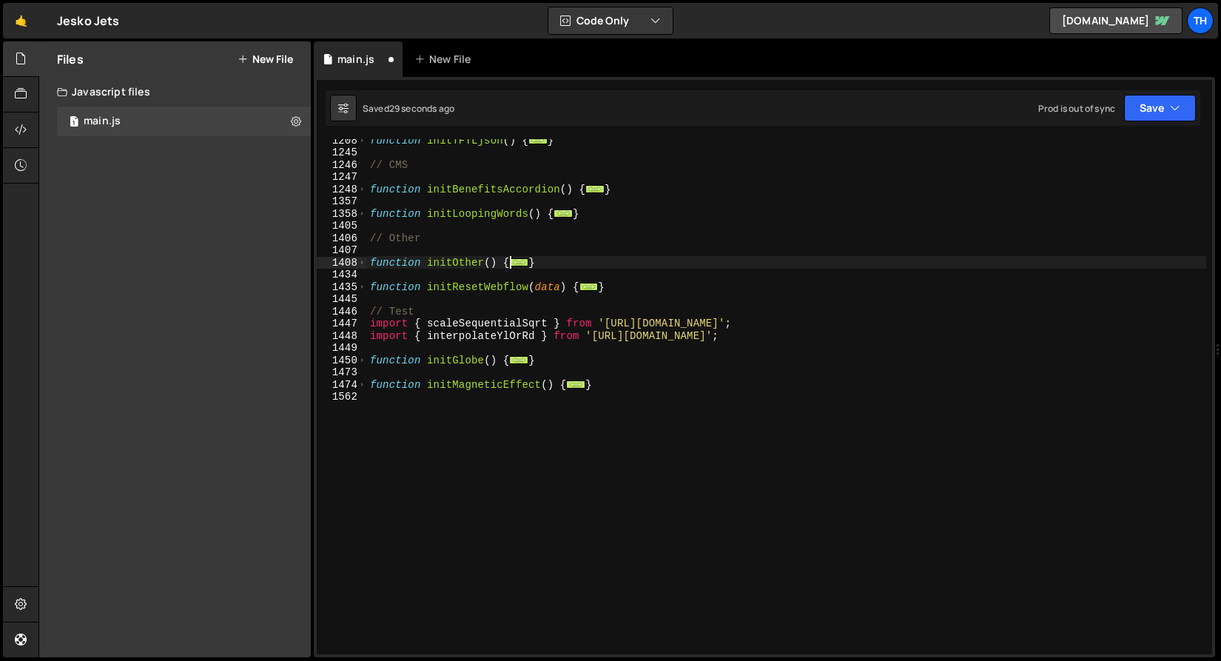
drag, startPoint x: 416, startPoint y: 382, endPoint x: 434, endPoint y: 383, distance: 18.5
click at [417, 382] on div "function initTFTLjson ( ) { ... } // CMS function initBenefitsAccordion ( ) { .…" at bounding box center [786, 404] width 839 height 540
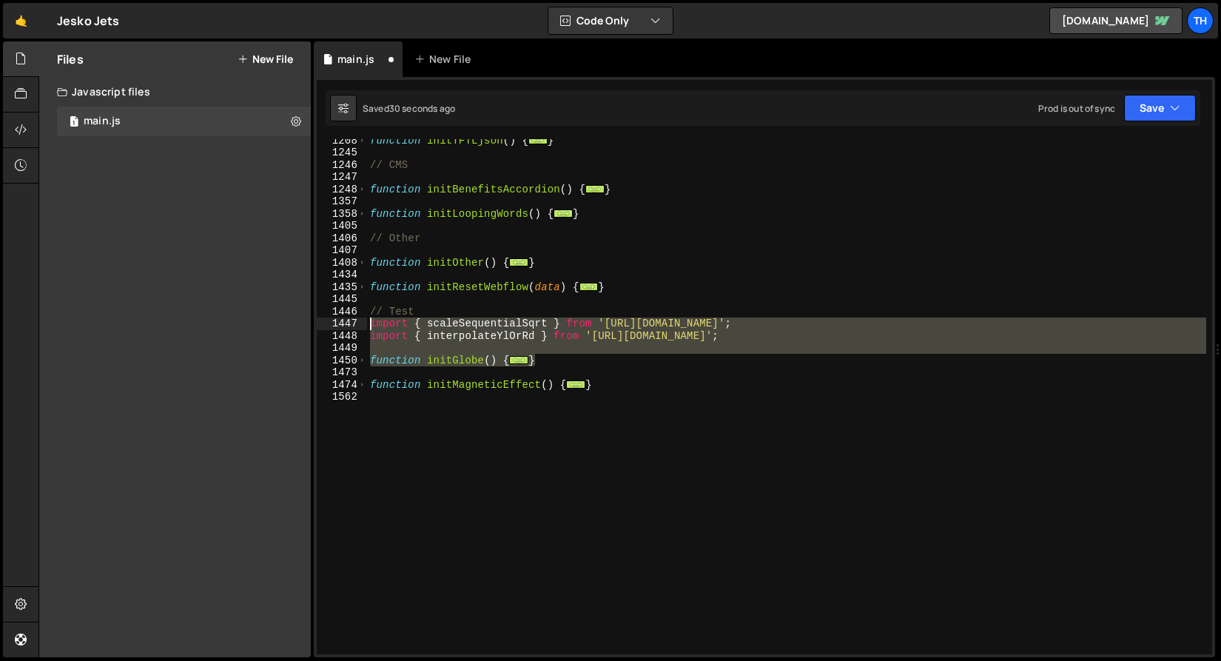
drag, startPoint x: 548, startPoint y: 364, endPoint x: 329, endPoint y: 326, distance: 222.3
click at [329, 326] on div "function initMagneticEffect() { 1208 1245 1246 1247 1248 1357 1358 1405 1406 14…" at bounding box center [764, 396] width 895 height 515
paste textarea "}"
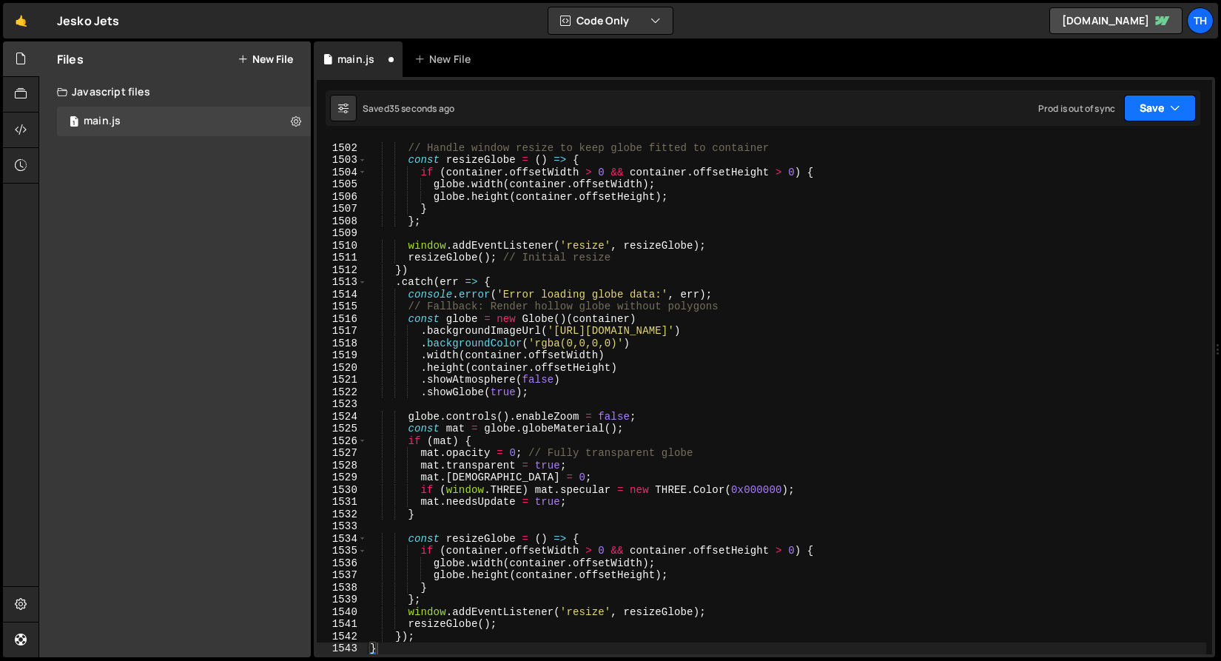
click at [1128, 109] on button "Save" at bounding box center [1160, 108] width 72 height 27
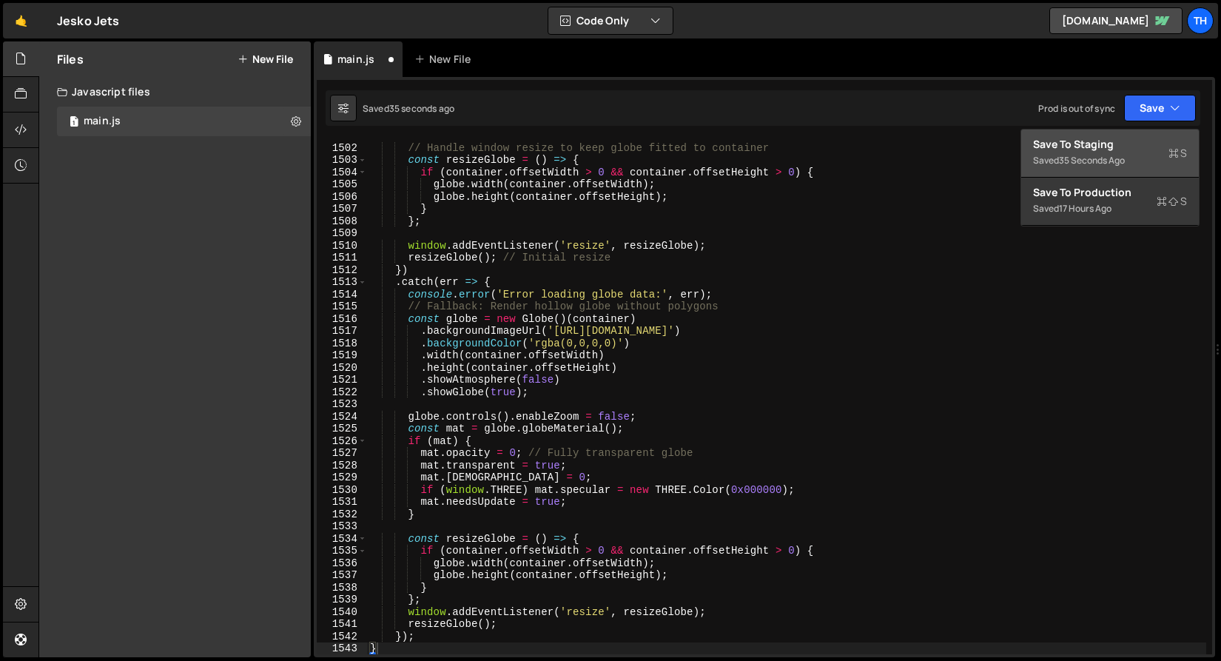
click at [1121, 158] on div "35 seconds ago" at bounding box center [1092, 160] width 66 height 13
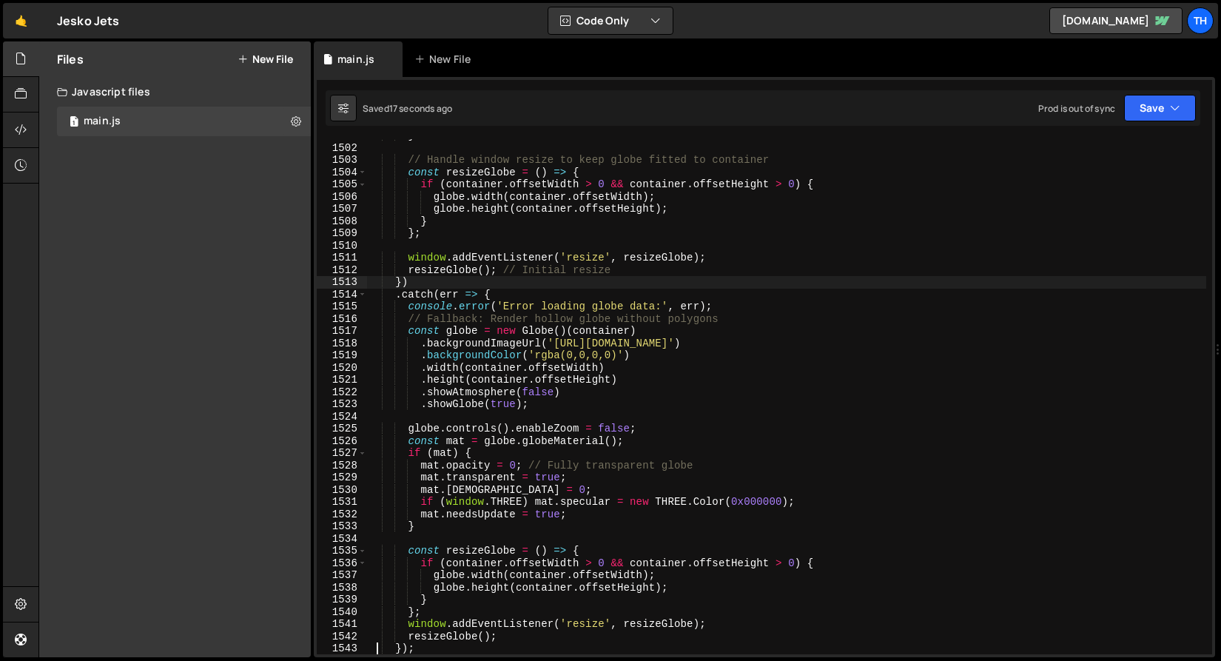
click at [487, 280] on div "} // Handle window resize to keep globe fitted to container const resizeGlobe =…" at bounding box center [786, 400] width 839 height 540
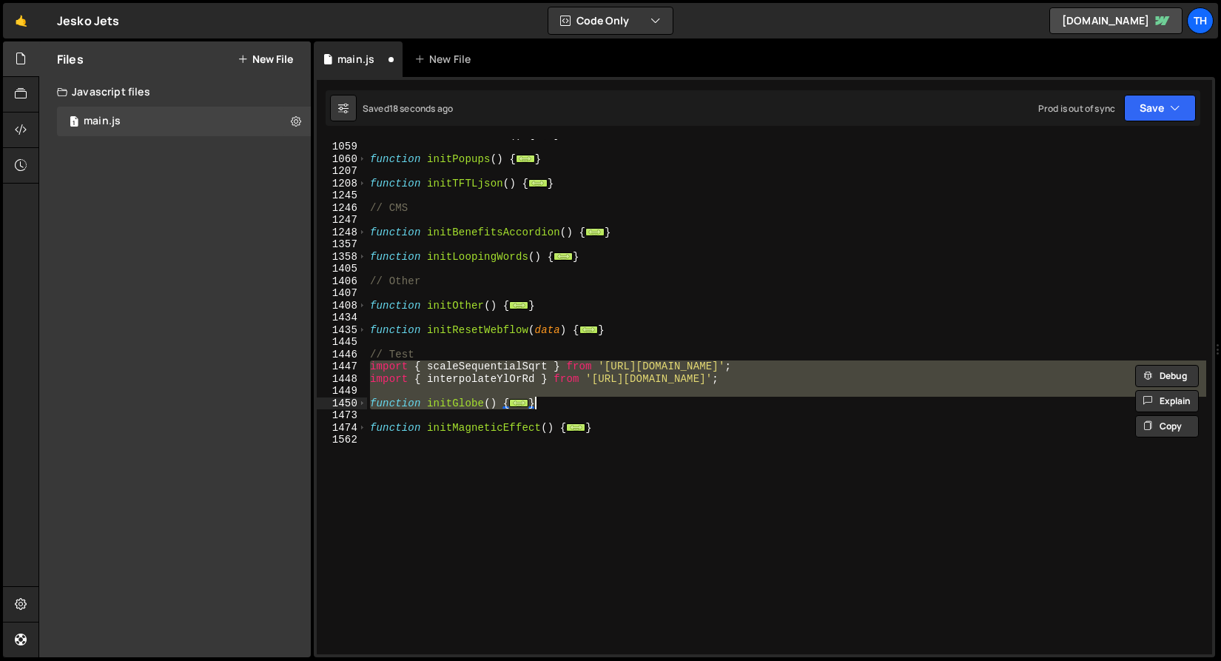
scroll to position [707, 0]
click at [472, 406] on div "function initLinkHover ( ) { ... } function initPopups ( ) { ... } function ini…" at bounding box center [786, 396] width 839 height 515
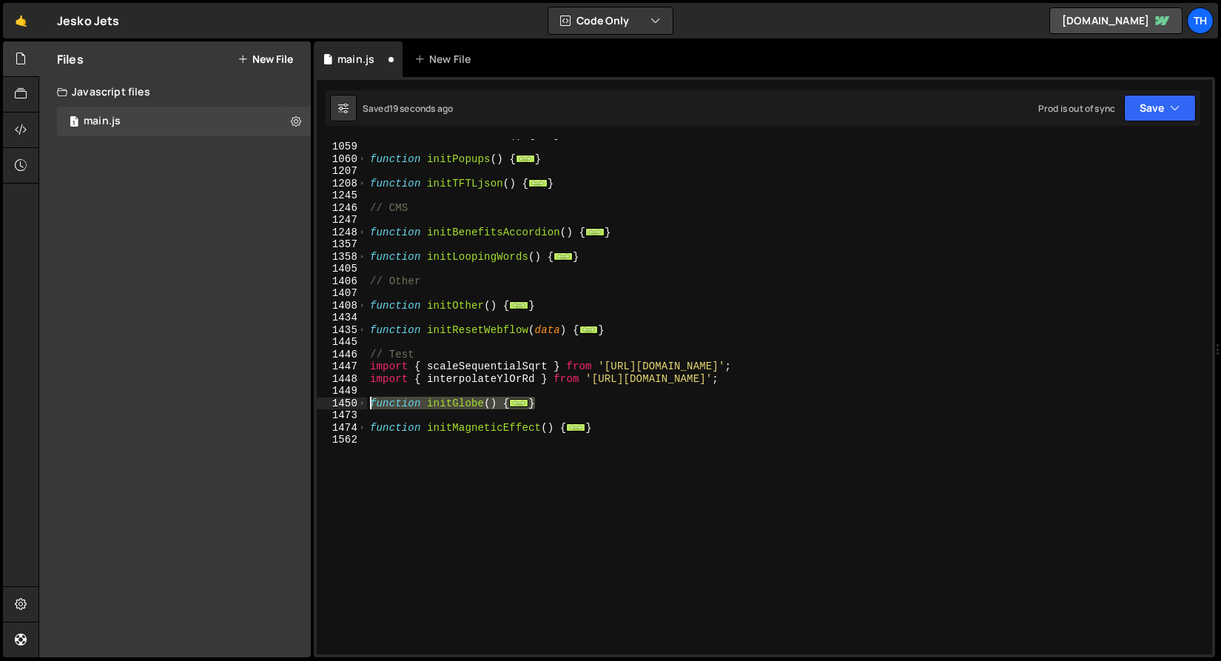
drag, startPoint x: 522, startPoint y: 394, endPoint x: 324, endPoint y: 399, distance: 197.7
click at [324, 399] on div "function initGlobe() { 1008 1059 1060 1207 1208 1245 1246 1247 1248 1357 1358 1…" at bounding box center [764, 396] width 895 height 515
paste textarea "}"
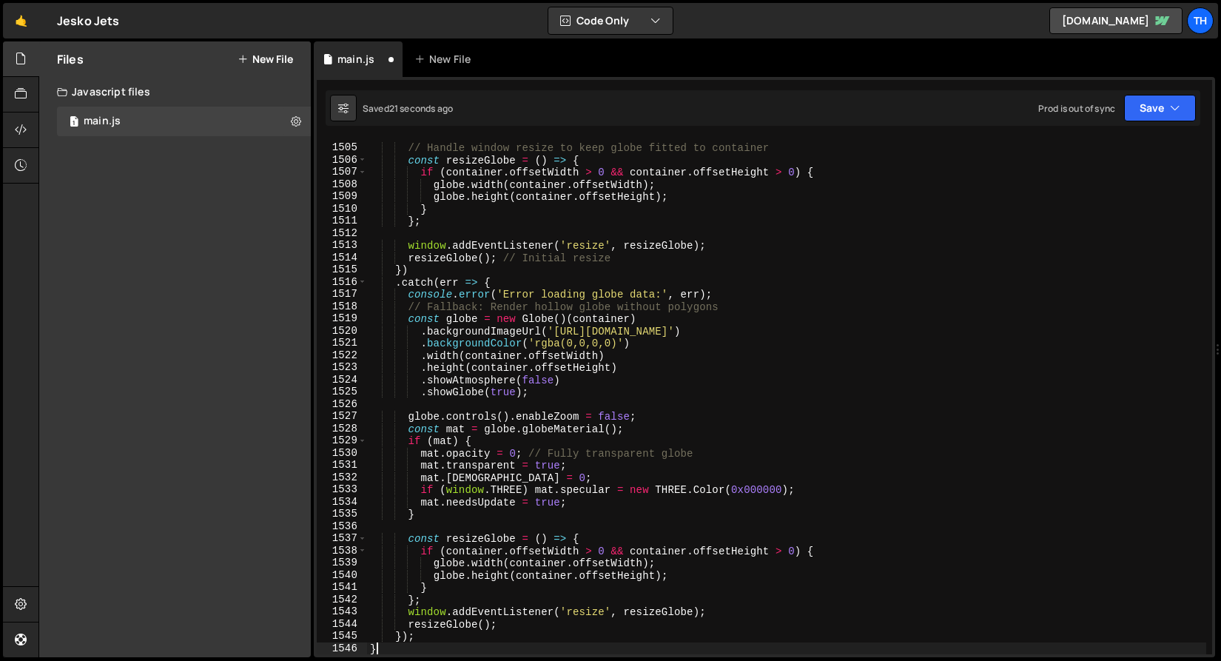
scroll to position [1634, 0]
click at [1170, 107] on icon "button" at bounding box center [1175, 108] width 10 height 15
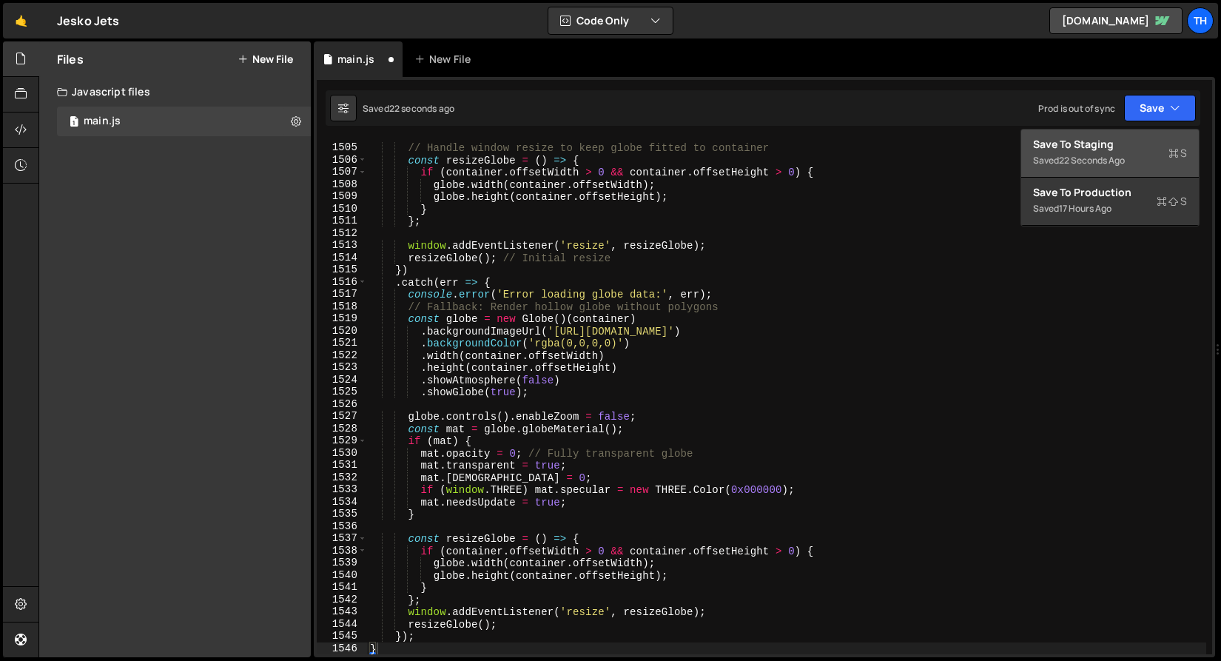
click at [1133, 155] on div "Saved 22 seconds ago" at bounding box center [1110, 161] width 154 height 18
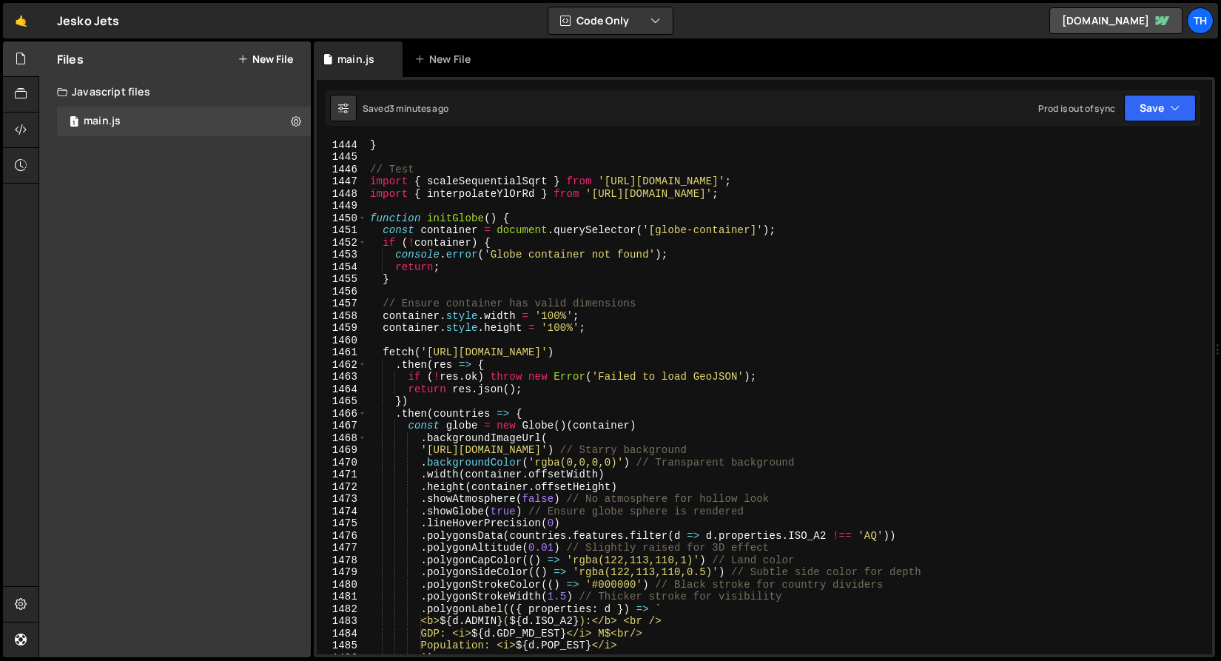
scroll to position [17615, 0]
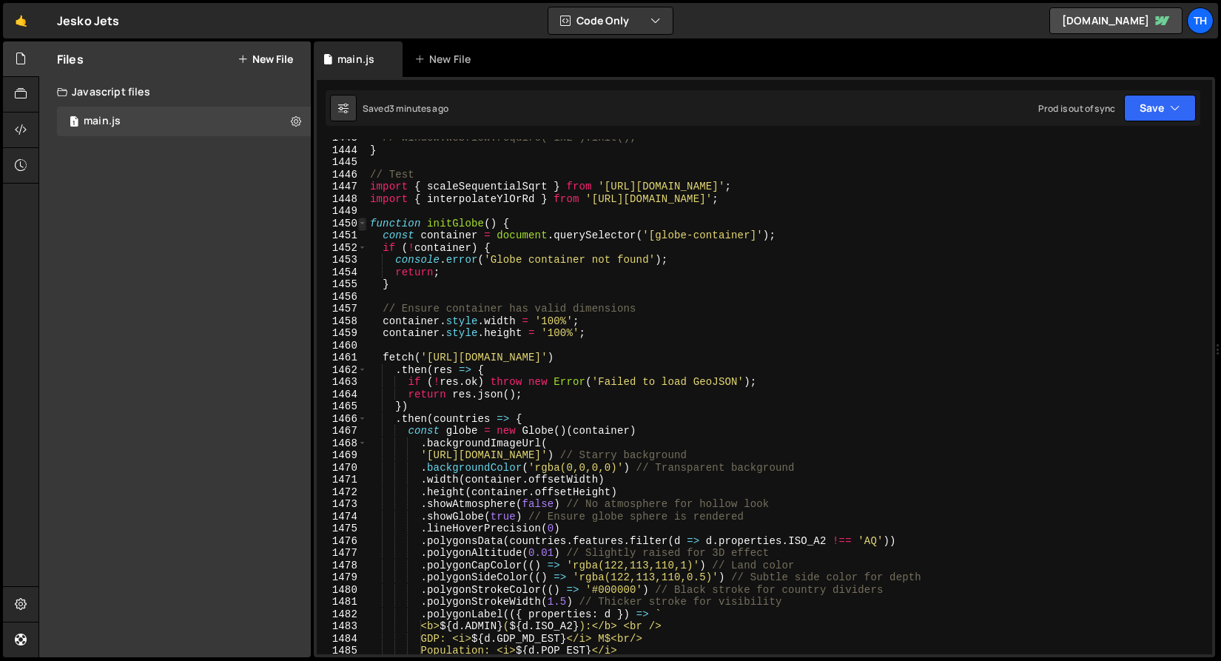
click at [364, 226] on span at bounding box center [362, 224] width 8 height 13
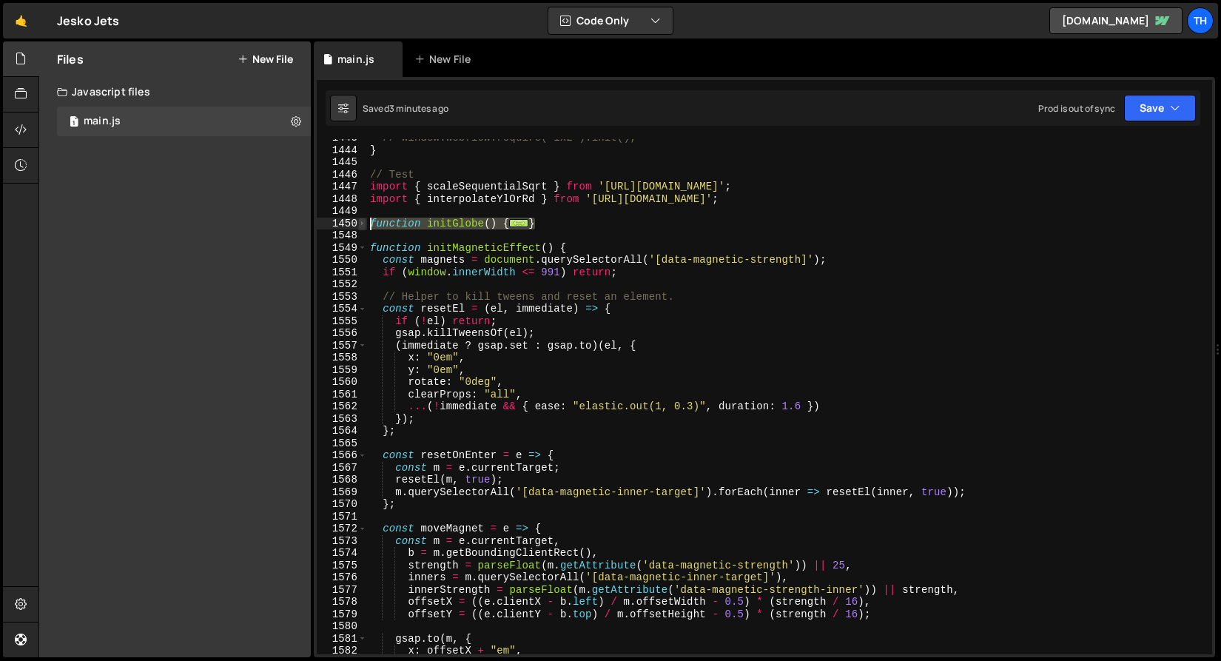
drag, startPoint x: 554, startPoint y: 222, endPoint x: 361, endPoint y: 224, distance: 193.2
click at [361, 224] on div "}); 1443 1444 1445 1446 1447 1448 1449 1450 1548 1549 1550 1551 1552 1553 1554 …" at bounding box center [764, 396] width 895 height 515
paste textarea "}"
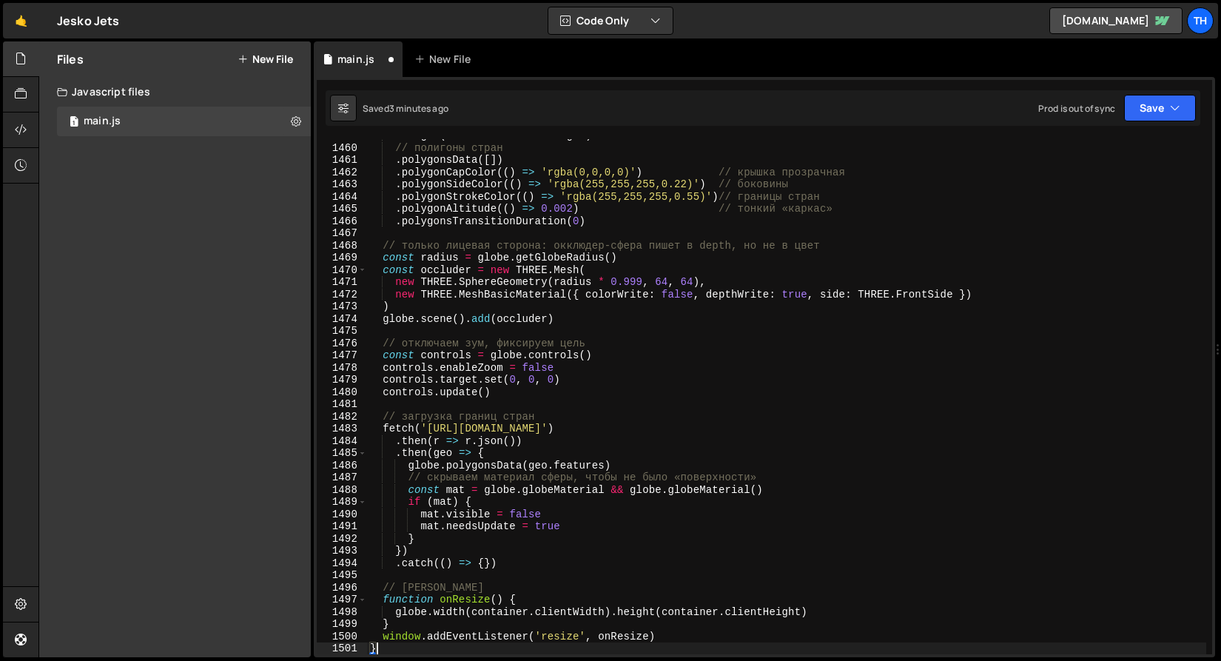
scroll to position [17814, 0]
click at [1172, 108] on icon "button" at bounding box center [1175, 108] width 10 height 15
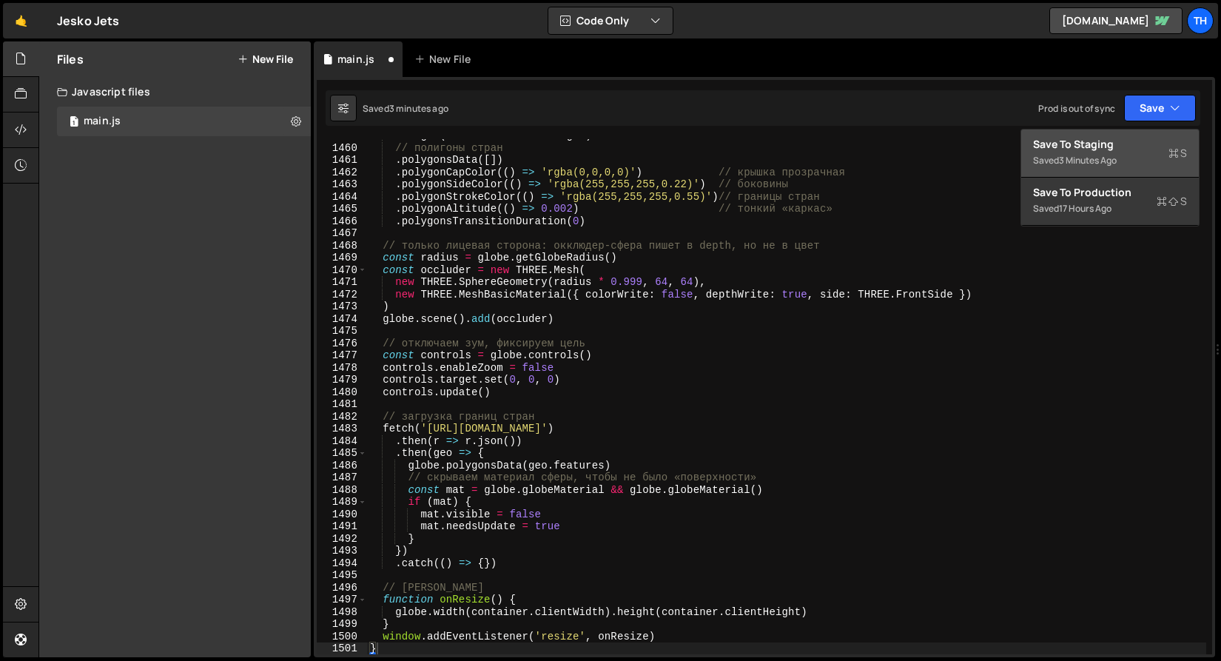
click at [1145, 148] on div "Save to Staging S" at bounding box center [1110, 144] width 154 height 15
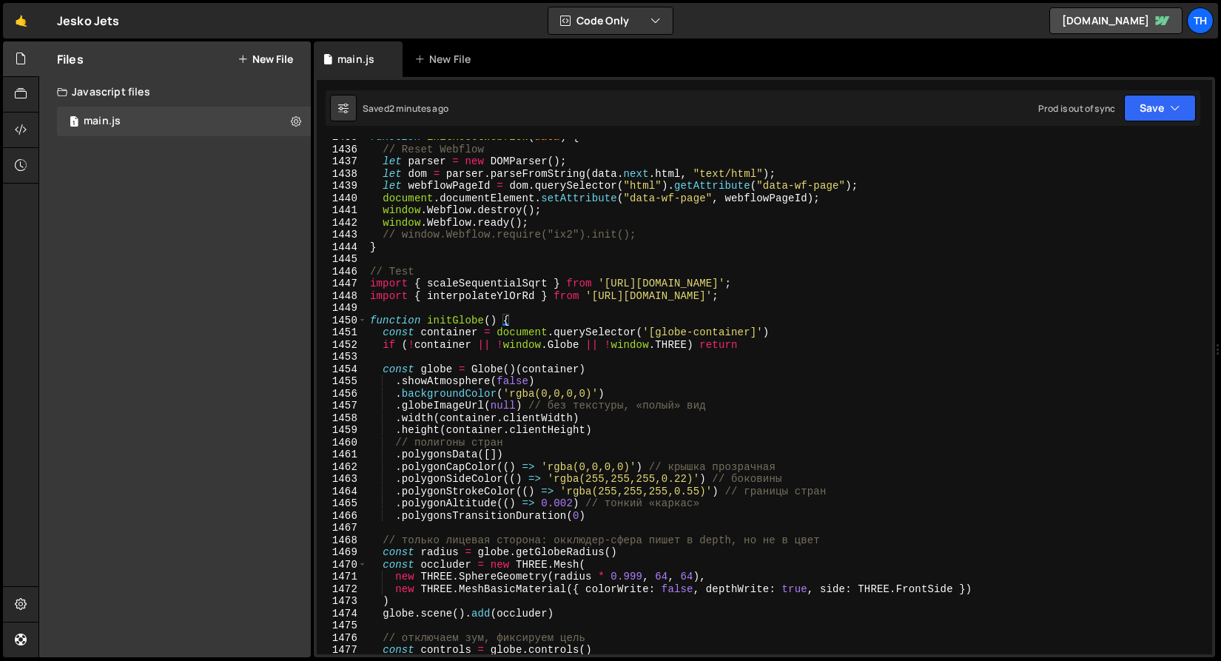
scroll to position [17519, 0]
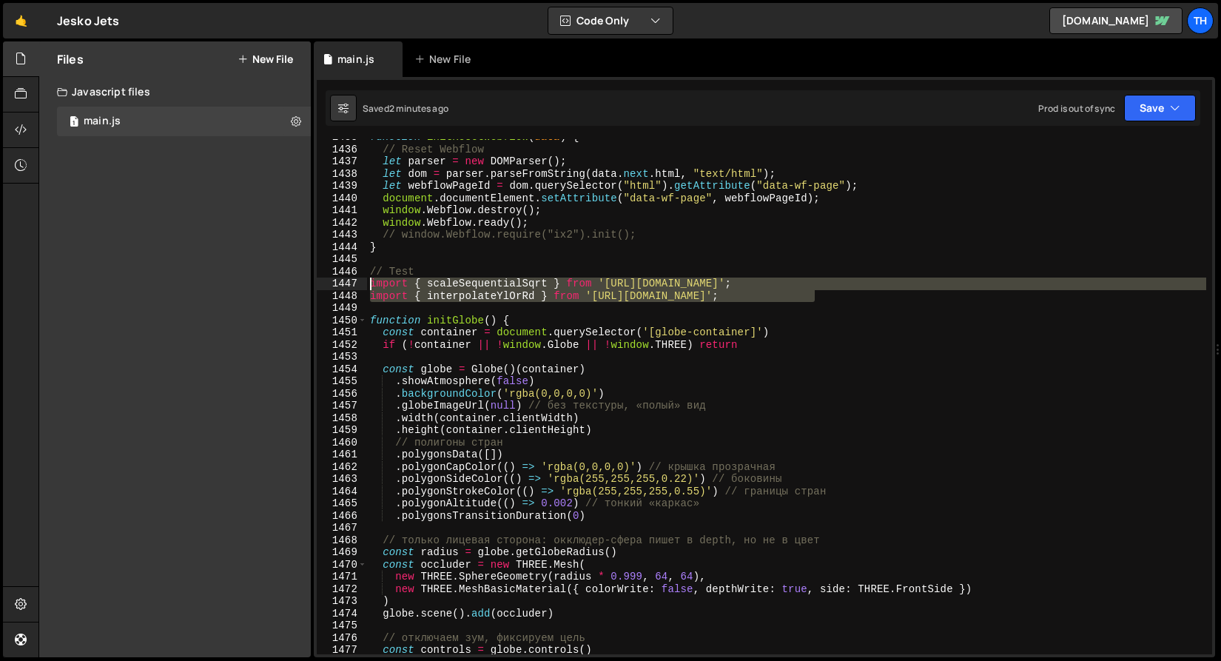
drag, startPoint x: 836, startPoint y: 290, endPoint x: 242, endPoint y: 280, distance: 594.4
click at [242, 280] on div "Files New File Javascript files 1 main.js 0 CSS files Copy share link Edit File…" at bounding box center [629, 349] width 1183 height 616
paste textarea "import * as topojson from 'https://esm.sh/topojson-client"
type textarea "import * as topojson from 'https://esm.sh/topojson-client';"
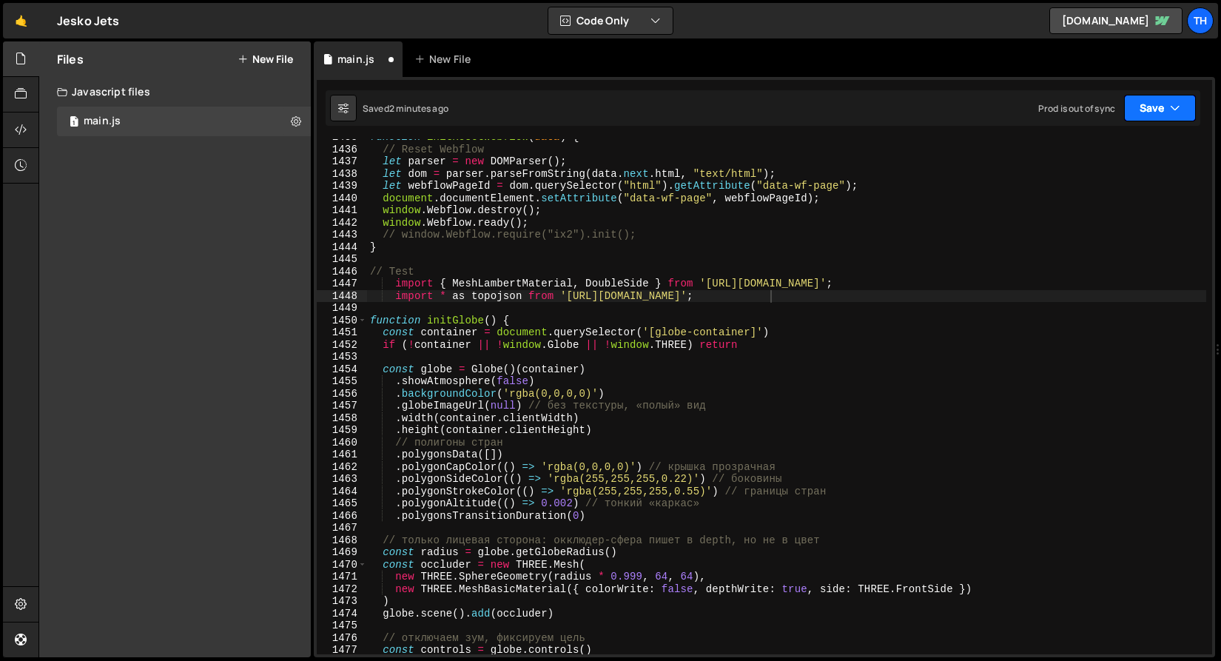
click at [1168, 110] on button "Save" at bounding box center [1160, 108] width 72 height 27
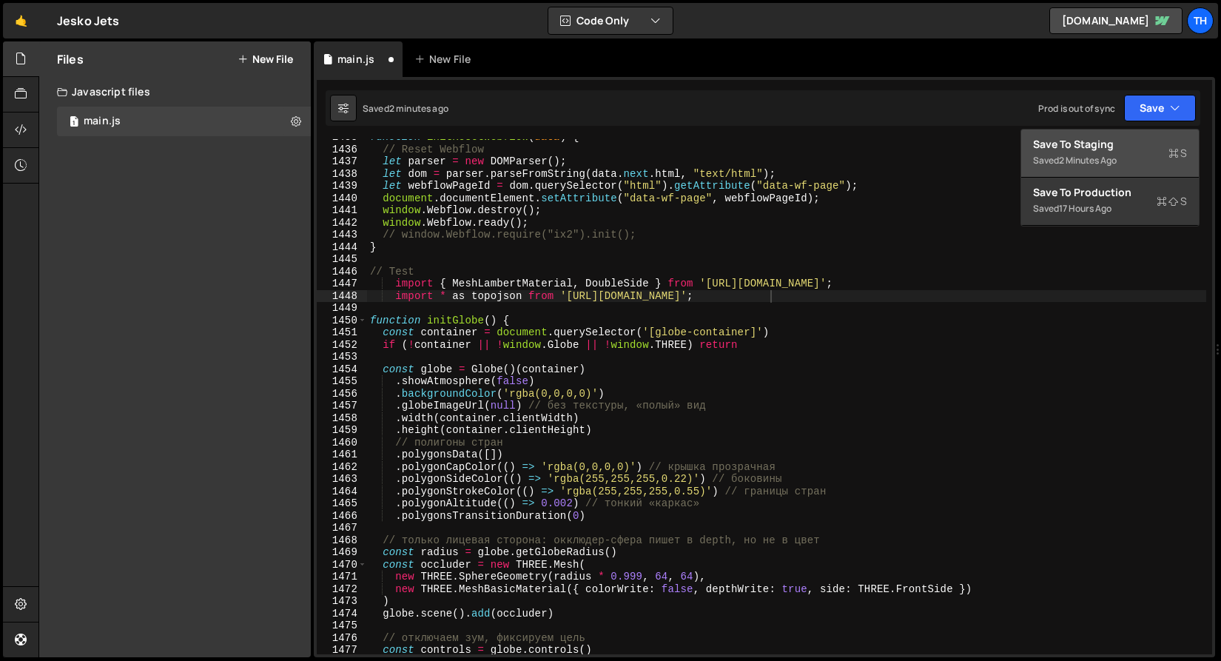
click at [1129, 149] on div "Save to Staging S" at bounding box center [1110, 144] width 154 height 15
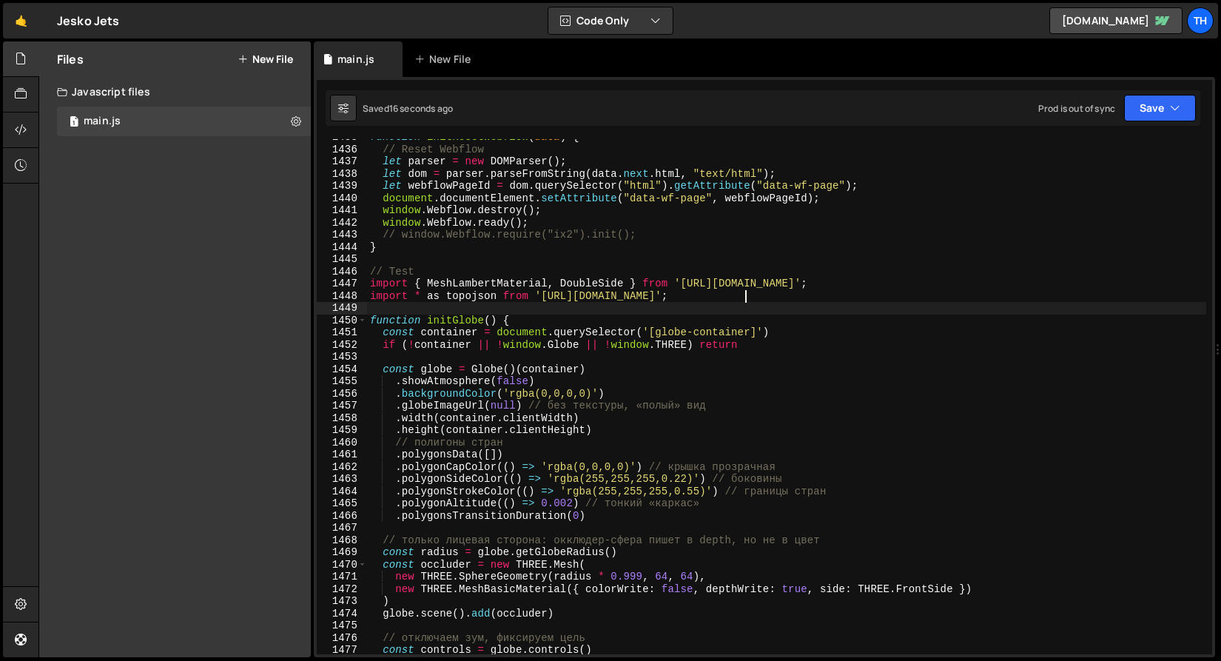
click at [560, 307] on div "function initResetWebflow ( data ) { // Reset Webflow let parser = new DOMParse…" at bounding box center [786, 401] width 839 height 540
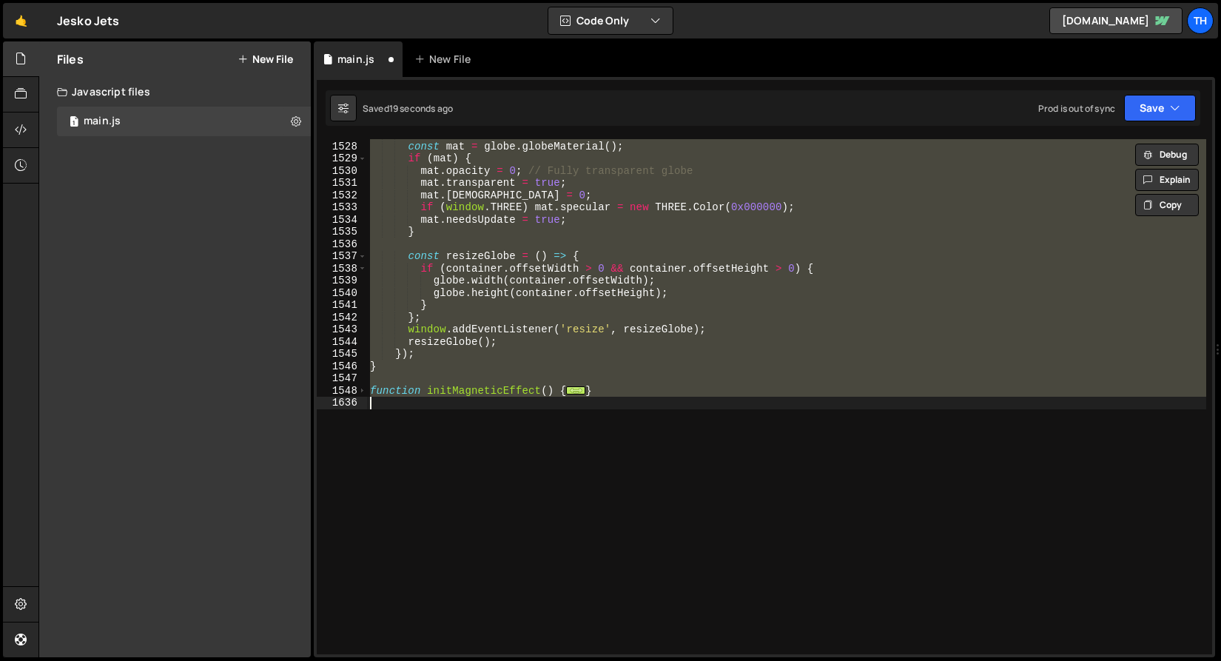
scroll to position [707, 0]
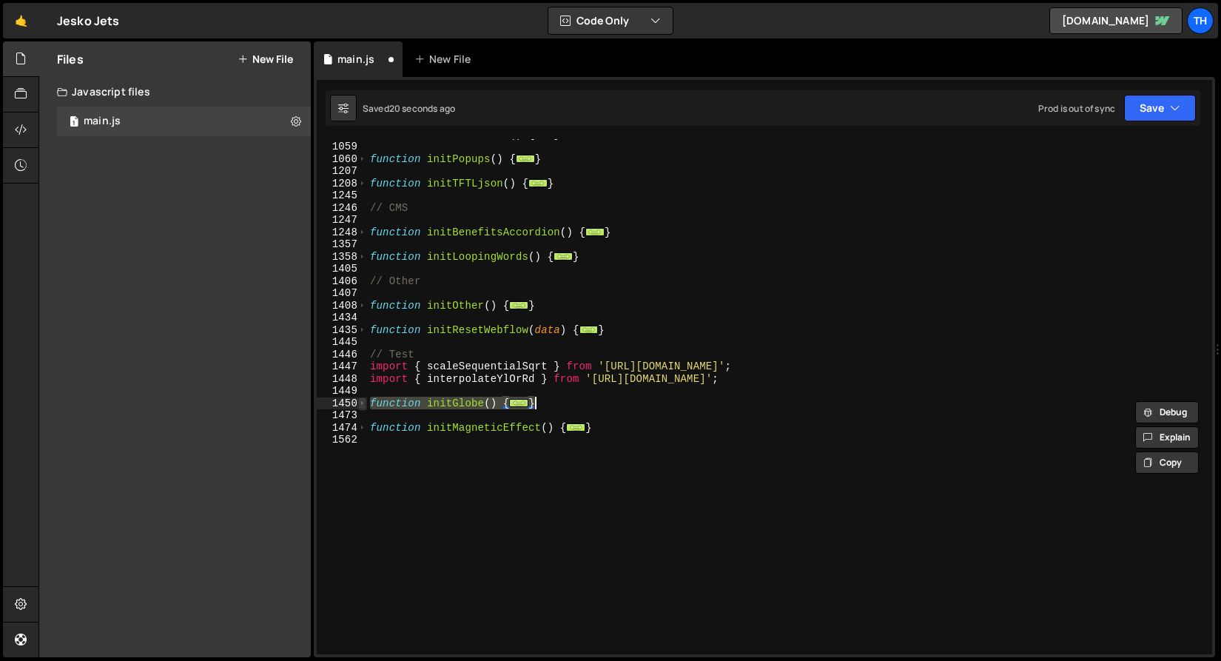
click at [359, 404] on span at bounding box center [362, 403] width 8 height 13
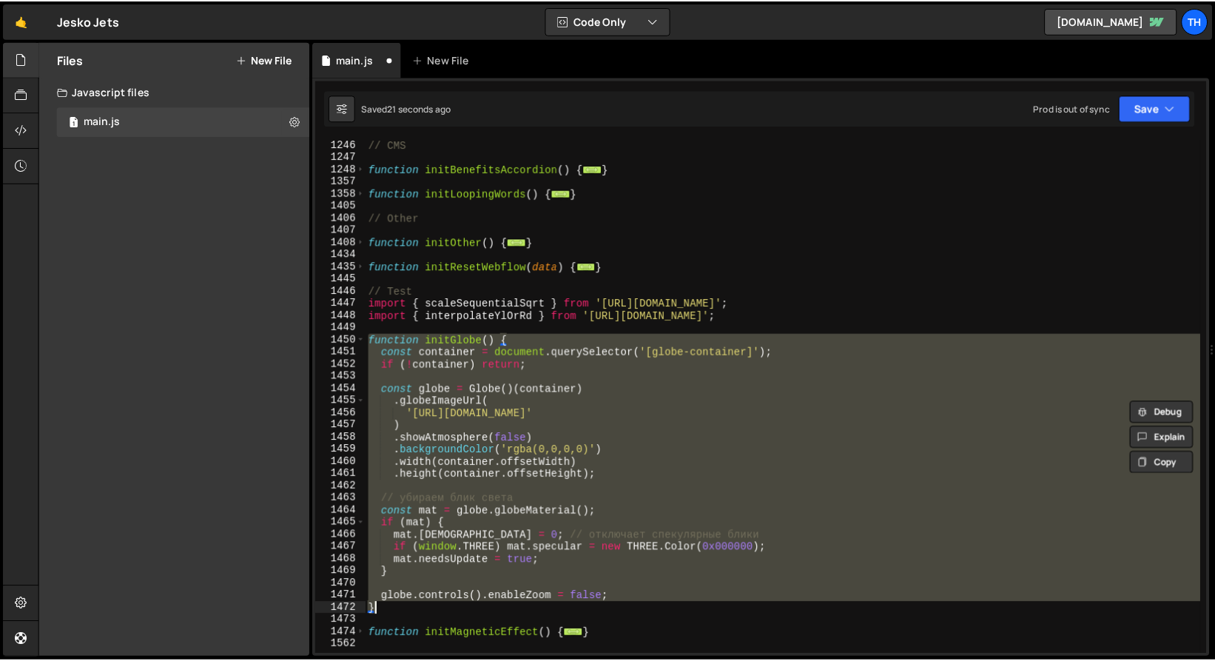
scroll to position [861, 0]
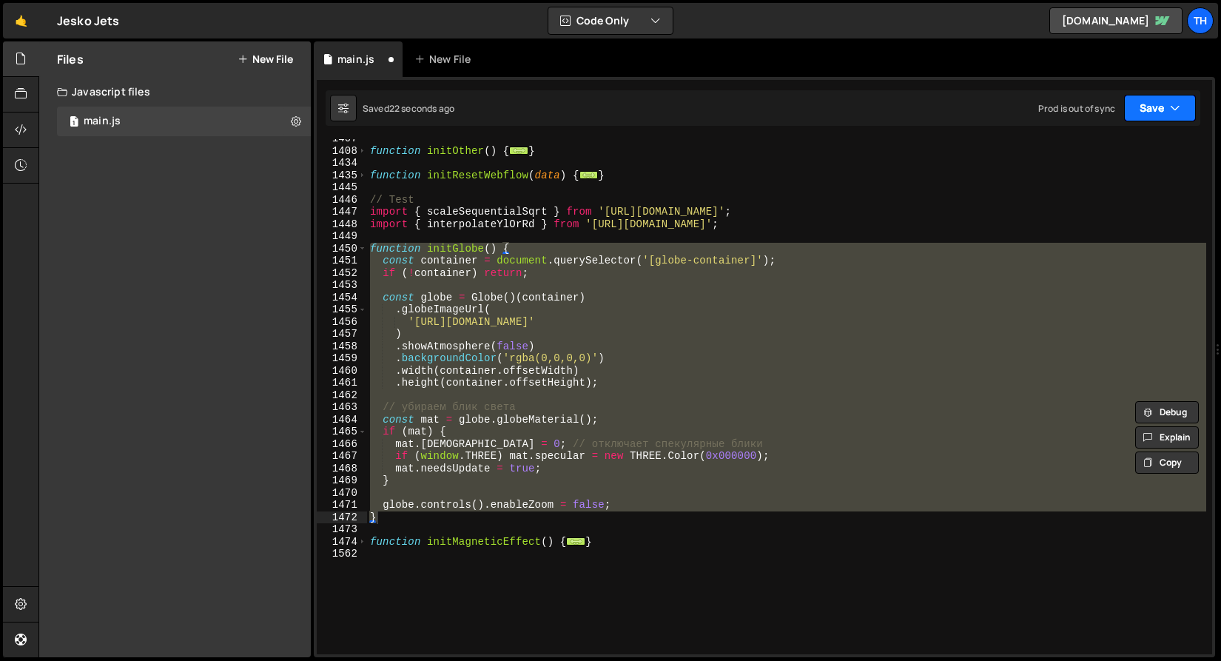
click at [1134, 101] on button "Save" at bounding box center [1160, 108] width 72 height 27
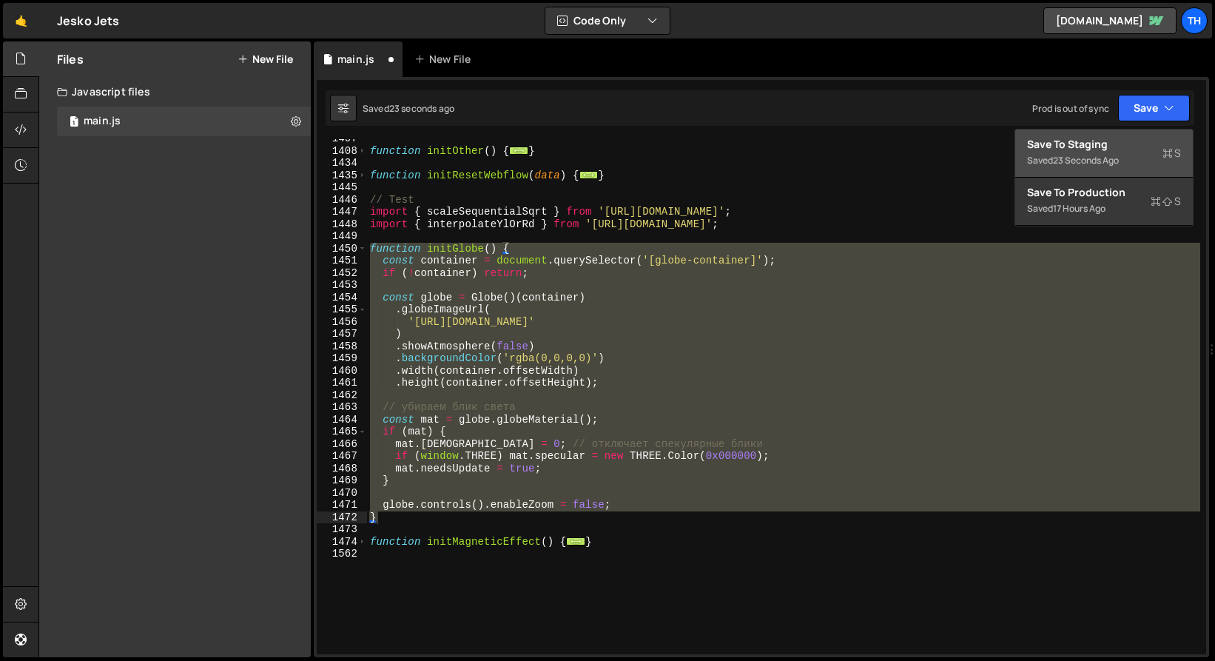
click at [1112, 147] on div "Save to Staging S" at bounding box center [1104, 144] width 154 height 15
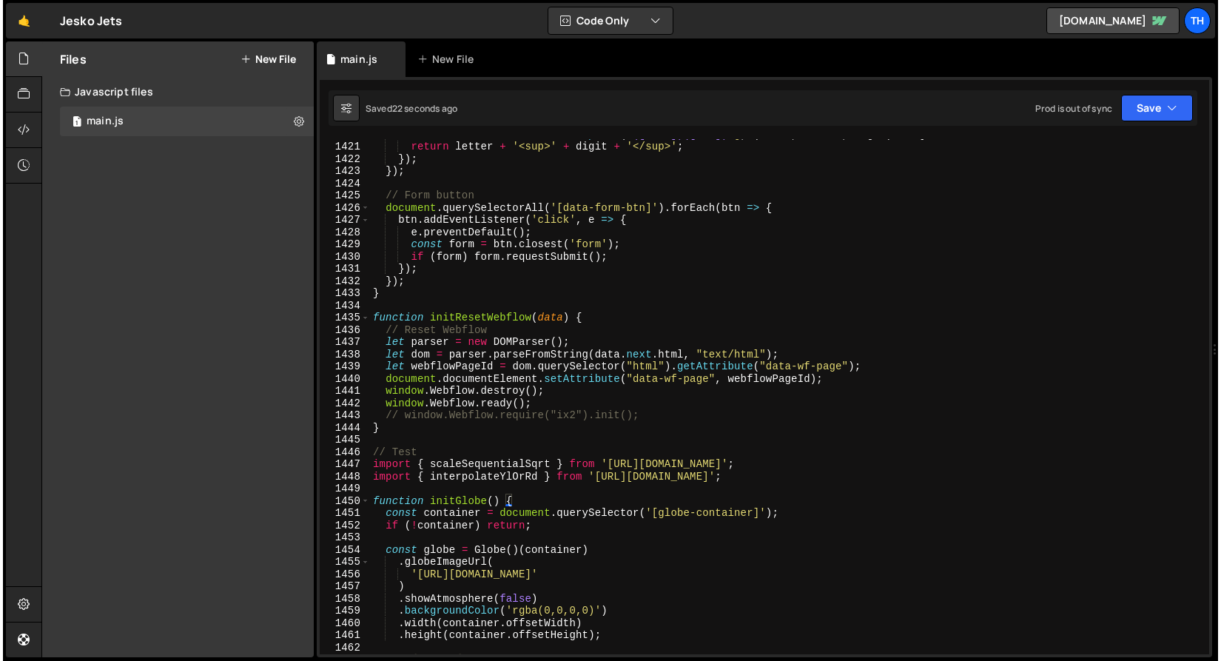
scroll to position [17449, 0]
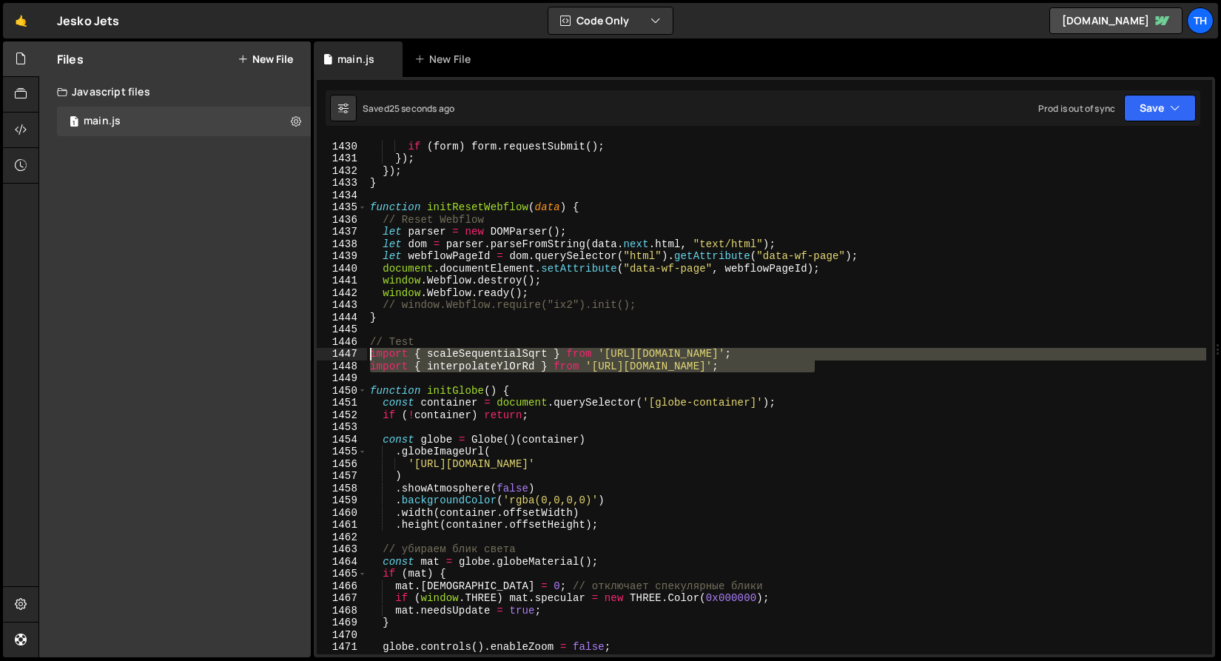
drag, startPoint x: 841, startPoint y: 365, endPoint x: 348, endPoint y: 352, distance: 493.1
click at [348, 352] on div "import { interpolateYlOrRd } from 'https://esm.sh/d3-scale-chromatic'; 1429 143…" at bounding box center [764, 396] width 895 height 515
type textarea "import { scaleSequentialSqrt } from 'https://esm.sh/d3-scale'; import { interpo…"
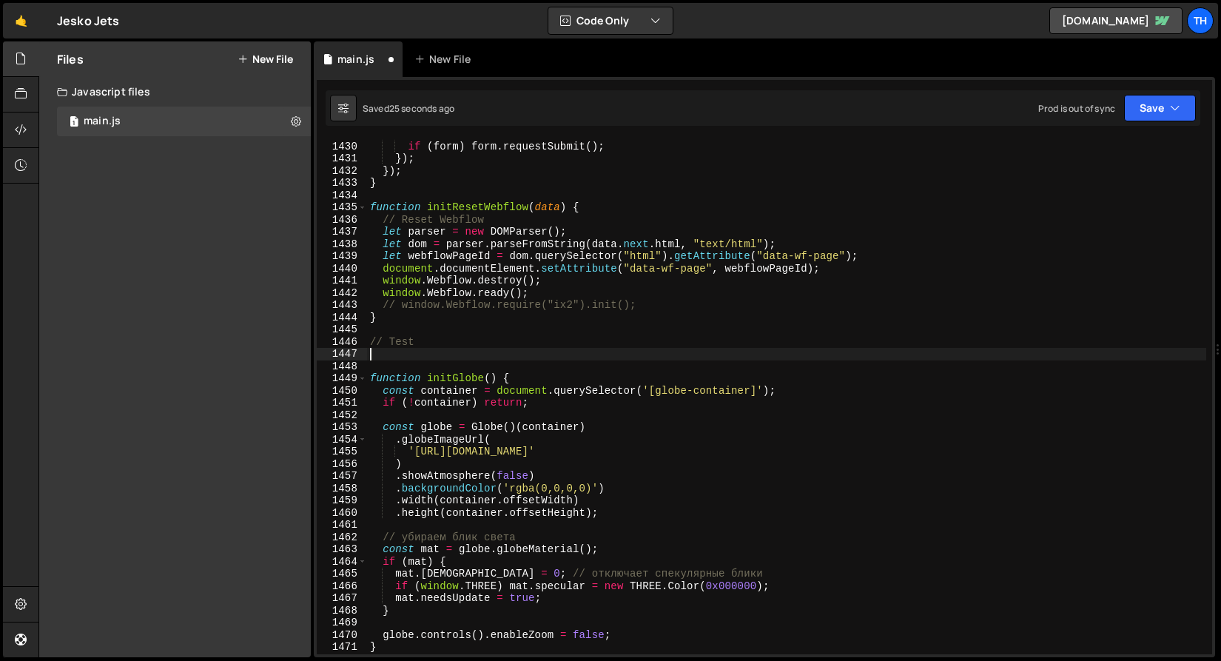
type textarea "// Test"
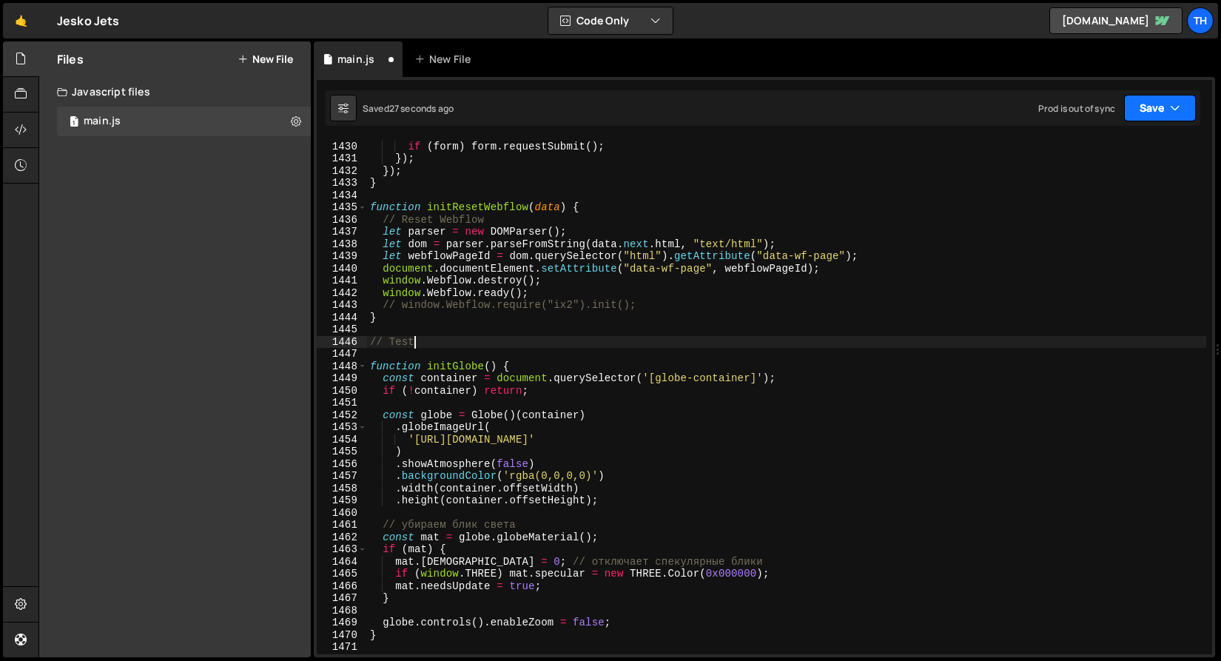
click at [1145, 111] on button "Save" at bounding box center [1160, 108] width 72 height 27
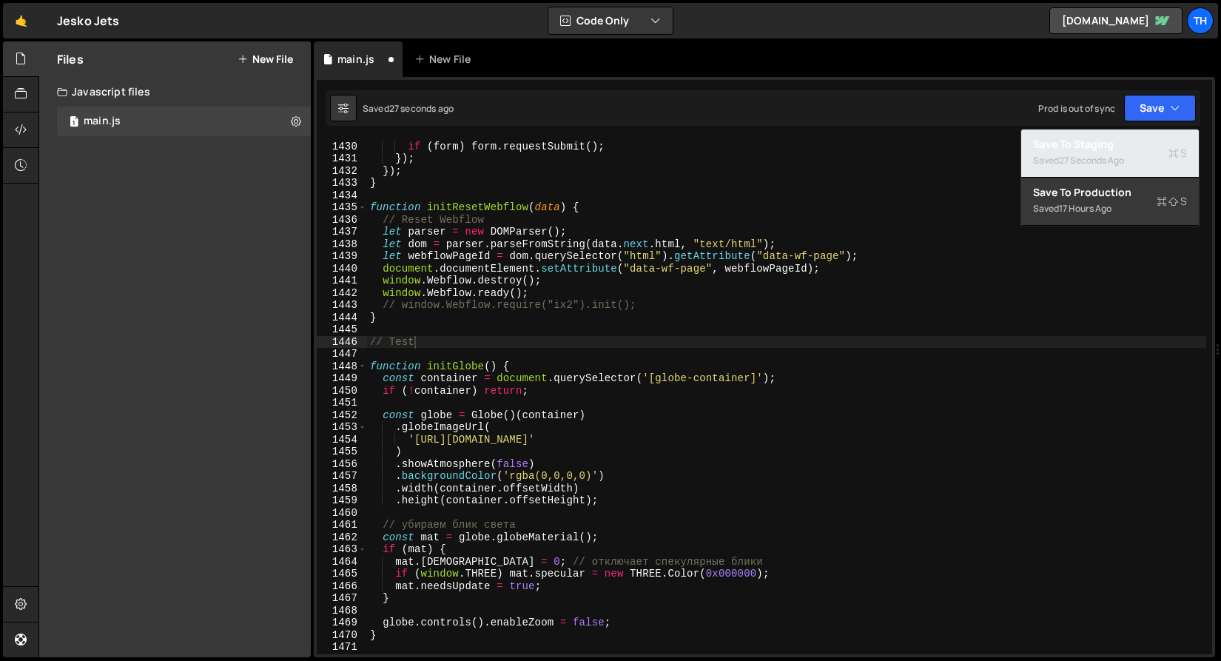
click at [1137, 140] on div "Save to Staging S" at bounding box center [1110, 144] width 154 height 15
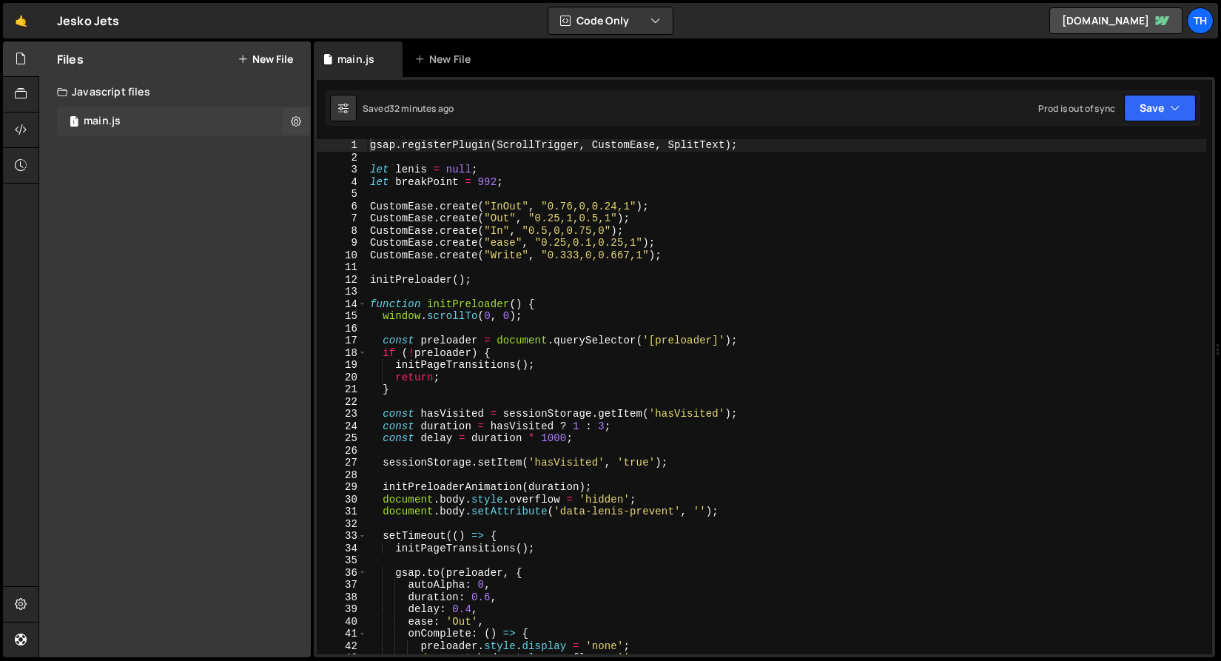
click at [117, 127] on div "main.js" at bounding box center [102, 121] width 37 height 13
click at [360, 300] on span at bounding box center [362, 304] width 8 height 13
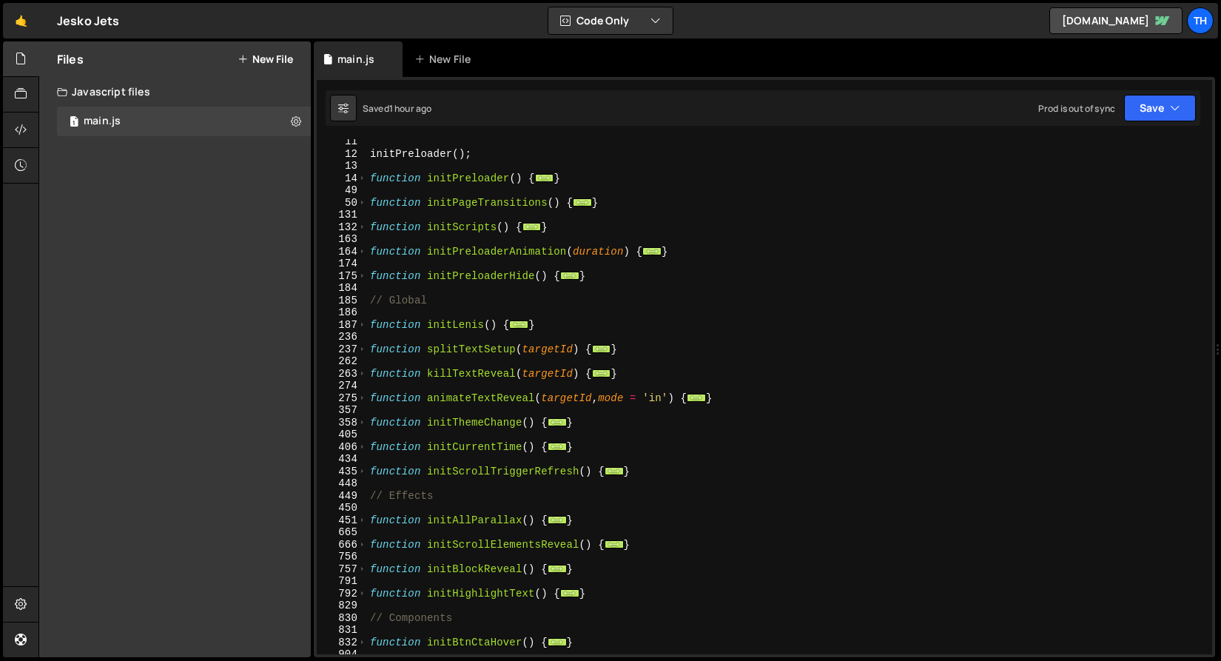
scroll to position [126, 0]
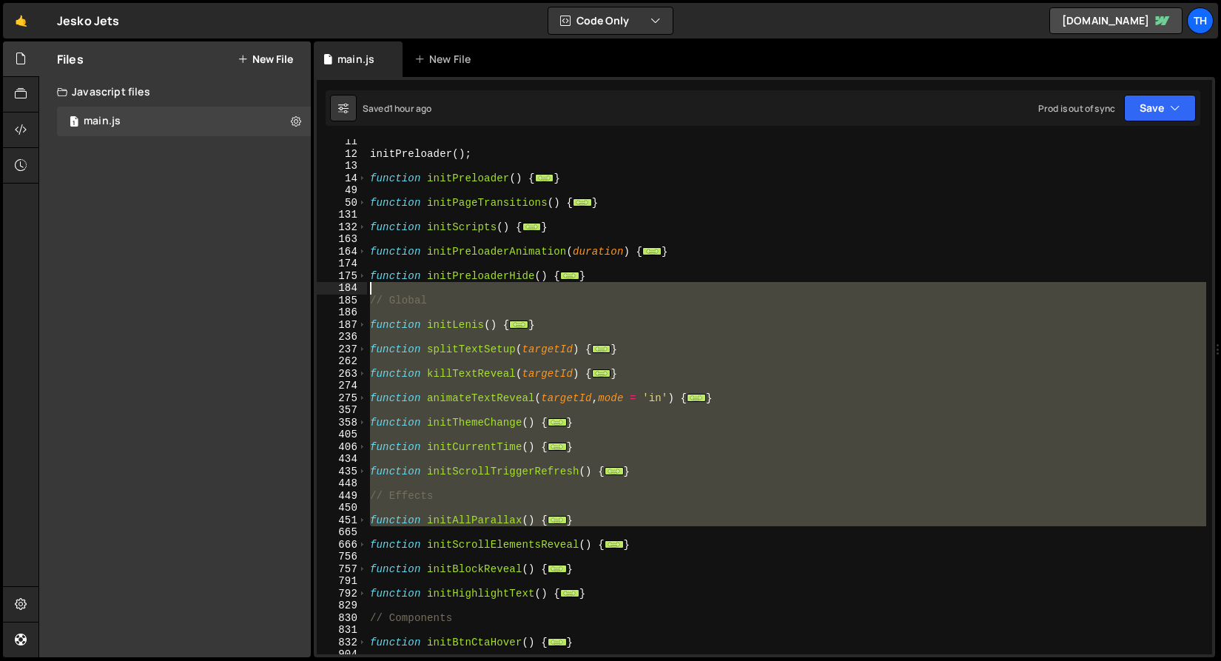
drag, startPoint x: 588, startPoint y: 454, endPoint x: 407, endPoint y: 253, distance: 269.9
click at [407, 253] on div "initPreloader ( ) ; function initPreloader ( ) { ... } function initPageTransit…" at bounding box center [786, 405] width 839 height 540
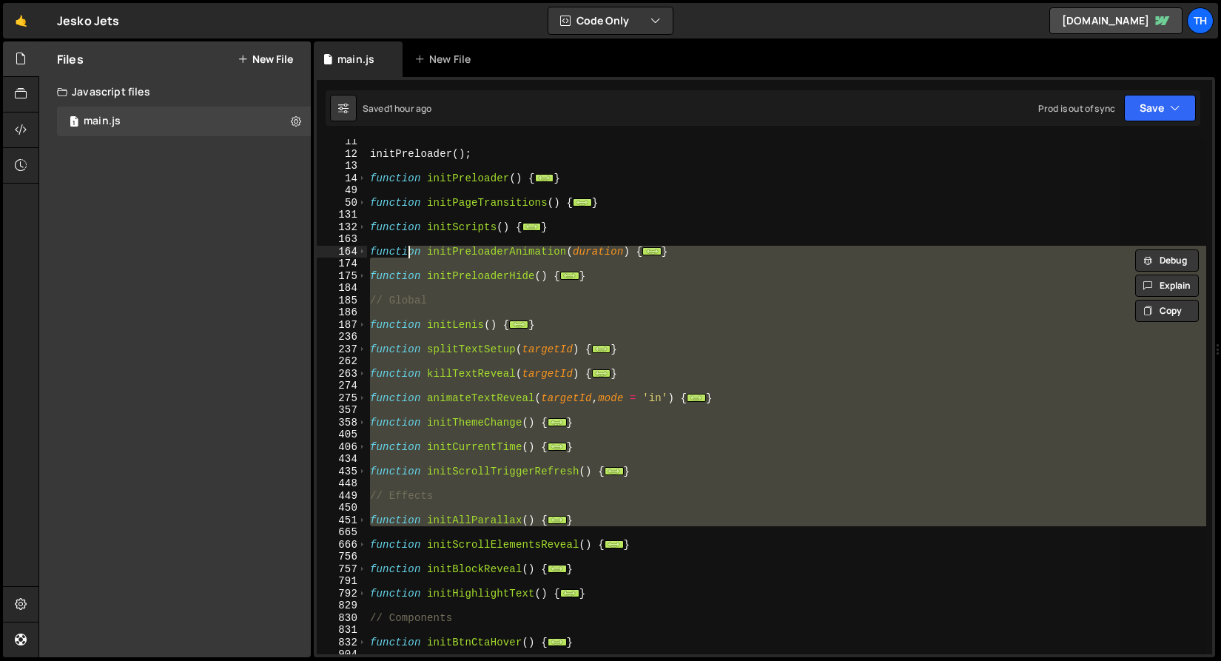
click at [475, 369] on div "initPreloader ( ) ; function initPreloader ( ) { ... } function initPageTransit…" at bounding box center [786, 396] width 839 height 515
type textarea "function killTextReveal(targetId) {"
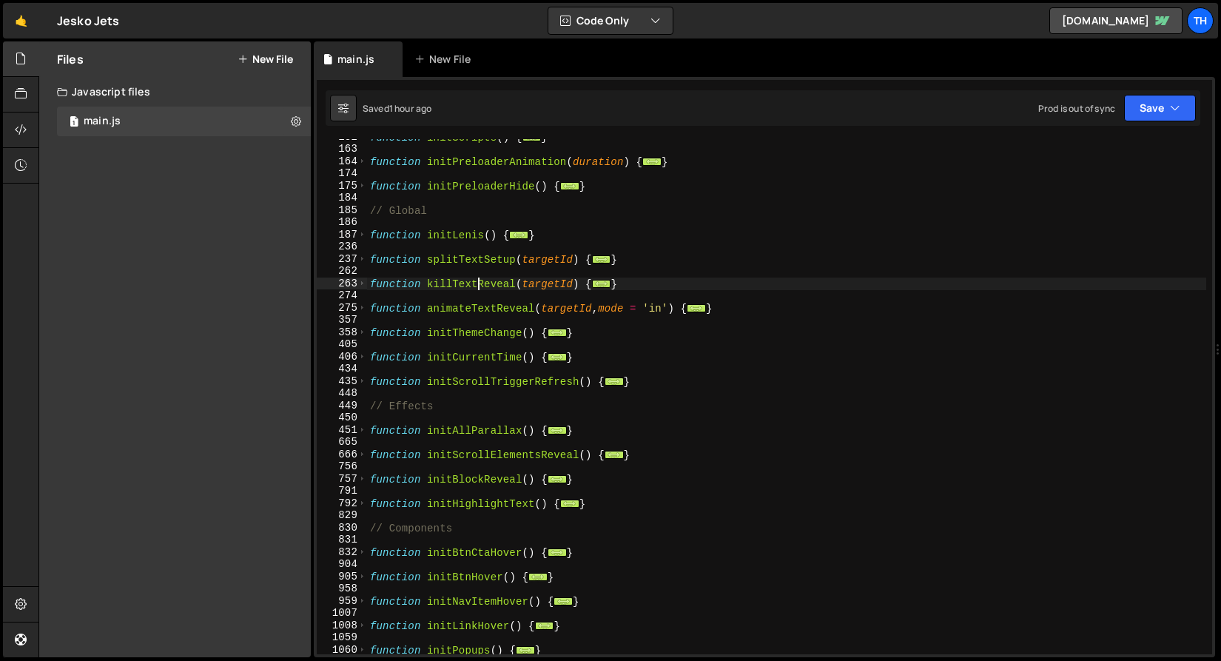
scroll to position [210, 0]
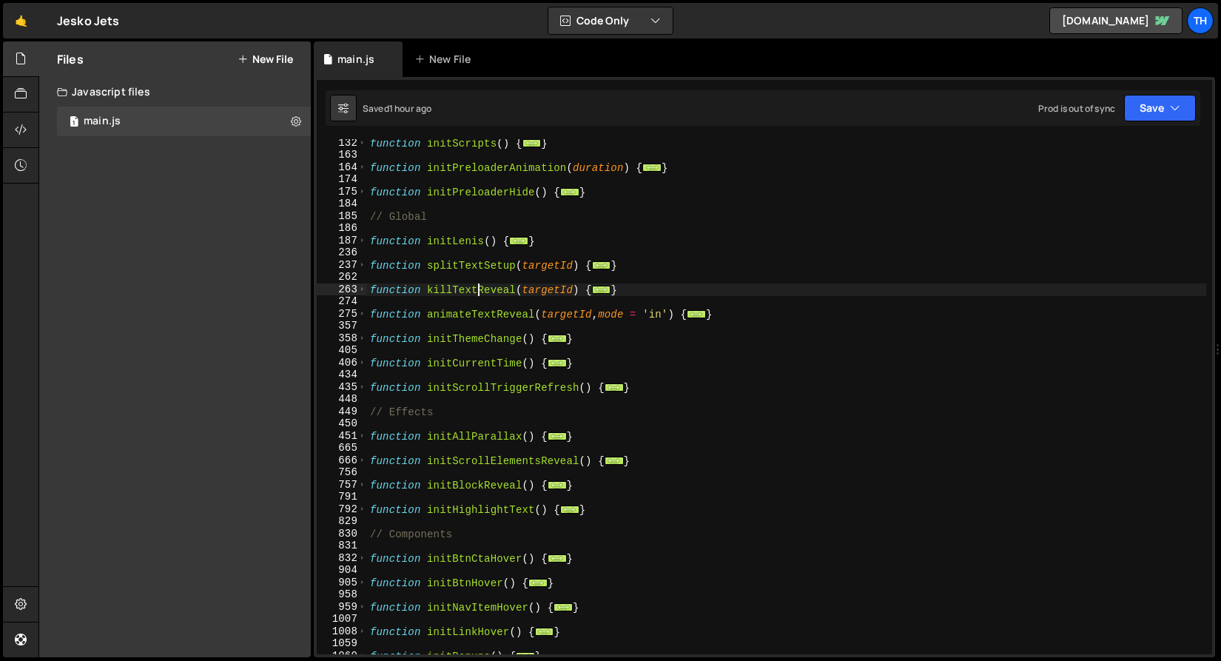
click at [435, 248] on div "function initScripts ( ) { ... } function initPreloaderAnimation ( duration ) {…" at bounding box center [786, 407] width 839 height 540
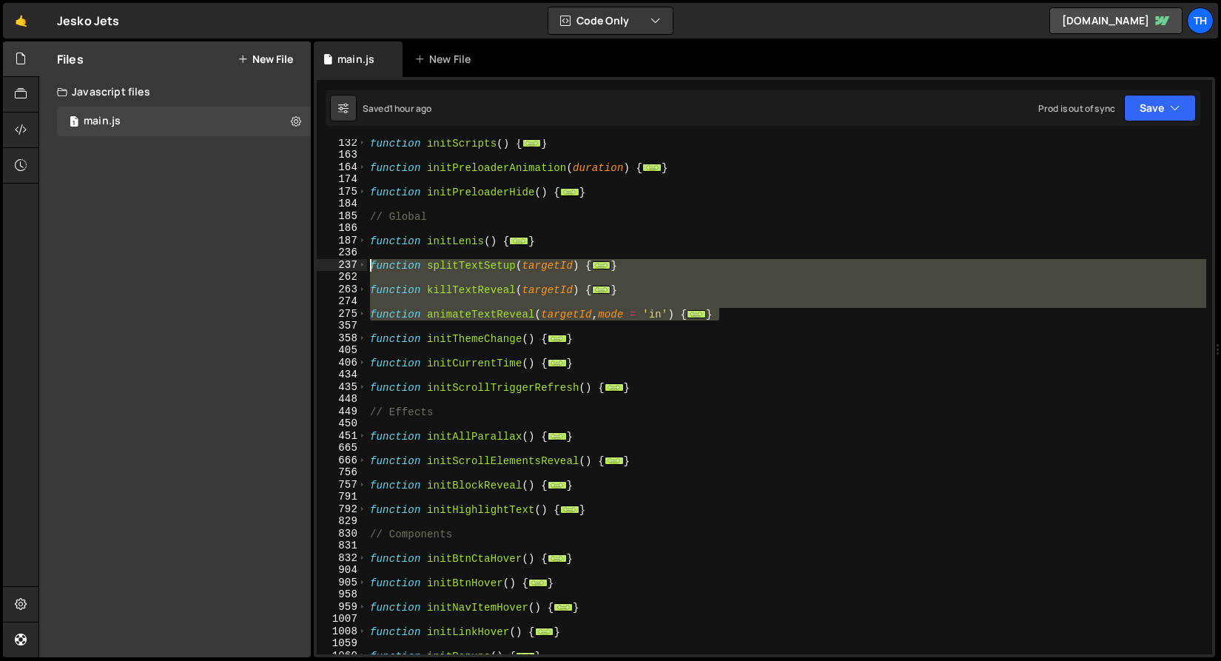
drag, startPoint x: 722, startPoint y: 313, endPoint x: 263, endPoint y: 266, distance: 461.3
click at [263, 266] on div "Files New File Javascript files 1 main.js 0 CSS files Copy share link Edit File…" at bounding box center [629, 349] width 1183 height 616
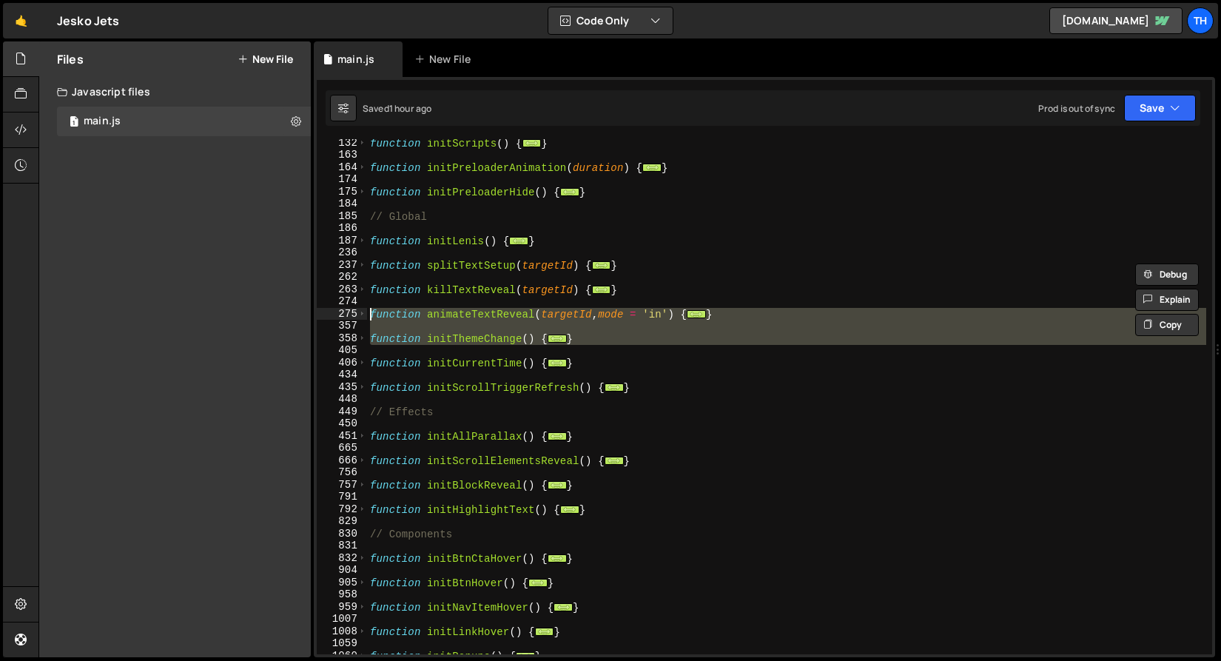
drag, startPoint x: 594, startPoint y: 345, endPoint x: 267, endPoint y: 335, distance: 326.5
click at [252, 317] on div "Files New File Javascript files 1 main.js 0 CSS files Copy share link Edit File…" at bounding box center [629, 349] width 1183 height 616
type textarea "function animateTextReveal(targetId, mode = 'in') { const els = document.queryS…"
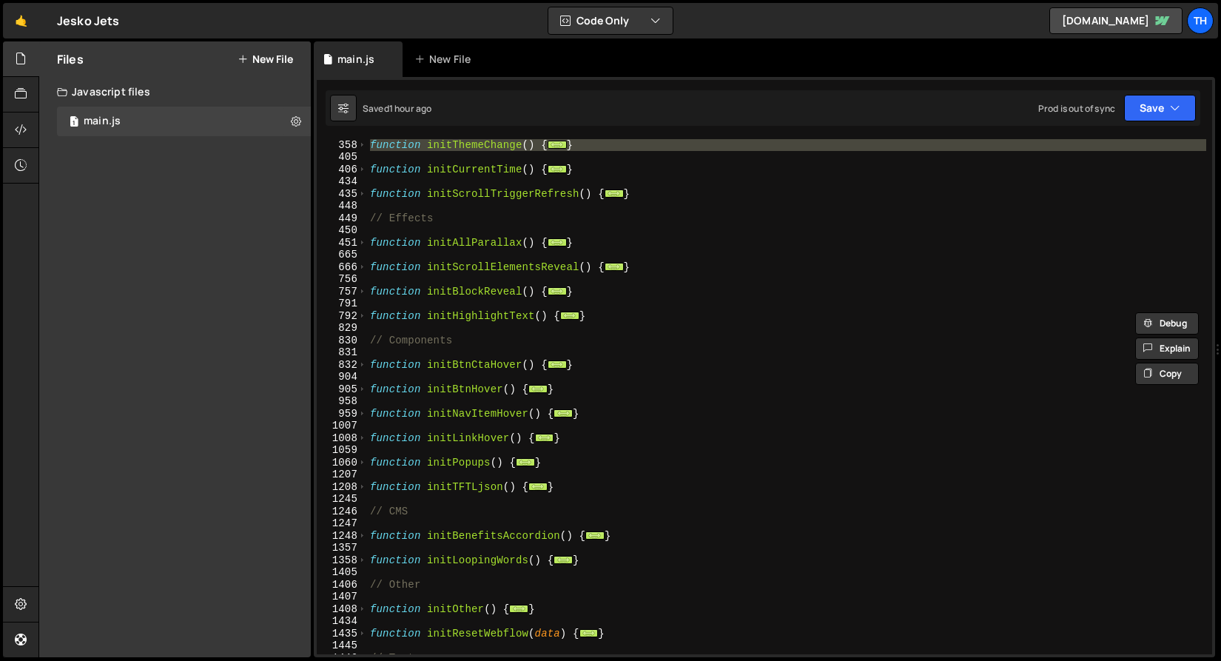
scroll to position [266, 0]
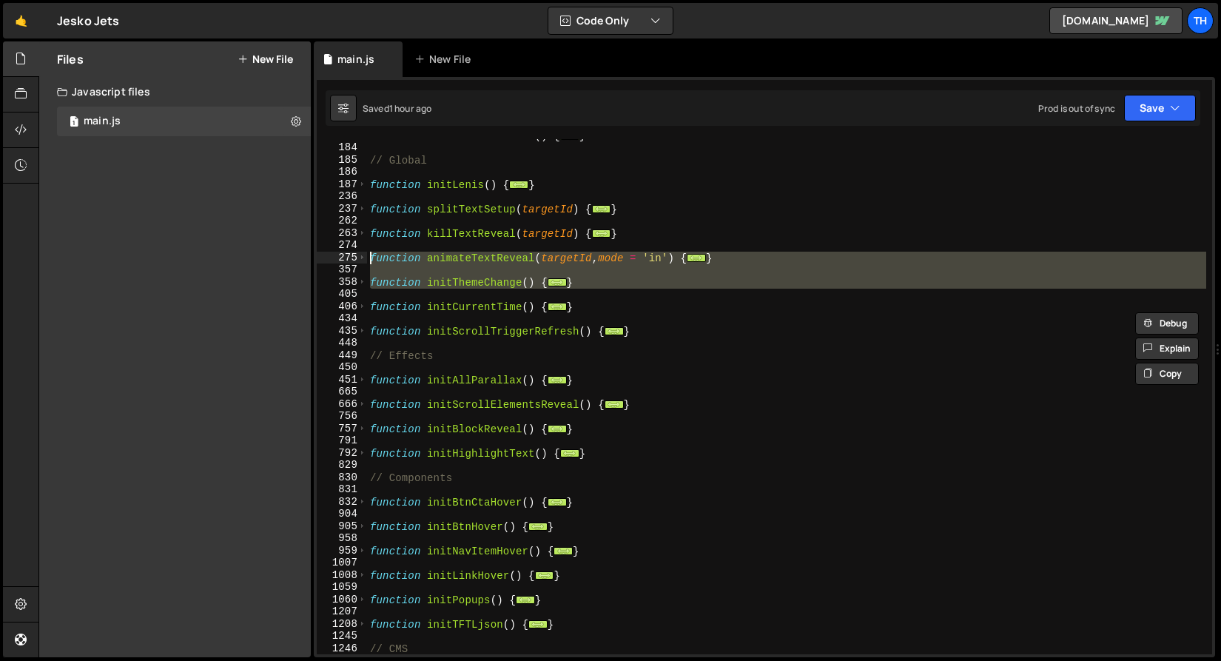
click at [405, 288] on div "function initPreloaderHide ( ) { ... } // Global function initLenis ( ) { ... }…" at bounding box center [786, 396] width 839 height 515
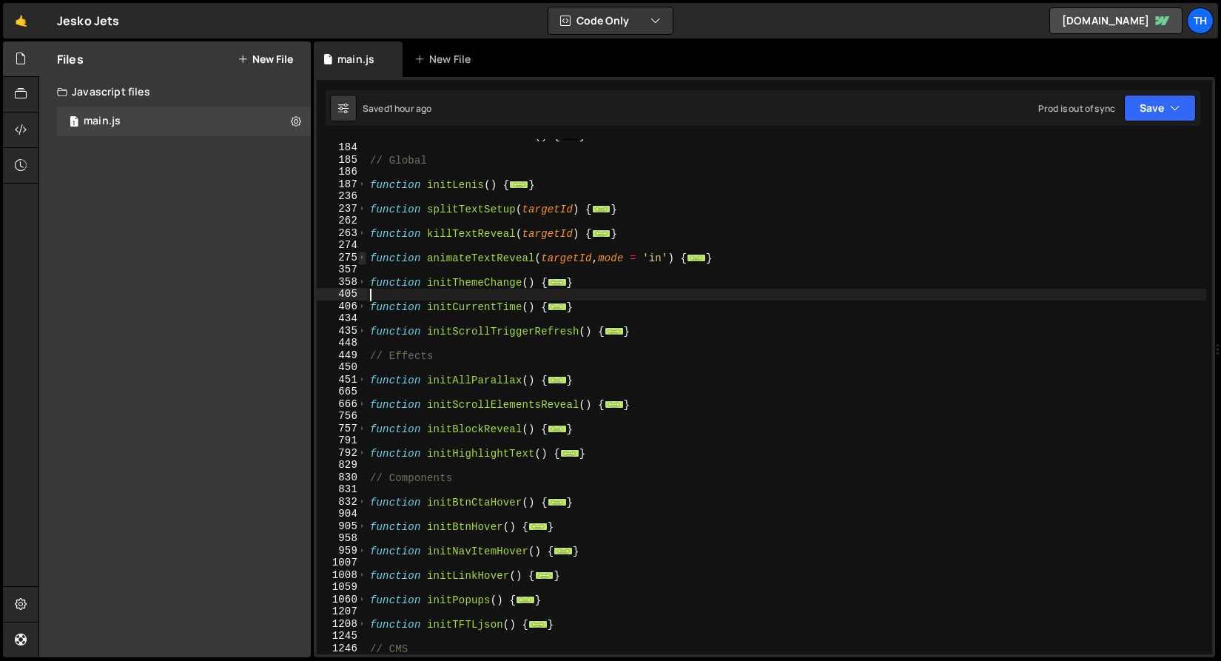
click at [359, 260] on span at bounding box center [362, 258] width 8 height 13
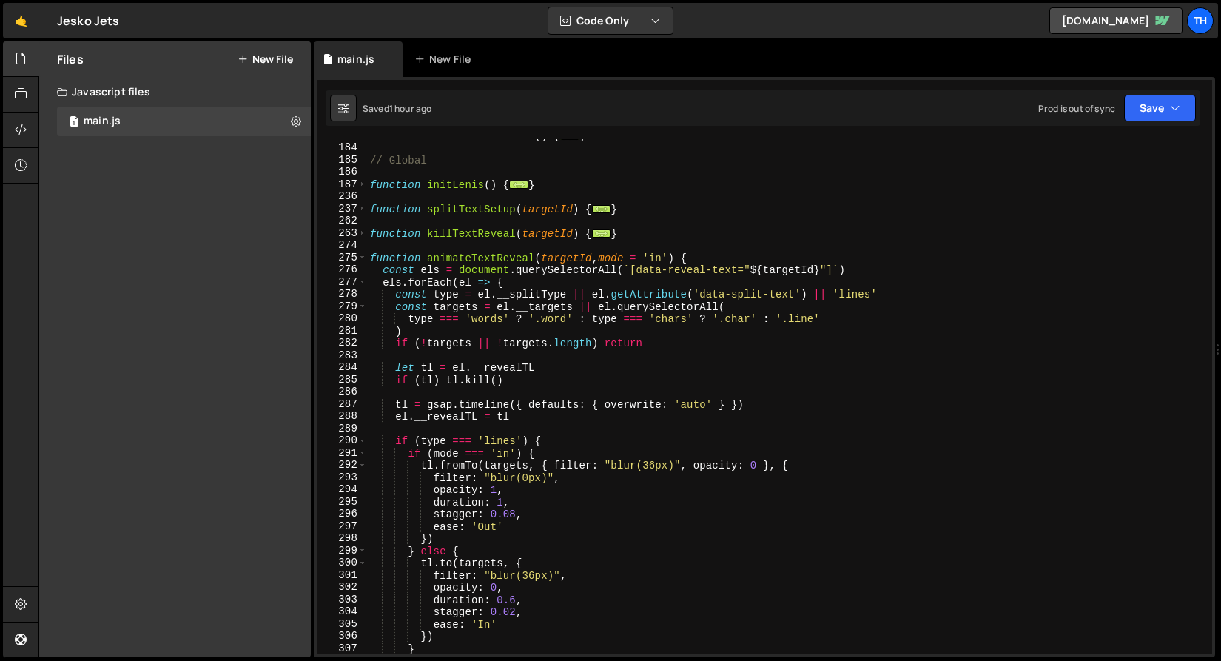
scroll to position [467, 0]
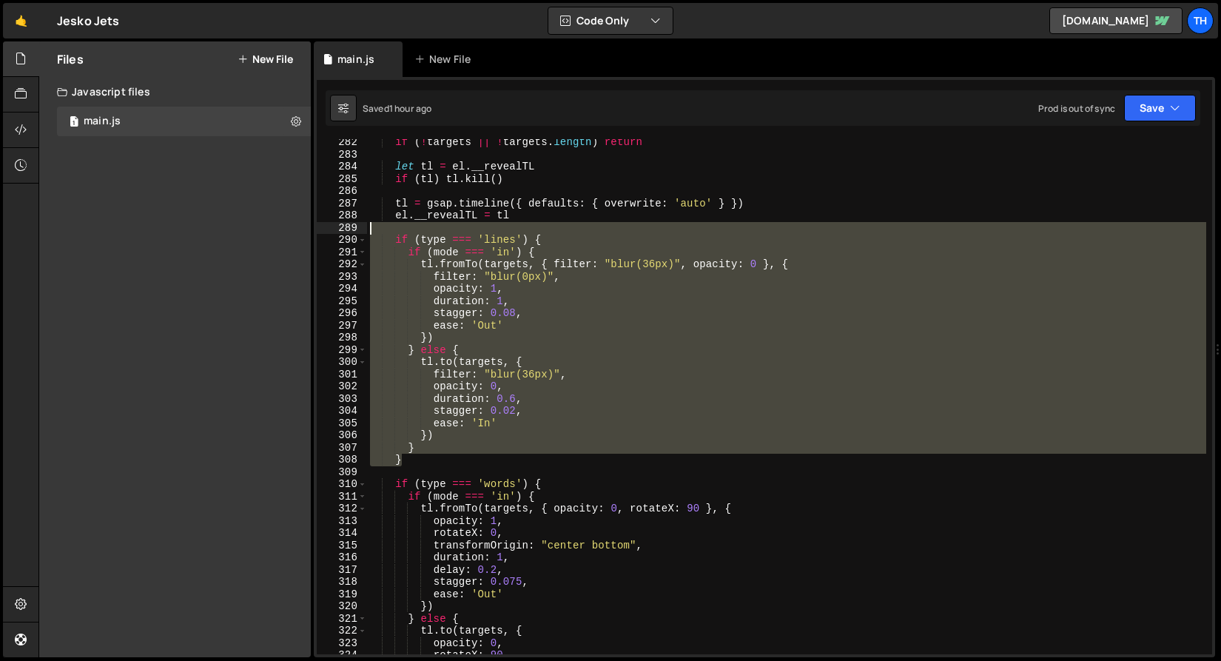
drag, startPoint x: 451, startPoint y: 442, endPoint x: 344, endPoint y: 228, distance: 239.0
click at [344, 228] on div "282 283 284 285 286 287 288 289 290 291 292 293 294 295 296 297 298 299 300 301…" at bounding box center [764, 396] width 895 height 515
click at [533, 341] on div "if ( ! targets || ! targets . length ) return let tl = el . __revealTL if ( tl …" at bounding box center [786, 396] width 839 height 515
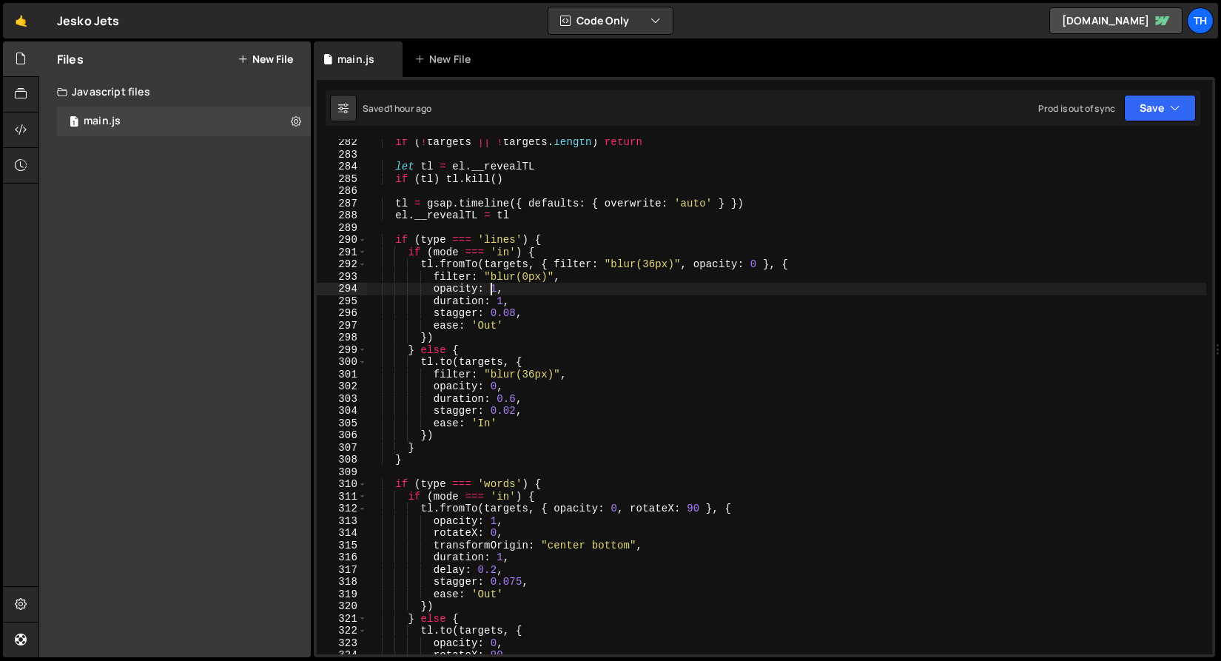
click at [494, 290] on div "if ( ! targets || ! targets . length ) return let tl = el . __revealTL if ( tl …" at bounding box center [786, 406] width 839 height 540
click at [561, 280] on div "if ( ! targets || ! targets . length ) return let tl = el . __revealTL if ( tl …" at bounding box center [786, 406] width 839 height 540
drag, startPoint x: 488, startPoint y: 276, endPoint x: 539, endPoint y: 273, distance: 51.2
click at [539, 273] on div "if ( ! targets || ! targets . length ) return let tl = el . __revealTL if ( tl …" at bounding box center [786, 406] width 839 height 540
drag, startPoint x: 625, startPoint y: 262, endPoint x: 646, endPoint y: 260, distance: 21.6
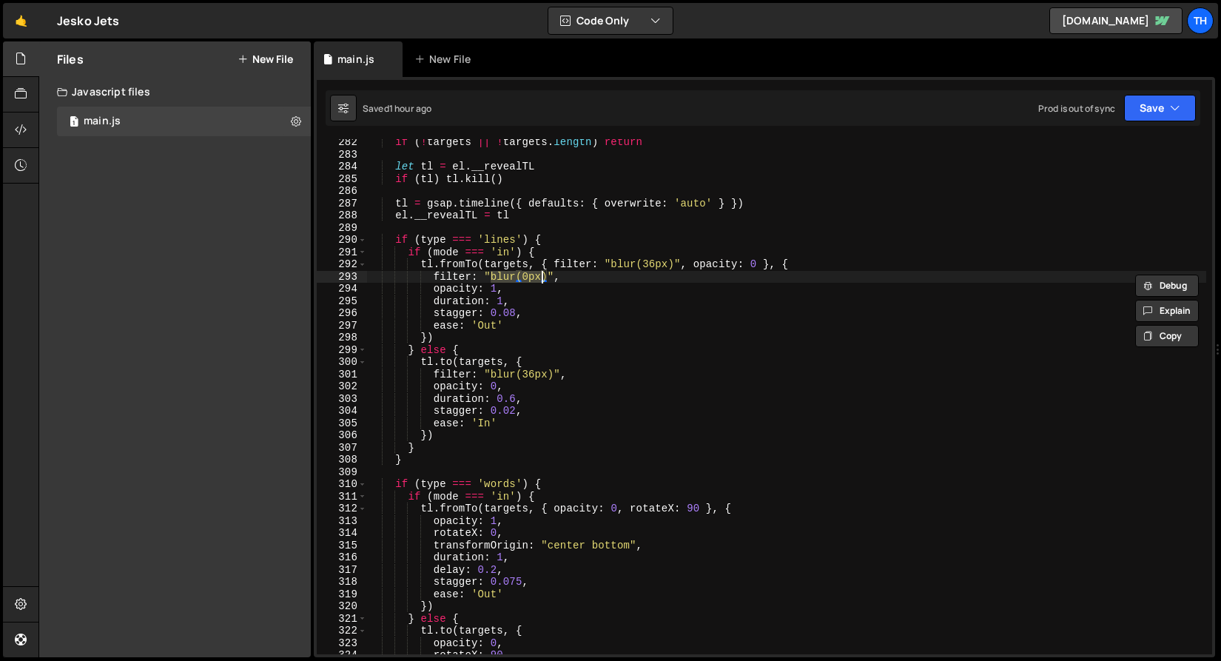
click at [646, 260] on div "if ( ! targets || ! targets . length ) return let tl = el . __revealTL if ( tl …" at bounding box center [786, 406] width 839 height 540
click at [500, 282] on div "if ( ! targets || ! targets . length ) return let tl = el . __revealTL if ( tl …" at bounding box center [786, 406] width 839 height 540
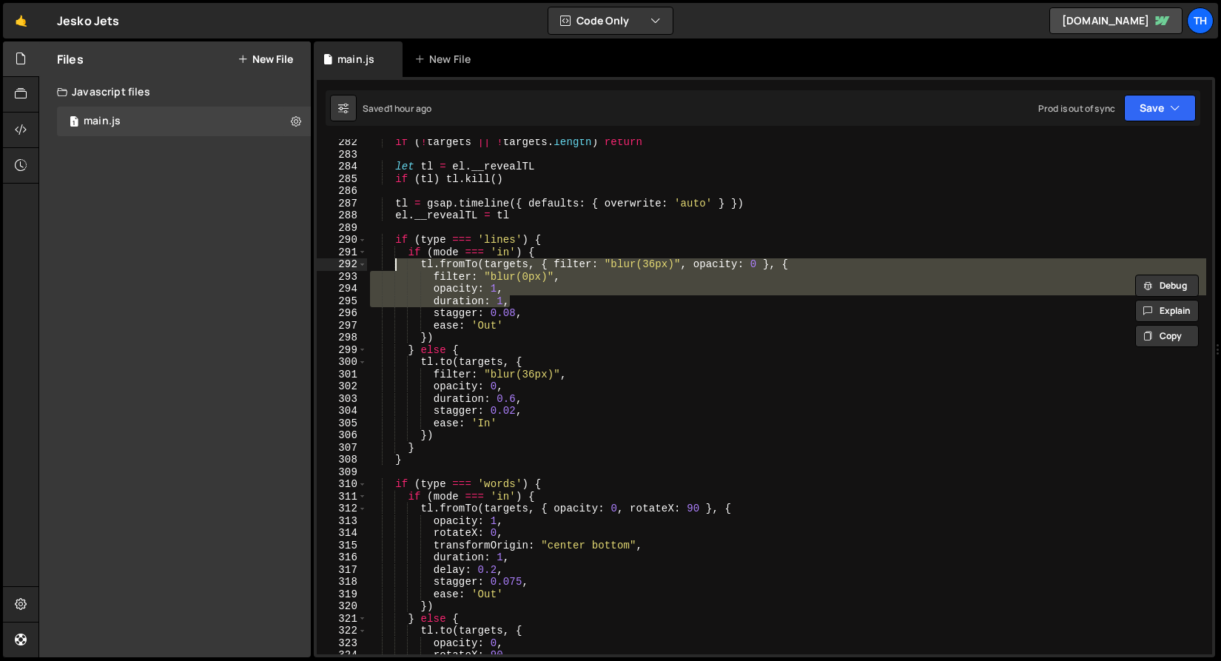
drag, startPoint x: 482, startPoint y: 294, endPoint x: 394, endPoint y: 268, distance: 91.8
click at [394, 268] on div "if ( ! targets || ! targets . length ) return let tl = el . __revealTL if ( tl …" at bounding box center [786, 406] width 839 height 540
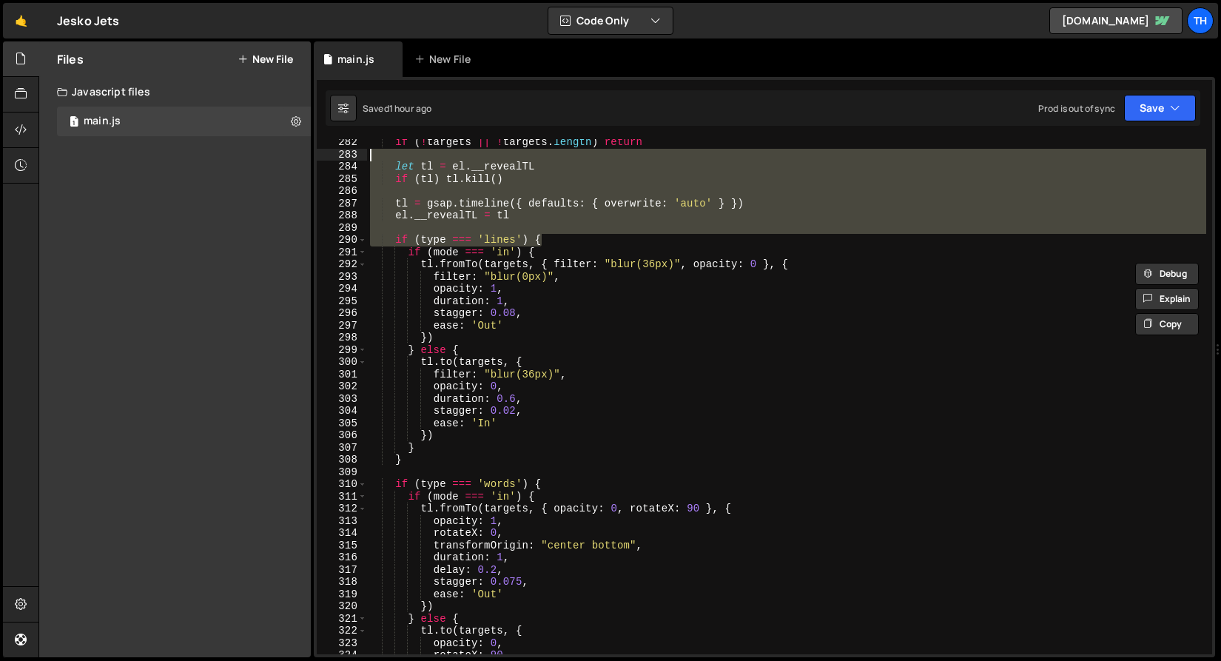
drag, startPoint x: 574, startPoint y: 241, endPoint x: 401, endPoint y: 132, distance: 204.5
click at [401, 132] on div "tl.fromTo(targets, { filter: "blur(36px)", opacity: 0 }, { filter: "blur(0px)",…" at bounding box center [764, 367] width 901 height 580
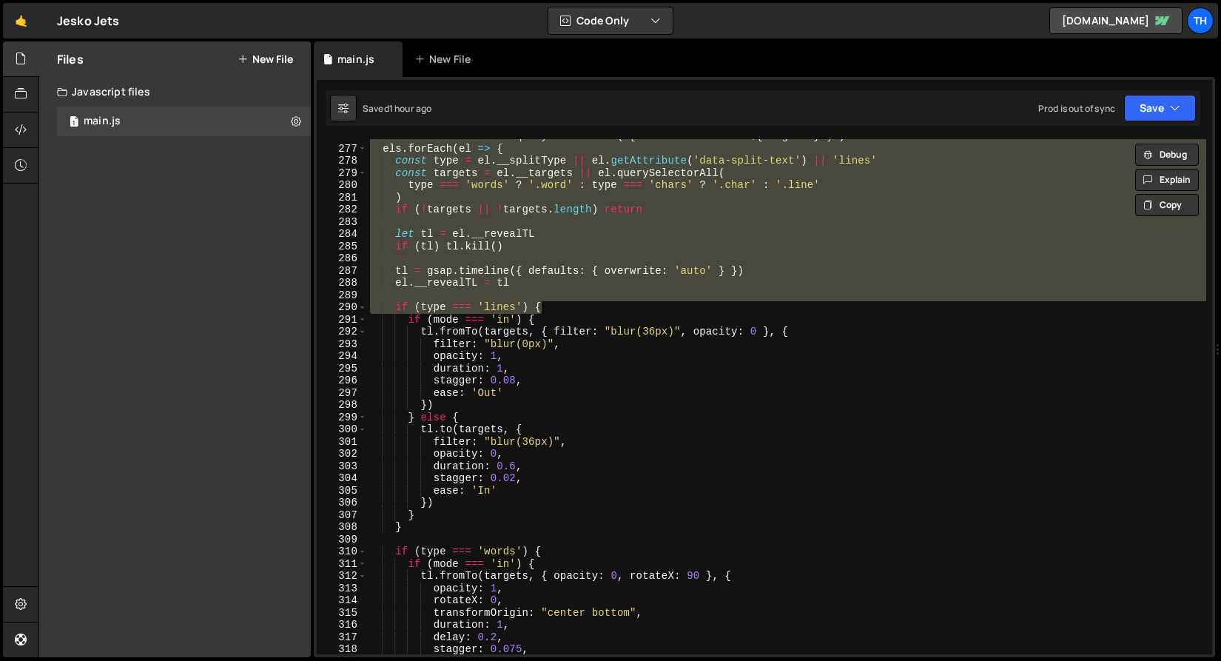
scroll to position [217, 0]
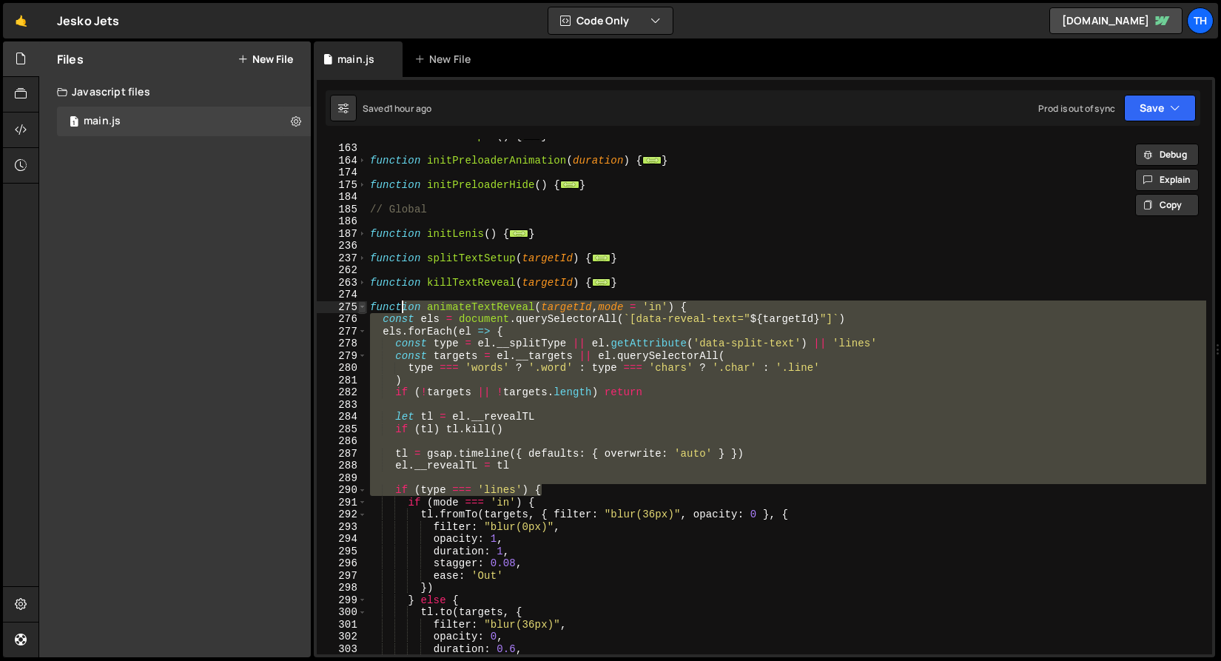
click at [363, 309] on span at bounding box center [362, 307] width 8 height 13
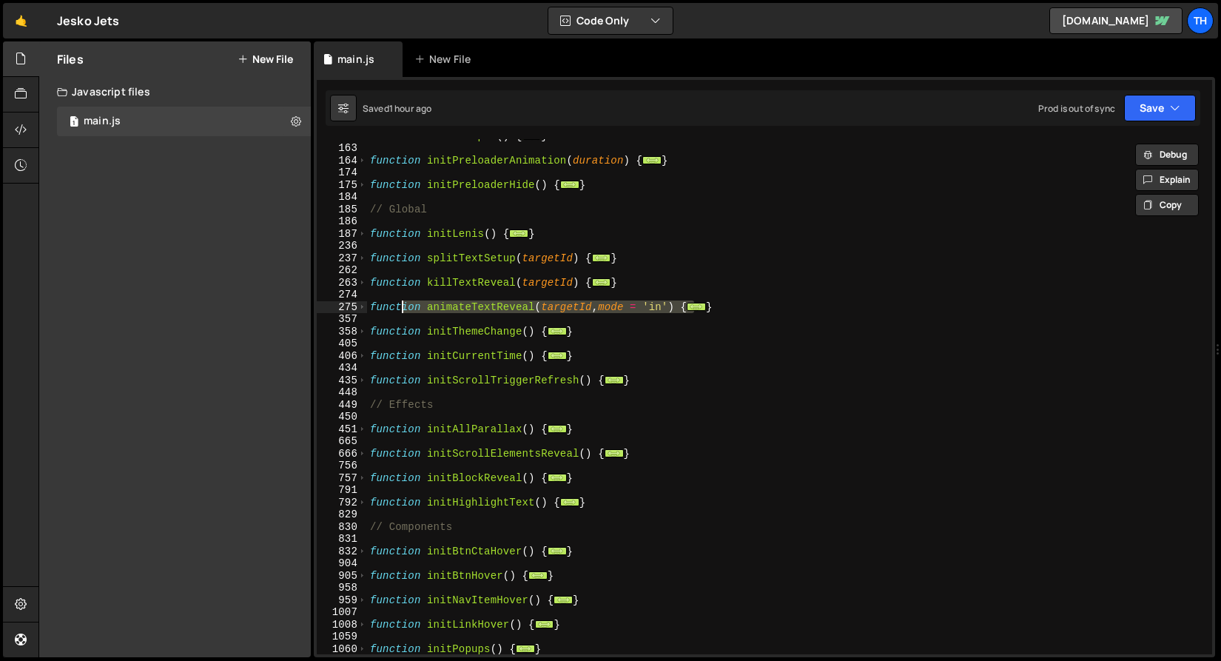
click at [486, 353] on div "function initScripts ( ) { ... } function initPreloaderAnimation ( duration ) {…" at bounding box center [786, 400] width 839 height 540
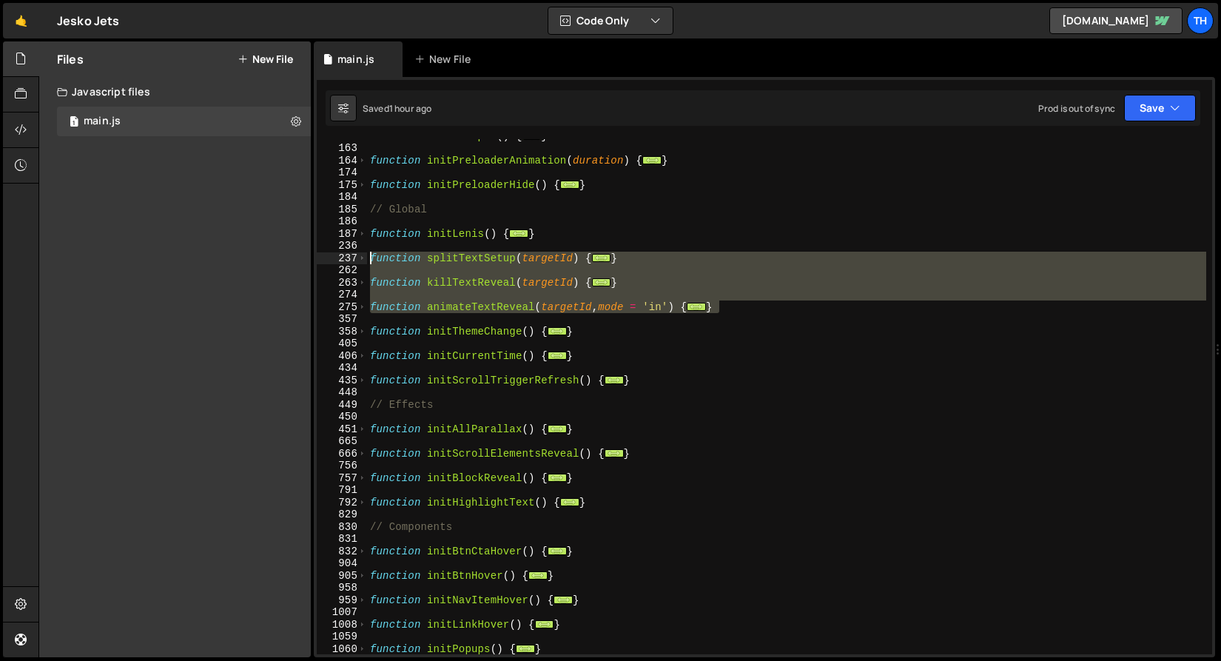
drag, startPoint x: 737, startPoint y: 310, endPoint x: 328, endPoint y: 259, distance: 412.4
click at [328, 259] on div "function initCurrentTime() { 132 163 164 174 175 184 185 186 187 236 237 262 26…" at bounding box center [764, 396] width 895 height 515
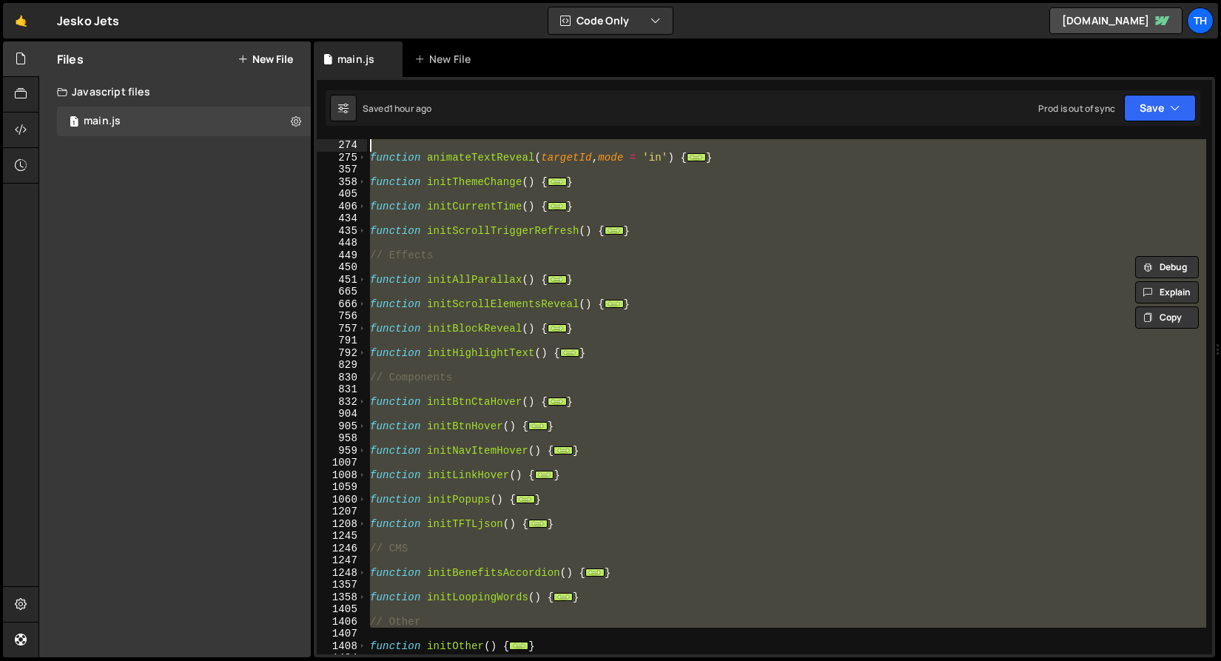
scroll to position [0, 0]
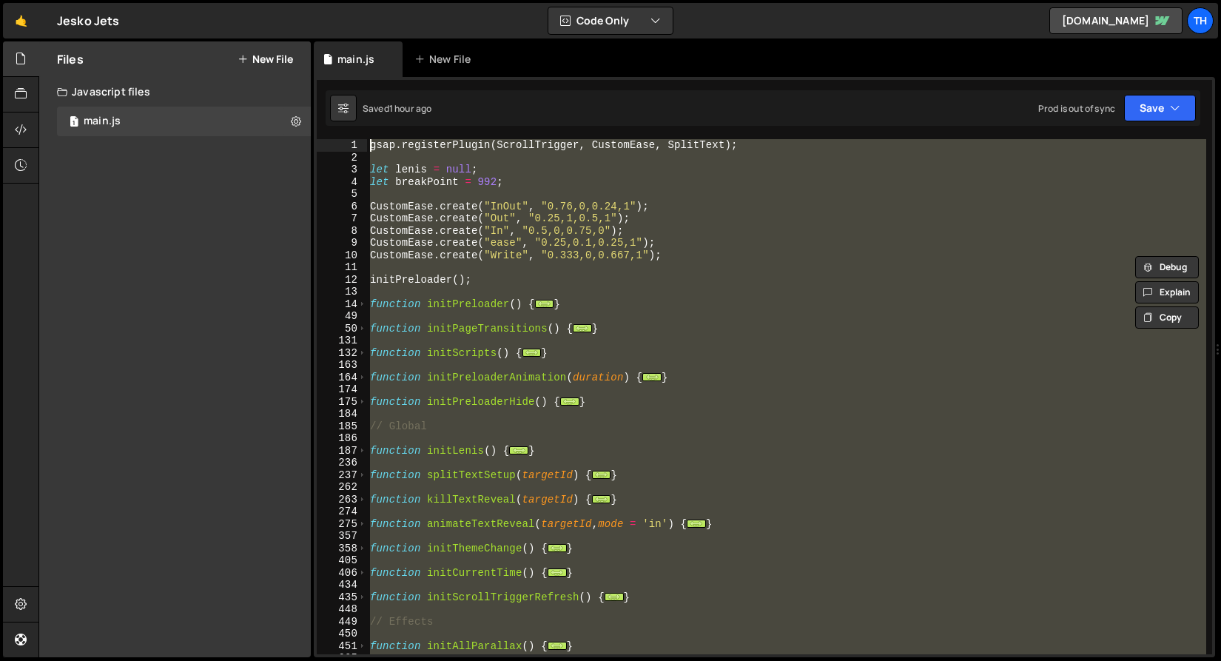
drag, startPoint x: 622, startPoint y: 522, endPoint x: 148, endPoint y: -53, distance: 744.4
click at [148, 0] on html "Projects [GEOGRAPHIC_DATA] Blog Th Projects Your Teams Invite team member Accou…" at bounding box center [610, 330] width 1221 height 661
type textarea "gsap.registerPlugin(ScrollTrigger, CustomEase, SplitText);"
click at [562, 321] on div "gsap . registerPlugin ( ScrollTrigger , CustomEase , SplitText ) ; let [PERSON_…" at bounding box center [786, 396] width 839 height 515
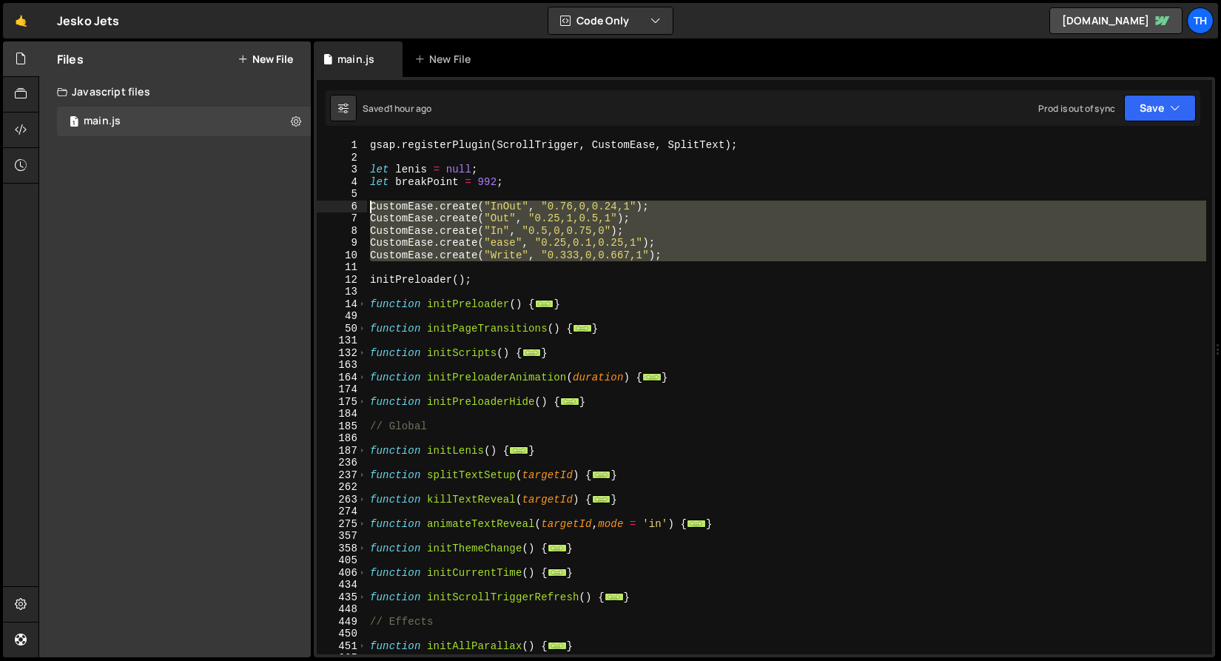
drag, startPoint x: 471, startPoint y: 238, endPoint x: 204, endPoint y: 209, distance: 268.7
click at [204, 209] on div "Files New File Javascript files 1 main.js 0 CSS files Copy share link Edit File…" at bounding box center [629, 349] width 1183 height 616
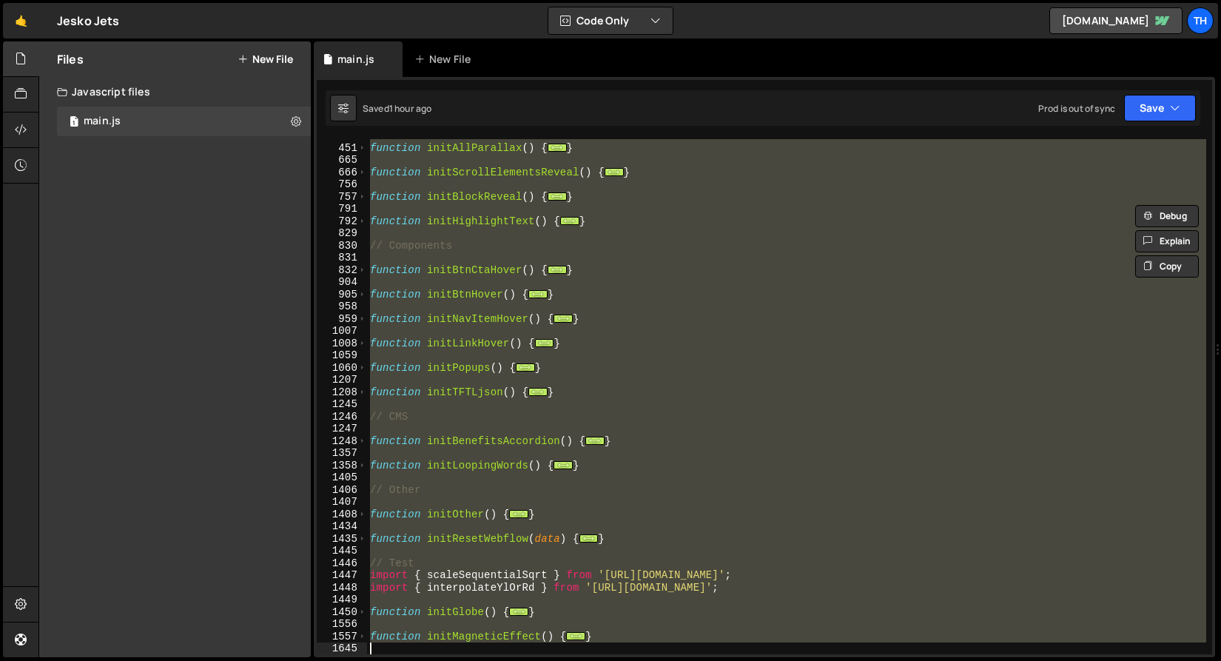
drag, startPoint x: 606, startPoint y: 295, endPoint x: 881, endPoint y: 727, distance: 513.1
click at [881, 660] on html "Projects [GEOGRAPHIC_DATA] Blog Th Projects Your Teams Invite team member Accou…" at bounding box center [610, 330] width 1221 height 661
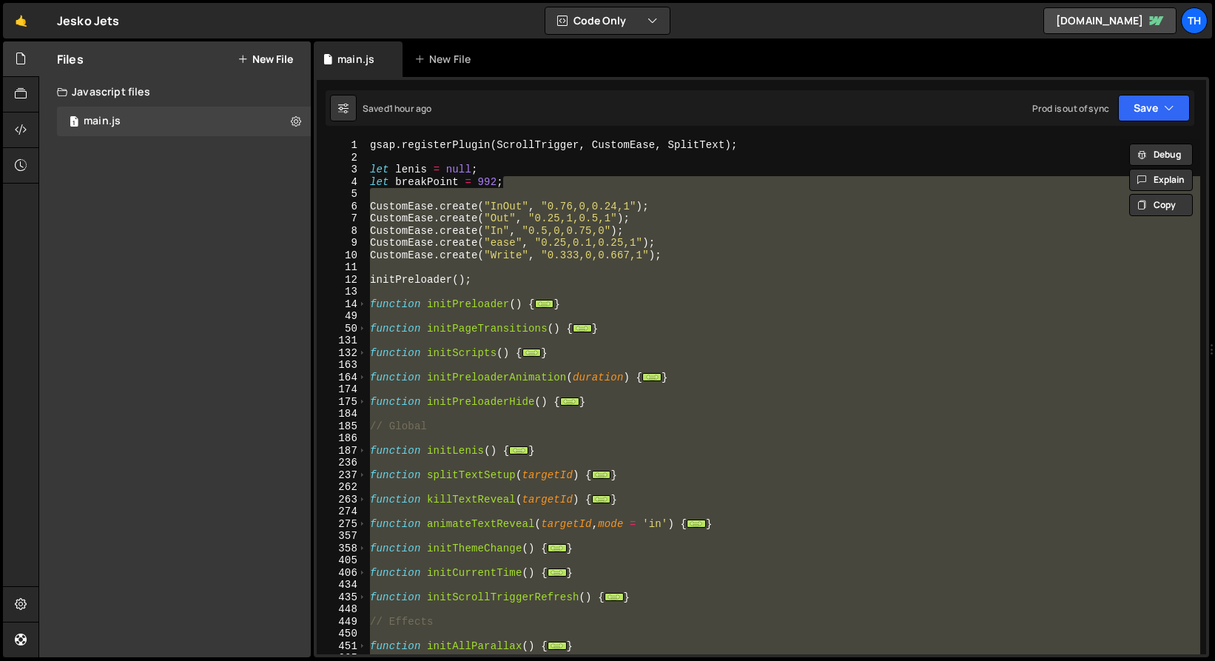
click at [503, 330] on div "gsap . registerPlugin ( ScrollTrigger , CustomEase , SplitText ) ; let [PERSON_…" at bounding box center [783, 396] width 833 height 515
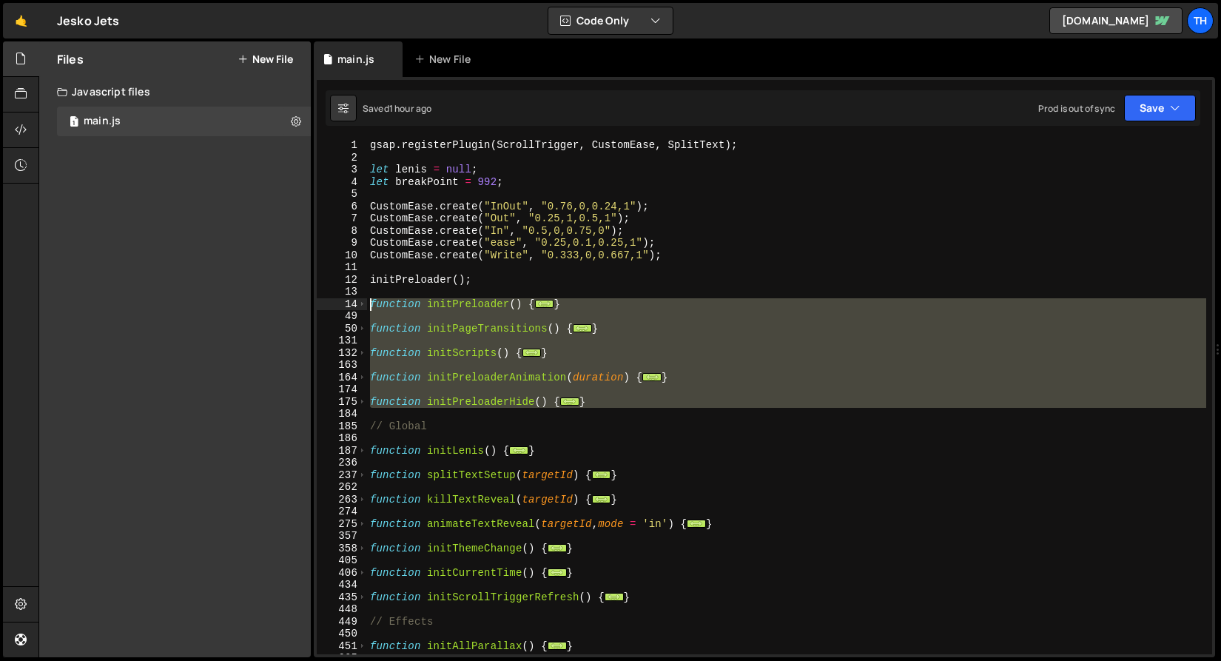
drag, startPoint x: 653, startPoint y: 410, endPoint x: 366, endPoint y: 300, distance: 306.6
click at [366, 300] on div "function initPageTransitions() { 1 2 3 4 5 6 7 8 9 10 11 12 13 14 49 50 131 132…" at bounding box center [764, 396] width 895 height 515
type textarea "function initPreloader() { window.scrollTo(0, 0);"
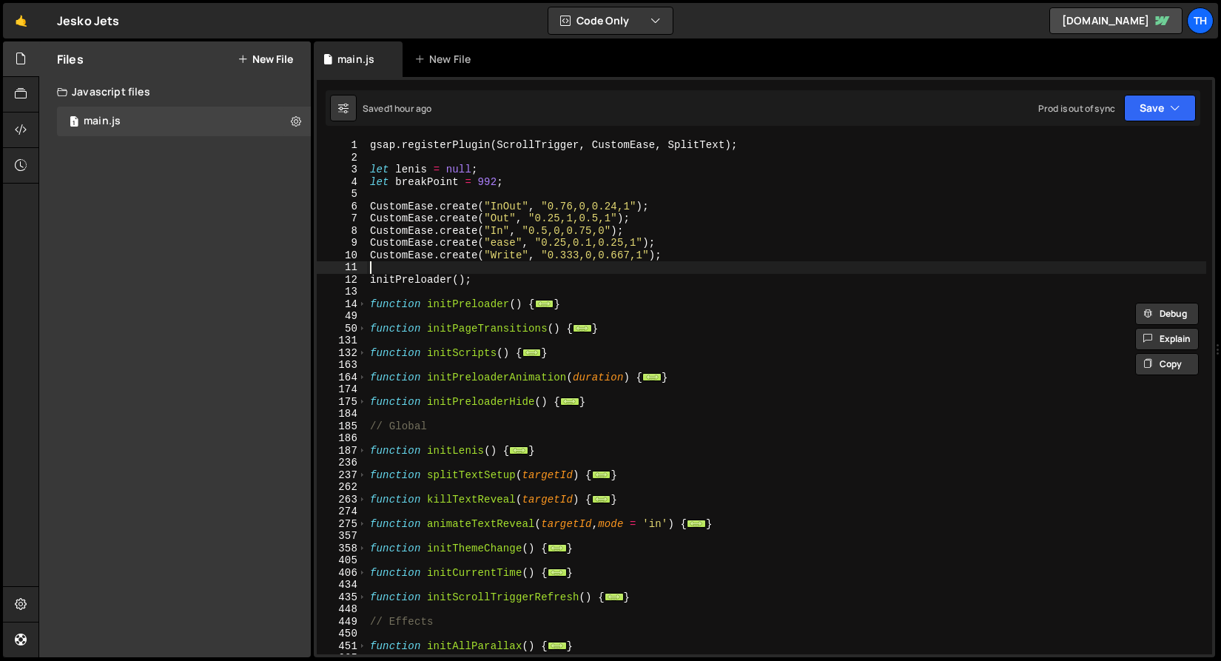
click at [611, 266] on div "gsap . registerPlugin ( ScrollTrigger , CustomEase , SplitText ) ; let [PERSON_…" at bounding box center [786, 409] width 839 height 540
click at [364, 354] on span at bounding box center [362, 353] width 8 height 13
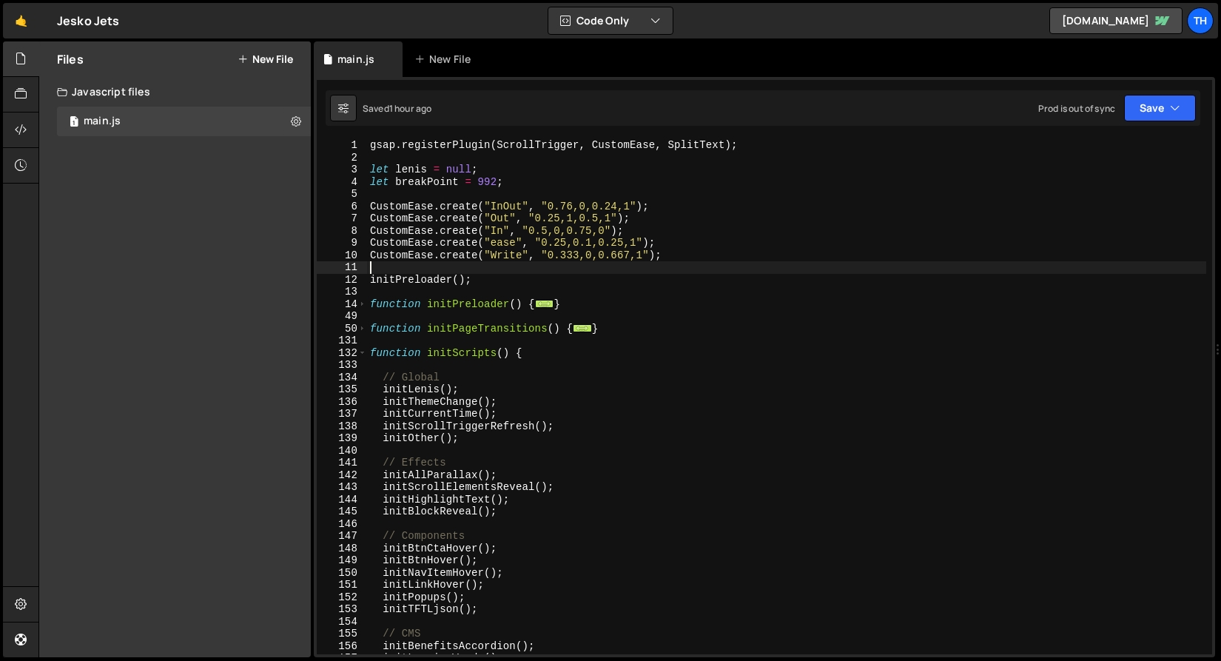
scroll to position [148, 0]
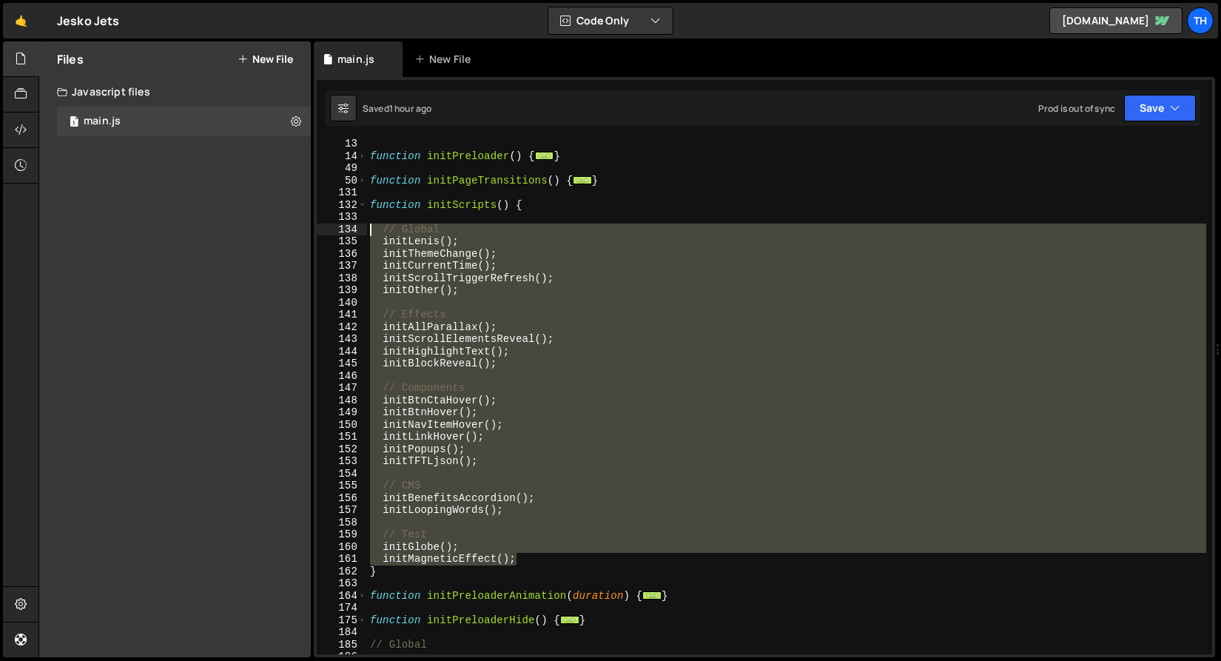
drag, startPoint x: 565, startPoint y: 563, endPoint x: 307, endPoint y: 228, distance: 422.8
click at [307, 228] on div "Files New File Javascript files 1 main.js 0 CSS files Copy share link Edit File…" at bounding box center [629, 349] width 1183 height 616
type textarea "// Global initLenis();"
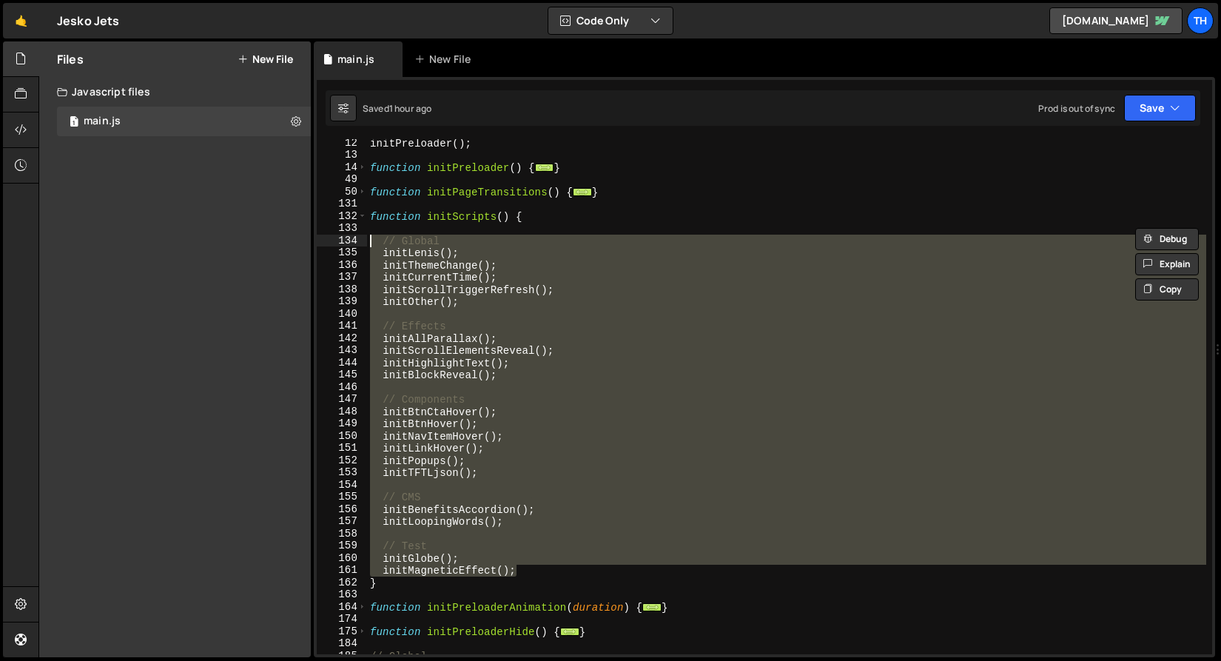
scroll to position [122, 0]
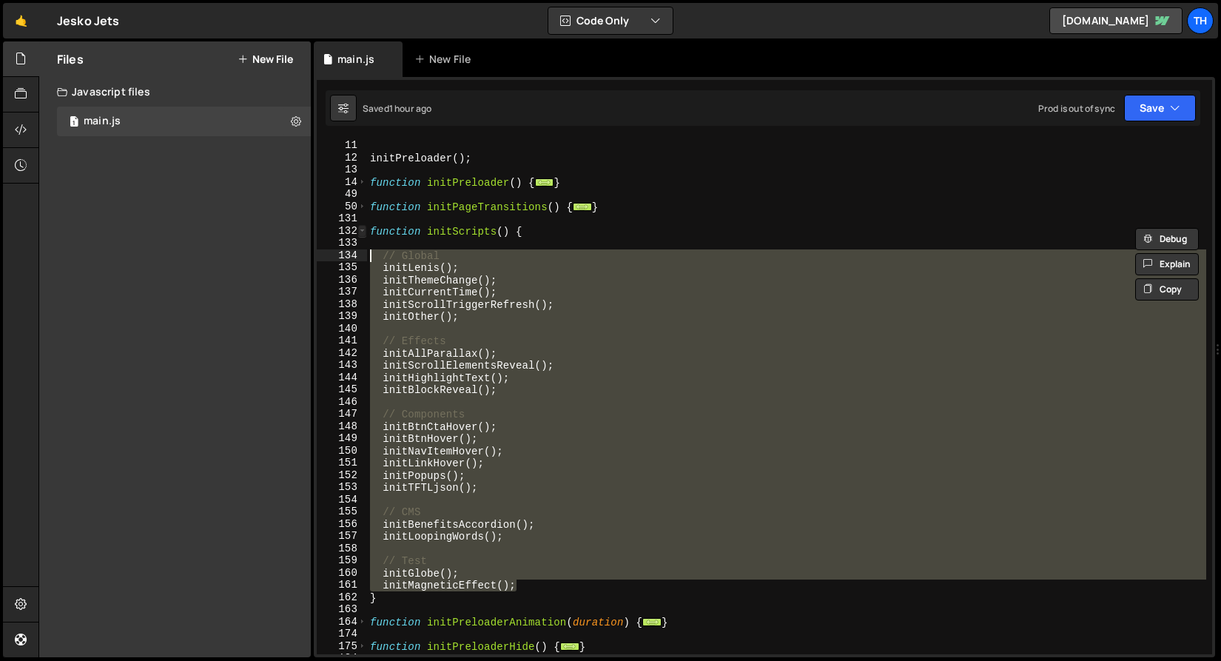
click at [363, 232] on span at bounding box center [362, 231] width 8 height 13
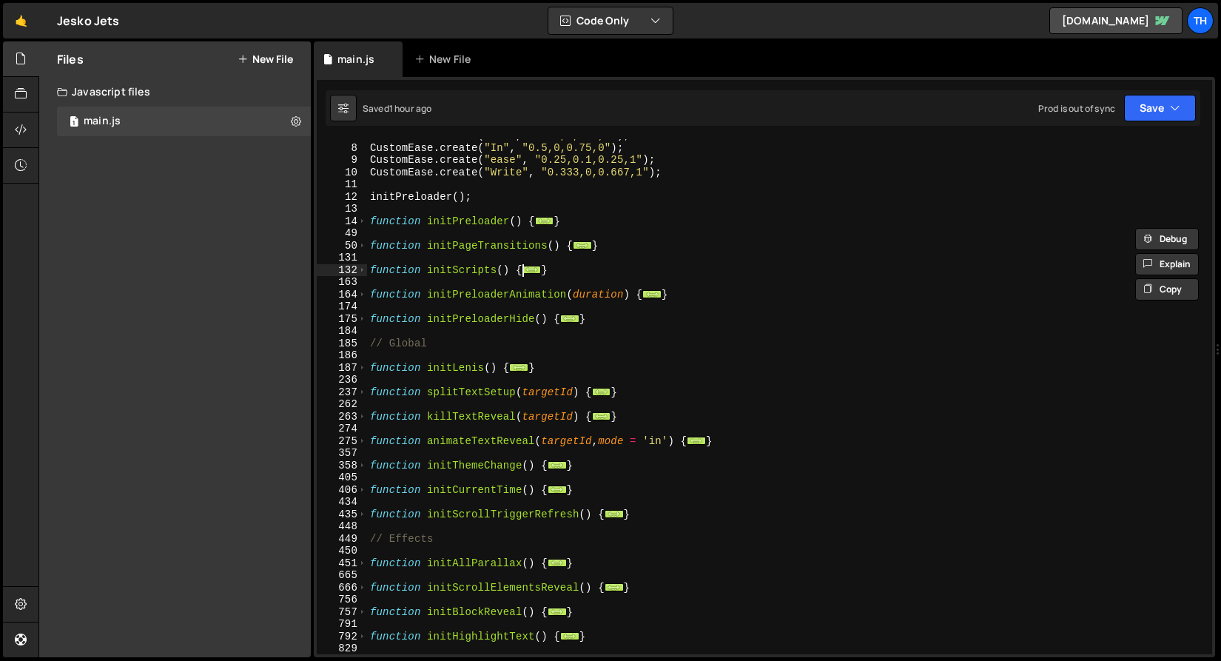
scroll to position [71, 0]
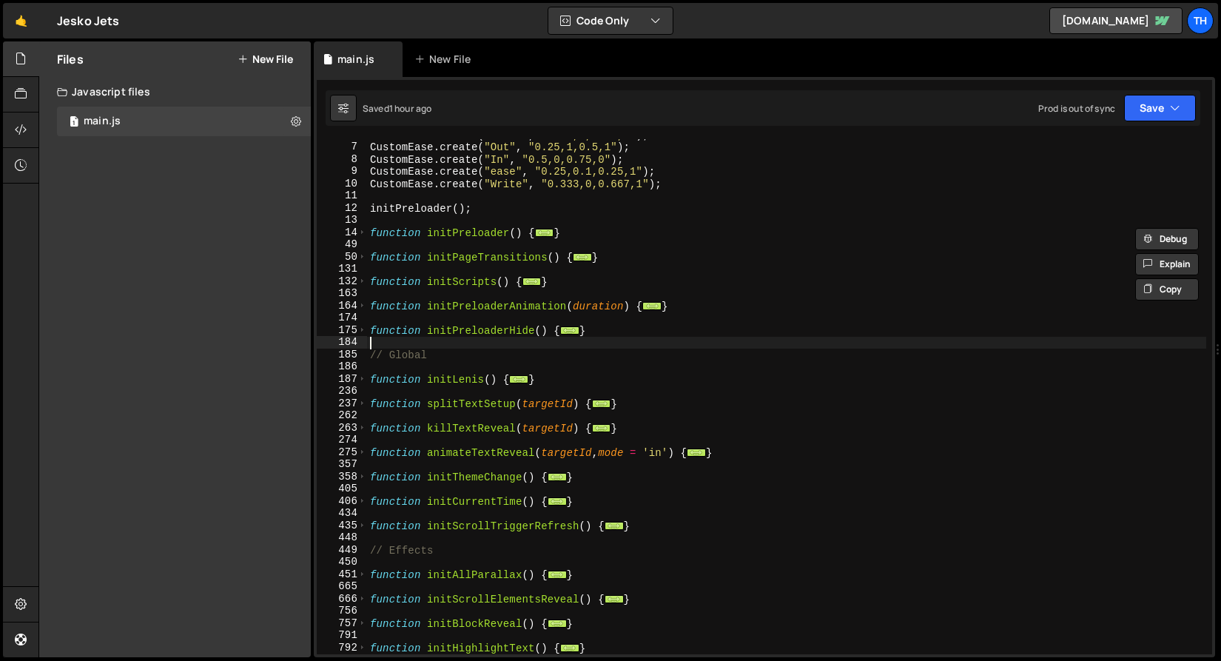
click at [446, 343] on div "CustomEase . create ( "InOut" , "0.76,0,0.24,1" ) ; CustomEase . create ( "Out"…" at bounding box center [786, 399] width 839 height 540
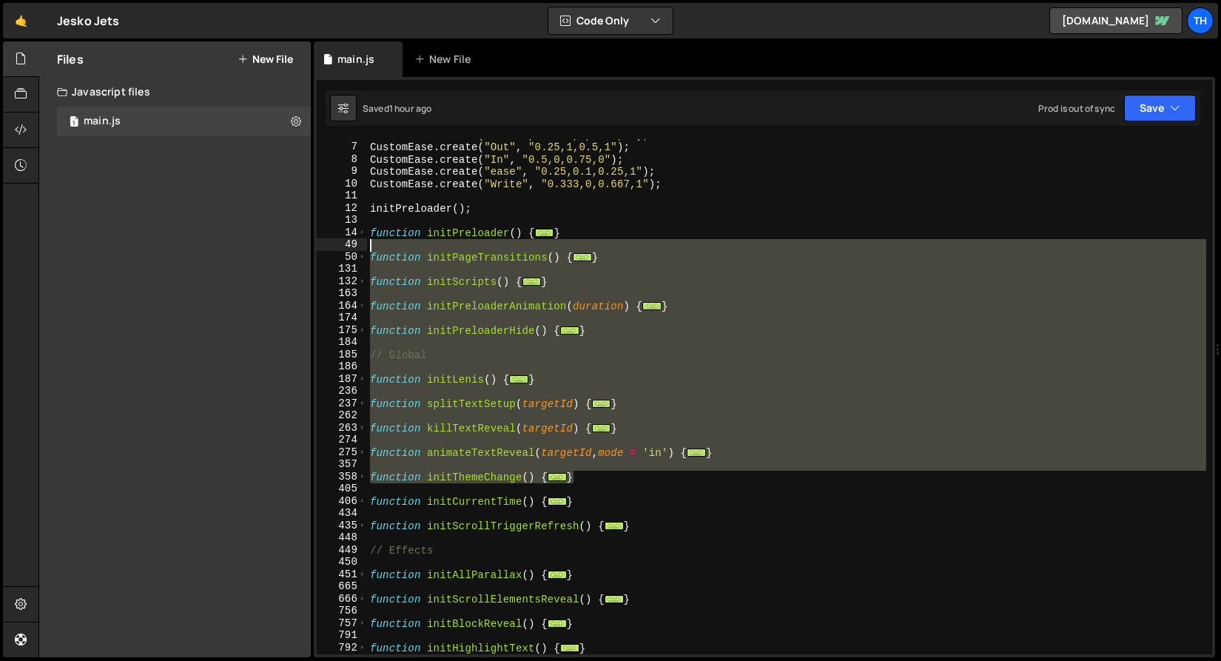
drag, startPoint x: 651, startPoint y: 482, endPoint x: 417, endPoint y: 276, distance: 311.5
click at [345, 243] on div "6 7 8 9 10 11 12 13 14 49 50 131 132 163 164 174 175 184 185 186 187 236 237 26…" at bounding box center [764, 396] width 895 height 515
click at [433, 280] on div "CustomEase . create ( "InOut" , "0.76,0,0.24,1" ) ; CustomEase . create ( "Out"…" at bounding box center [786, 396] width 839 height 515
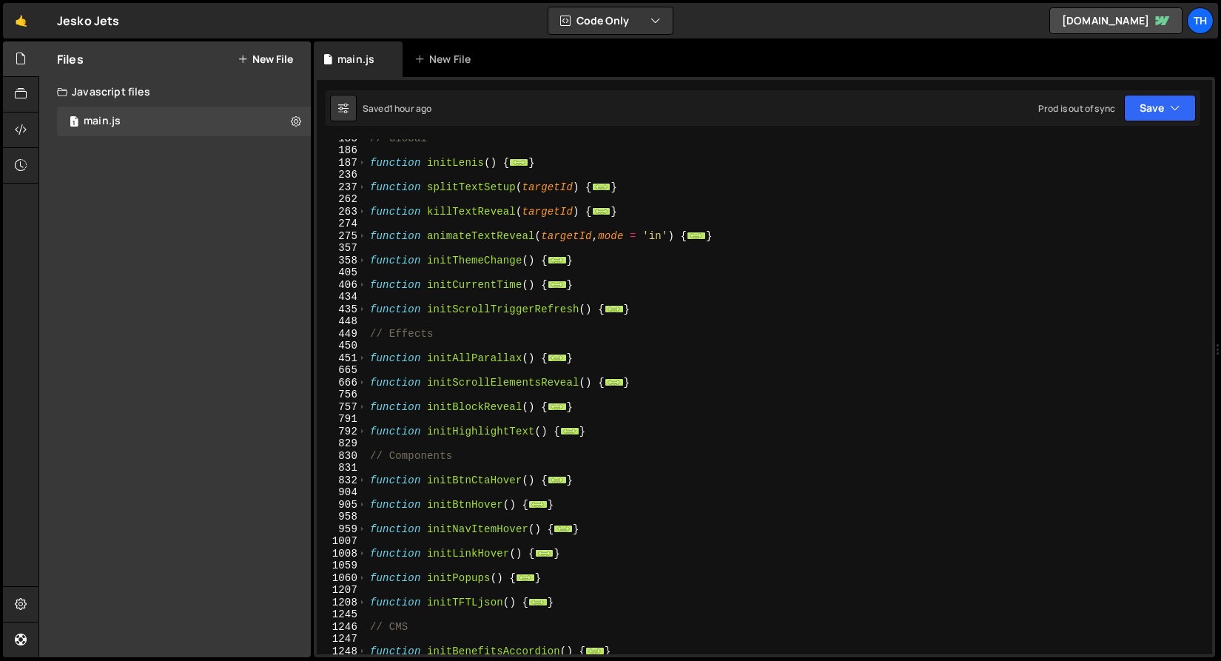
scroll to position [334, 0]
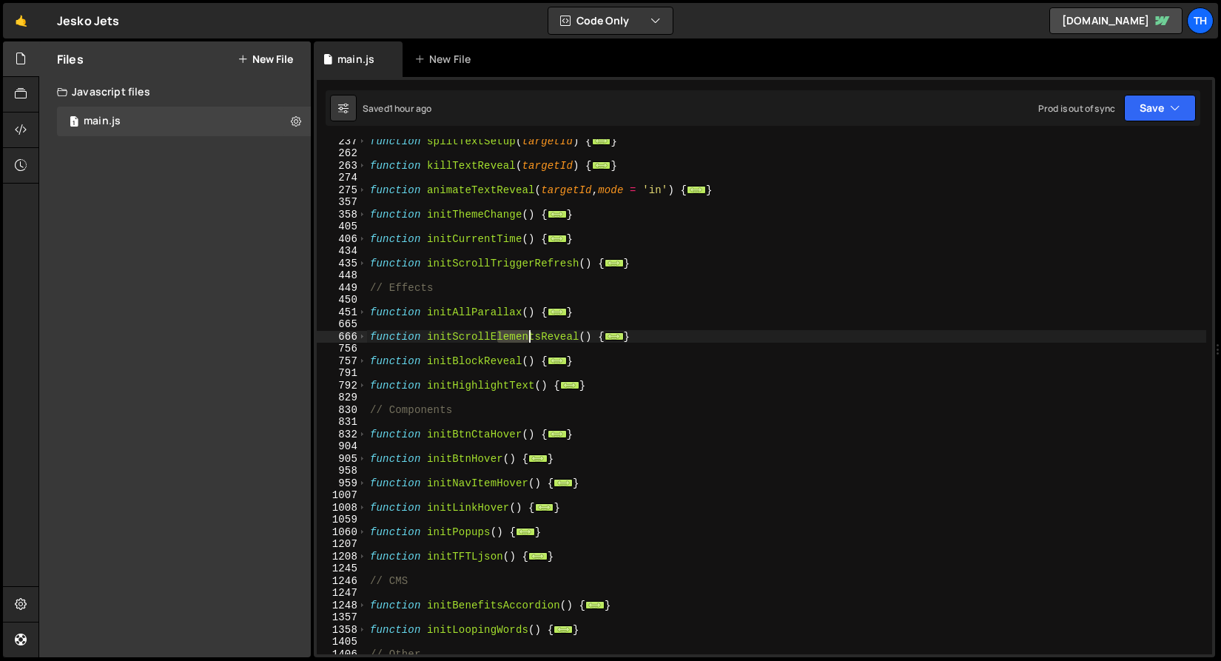
drag, startPoint x: 505, startPoint y: 337, endPoint x: 539, endPoint y: 336, distance: 34.1
click at [539, 336] on div "function splitTextSetup ( targetId ) { ... } function killTextReveal ( targetId…" at bounding box center [786, 405] width 839 height 540
click at [362, 337] on span at bounding box center [362, 337] width 8 height 13
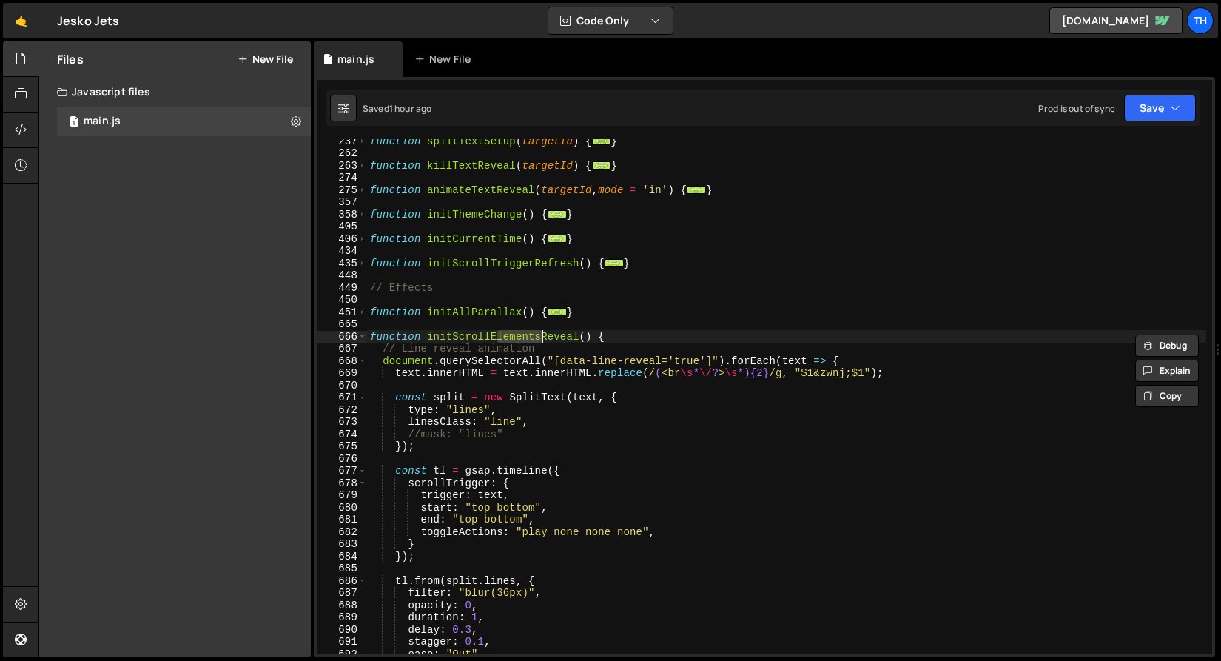
click at [474, 337] on div "function splitTextSetup ( targetId ) { ... } function killTextReveal ( targetId…" at bounding box center [786, 405] width 839 height 540
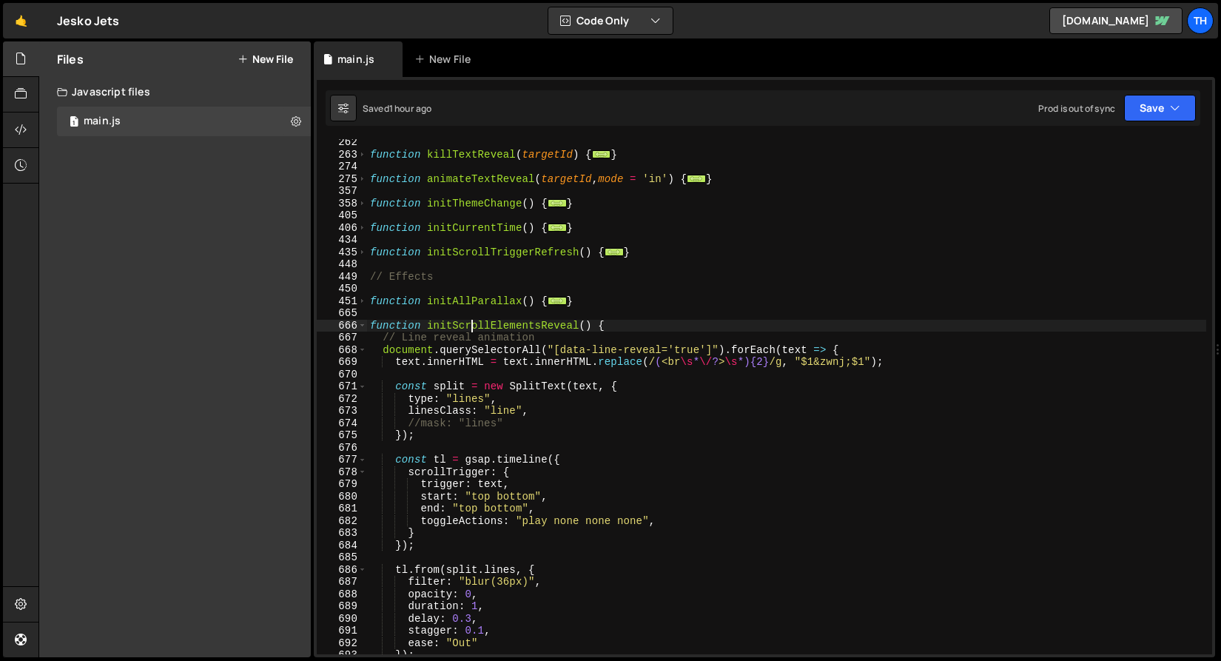
scroll to position [345, 0]
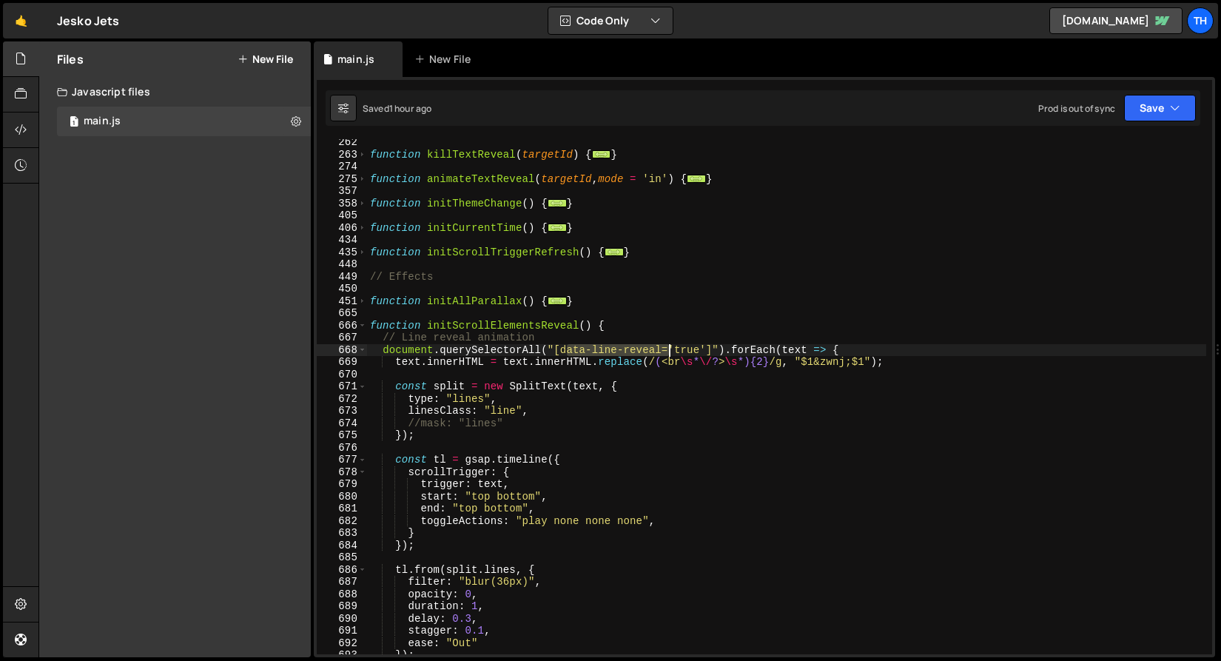
drag, startPoint x: 570, startPoint y: 349, endPoint x: 671, endPoint y: 347, distance: 101.4
click at [671, 347] on div "function killTextReveal ( targetId ) { ... } function animateTextReveal ( targe…" at bounding box center [786, 406] width 839 height 540
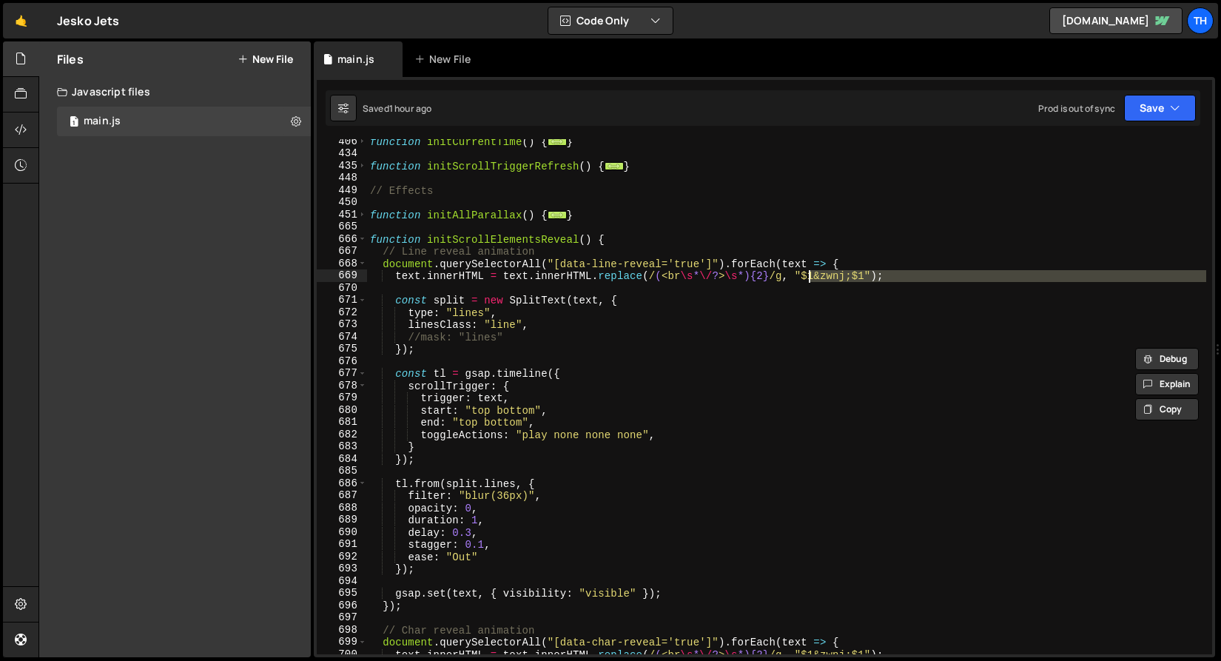
drag, startPoint x: 474, startPoint y: 282, endPoint x: 809, endPoint y: 279, distance: 334.5
click at [809, 279] on div "function initCurrentTime ( ) { ... } function initScrollTriggerRefresh ( ) { ..…" at bounding box center [786, 405] width 839 height 540
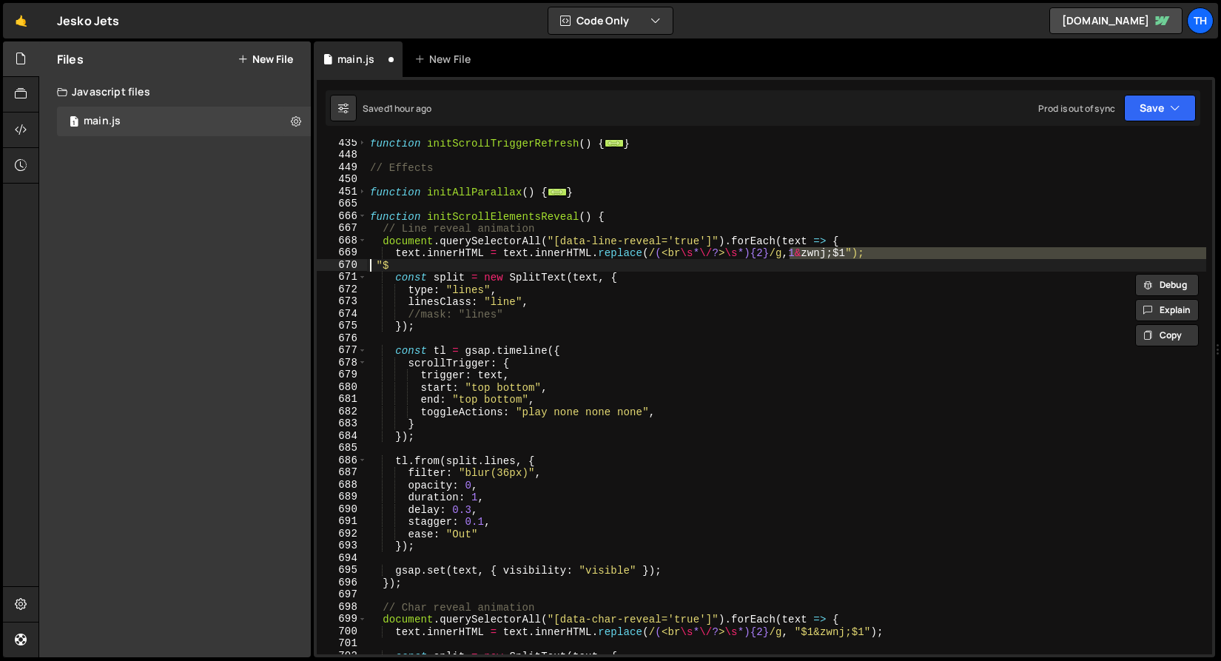
scroll to position [454, 0]
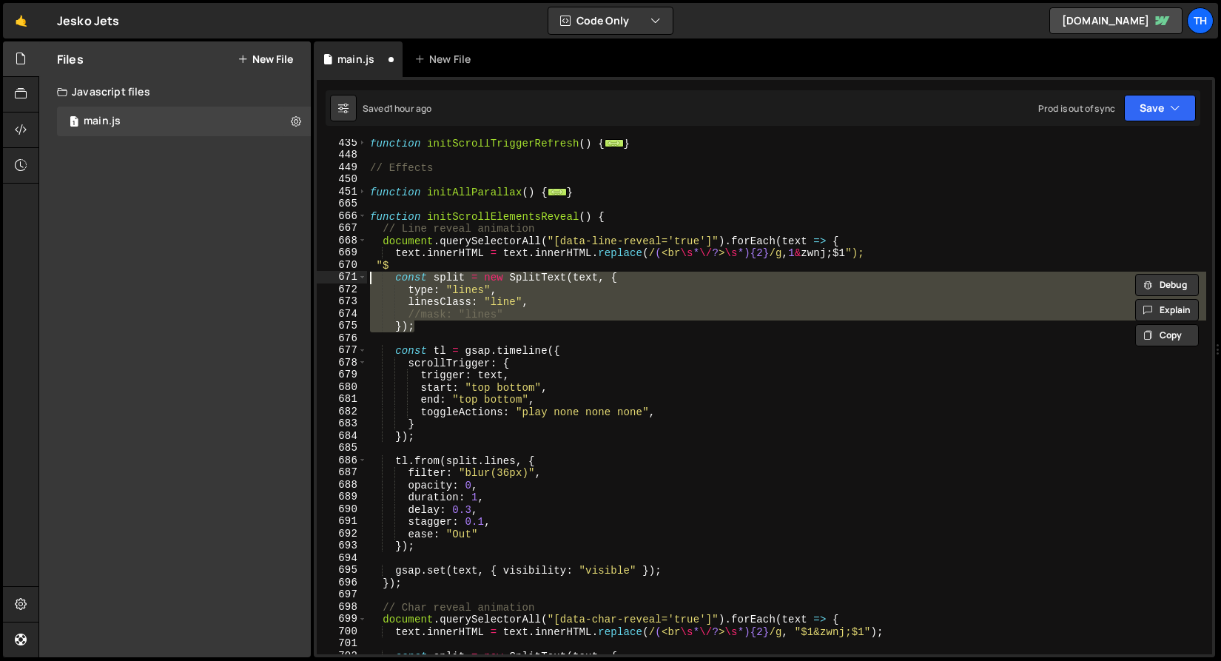
drag, startPoint x: 454, startPoint y: 330, endPoint x: 312, endPoint y: 274, distance: 153.5
click at [312, 274] on div "Files New File Javascript files 1 main.js 0 CSS files Copy share link Edit File…" at bounding box center [629, 349] width 1183 height 616
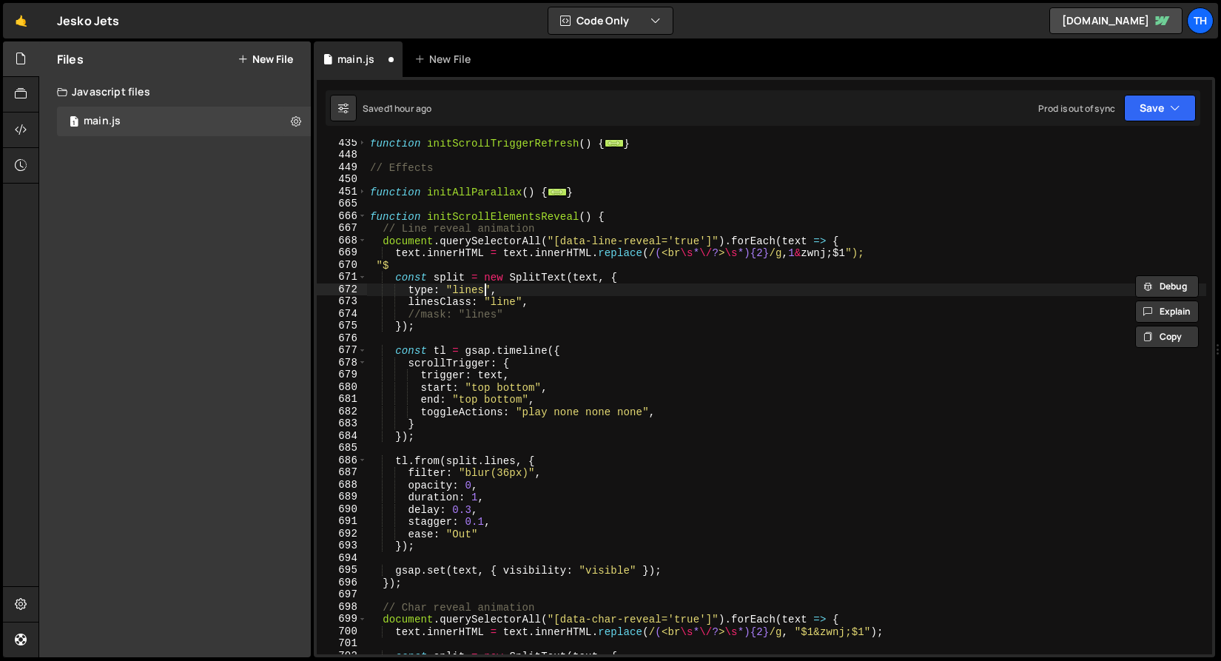
click at [483, 291] on div "function initScrollTriggerRefresh ( ) { ... } // Effects function initAllParall…" at bounding box center [786, 407] width 839 height 540
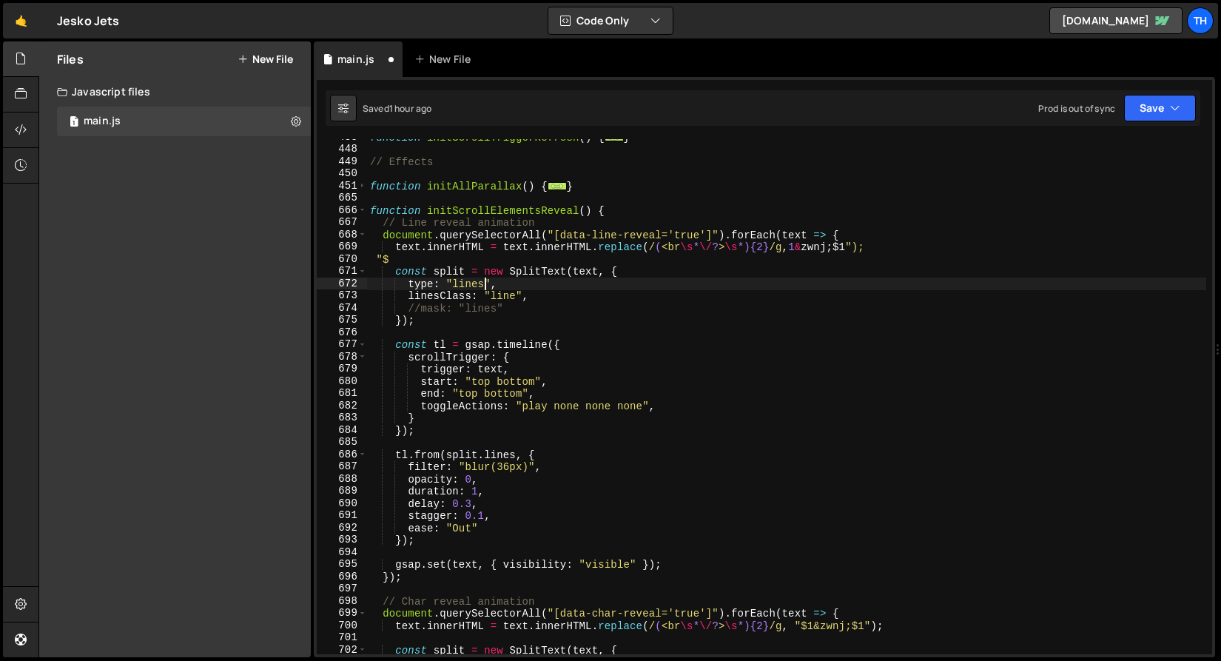
scroll to position [492, 0]
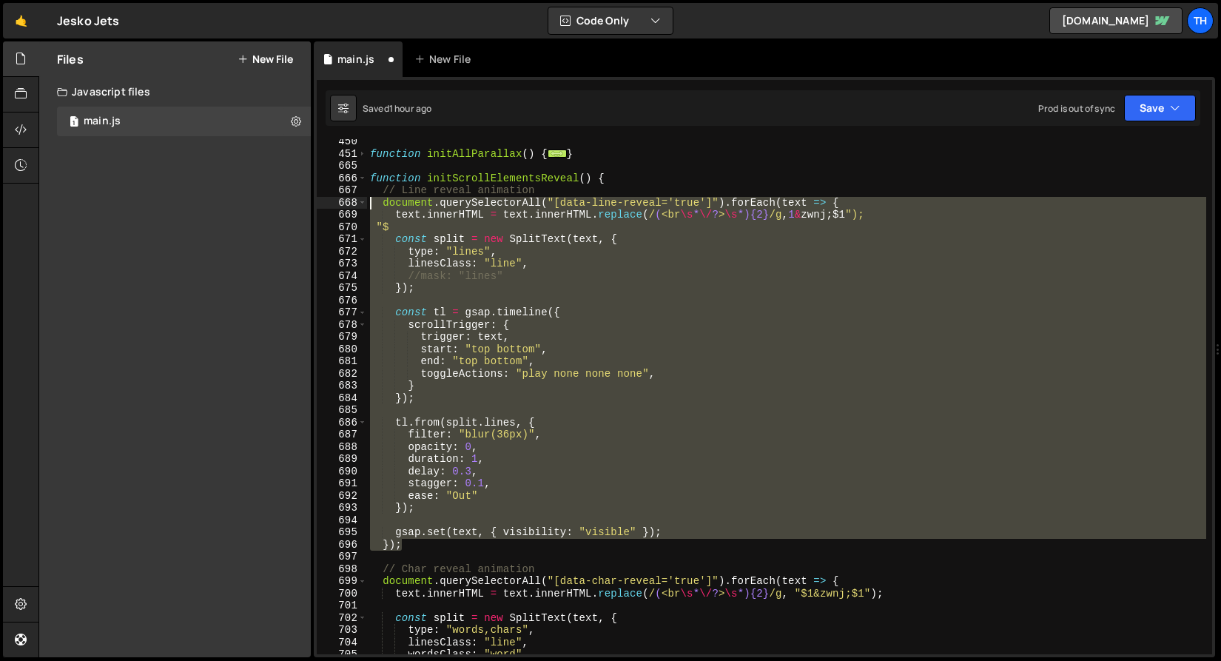
drag, startPoint x: 420, startPoint y: 542, endPoint x: 238, endPoint y: 198, distance: 390.0
click at [238, 198] on div "Files New File Javascript files 1 main.js 0 CSS files Copy share link Edit File…" at bounding box center [629, 349] width 1183 height 616
type textarea "document.querySelectorAll("[data-line-reveal='true']").forEach(text => { text.i…"
click at [437, 304] on div "function initAllParallax ( ) { ... } function initScrollElementsReveal ( ) { //…" at bounding box center [786, 396] width 839 height 515
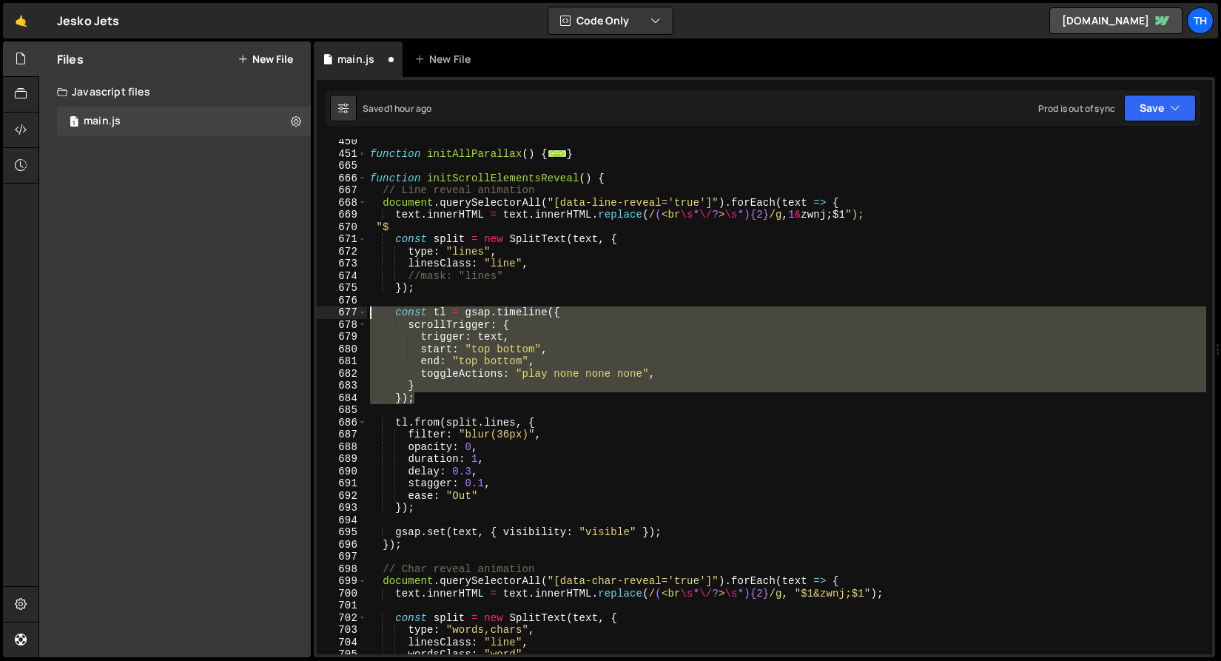
drag, startPoint x: 442, startPoint y: 395, endPoint x: 341, endPoint y: 313, distance: 129.9
click at [341, 313] on div "450 451 665 666 667 668 669 670 671 672 673 674 675 676 677 678 679 680 681 682…" at bounding box center [764, 396] width 895 height 515
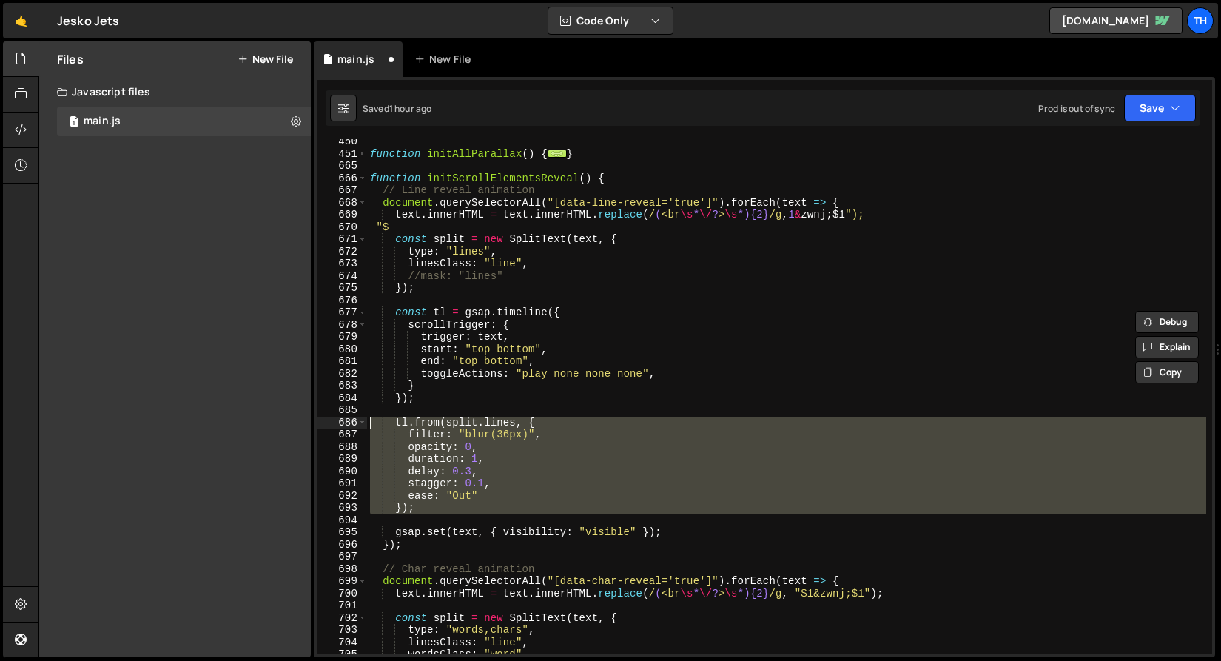
drag, startPoint x: 412, startPoint y: 497, endPoint x: 332, endPoint y: 421, distance: 110.5
click at [332, 421] on div "const tl = gsap.timeline({ scrollTrigger: { 450 451 665 666 667 668 669 670 671…" at bounding box center [764, 396] width 895 height 515
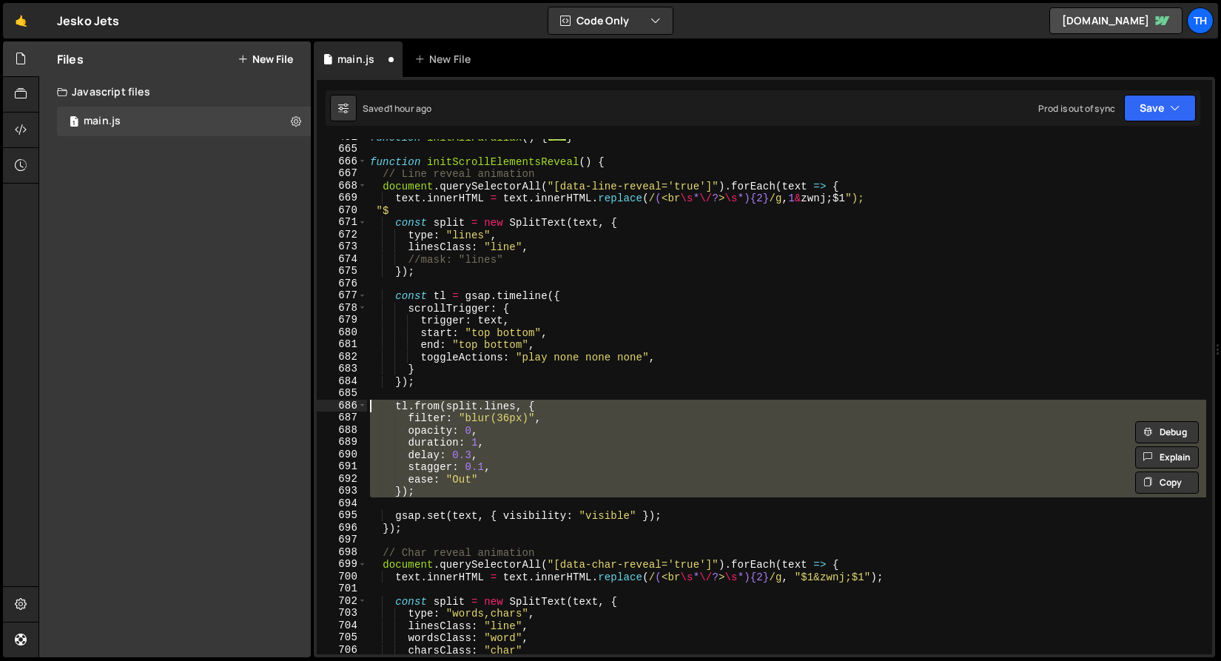
scroll to position [508, 0]
click at [406, 429] on div "function initAllParallax ( ) { ... } function initScrollElementsReveal ( ) { //…" at bounding box center [786, 396] width 839 height 515
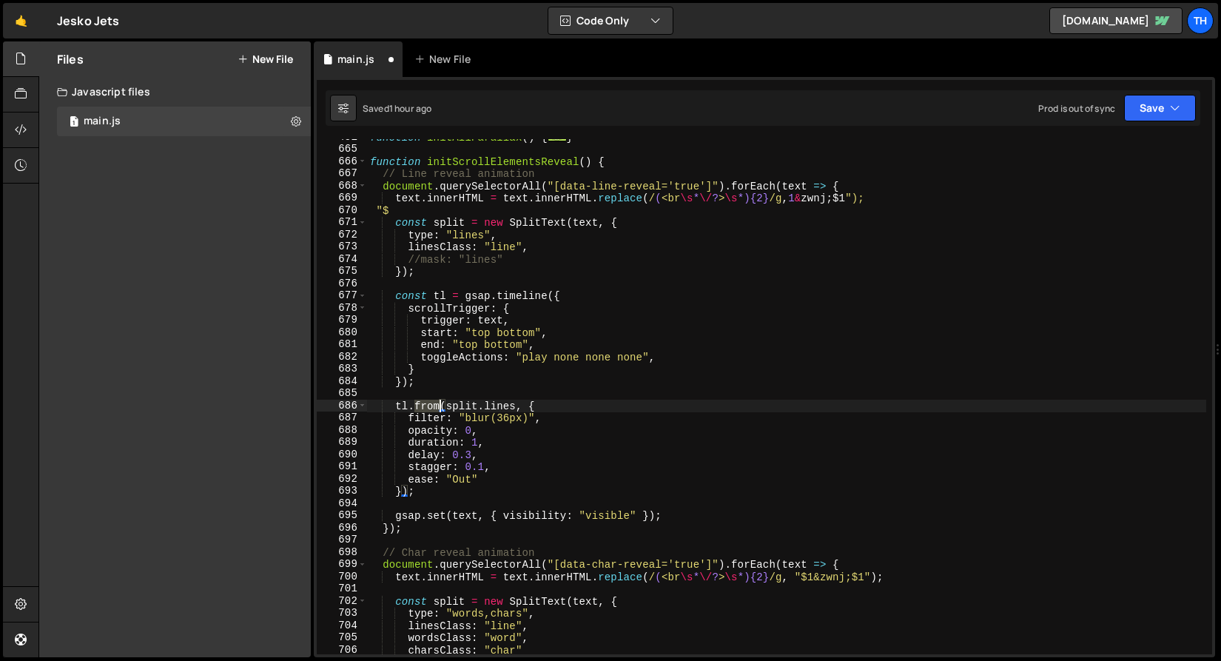
drag, startPoint x: 416, startPoint y: 406, endPoint x: 438, endPoint y: 406, distance: 22.2
click at [438, 406] on div "function initAllParallax ( ) { ... } function initScrollElementsReveal ( ) { //…" at bounding box center [786, 401] width 839 height 540
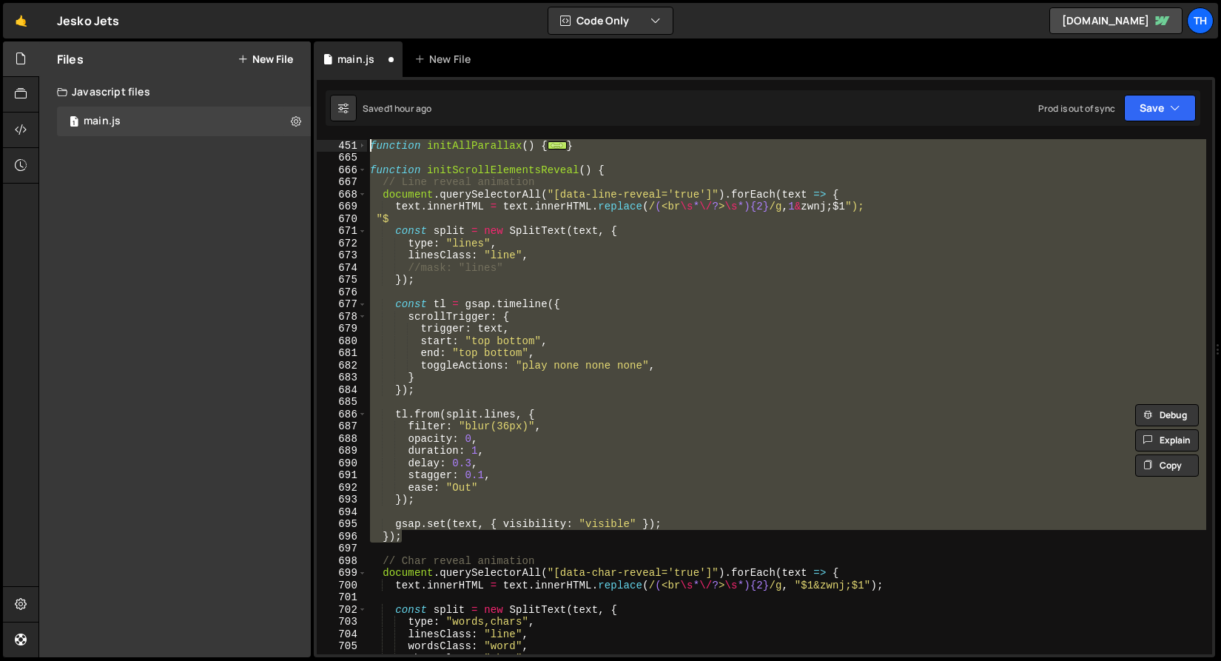
scroll to position [500, 0]
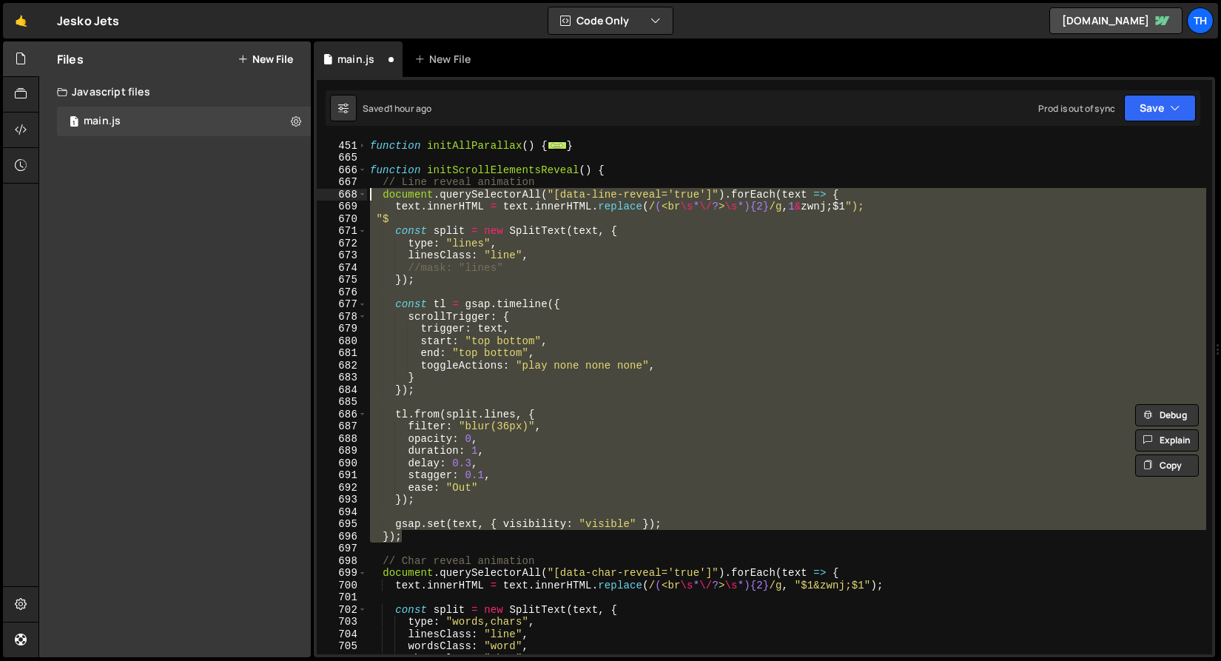
drag, startPoint x: 439, startPoint y: 525, endPoint x: 272, endPoint y: 198, distance: 367.4
click at [272, 198] on div "Files New File Javascript files 1 main.js 0 CSS files Copy share link Edit File…" at bounding box center [629, 349] width 1183 height 616
click at [487, 229] on div "function initAllParallax ( ) { ... } function initScrollElementsReveal ( ) { //…" at bounding box center [786, 396] width 839 height 515
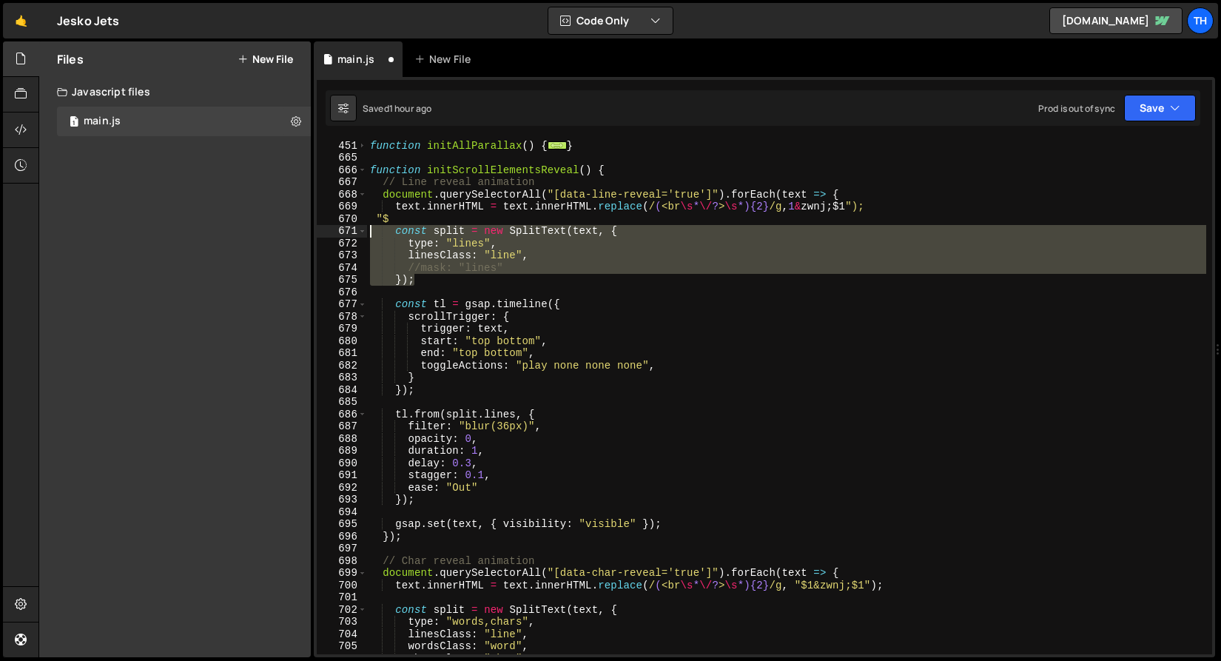
drag, startPoint x: 431, startPoint y: 275, endPoint x: 372, endPoint y: 232, distance: 73.6
click at [372, 232] on div "function initAllParallax ( ) { ... } function initScrollElementsReveal ( ) { //…" at bounding box center [786, 409] width 839 height 540
click at [450, 377] on div "function initAllParallax ( ) { ... } function initScrollElementsReveal ( ) { //…" at bounding box center [786, 409] width 839 height 540
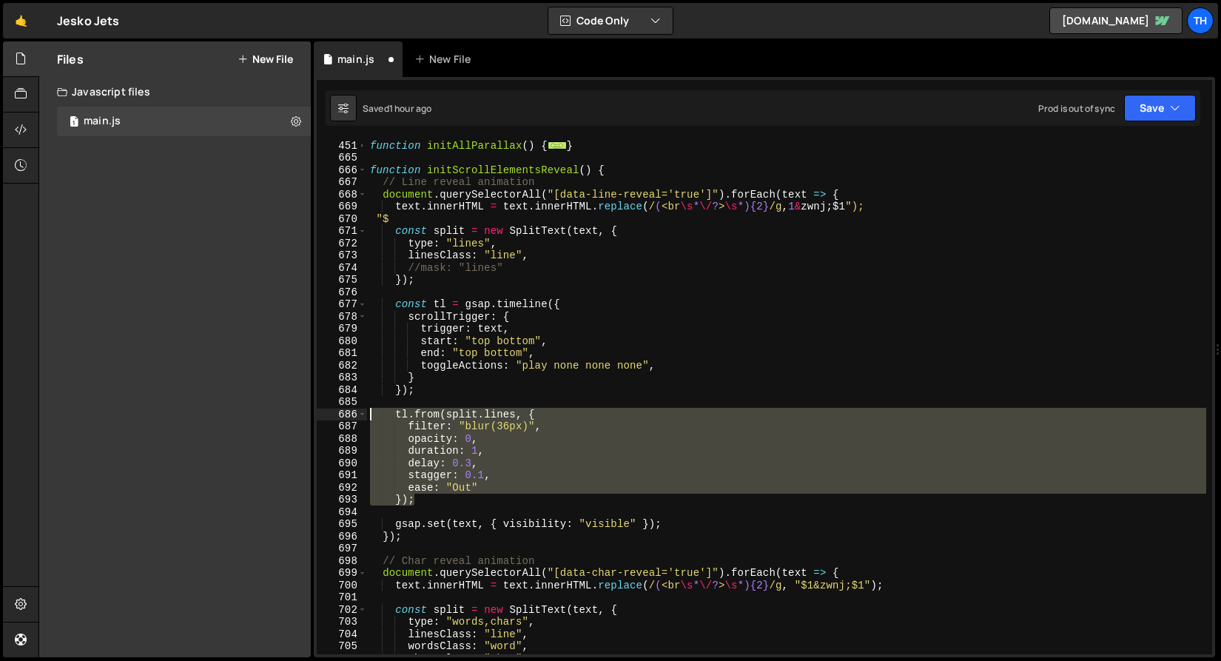
drag, startPoint x: 437, startPoint y: 501, endPoint x: 324, endPoint y: 416, distance: 141.1
click at [324, 416] on div "} 451 665 666 667 668 669 670 671 672 673 674 675 676 677 678 679 680 681 682 6…" at bounding box center [764, 396] width 895 height 515
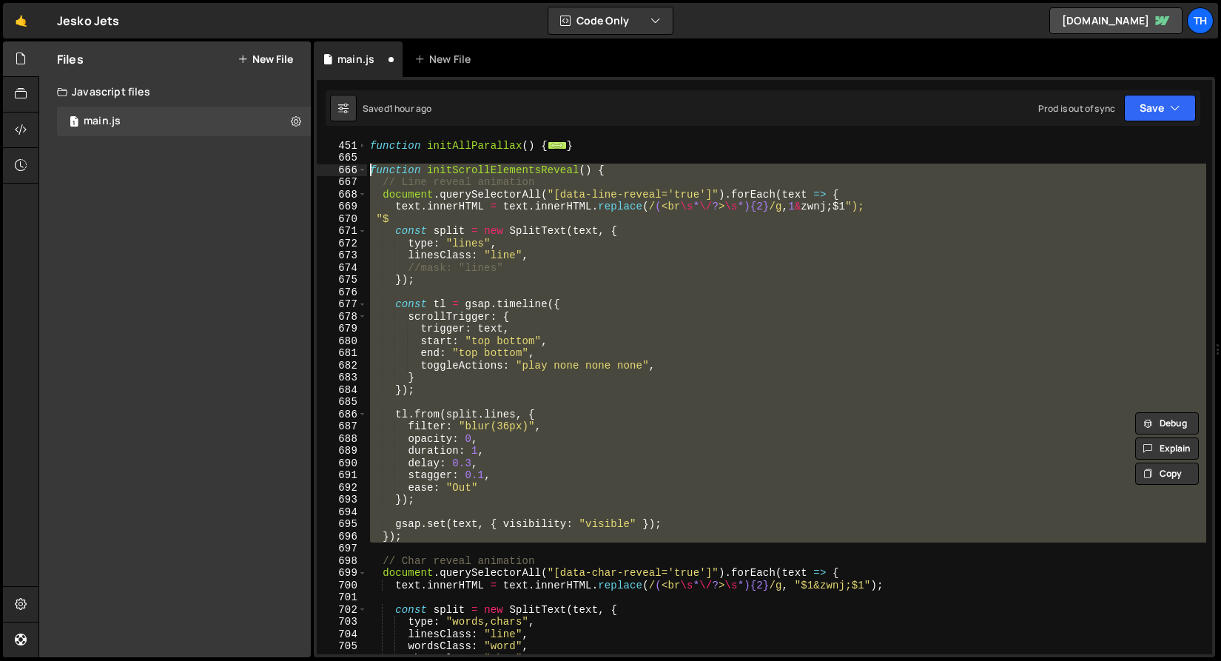
drag, startPoint x: 441, startPoint y: 550, endPoint x: 294, endPoint y: 167, distance: 410.7
click at [294, 167] on div "Files New File Javascript files 1 main.js 0 CSS files Copy share link Edit File…" at bounding box center [629, 349] width 1183 height 616
click at [363, 169] on span at bounding box center [362, 170] width 8 height 13
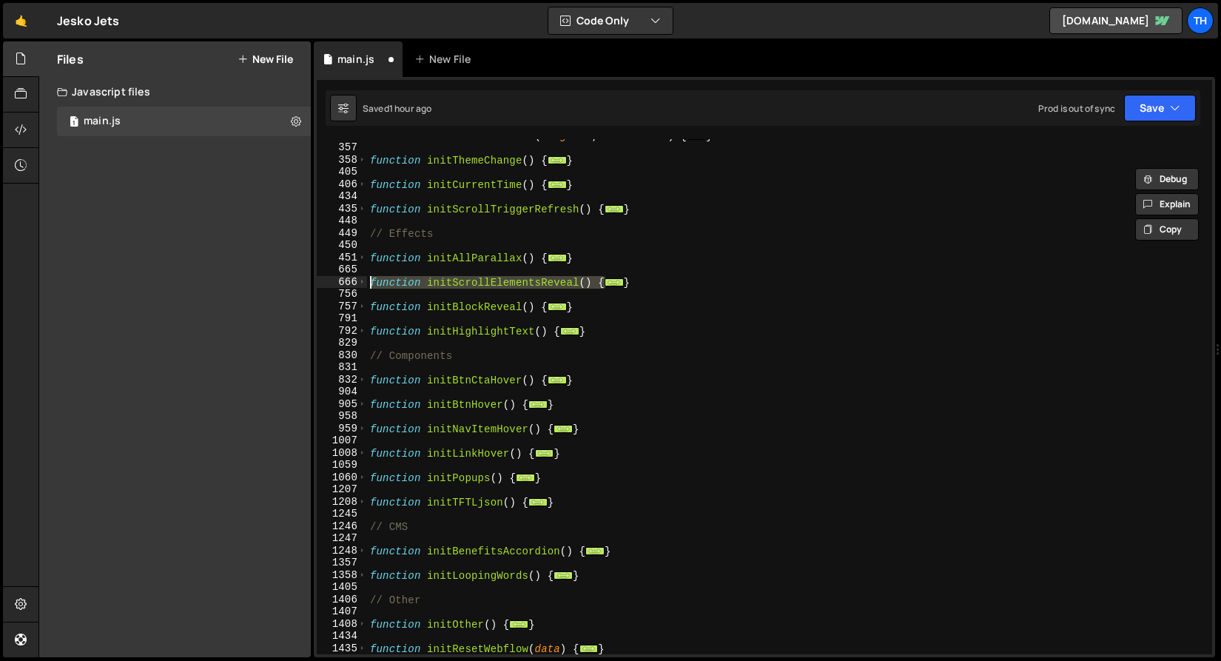
scroll to position [388, 0]
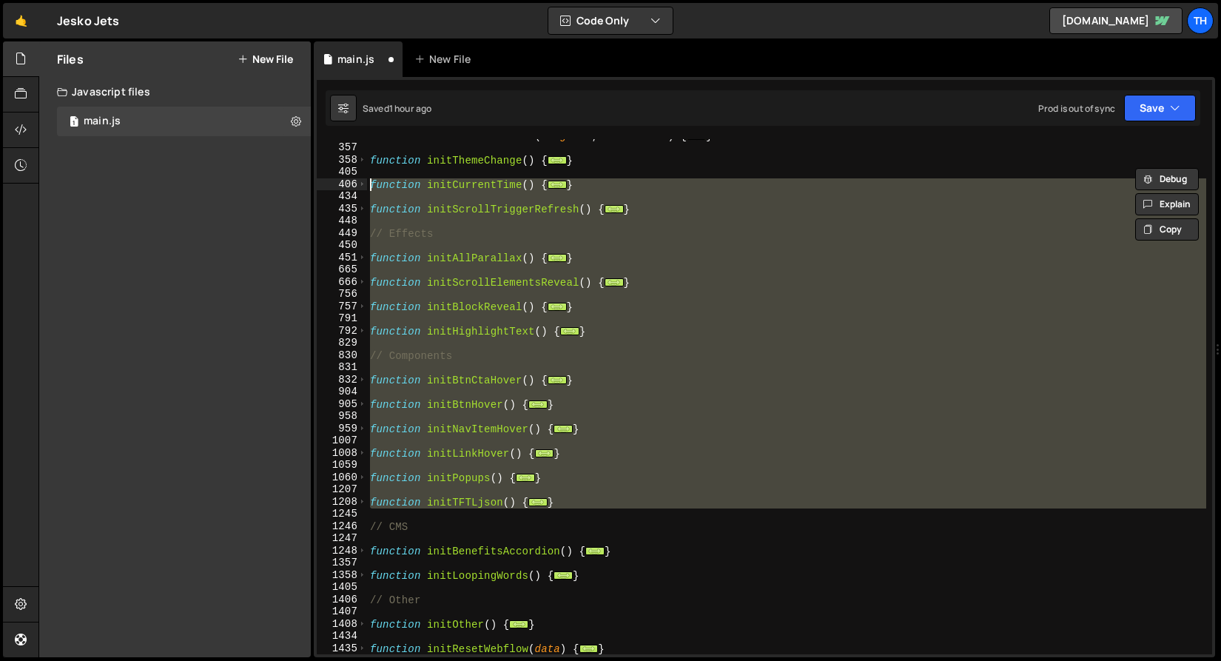
drag, startPoint x: 572, startPoint y: 518, endPoint x: 326, endPoint y: 188, distance: 411.5
click at [326, 188] on div "function initScrollElementsReveal() { // Line reveal animation 275 357 358 405 …" at bounding box center [764, 396] width 895 height 515
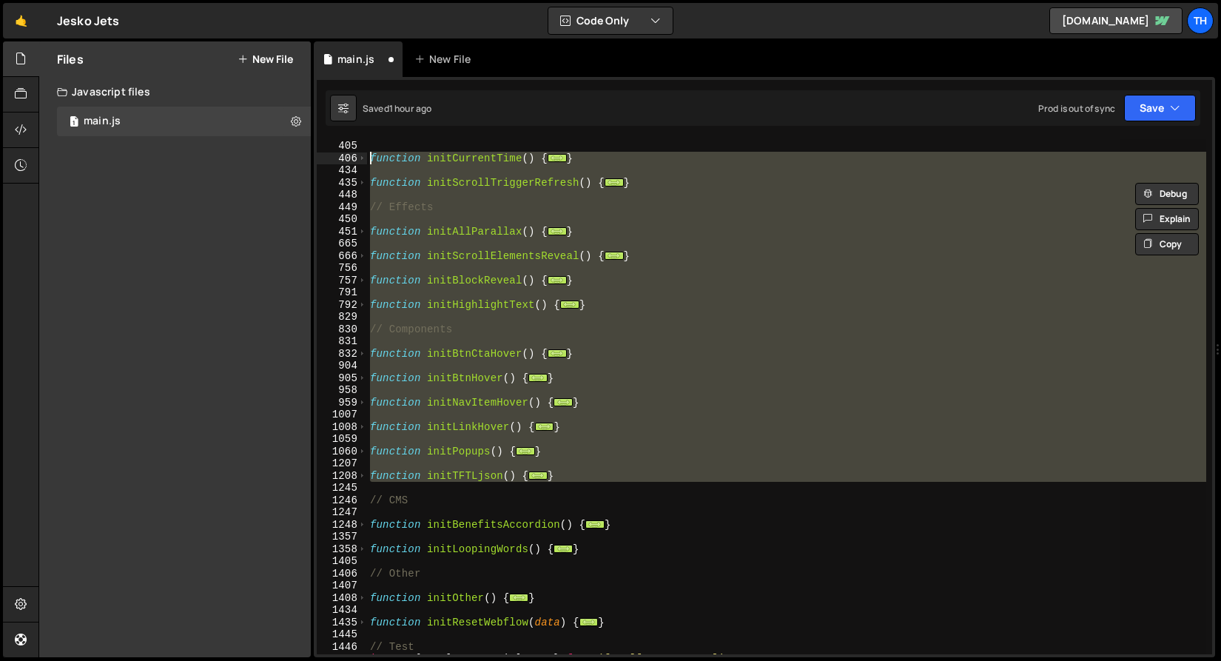
click at [420, 356] on div "function initThemeChange ( ) { ... } function initCurrentTime ( ) { ... } funct…" at bounding box center [786, 396] width 839 height 515
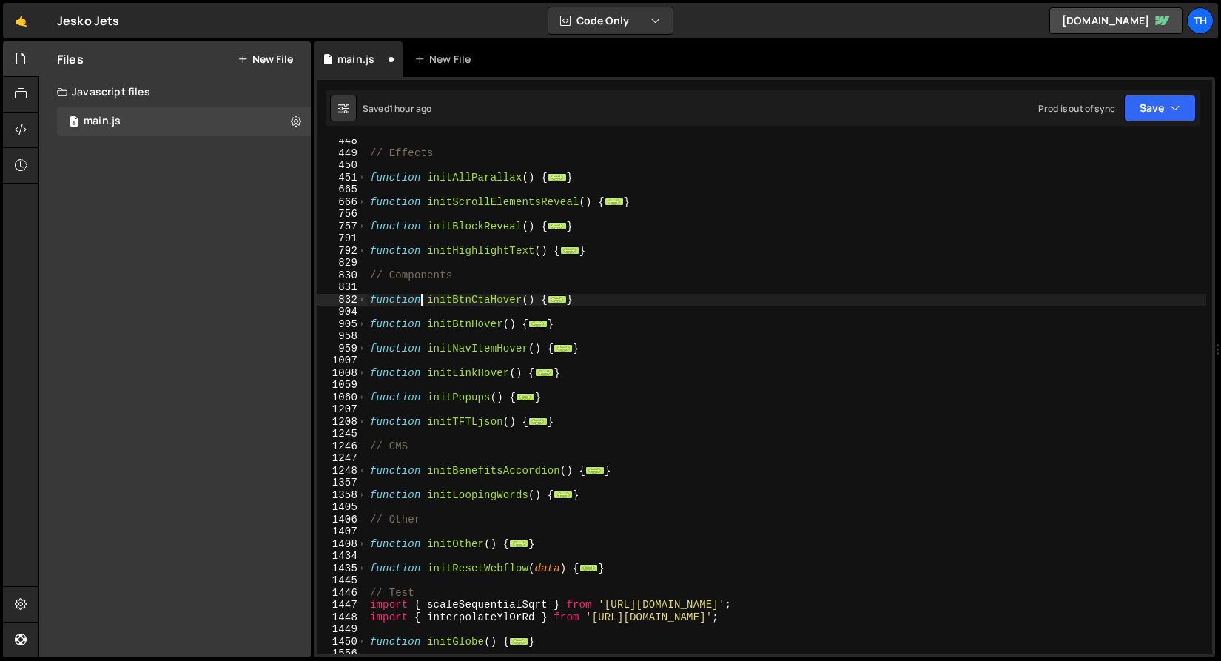
scroll to position [483, 0]
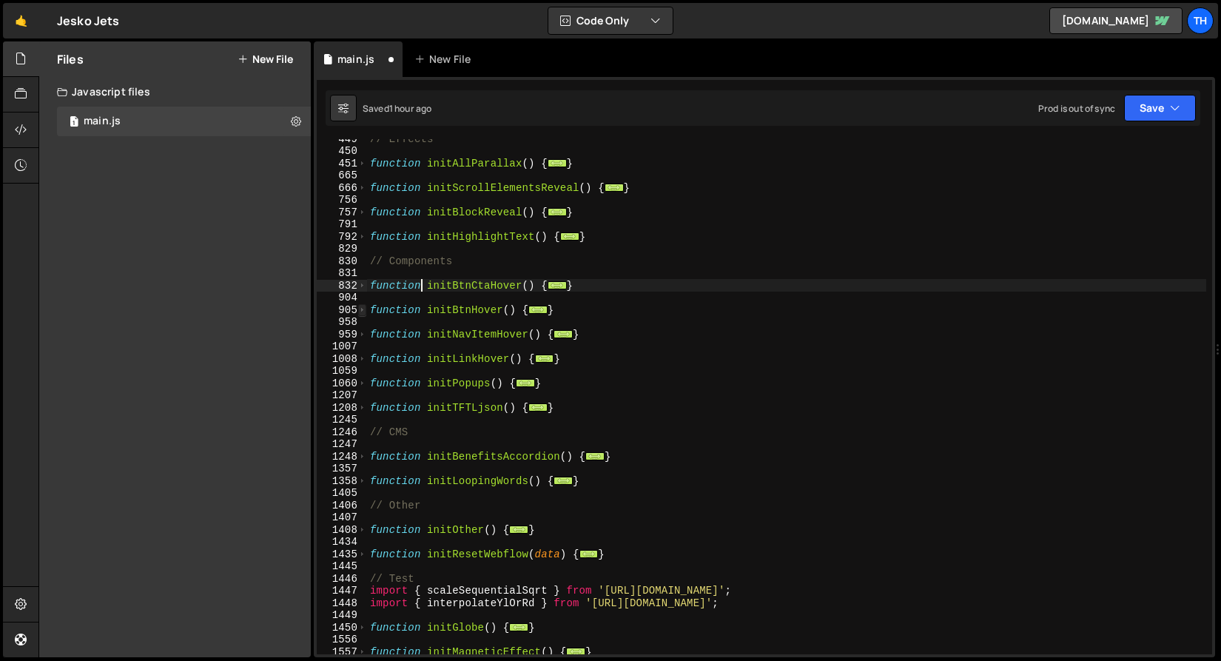
click at [362, 308] on span at bounding box center [362, 310] width 8 height 13
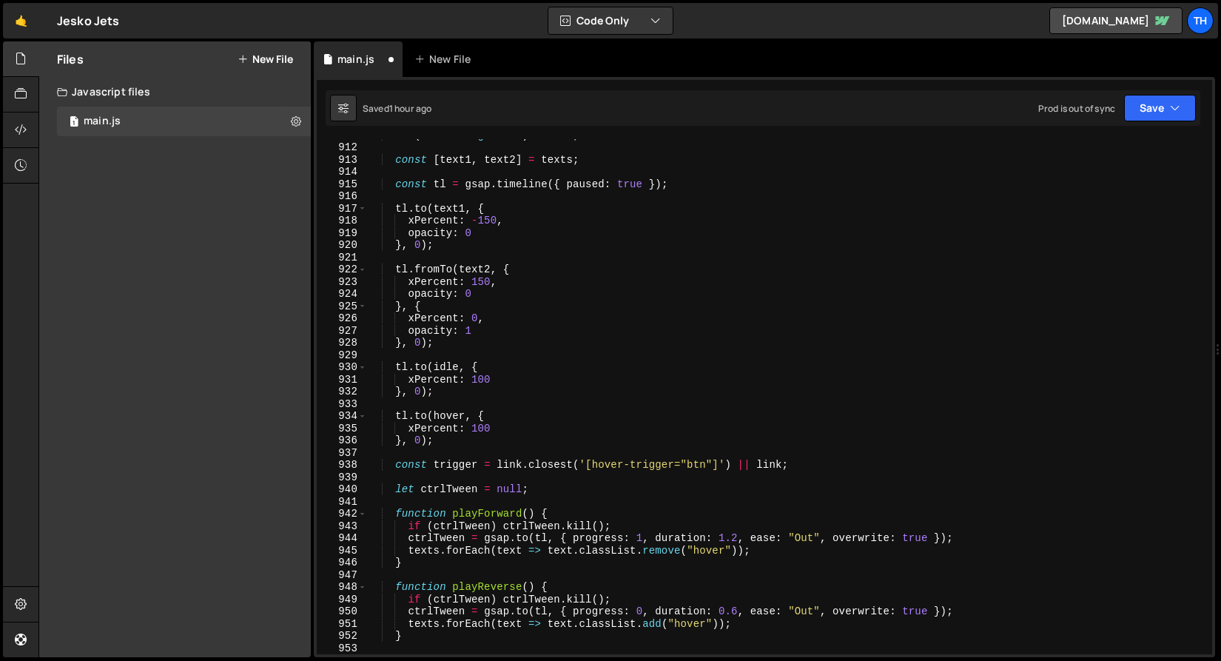
scroll to position [725, 0]
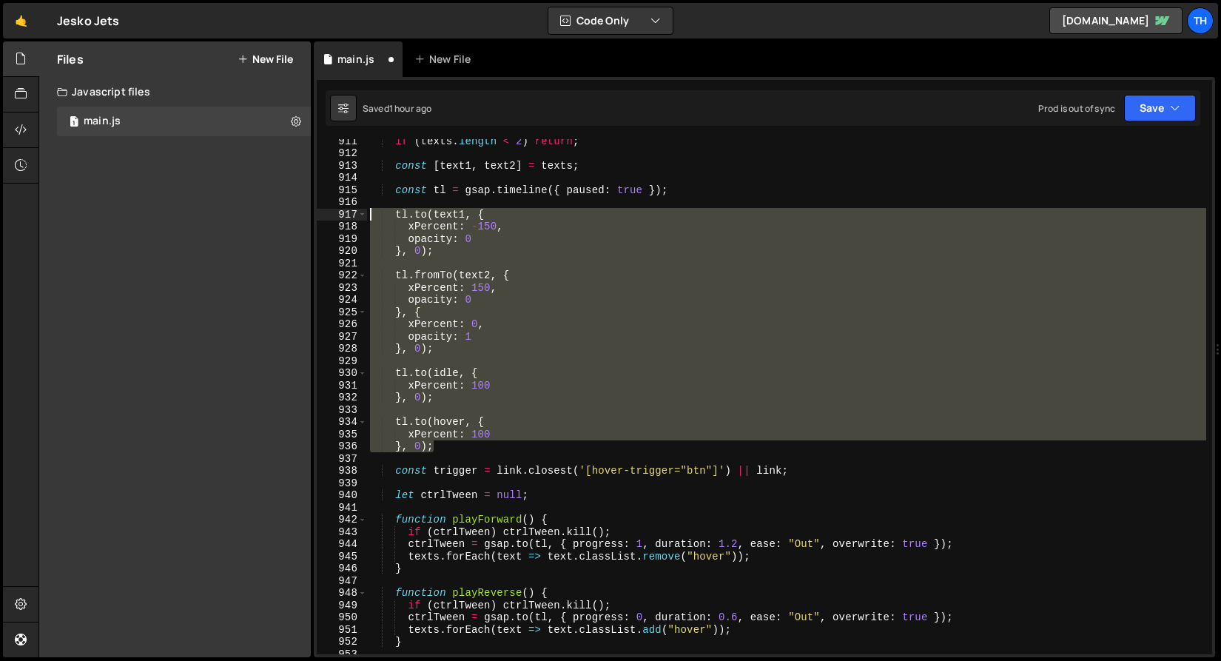
drag, startPoint x: 514, startPoint y: 451, endPoint x: 367, endPoint y: 212, distance: 280.8
click at [367, 212] on div "if ( texts . length < 2 ) return ; const [ text1 , text2 ] = texts ; const tl =…" at bounding box center [786, 405] width 839 height 540
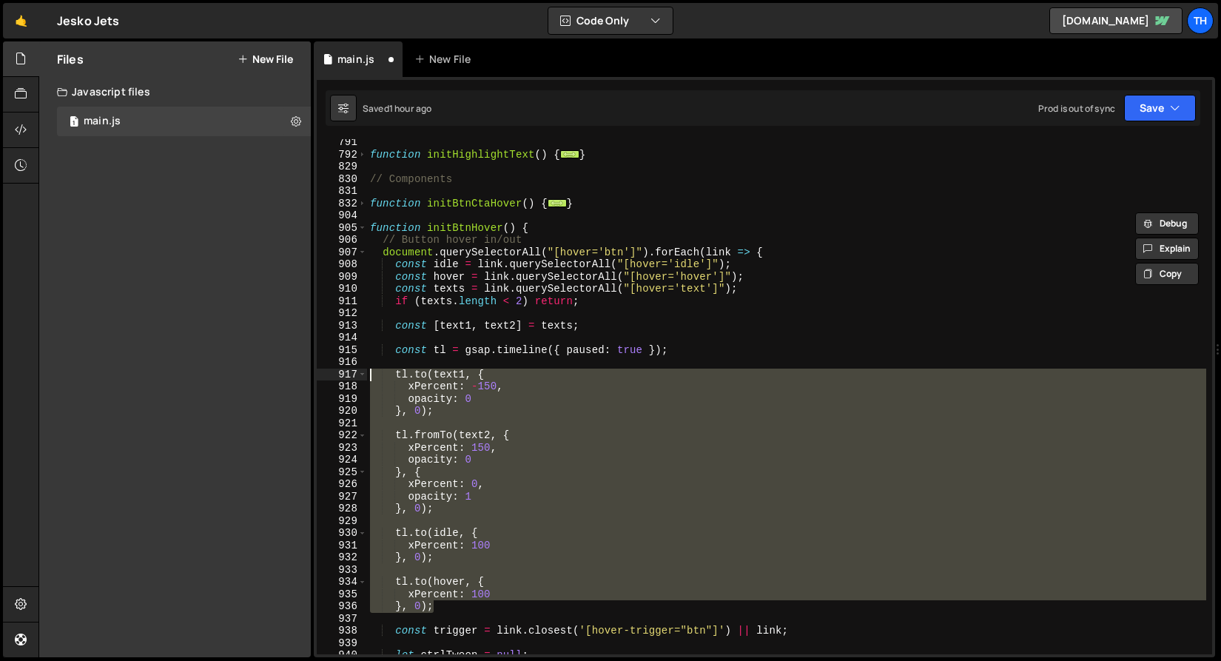
scroll to position [530, 0]
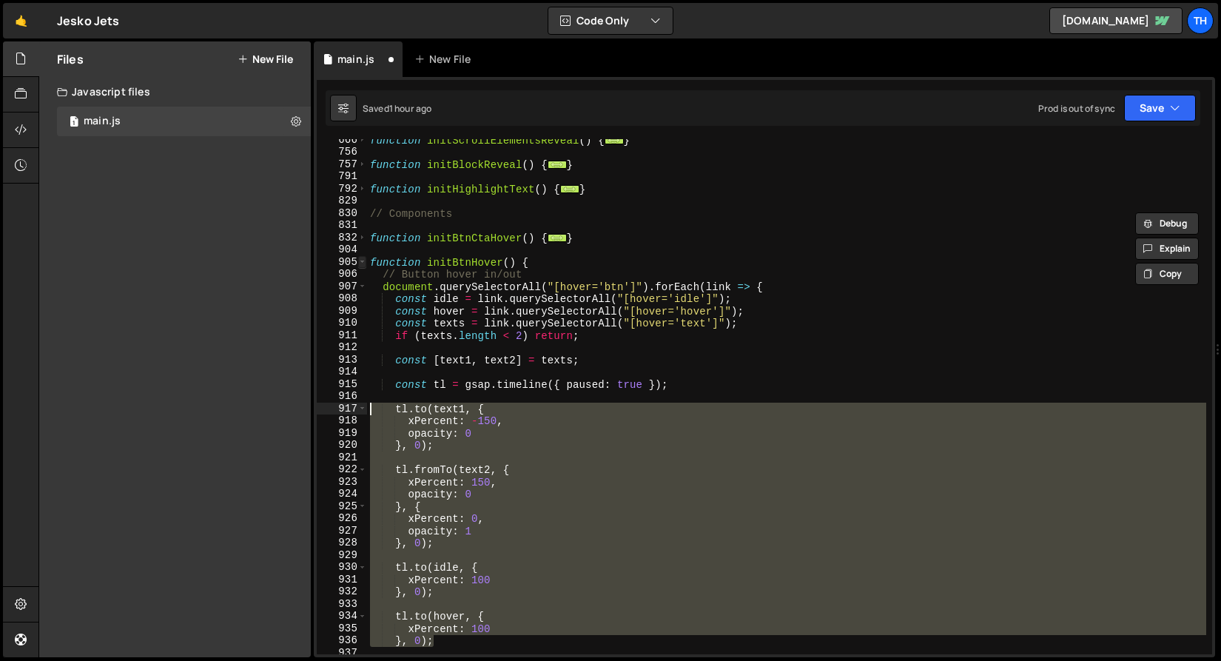
click at [360, 261] on span at bounding box center [362, 262] width 8 height 13
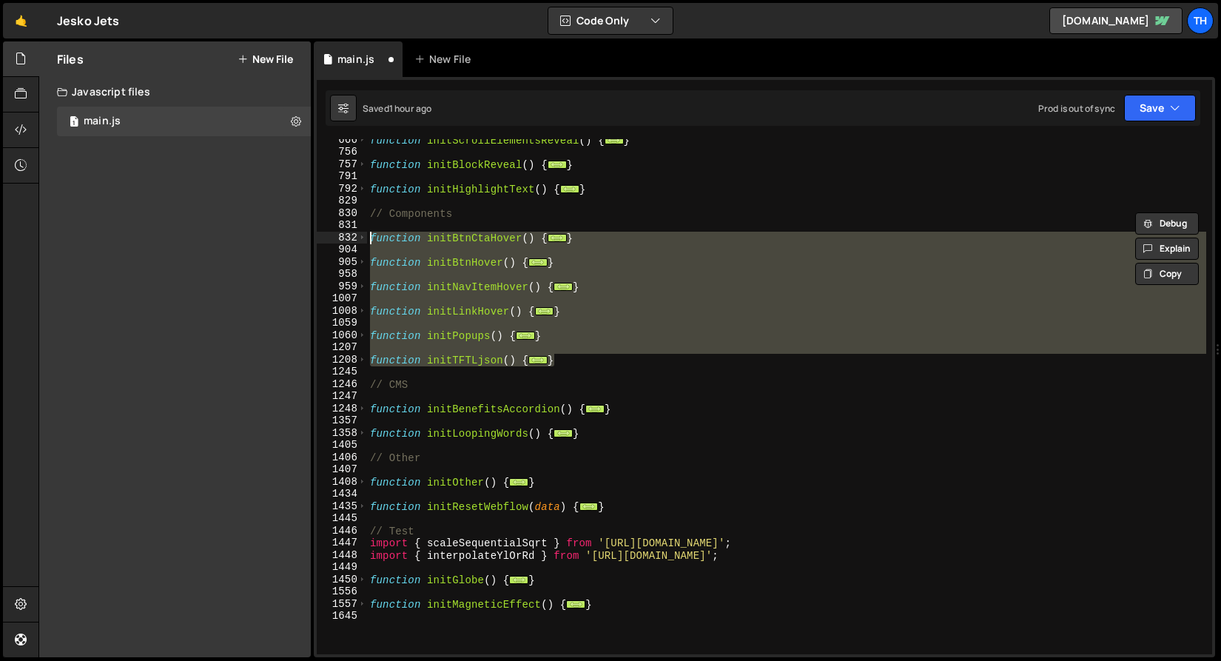
drag, startPoint x: 560, startPoint y: 361, endPoint x: 322, endPoint y: 237, distance: 268.1
click at [322, 237] on div "[DOMAIN_NAME](text1, { xPercent: -150, 666 756 757 791 792 829 830 831 832 904 …" at bounding box center [764, 396] width 895 height 515
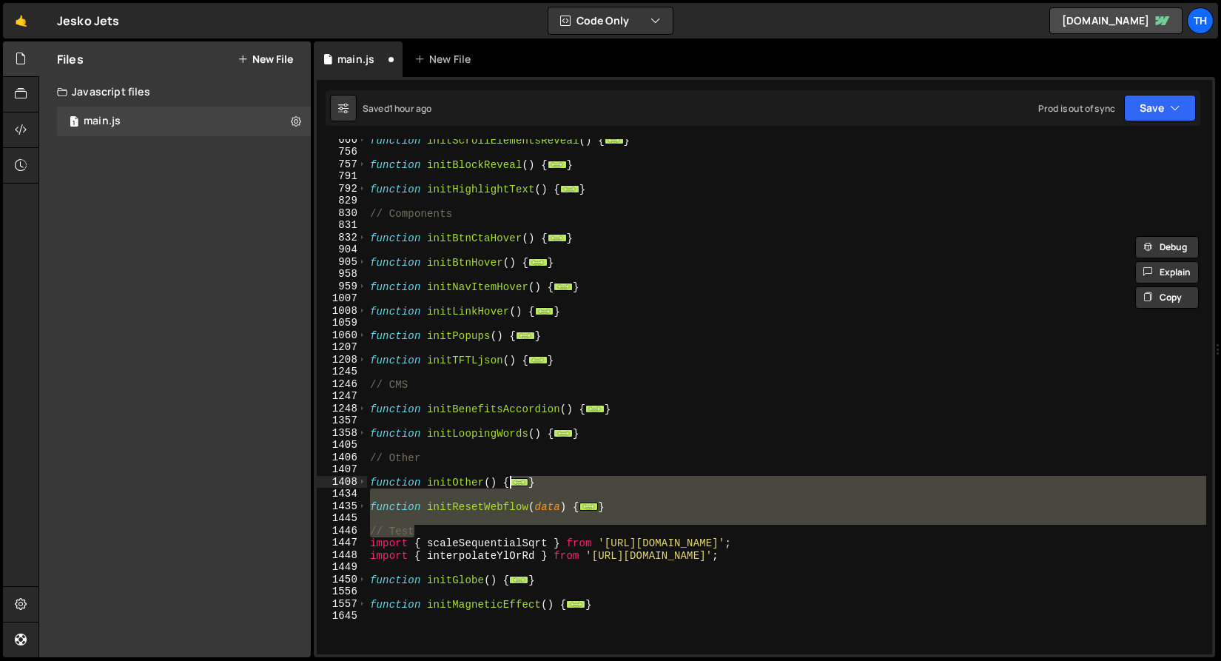
drag, startPoint x: 514, startPoint y: 477, endPoint x: 523, endPoint y: 450, distance: 28.8
click at [509, 475] on div "function initScrollElementsReveal ( ) { ... } function initBlockReveal ( ) { ..…" at bounding box center [786, 404] width 839 height 540
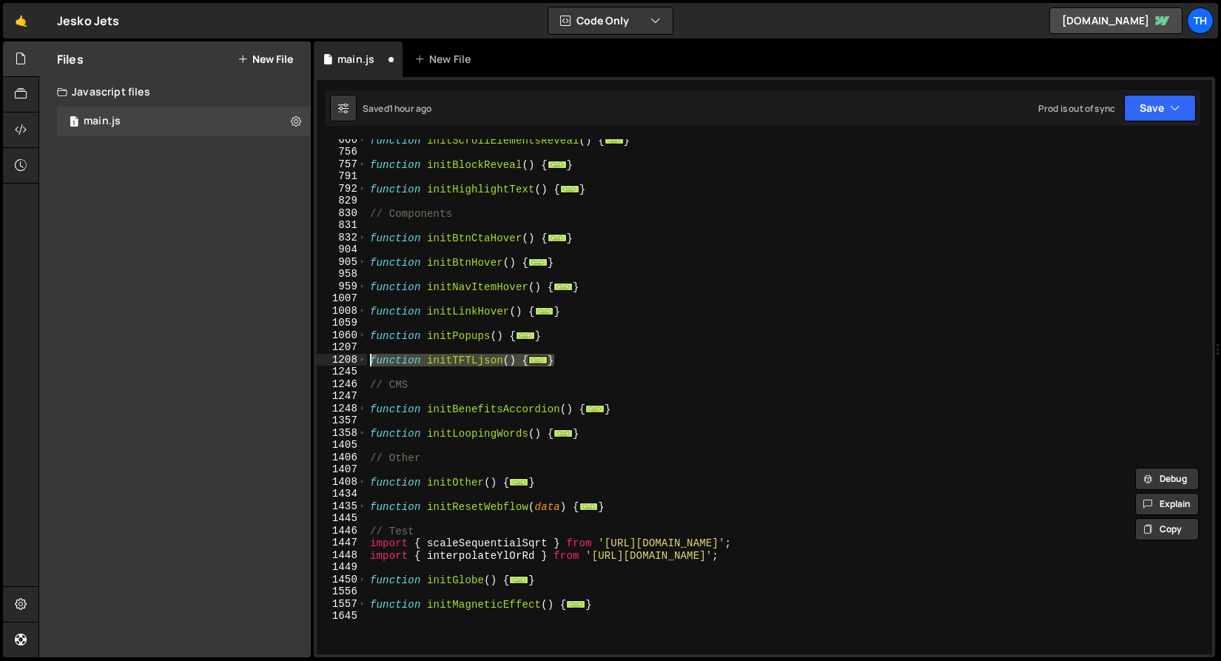
drag, startPoint x: 589, startPoint y: 360, endPoint x: 299, endPoint y: 357, distance: 290.1
click at [299, 357] on div "Files New File Javascript files 1 main.js 0 CSS files Copy share link Edit File…" at bounding box center [629, 349] width 1183 height 616
type textarea "function initTFTLjson() { document.querySelectorAll('.credits').forEach(trigger…"
click at [663, 368] on div "function initScrollElementsReveal ( ) { ... } function initBlockReveal ( ) { ..…" at bounding box center [786, 404] width 839 height 540
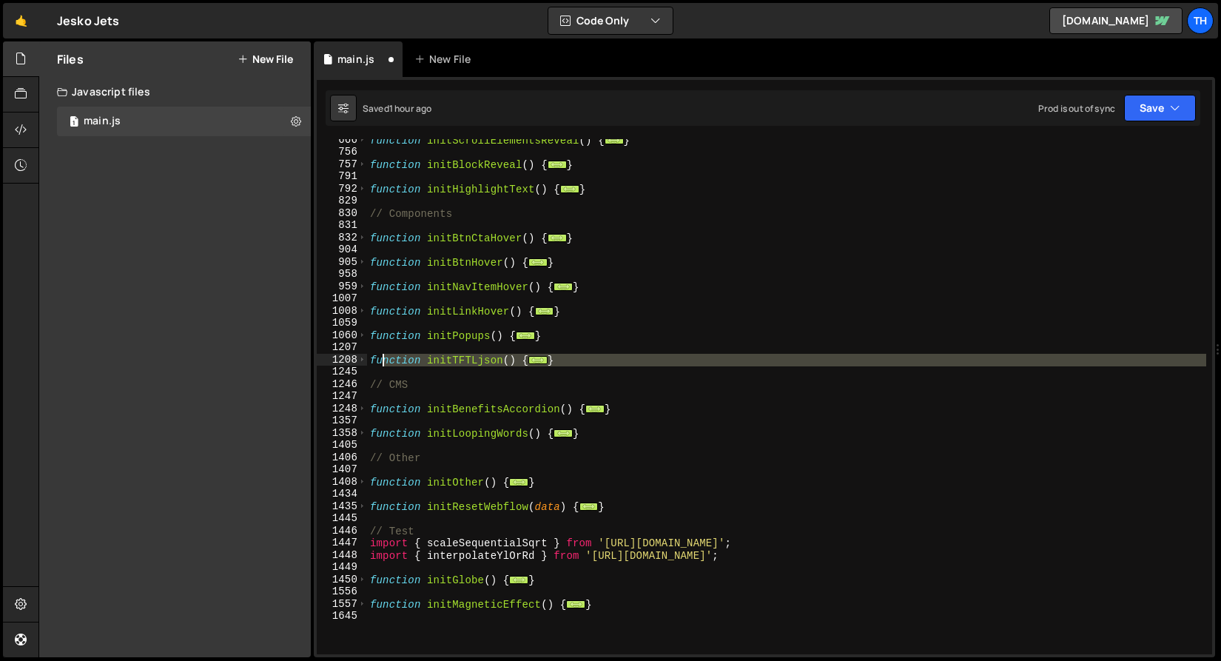
drag, startPoint x: 586, startPoint y: 369, endPoint x: 370, endPoint y: 363, distance: 216.2
click at [370, 363] on div "function initScrollElementsReveal ( ) { ... } function initBlockReveal ( ) { ..…" at bounding box center [786, 404] width 839 height 540
type textarea "function initTFTLjson() { document.querySelectorAll('.credits').forEach(trigger…"
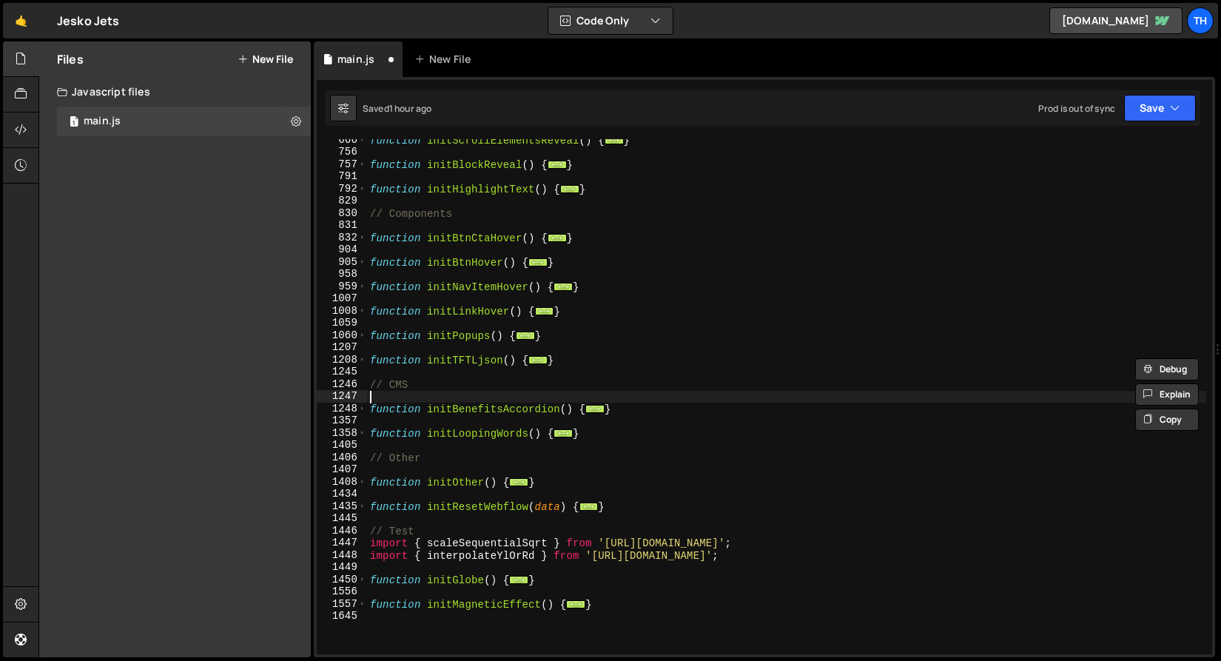
click at [463, 402] on div "function initScrollElementsReveal ( ) { ... } function initBlockReveal ( ) { ..…" at bounding box center [786, 404] width 839 height 540
